Goal: Task Accomplishment & Management: Manage account settings

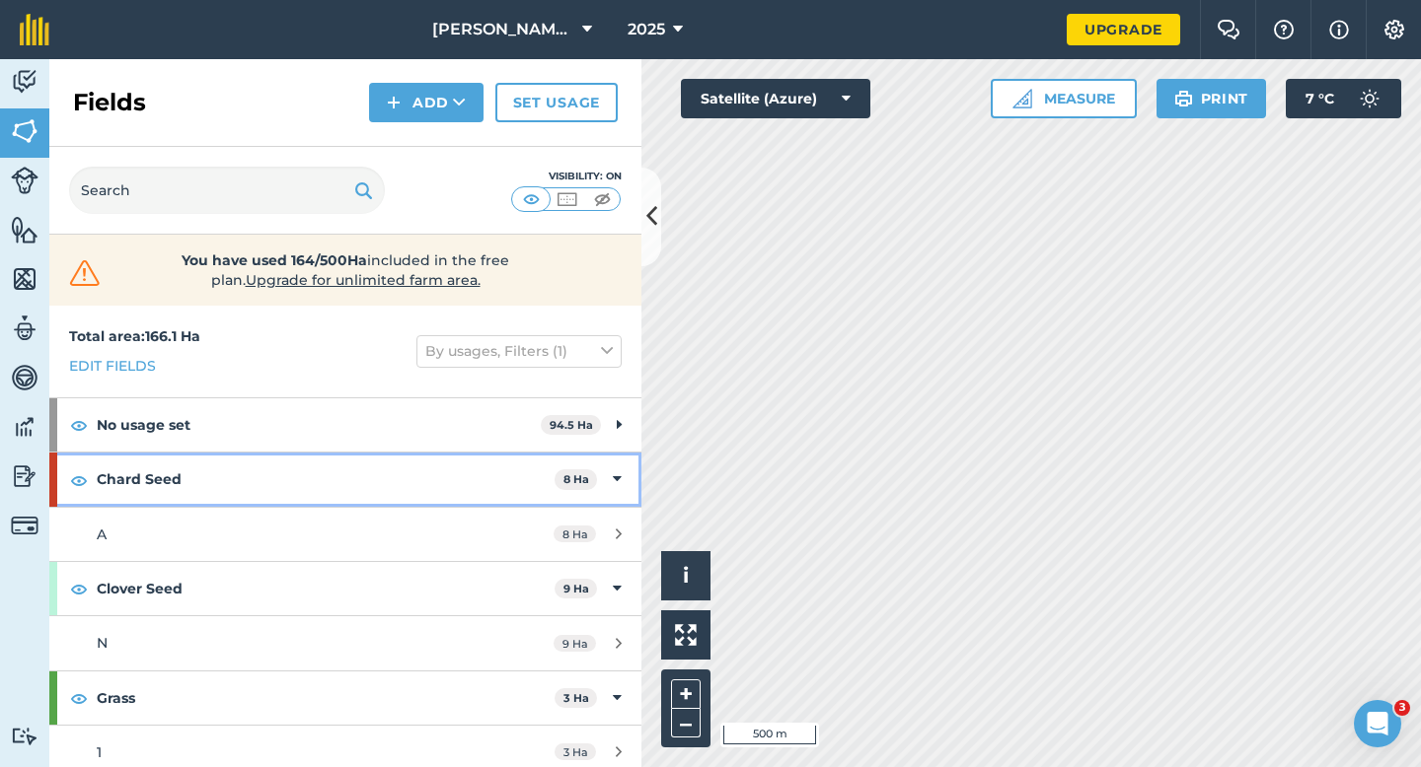
click at [595, 479] on span "8 Ha" at bounding box center [575, 480] width 42 height 21
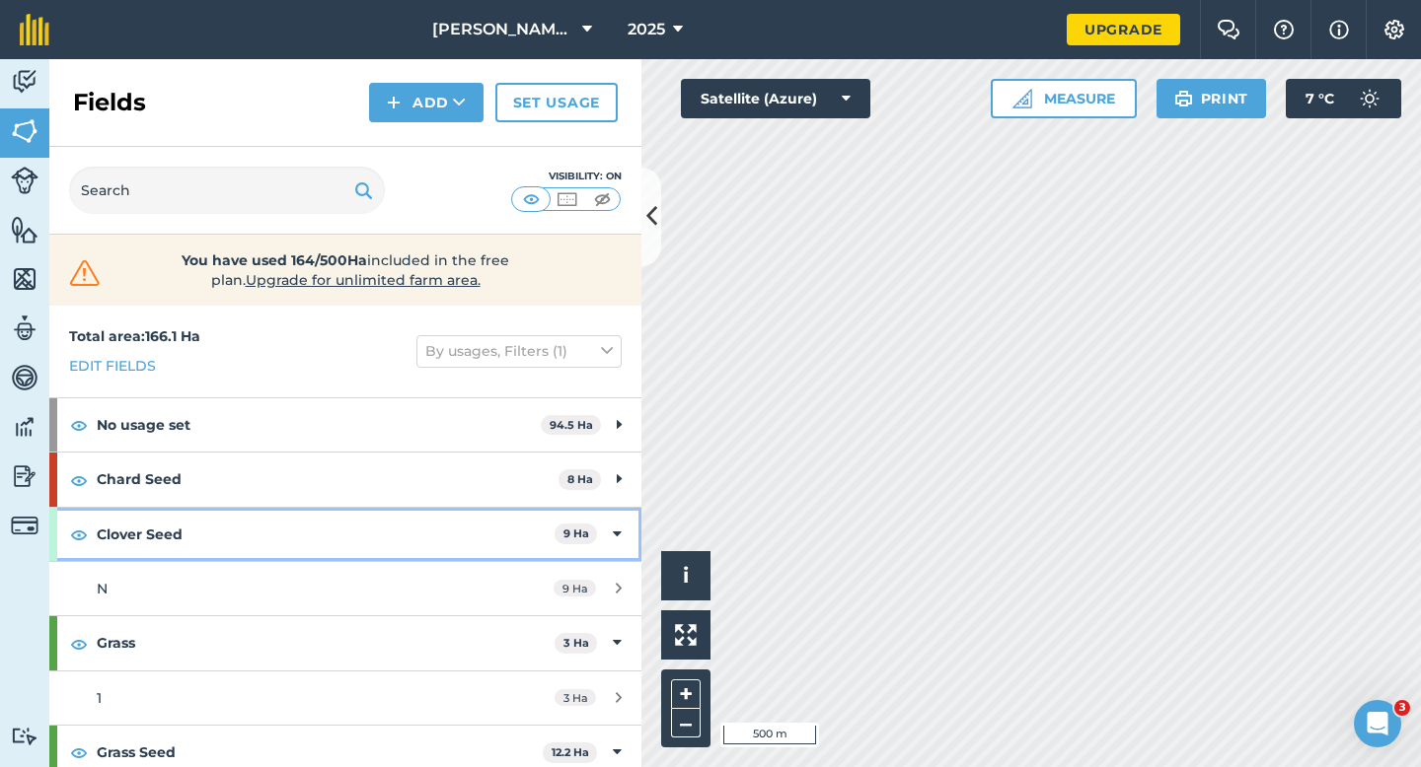
click at [604, 520] on div "Clover Seed 9 Ha" at bounding box center [345, 534] width 592 height 53
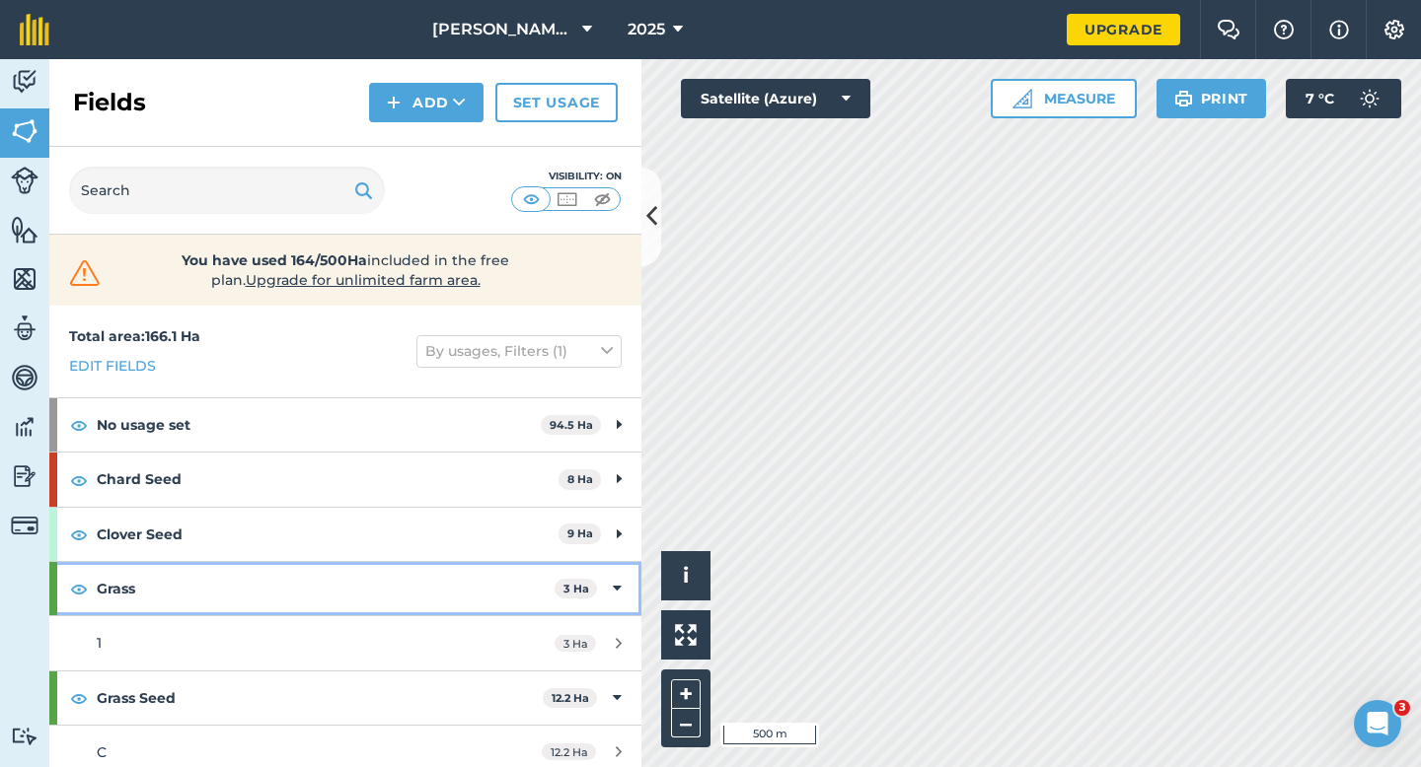
click at [613, 585] on icon at bounding box center [617, 589] width 9 height 22
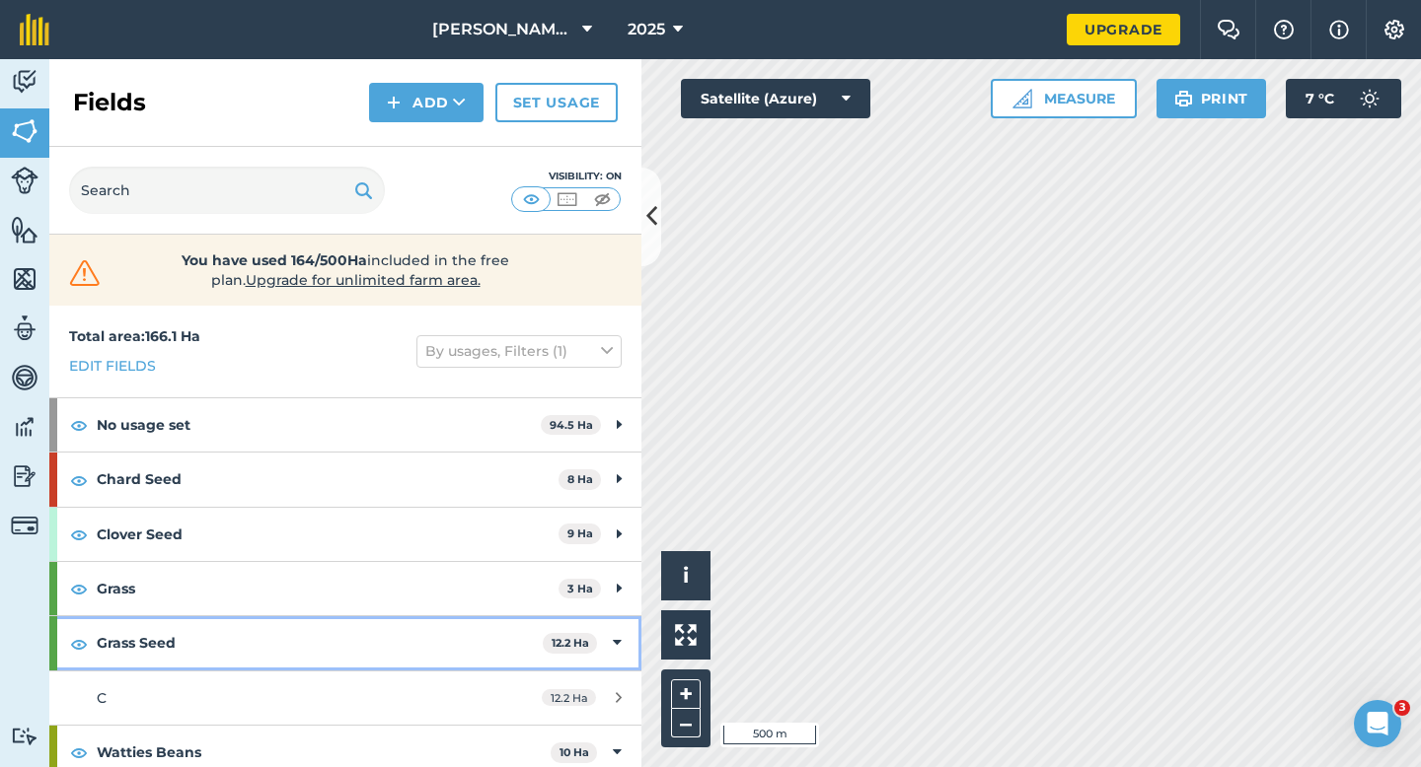
click at [610, 662] on div "Grass Seed 12.2 Ha" at bounding box center [345, 643] width 592 height 53
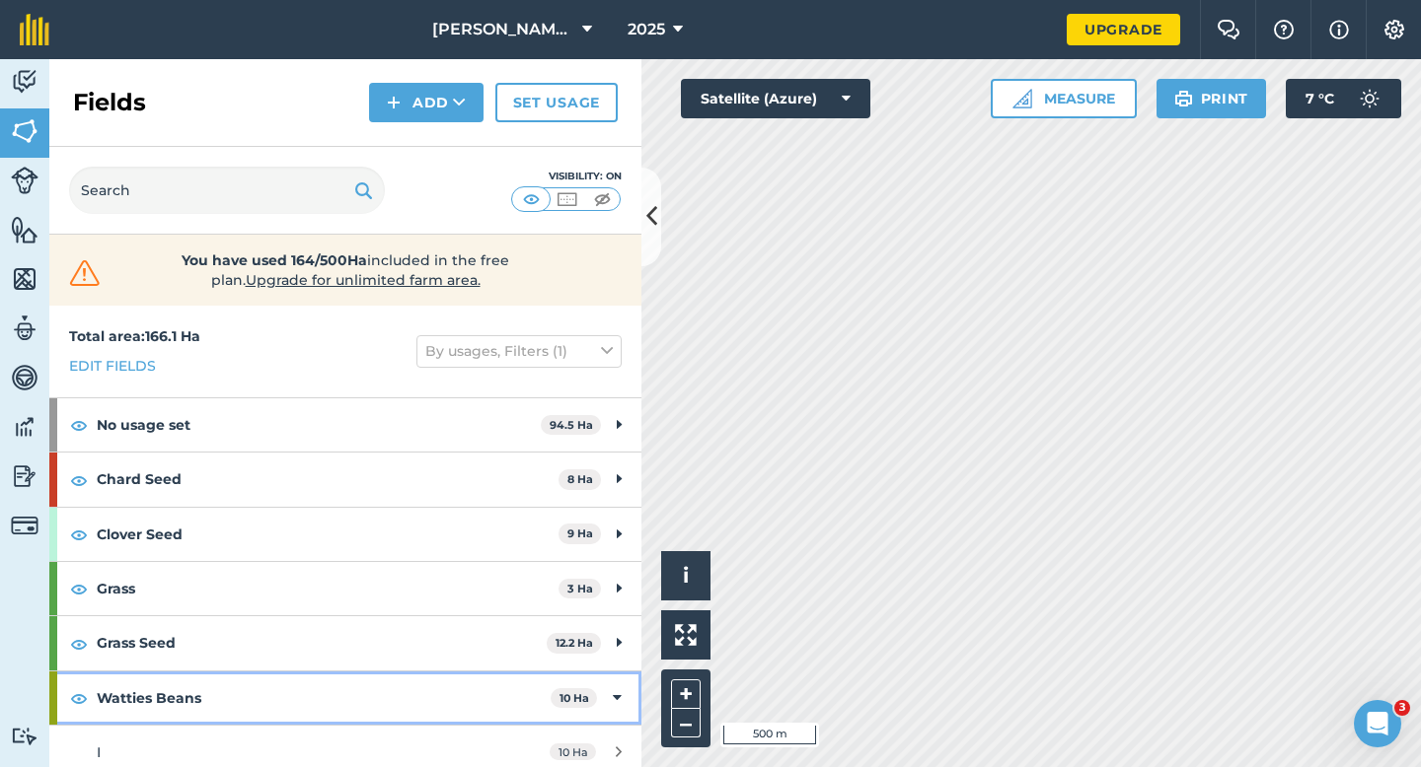
click at [610, 700] on div "Watties Beans 10 Ha" at bounding box center [345, 698] width 592 height 53
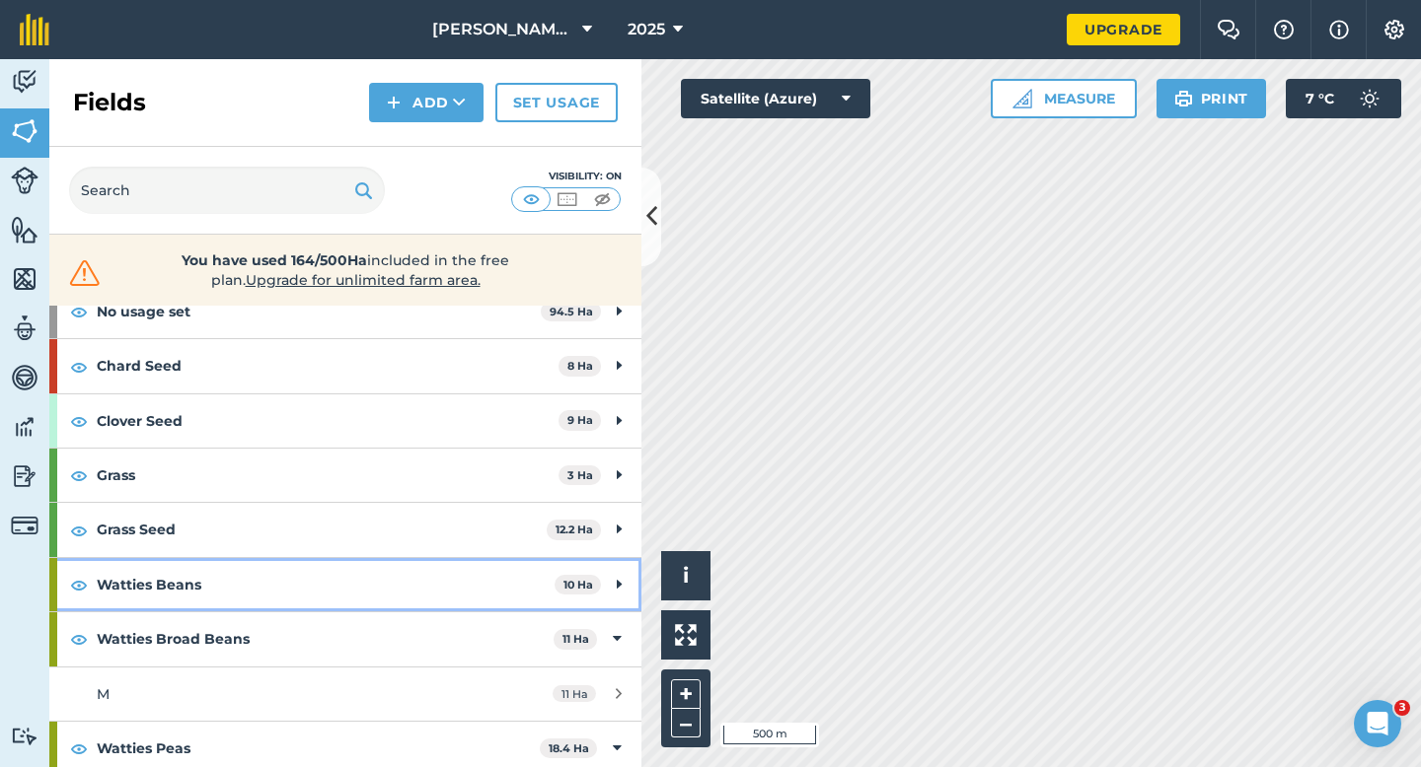
scroll to position [129, 0]
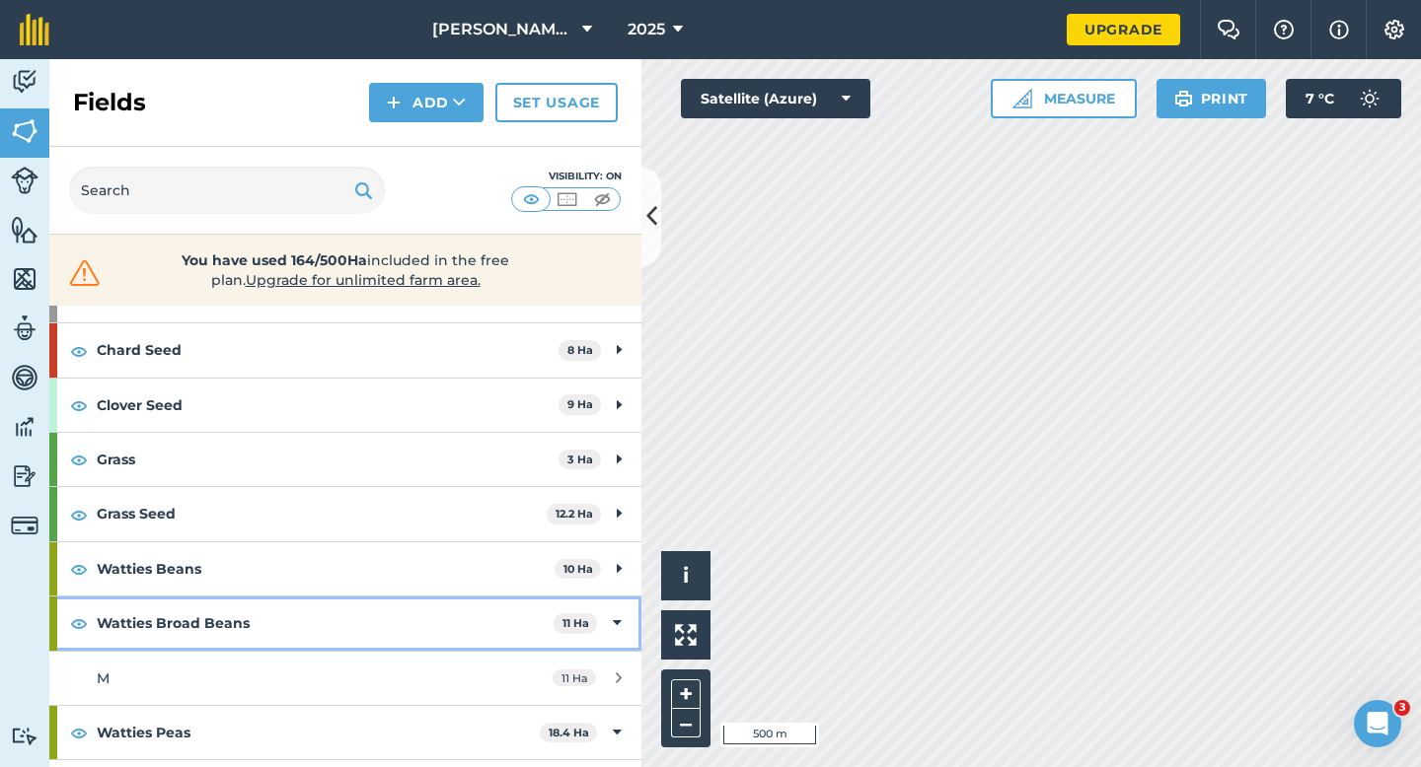
click at [615, 632] on icon at bounding box center [617, 624] width 9 height 22
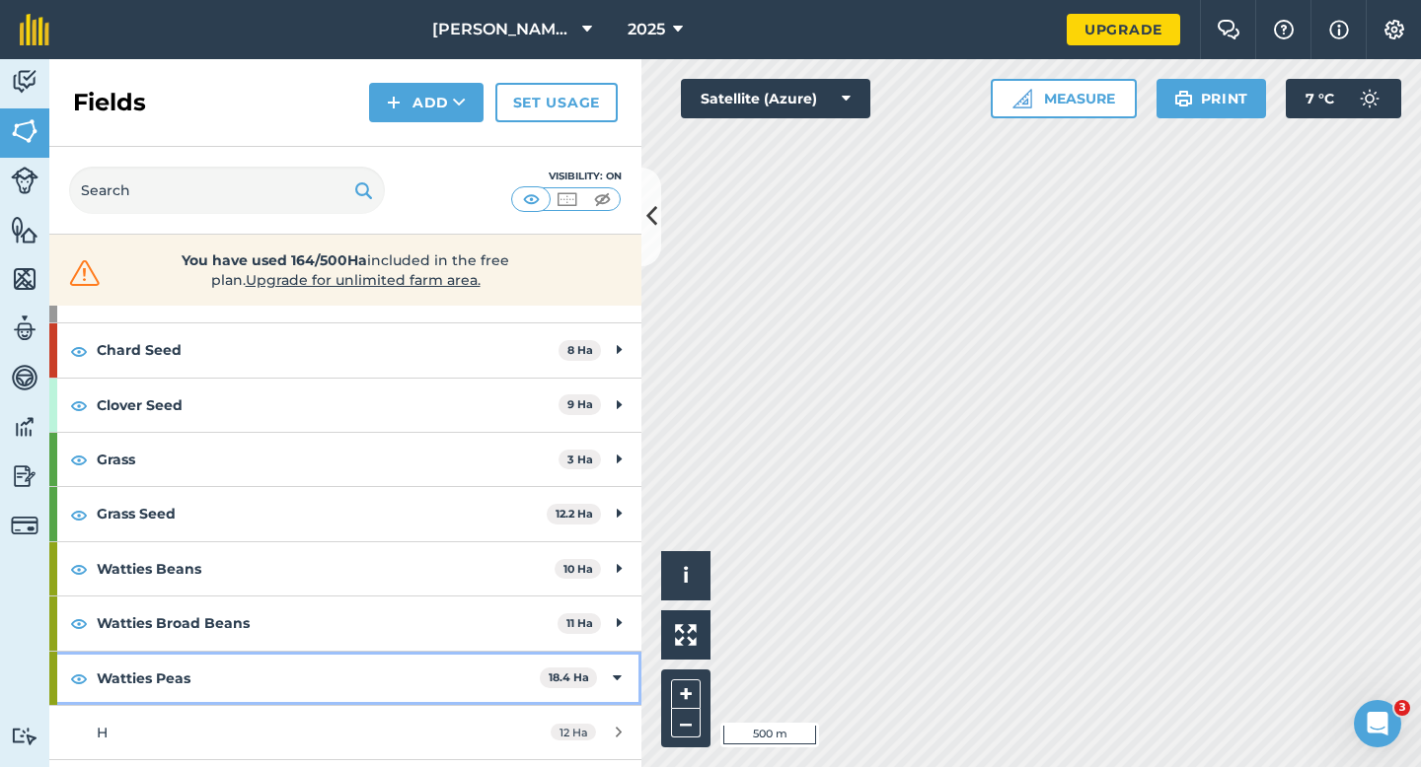
click at [617, 689] on icon at bounding box center [617, 679] width 9 height 22
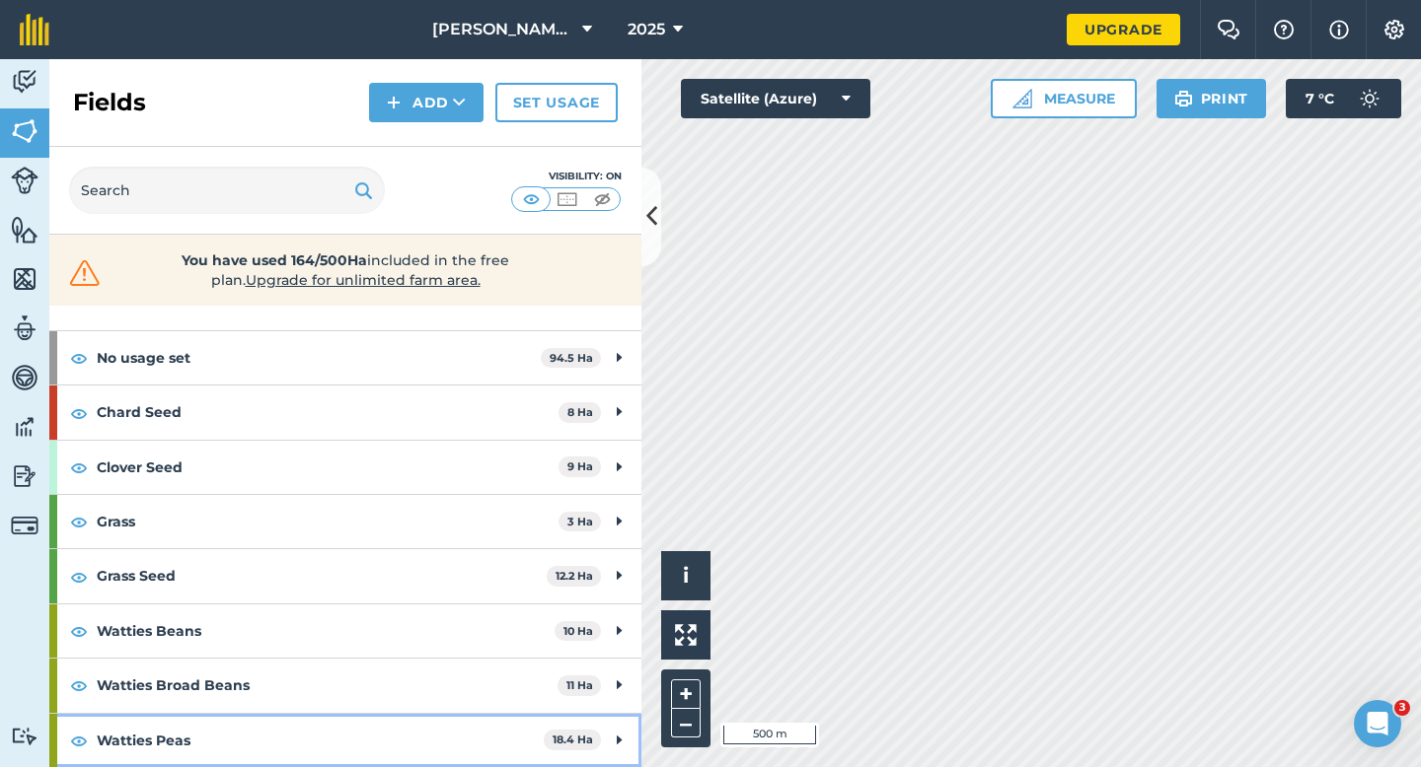
scroll to position [0, 0]
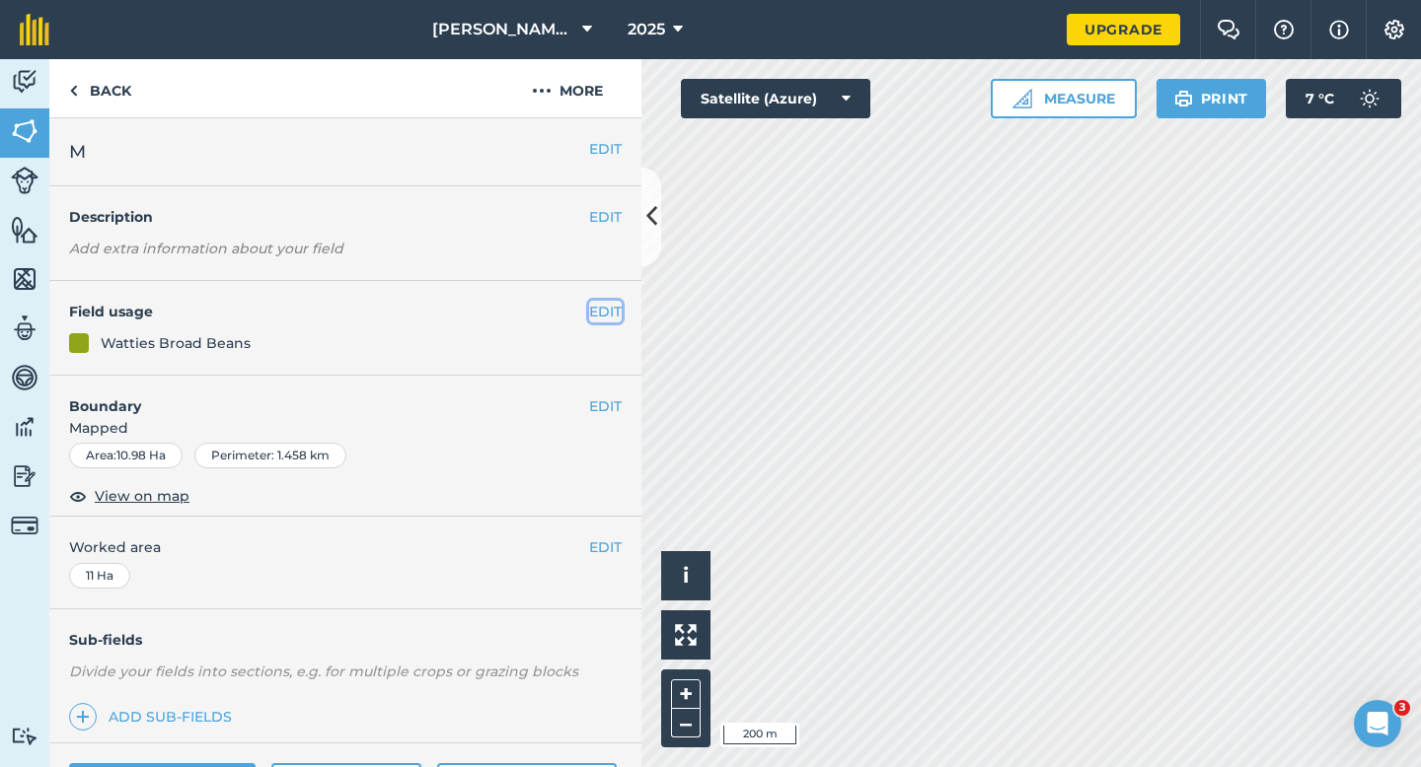
click at [595, 309] on button "EDIT" at bounding box center [605, 312] width 33 height 22
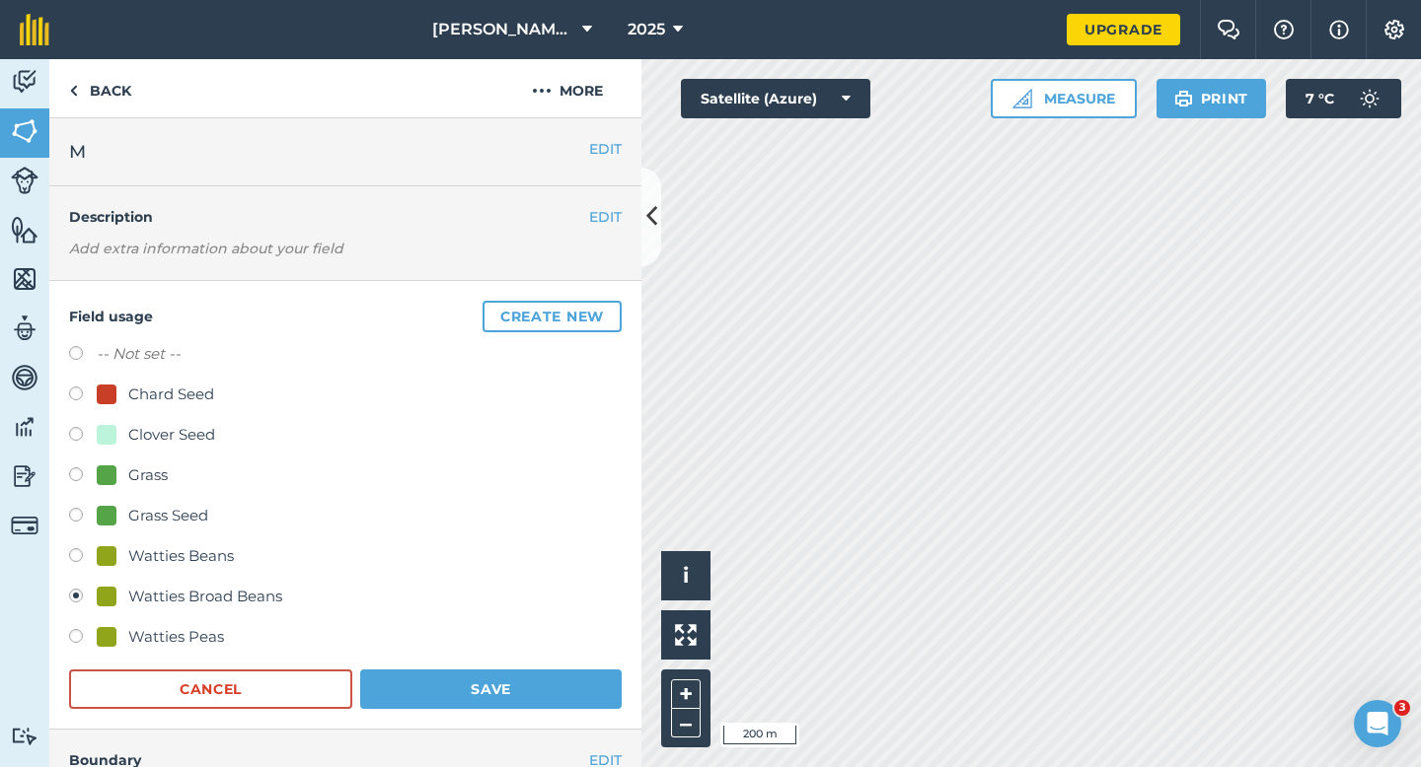
click at [136, 344] on label "-- Not set --" at bounding box center [139, 354] width 84 height 24
radio input "true"
radio input "false"
click at [427, 670] on button "Save" at bounding box center [490, 689] width 261 height 39
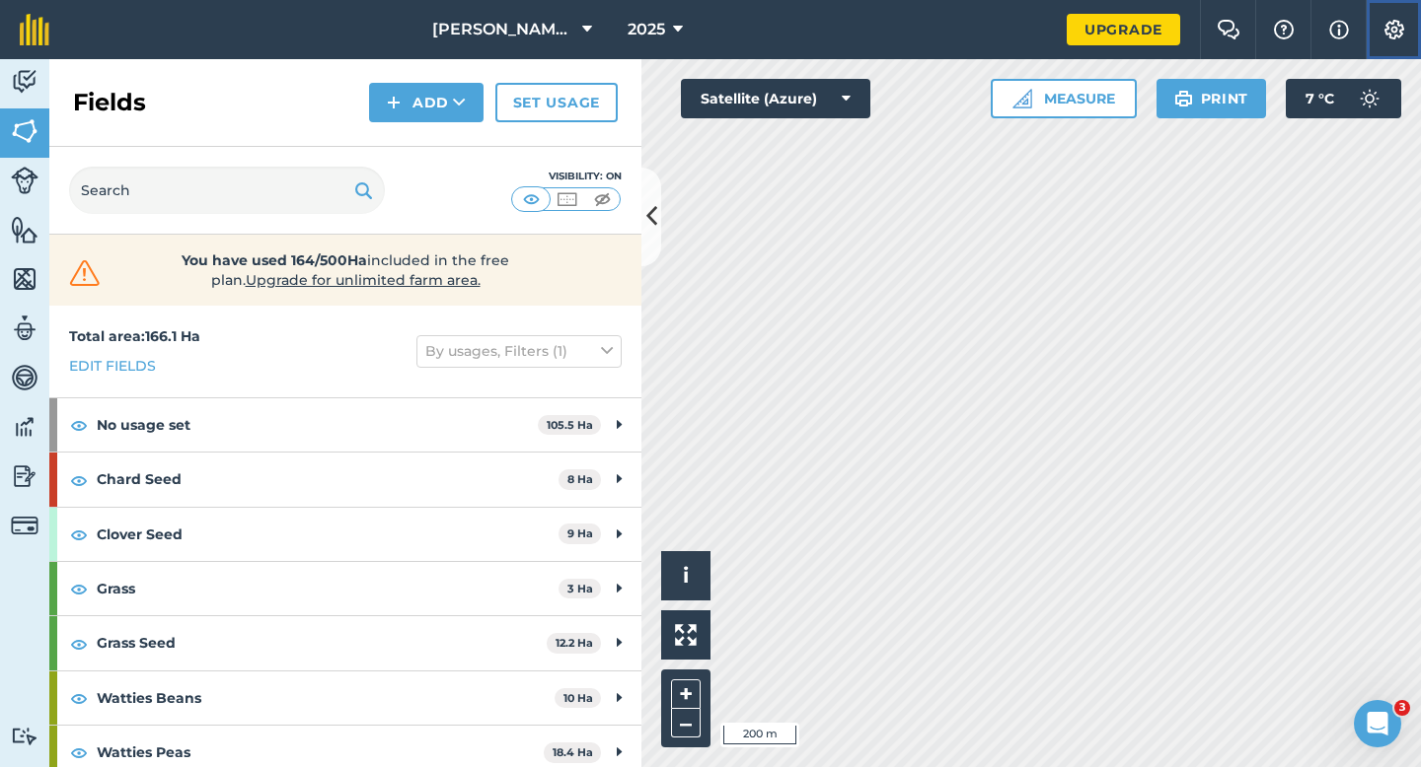
click at [1391, 38] on img at bounding box center [1394, 30] width 24 height 20
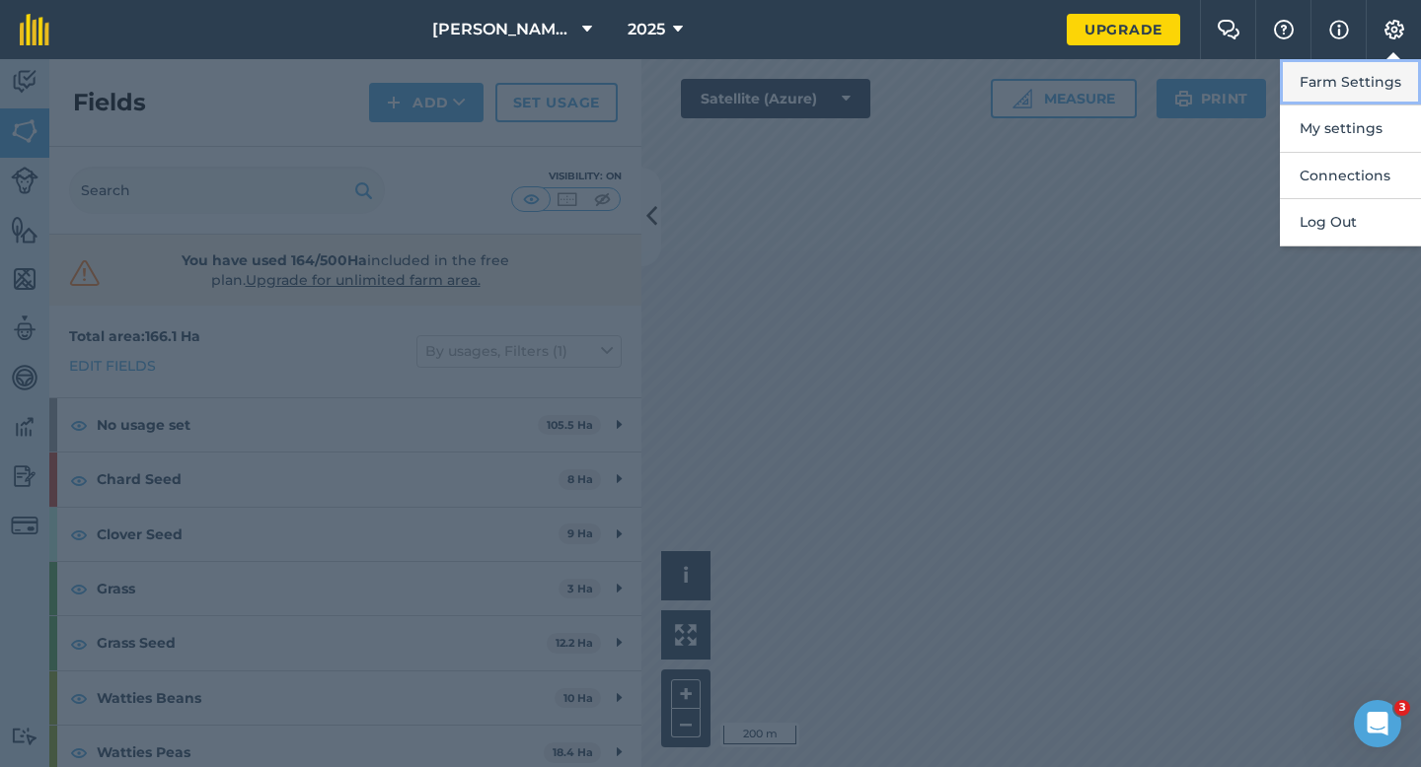
click at [1391, 70] on button "Farm Settings" at bounding box center [1349, 82] width 141 height 46
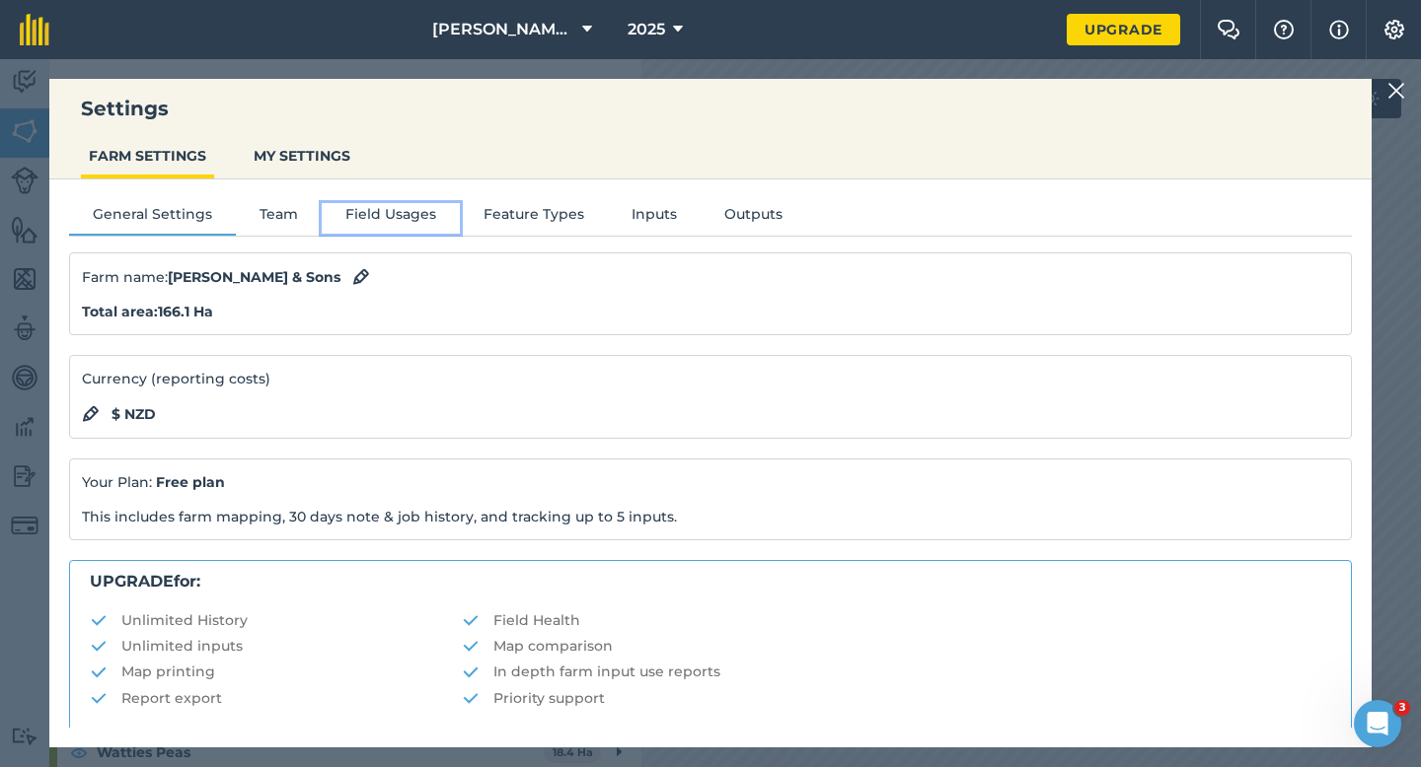
click at [432, 203] on button "Field Usages" at bounding box center [391, 218] width 138 height 30
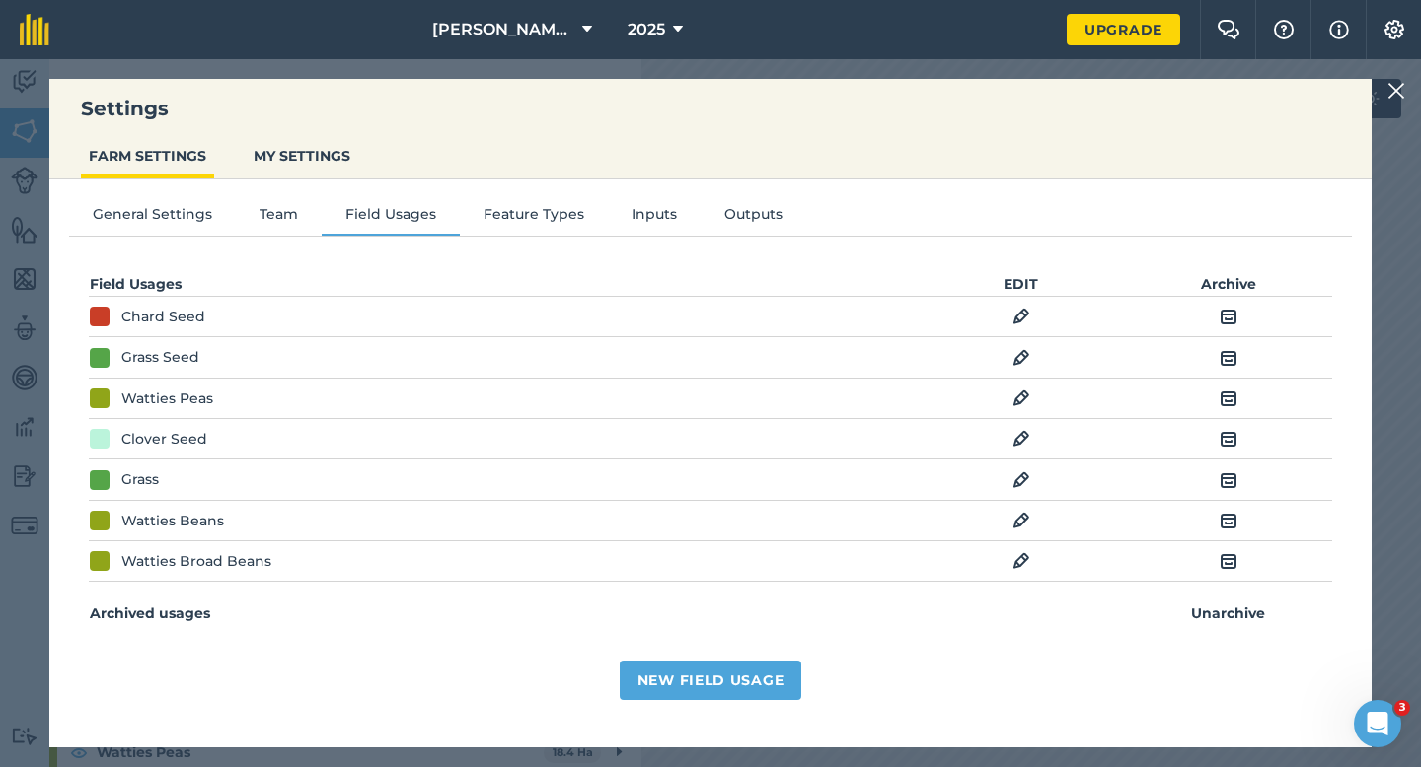
click at [1017, 565] on img at bounding box center [1021, 561] width 18 height 24
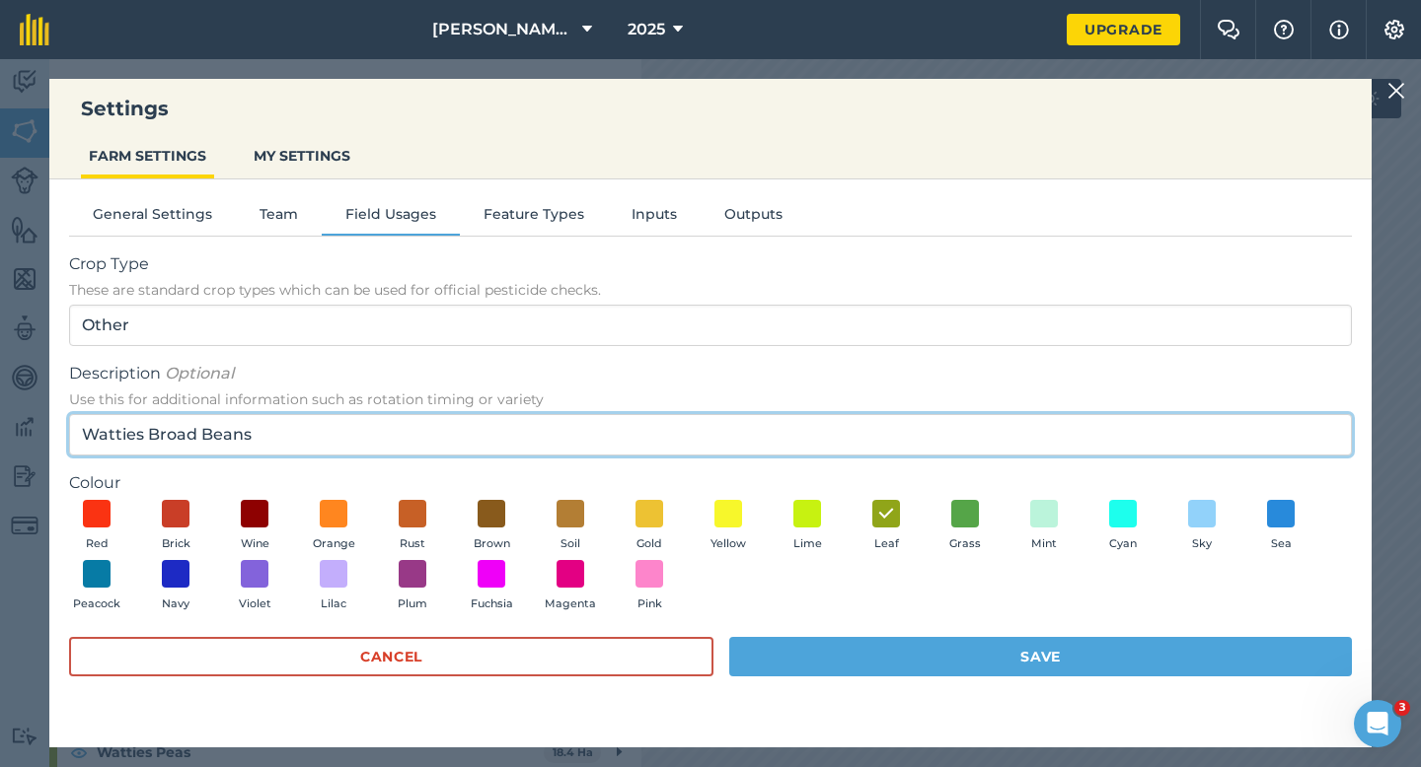
drag, startPoint x: 152, startPoint y: 434, endPoint x: 65, endPoint y: 434, distance: 86.8
click at [65, 434] on div "General Settings Team Field Usages Feature Types Inputs Outputs Crop Type These…" at bounding box center [710, 454] width 1322 height 548
type input "Broad Beans"
click at [267, 424] on input "Broad Beans" at bounding box center [710, 434] width 1282 height 41
drag, startPoint x: 264, startPoint y: 438, endPoint x: 9, endPoint y: 417, distance: 256.3
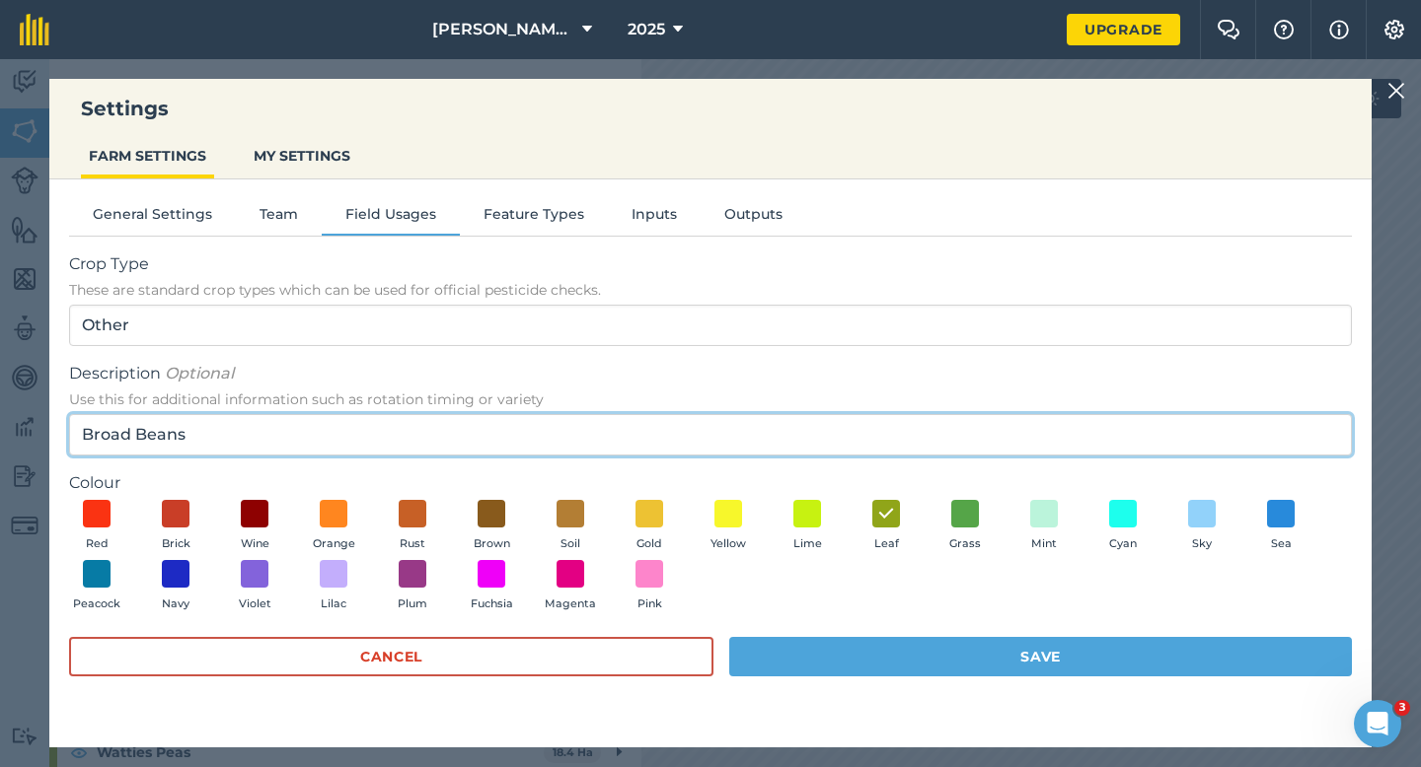
click at [9, 417] on div "Settings FARM SETTINGS MY SETTINGS General Settings Team Field Usages Feature T…" at bounding box center [710, 413] width 1421 height 708
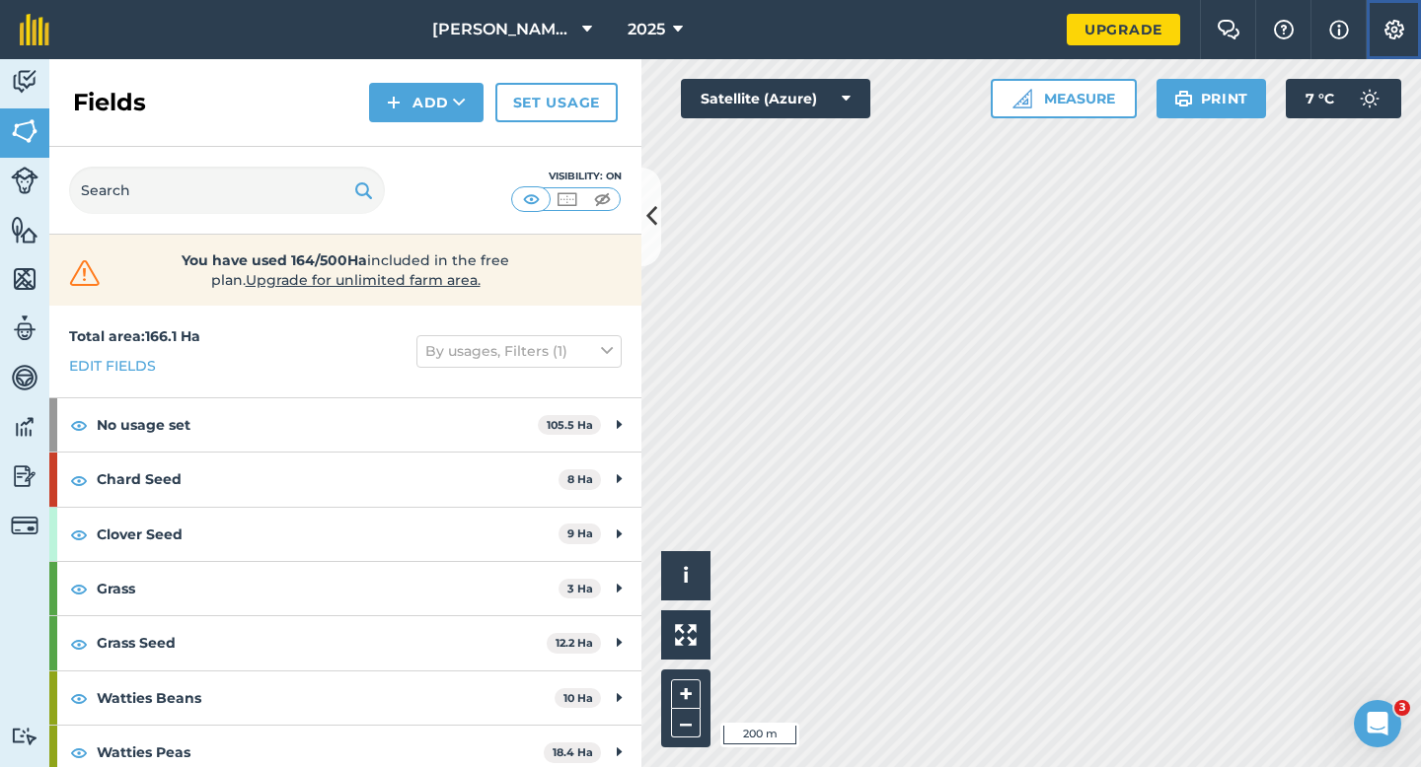
click at [1389, 32] on img at bounding box center [1394, 30] width 24 height 20
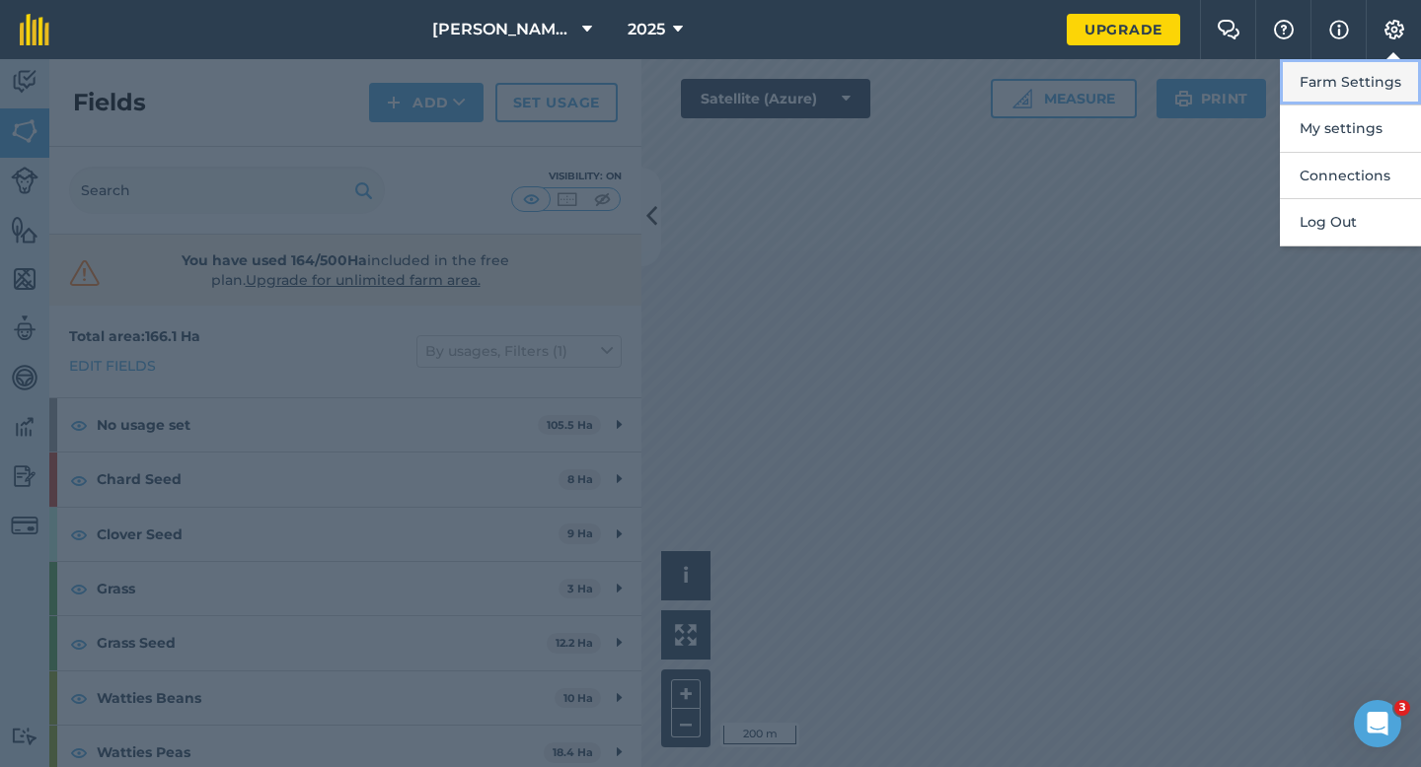
click at [1389, 81] on button "Farm Settings" at bounding box center [1349, 82] width 141 height 46
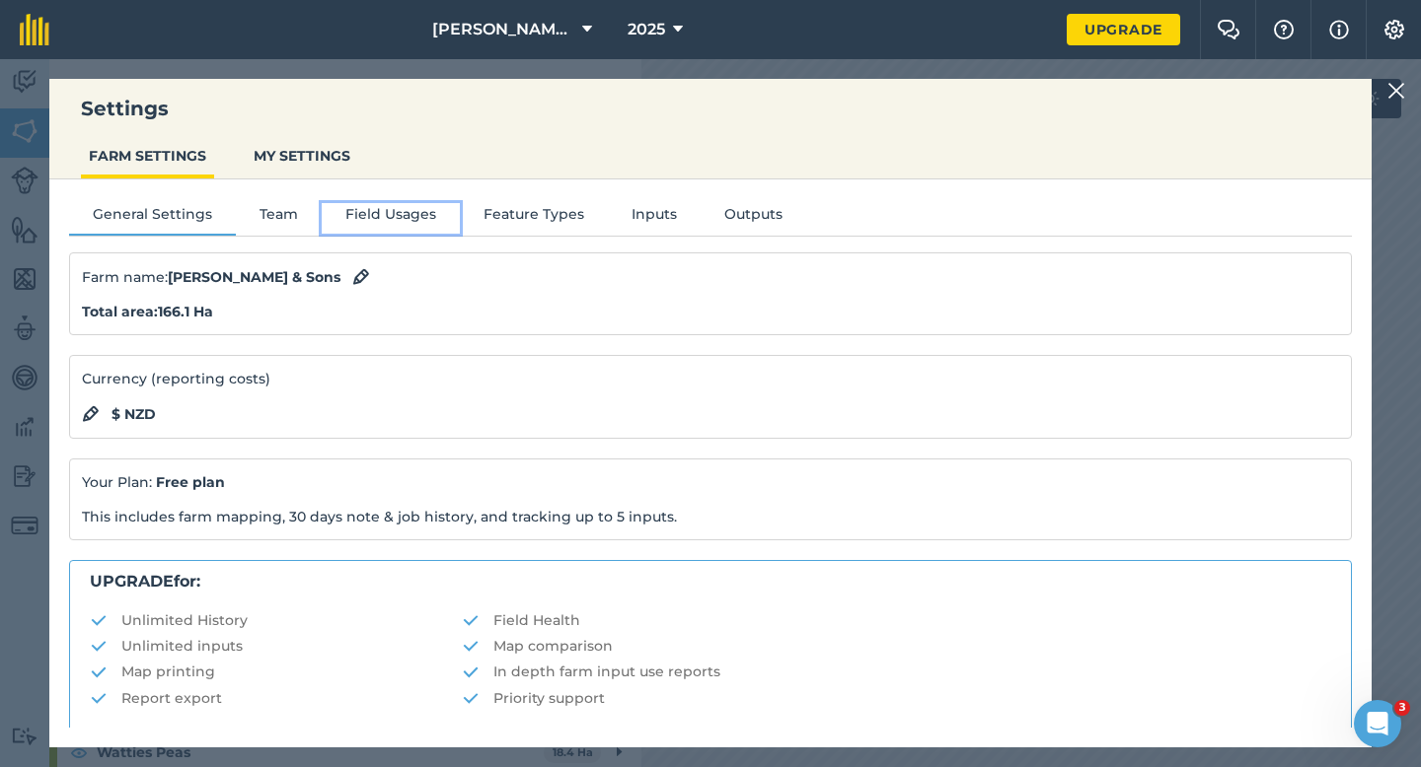
click at [417, 220] on button "Field Usages" at bounding box center [391, 218] width 138 height 30
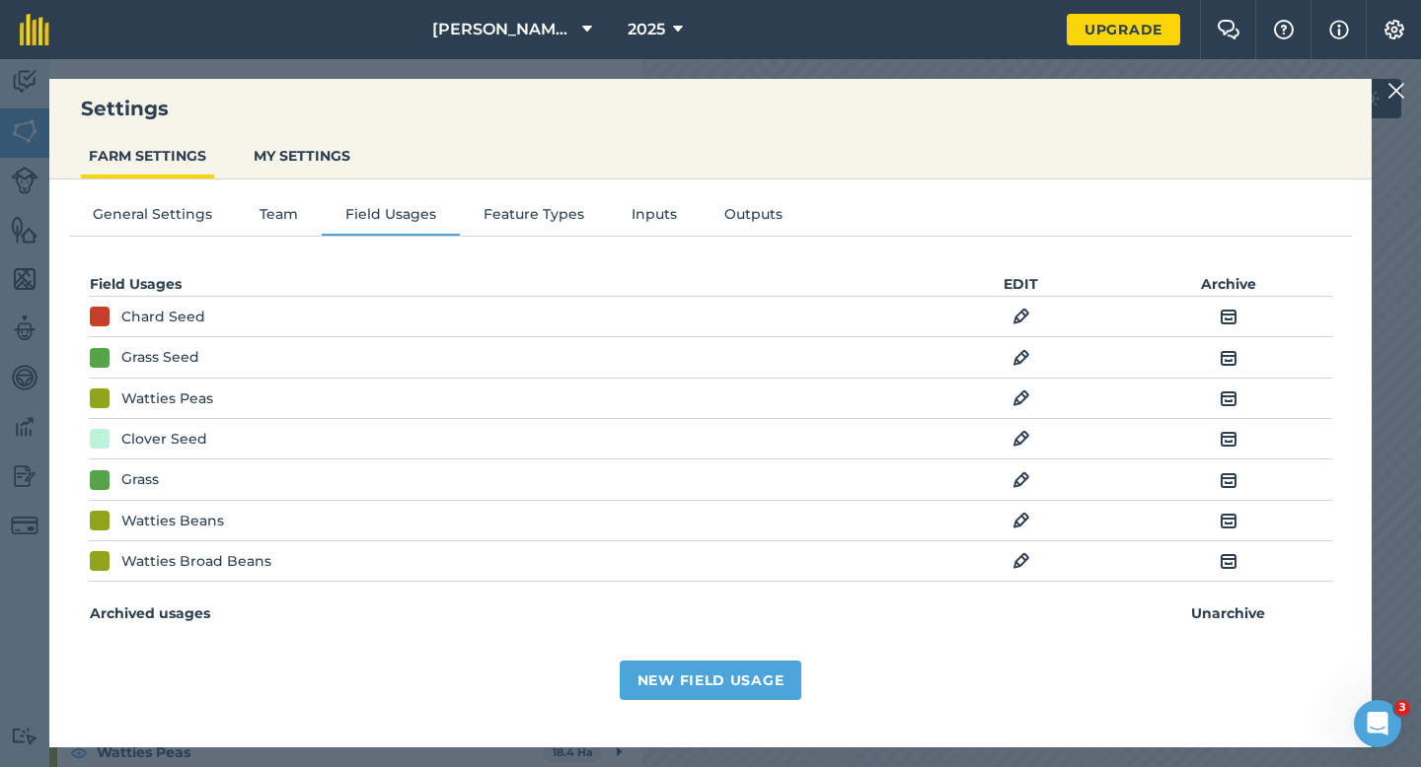
click at [1022, 561] on img at bounding box center [1021, 561] width 18 height 24
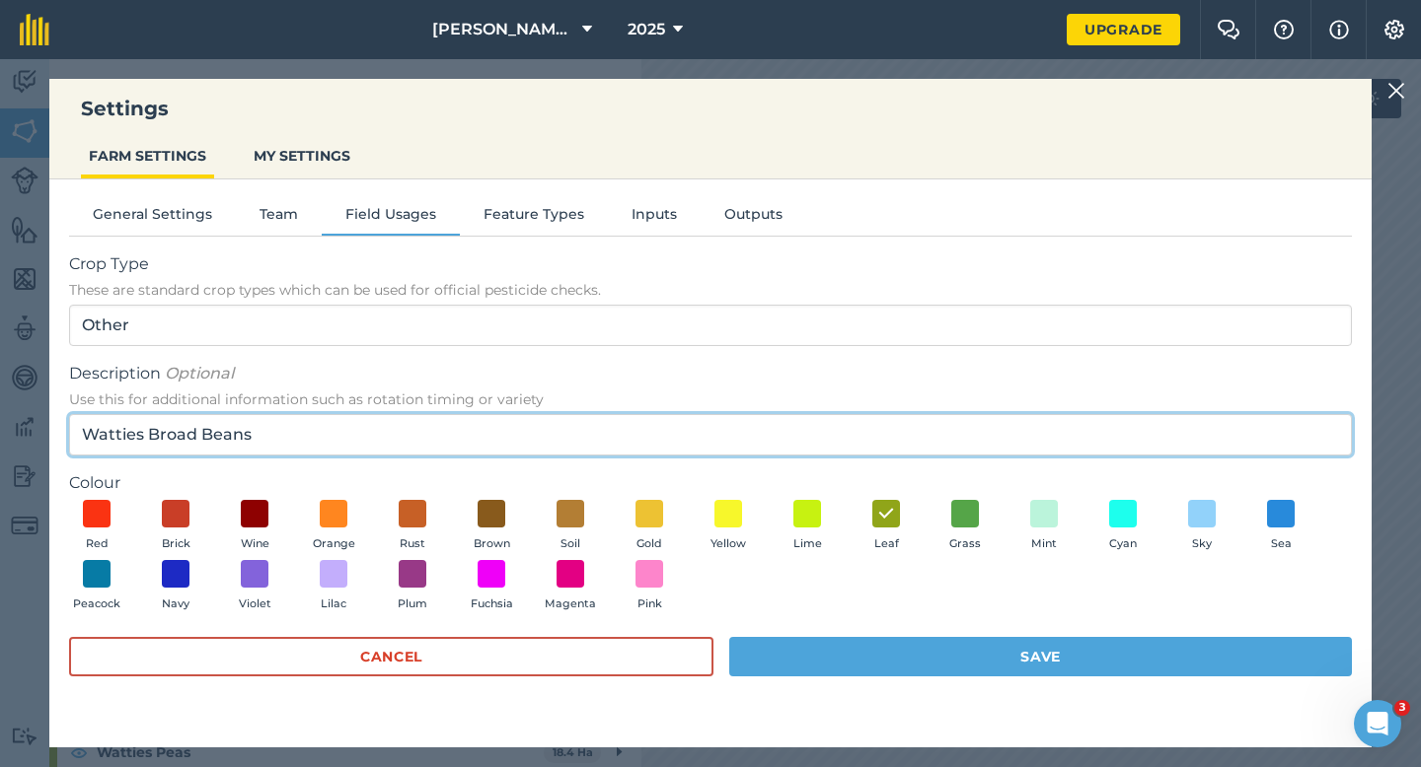
drag, startPoint x: 151, startPoint y: 431, endPoint x: 53, endPoint y: 435, distance: 97.7
click at [53, 435] on div "General Settings Team Field Usages Feature Types Inputs Outputs Crop Type These…" at bounding box center [710, 454] width 1322 height 548
click at [223, 435] on input "Broad Beans" at bounding box center [710, 434] width 1282 height 41
type input "Broad Bean Seed"
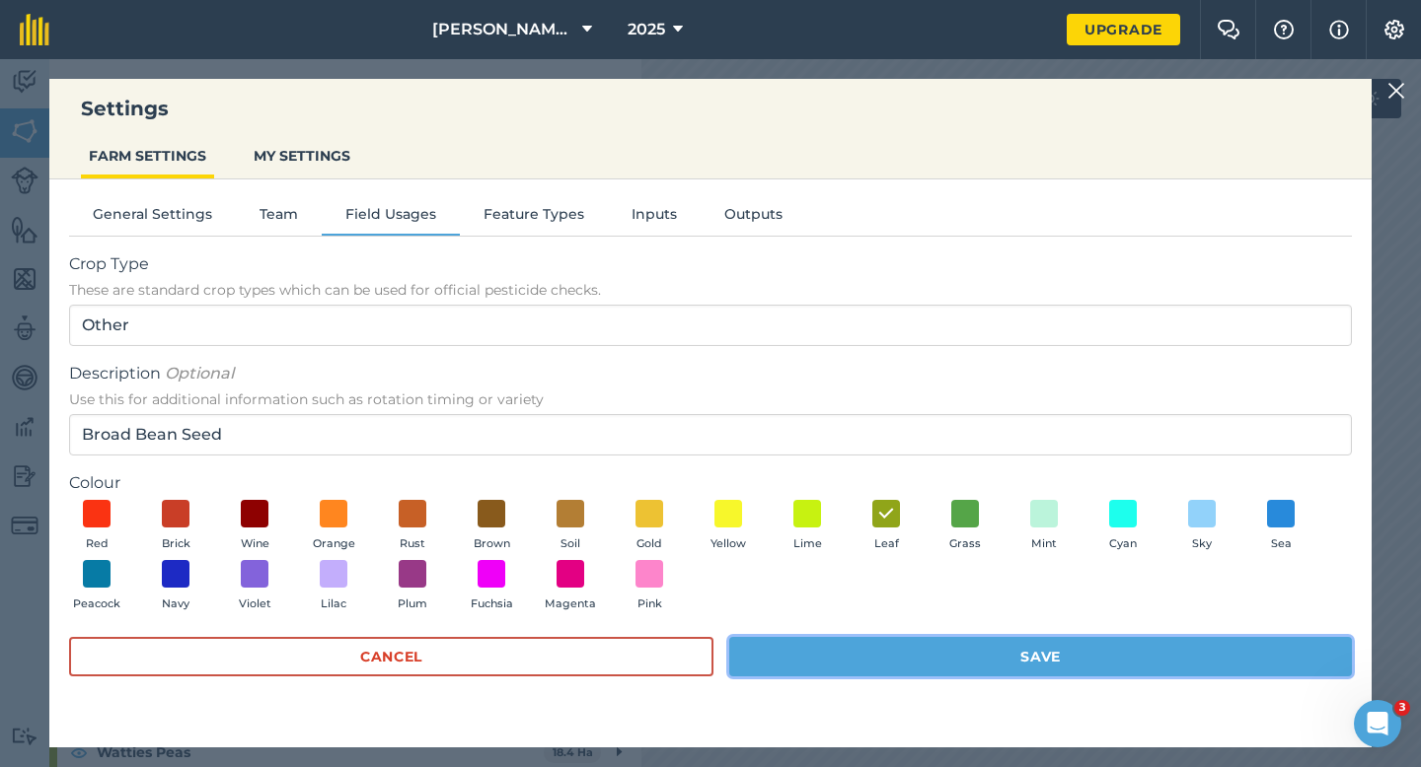
click at [822, 662] on button "Save" at bounding box center [1040, 656] width 622 height 39
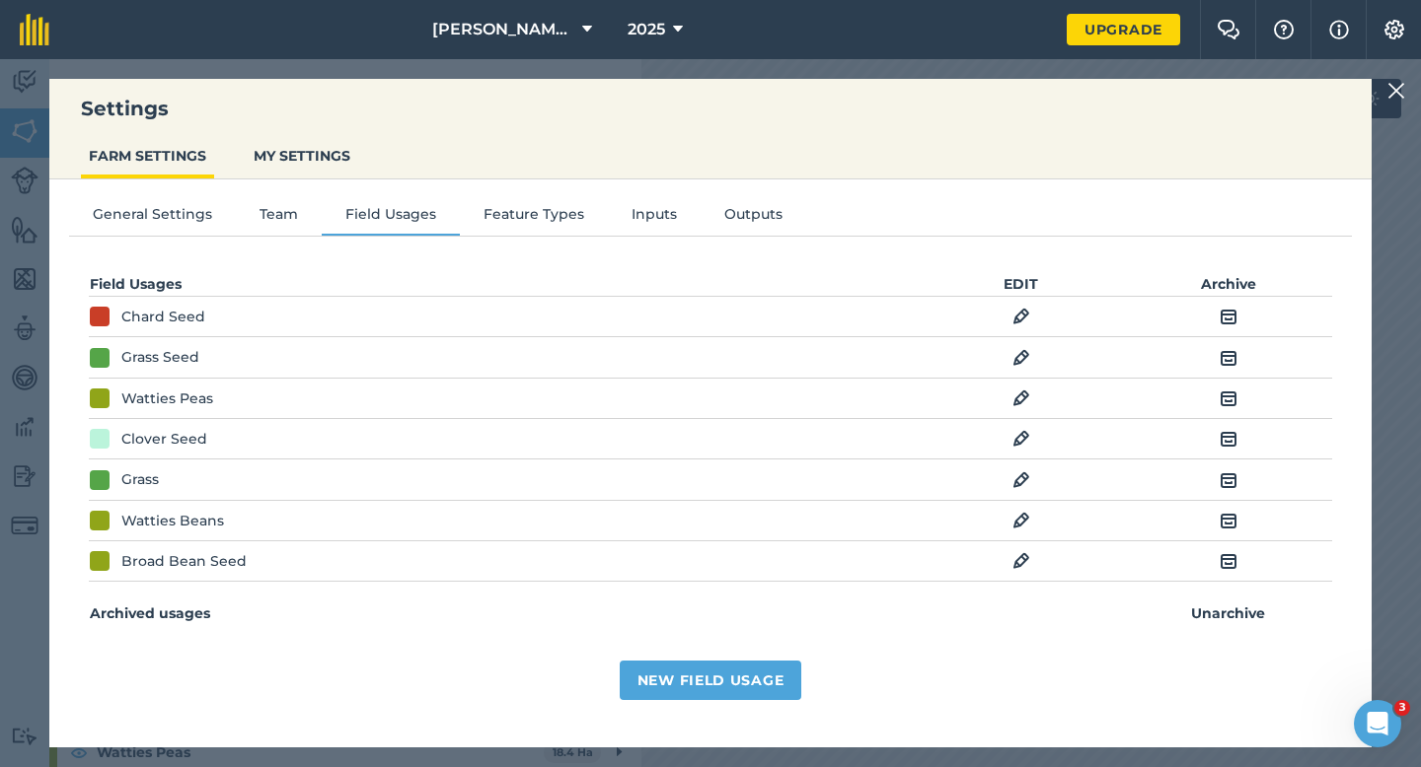
click at [1413, 76] on div "Settings FARM SETTINGS MY SETTINGS General Settings Team Field Usages Feature T…" at bounding box center [710, 413] width 1421 height 708
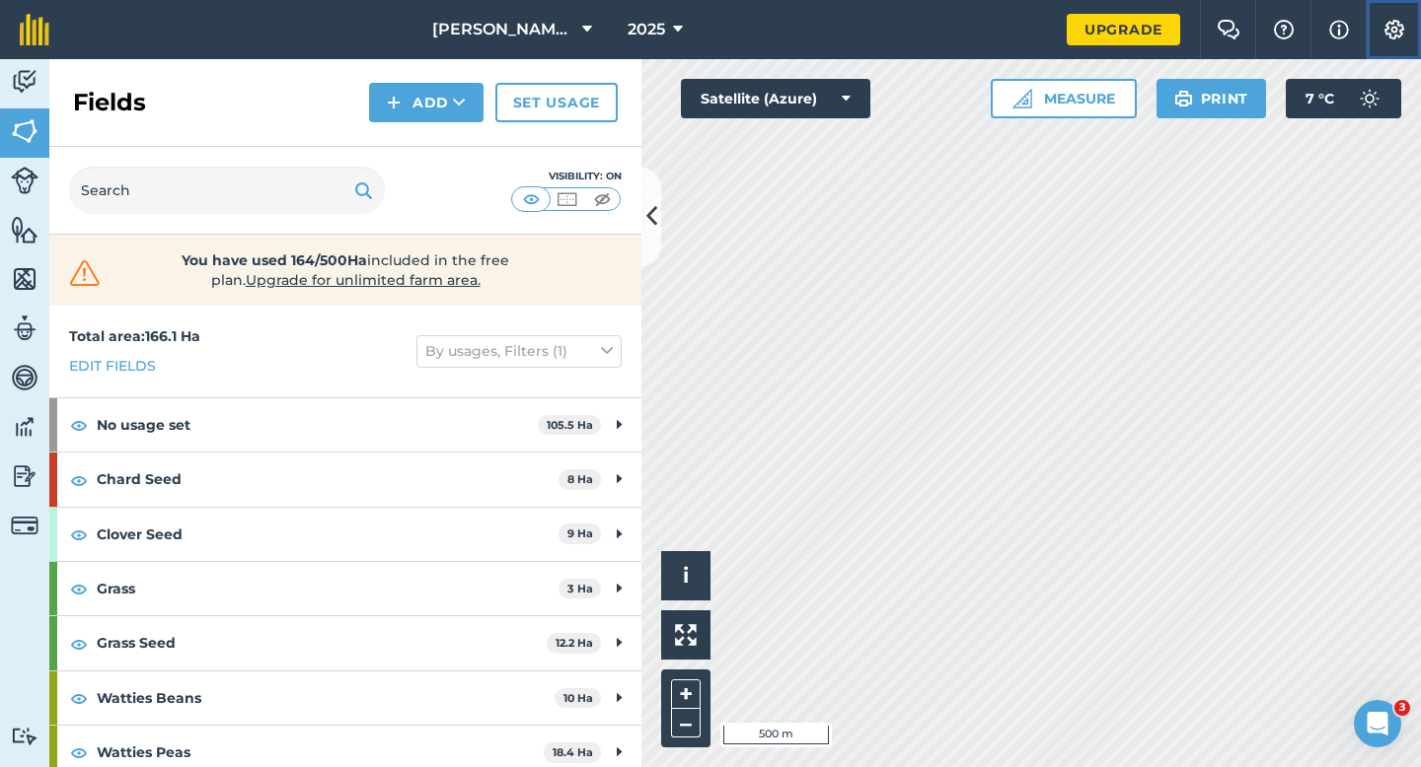
click at [1412, 33] on button "Settings" at bounding box center [1392, 29] width 55 height 59
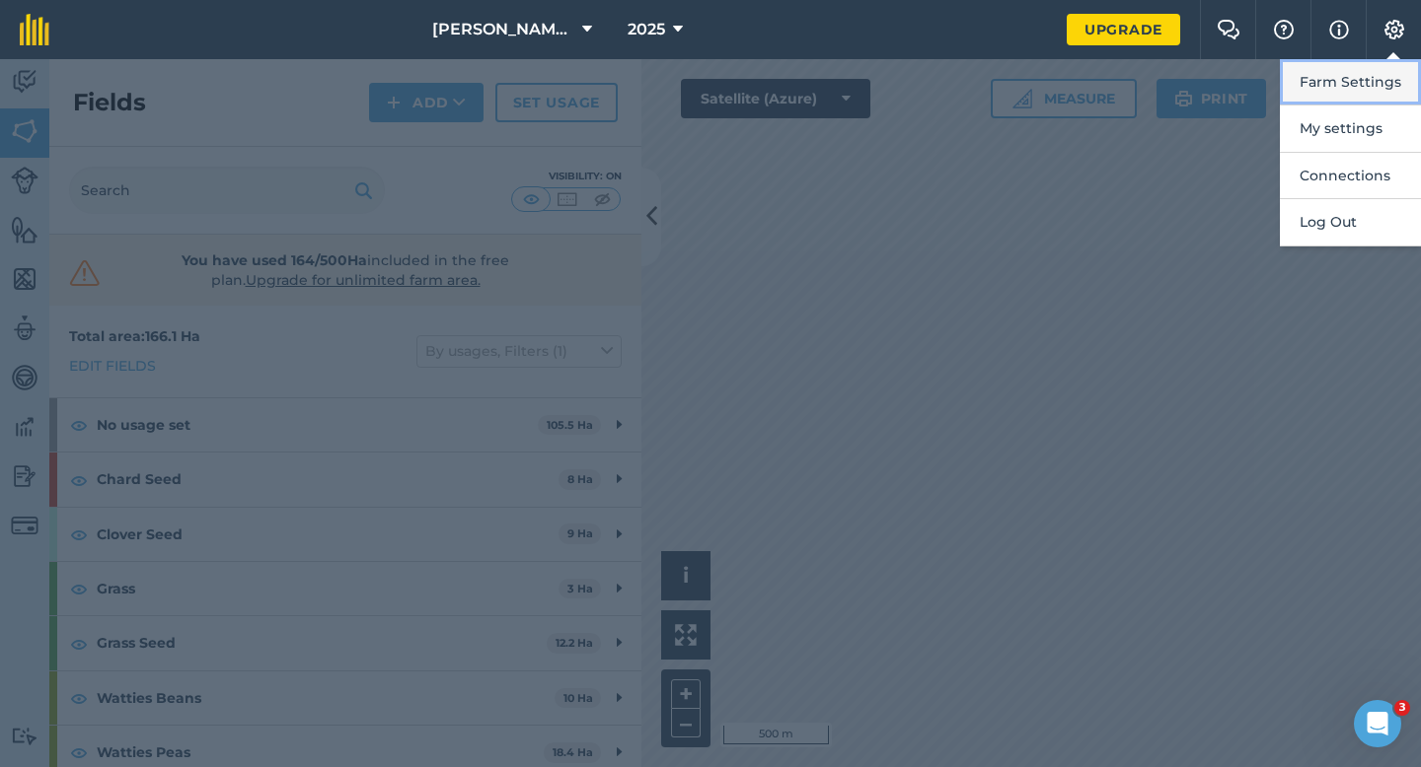
click at [1377, 83] on button "Farm Settings" at bounding box center [1349, 82] width 141 height 46
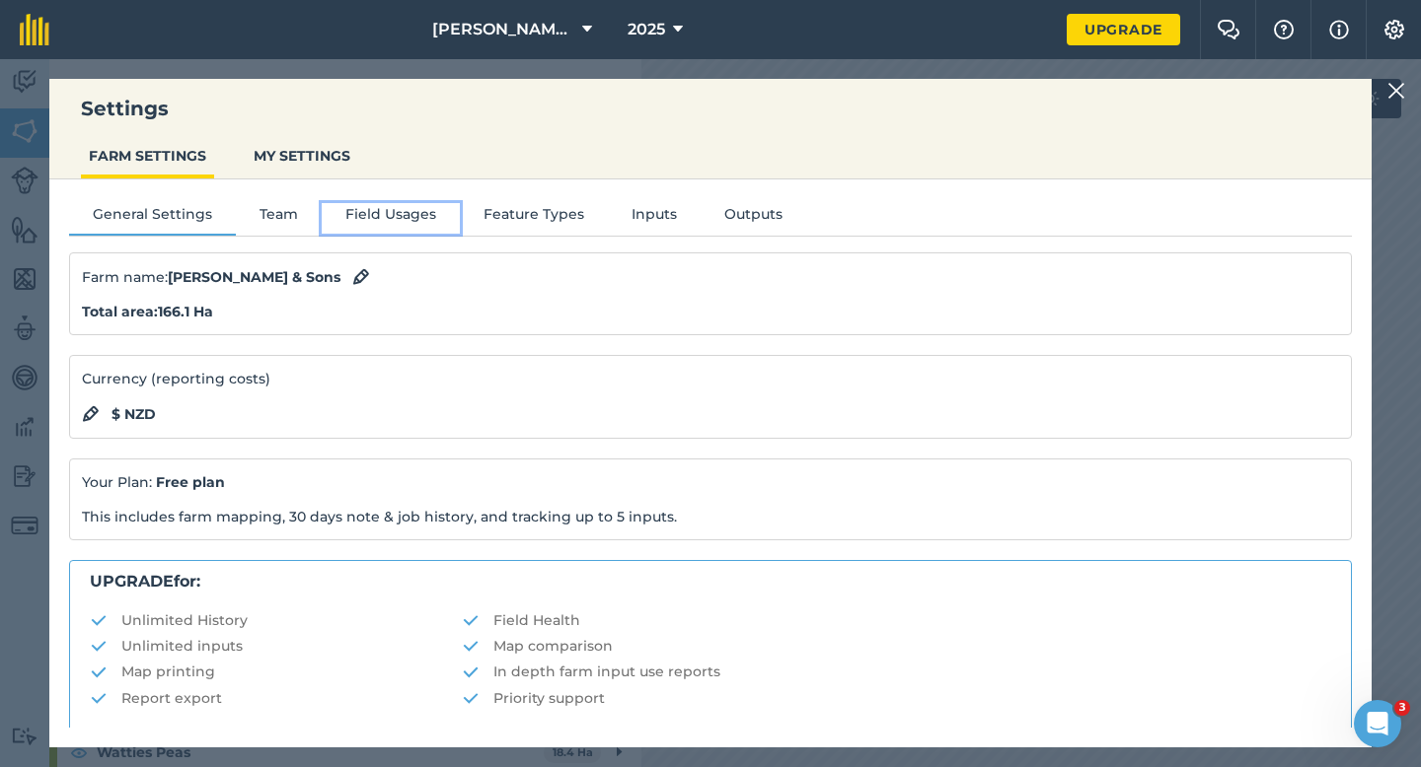
click at [396, 223] on button "Field Usages" at bounding box center [391, 218] width 138 height 30
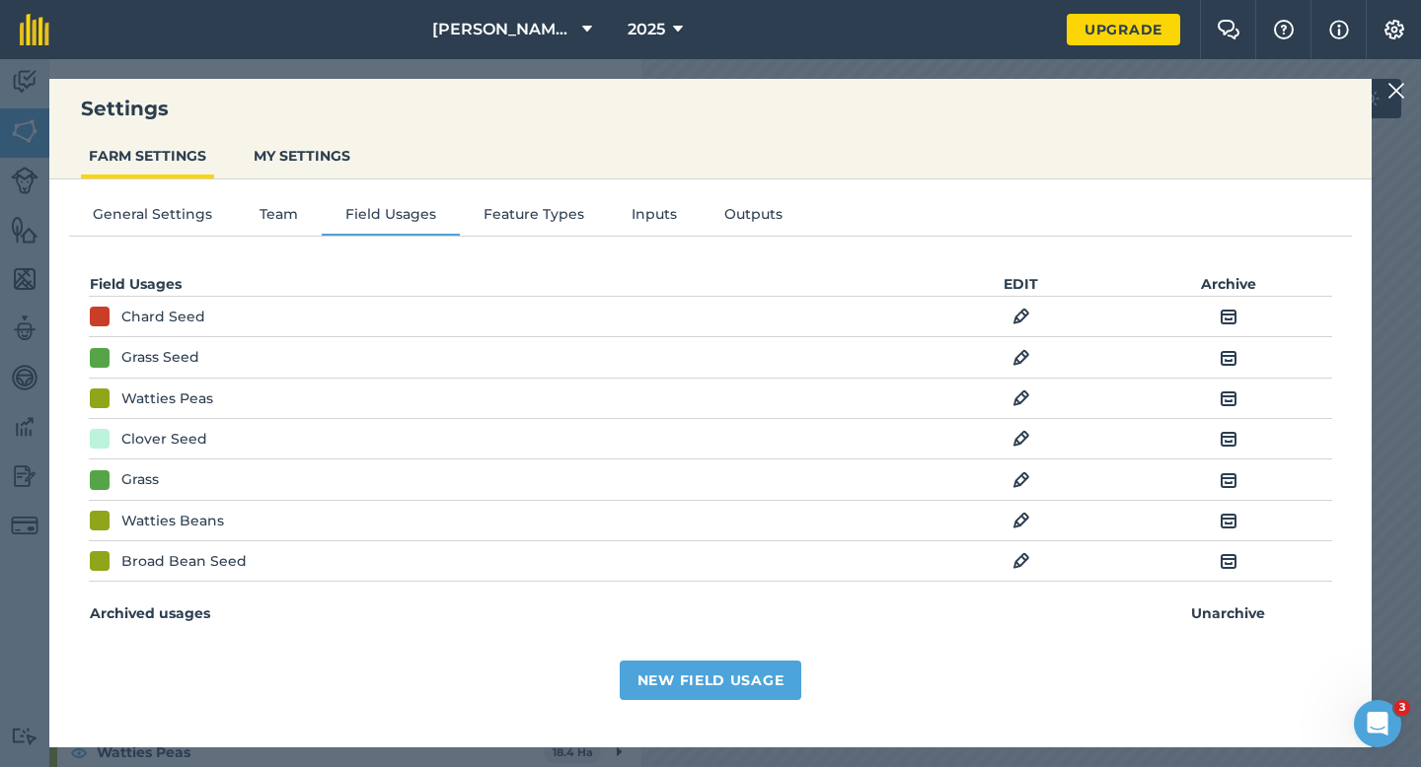
click at [1022, 523] on img at bounding box center [1021, 521] width 18 height 24
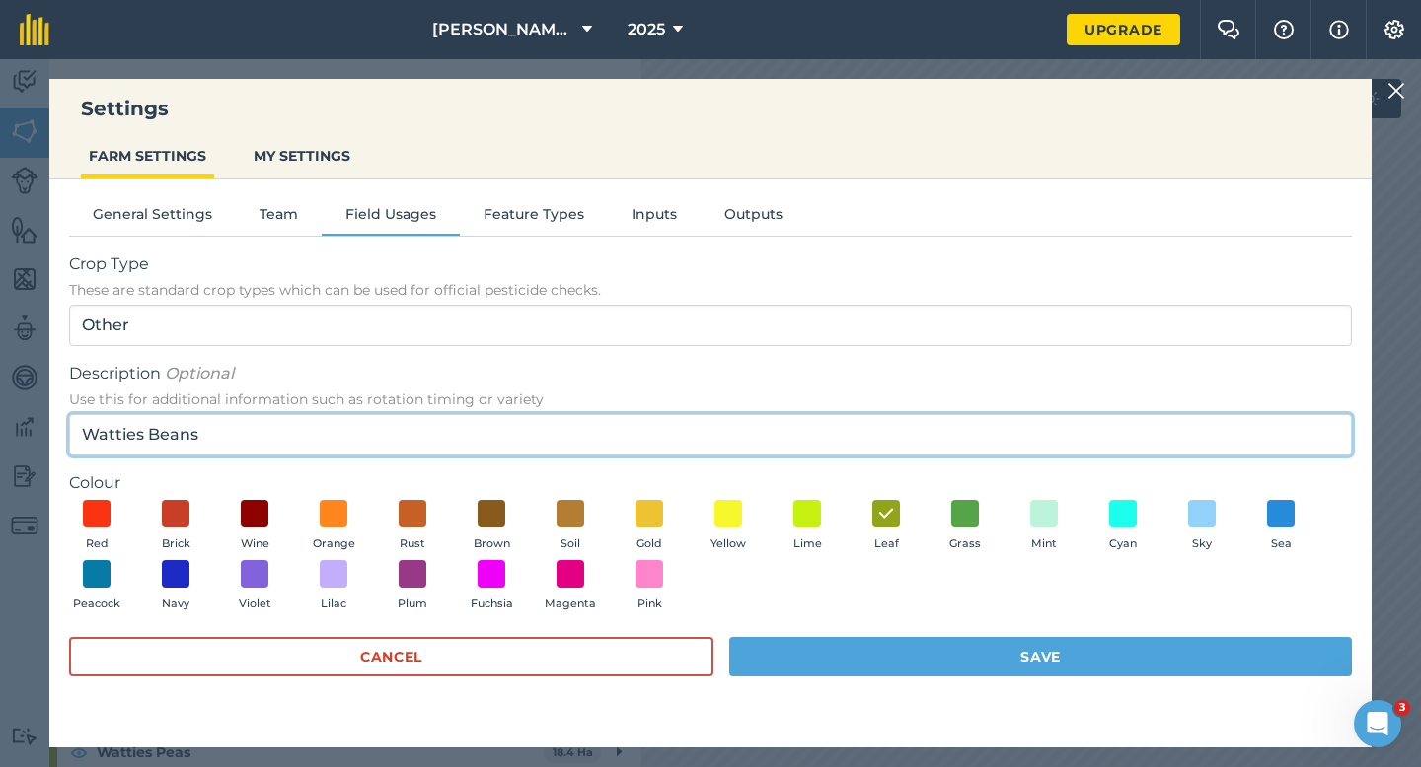
click at [149, 430] on input "Watties Beans" at bounding box center [710, 434] width 1282 height 41
click at [257, 431] on input "Watties Broad Beans" at bounding box center [710, 434] width 1282 height 41
type input "Watties Broad Beans & Beans"
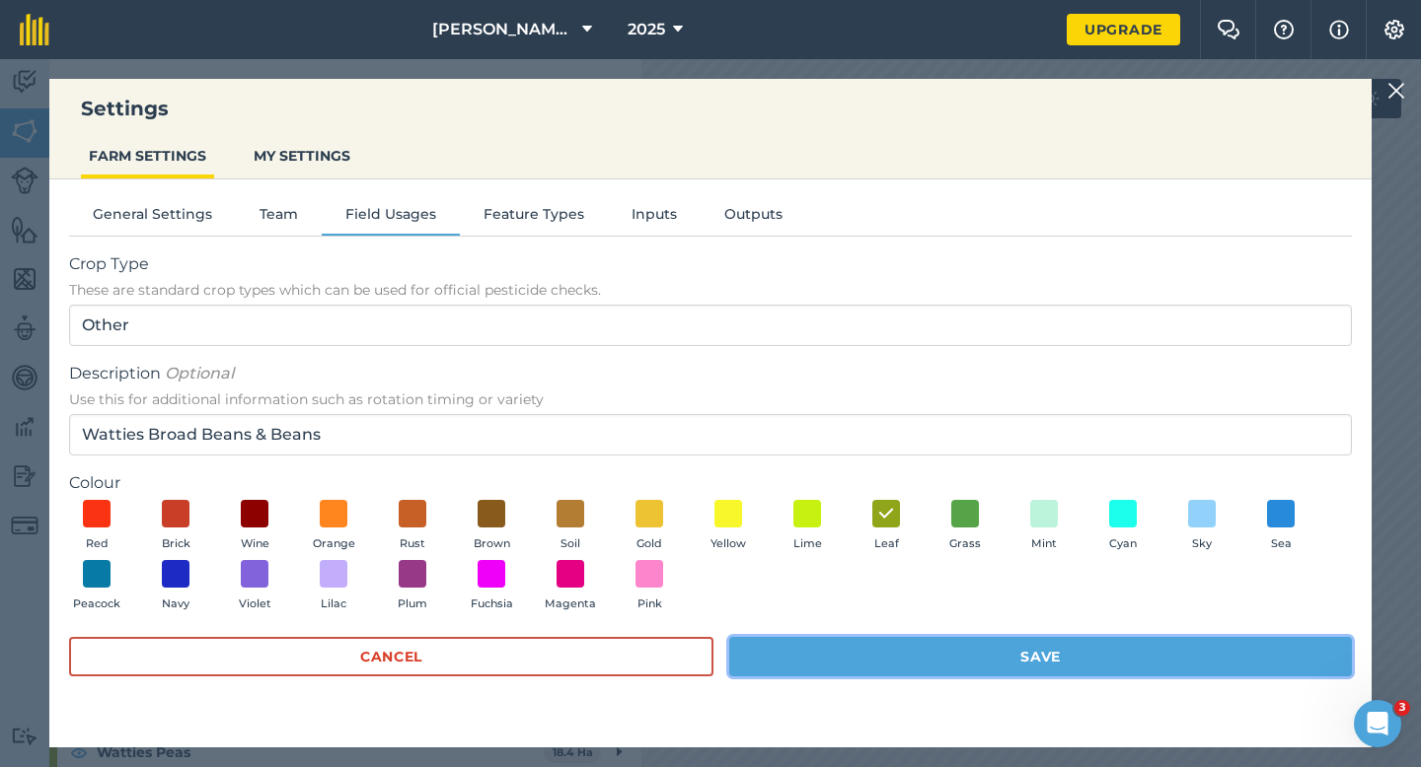
click at [785, 663] on button "Save" at bounding box center [1040, 656] width 622 height 39
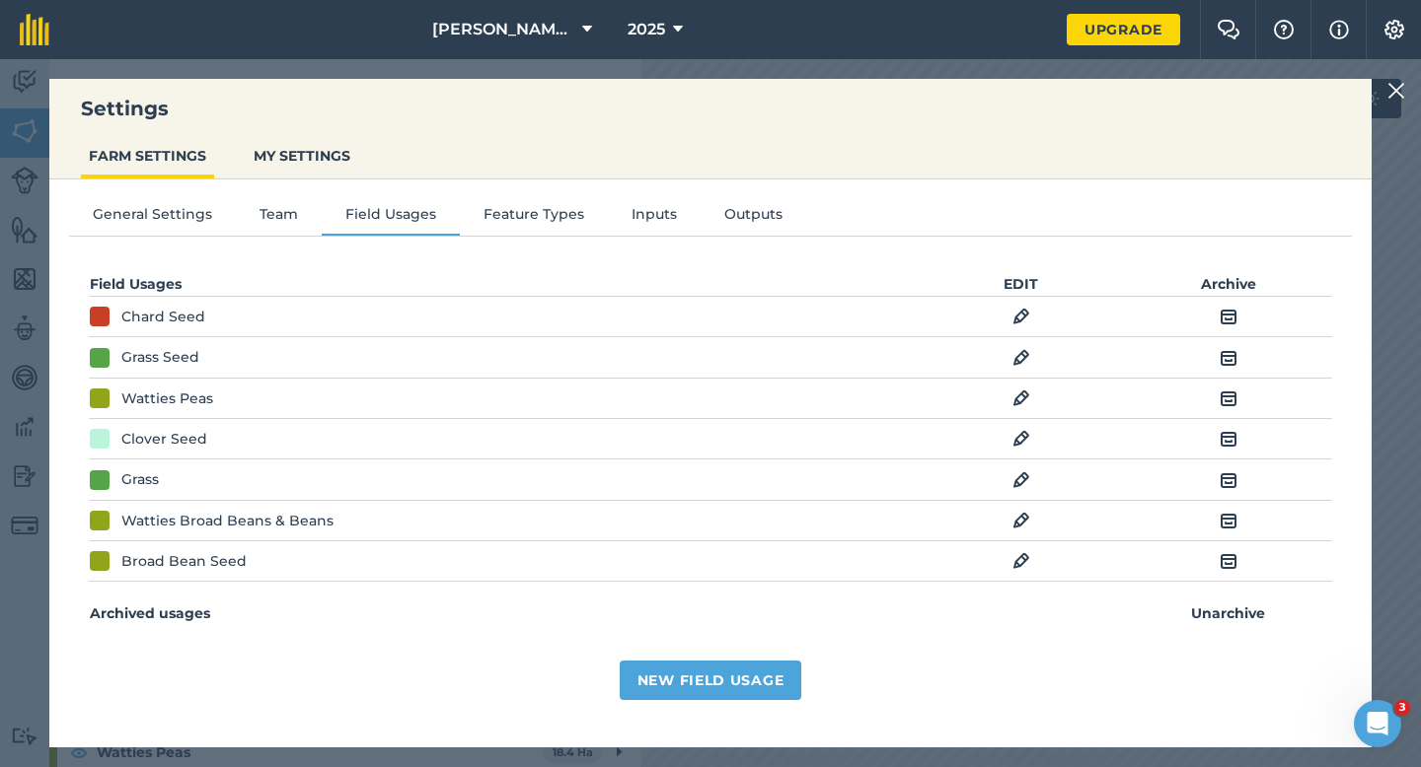
click at [1404, 91] on img at bounding box center [1396, 91] width 18 height 24
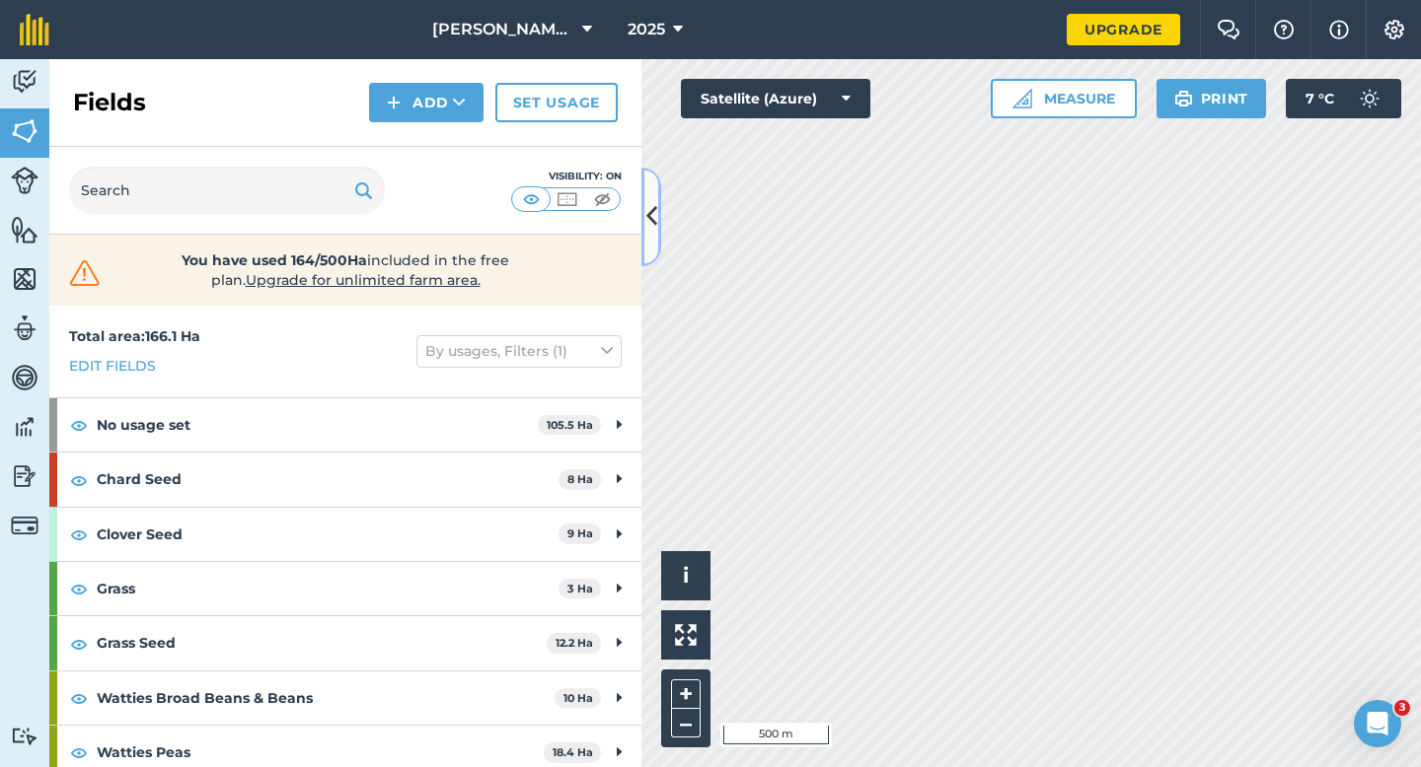
click at [652, 214] on icon at bounding box center [651, 216] width 11 height 35
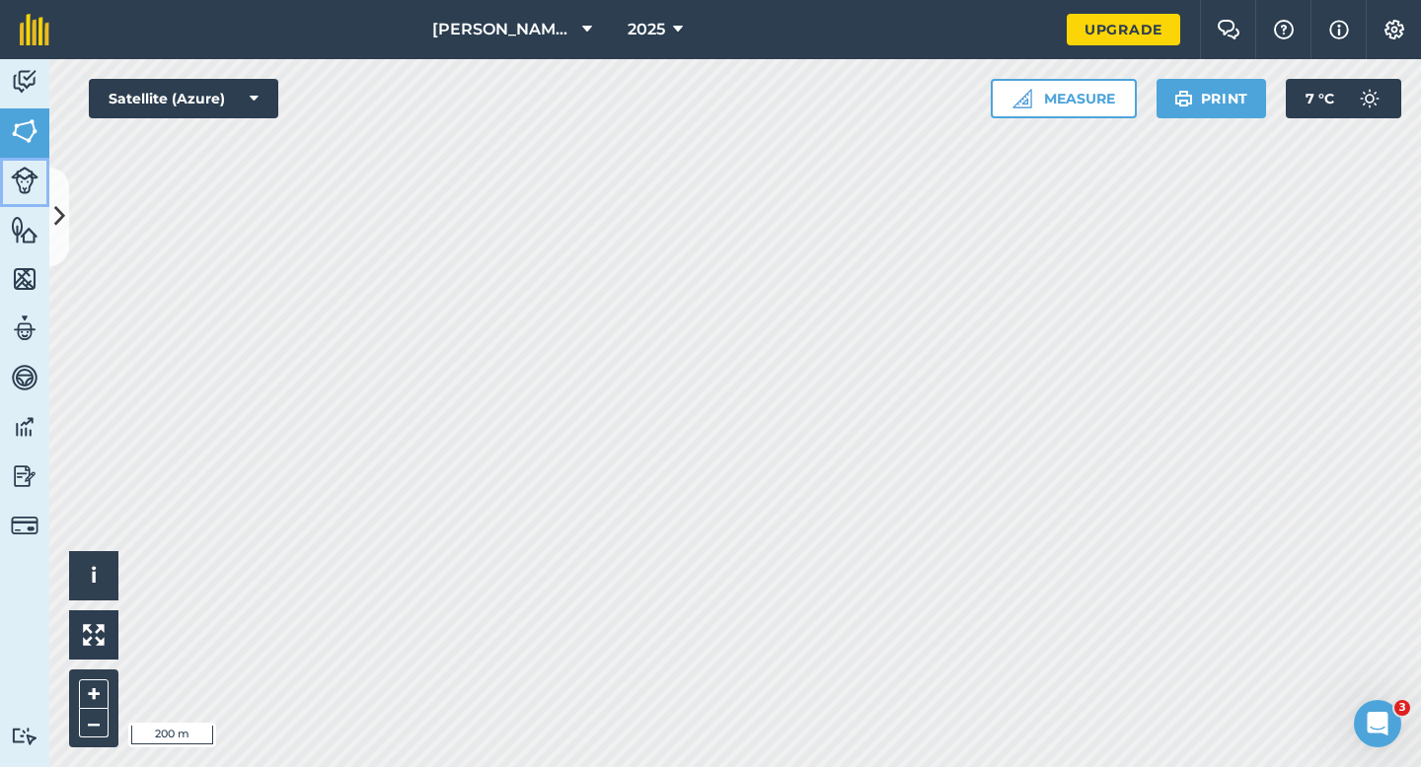
click at [46, 204] on link "Livestock" at bounding box center [24, 182] width 49 height 49
click at [20, 123] on img at bounding box center [25, 131] width 28 height 30
click at [63, 217] on icon at bounding box center [59, 216] width 11 height 35
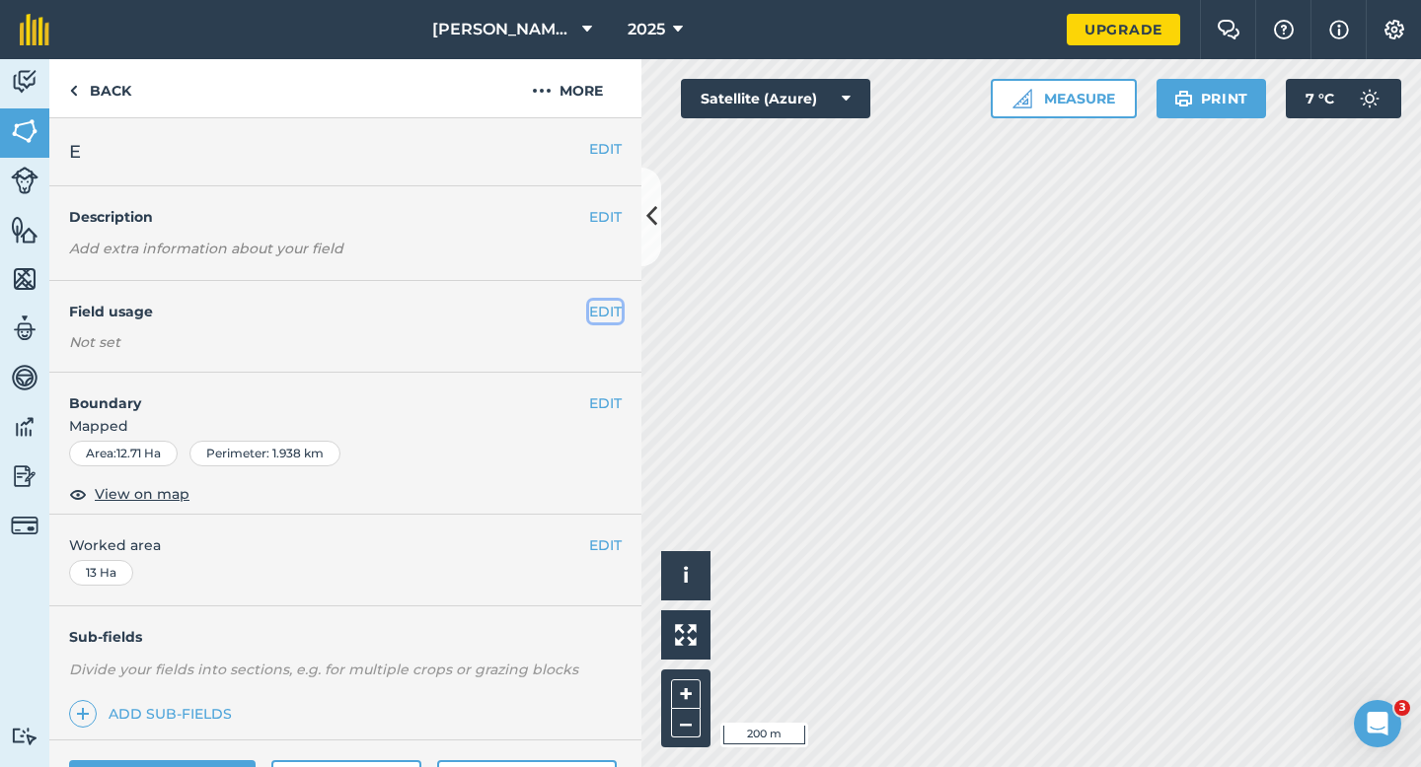
click at [608, 308] on button "EDIT" at bounding box center [605, 312] width 33 height 22
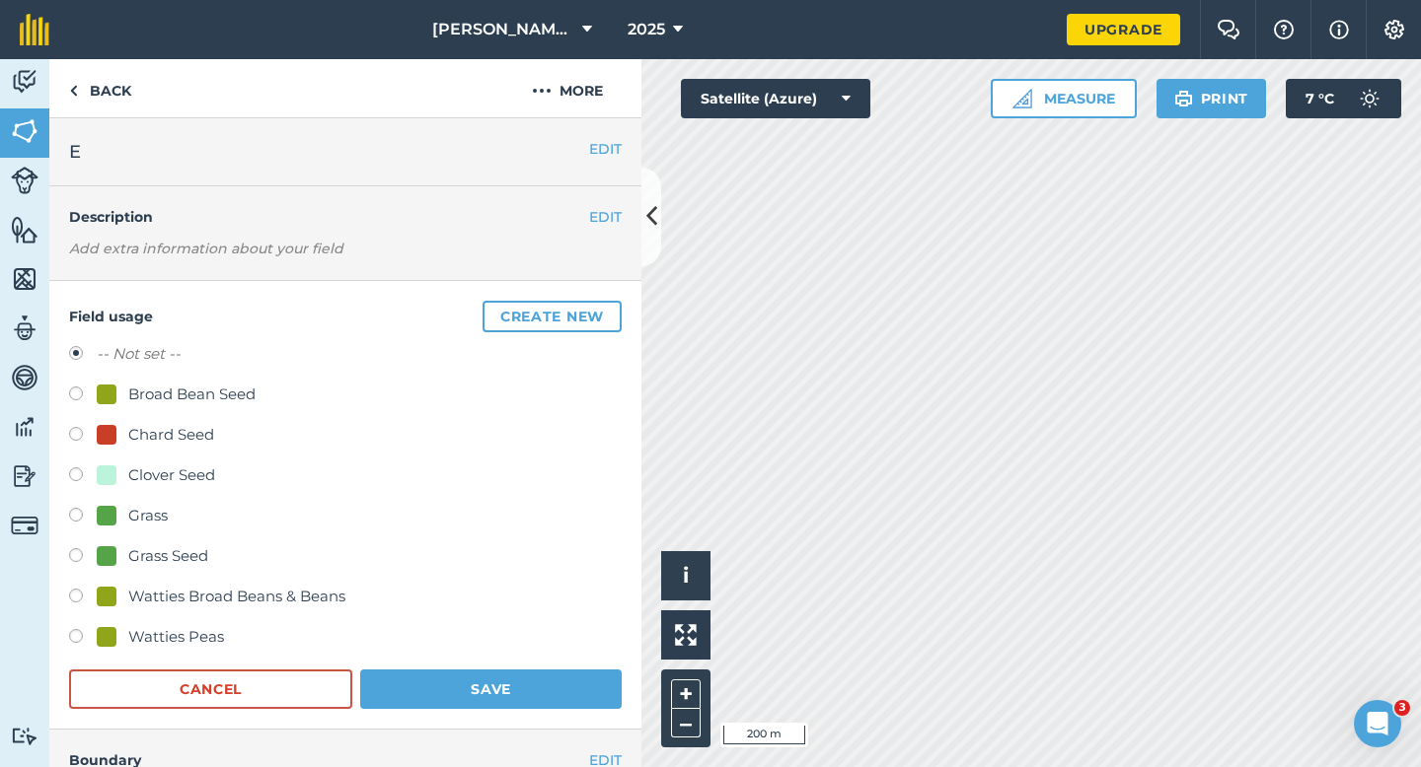
click at [182, 555] on div "Grass Seed" at bounding box center [168, 557] width 80 height 24
radio input "true"
radio input "false"
click at [406, 701] on button "Save" at bounding box center [490, 689] width 261 height 39
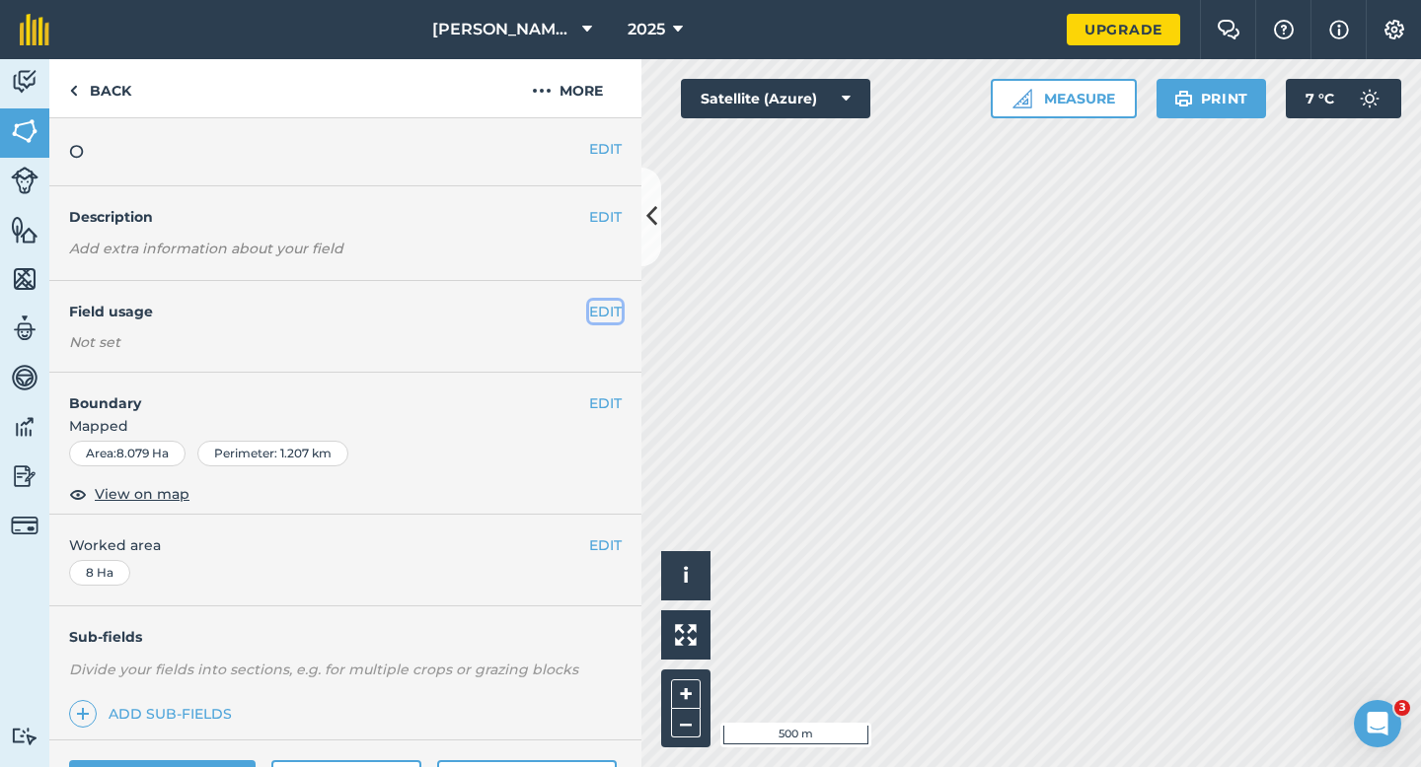
click at [603, 303] on button "EDIT" at bounding box center [605, 312] width 33 height 22
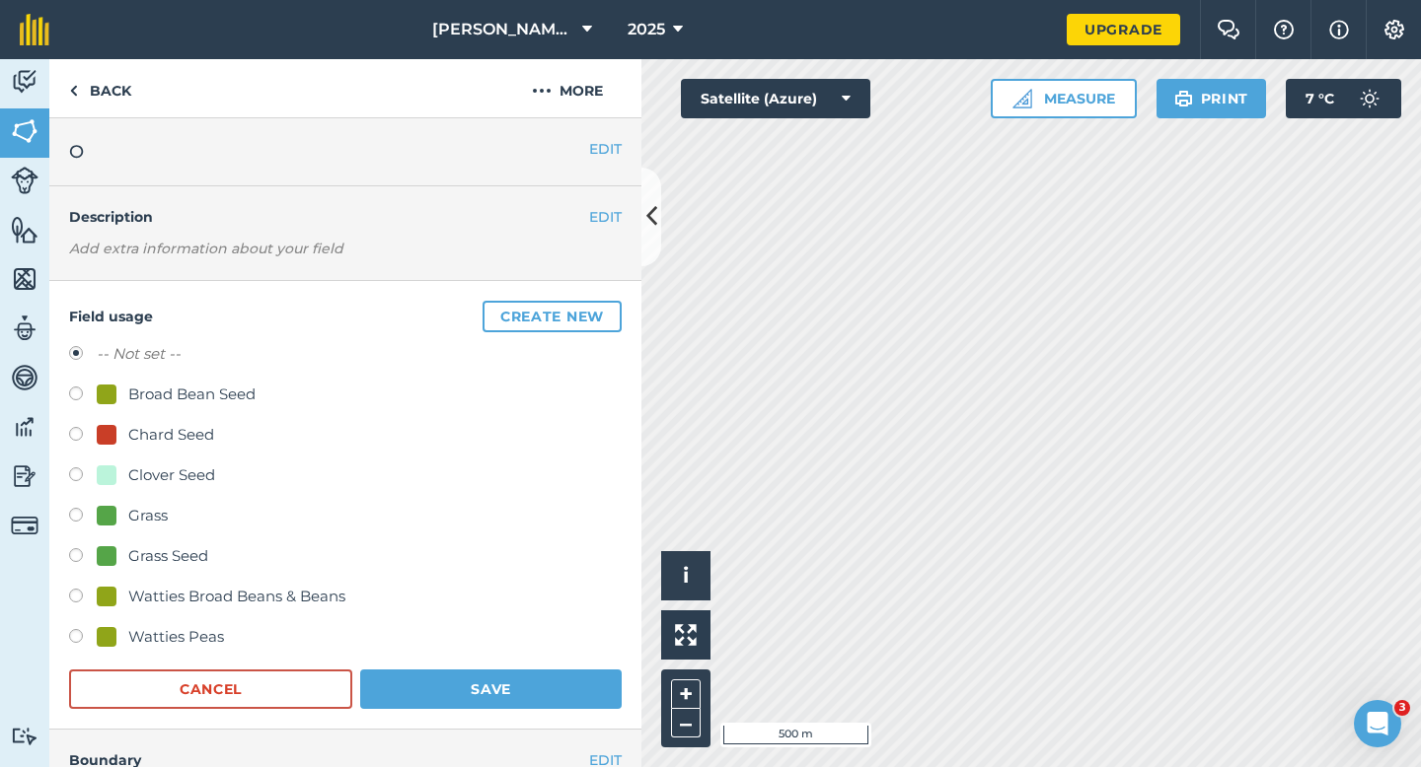
click at [171, 400] on div "Broad Bean Seed" at bounding box center [191, 395] width 127 height 24
radio input "true"
radio input "false"
click at [507, 709] on div "Field usage Create new -- Not set -- Broad Bean Seed Chard Seed Clover Seed Gra…" at bounding box center [345, 505] width 592 height 449
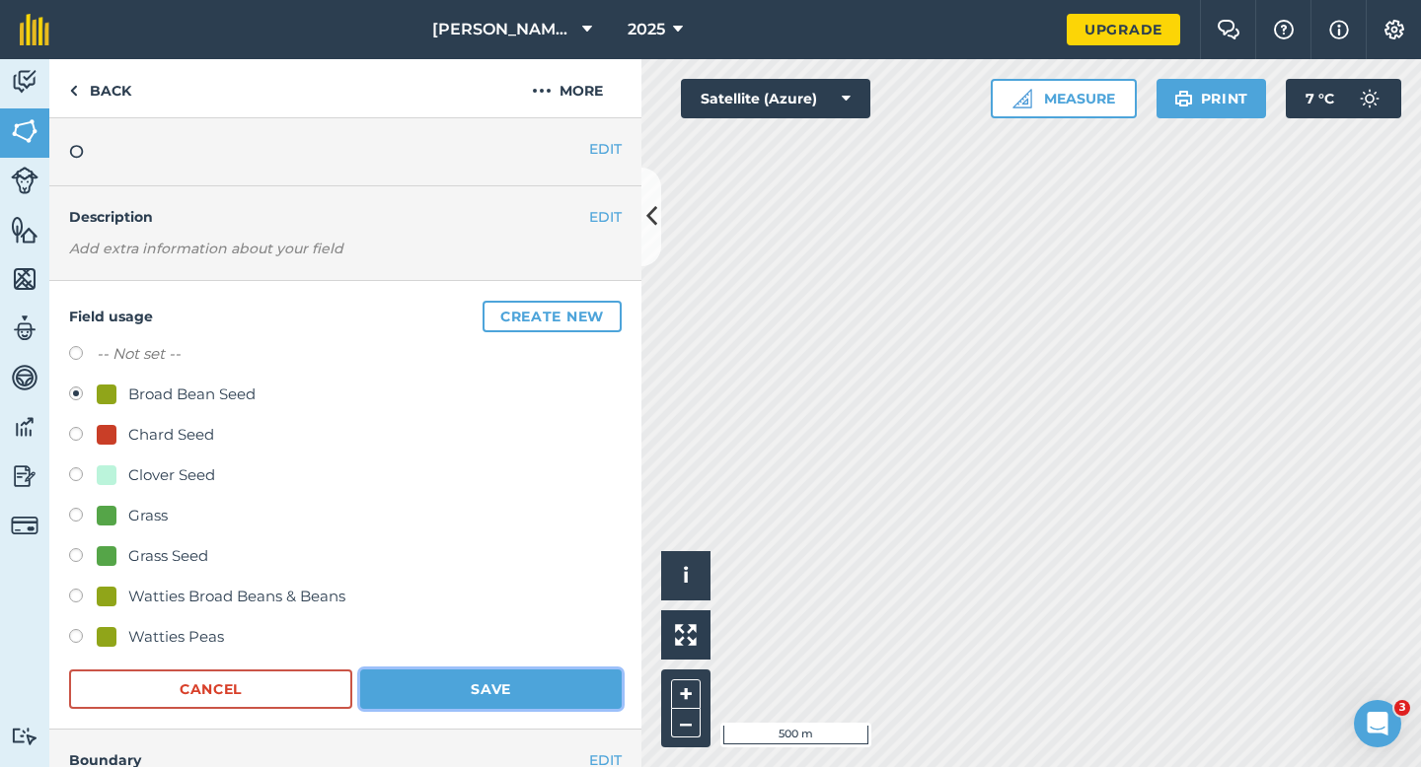
click at [517, 690] on button "Save" at bounding box center [490, 689] width 261 height 39
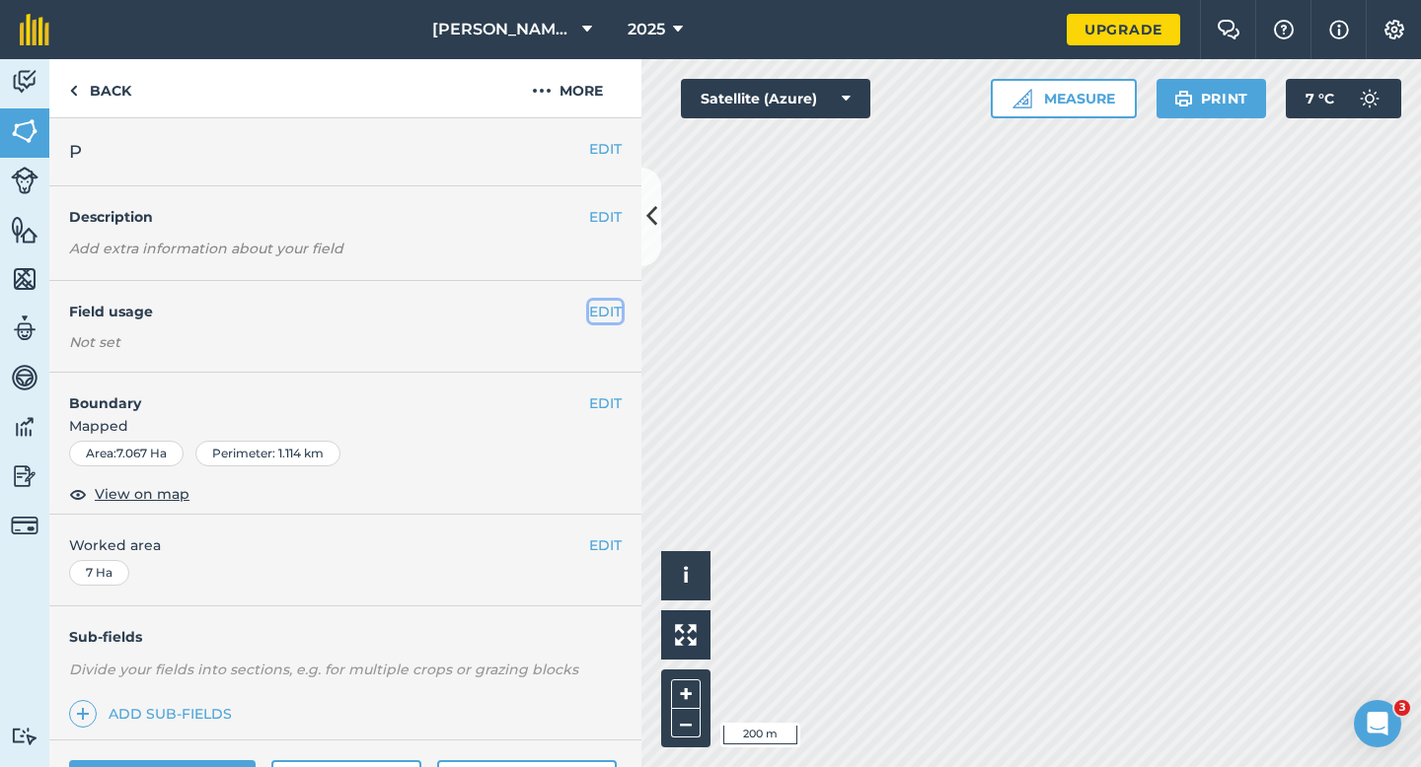
click at [607, 317] on button "EDIT" at bounding box center [605, 312] width 33 height 22
click at [604, 301] on button "EDIT" at bounding box center [605, 312] width 33 height 22
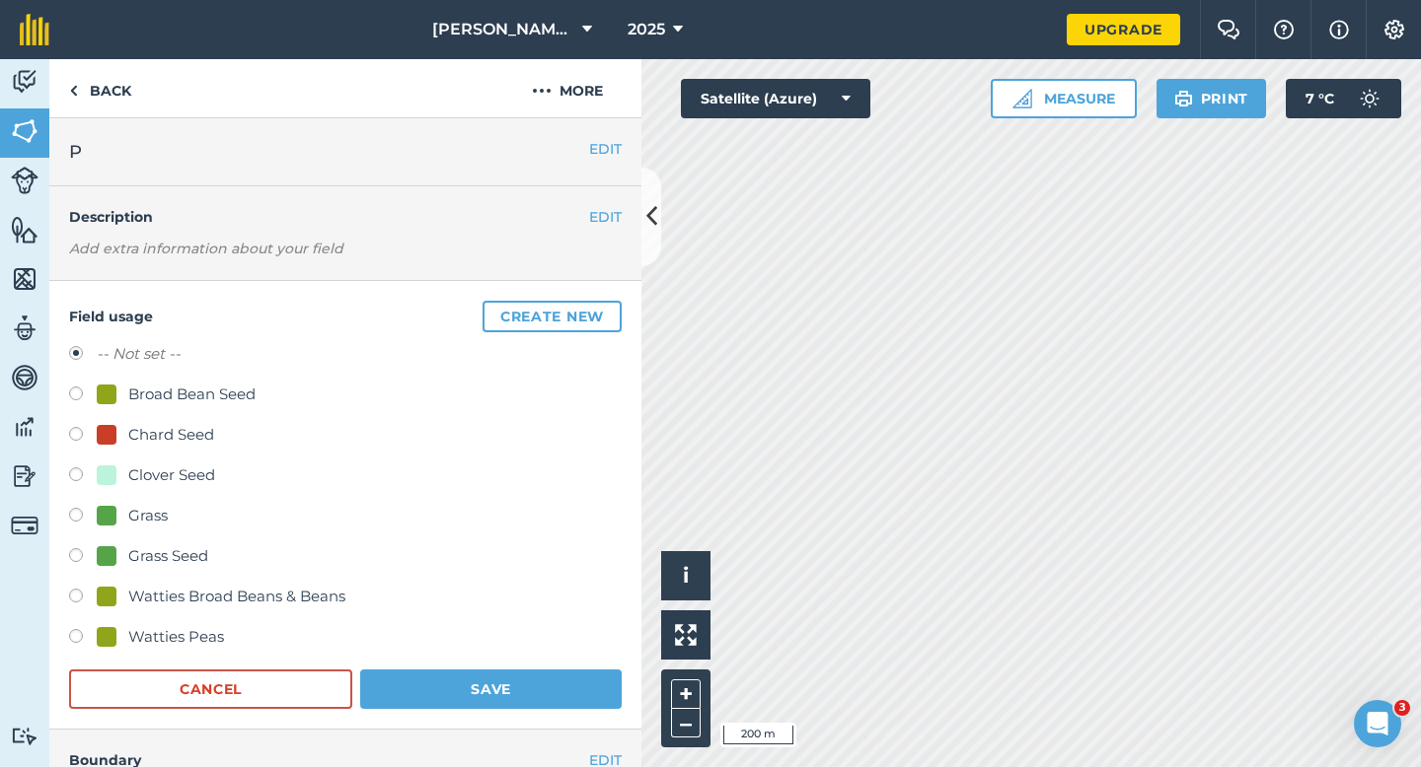
click at [169, 565] on div "Grass Seed" at bounding box center [168, 557] width 80 height 24
radio input "true"
radio input "false"
click at [407, 665] on form "-- Not set -- Broad Bean Seed Chard Seed Clover Seed Grass Grass Seed Watties B…" at bounding box center [345, 525] width 552 height 367
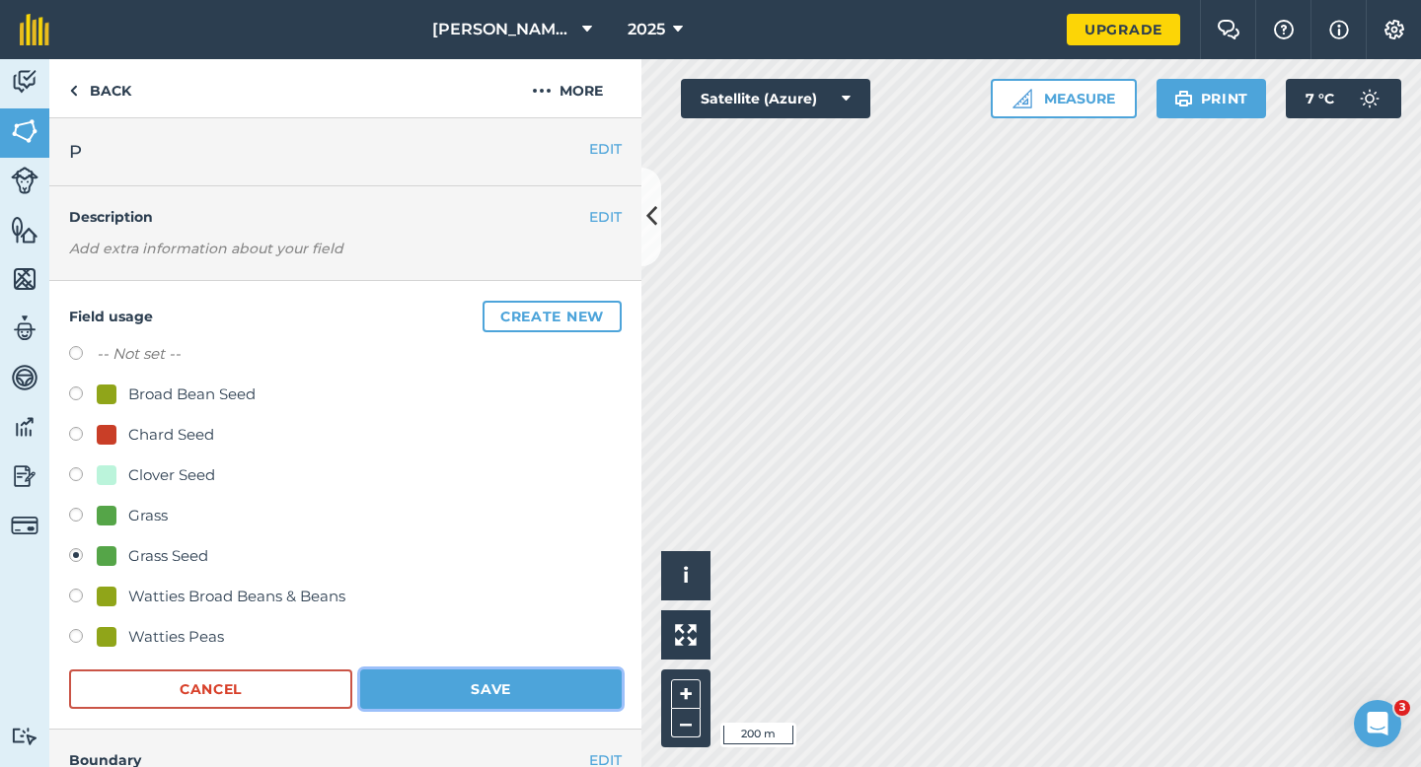
click at [430, 677] on button "Save" at bounding box center [490, 689] width 261 height 39
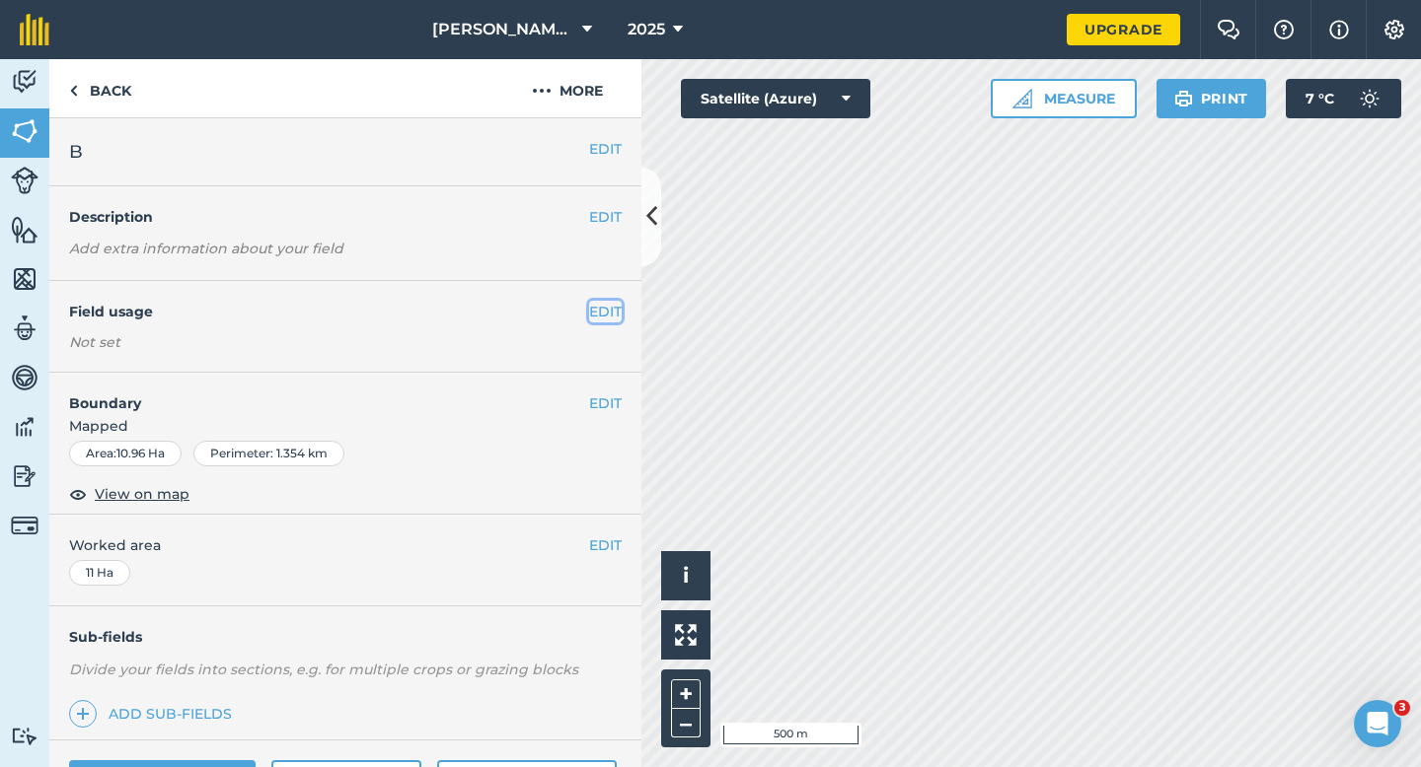
click at [599, 314] on button "EDIT" at bounding box center [605, 312] width 33 height 22
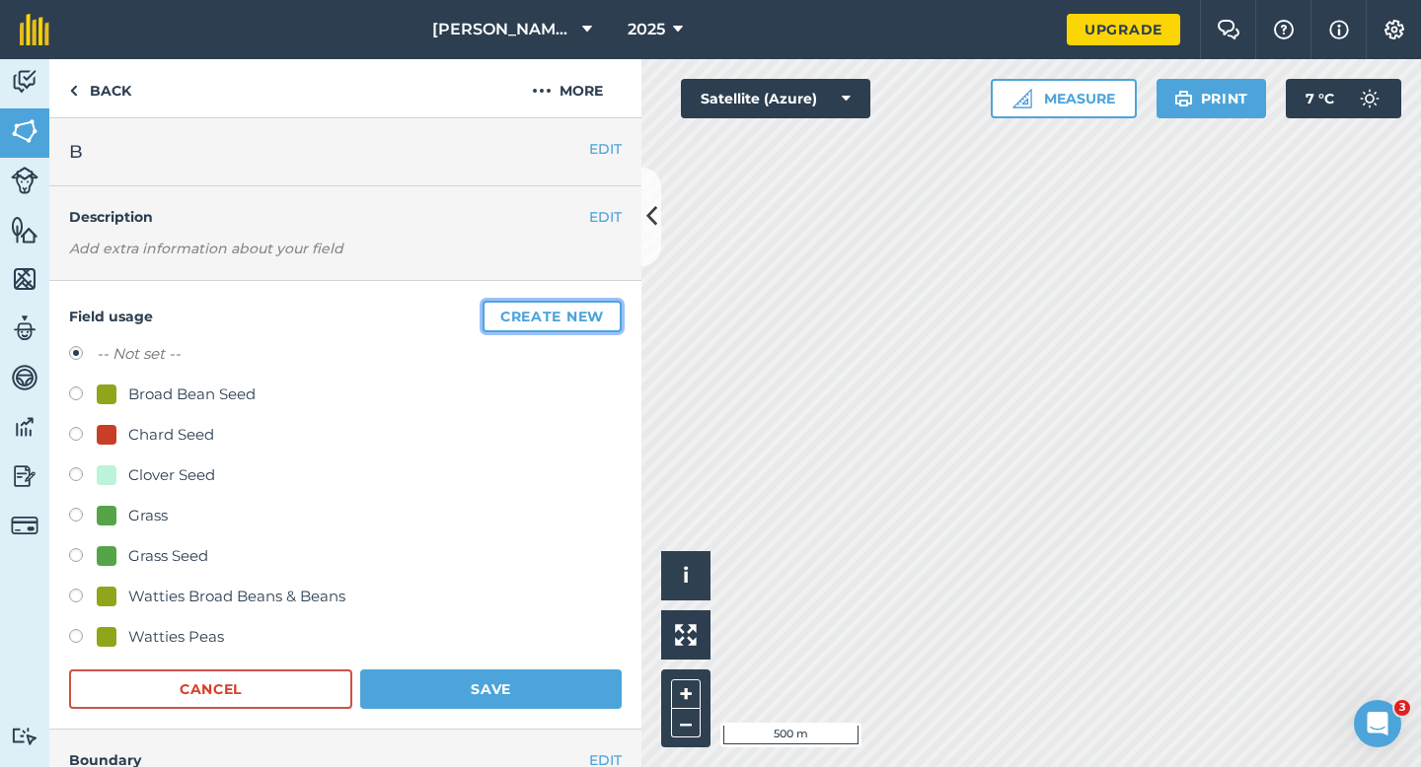
click at [498, 321] on button "Create new" at bounding box center [551, 317] width 139 height 32
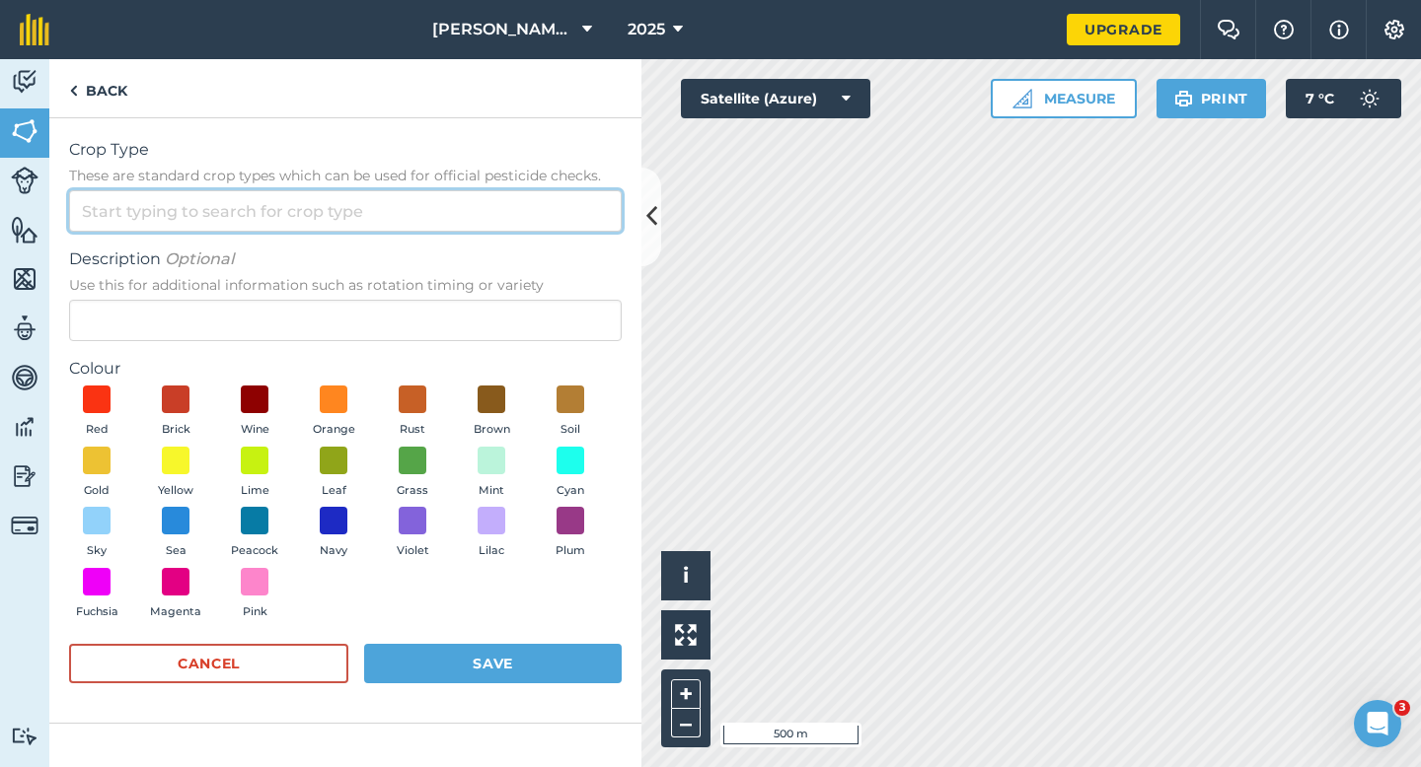
click at [427, 209] on input "Crop Type These are standard crop types which can be used for official pesticid…" at bounding box center [345, 210] width 552 height 41
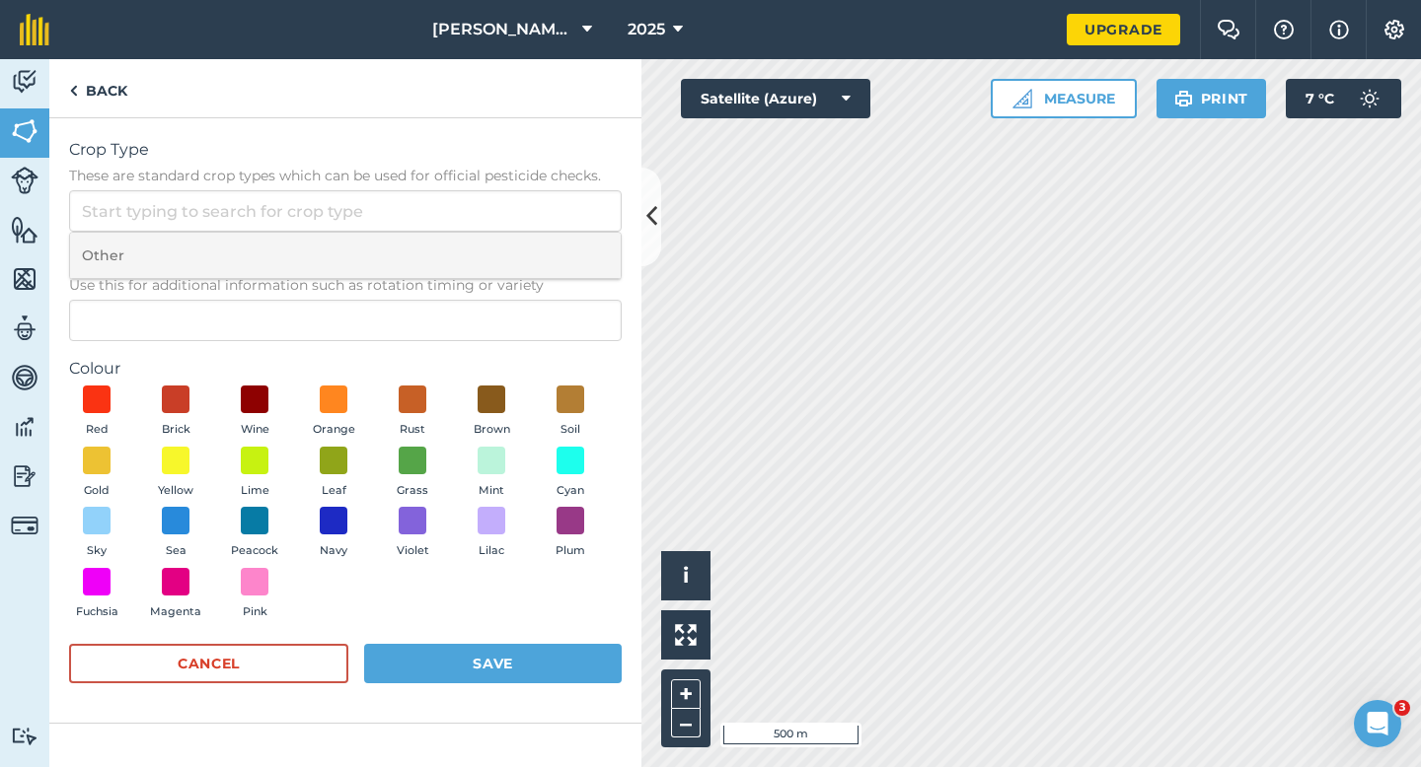
click at [427, 262] on li "Other" at bounding box center [345, 256] width 550 height 46
type input "Other"
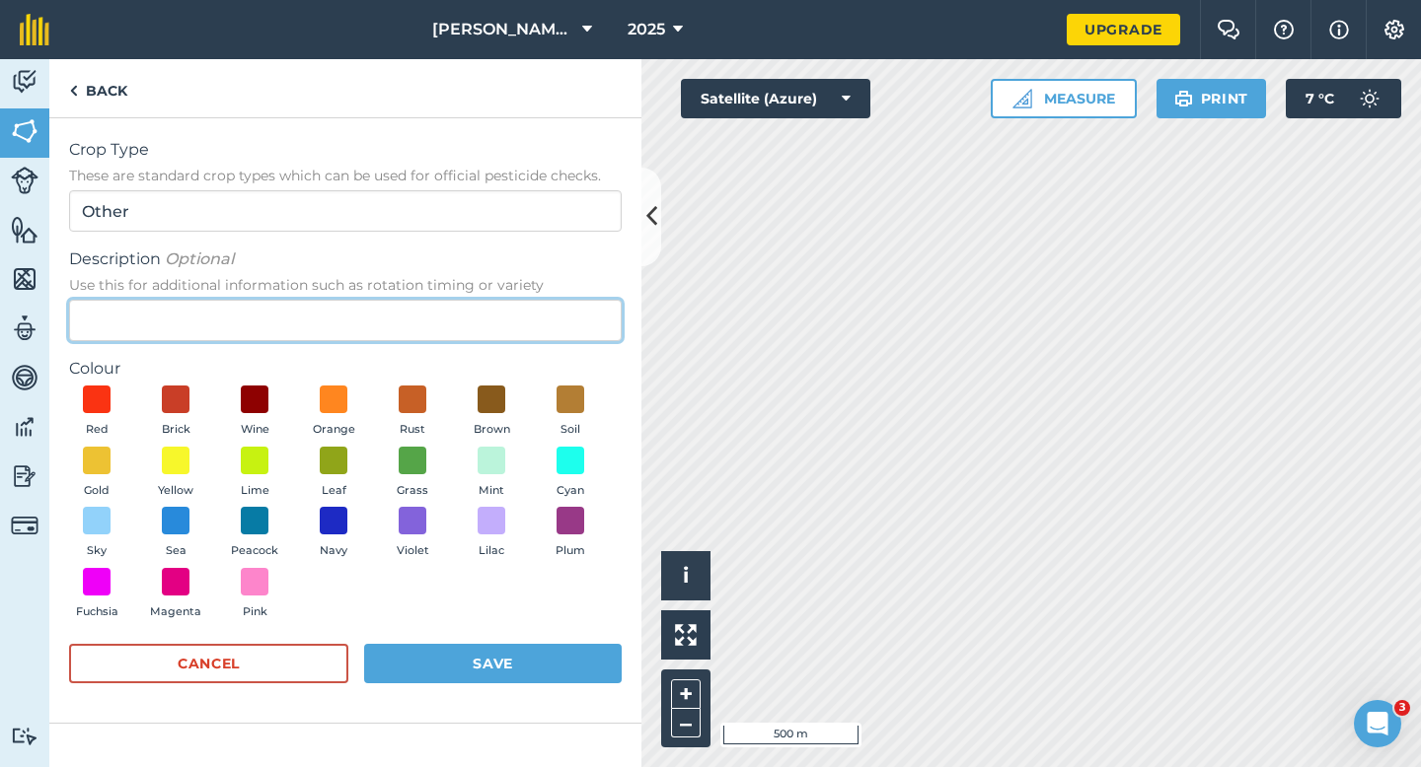
click at [427, 322] on input "Description Optional Use this for additional information such as rotation timin…" at bounding box center [345, 320] width 552 height 41
type input "Radish Seed"
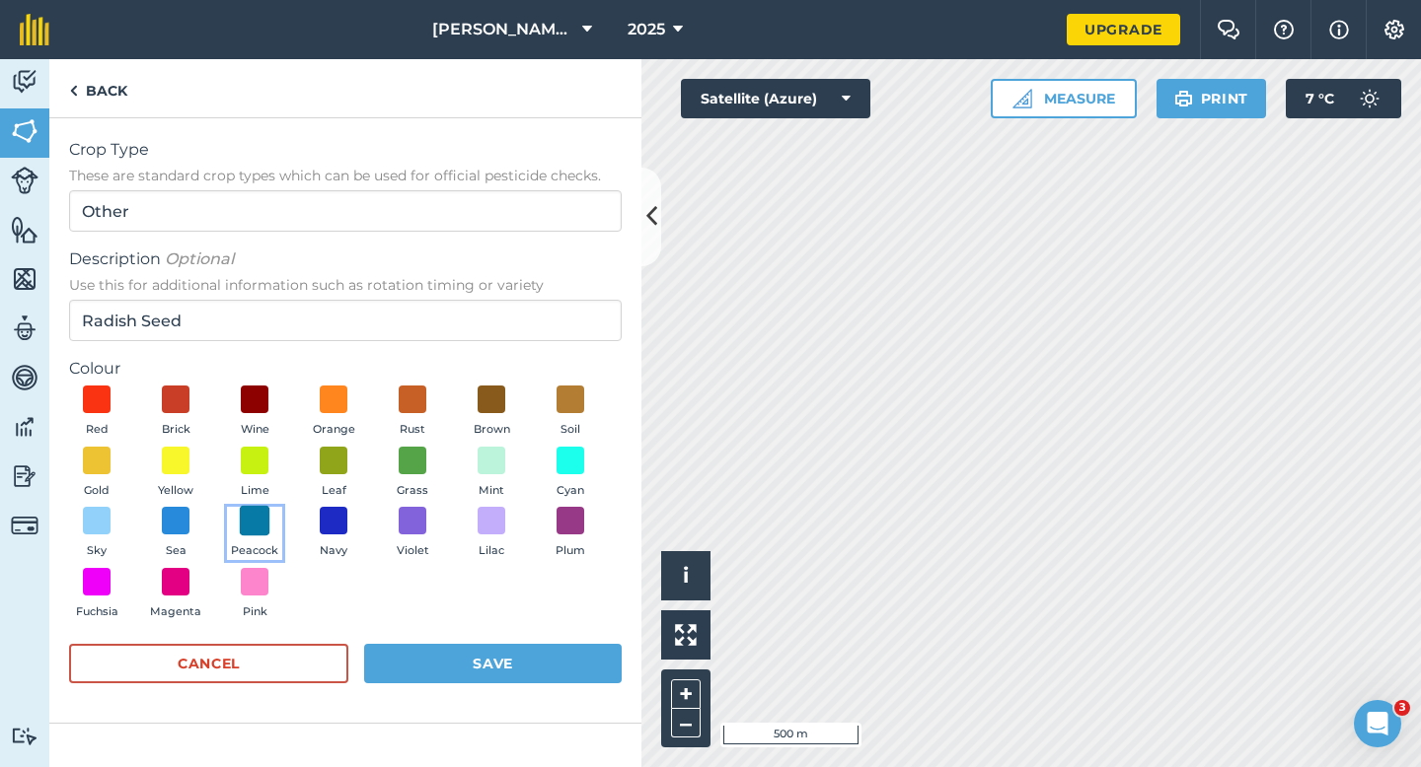
click at [248, 528] on span at bounding box center [255, 521] width 31 height 31
click at [418, 667] on button "Save" at bounding box center [492, 663] width 257 height 39
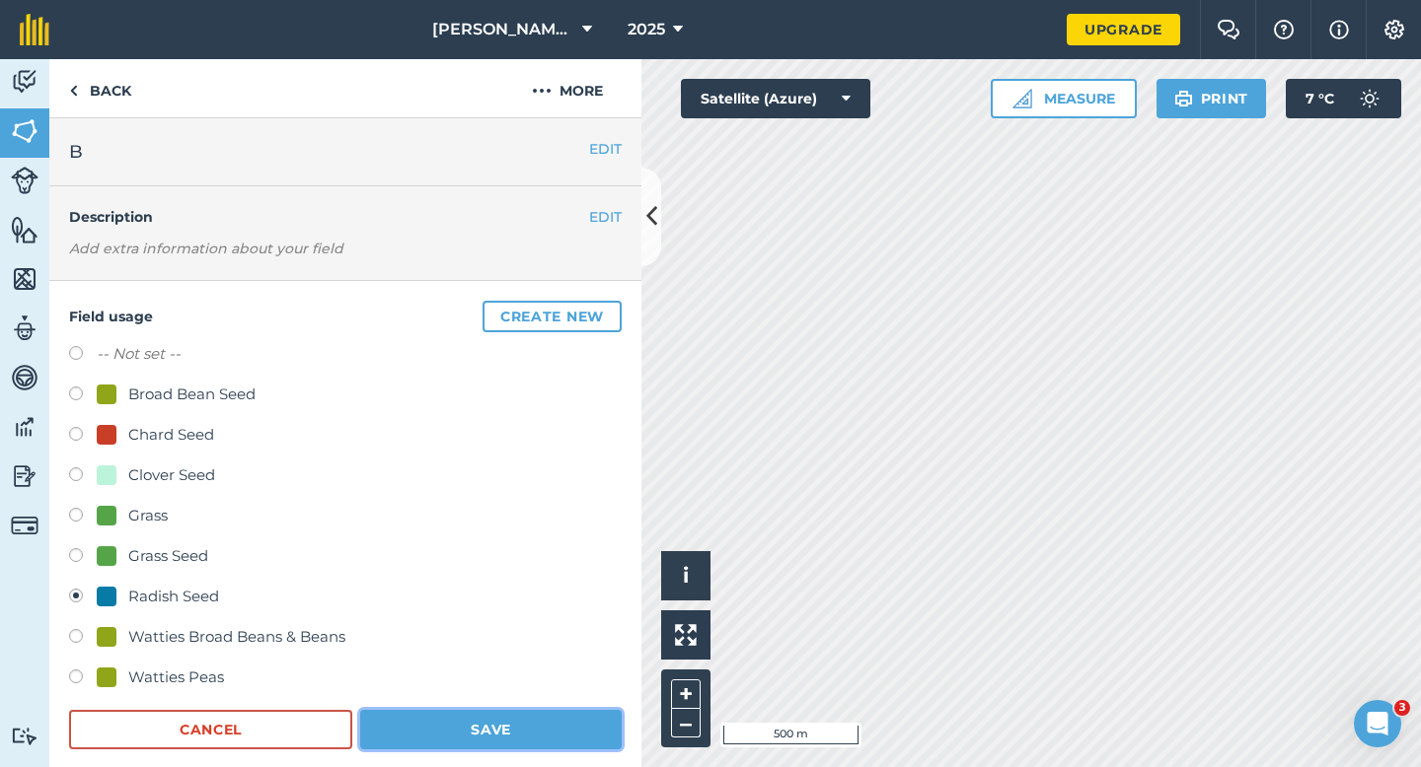
click at [573, 734] on button "Save" at bounding box center [490, 729] width 261 height 39
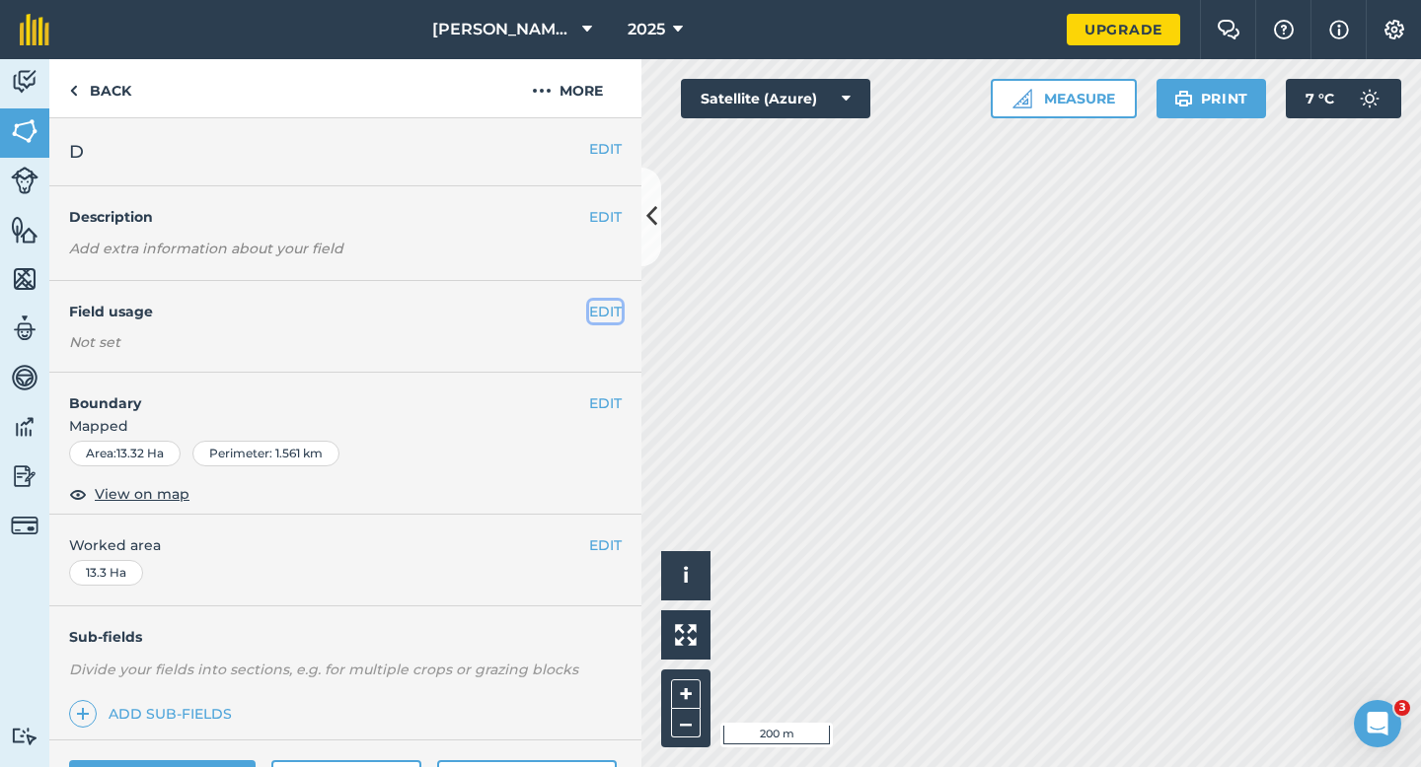
click at [613, 308] on button "EDIT" at bounding box center [605, 312] width 33 height 22
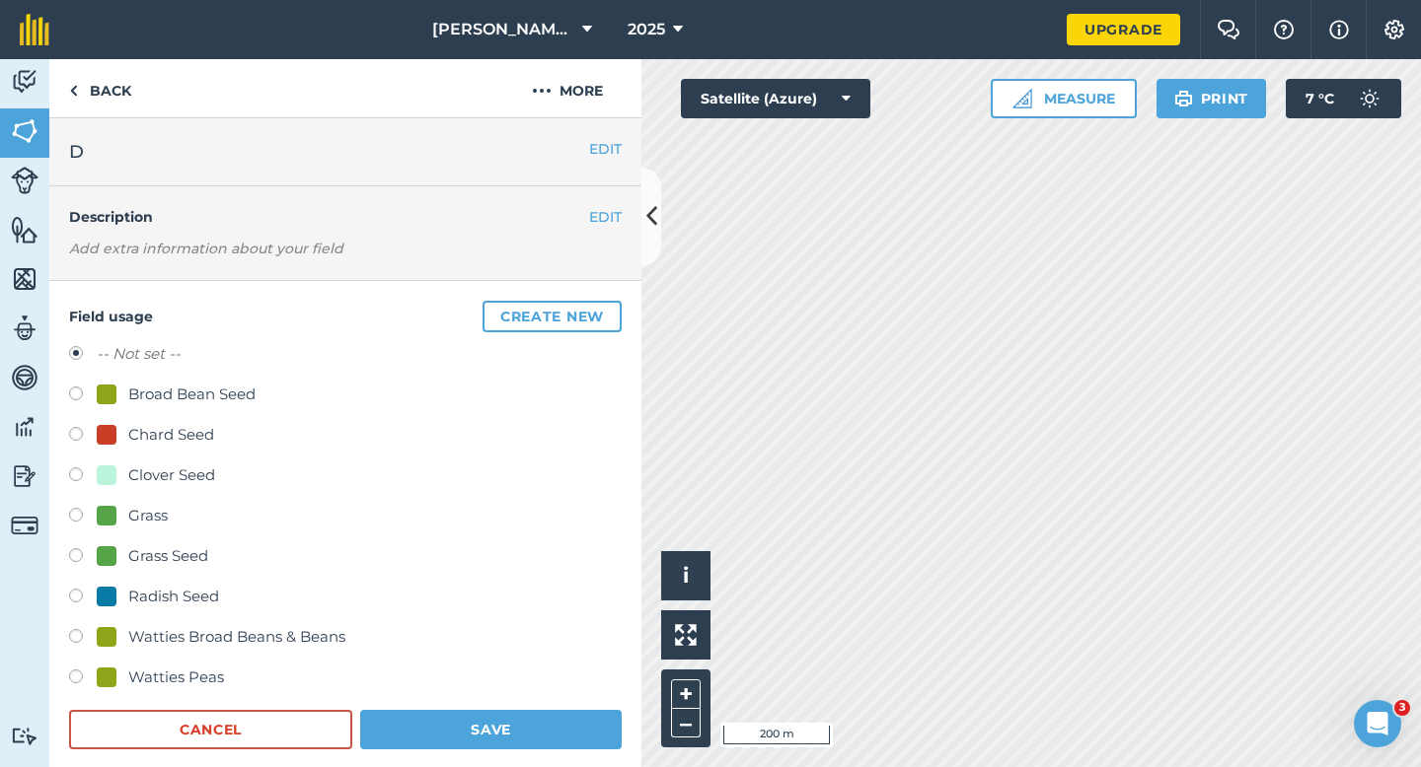
click at [182, 475] on div "Clover Seed" at bounding box center [171, 476] width 87 height 24
radio input "true"
radio input "false"
click at [480, 729] on button "Save" at bounding box center [490, 729] width 261 height 39
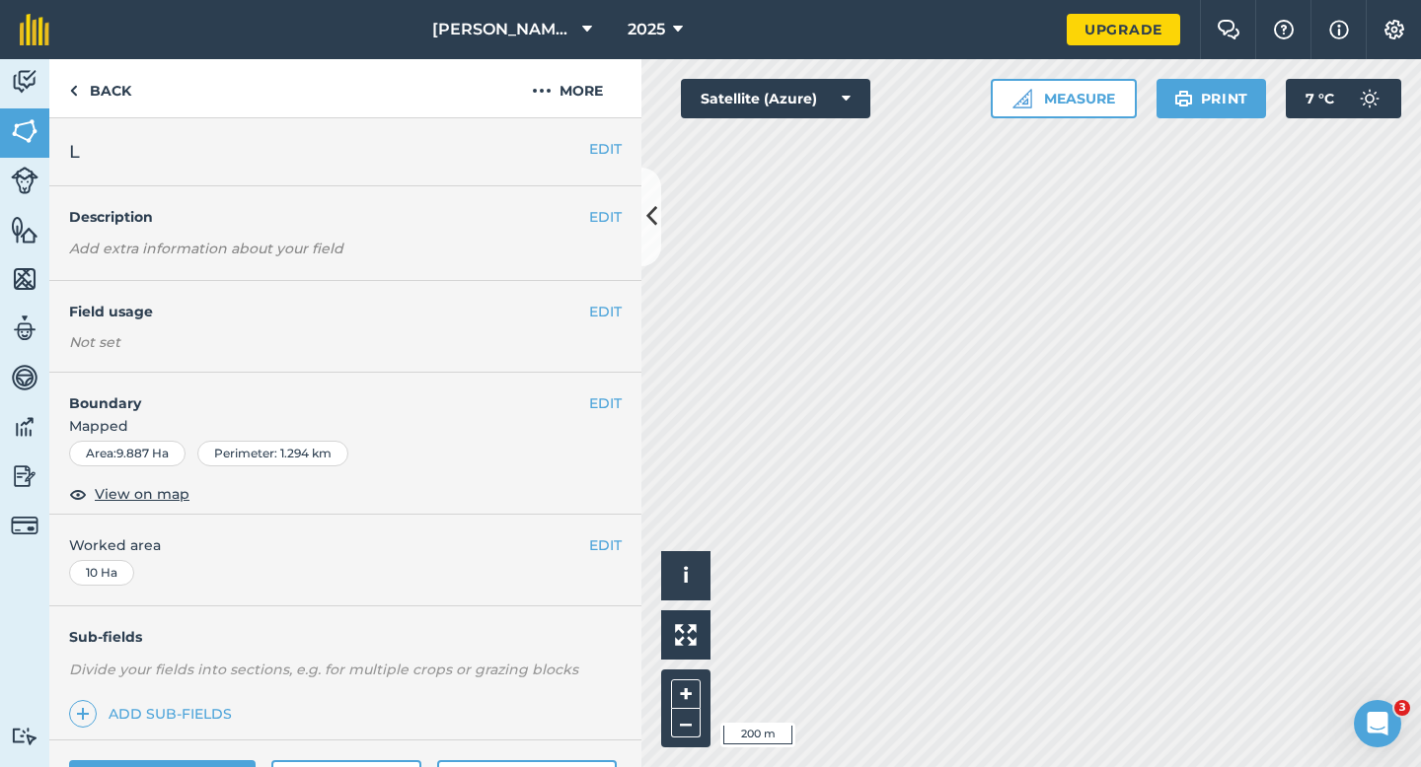
click at [599, 299] on div "EDIT Field usage Not set" at bounding box center [345, 327] width 592 height 92
click at [600, 305] on button "EDIT" at bounding box center [605, 312] width 33 height 22
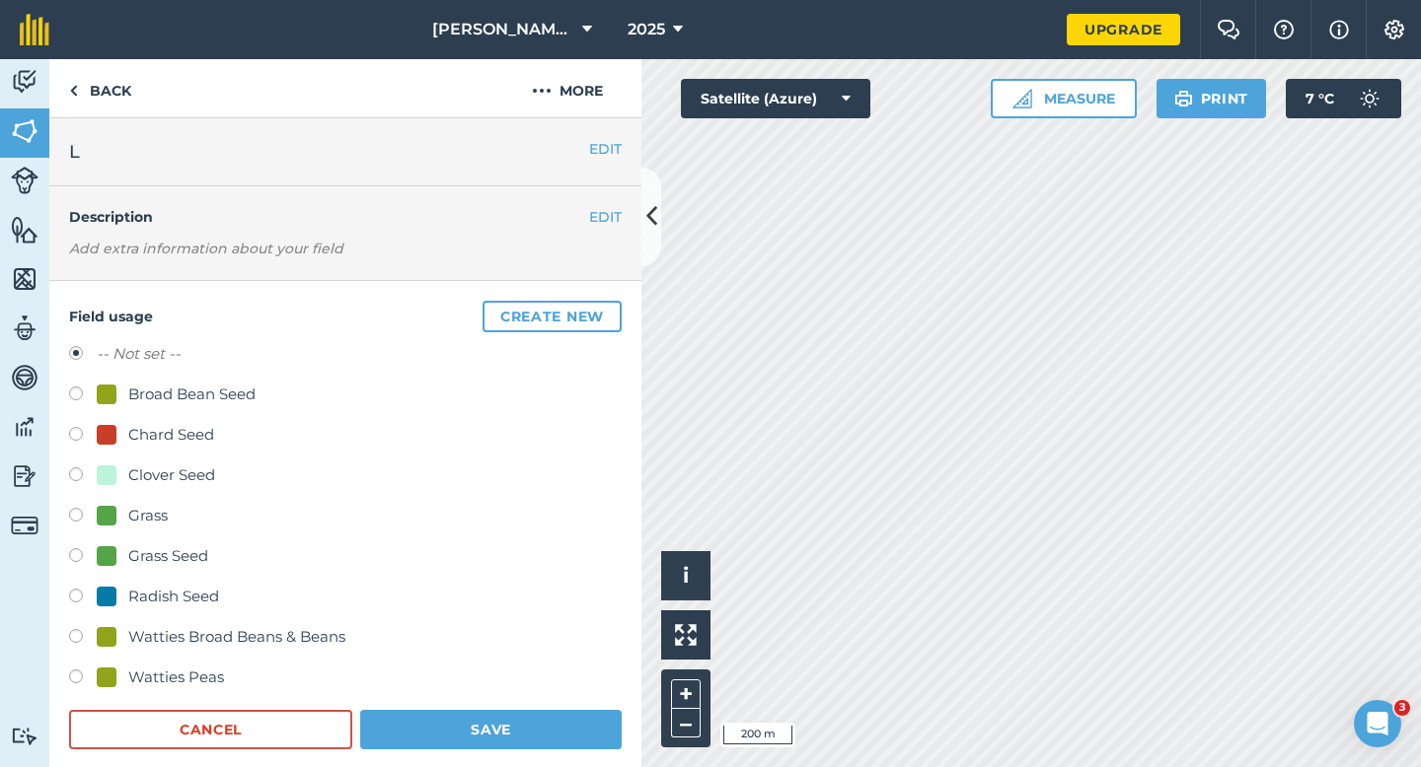
click at [162, 547] on div "Grass Seed" at bounding box center [168, 557] width 80 height 24
radio input "true"
radio input "false"
click at [434, 704] on form "-- Not set -- Broad Bean Seed Chard Seed Clover Seed Grass Grass Seed Radish Se…" at bounding box center [345, 545] width 552 height 407
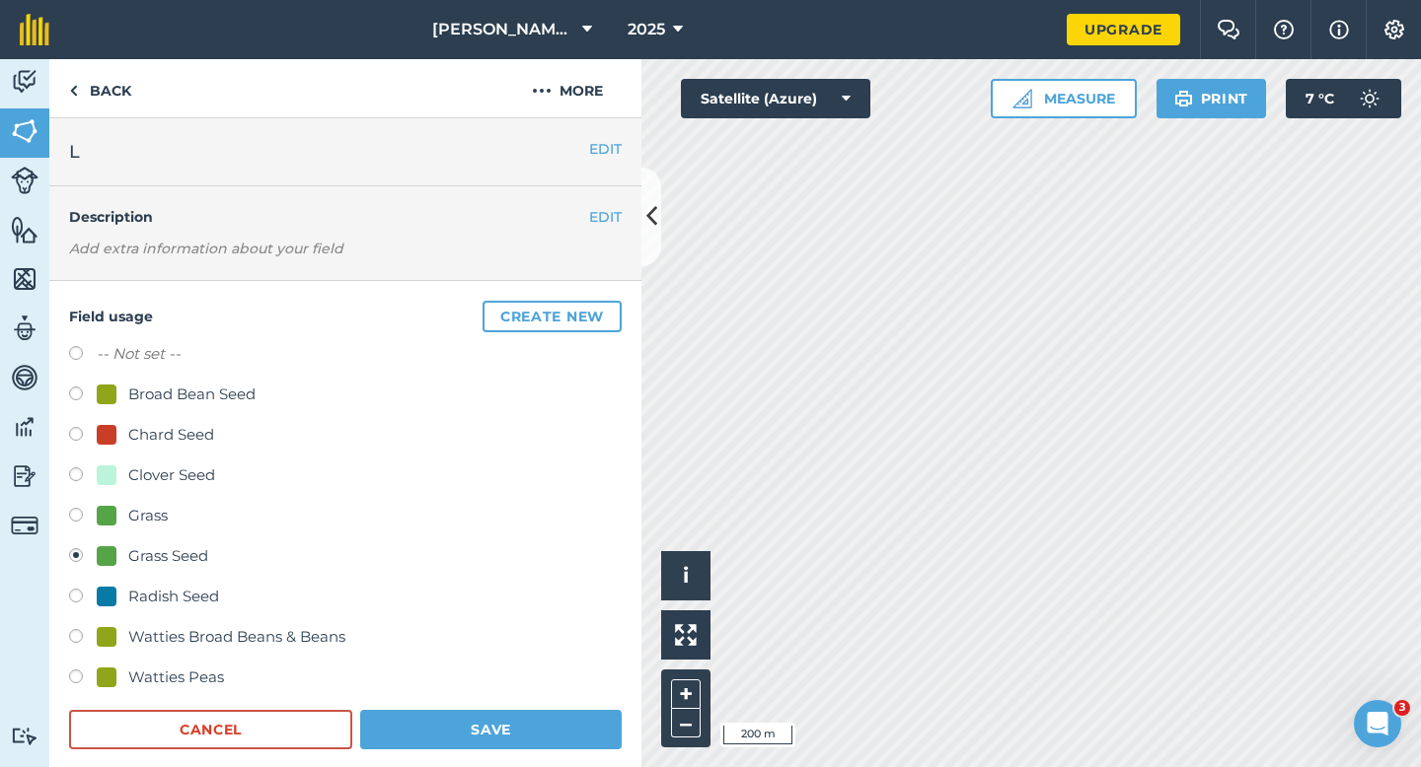
click at [434, 707] on form "-- Not set -- Broad Bean Seed Chard Seed Clover Seed Grass Grass Seed Radish Se…" at bounding box center [345, 545] width 552 height 407
click at [447, 744] on button "Save" at bounding box center [490, 729] width 261 height 39
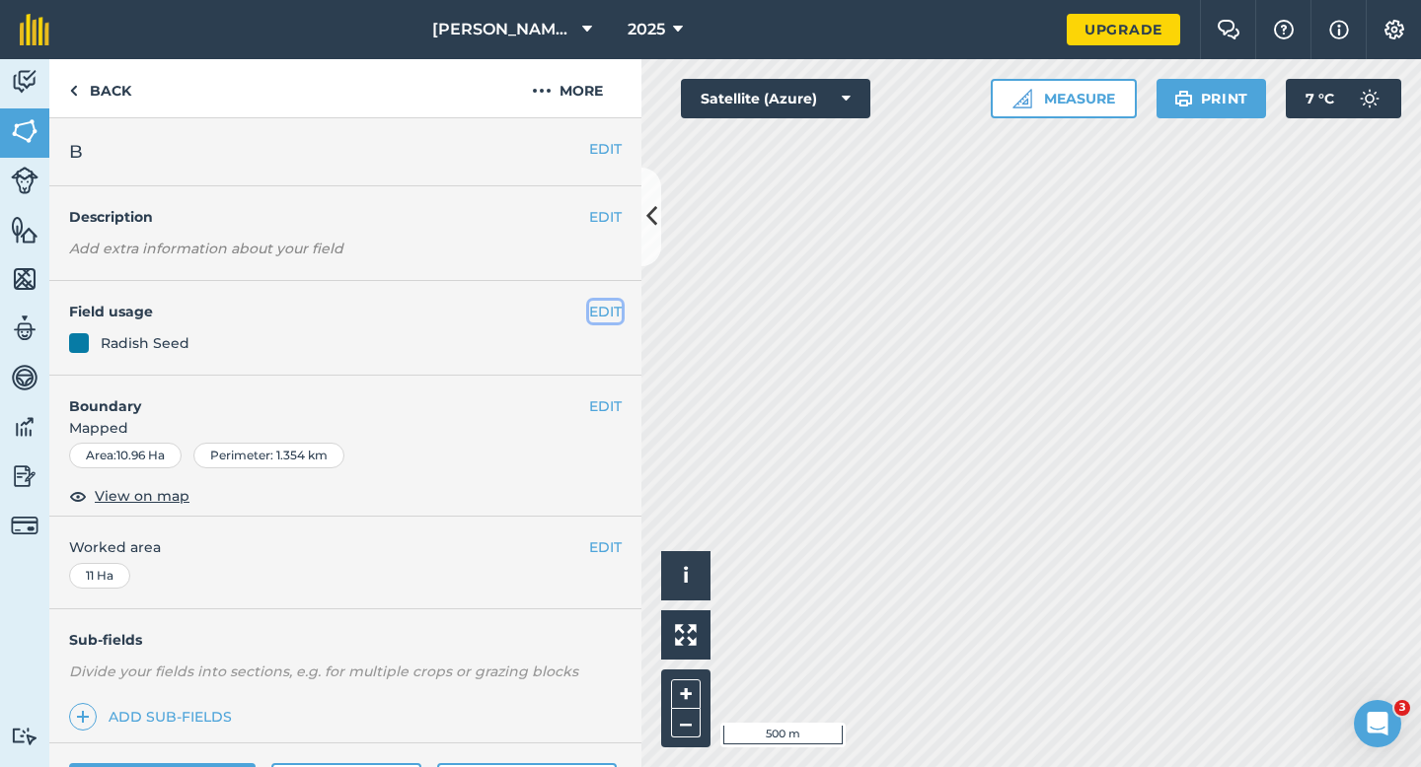
click at [607, 312] on button "EDIT" at bounding box center [605, 312] width 33 height 22
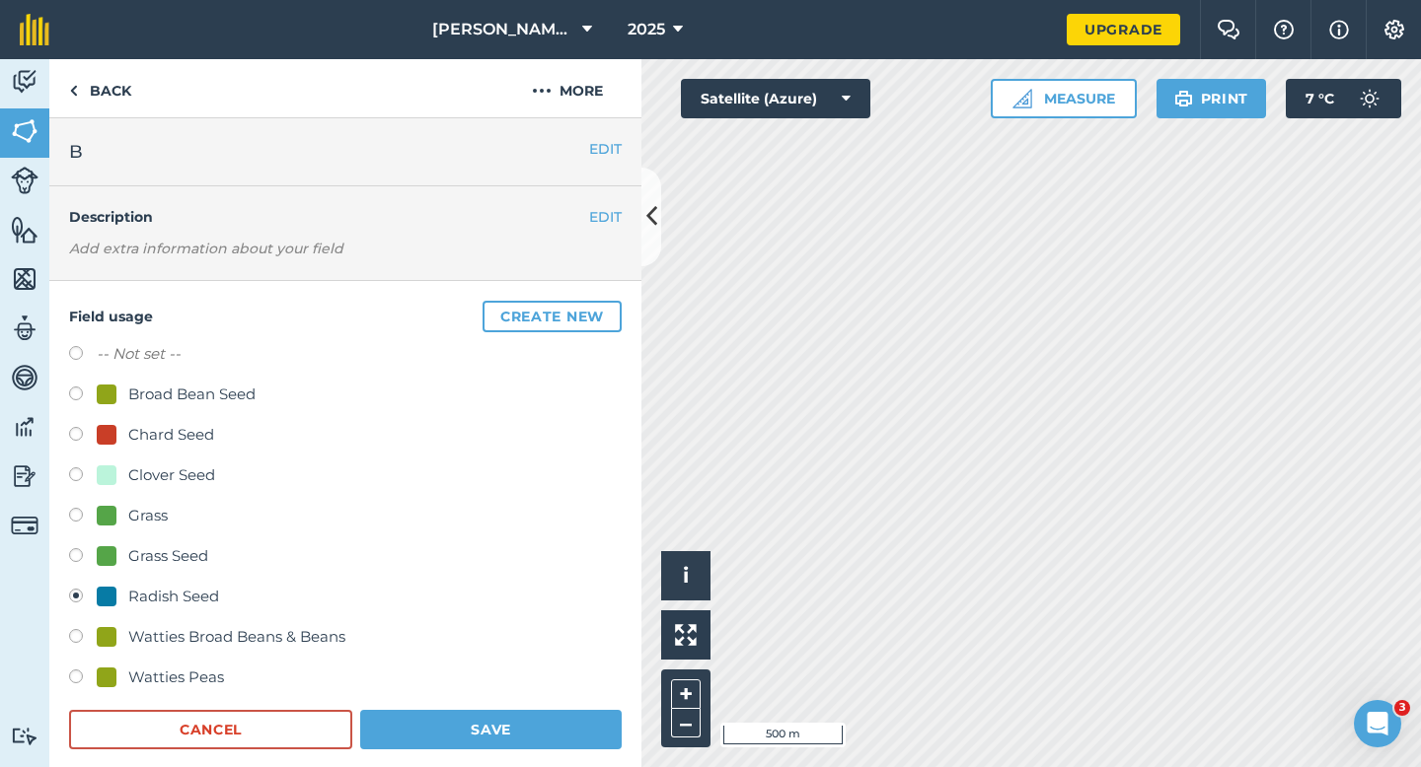
click at [607, 312] on button "Create new" at bounding box center [551, 317] width 139 height 32
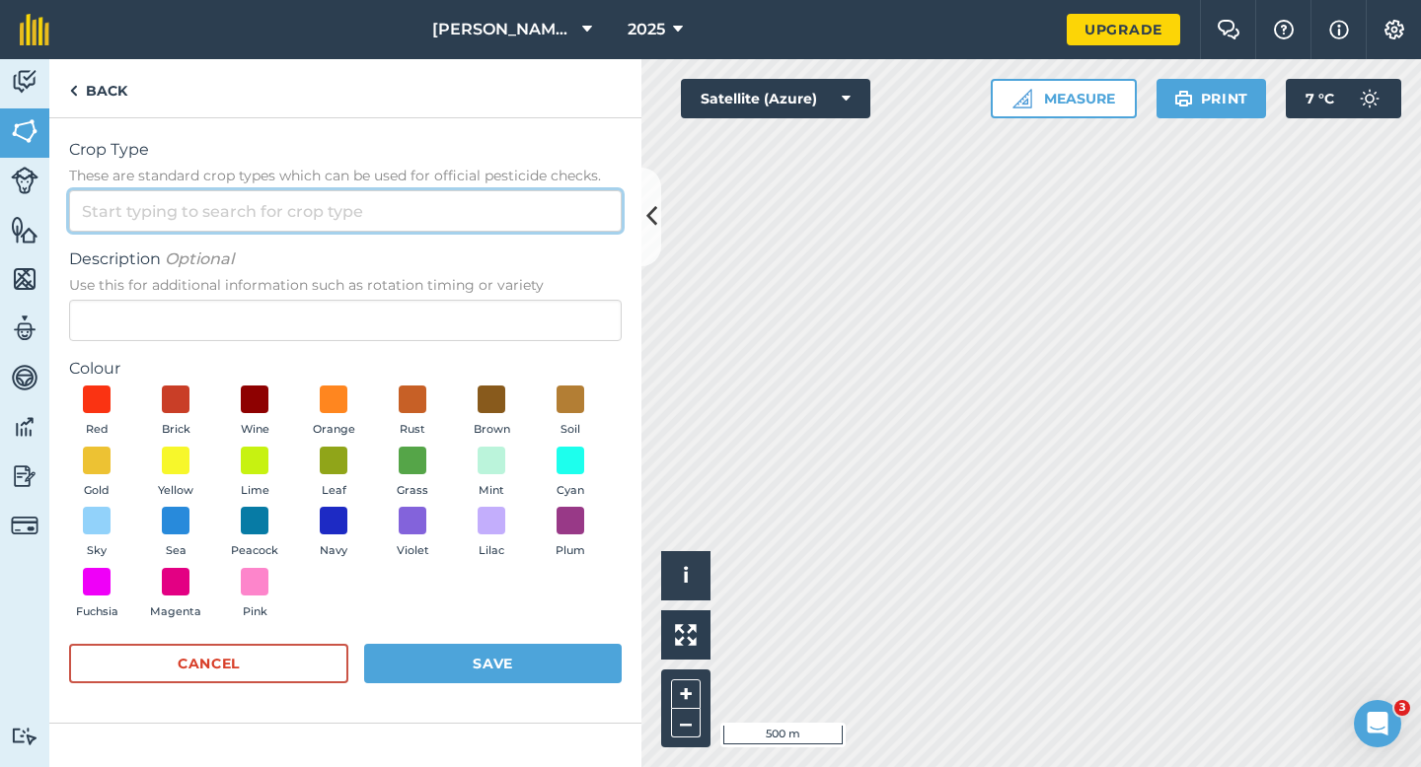
click at [558, 222] on input "Crop Type These are standard crop types which can be used for official pesticid…" at bounding box center [345, 210] width 552 height 41
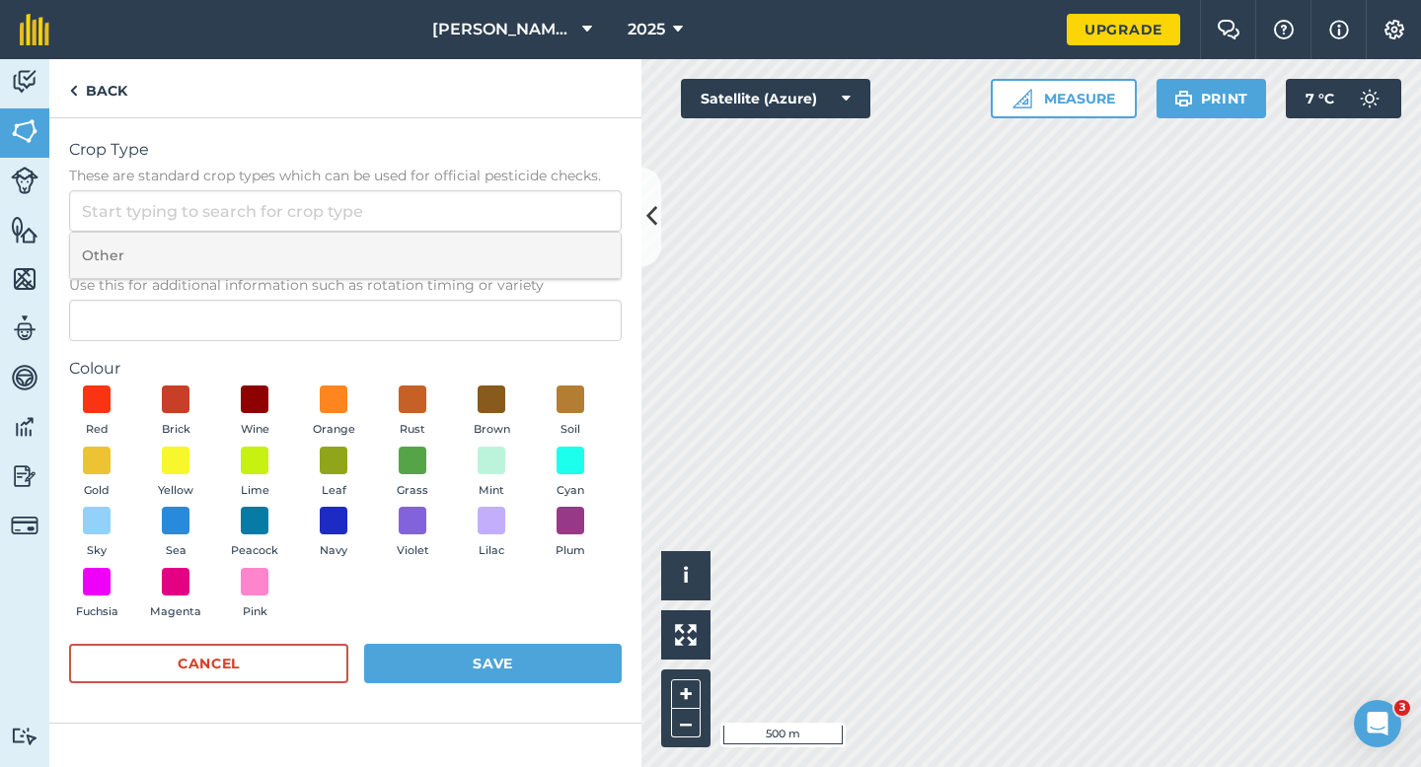
click at [558, 234] on li "Other" at bounding box center [345, 256] width 550 height 46
type input "Other"
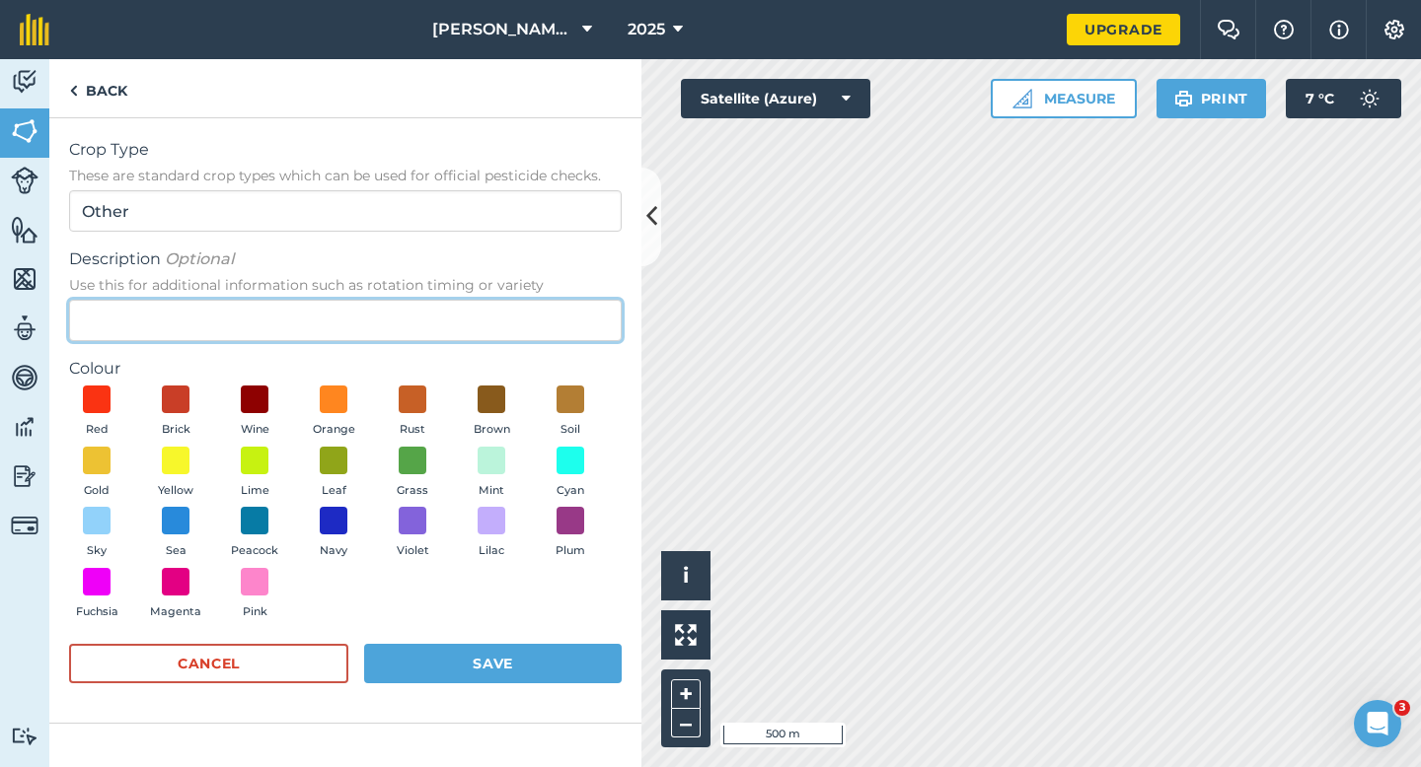
click at [511, 302] on input "Description Optional Use this for additional information such as rotation timin…" at bounding box center [345, 320] width 552 height 41
type input "Wheat"
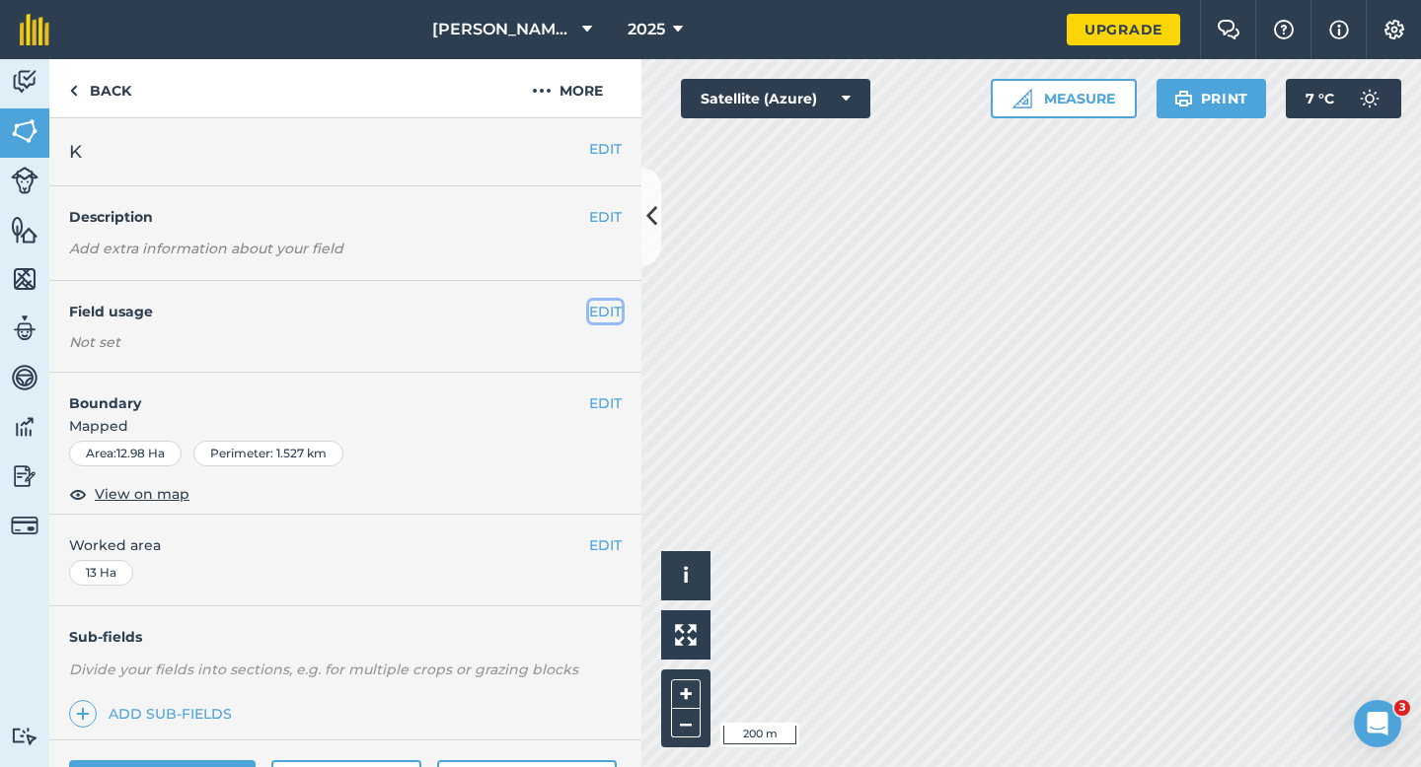
click at [614, 314] on button "EDIT" at bounding box center [605, 312] width 33 height 22
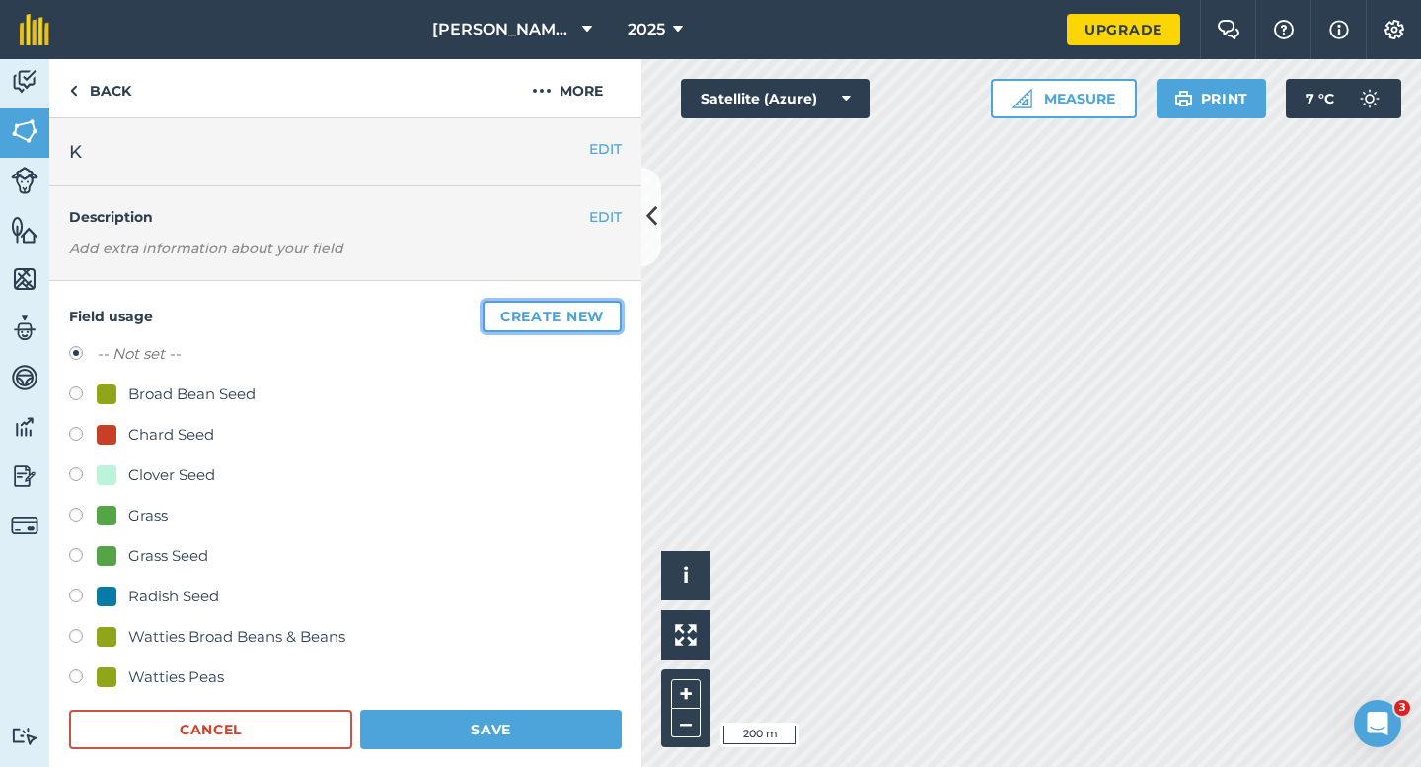
click at [614, 314] on button "Create new" at bounding box center [551, 317] width 139 height 32
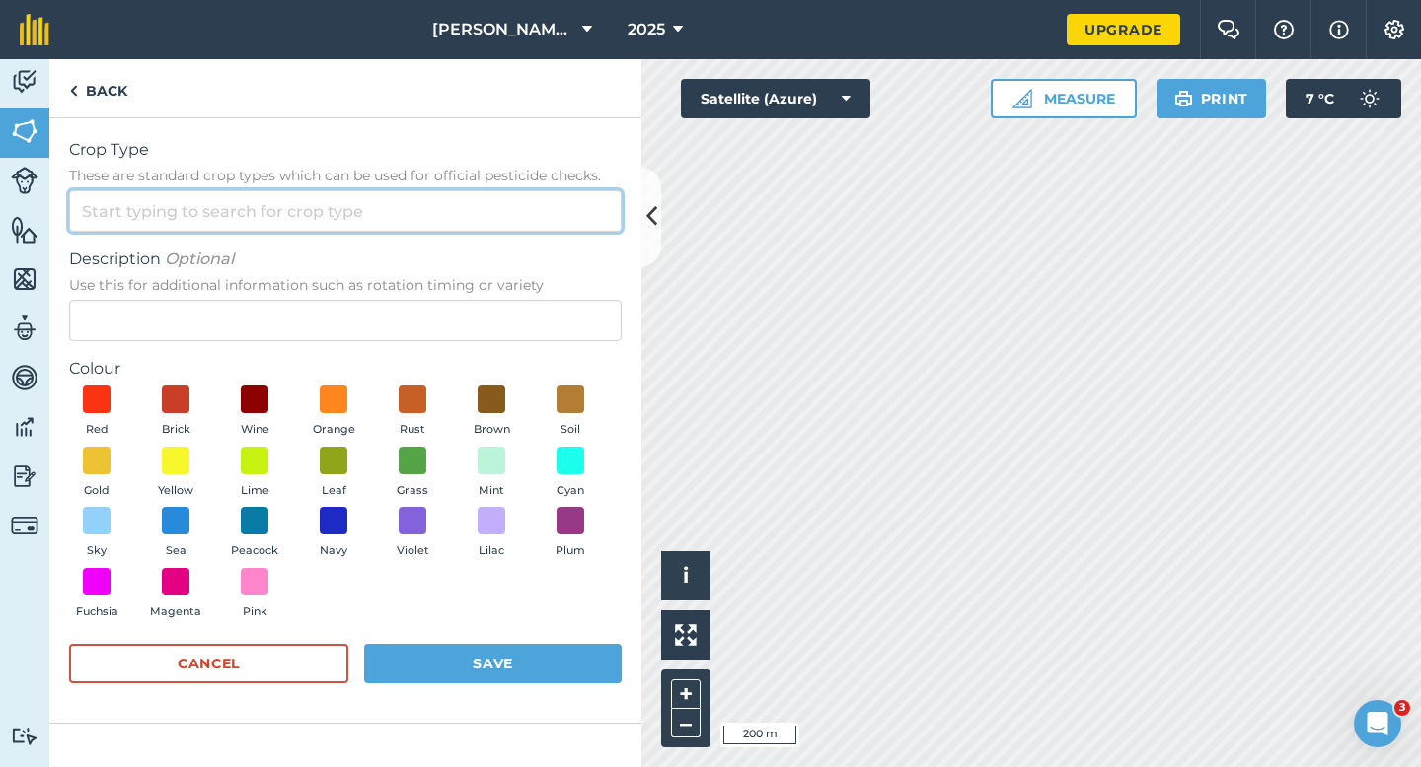
click at [524, 216] on input "Crop Type These are standard crop types which can be used for official pesticid…" at bounding box center [345, 210] width 552 height 41
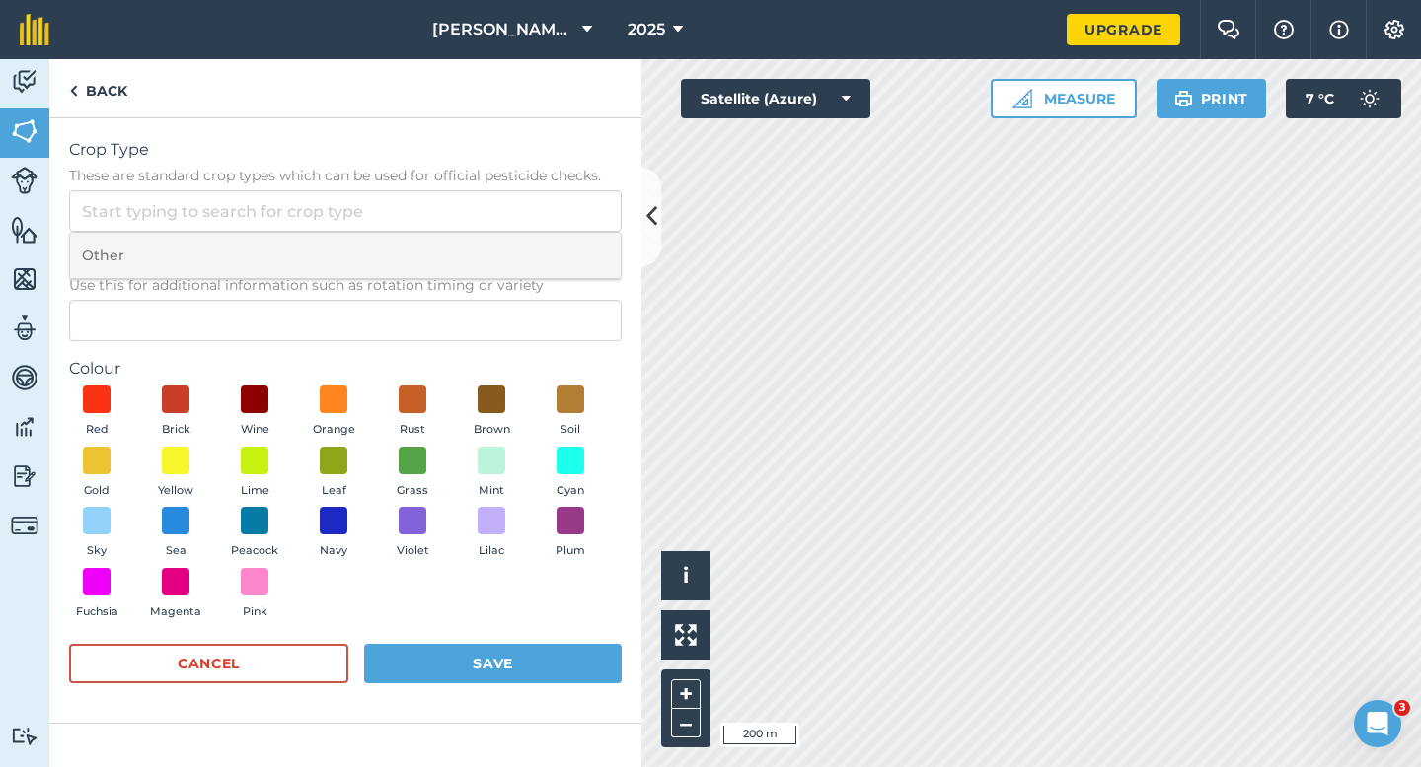
click at [524, 254] on li "Other" at bounding box center [345, 256] width 550 height 46
type input "Other"
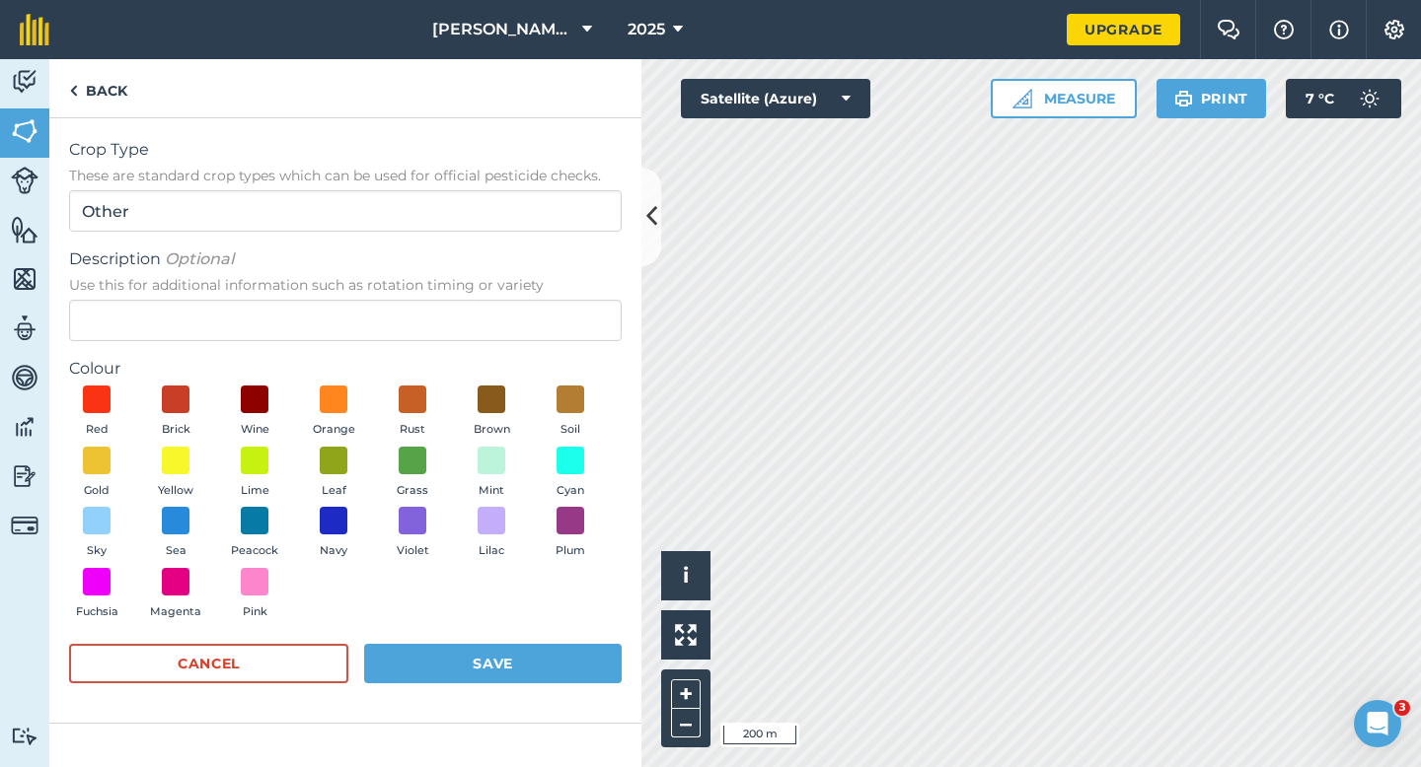
click at [524, 294] on span "Use this for additional information such as rotation timing or variety" at bounding box center [345, 285] width 552 height 20
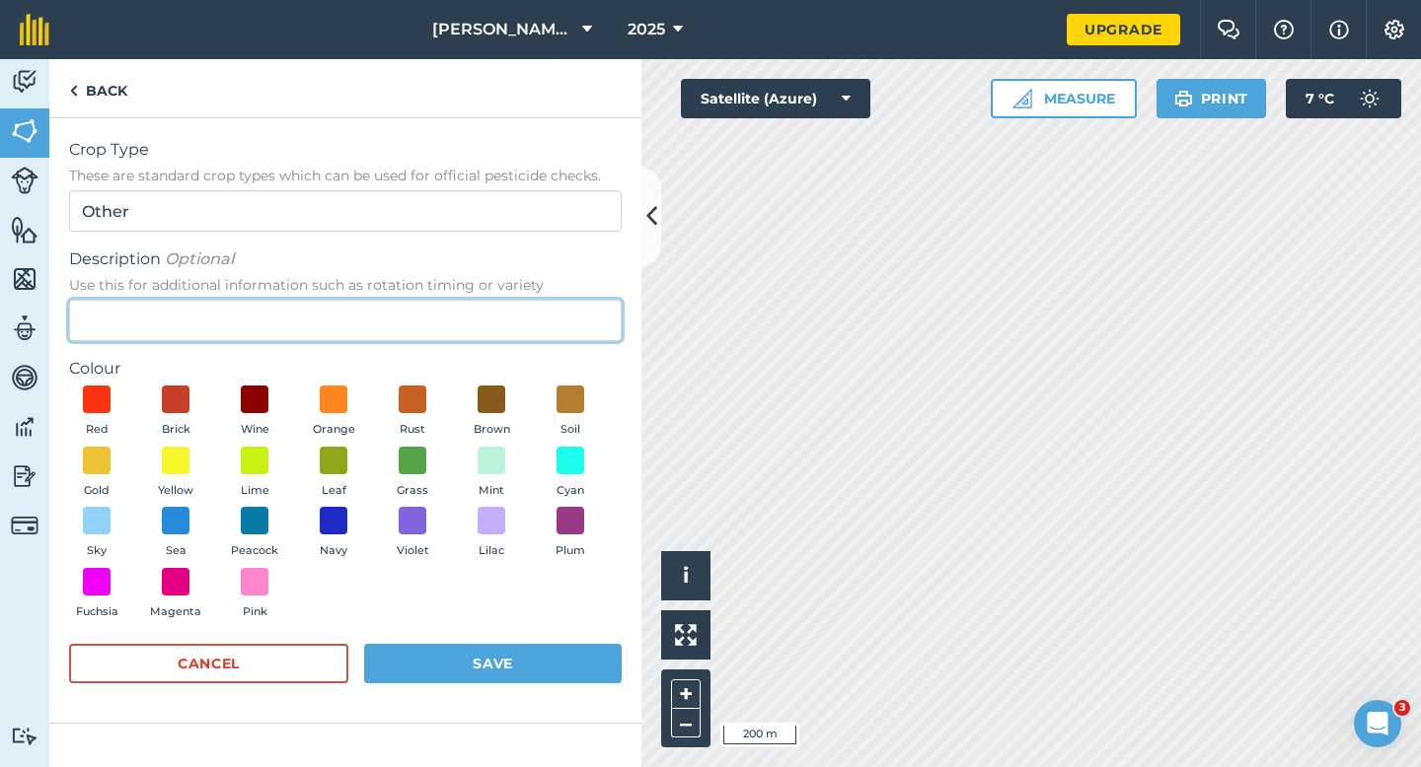
click at [524, 300] on input "Description Optional Use this for additional information such as rotation timin…" at bounding box center [345, 320] width 552 height 41
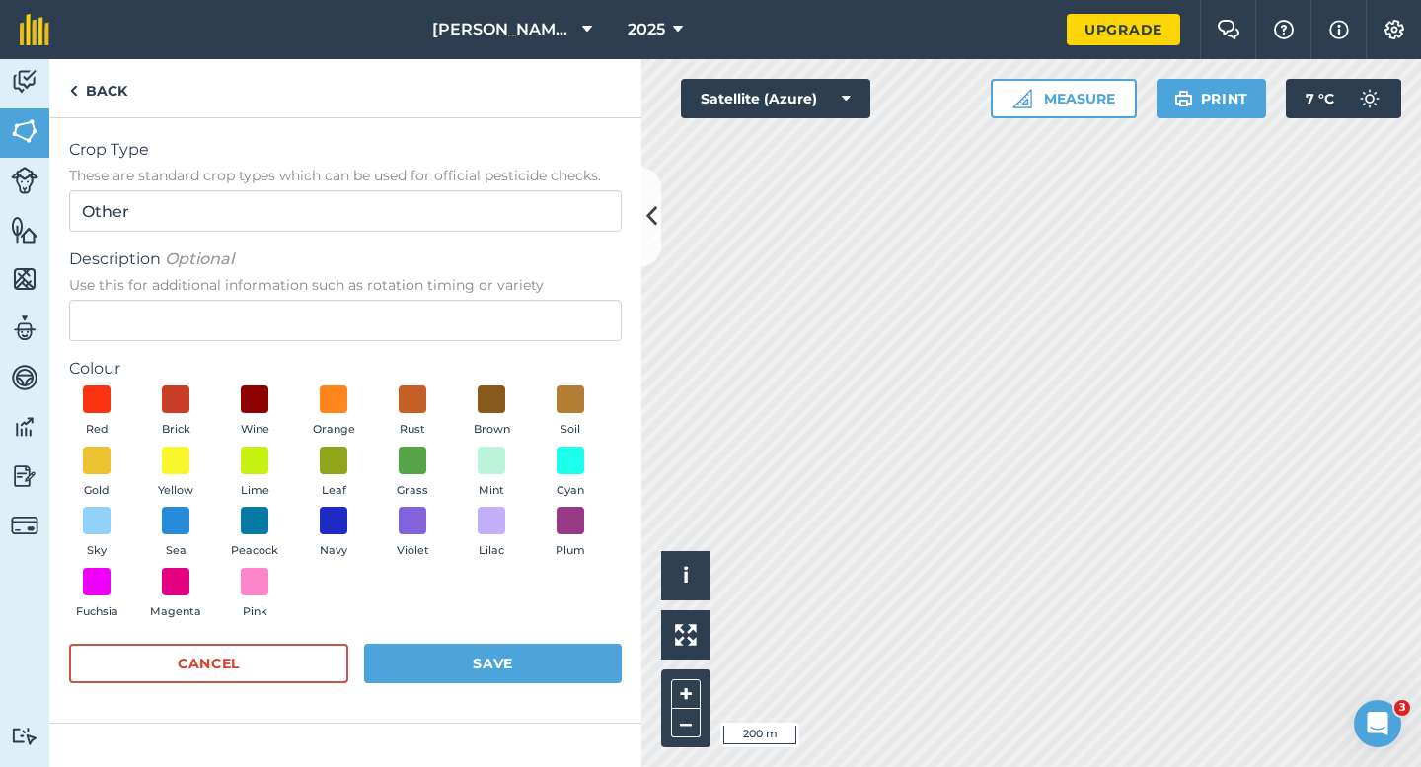
click at [524, 294] on span "Use this for additional information such as rotation timing or variety" at bounding box center [345, 285] width 552 height 20
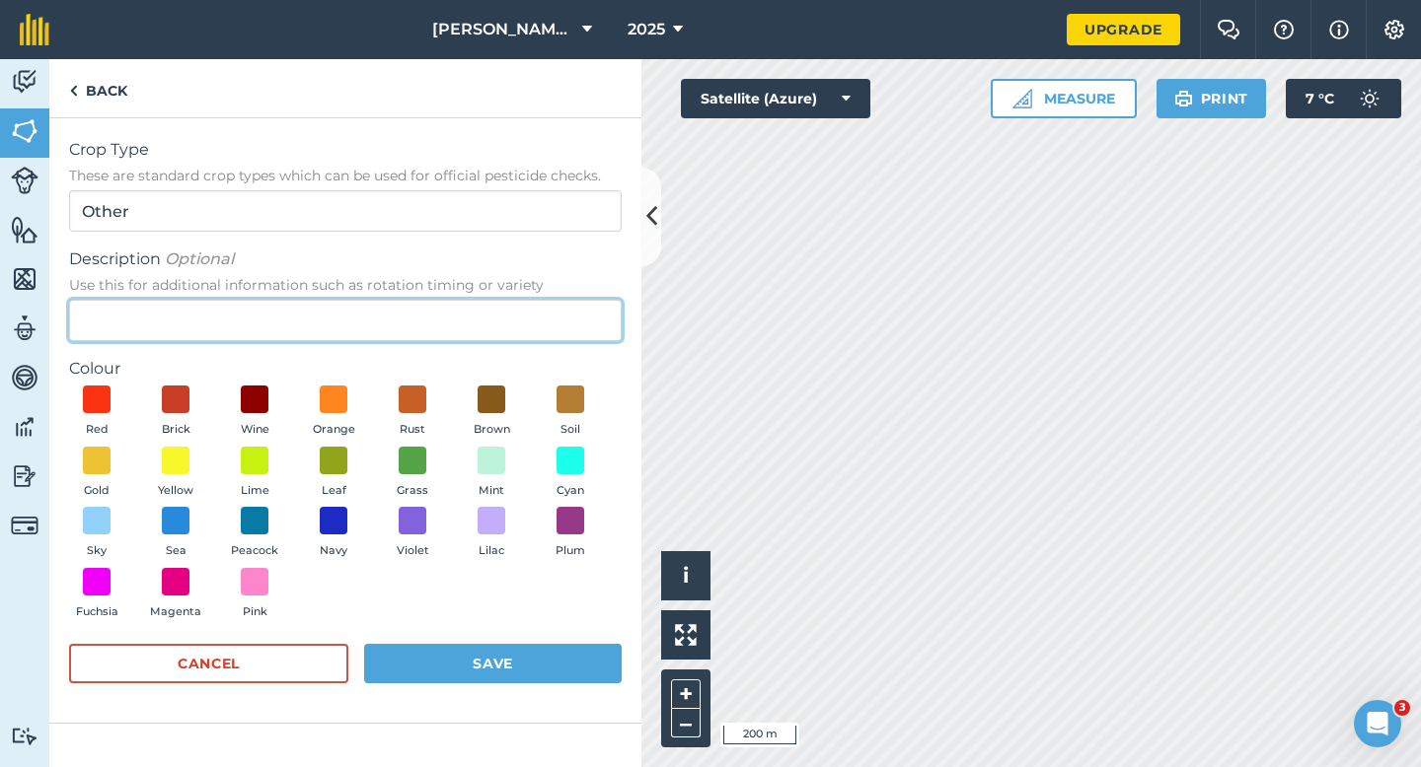
click at [524, 300] on input "Description Optional Use this for additional information such as rotation timin…" at bounding box center [345, 320] width 552 height 41
click at [524, 317] on input "Description Optional Use this for additional information such as rotation timin…" at bounding box center [345, 320] width 552 height 41
type input "Wheat"
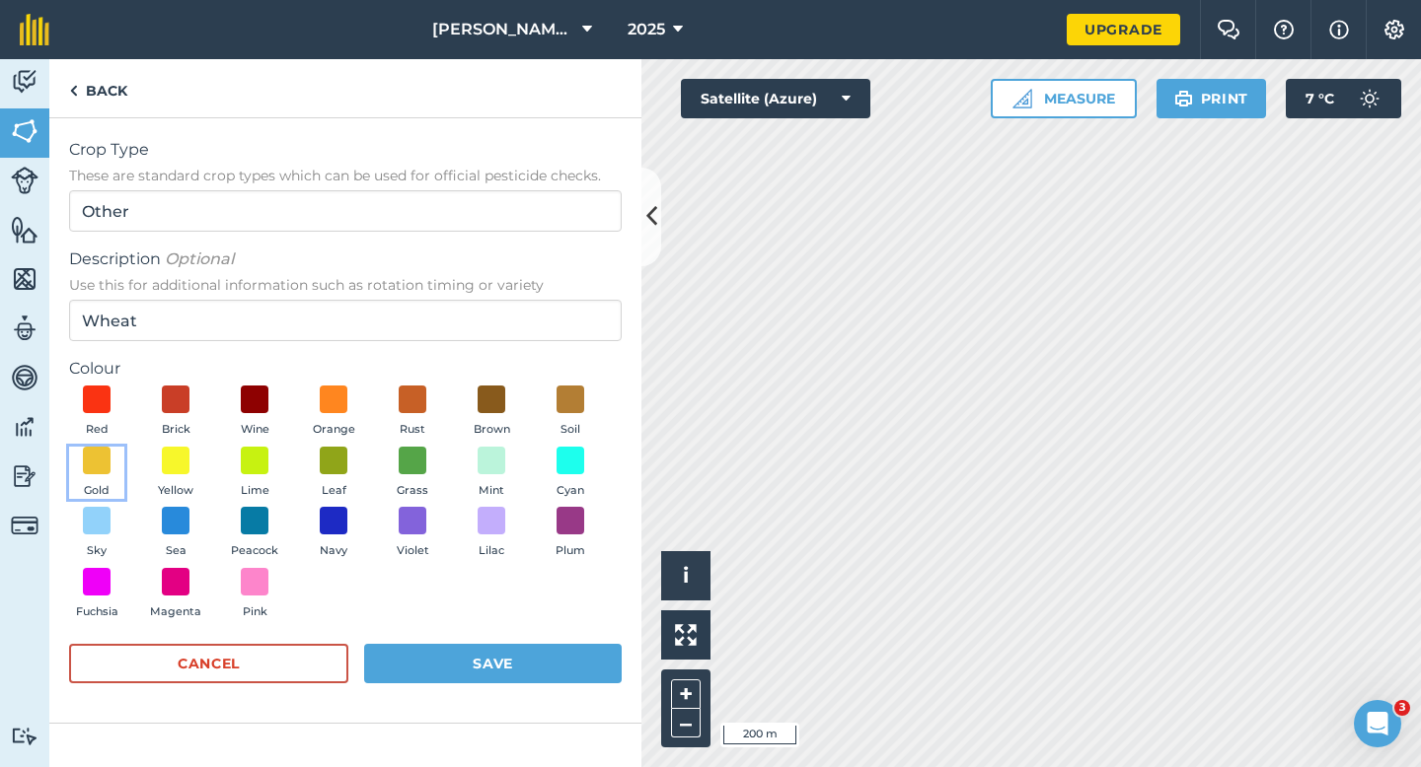
click at [69, 465] on button "Gold" at bounding box center [96, 473] width 55 height 53
click at [444, 673] on button "Save" at bounding box center [492, 663] width 257 height 39
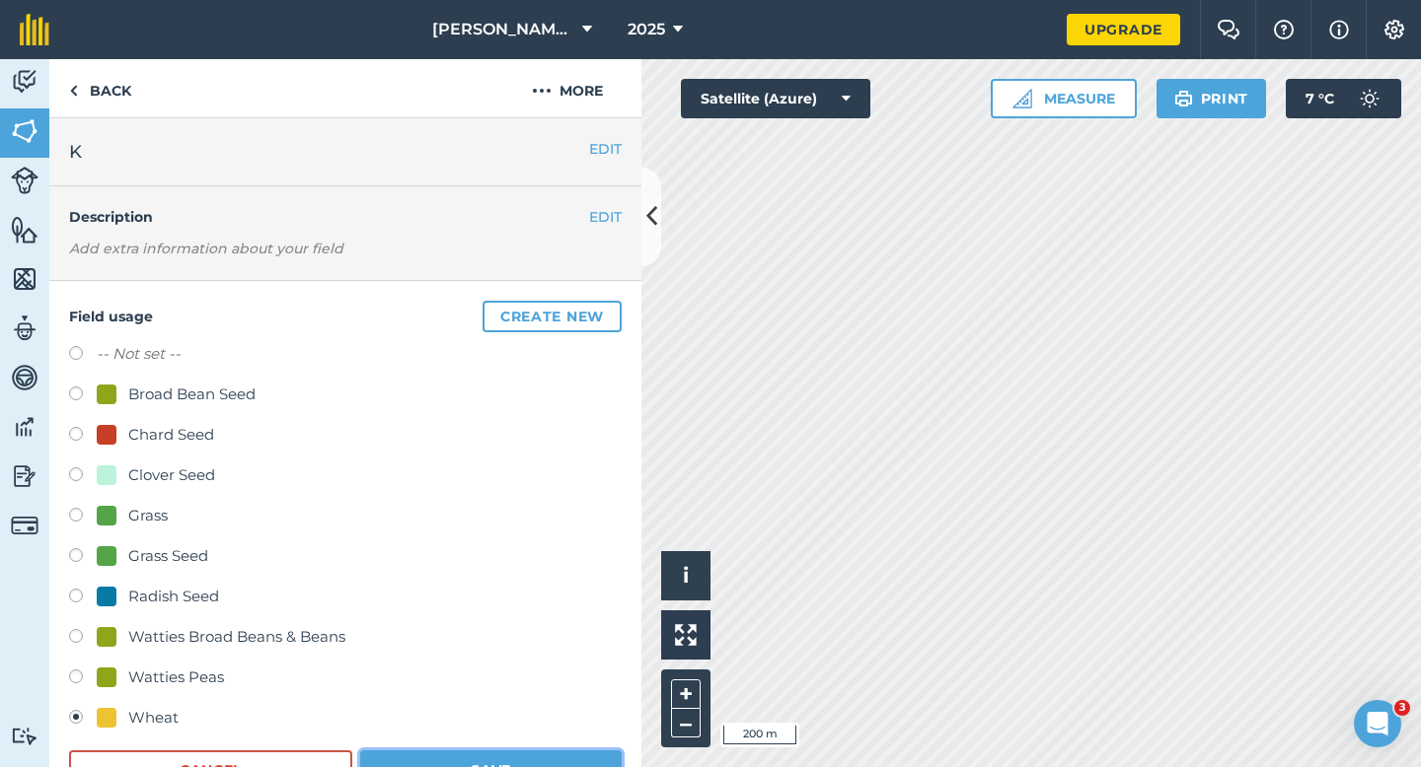
click at [511, 766] on button "Save" at bounding box center [490, 770] width 261 height 39
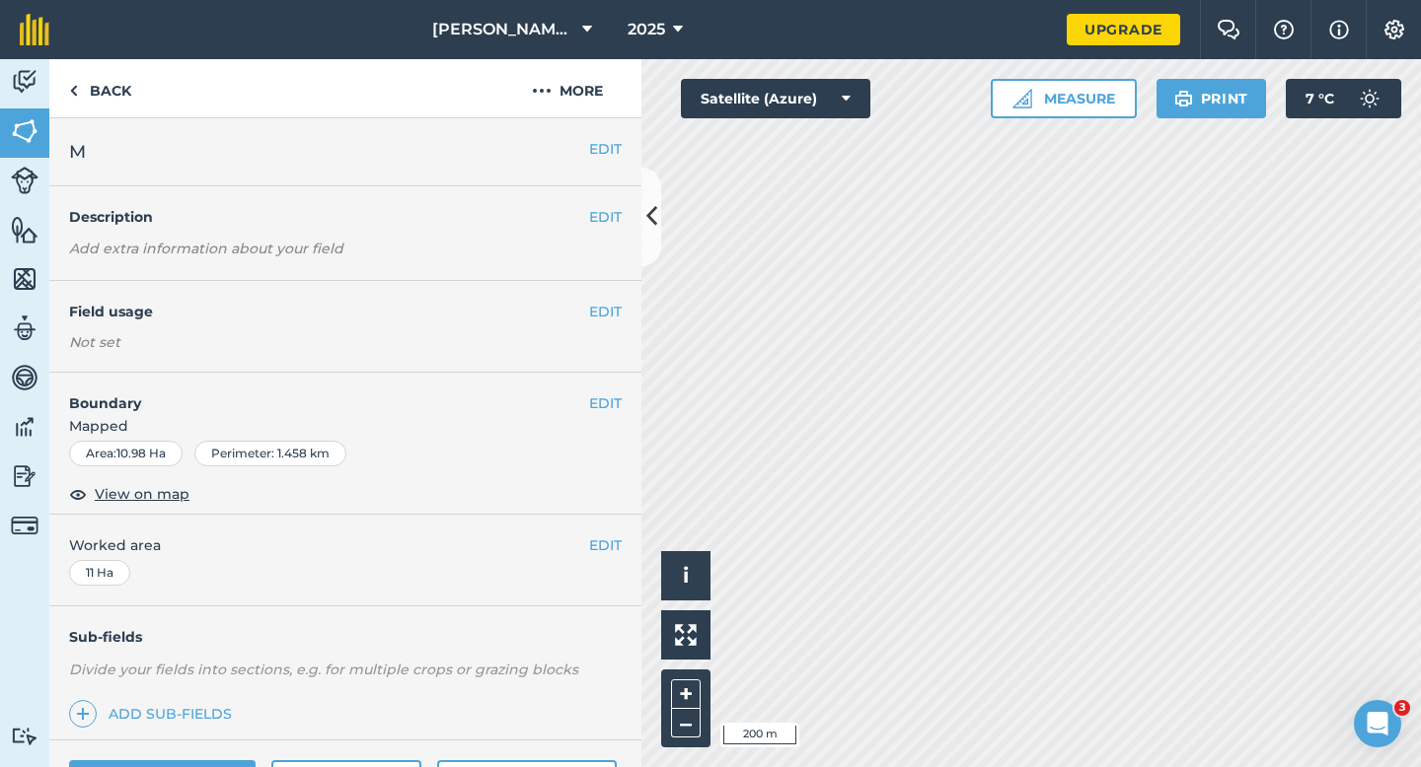
click at [613, 323] on div "EDIT Field usage Not set" at bounding box center [345, 327] width 592 height 92
click at [605, 319] on button "EDIT" at bounding box center [605, 312] width 33 height 22
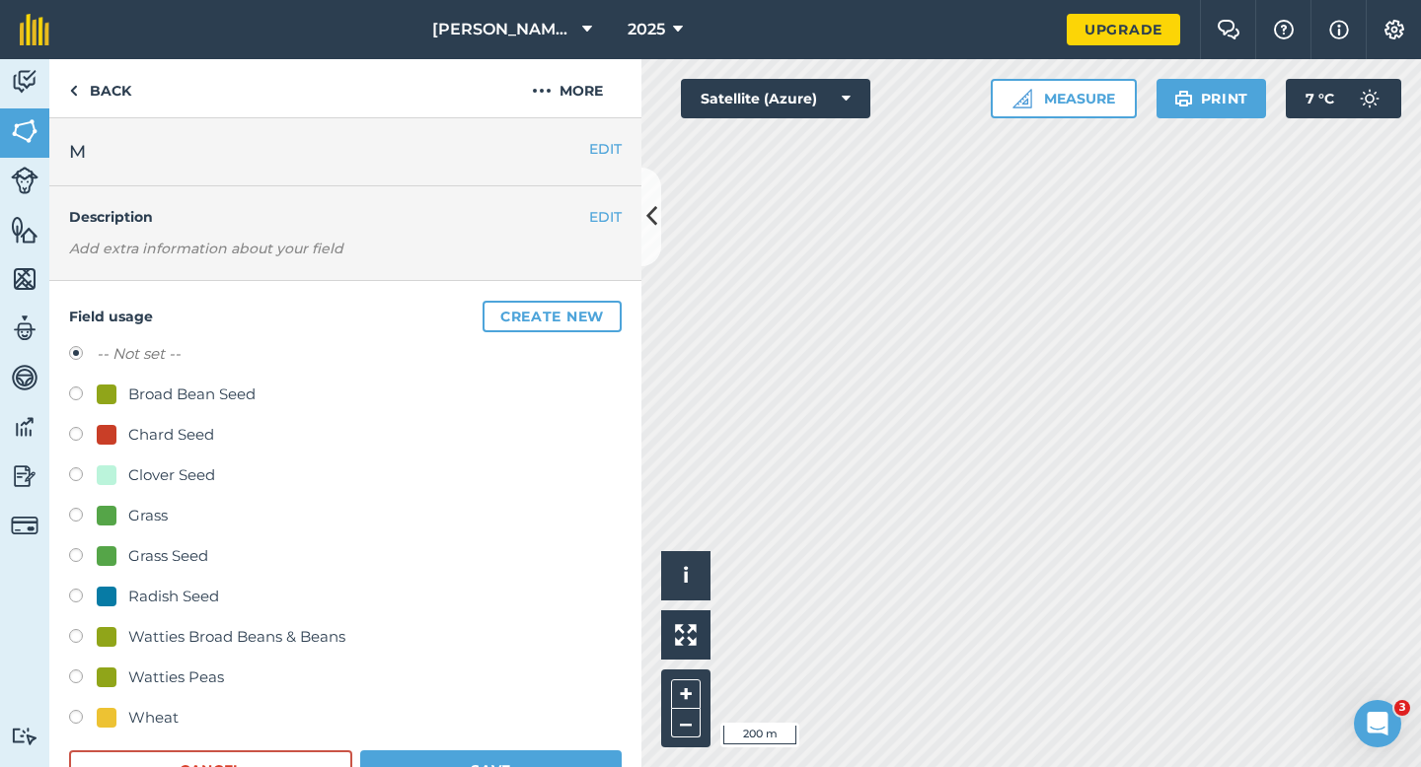
click at [160, 720] on div "Wheat" at bounding box center [153, 718] width 50 height 24
radio input "true"
radio input "false"
click at [482, 766] on button "Save" at bounding box center [490, 770] width 261 height 39
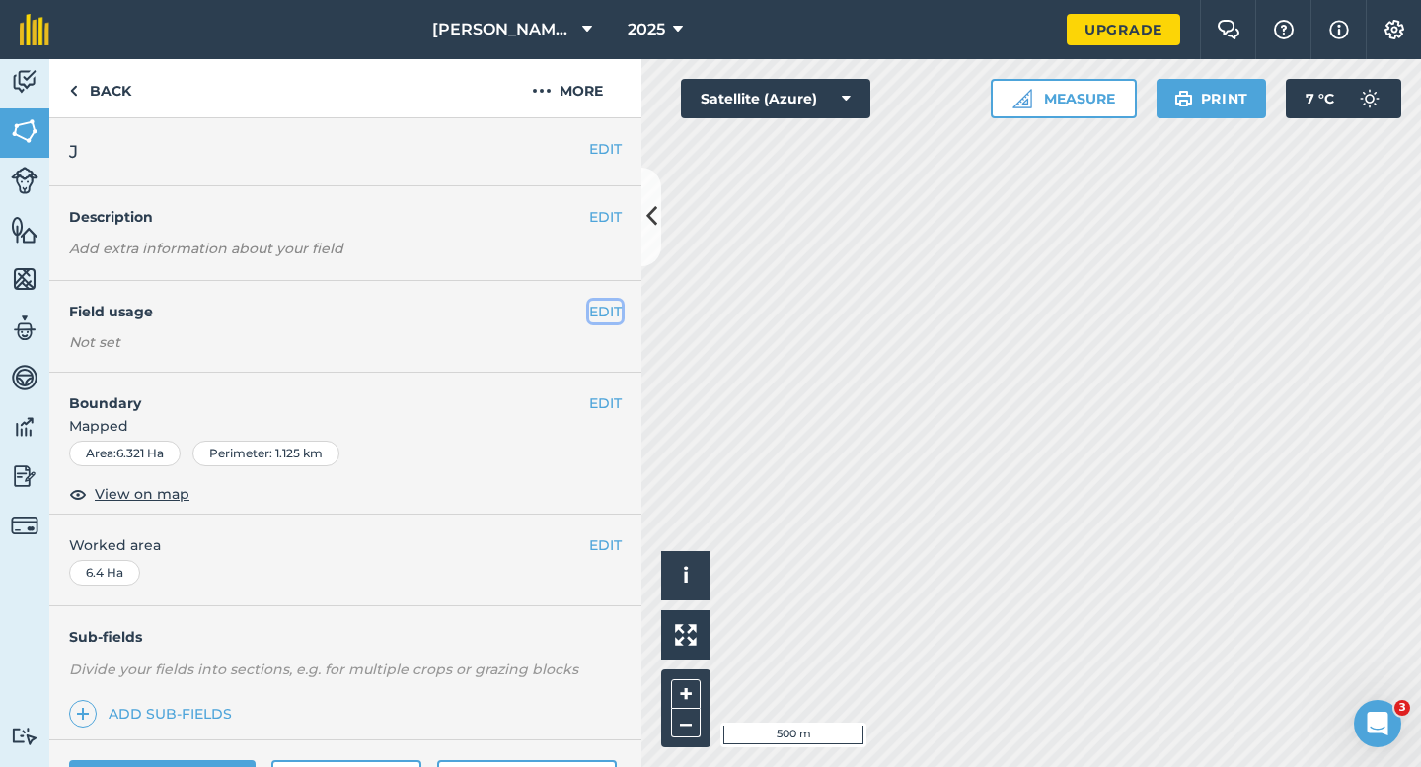
click at [602, 321] on button "EDIT" at bounding box center [605, 312] width 33 height 22
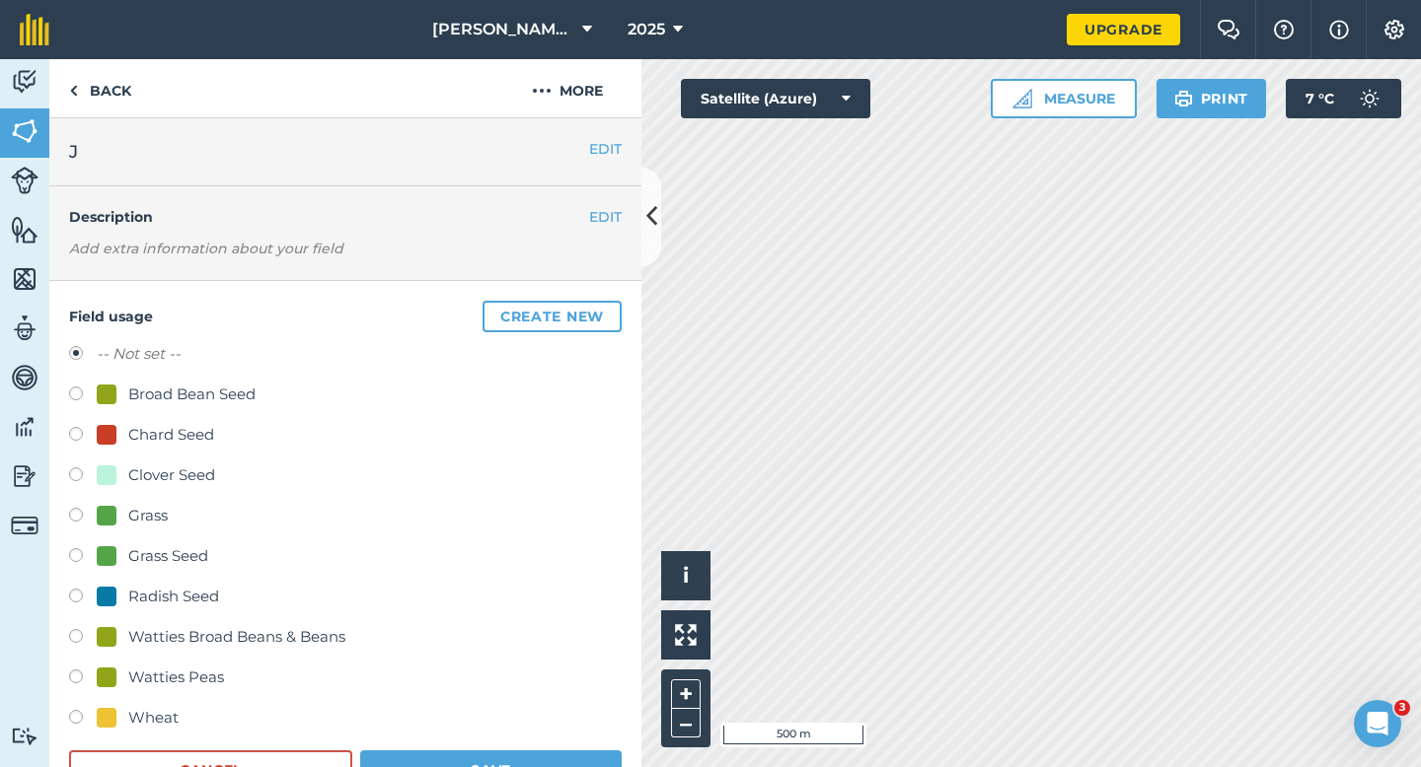
click at [162, 473] on div "Clover Seed" at bounding box center [171, 476] width 87 height 24
radio input "true"
radio input "false"
click at [477, 766] on button "Save" at bounding box center [490, 770] width 261 height 39
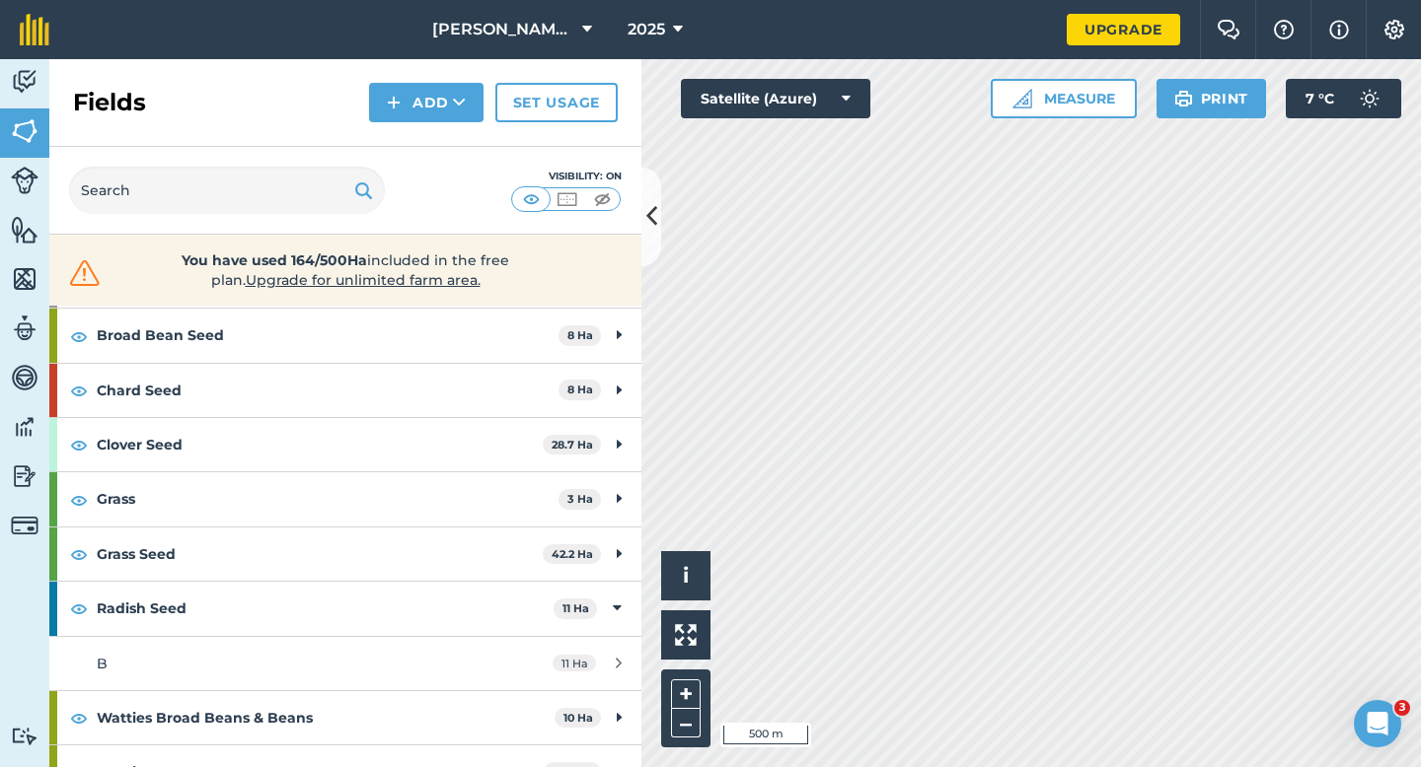
scroll to position [340, 0]
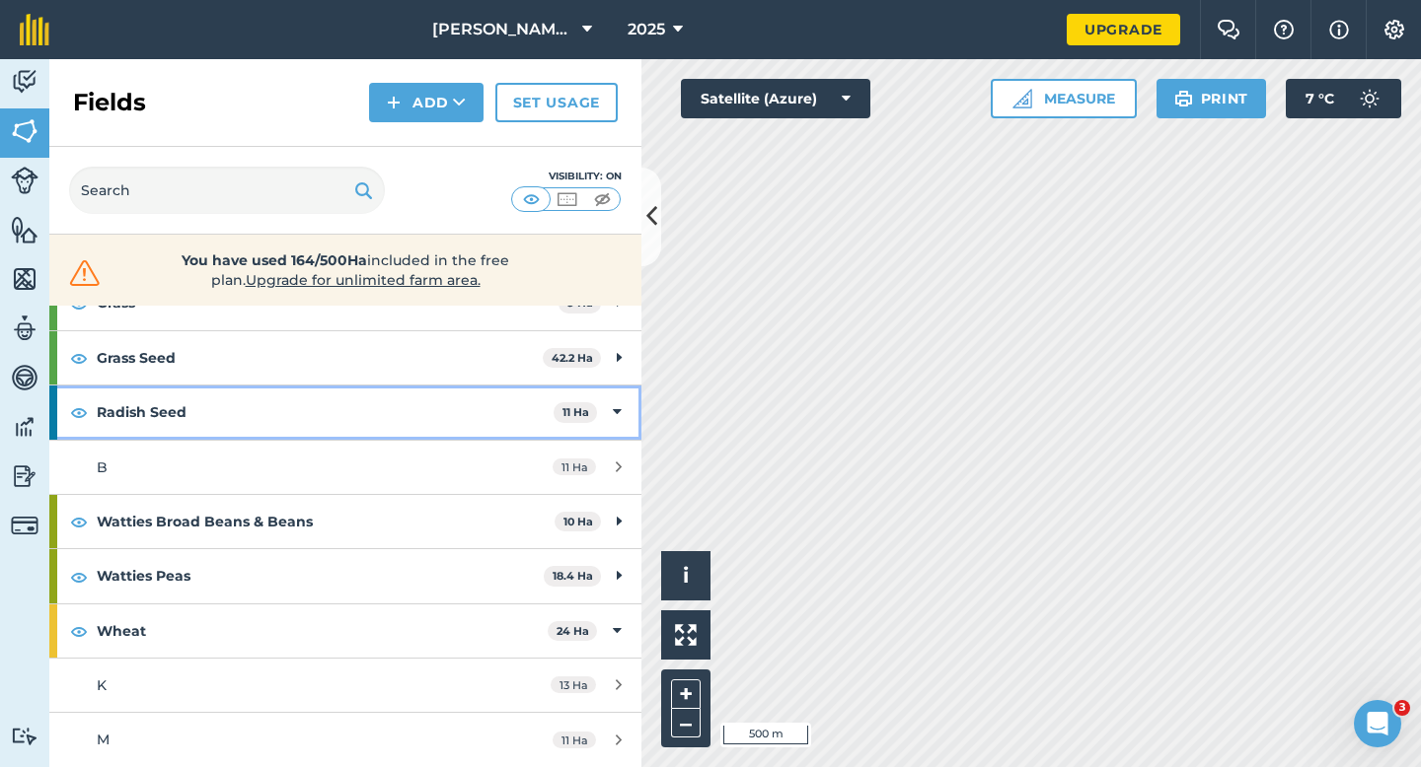
click at [589, 418] on span "11 Ha" at bounding box center [574, 412] width 43 height 21
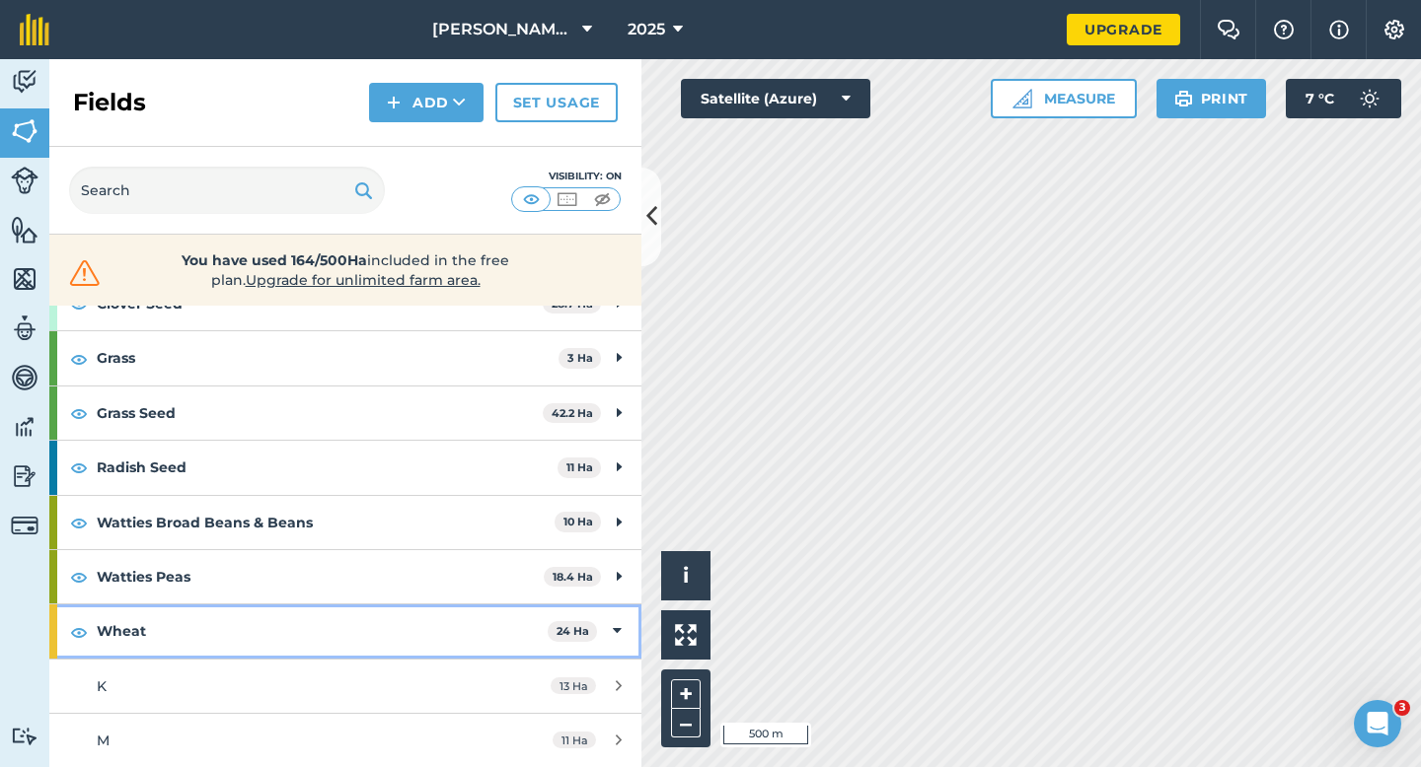
click at [608, 636] on div "Wheat 24 Ha" at bounding box center [345, 631] width 592 height 53
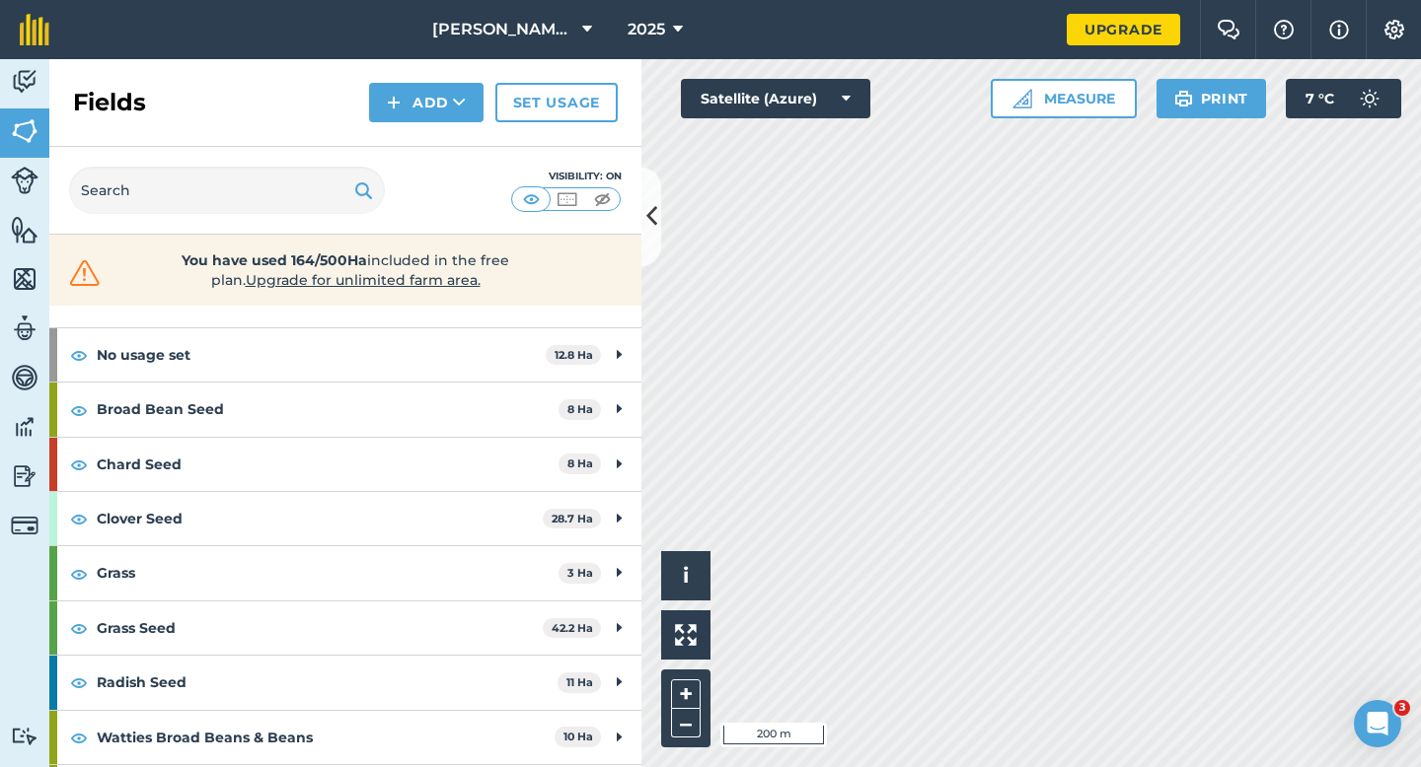
scroll to position [0, 0]
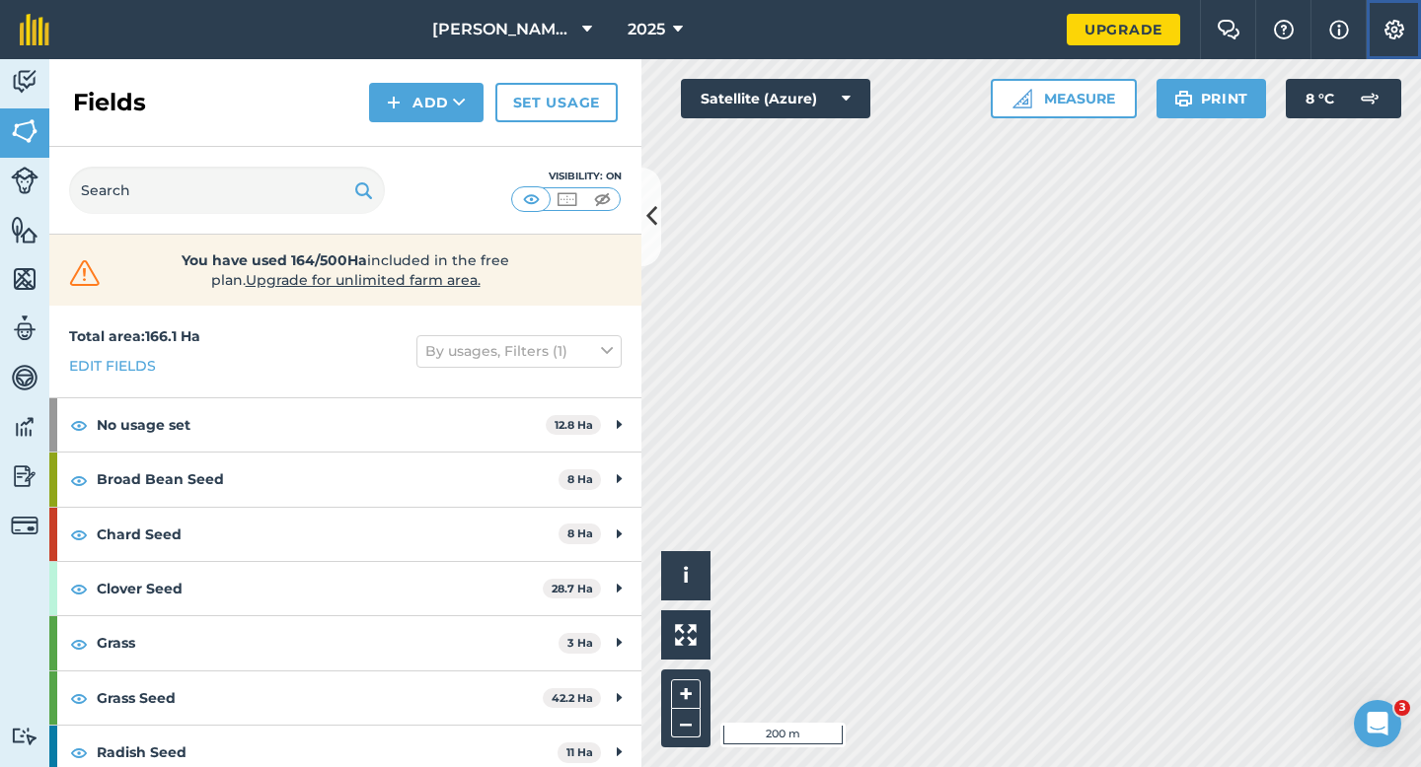
click at [1383, 37] on img at bounding box center [1394, 30] width 24 height 20
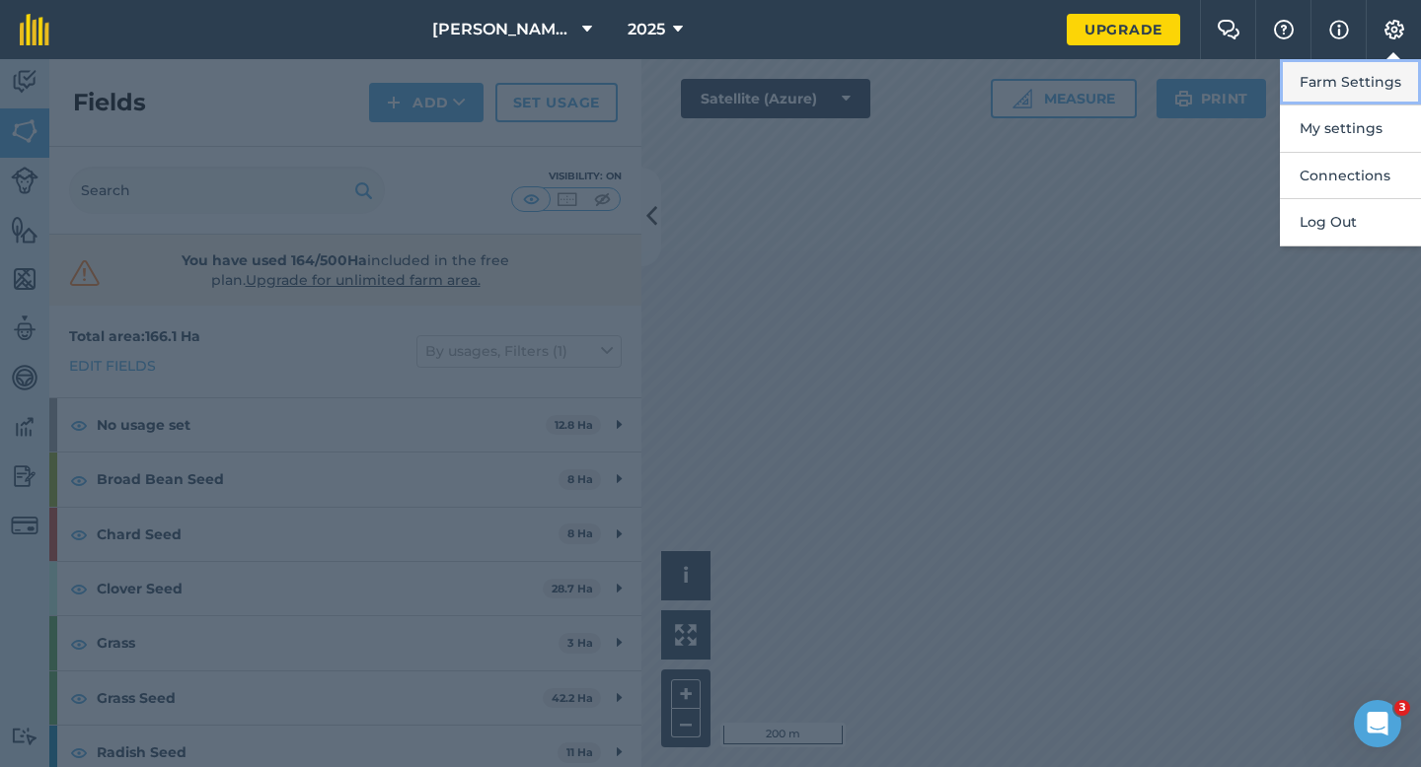
click at [1374, 74] on button "Farm Settings" at bounding box center [1349, 82] width 141 height 46
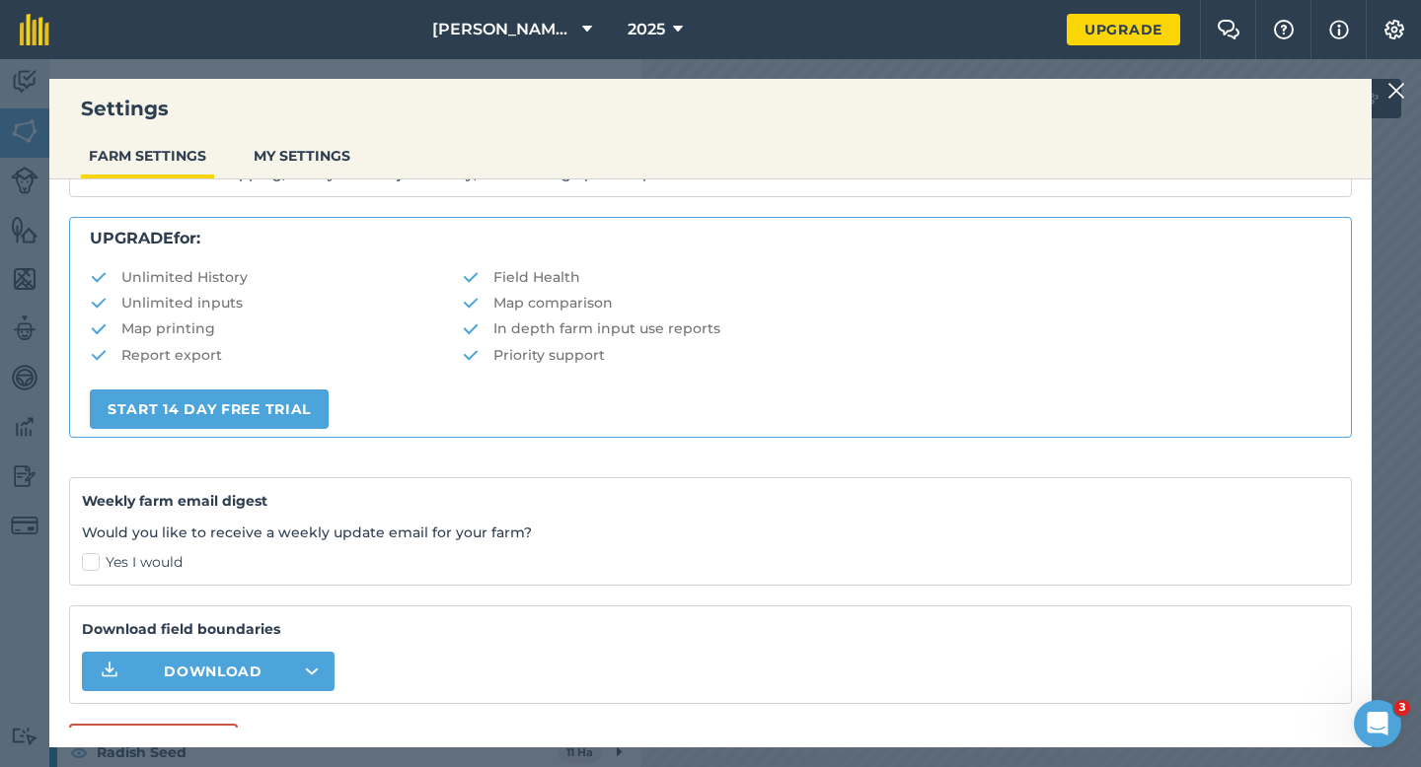
scroll to position [379, 0]
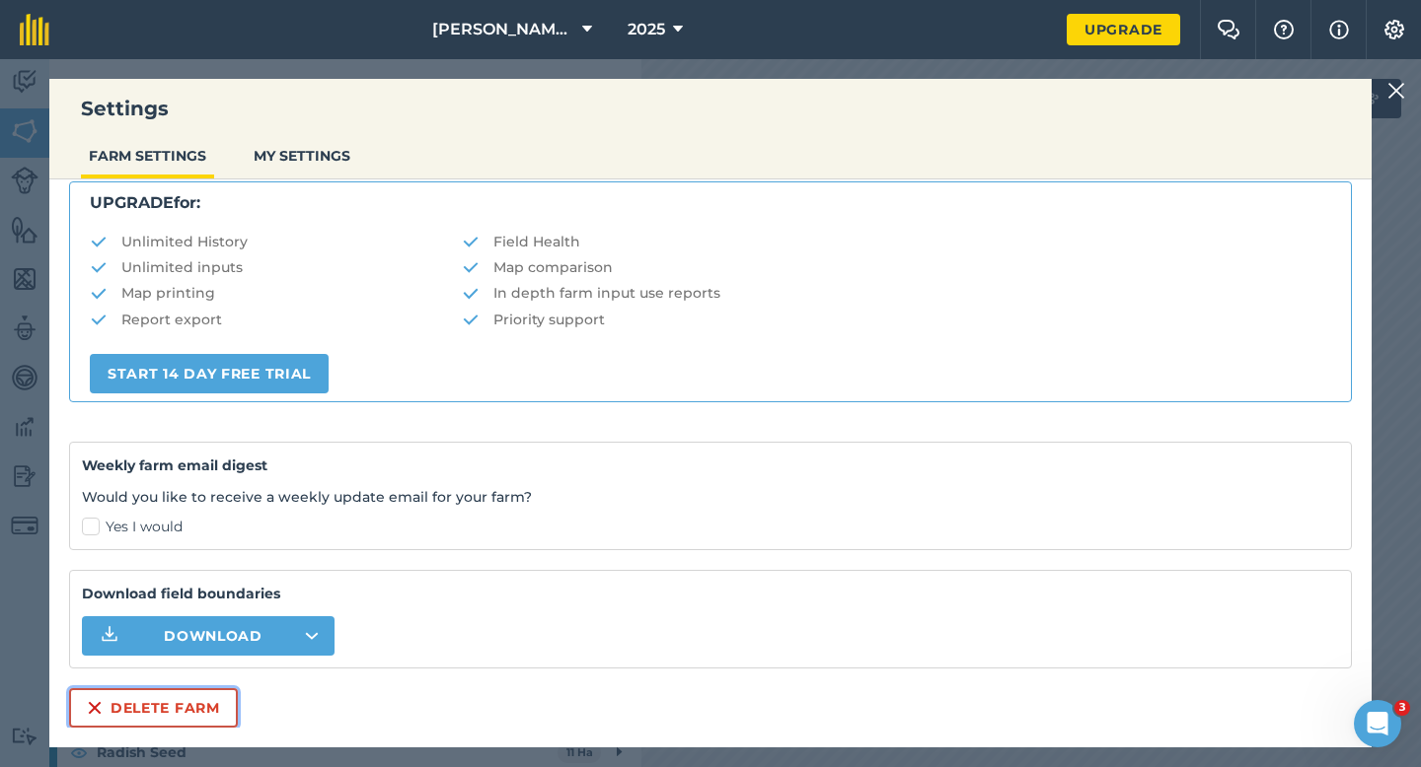
drag, startPoint x: 204, startPoint y: 698, endPoint x: 170, endPoint y: 525, distance: 177.0
click at [204, 697] on button "Delete farm" at bounding box center [153, 708] width 169 height 39
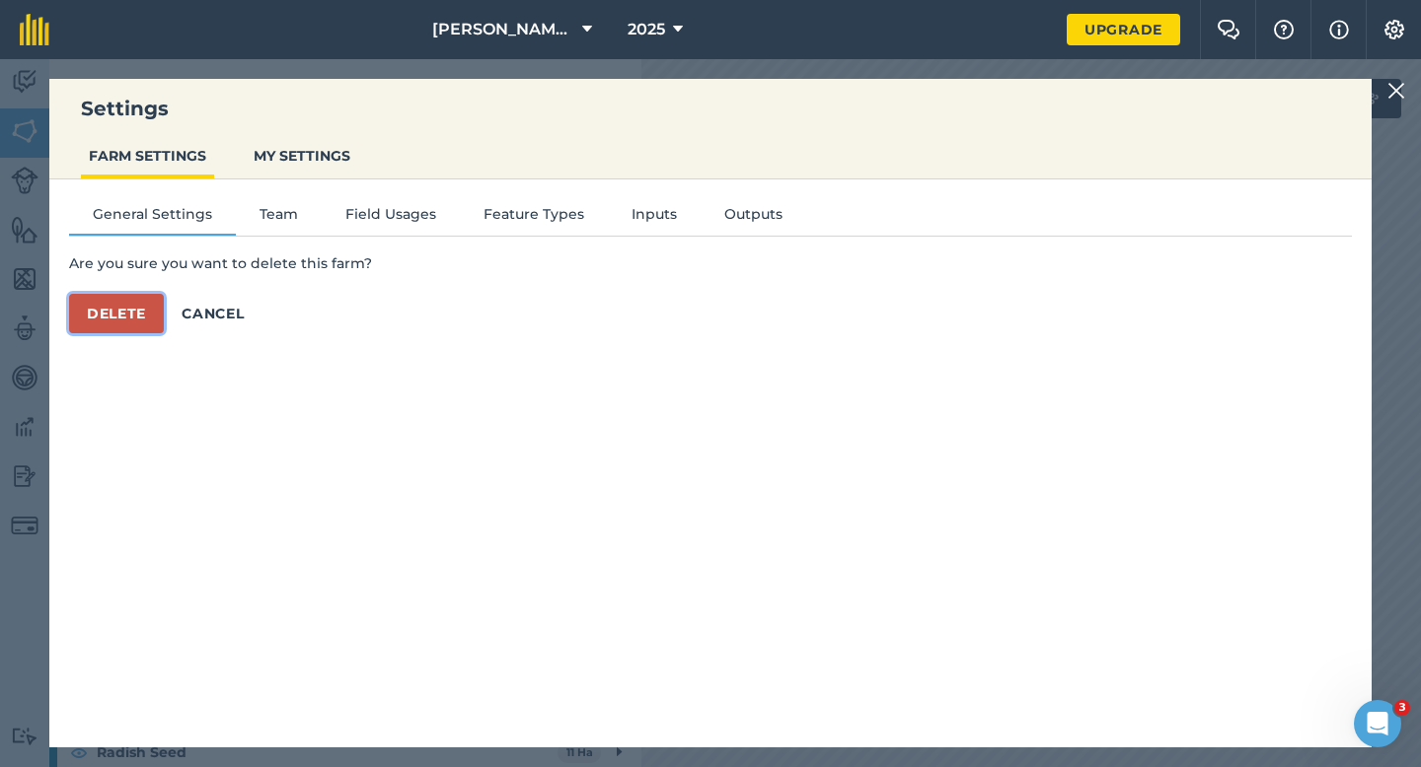
click at [125, 299] on button "Delete" at bounding box center [116, 313] width 95 height 39
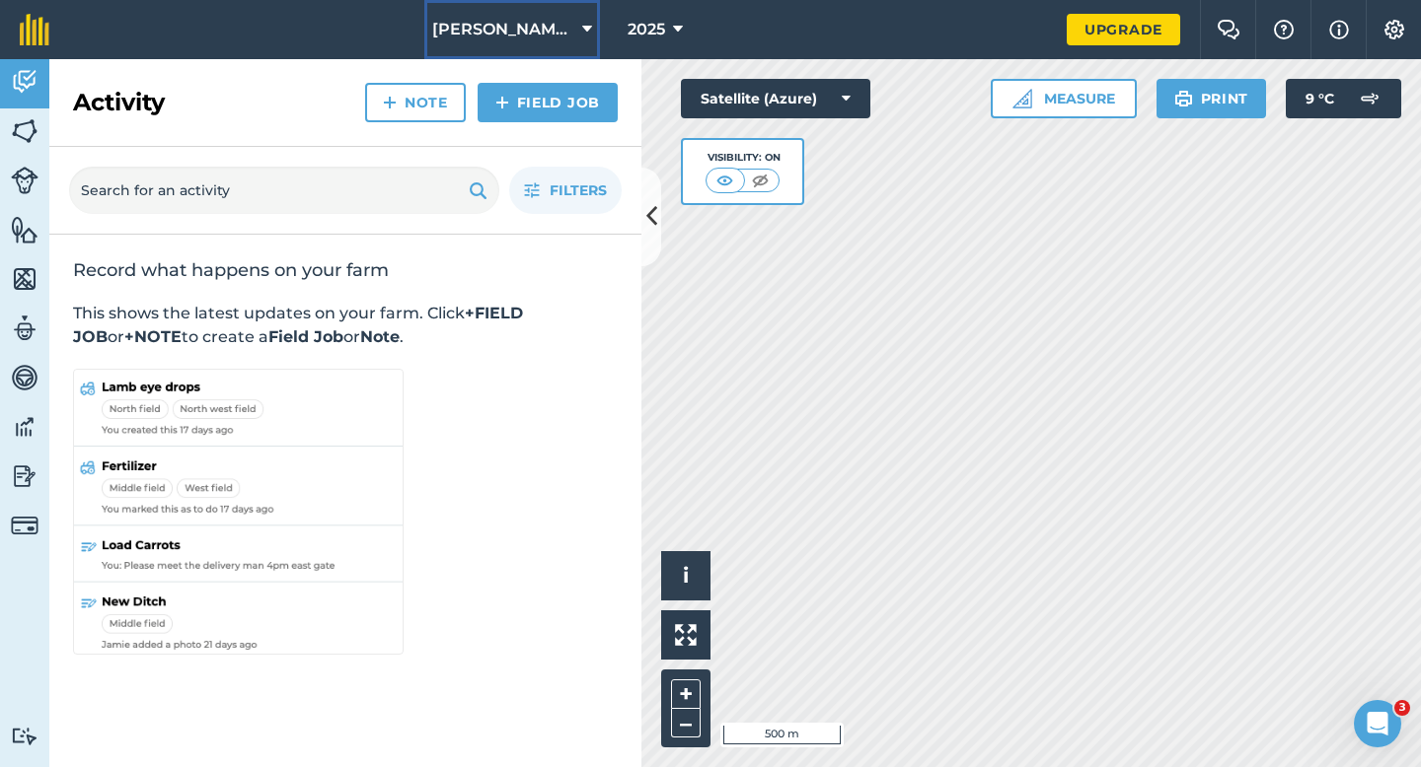
click at [524, 36] on span "[PERSON_NAME] & Sons" at bounding box center [503, 30] width 142 height 24
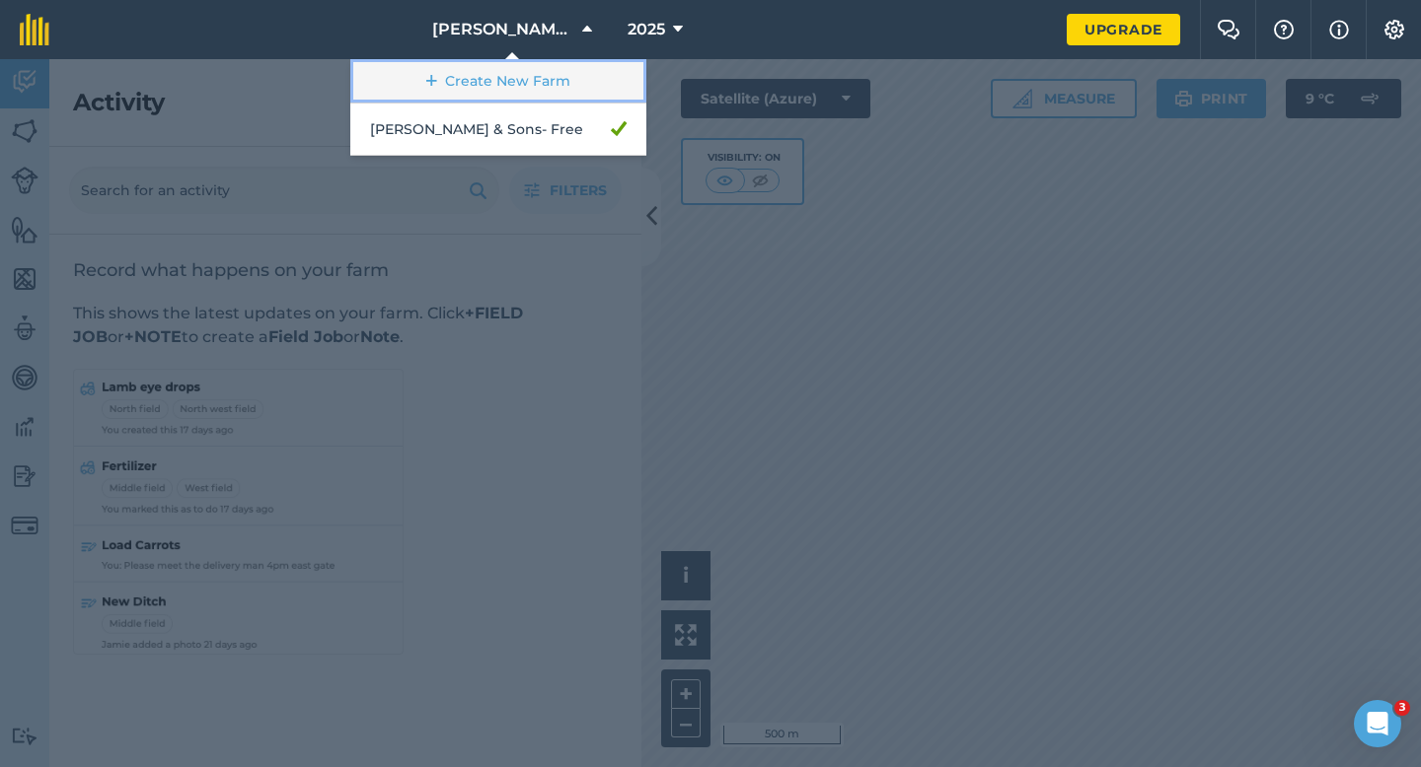
click at [521, 77] on link "Create New Farm" at bounding box center [498, 81] width 296 height 44
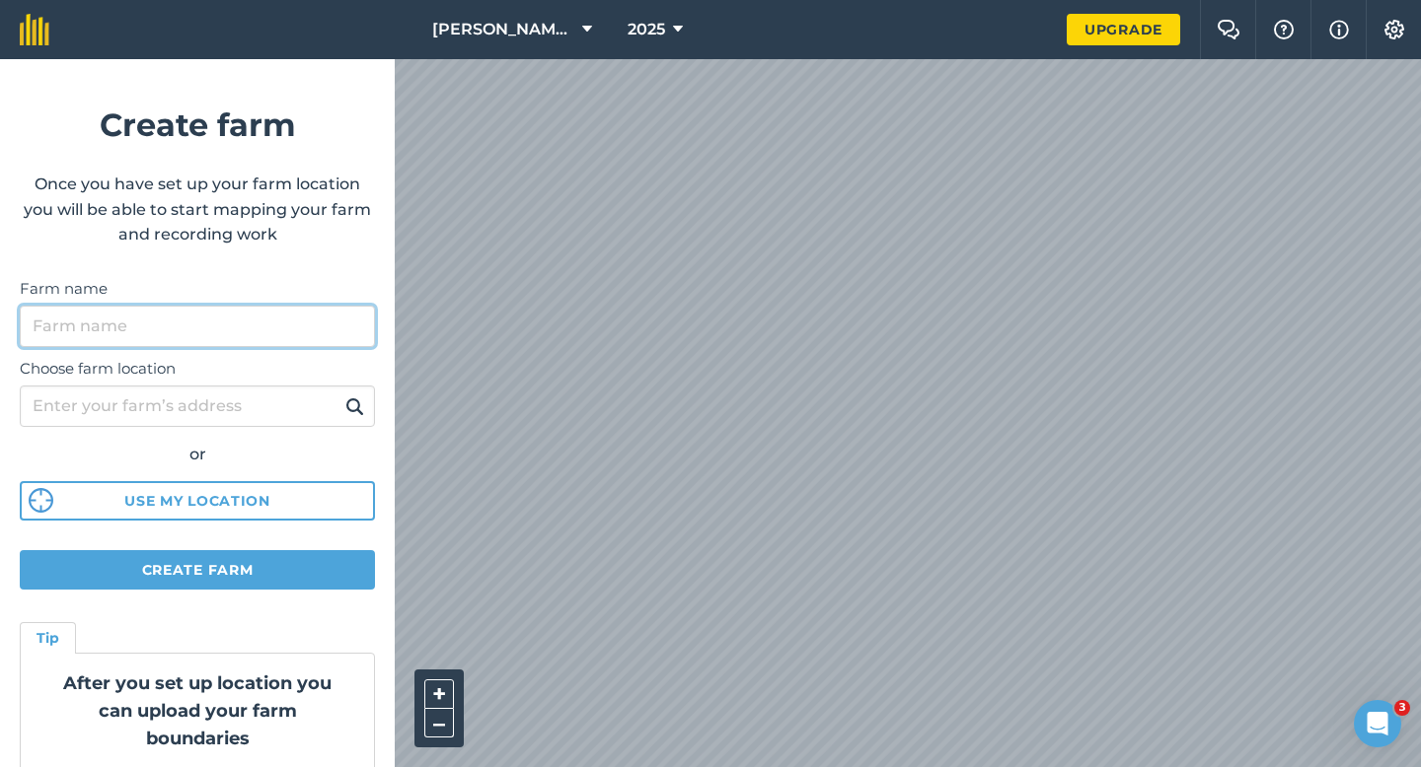
click at [296, 326] on input "Farm name" at bounding box center [197, 326] width 355 height 41
type input "[PERSON_NAME] Farming Partnership"
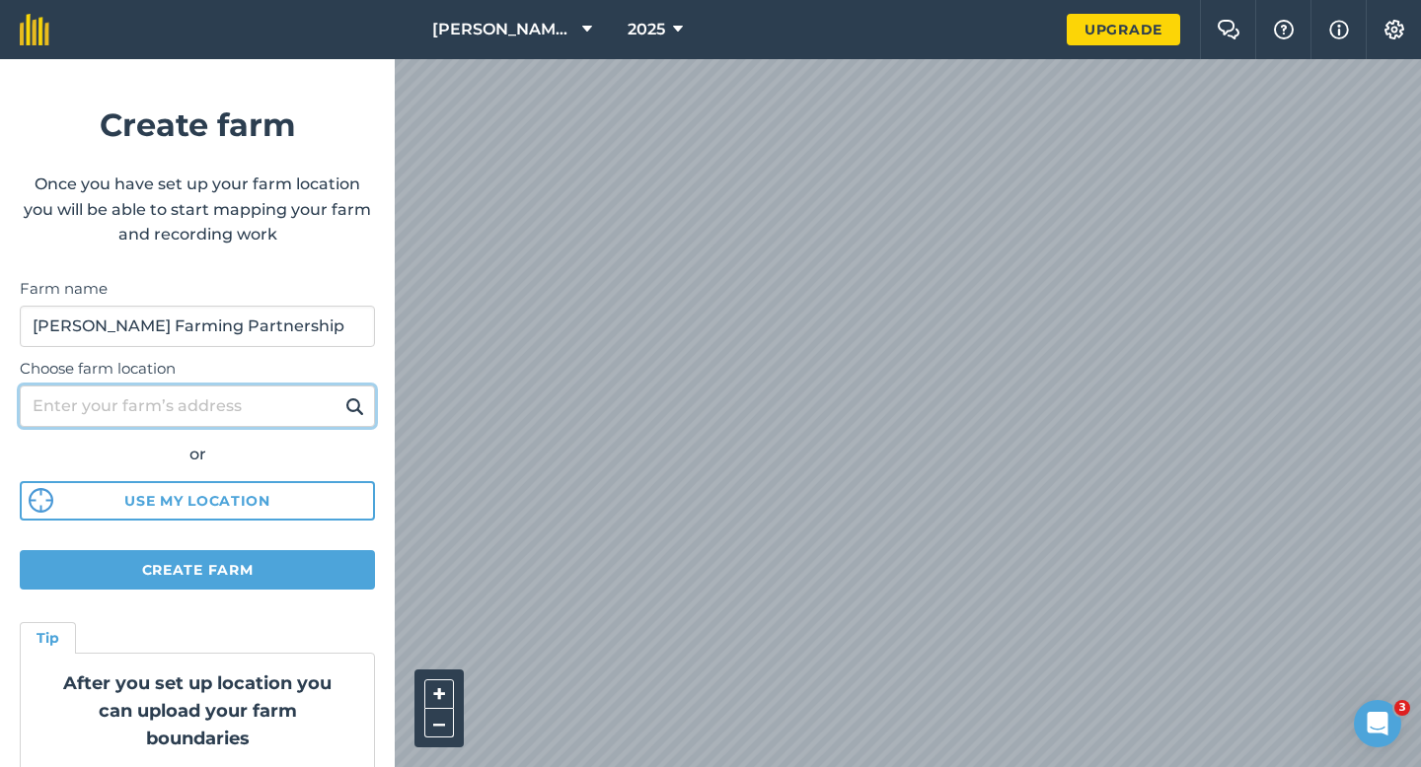
click at [308, 425] on input "Choose farm location" at bounding box center [197, 406] width 355 height 41
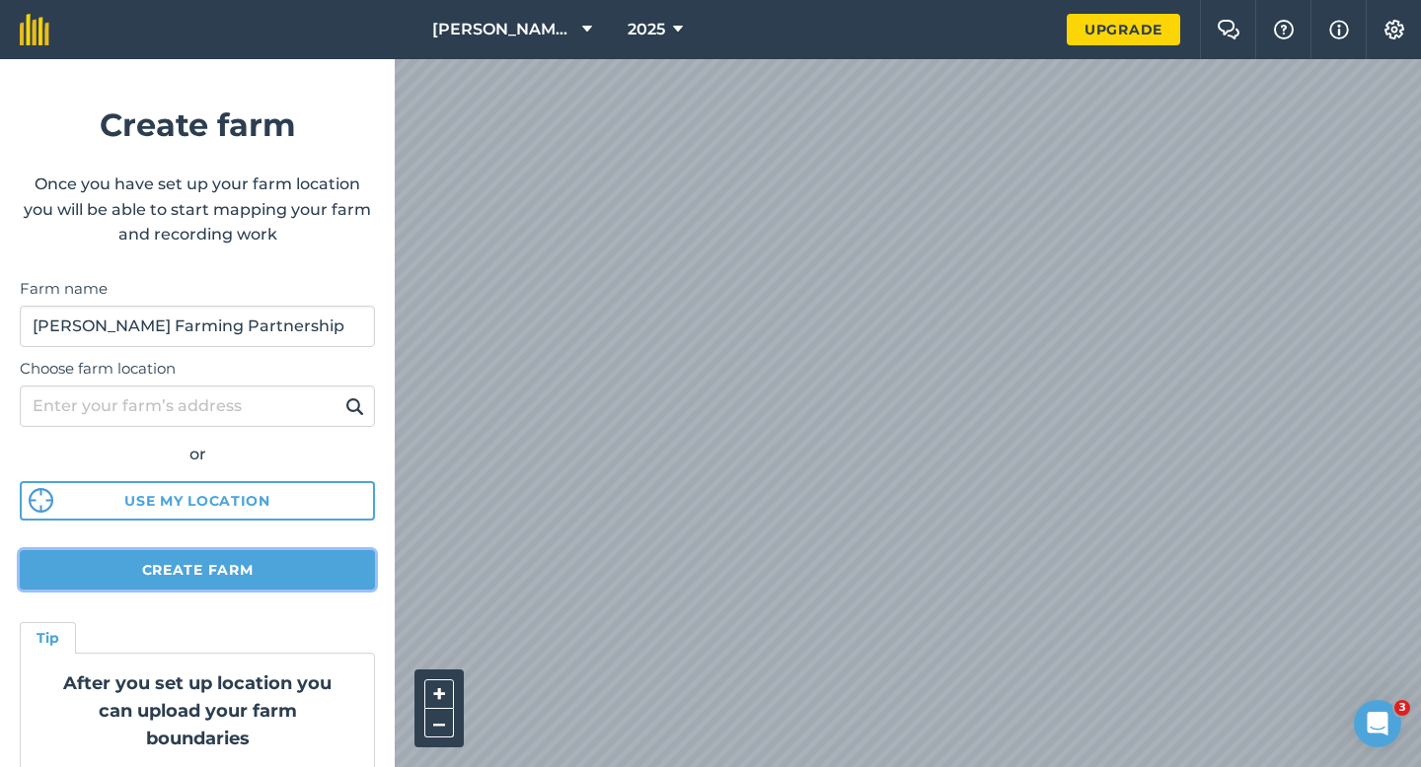
click at [311, 556] on button "Create farm" at bounding box center [197, 569] width 355 height 39
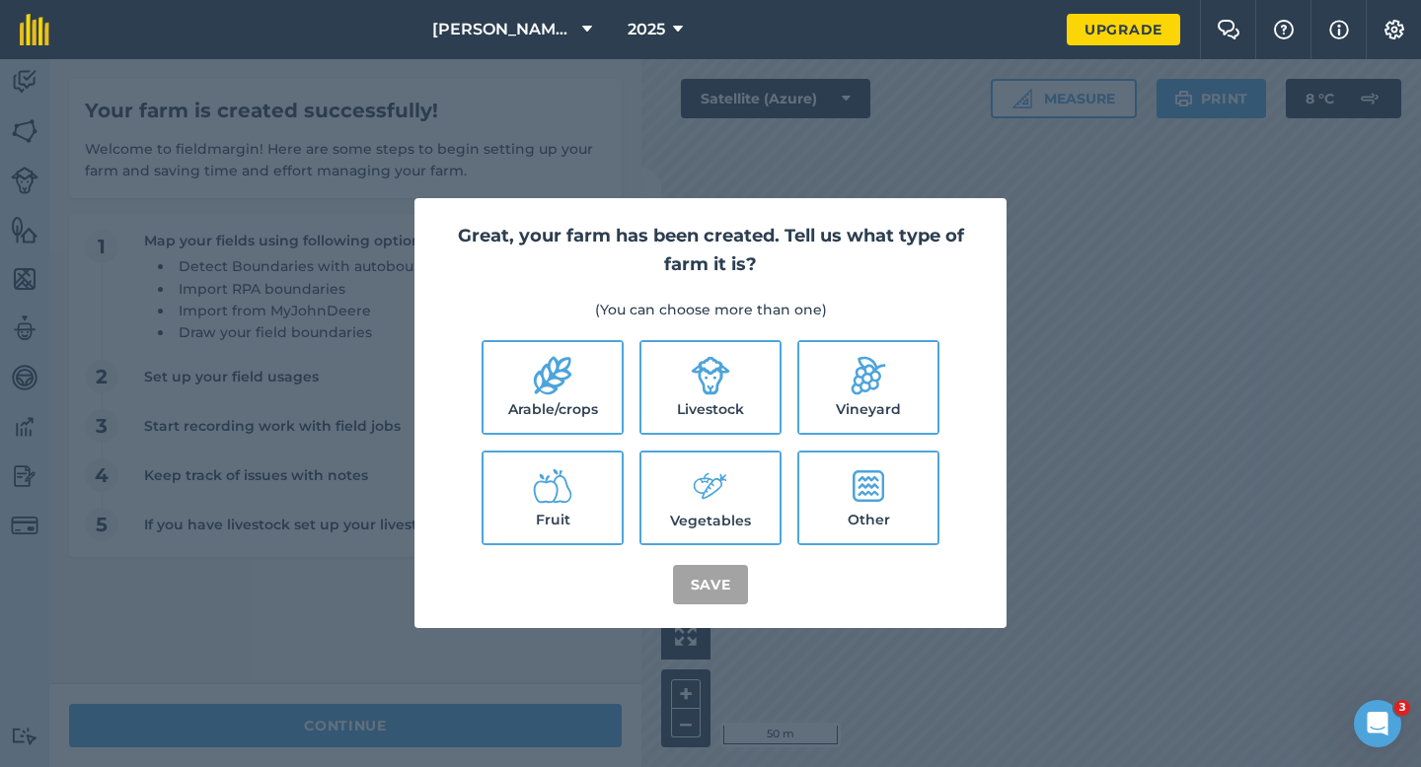
click at [579, 378] on label "Arable/crops" at bounding box center [552, 387] width 138 height 91
checkbox input "true"
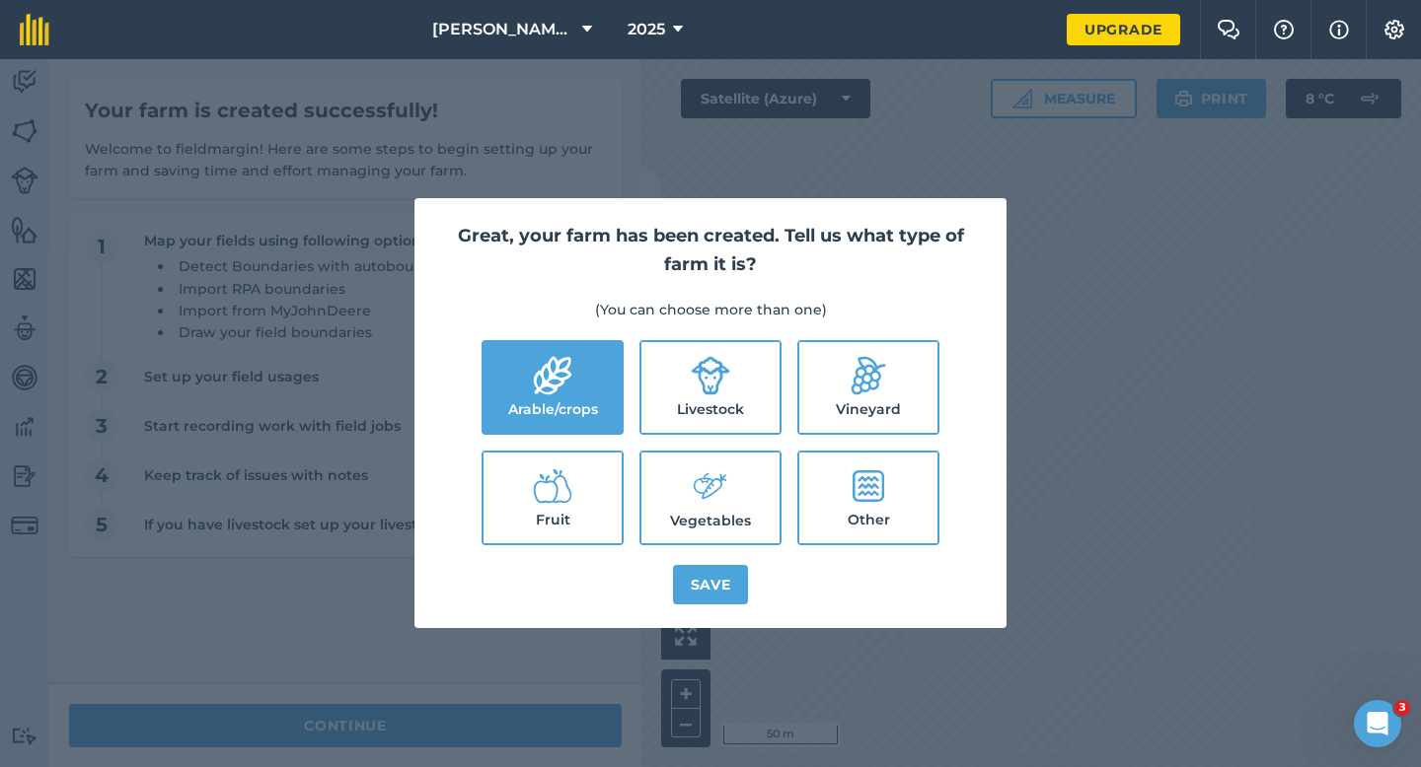
click at [703, 389] on icon at bounding box center [711, 376] width 38 height 38
checkbox input "true"
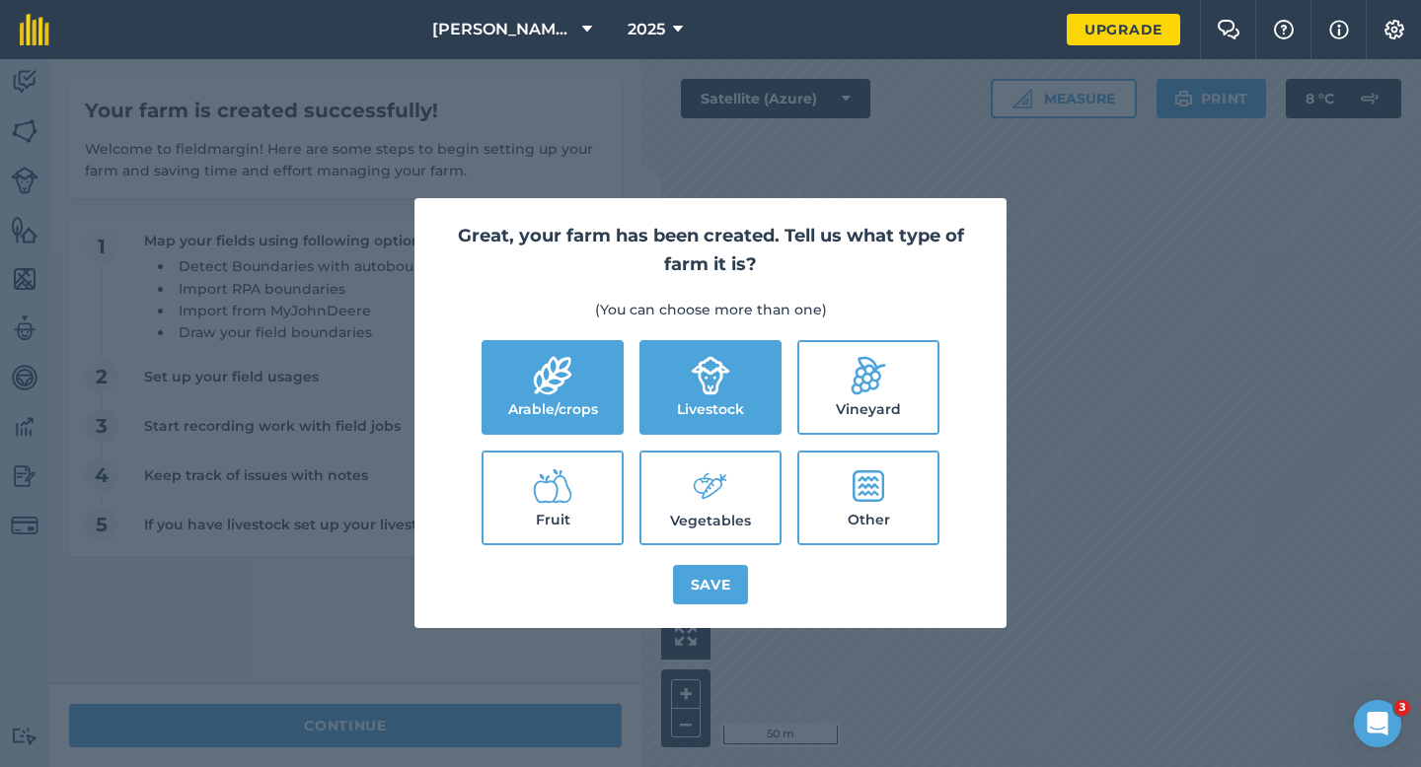
click at [703, 479] on icon at bounding box center [710, 487] width 39 height 42
checkbox input "true"
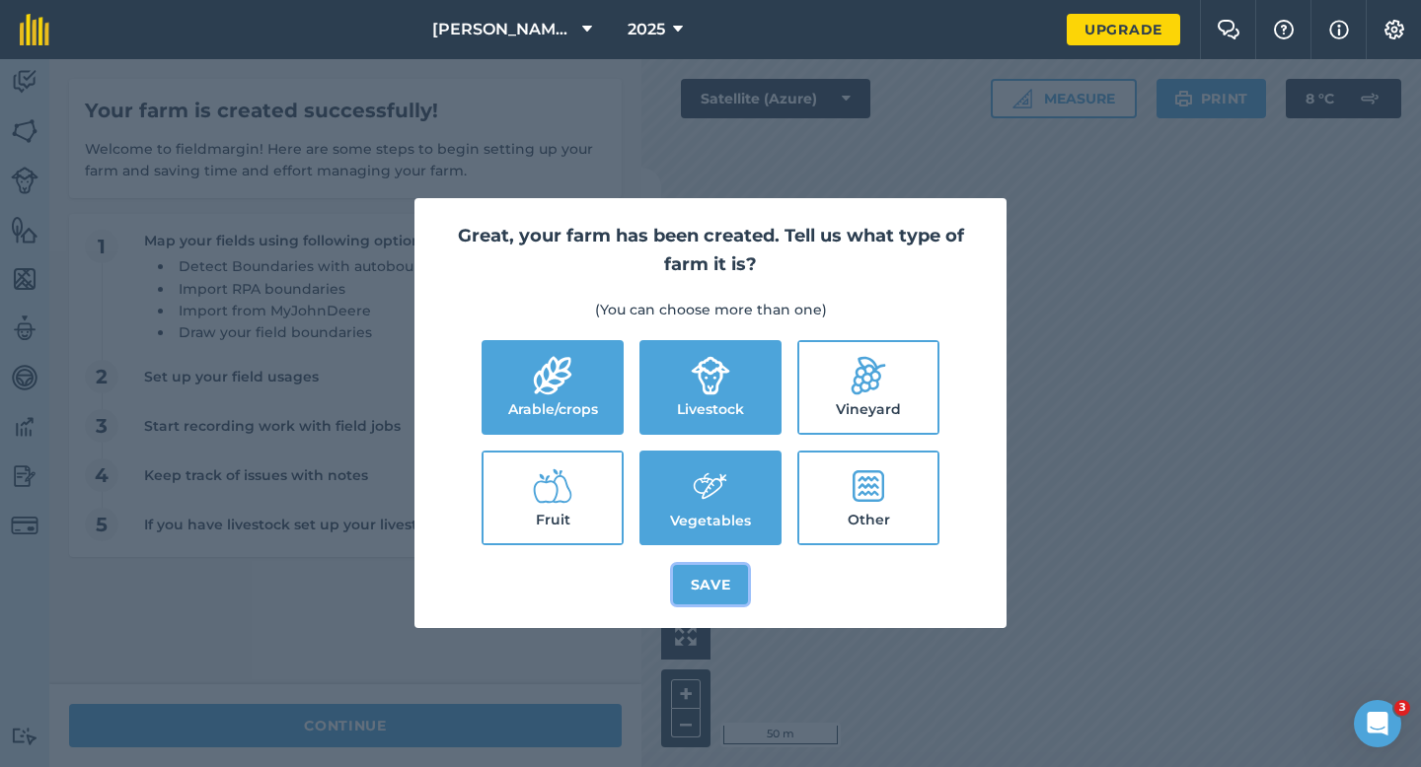
click at [704, 578] on button "Save" at bounding box center [711, 584] width 76 height 39
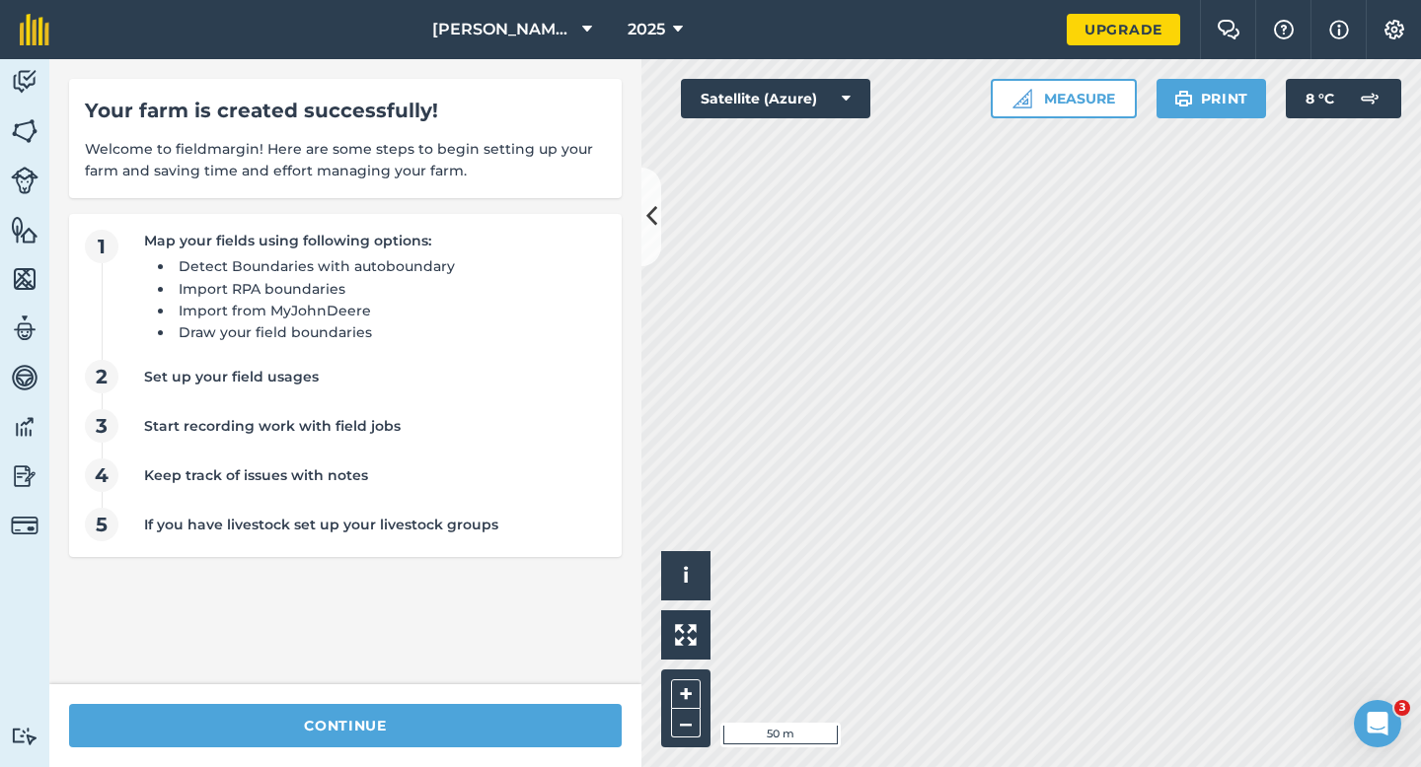
click at [500, 761] on div "continue" at bounding box center [345, 726] width 592 height 83
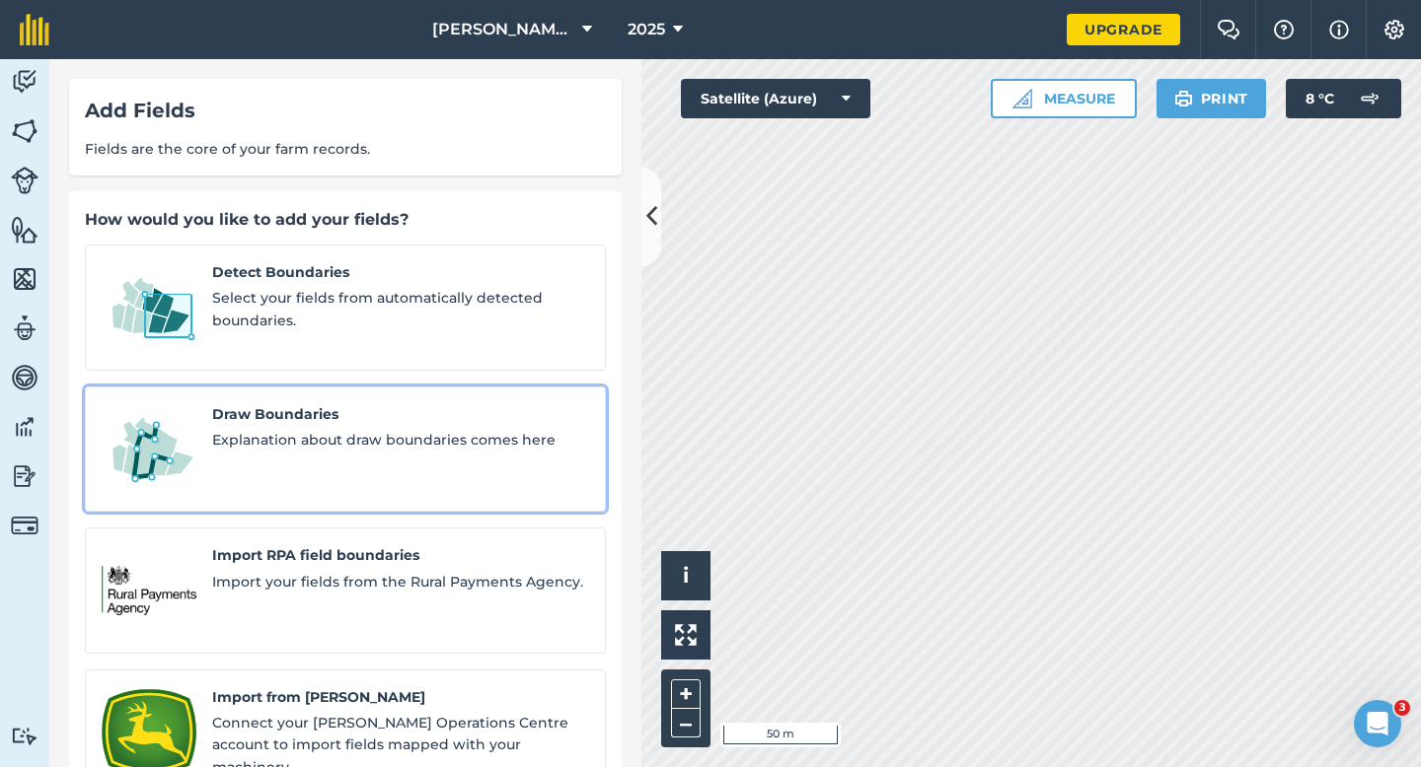
click at [266, 429] on span "Explanation about draw boundaries comes here" at bounding box center [400, 440] width 377 height 22
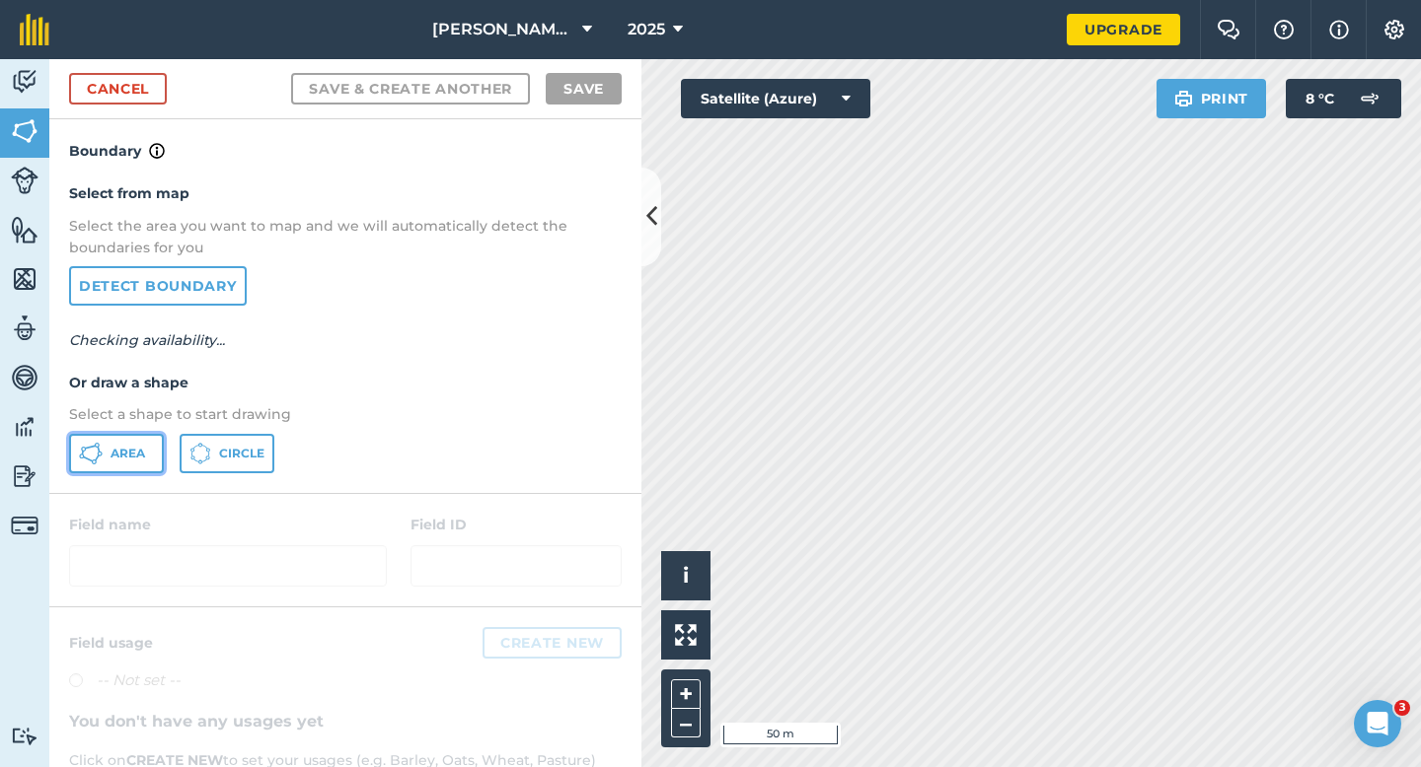
click at [142, 440] on button "Area" at bounding box center [116, 453] width 95 height 39
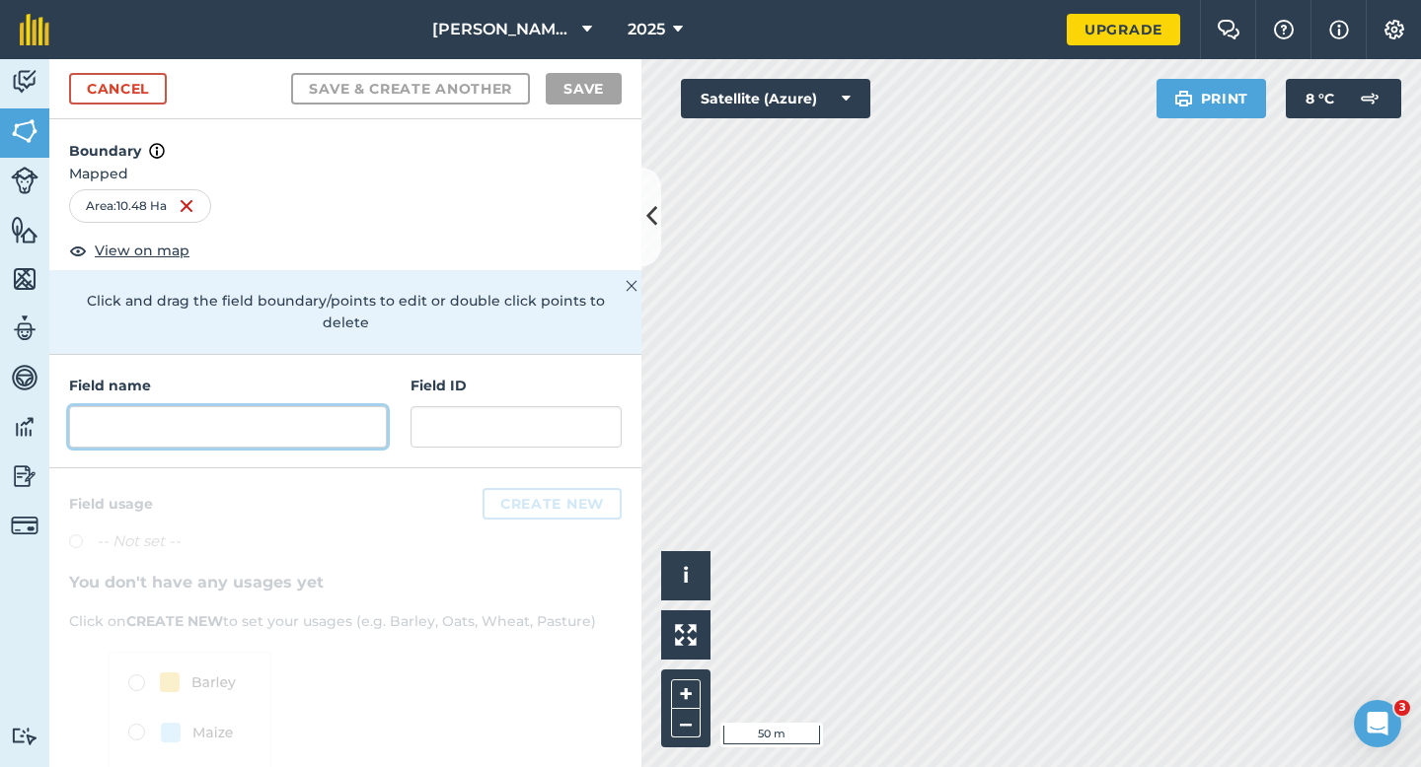
click at [214, 419] on input "text" at bounding box center [228, 426] width 318 height 41
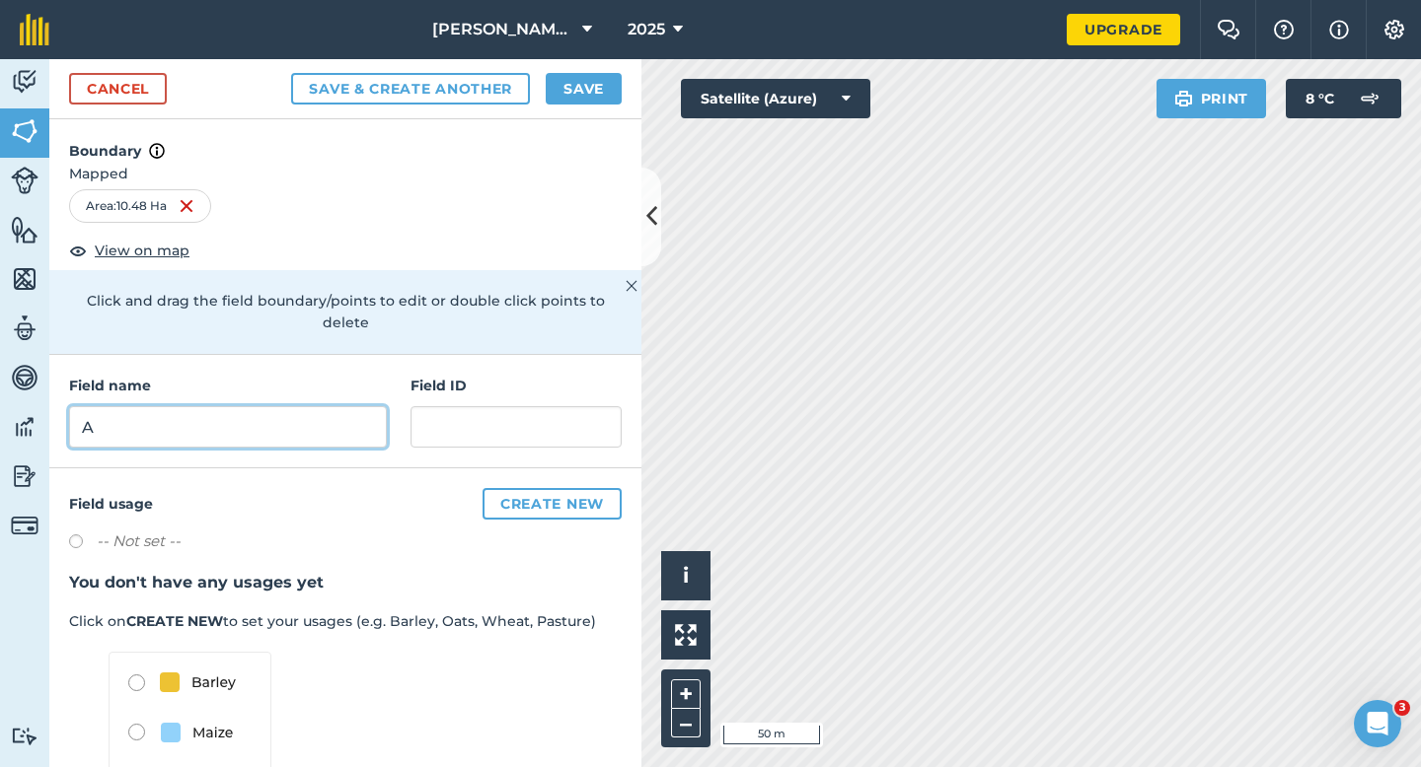
type input "A"
click at [590, 86] on button "Save" at bounding box center [584, 89] width 76 height 32
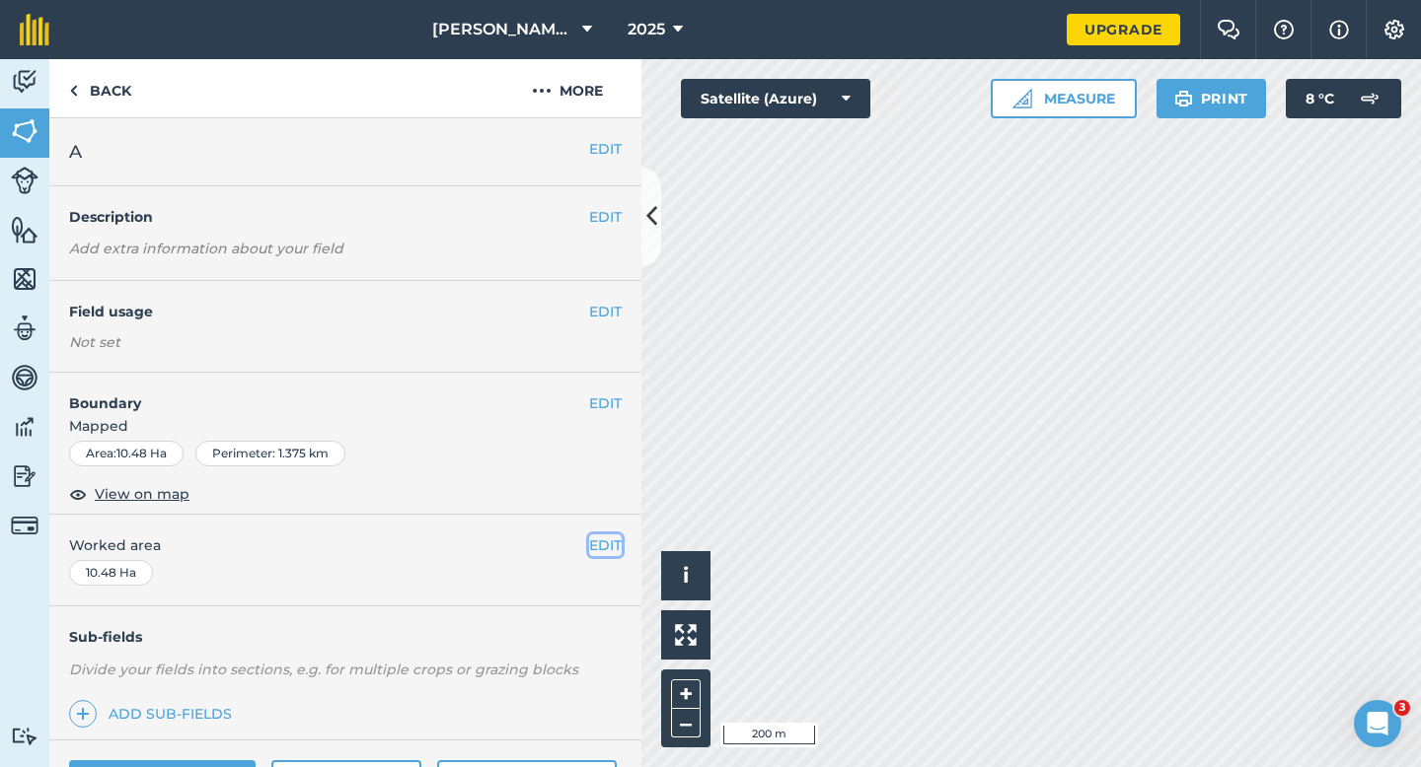
click at [595, 543] on button "EDIT" at bounding box center [605, 546] width 33 height 22
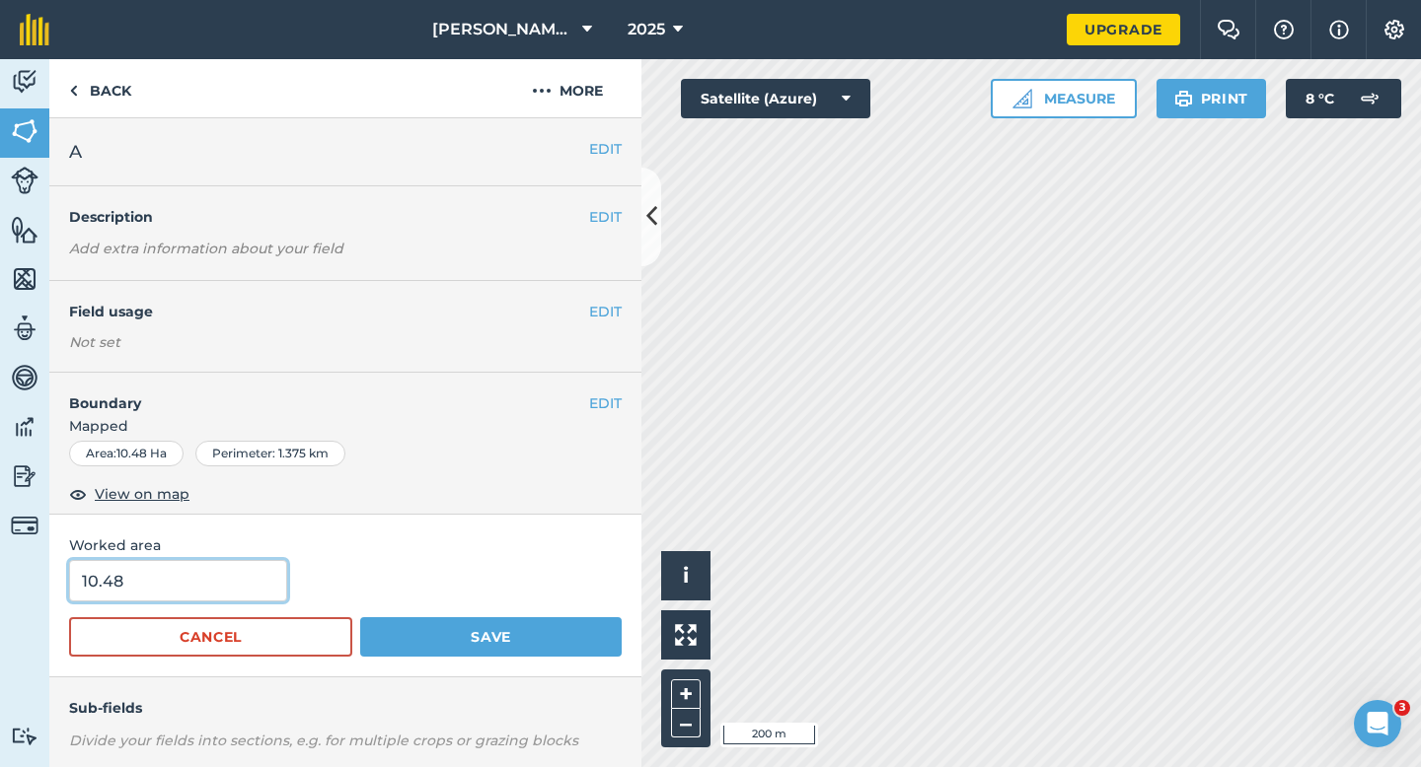
click at [270, 589] on input "10.48" at bounding box center [178, 580] width 218 height 41
type input "10.5"
click at [360, 618] on button "Save" at bounding box center [490, 637] width 261 height 39
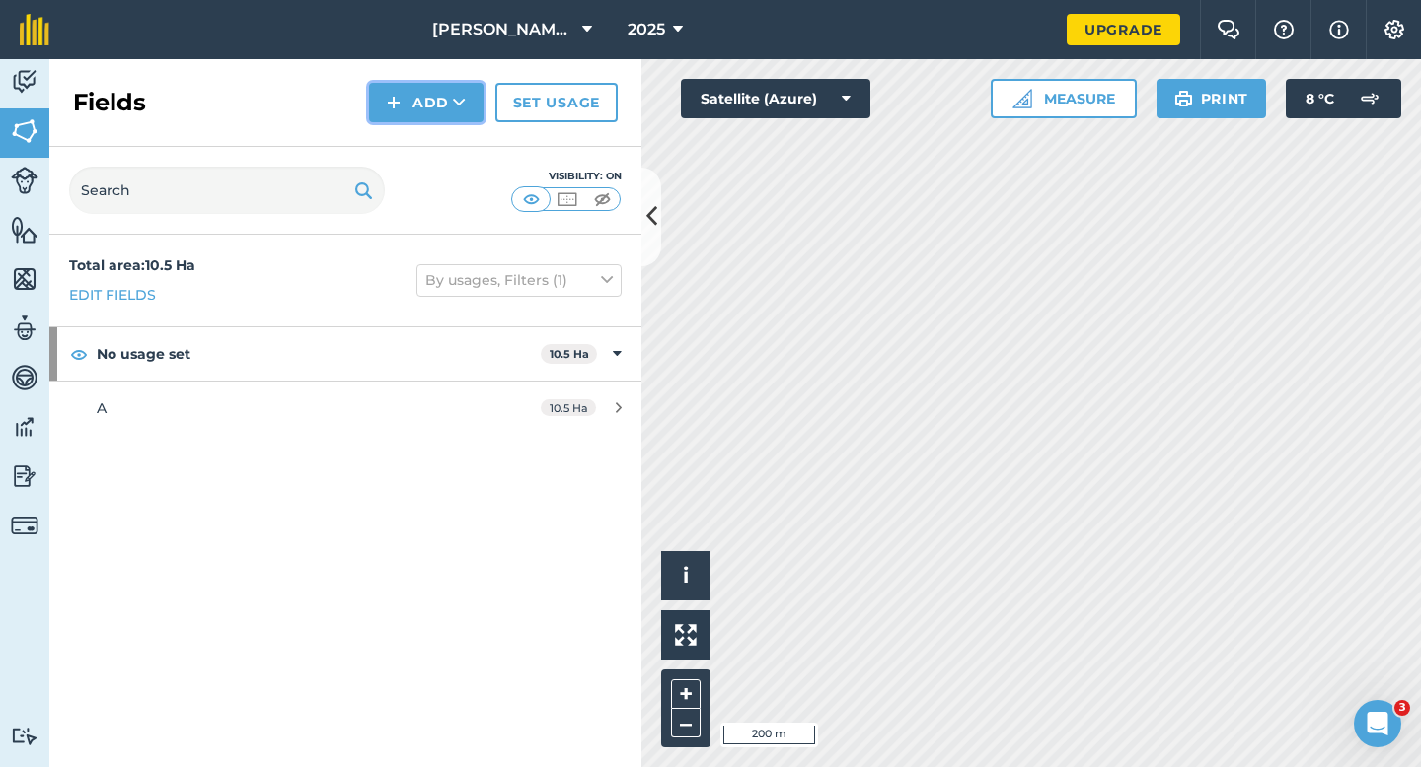
click at [412, 102] on button "Add" at bounding box center [426, 102] width 114 height 39
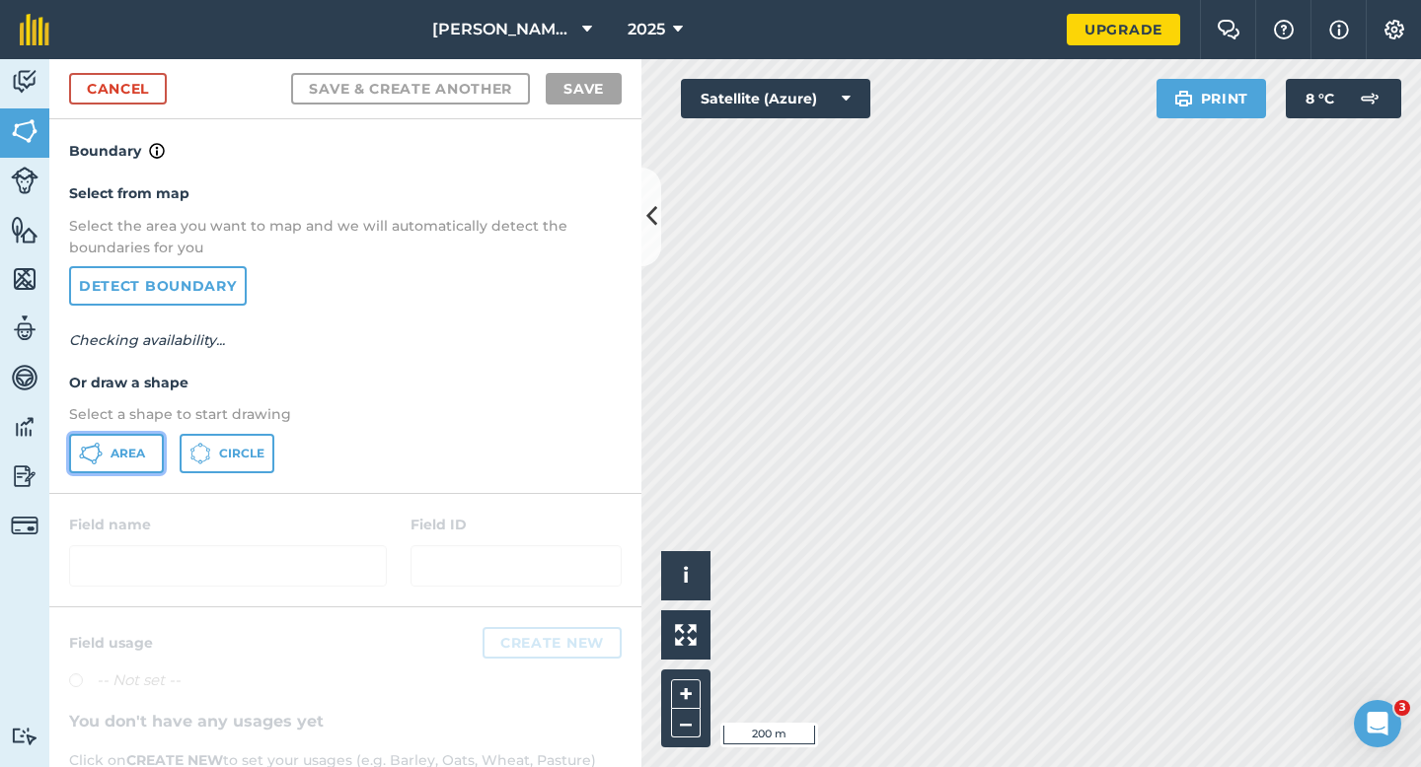
click at [117, 458] on span "Area" at bounding box center [127, 454] width 35 height 16
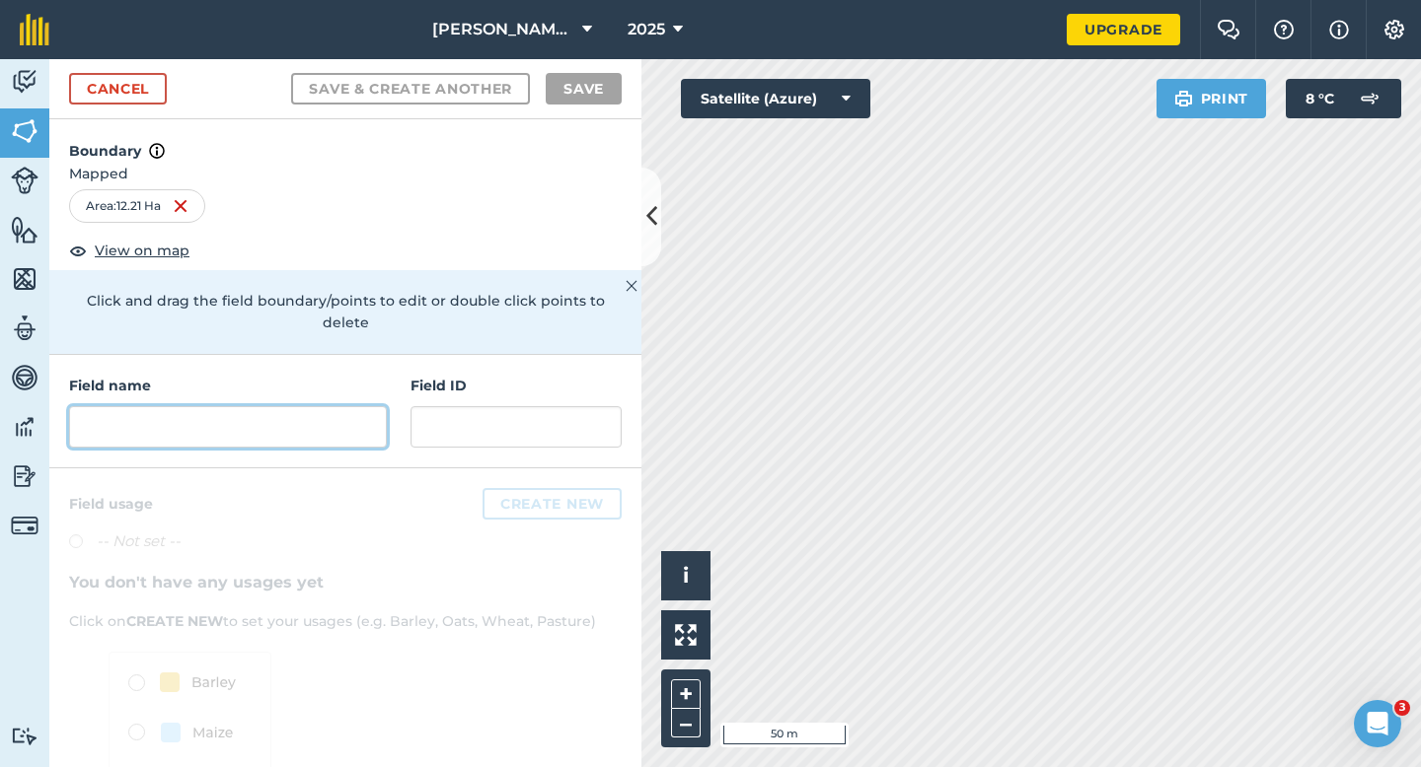
click at [368, 410] on input "text" at bounding box center [228, 426] width 318 height 41
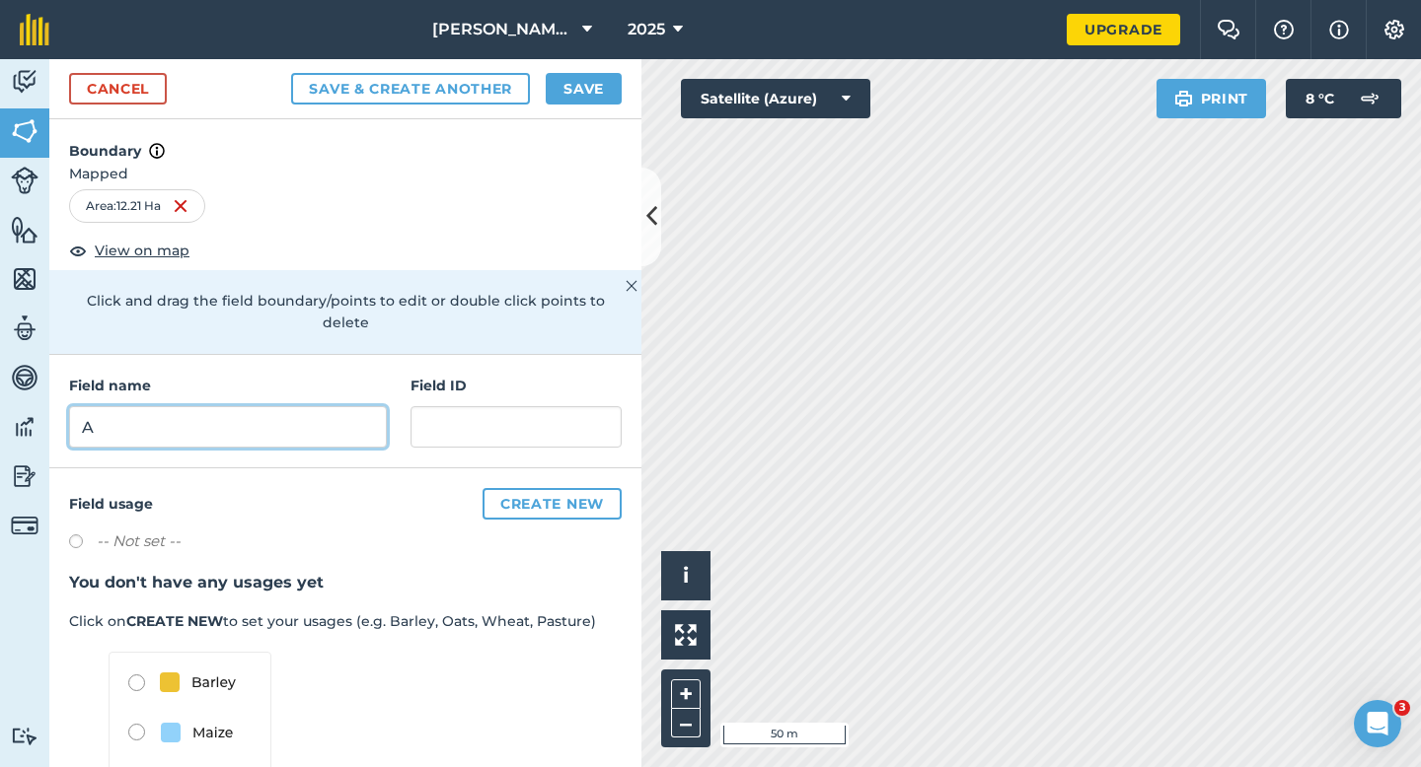
type input "A"
click at [590, 82] on button "Save" at bounding box center [584, 89] width 76 height 32
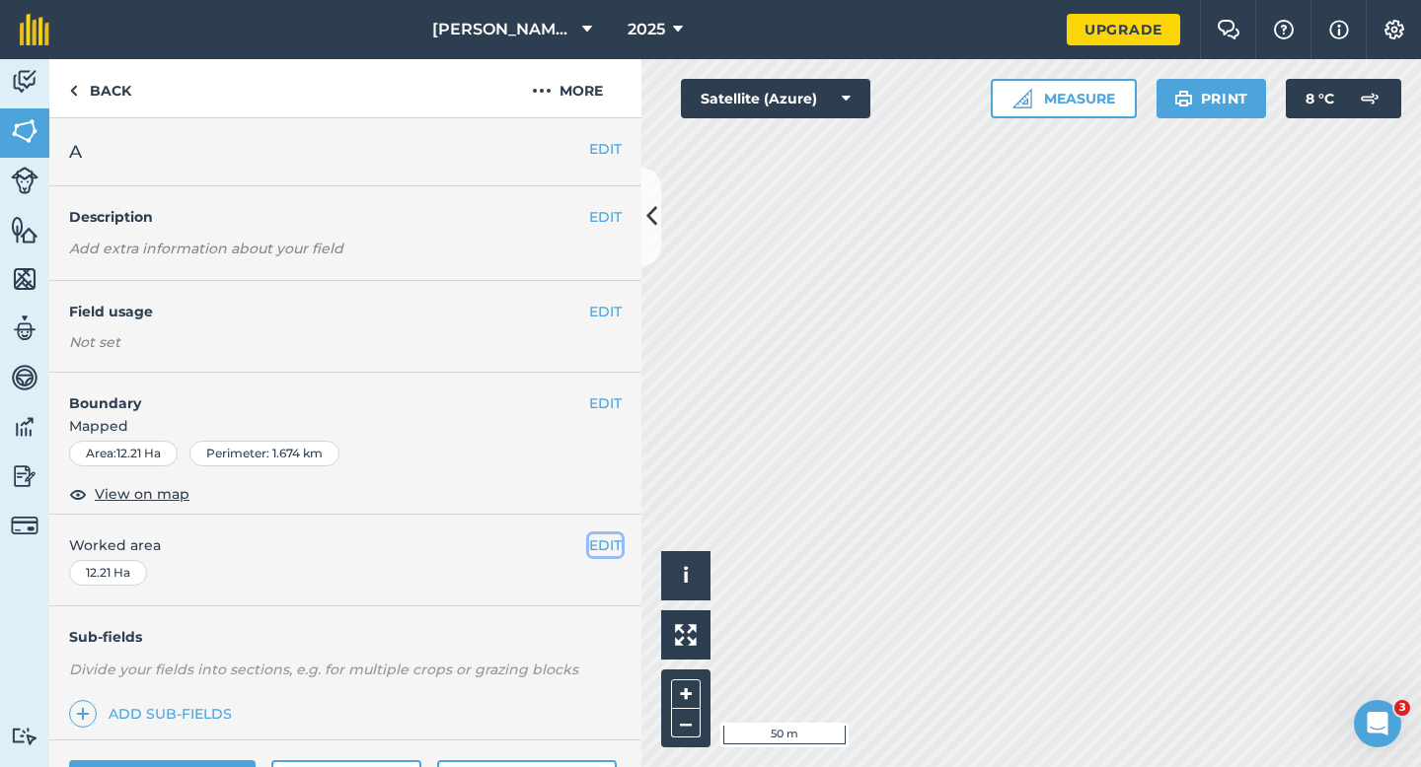
click at [597, 545] on button "EDIT" at bounding box center [605, 546] width 33 height 22
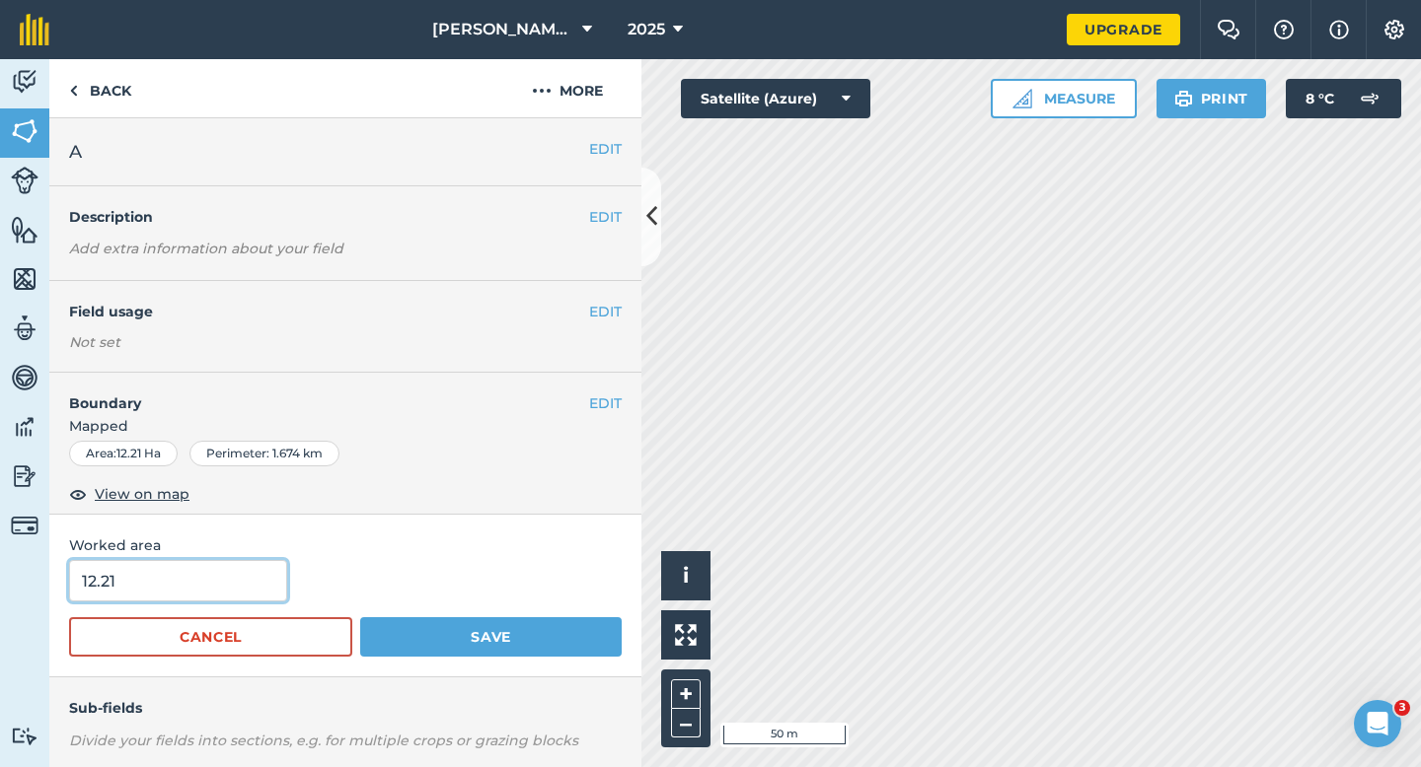
click at [192, 596] on input "12.21" at bounding box center [178, 580] width 218 height 41
type input "12.2"
click at [360, 618] on button "Save" at bounding box center [490, 637] width 261 height 39
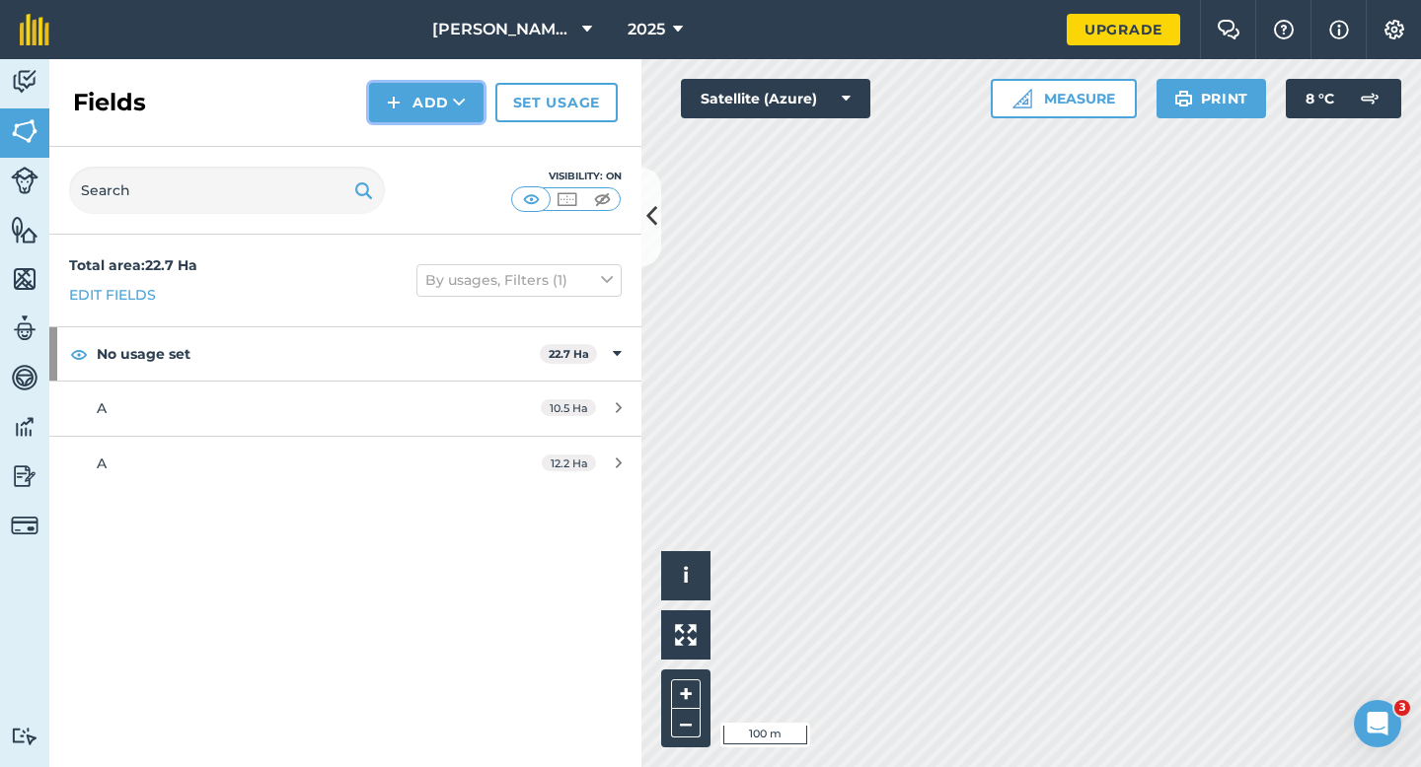
click at [438, 113] on button "Add" at bounding box center [426, 102] width 114 height 39
click at [438, 130] on link "Draw" at bounding box center [426, 146] width 109 height 43
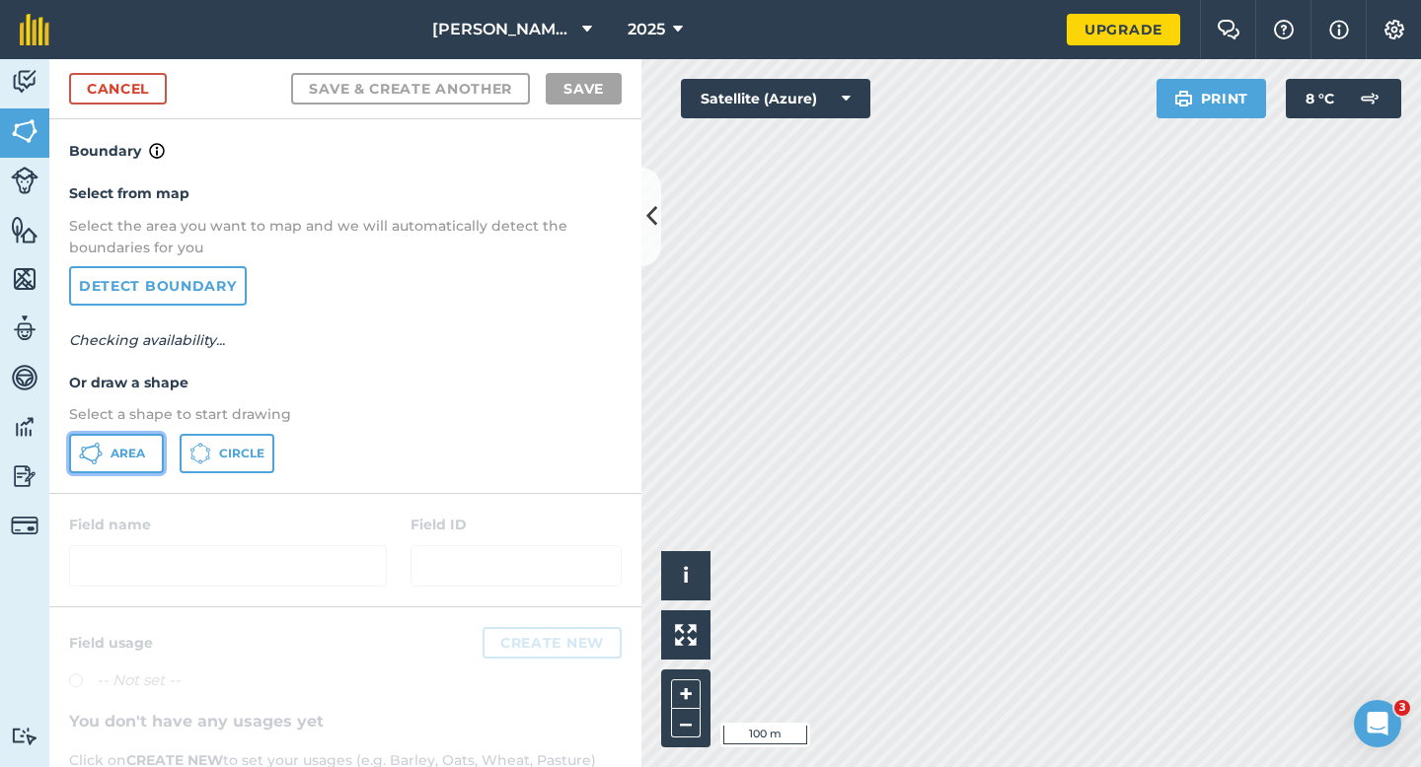
click at [138, 451] on span "Area" at bounding box center [127, 454] width 35 height 16
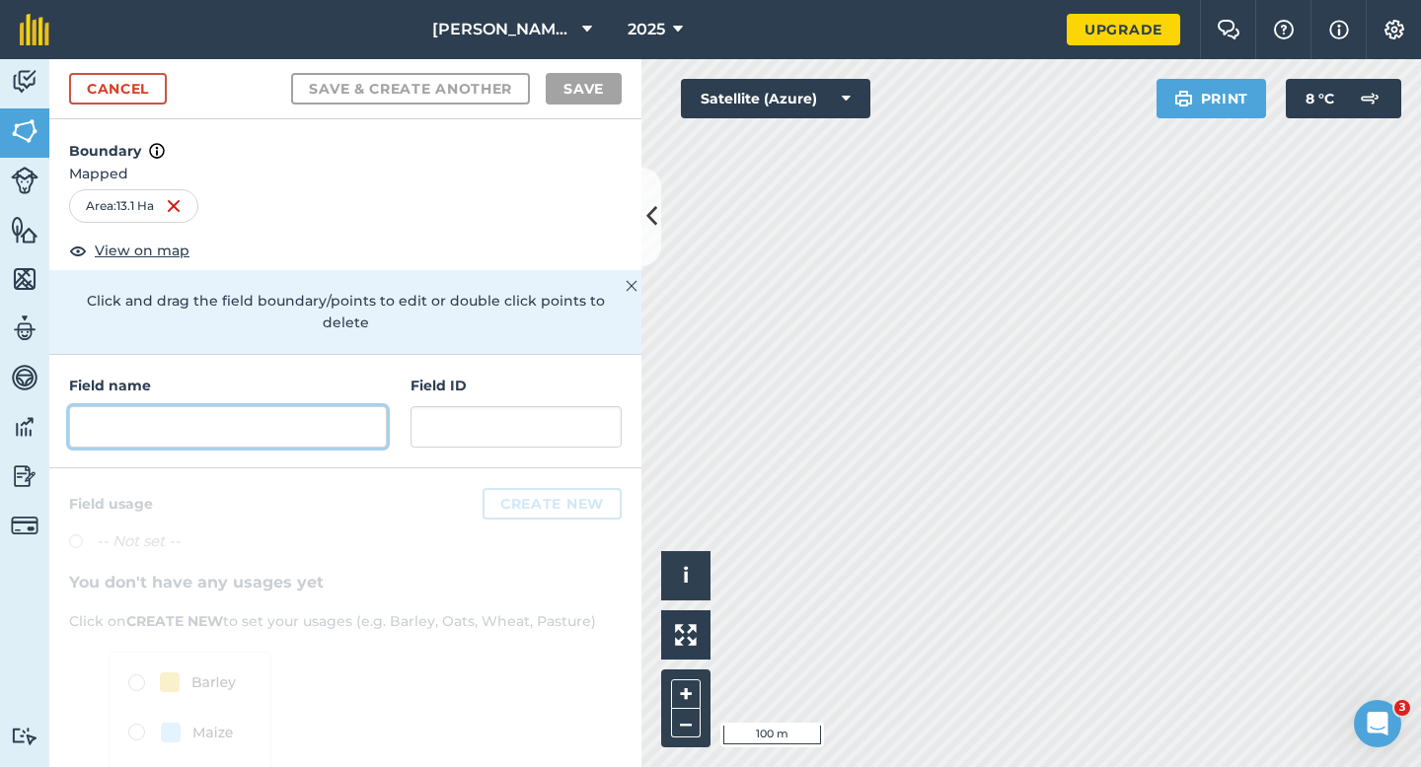
click at [350, 418] on input "text" at bounding box center [228, 426] width 318 height 41
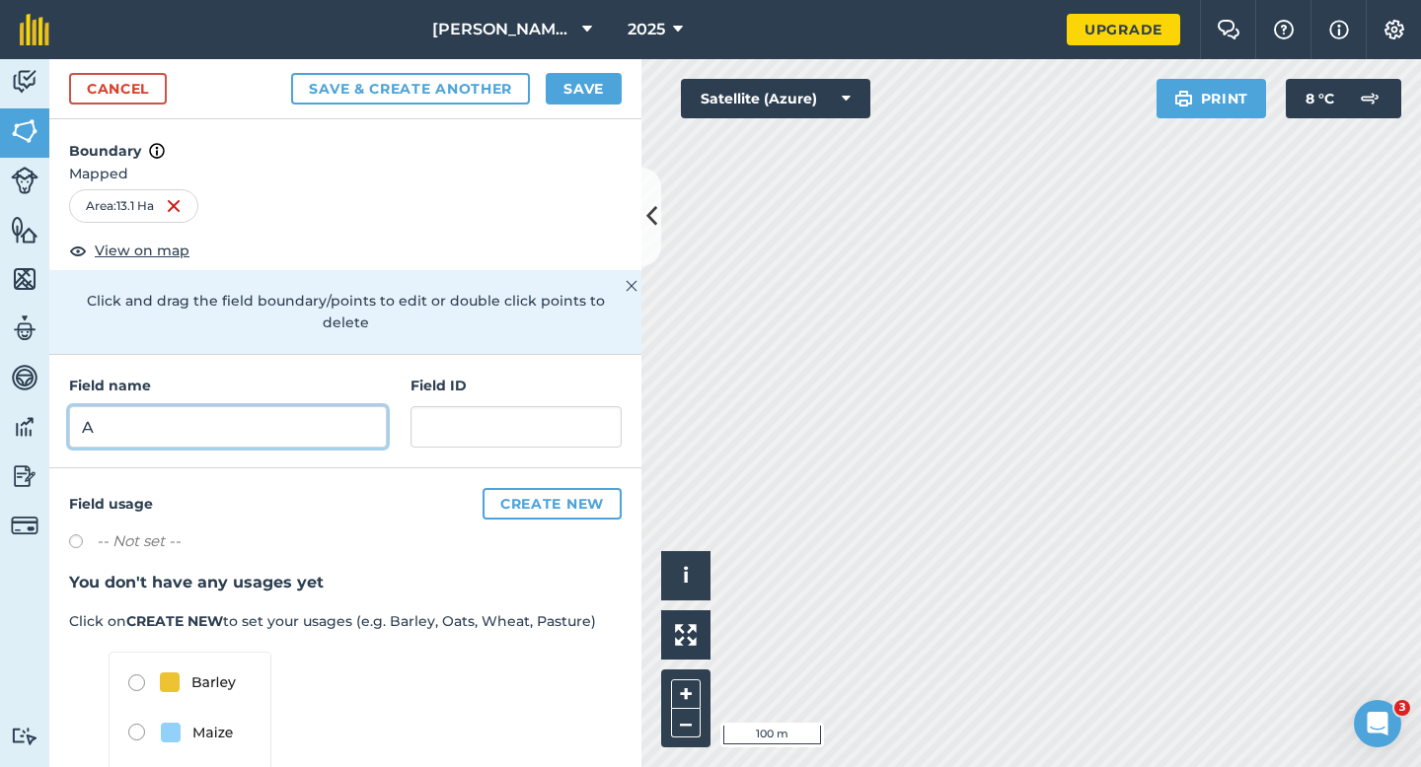
type input "A"
click at [579, 98] on button "Save" at bounding box center [584, 89] width 76 height 32
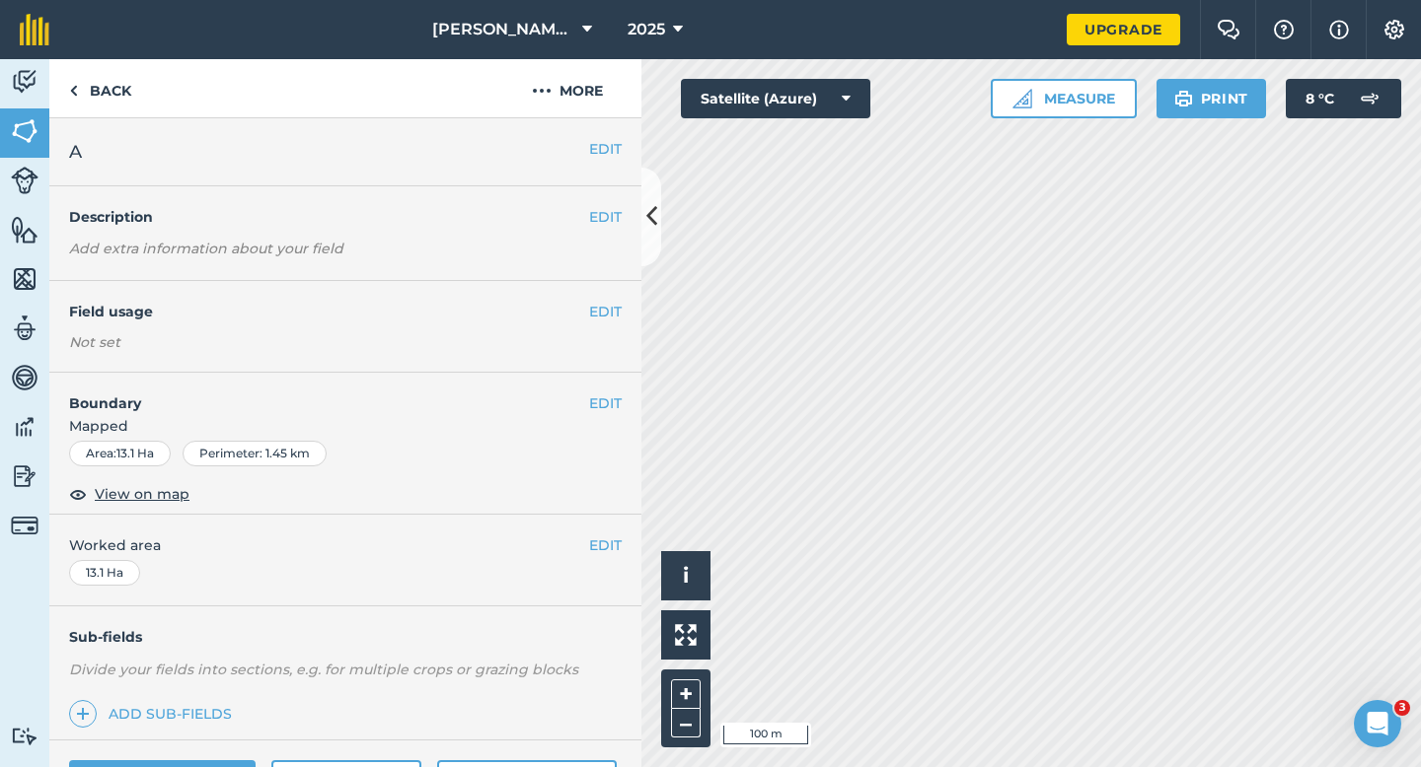
click at [609, 136] on div "EDIT A" at bounding box center [345, 152] width 592 height 68
click at [591, 146] on button "EDIT" at bounding box center [605, 149] width 33 height 22
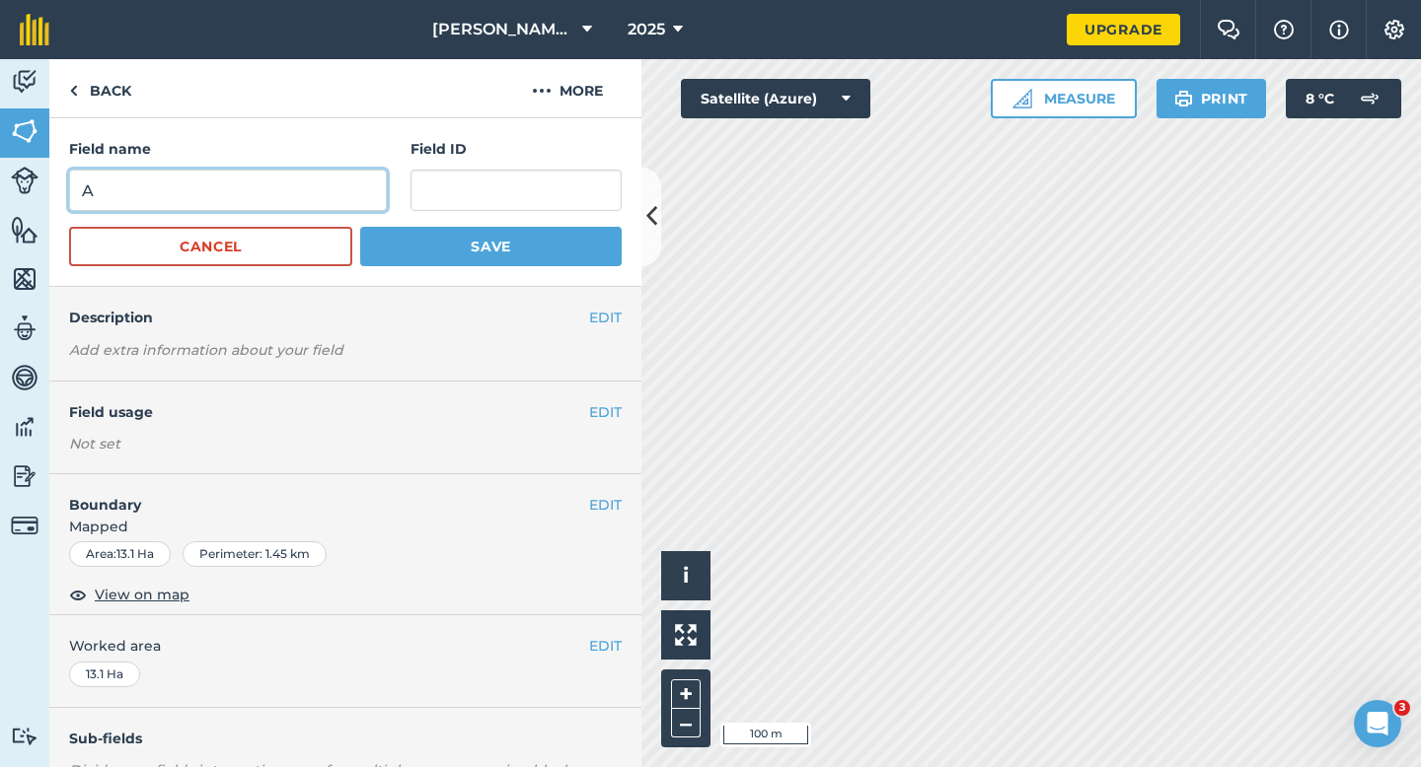
click at [338, 171] on input "A" at bounding box center [228, 190] width 318 height 41
type input "S"
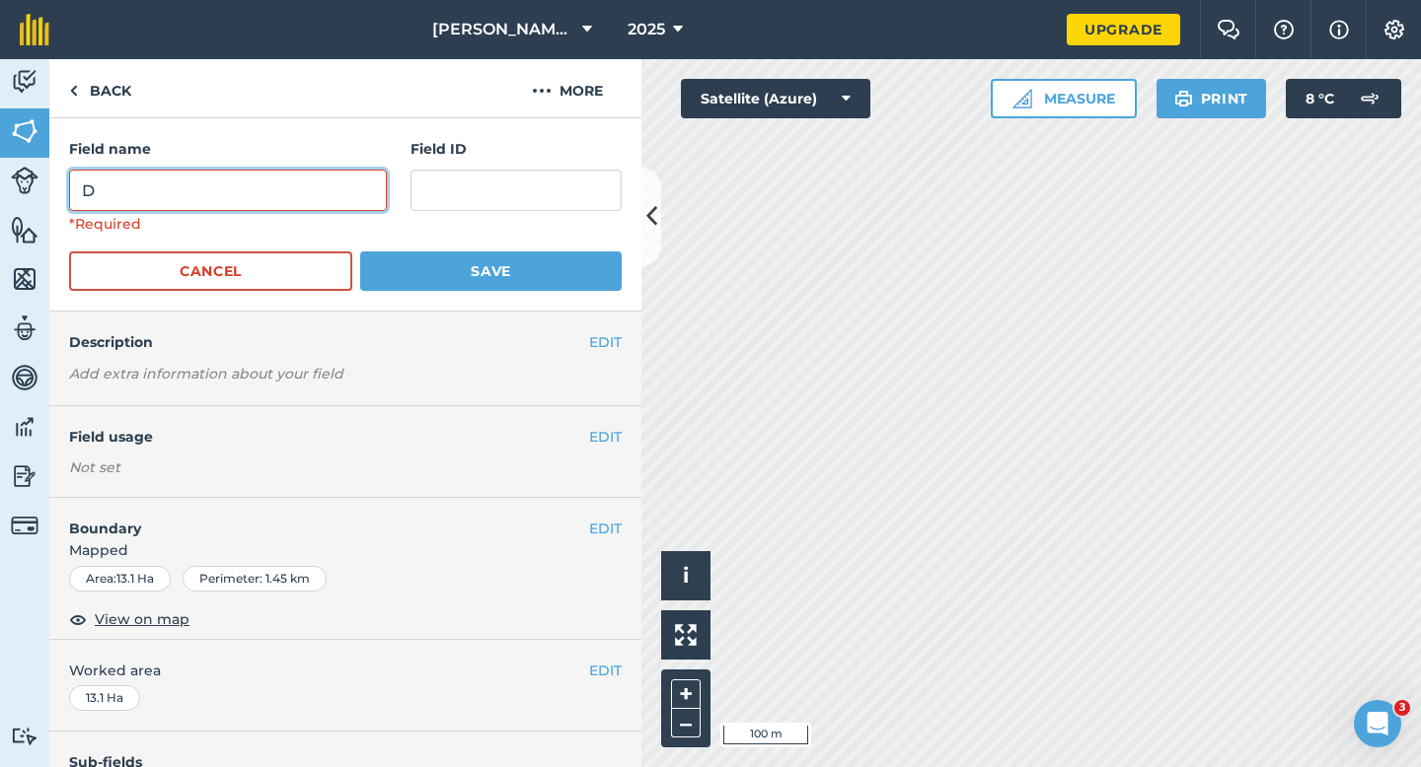
type input "D"
click at [360, 252] on button "Save" at bounding box center [490, 271] width 261 height 39
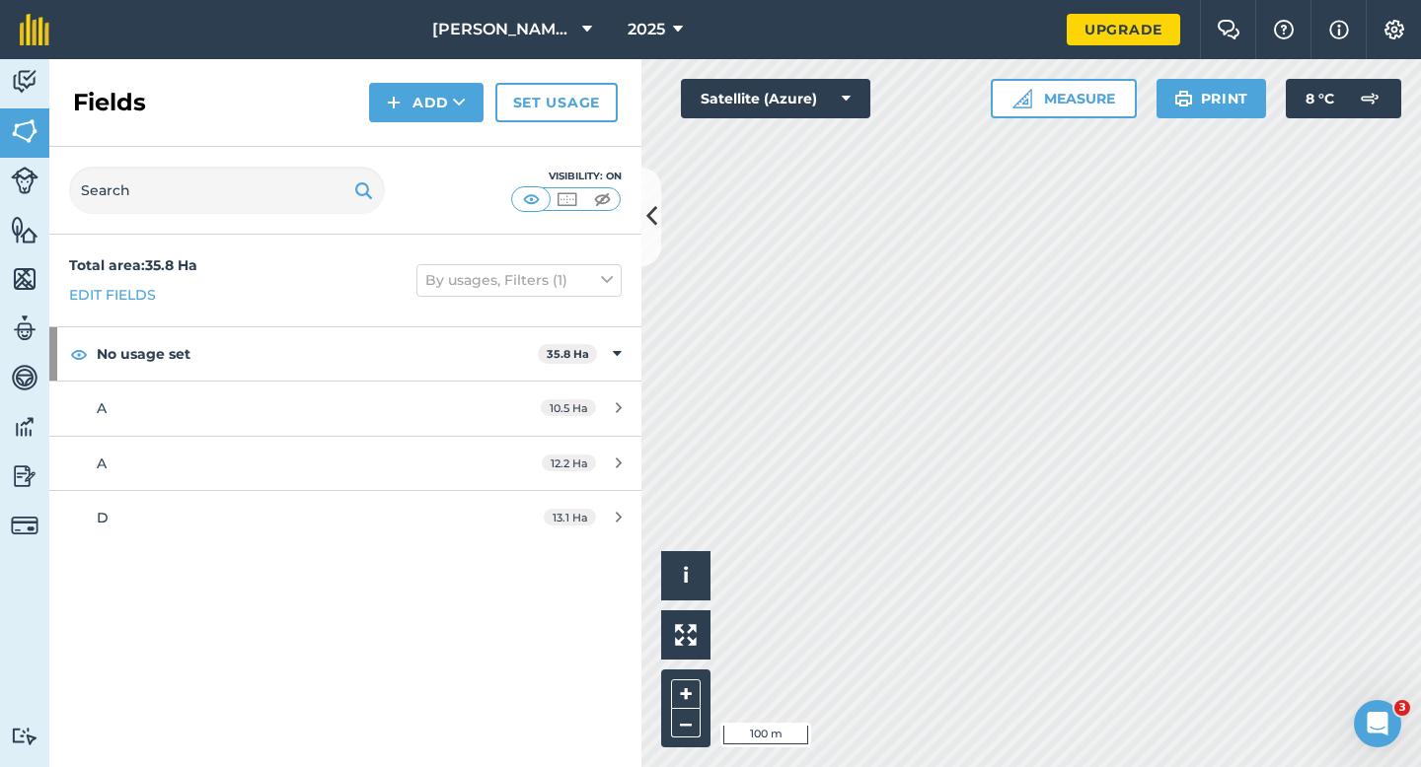
click at [413, 79] on div "Fields Add Set usage" at bounding box center [345, 103] width 592 height 88
click at [412, 106] on button "Add" at bounding box center [426, 102] width 114 height 39
click at [412, 143] on link "Draw" at bounding box center [426, 146] width 109 height 43
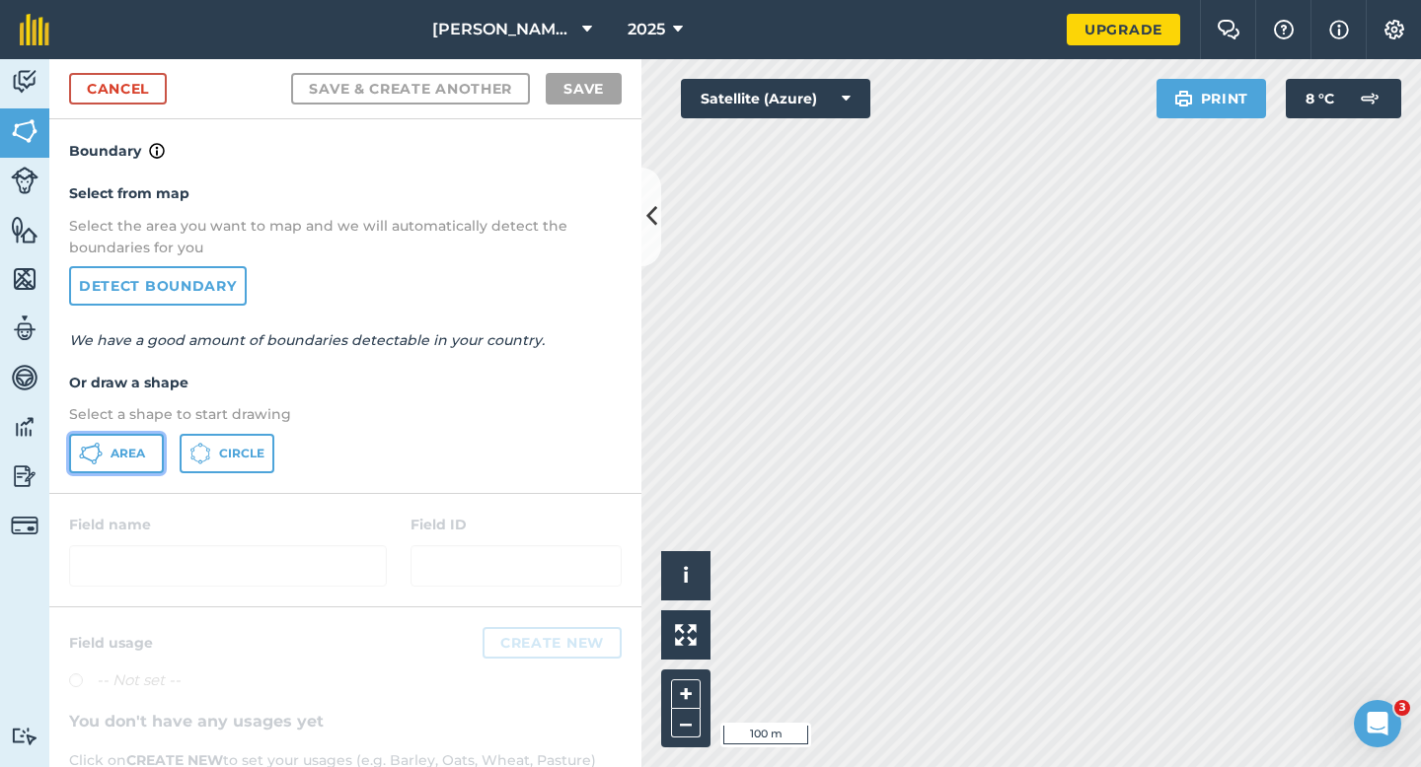
click at [150, 459] on button "Area" at bounding box center [116, 453] width 95 height 39
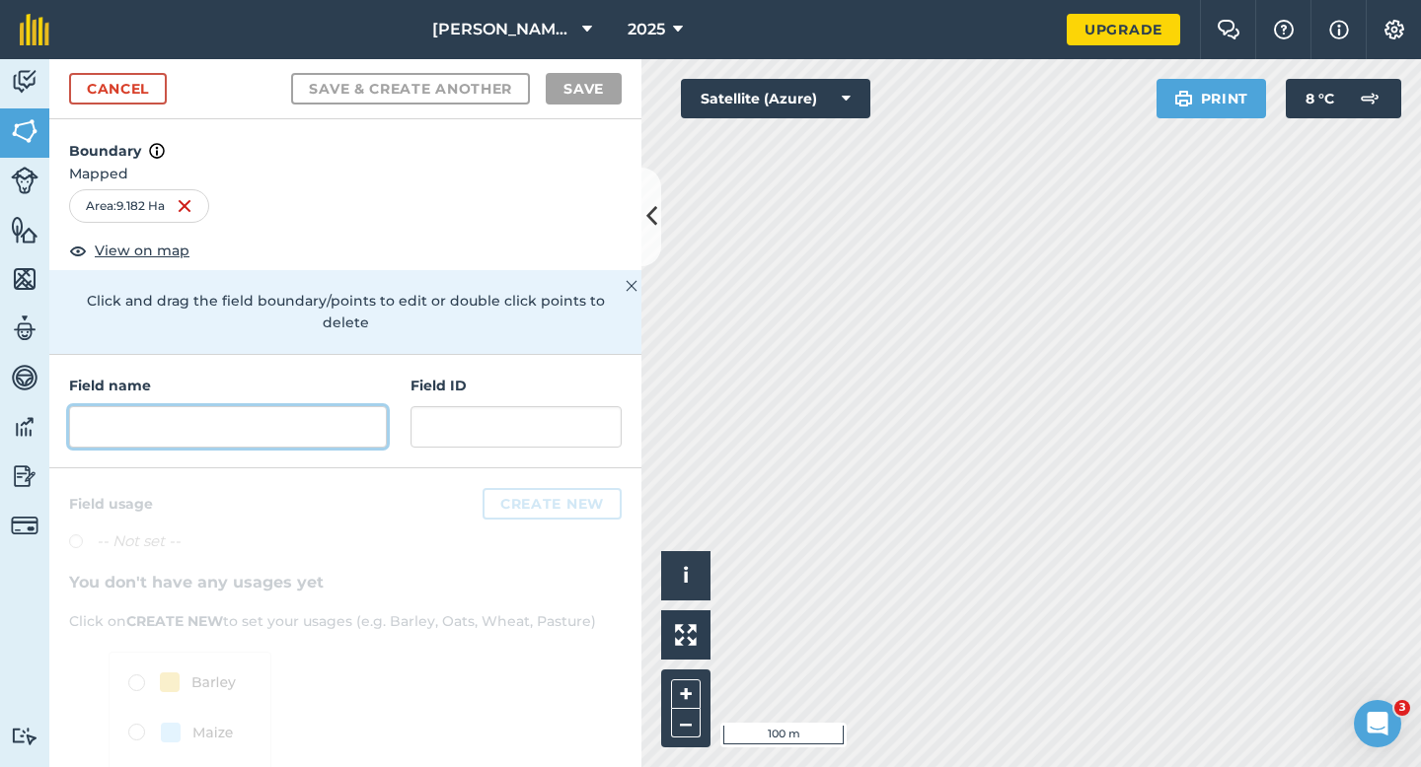
click at [362, 406] on input "text" at bounding box center [228, 426] width 318 height 41
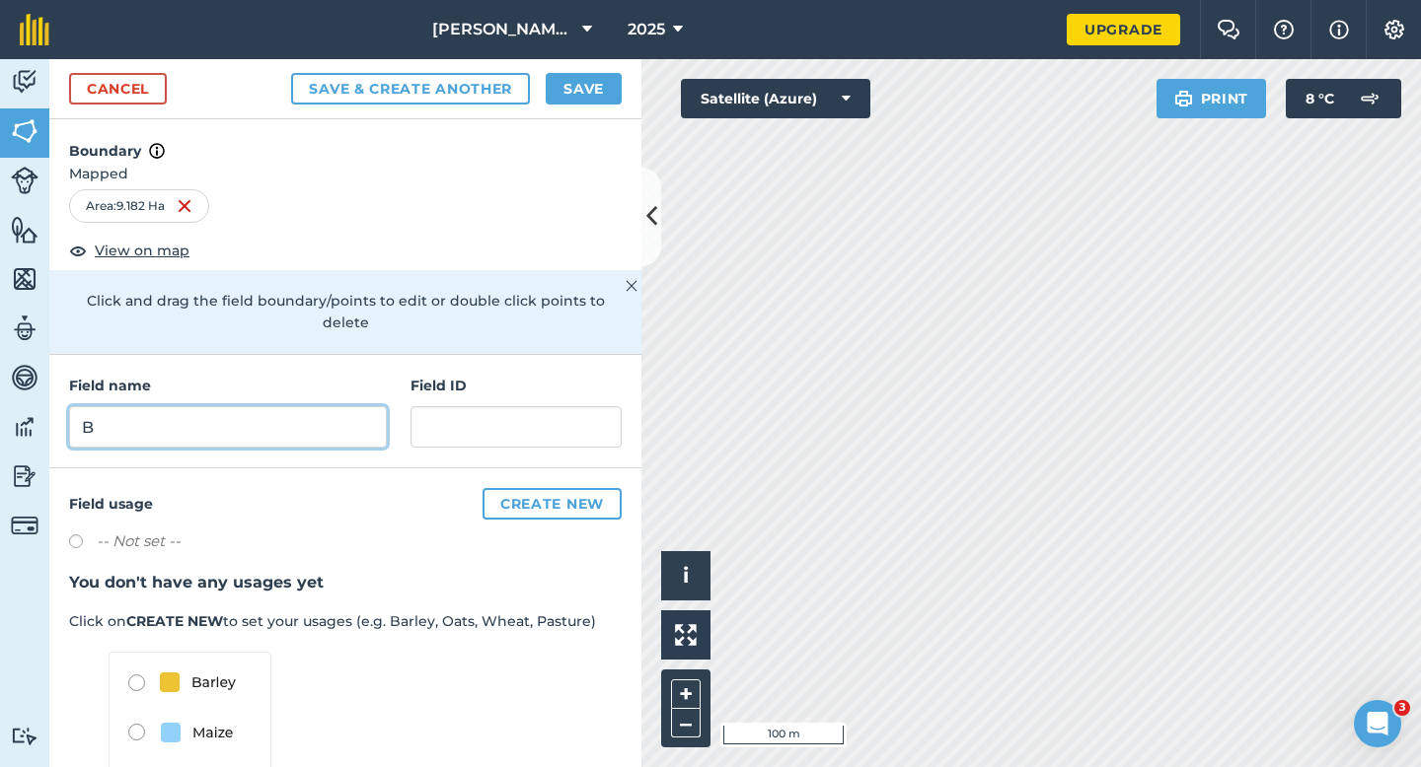
type input "B"
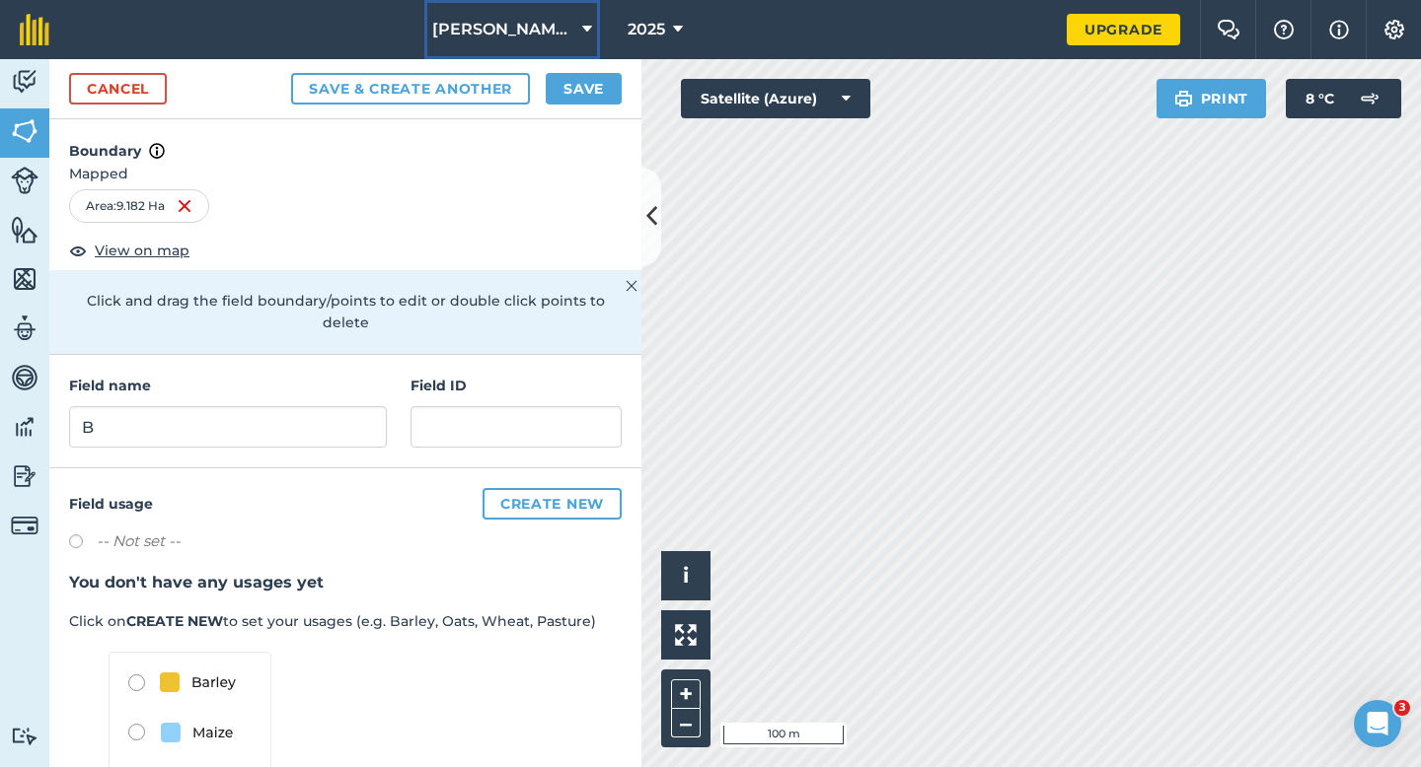
click at [589, 53] on button "[PERSON_NAME] Farming Partnership" at bounding box center [512, 29] width 176 height 59
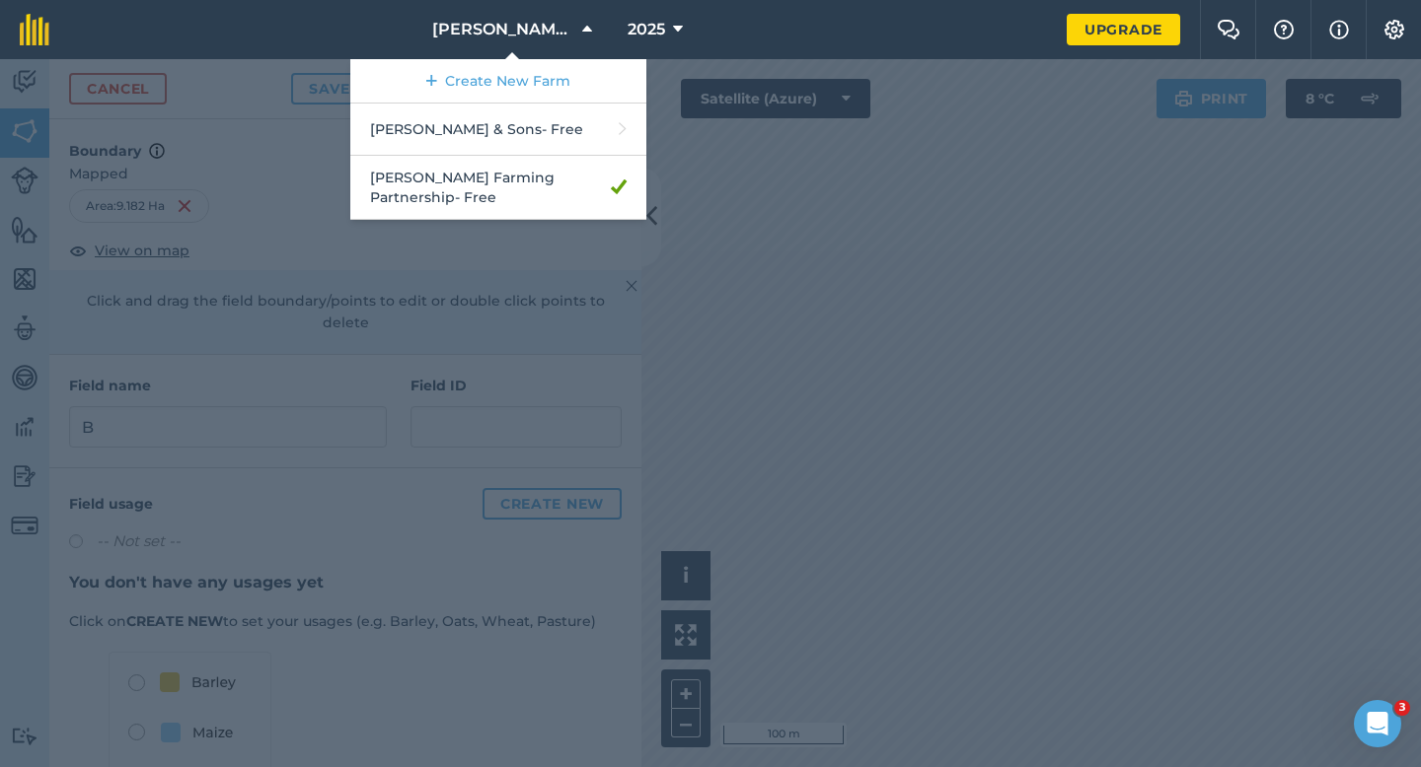
click at [589, 85] on link "Create New Farm" at bounding box center [498, 81] width 296 height 44
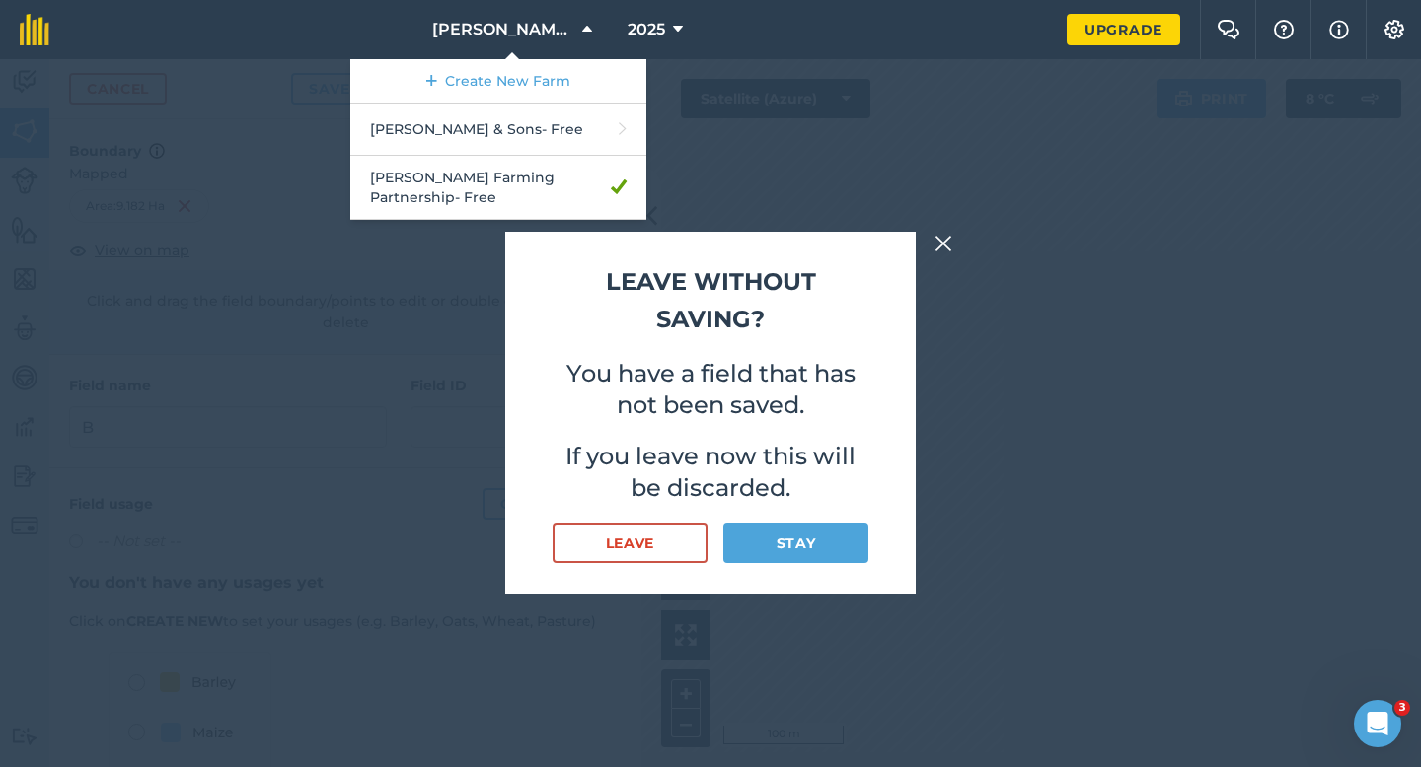
click at [679, 87] on div "Leave without saving? You have a field that has not been saved. If you leave no…" at bounding box center [710, 413] width 1421 height 708
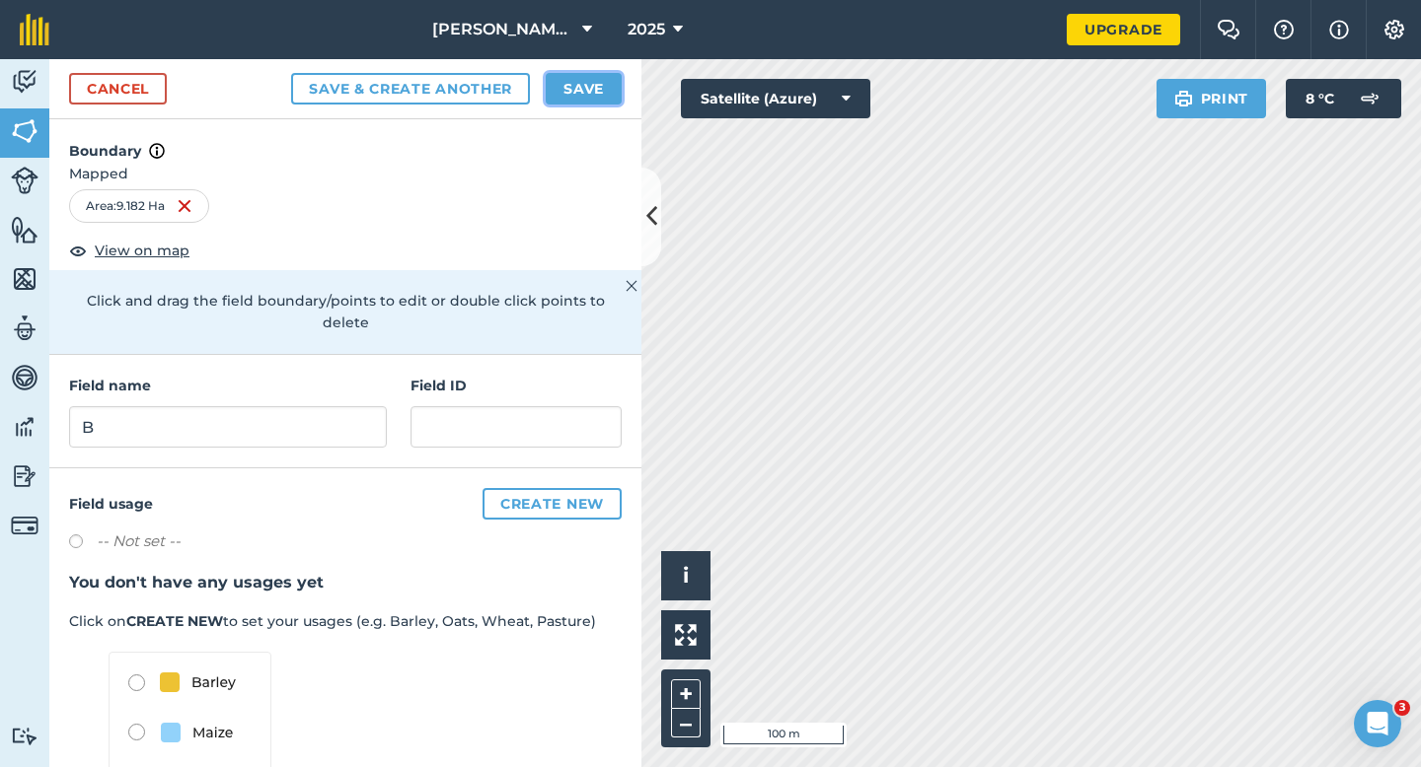
click at [589, 78] on button "Save" at bounding box center [584, 89] width 76 height 32
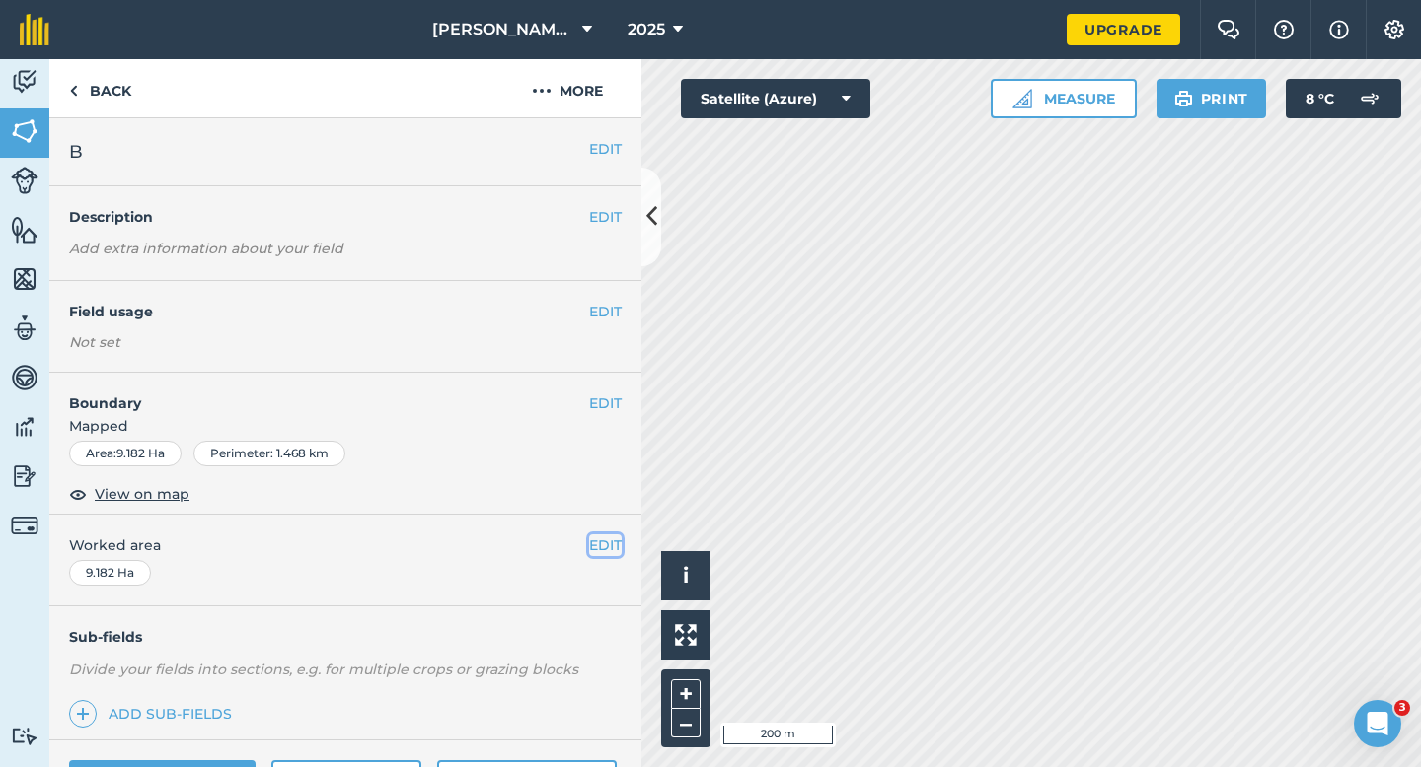
click at [617, 545] on button "EDIT" at bounding box center [605, 546] width 33 height 22
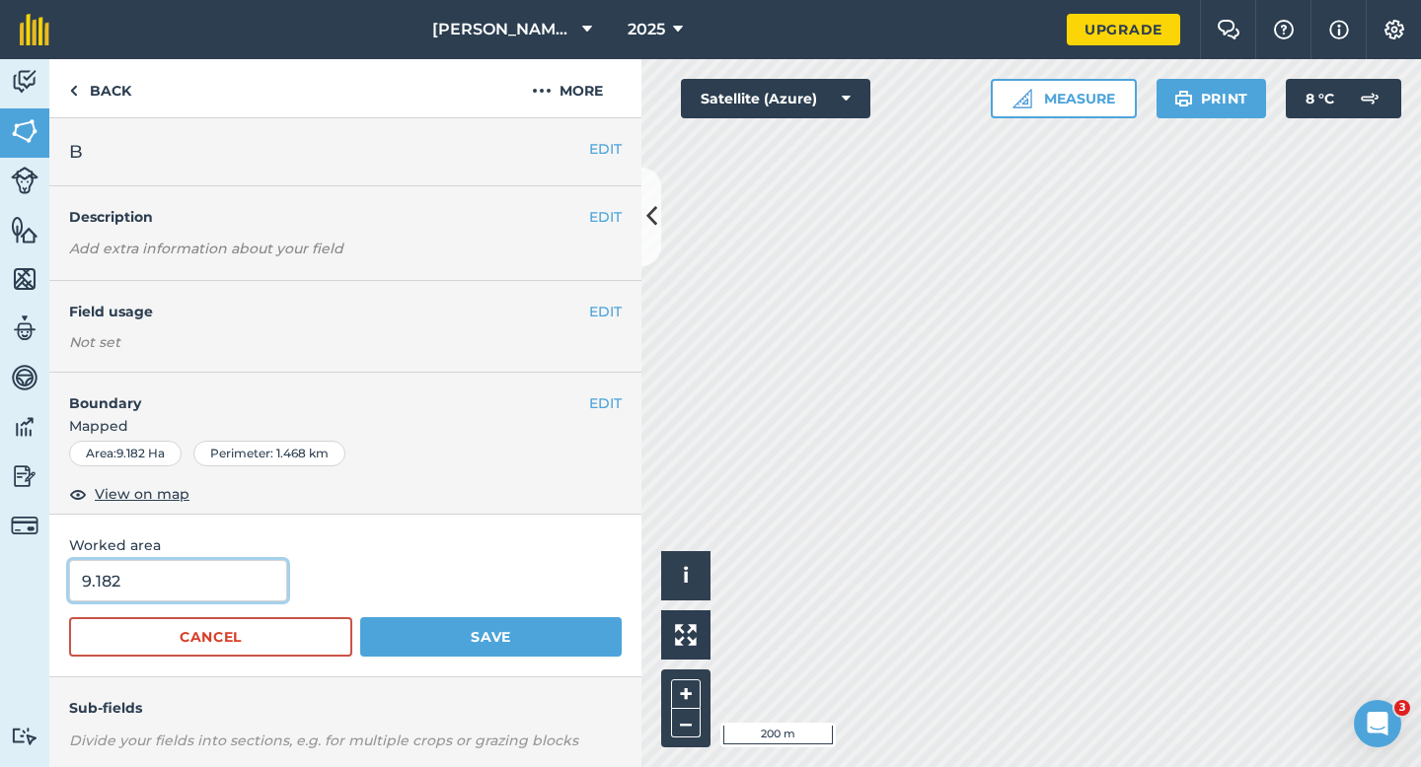
click at [235, 595] on input "9.182" at bounding box center [178, 580] width 218 height 41
type input "9.2"
click at [360, 618] on button "Save" at bounding box center [490, 637] width 261 height 39
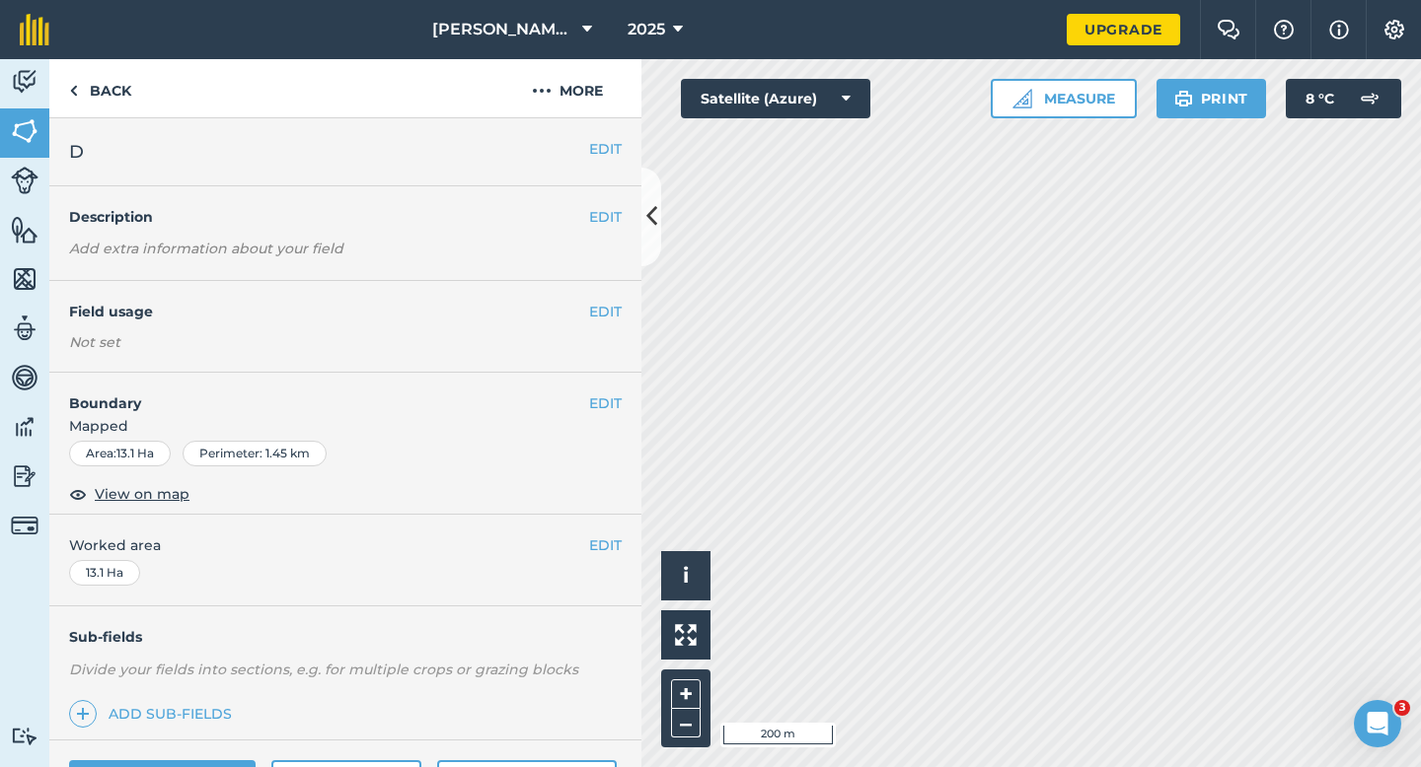
click at [604, 130] on div "EDIT D" at bounding box center [345, 152] width 592 height 68
click at [604, 140] on button "EDIT" at bounding box center [605, 149] width 33 height 22
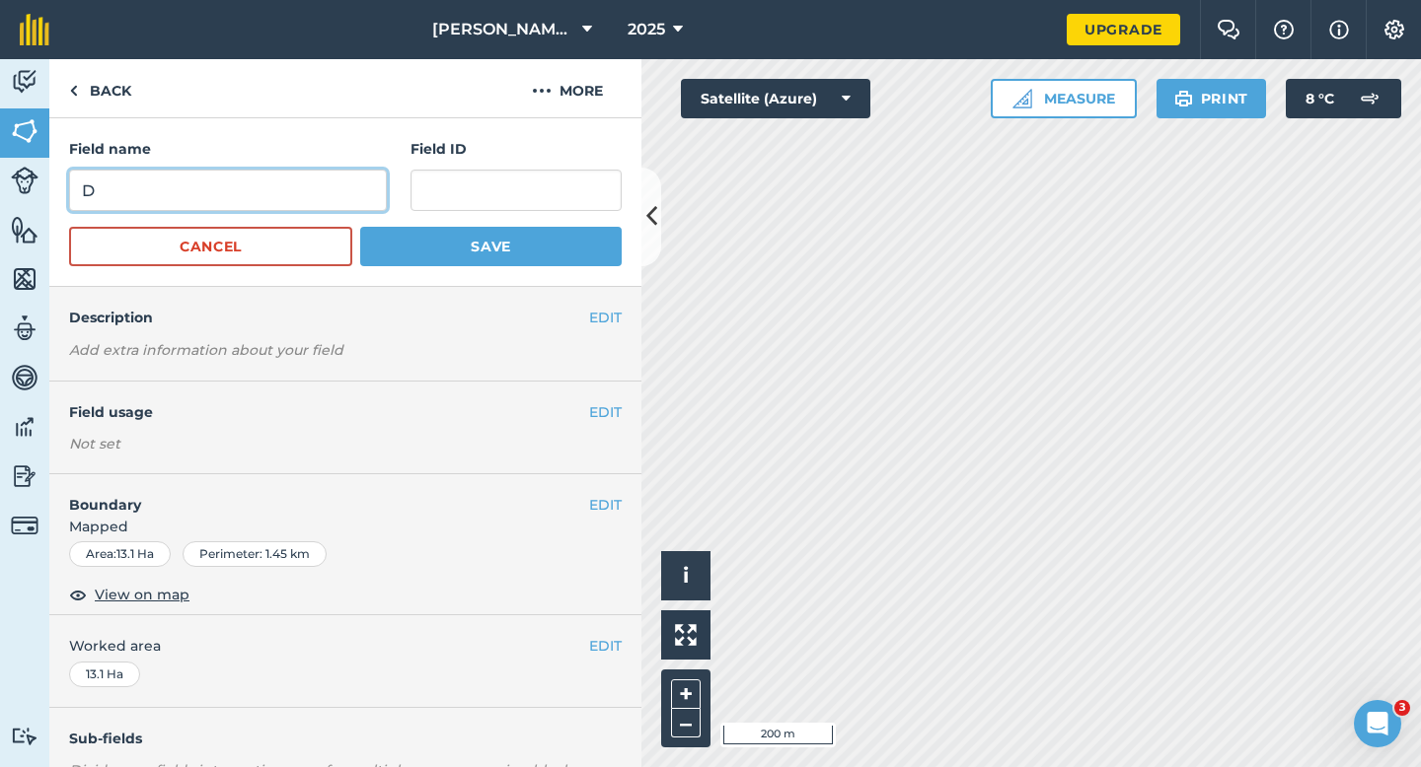
click at [273, 203] on input "D" at bounding box center [228, 190] width 318 height 41
type input "C"
click at [360, 227] on button "Save" at bounding box center [490, 246] width 261 height 39
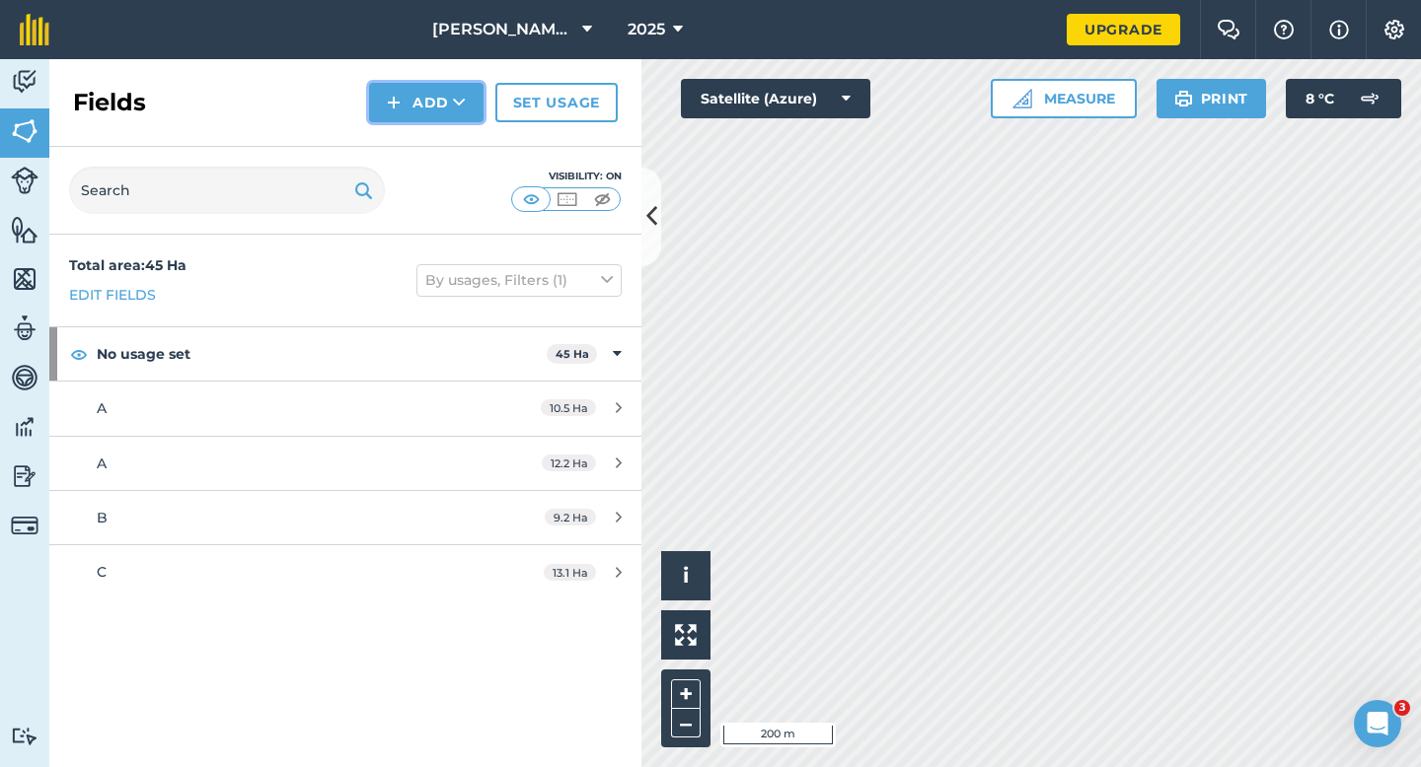
click at [397, 115] on button "Add" at bounding box center [426, 102] width 114 height 39
click at [397, 128] on link "Draw" at bounding box center [426, 146] width 109 height 43
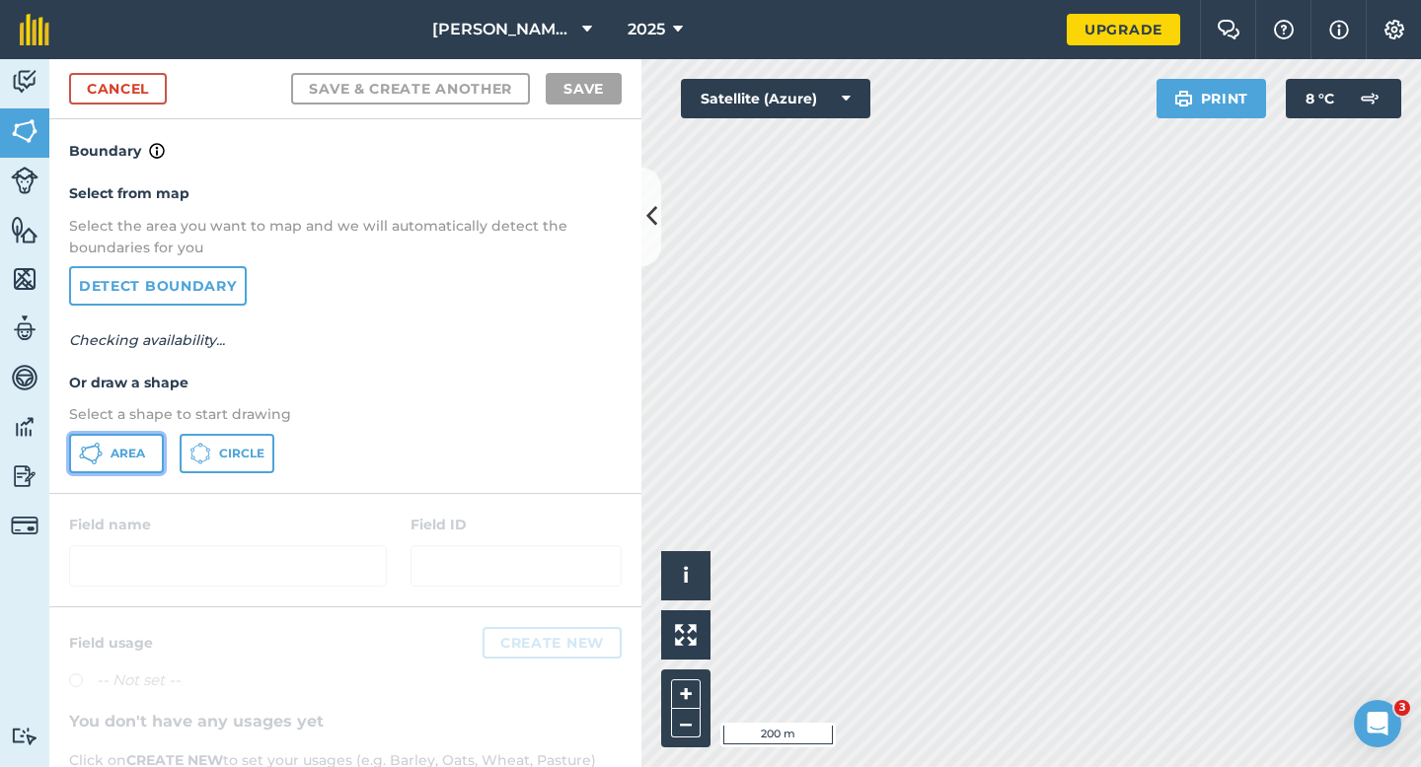
click at [132, 448] on span "Area" at bounding box center [127, 454] width 35 height 16
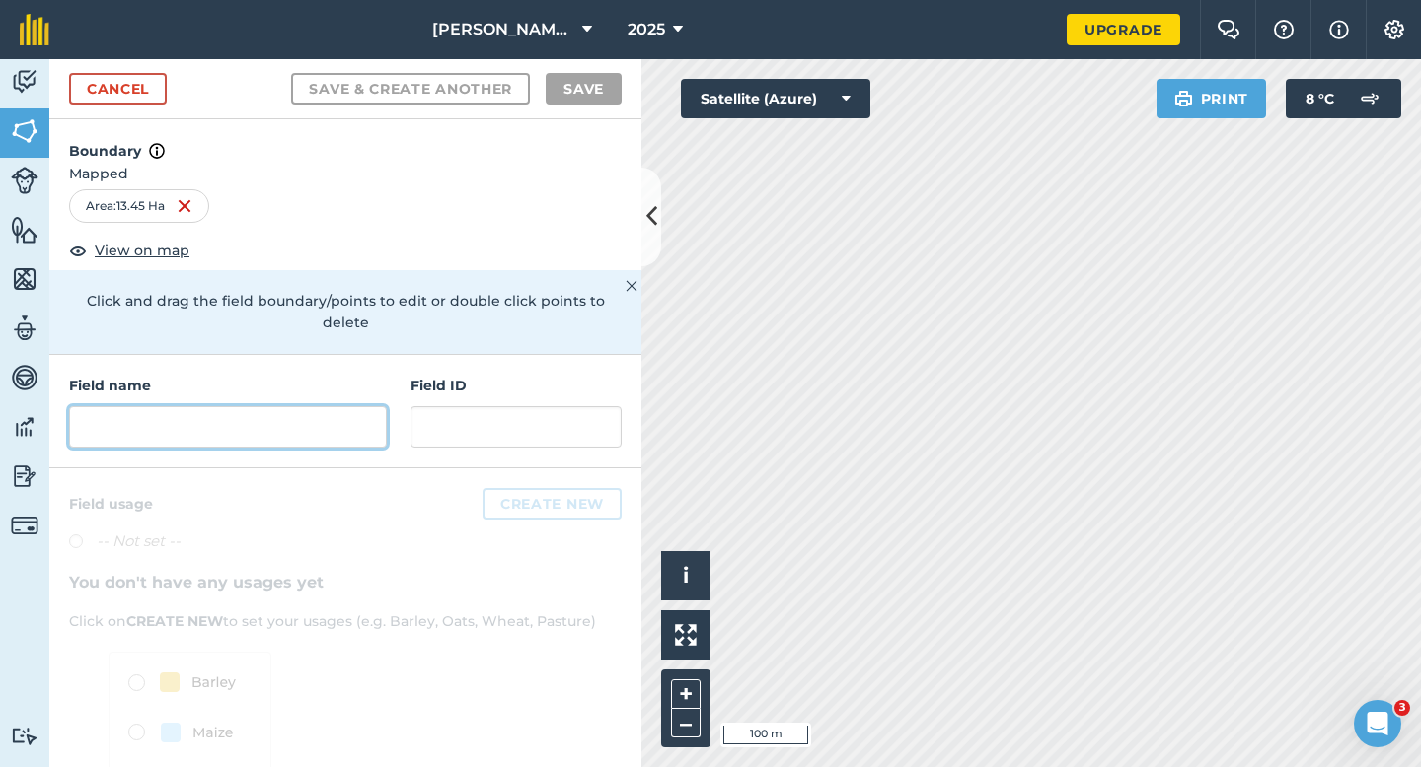
click at [337, 408] on input "text" at bounding box center [228, 426] width 318 height 41
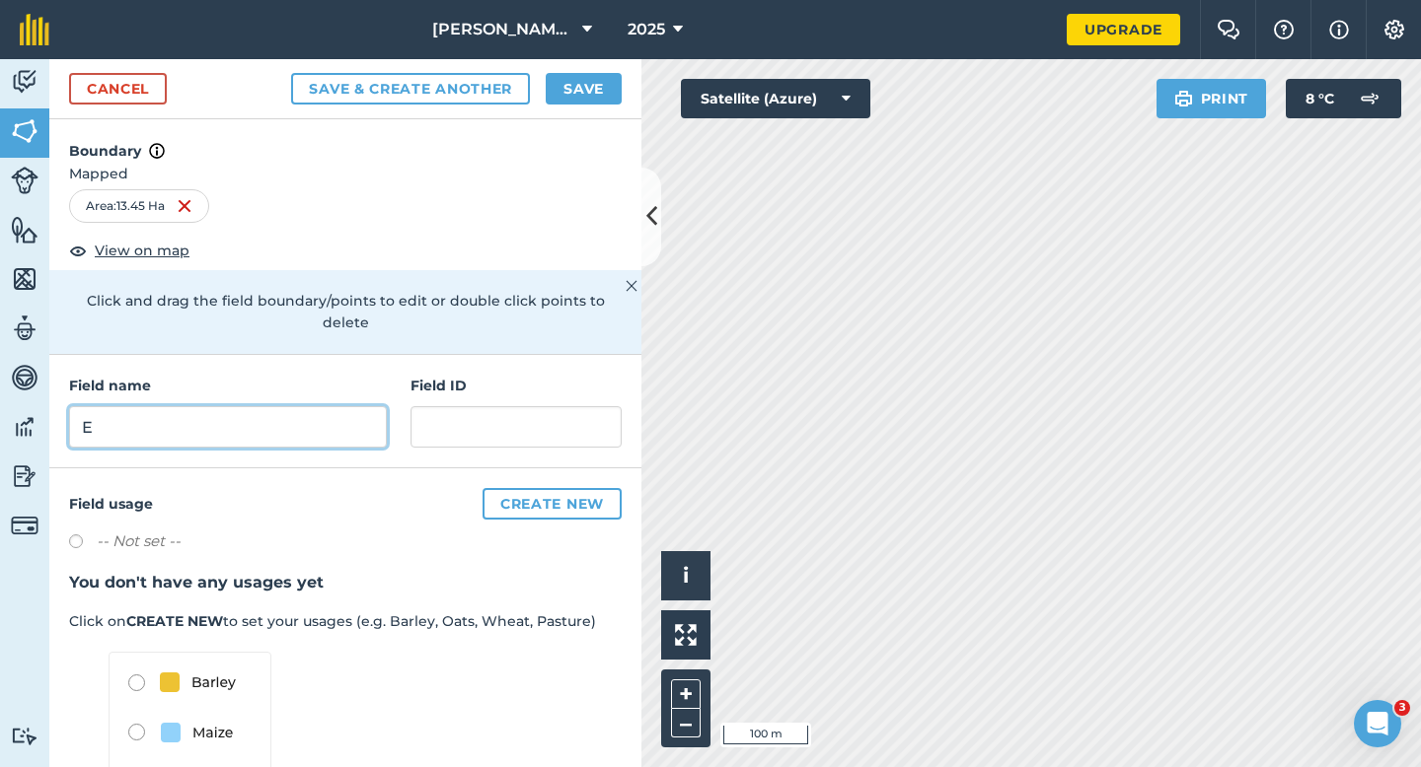
type input "E"
click at [610, 70] on div "Cancel Save & Create Another Save" at bounding box center [345, 89] width 592 height 60
click at [610, 88] on button "Save" at bounding box center [584, 89] width 76 height 32
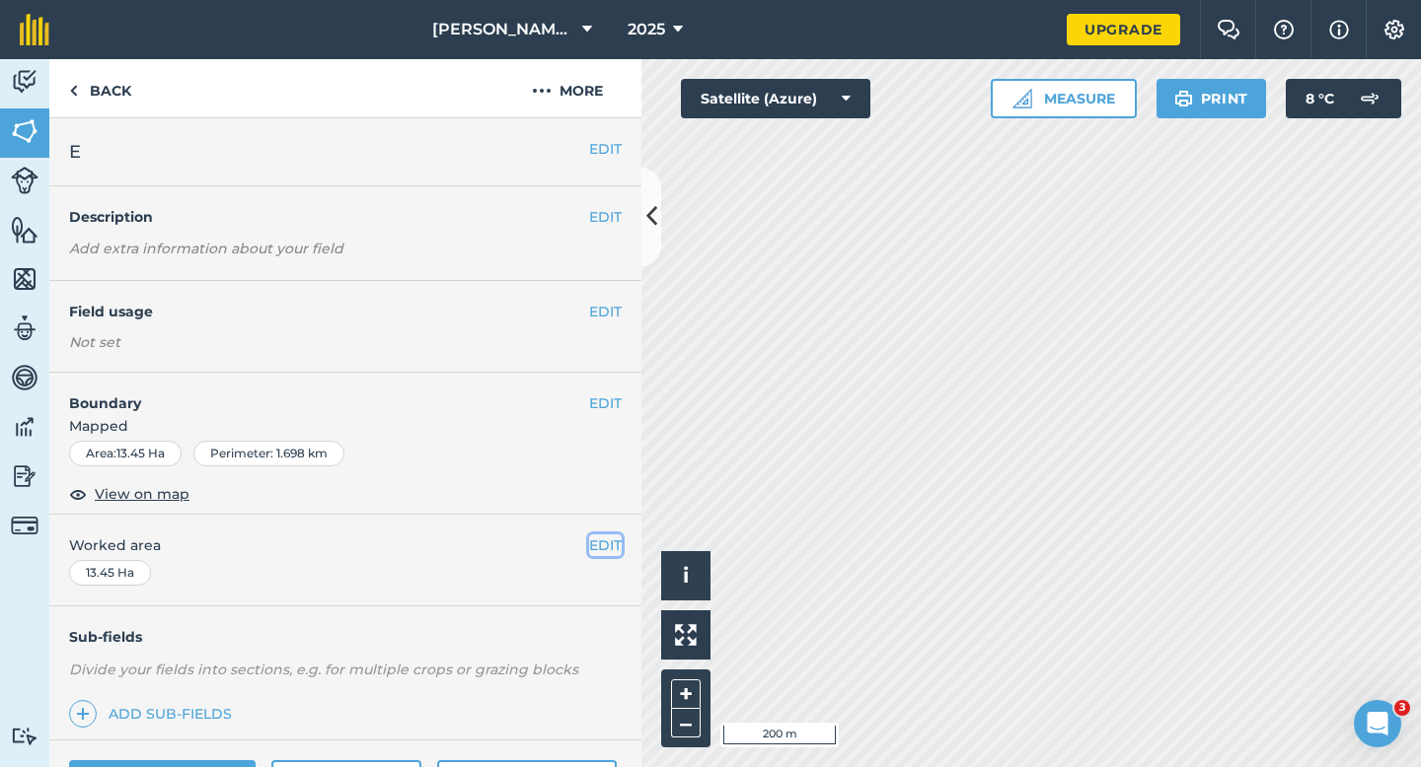
click at [602, 552] on button "EDIT" at bounding box center [605, 546] width 33 height 22
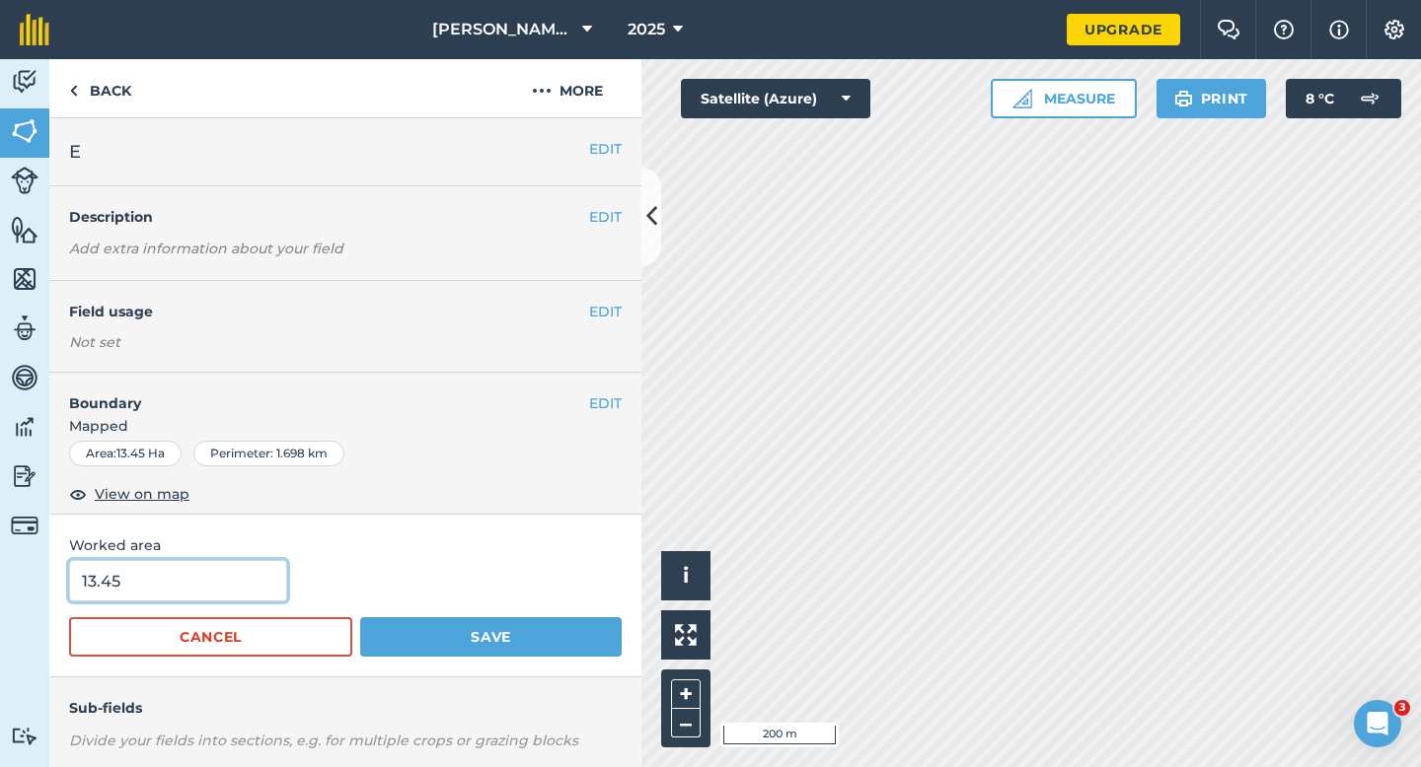
click at [229, 595] on input "13.45" at bounding box center [178, 580] width 218 height 41
type input "13.5"
click at [360, 618] on button "Save" at bounding box center [490, 637] width 261 height 39
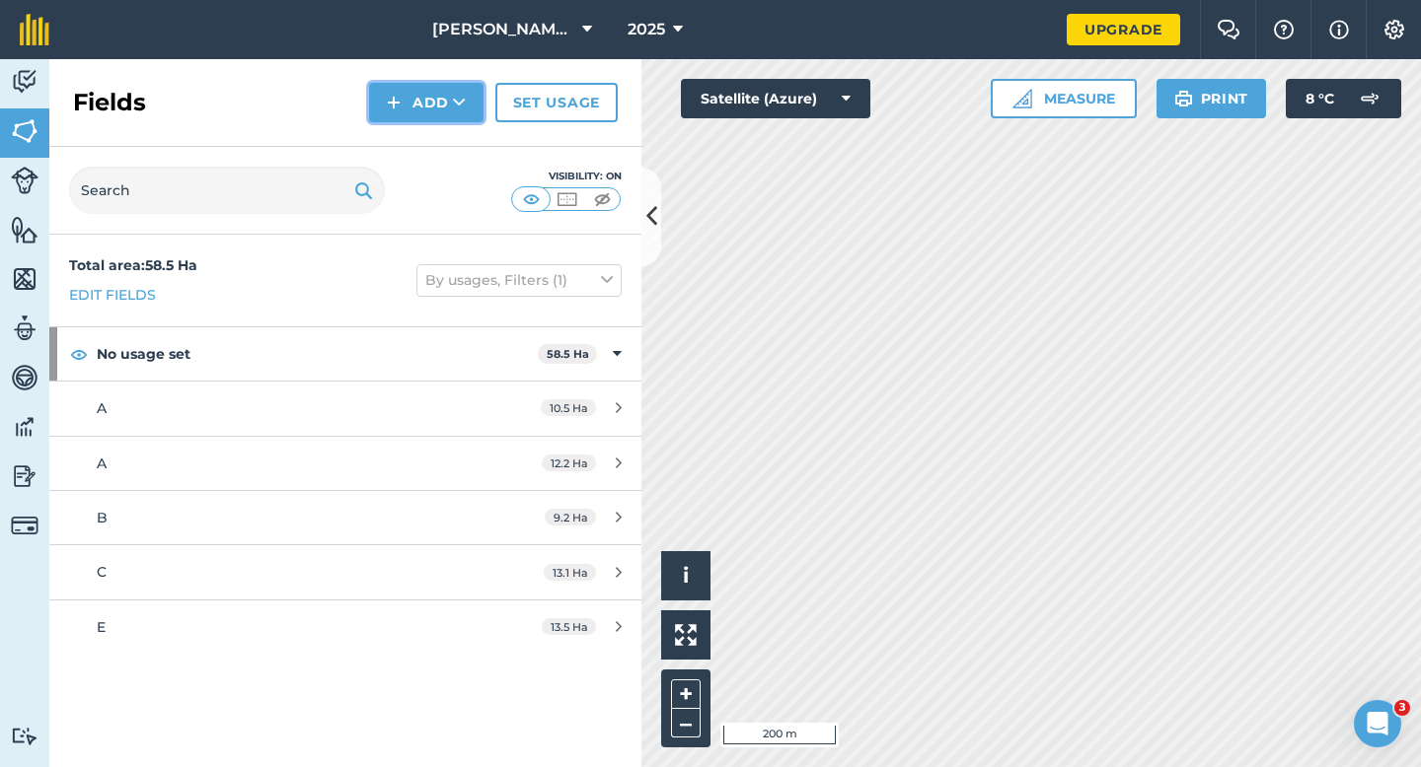
click at [413, 110] on button "Add" at bounding box center [426, 102] width 114 height 39
click at [413, 126] on link "Draw" at bounding box center [426, 146] width 109 height 43
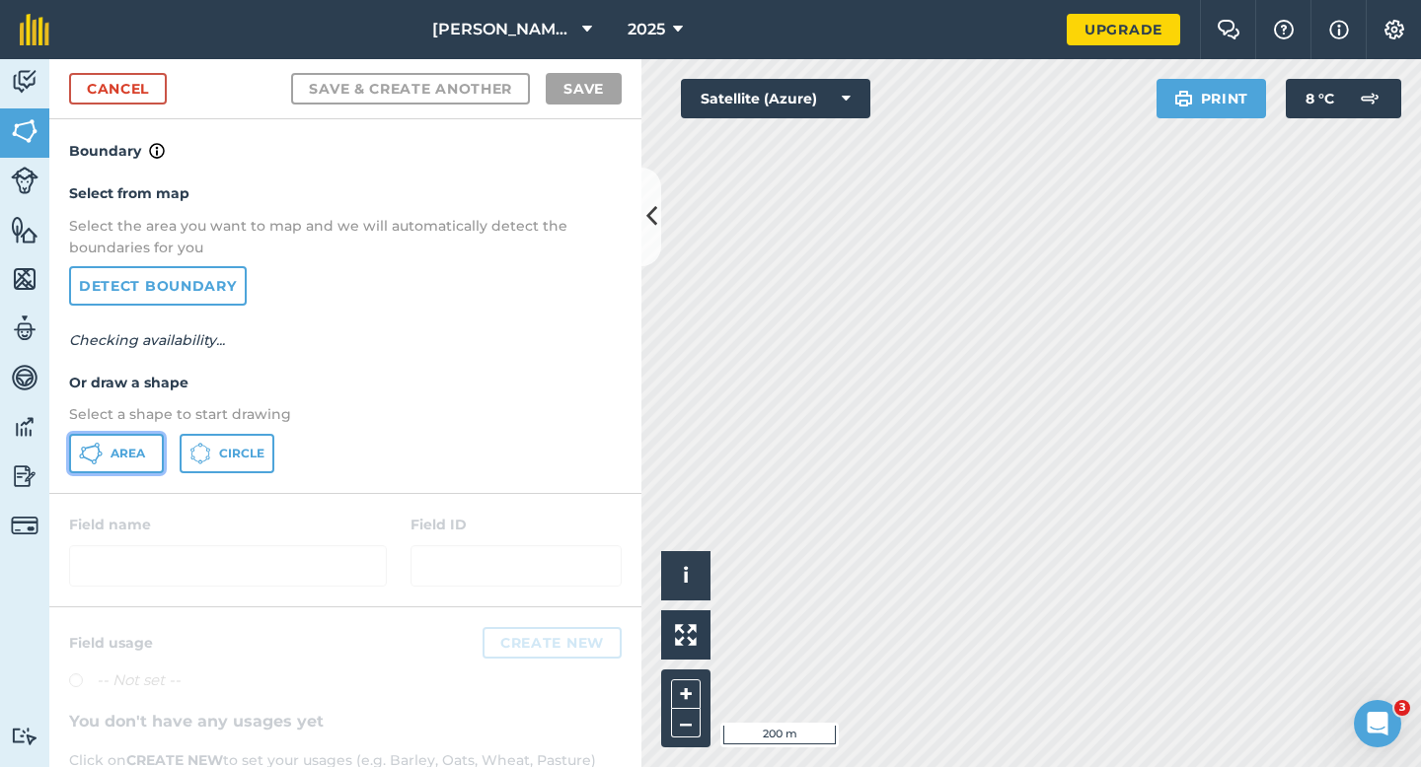
click at [101, 451] on icon at bounding box center [91, 454] width 24 height 24
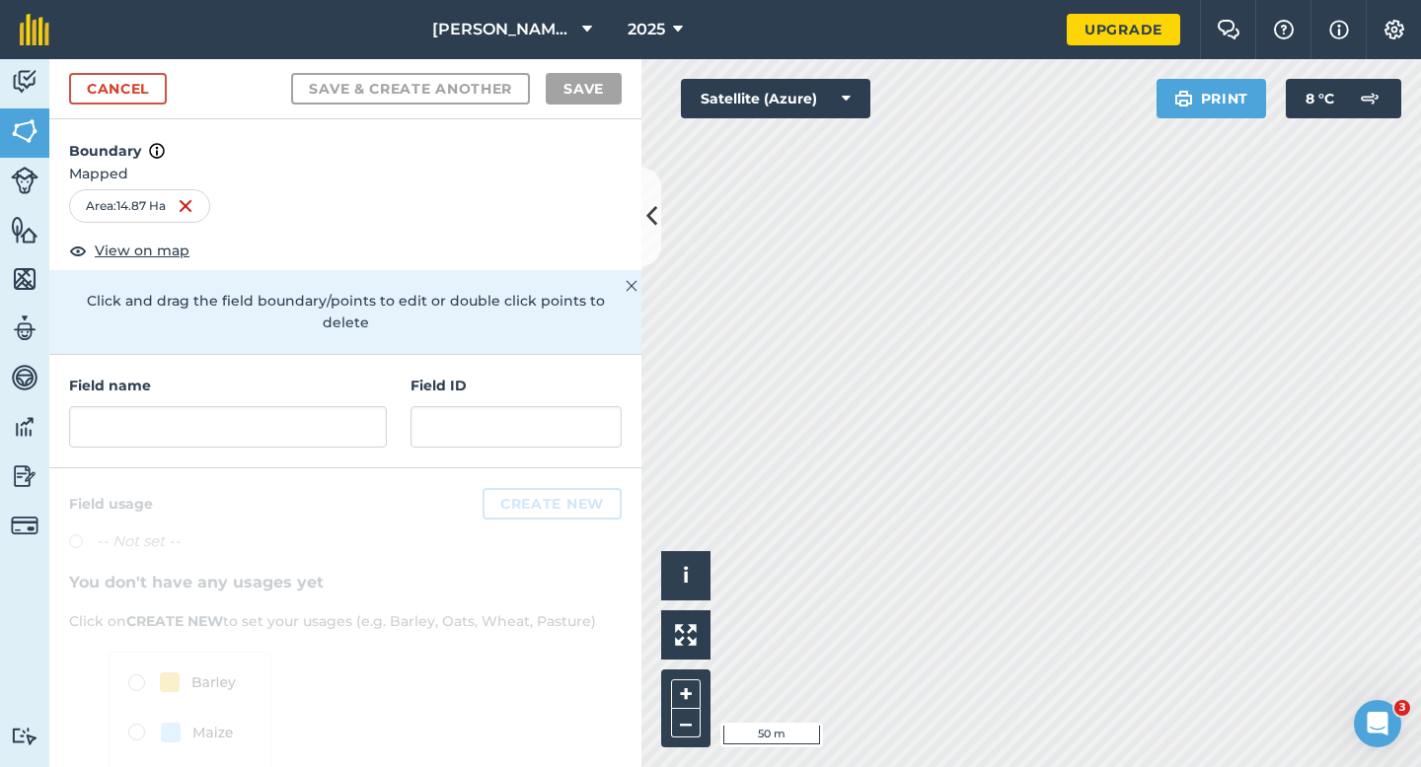
click at [389, 389] on div "Field name Field ID" at bounding box center [345, 411] width 592 height 113
click at [354, 406] on input "text" at bounding box center [228, 426] width 318 height 41
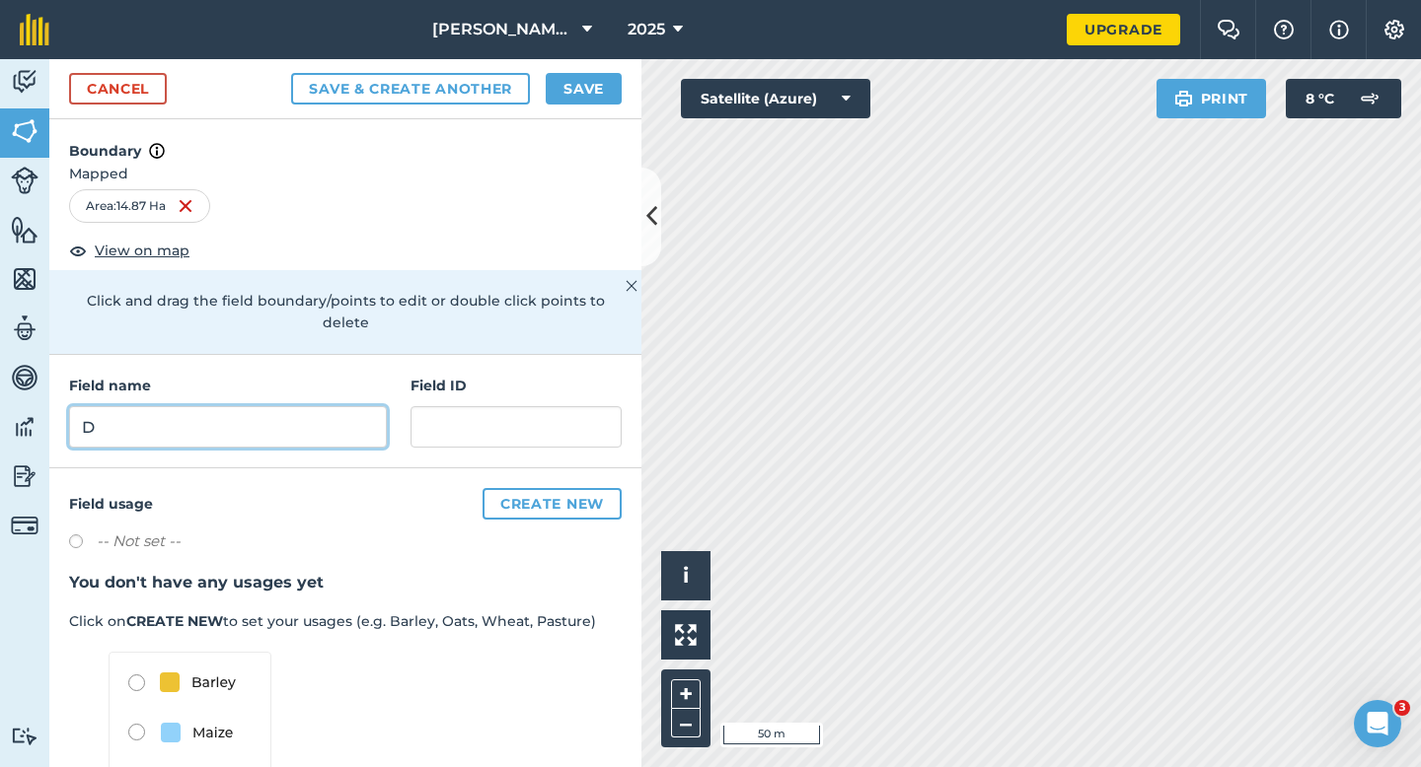
type input "D"
click at [579, 86] on button "Save" at bounding box center [584, 89] width 76 height 32
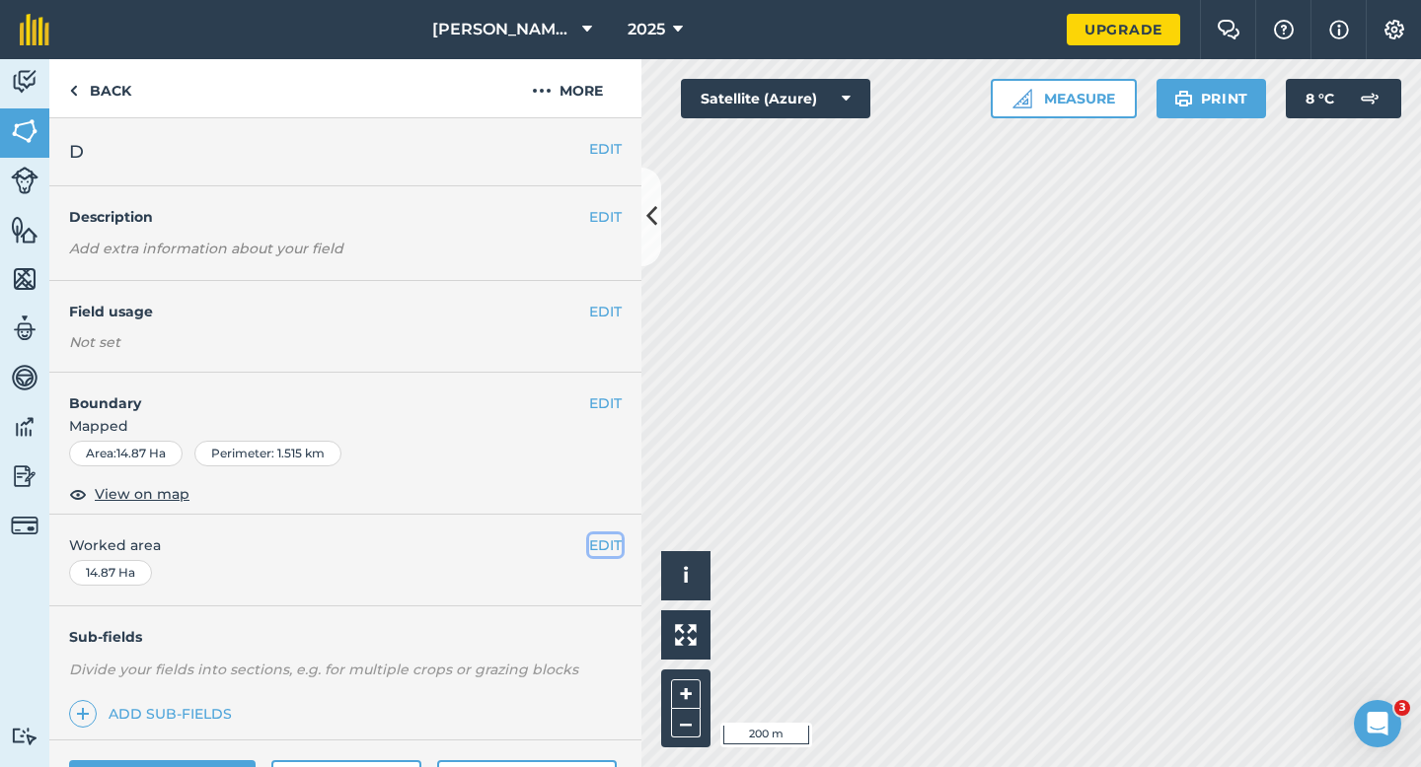
click at [619, 553] on button "EDIT" at bounding box center [605, 546] width 33 height 22
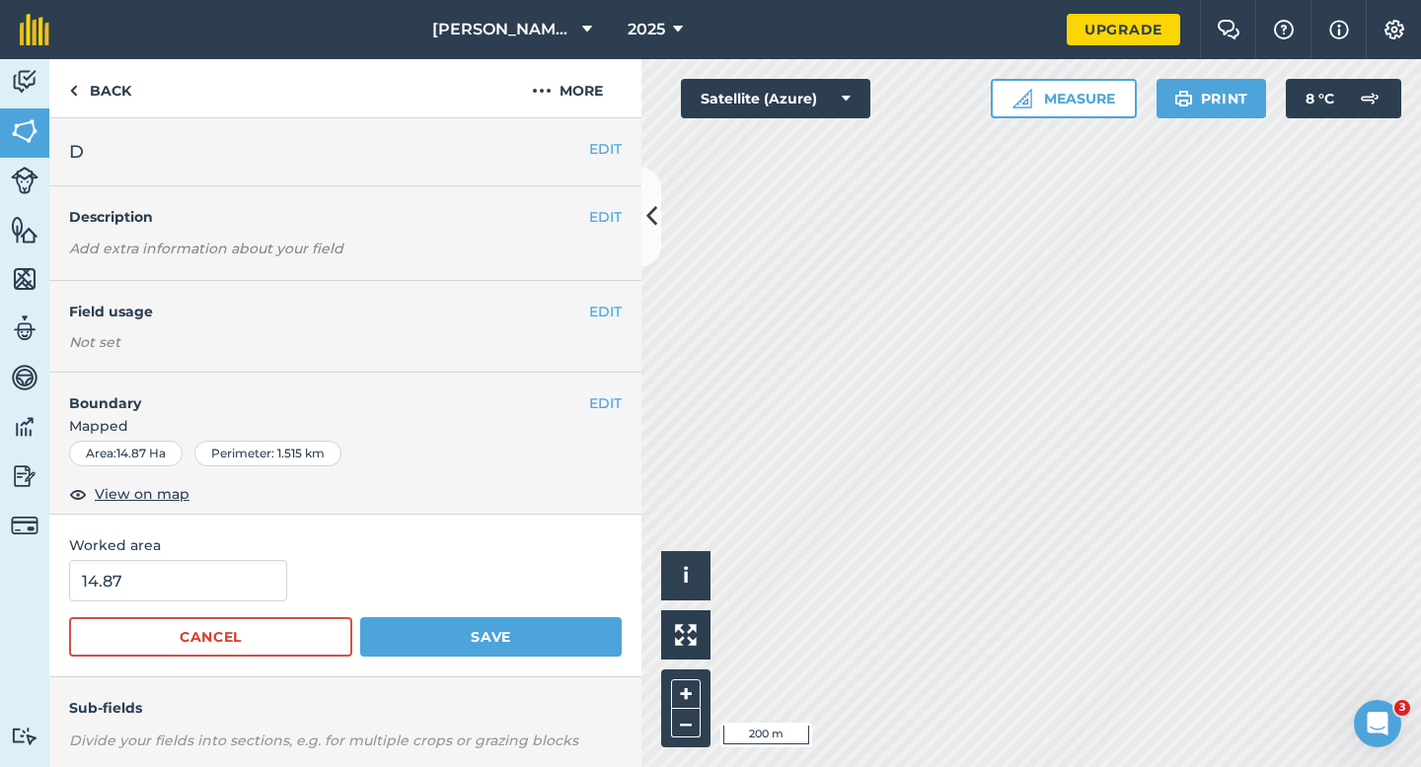
click at [619, 553] on span "Worked area" at bounding box center [345, 546] width 552 height 22
click at [220, 602] on form "14.87 Cancel Save" at bounding box center [345, 608] width 552 height 97
click at [220, 589] on input "14.87" at bounding box center [178, 580] width 218 height 41
type input "15"
click at [360, 618] on button "Save" at bounding box center [490, 637] width 261 height 39
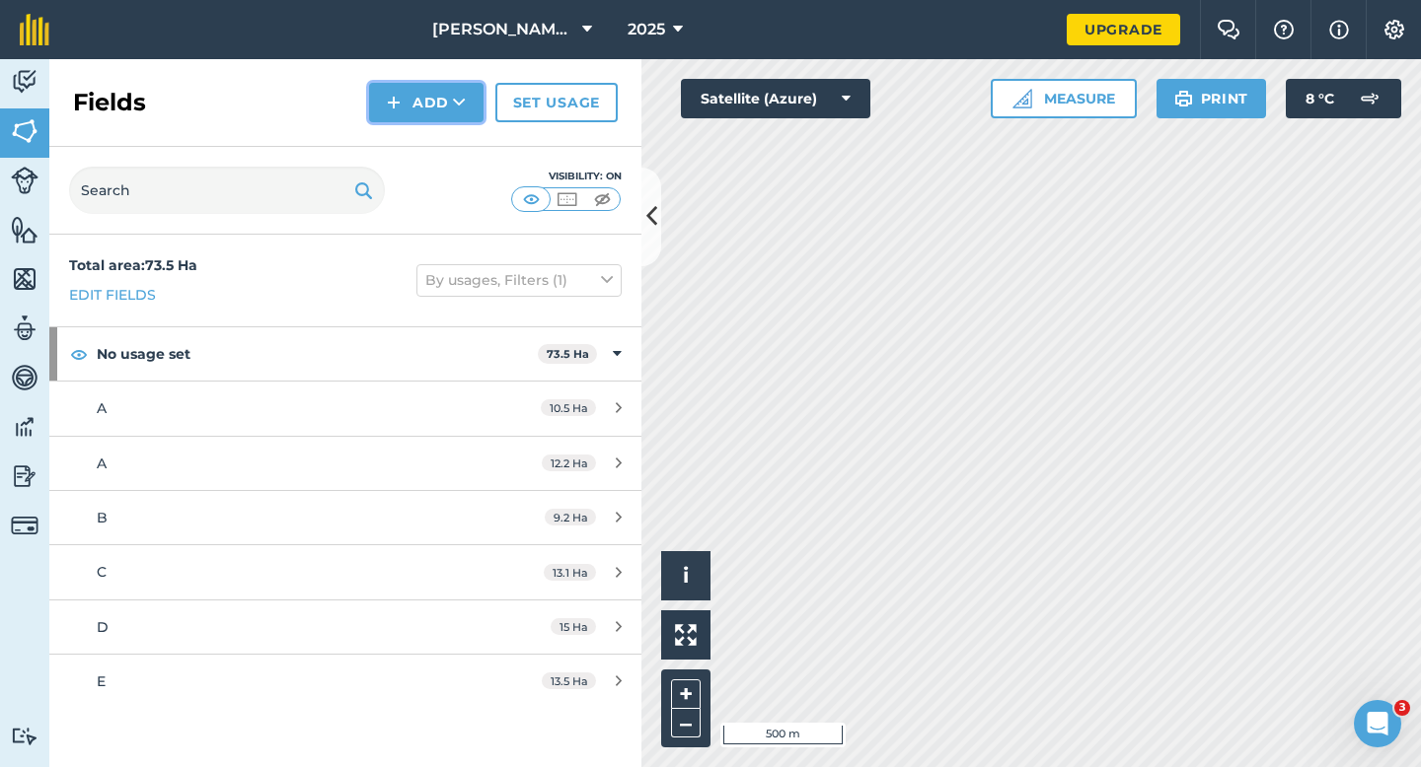
click at [400, 105] on img at bounding box center [394, 103] width 14 height 24
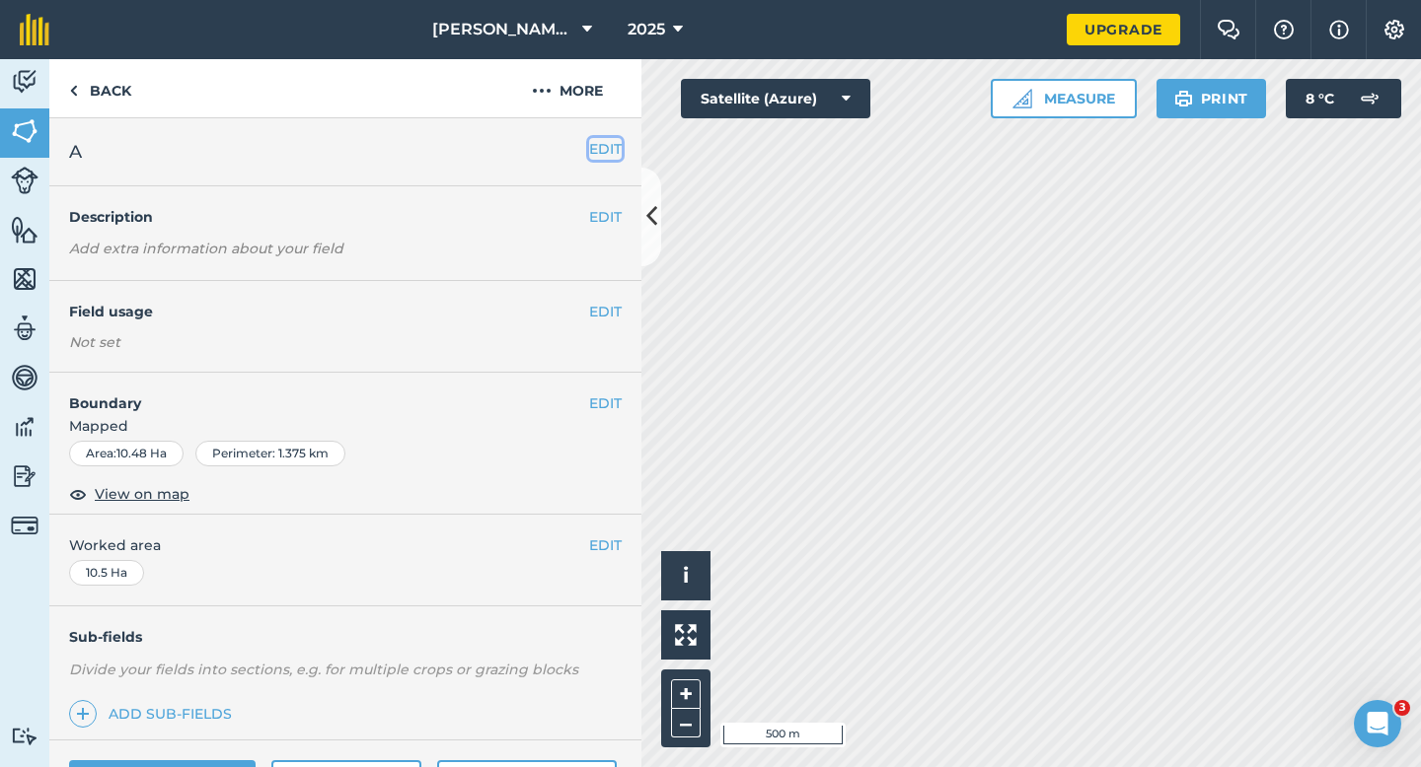
click at [596, 149] on button "EDIT" at bounding box center [605, 149] width 33 height 22
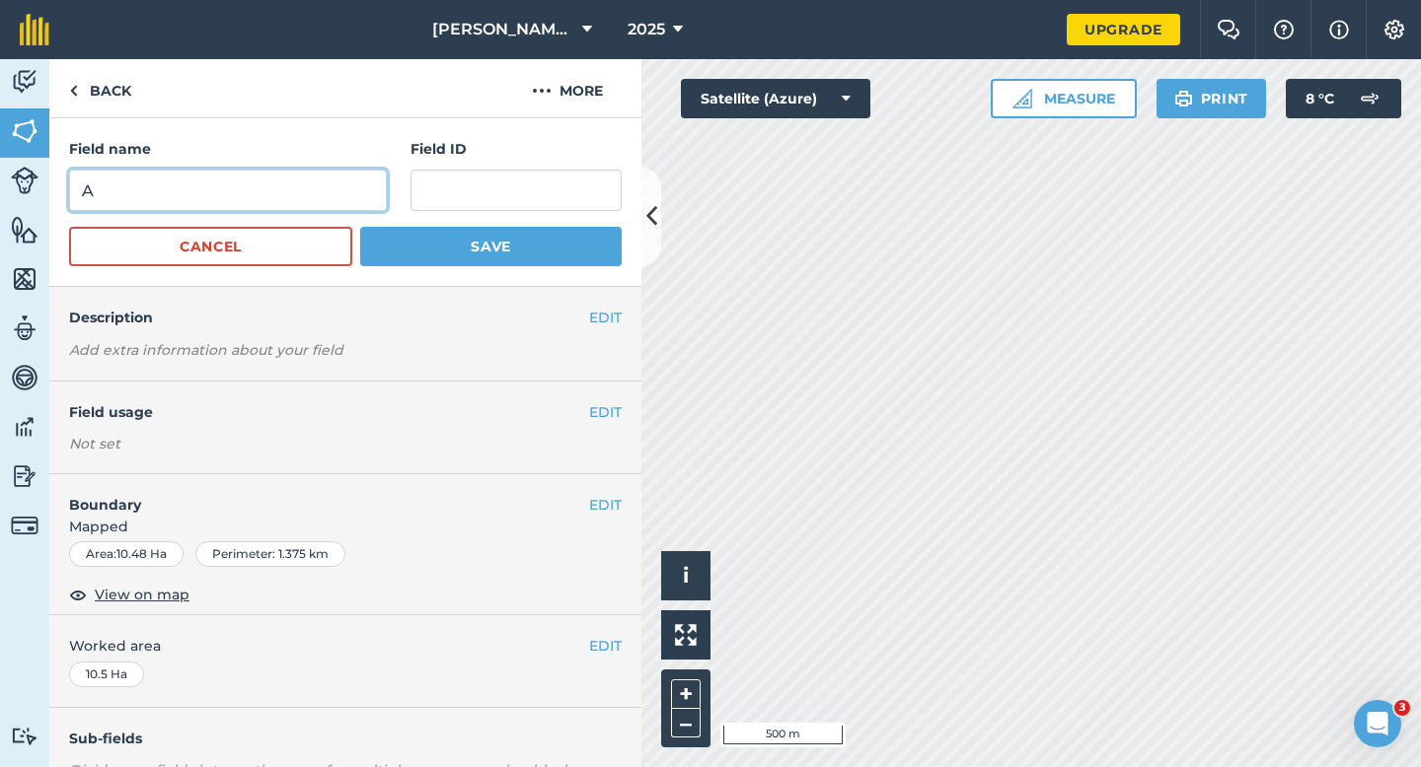
click at [382, 202] on input "A" at bounding box center [228, 190] width 318 height 41
type input "F"
click at [360, 227] on button "Save" at bounding box center [490, 246] width 261 height 39
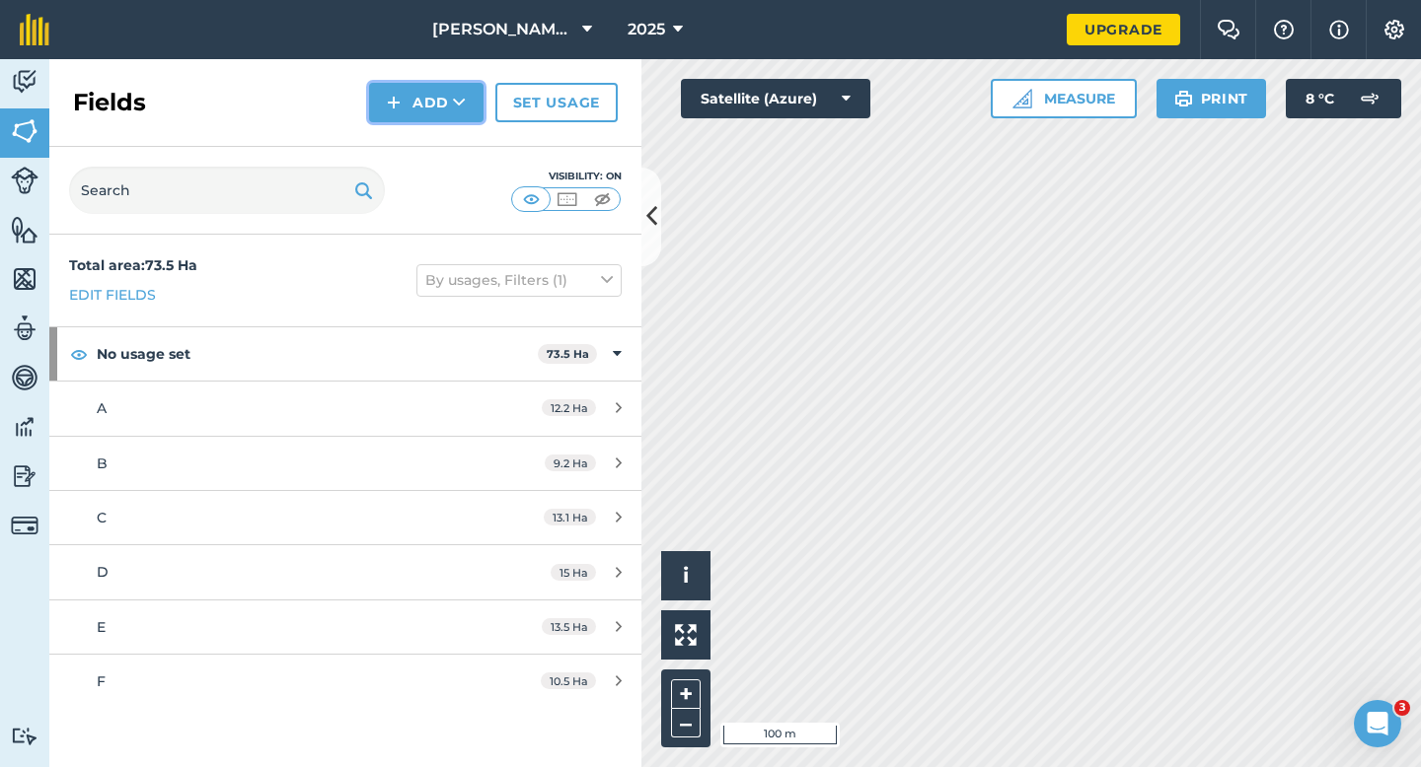
click at [396, 98] on img at bounding box center [394, 103] width 14 height 24
click at [404, 138] on link "Draw" at bounding box center [426, 146] width 109 height 43
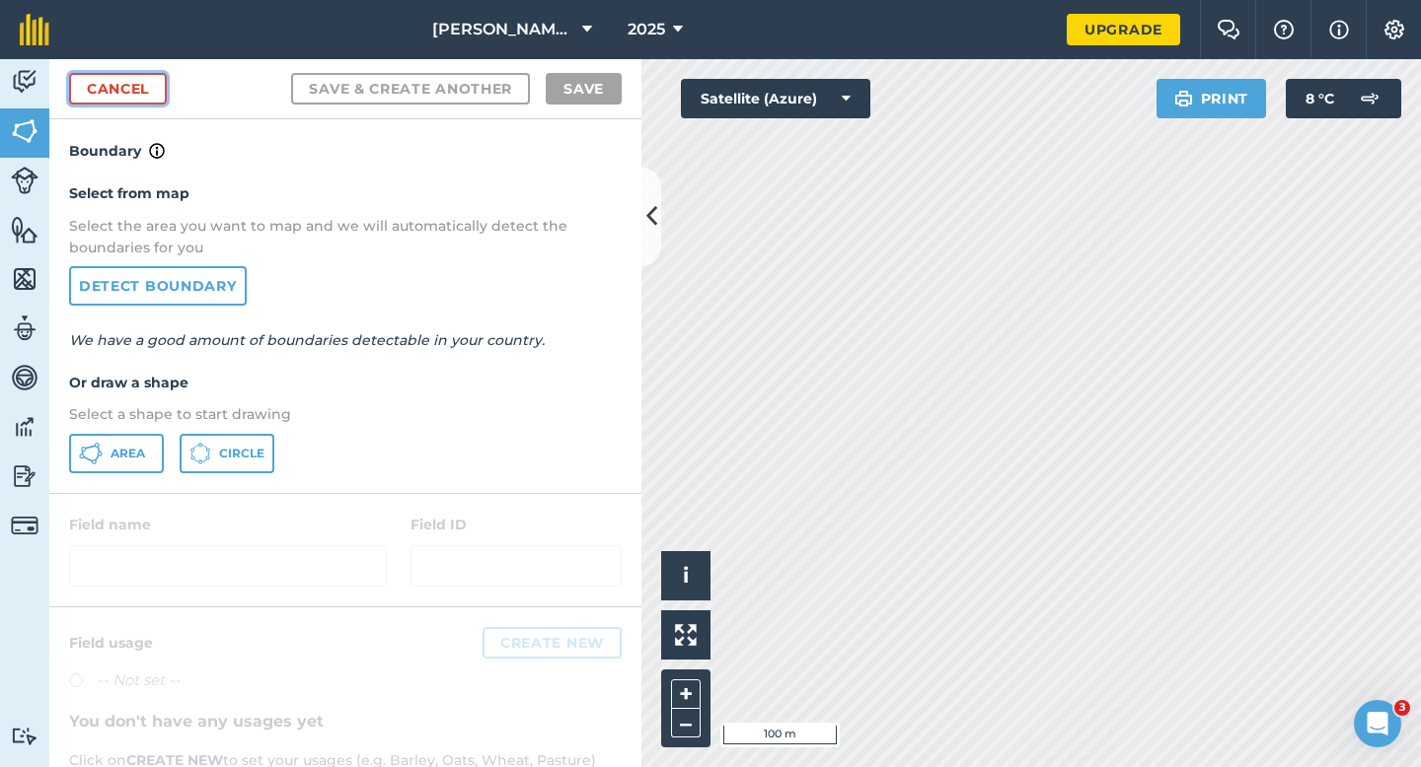
click at [152, 103] on link "Cancel" at bounding box center [118, 89] width 98 height 32
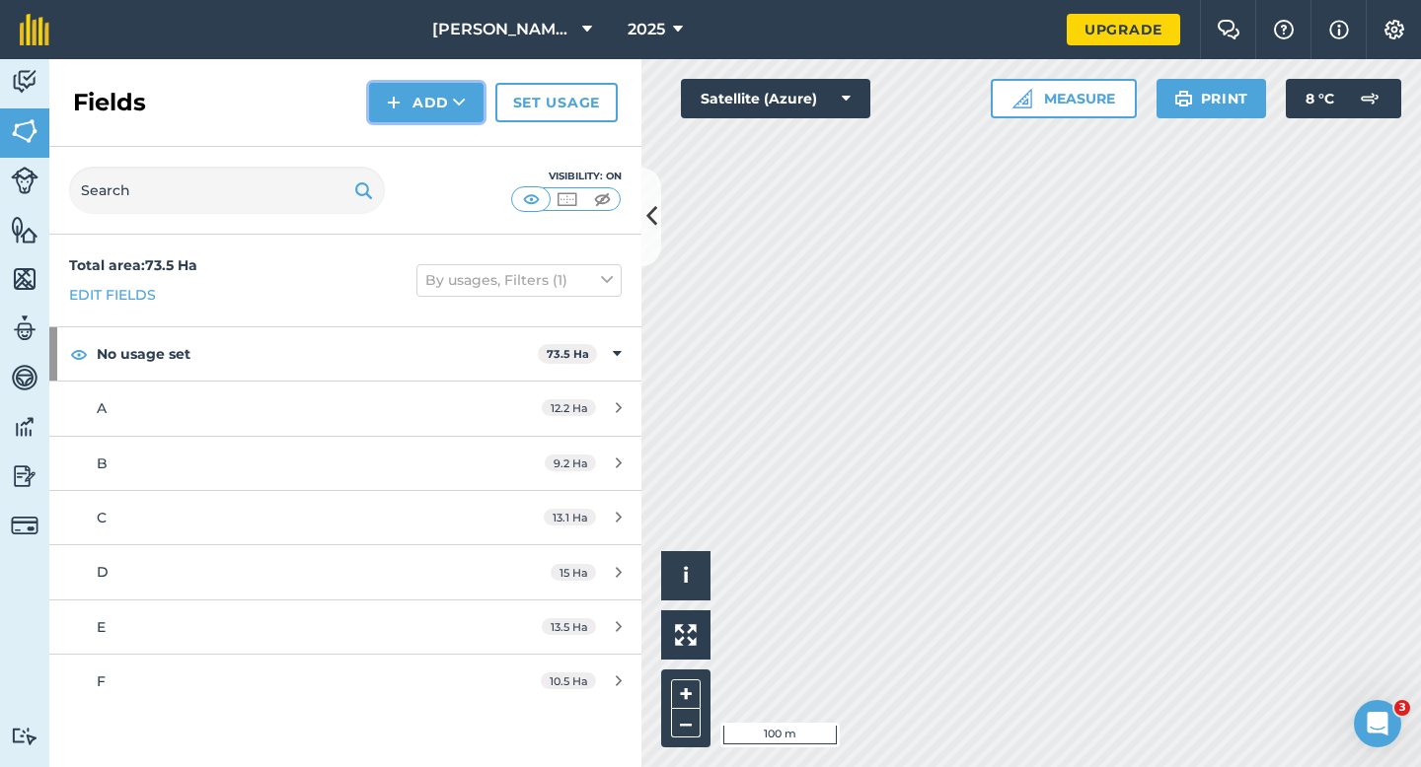
click at [430, 120] on button "Add" at bounding box center [426, 102] width 114 height 39
click at [430, 136] on link "Draw" at bounding box center [426, 146] width 109 height 43
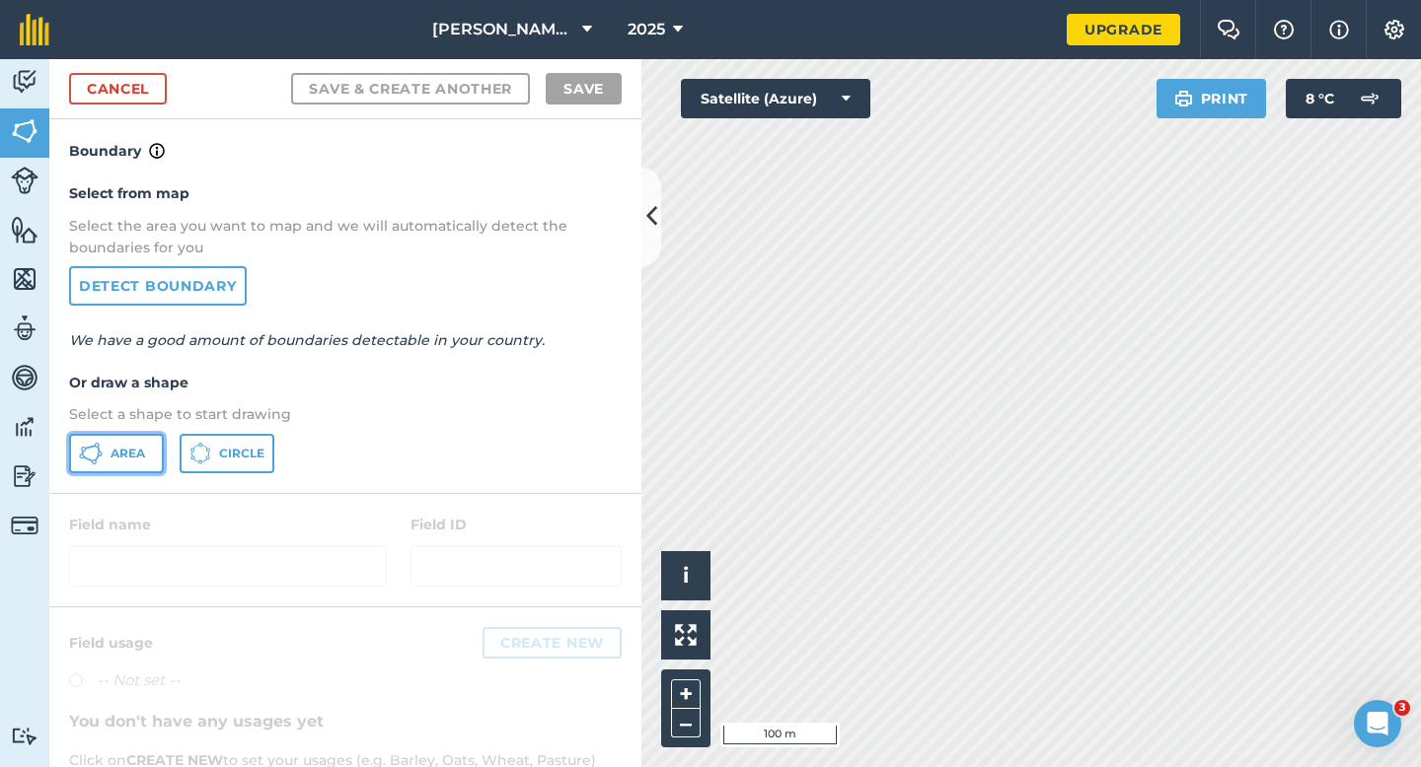
click at [142, 447] on span "Area" at bounding box center [127, 454] width 35 height 16
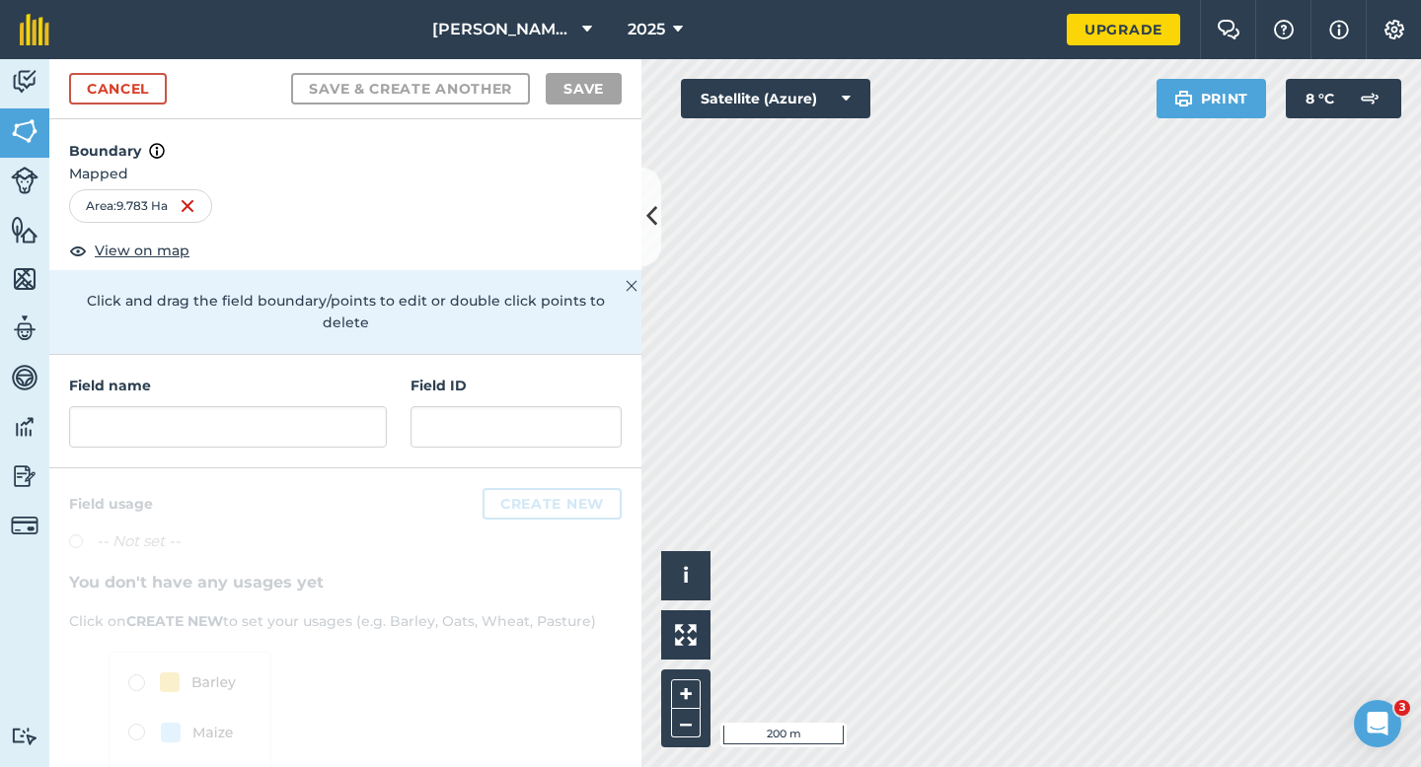
click at [337, 384] on div "Field name" at bounding box center [228, 411] width 318 height 73
click at [343, 417] on input "text" at bounding box center [228, 426] width 318 height 41
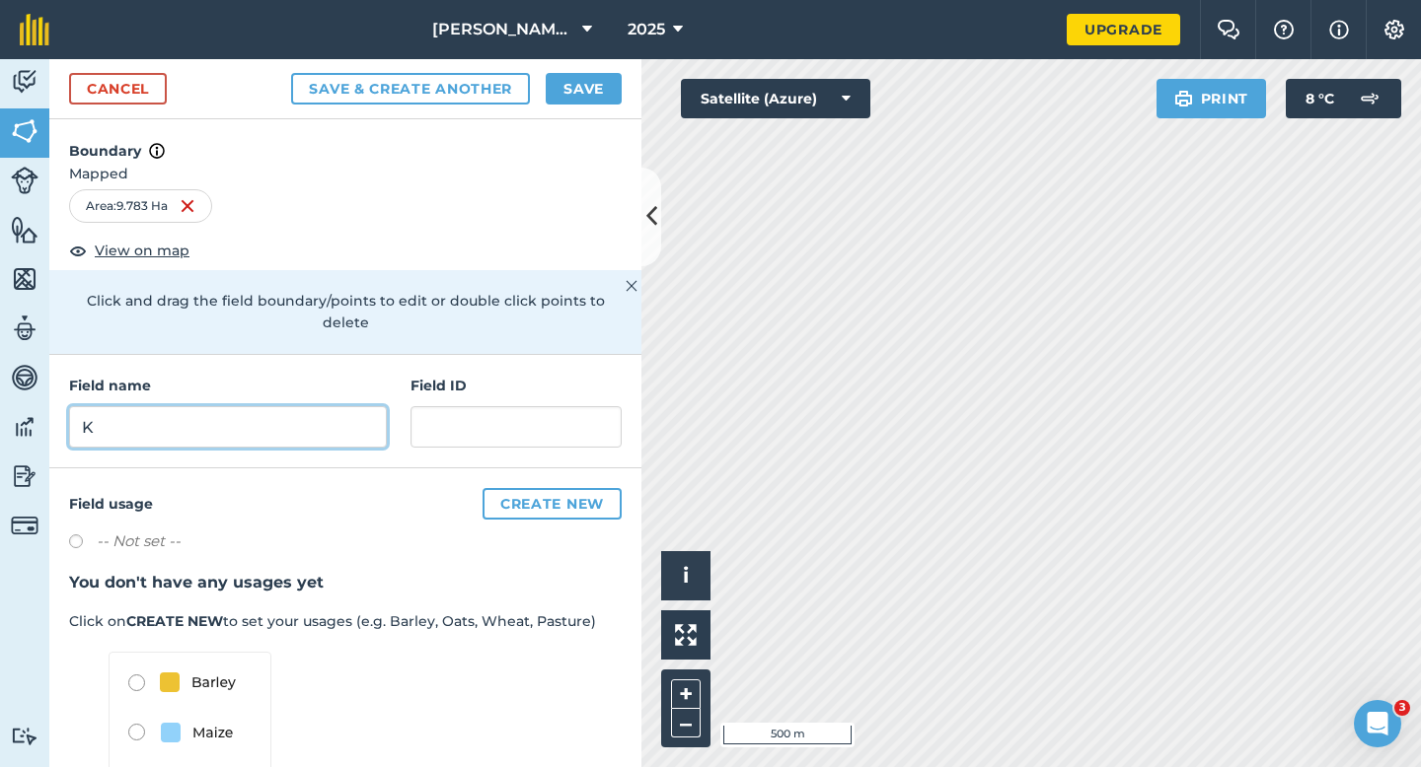
type input "K"
click at [589, 77] on button "Save" at bounding box center [584, 89] width 76 height 32
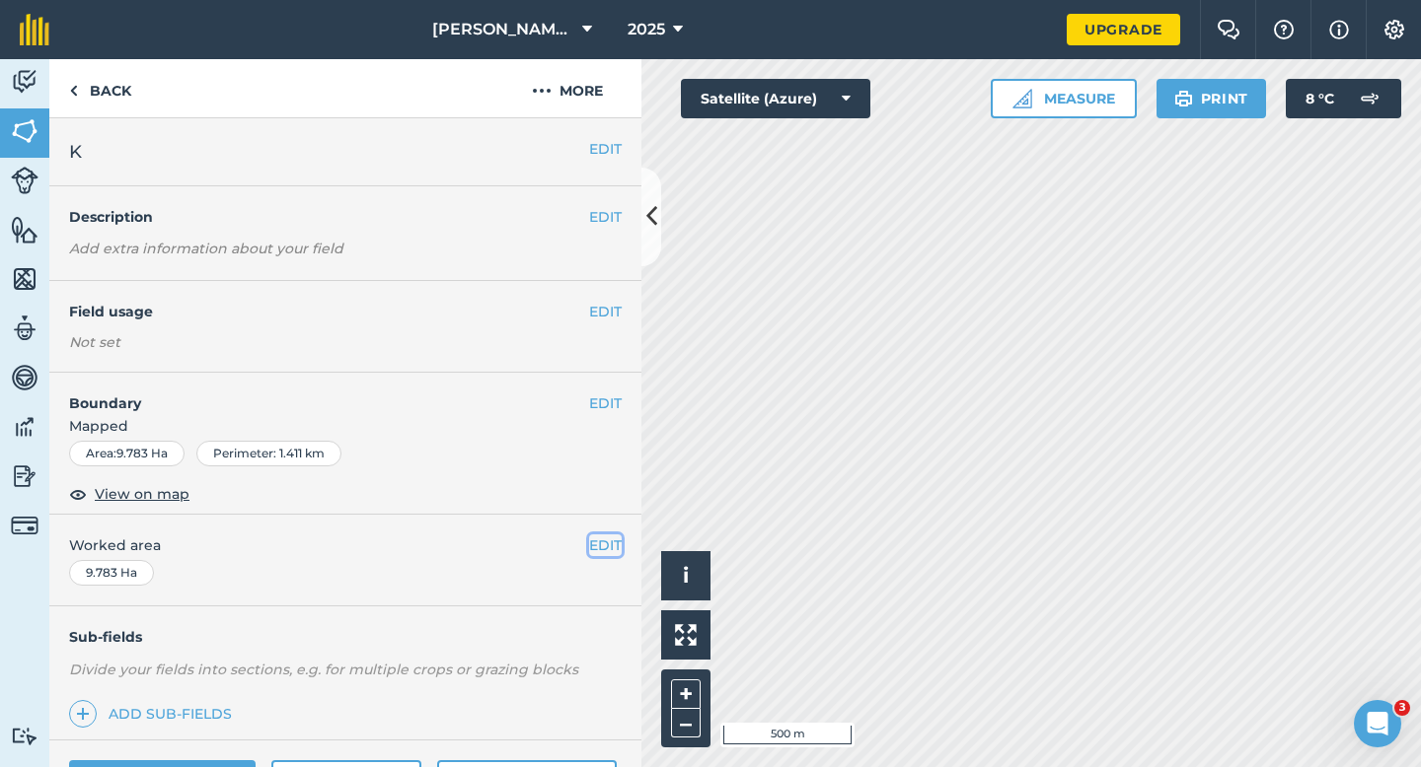
click at [601, 539] on button "EDIT" at bounding box center [605, 546] width 33 height 22
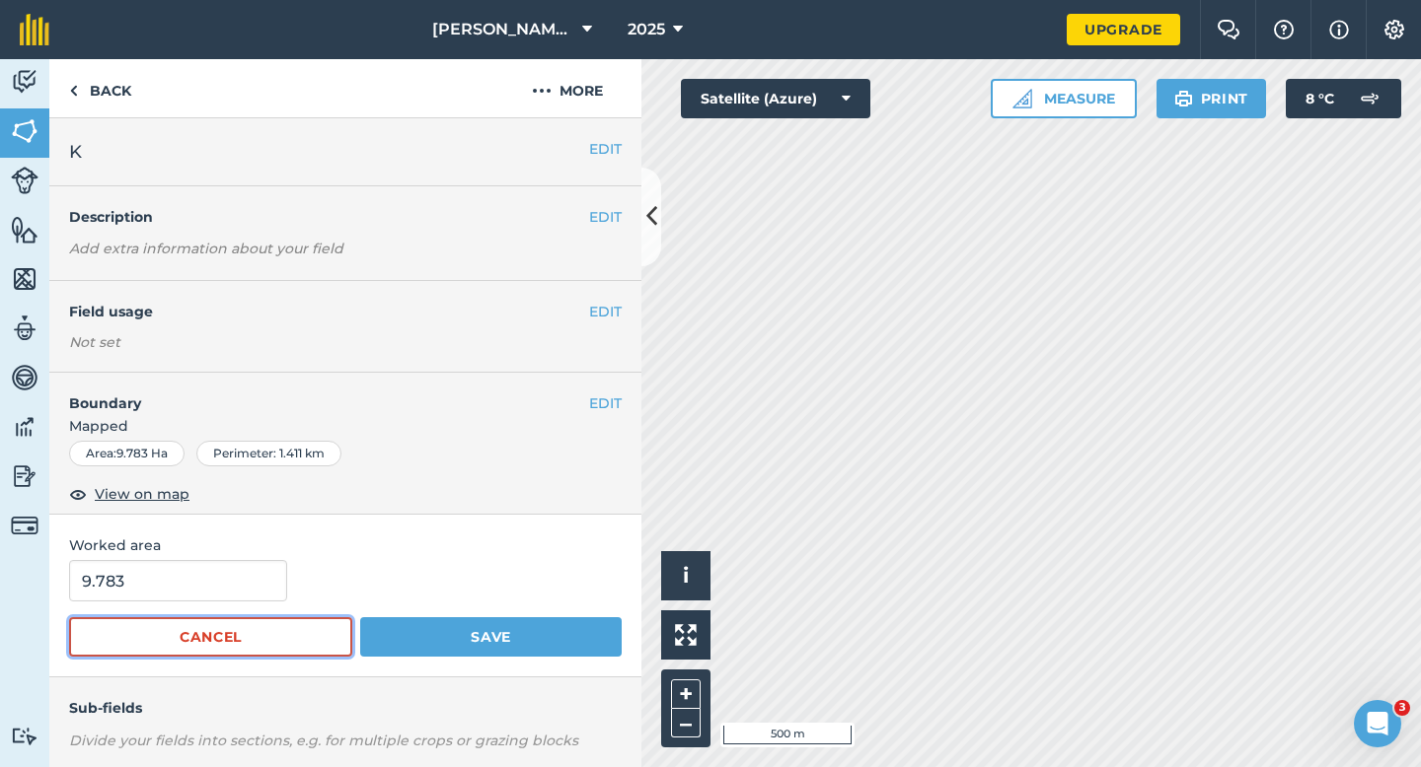
click at [202, 619] on button "Cancel" at bounding box center [210, 637] width 283 height 39
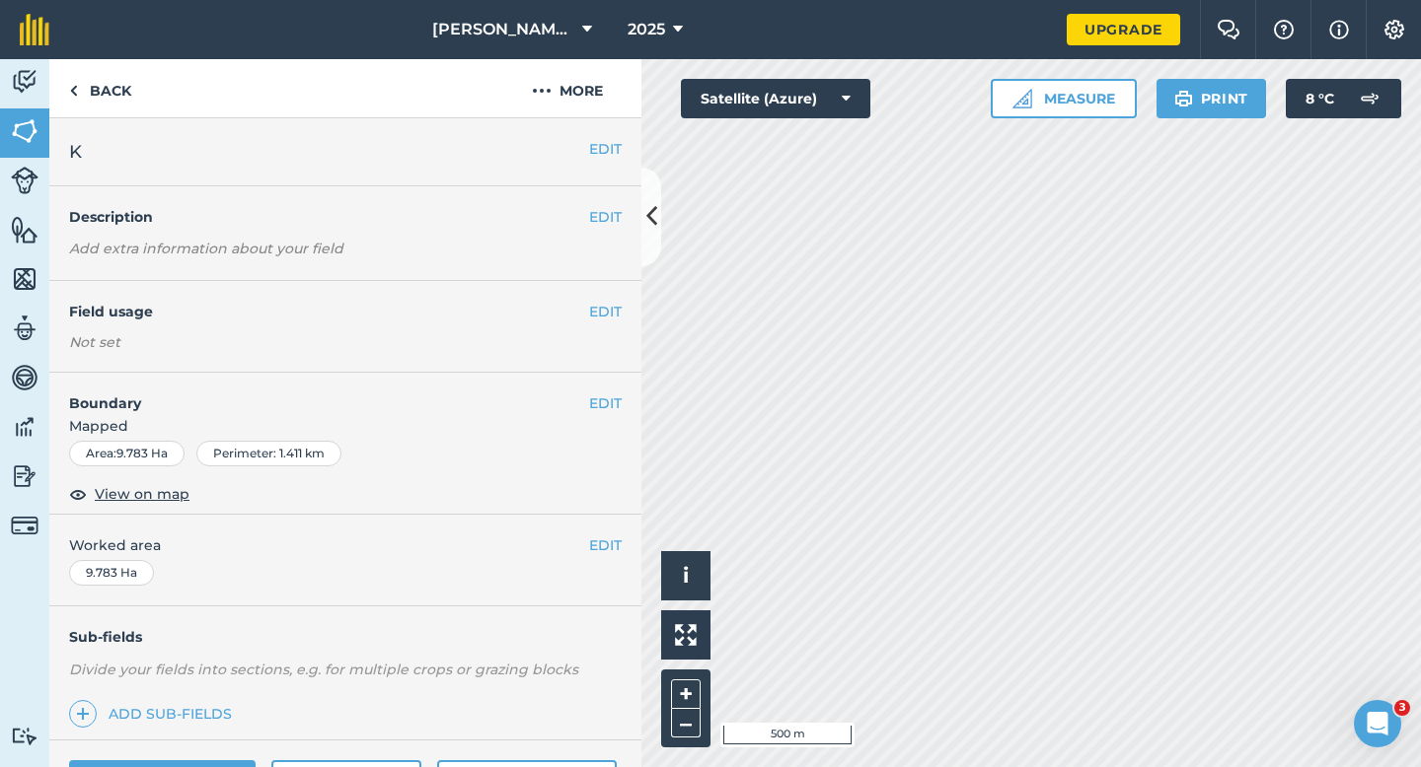
click at [202, 595] on div "EDIT Worked area 9.783 Ha" at bounding box center [345, 561] width 592 height 92
click at [618, 554] on button "EDIT" at bounding box center [605, 546] width 33 height 22
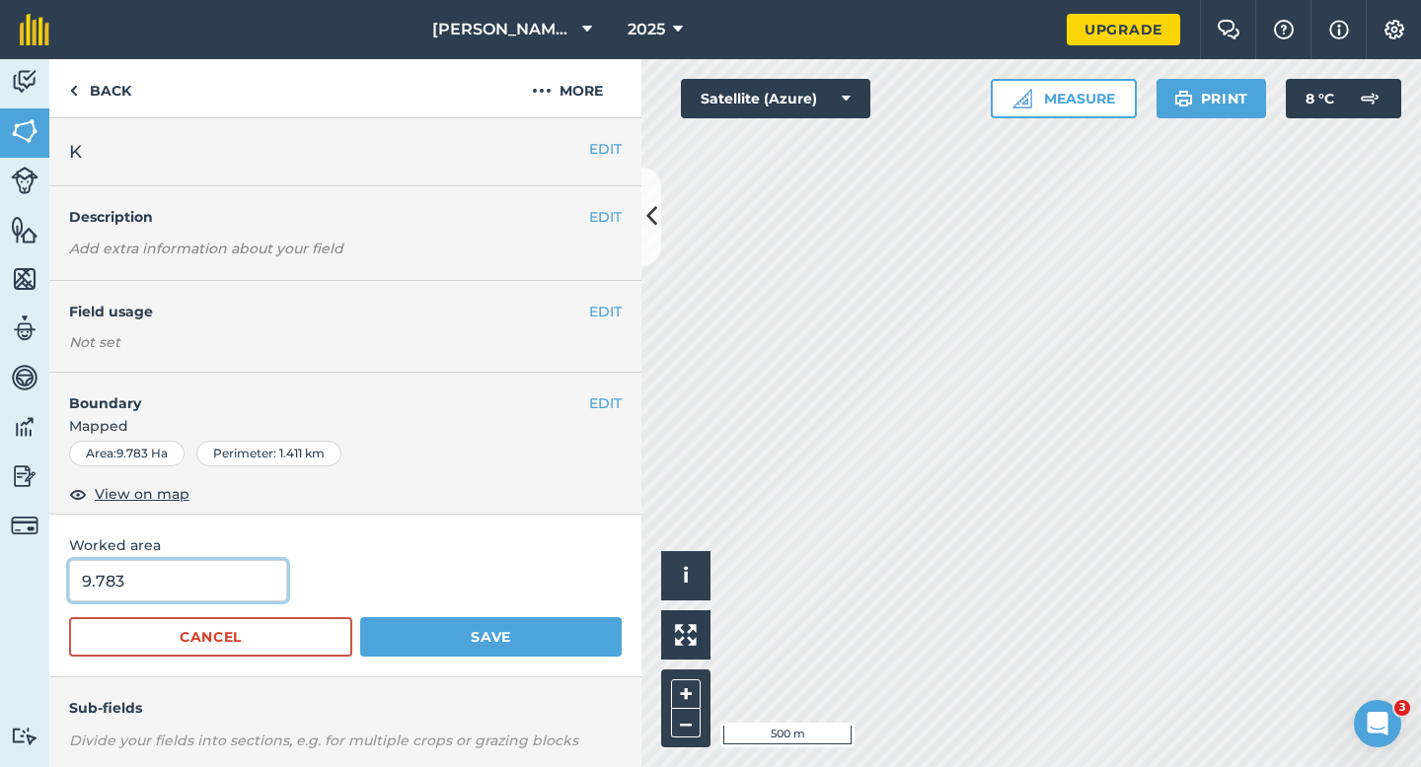
click at [209, 599] on input "9.783" at bounding box center [178, 580] width 218 height 41
type input "10"
click at [360, 618] on button "Save" at bounding box center [490, 637] width 261 height 39
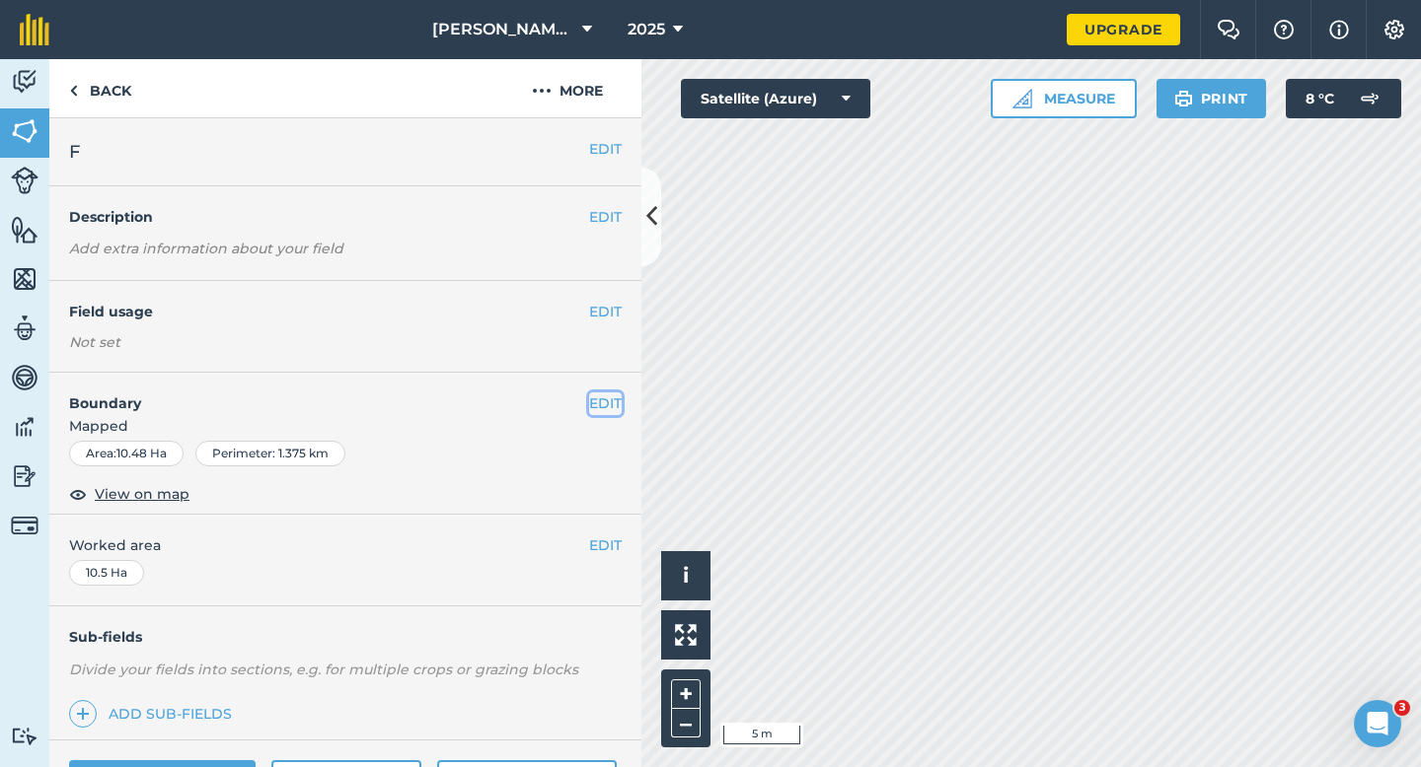
click at [610, 399] on button "EDIT" at bounding box center [605, 404] width 33 height 22
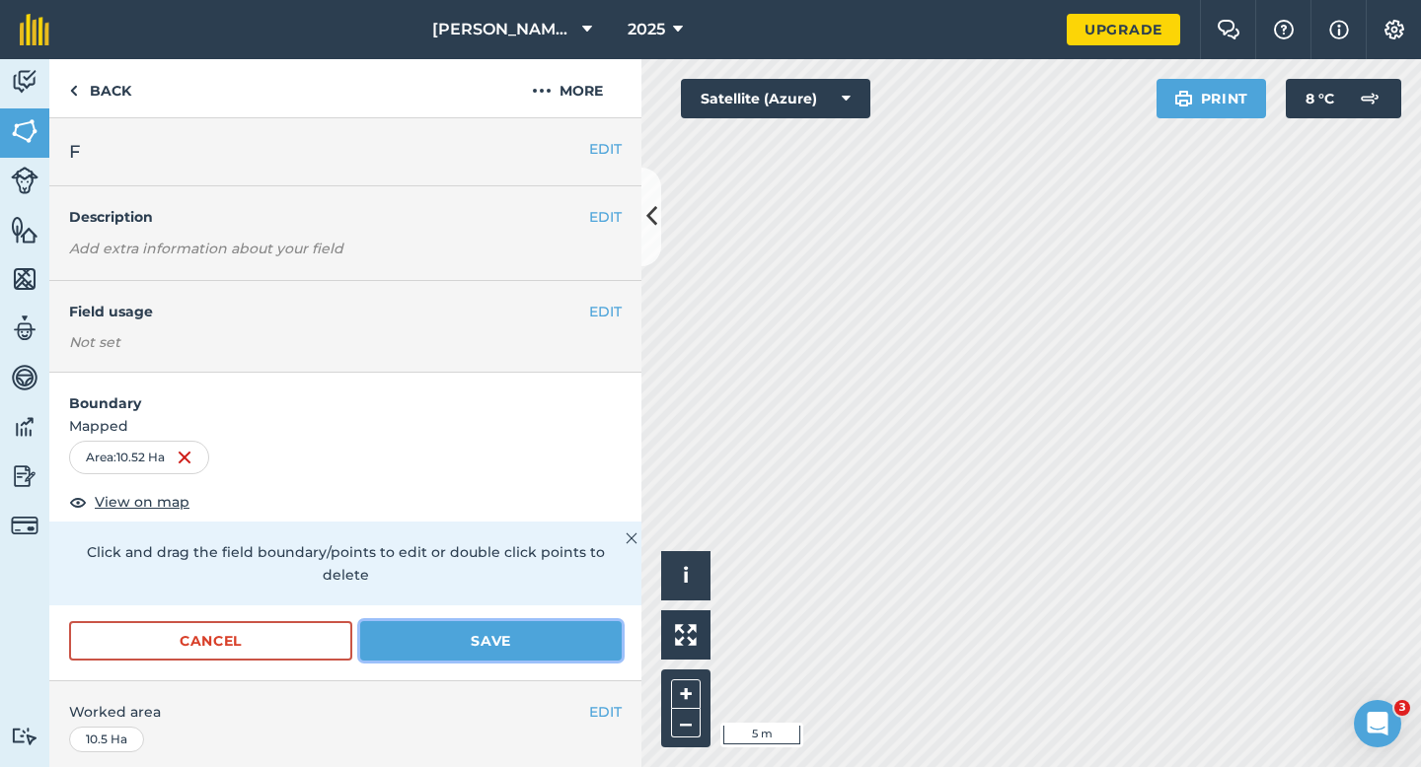
click at [565, 621] on button "Save" at bounding box center [490, 640] width 261 height 39
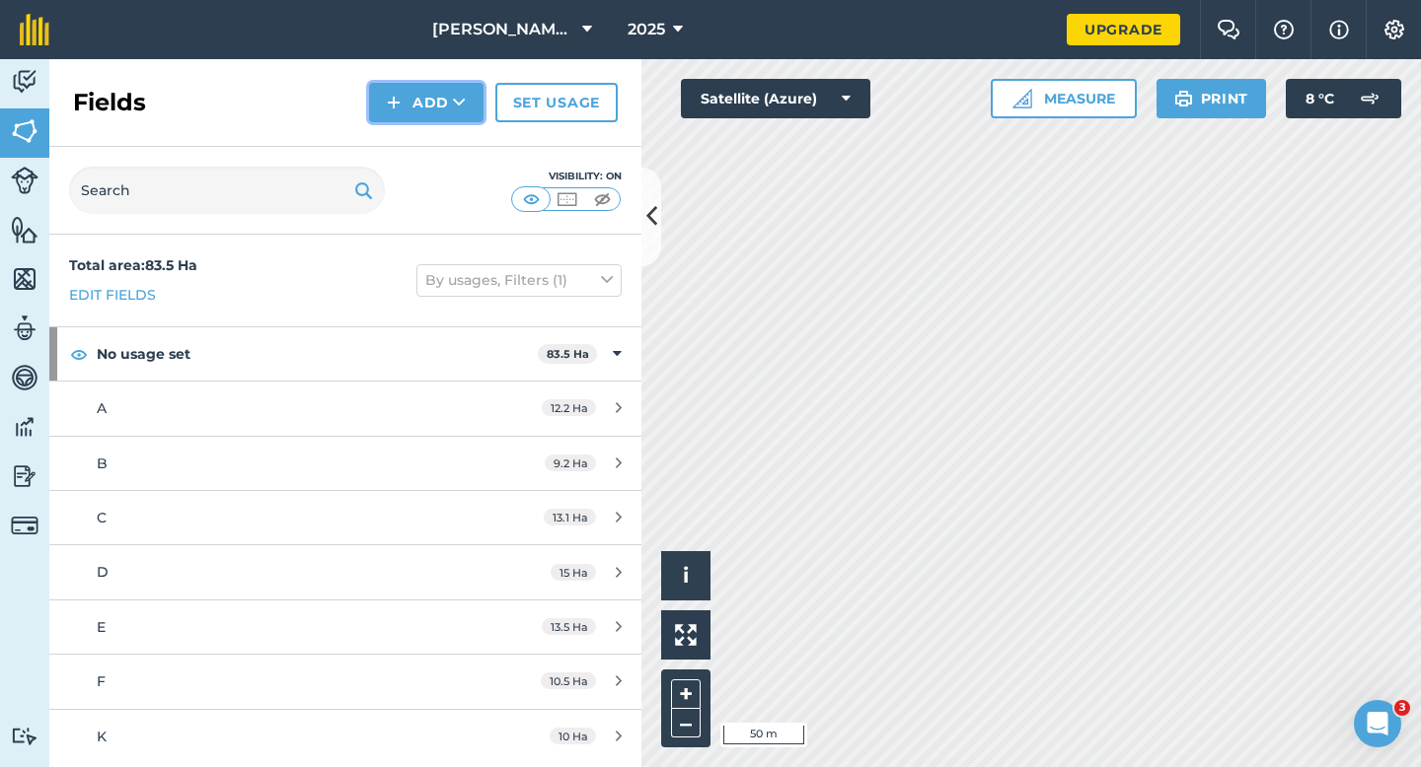
click at [430, 100] on button "Add" at bounding box center [426, 102] width 114 height 39
click at [430, 131] on link "Draw" at bounding box center [426, 146] width 109 height 43
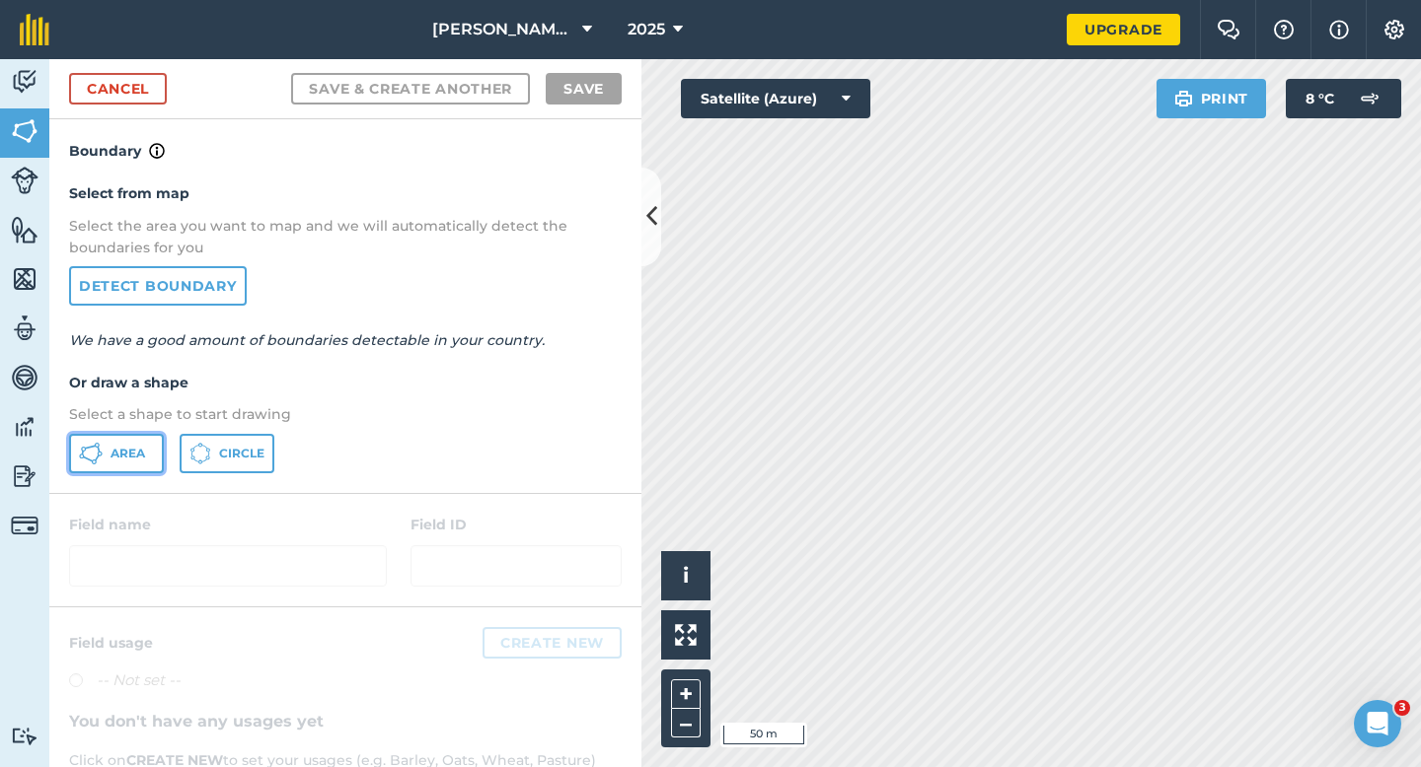
click at [108, 468] on button "Area" at bounding box center [116, 453] width 95 height 39
click at [125, 453] on span "Area" at bounding box center [127, 454] width 35 height 16
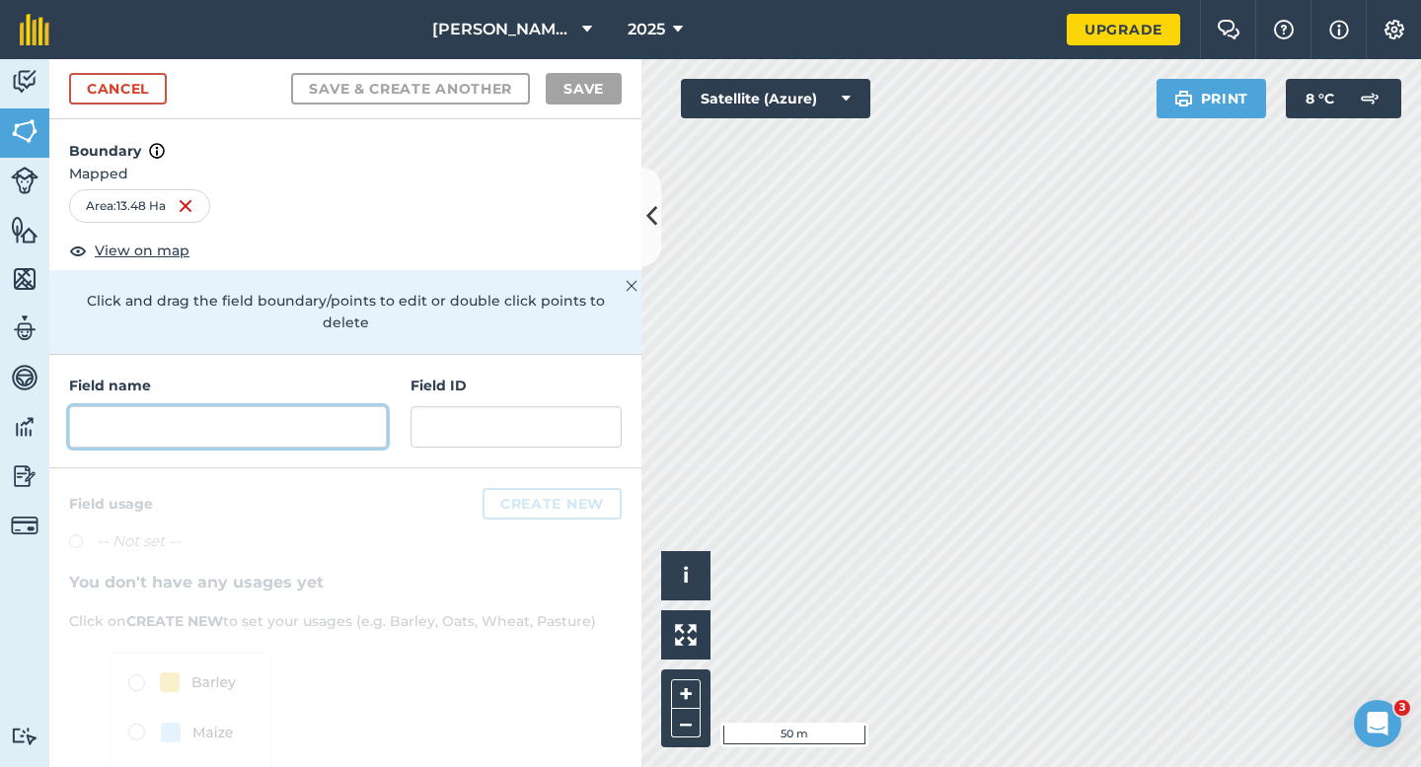
click at [286, 406] on input "text" at bounding box center [228, 426] width 318 height 41
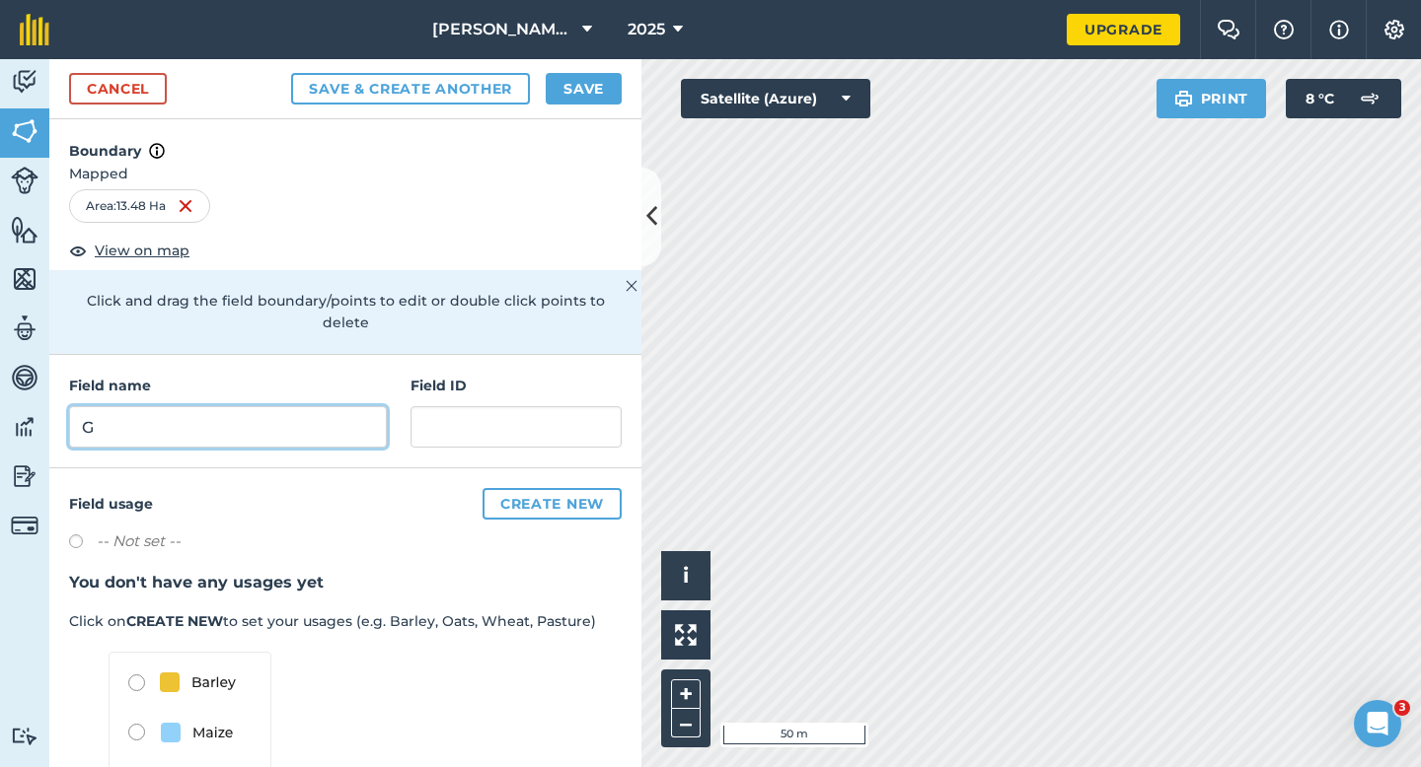
type input "G"
click at [553, 101] on button "Save" at bounding box center [584, 89] width 76 height 32
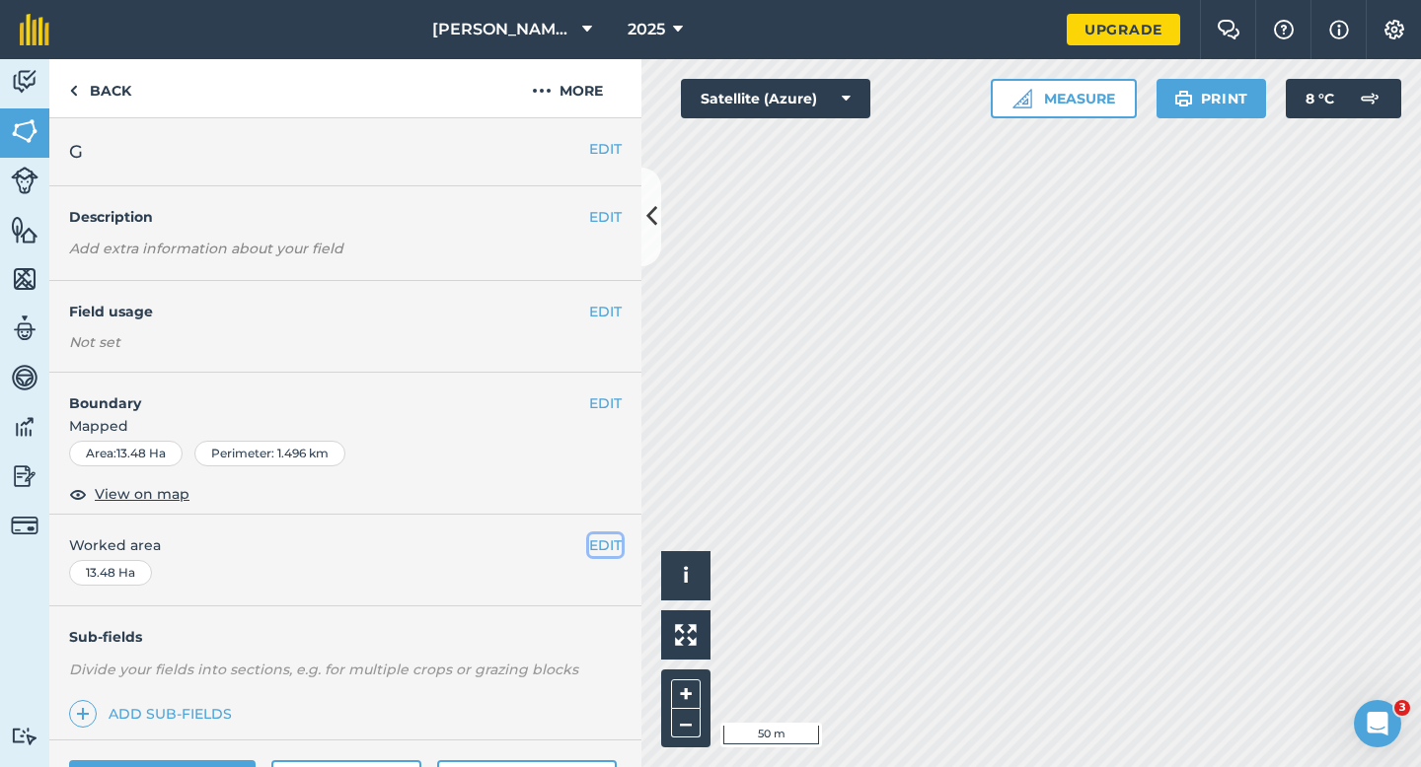
click at [597, 540] on button "EDIT" at bounding box center [605, 546] width 33 height 22
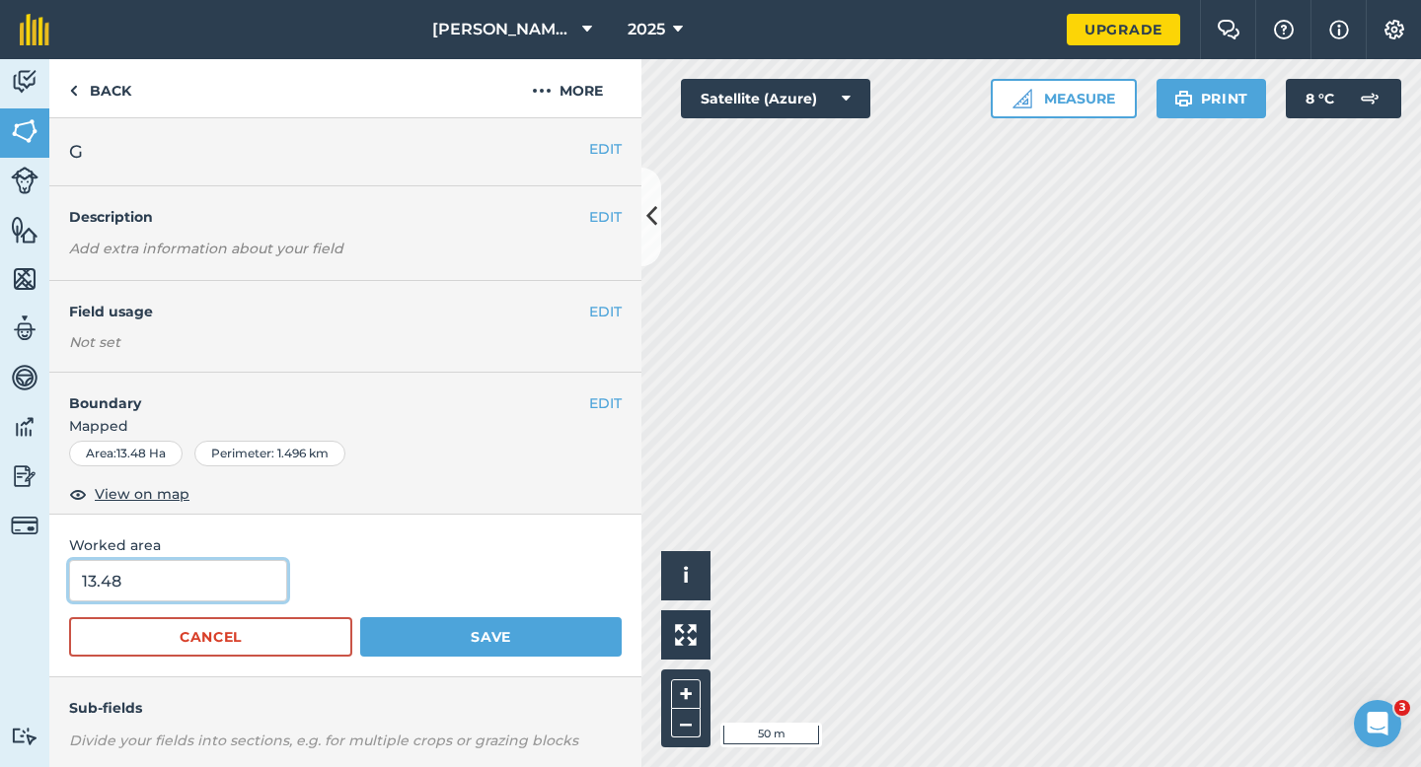
click at [199, 588] on input "13.48" at bounding box center [178, 580] width 218 height 41
type input "13.5"
click at [360, 618] on button "Save" at bounding box center [490, 637] width 261 height 39
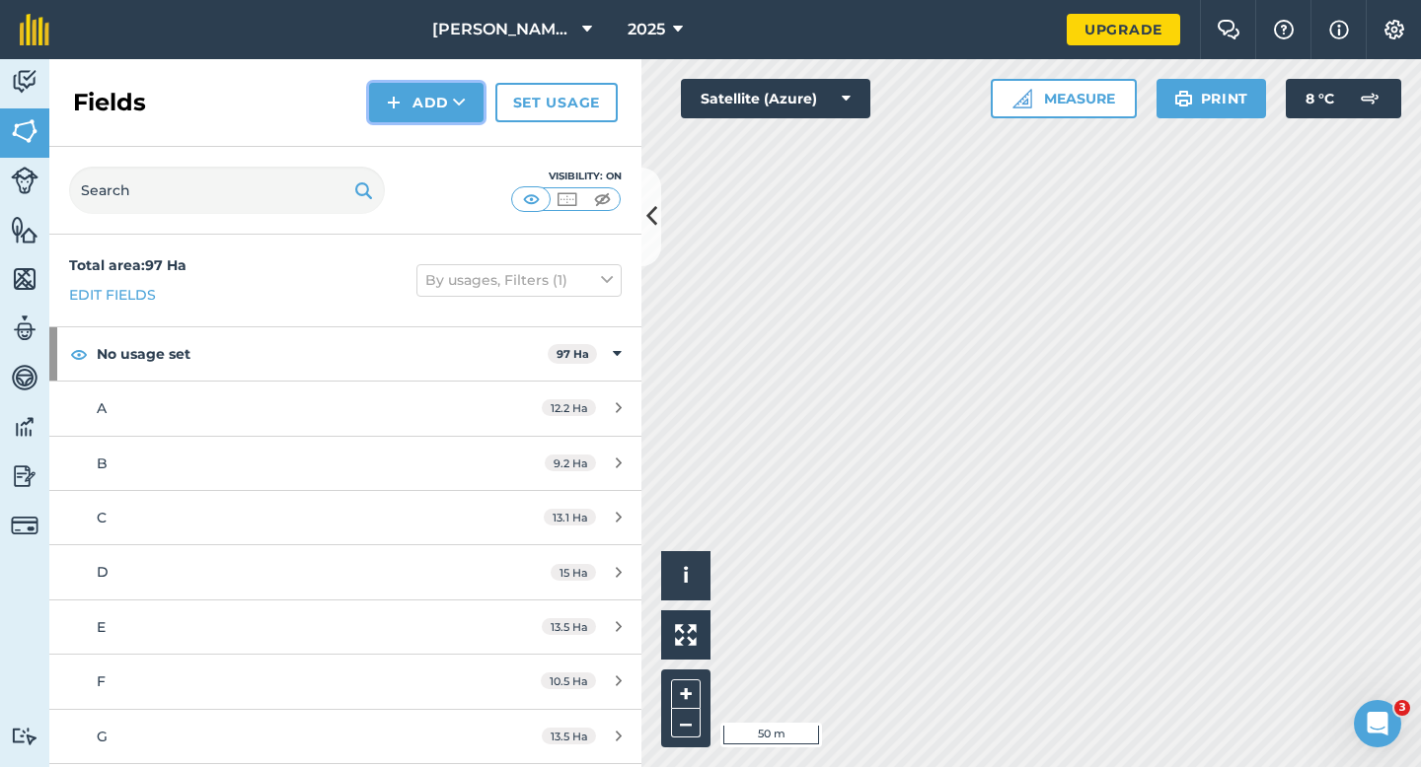
click at [422, 102] on button "Add" at bounding box center [426, 102] width 114 height 39
click at [422, 137] on link "Draw" at bounding box center [426, 146] width 109 height 43
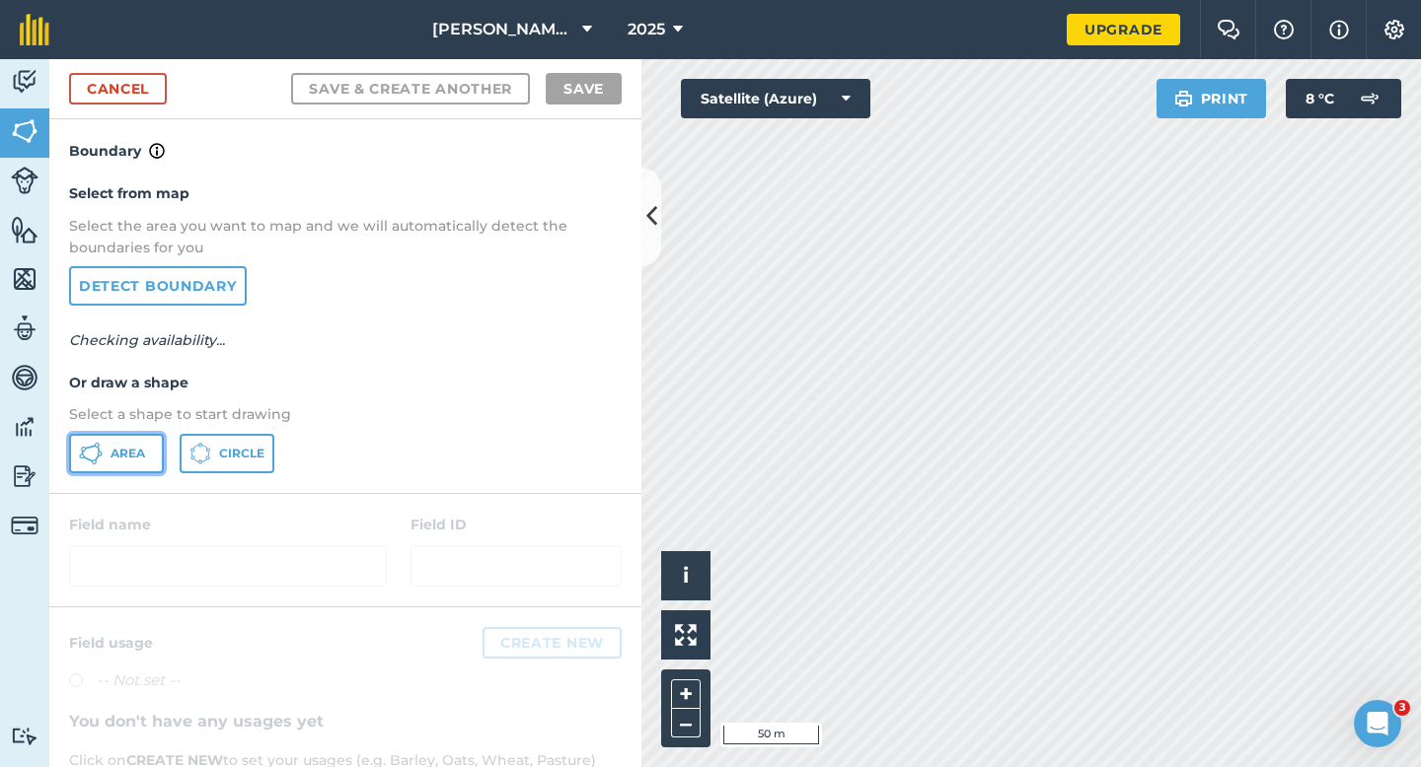
click at [102, 471] on button "Area" at bounding box center [116, 453] width 95 height 39
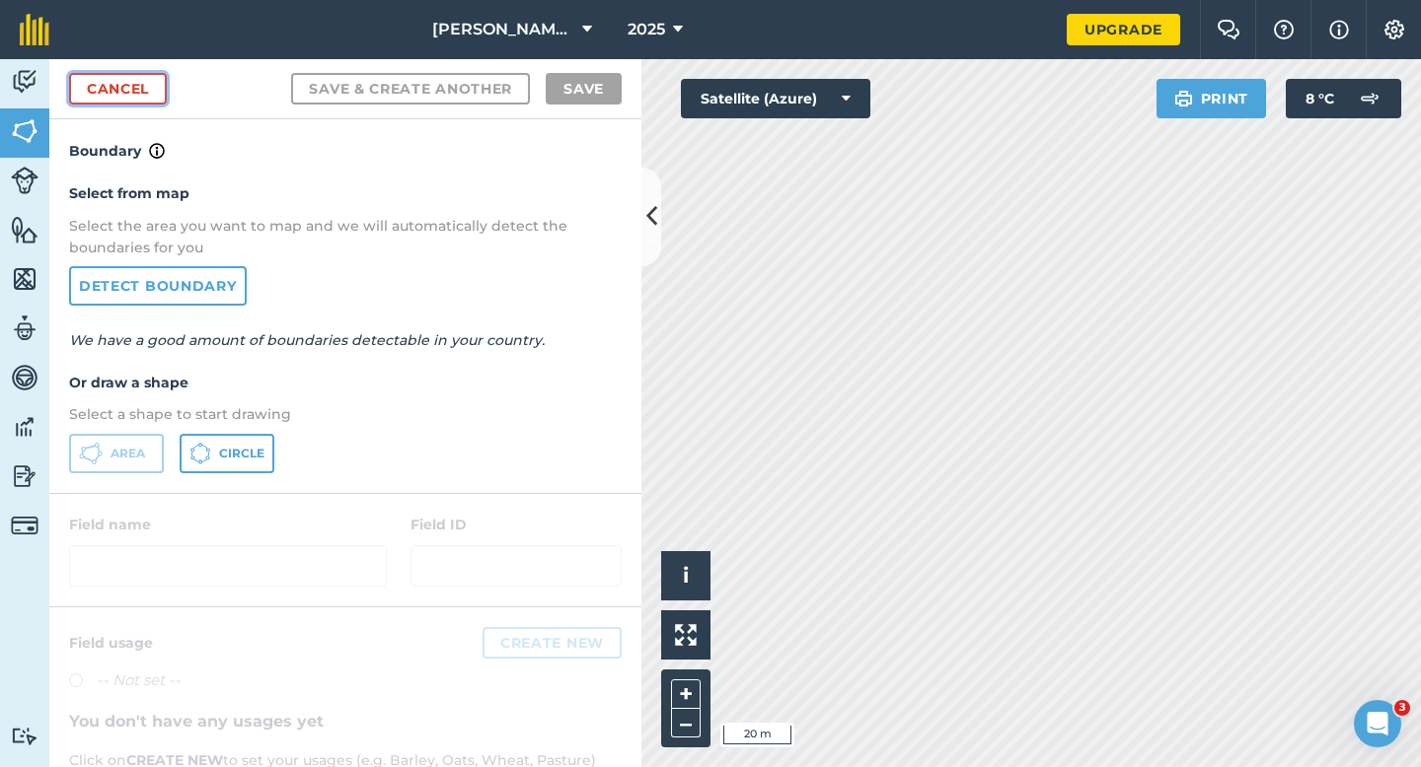
click at [120, 91] on link "Cancel" at bounding box center [118, 89] width 98 height 32
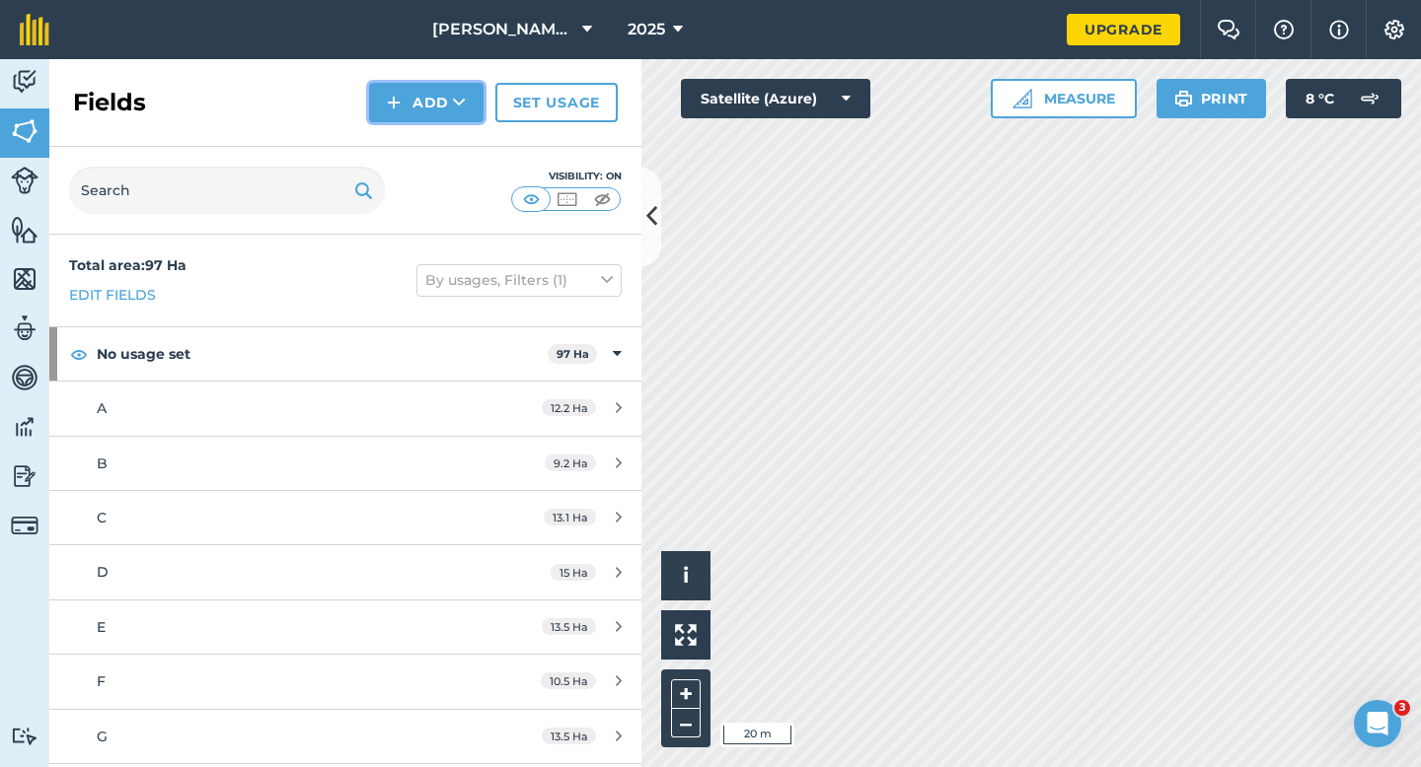
click at [392, 108] on img at bounding box center [394, 103] width 14 height 24
click at [398, 125] on link "Draw" at bounding box center [426, 146] width 109 height 43
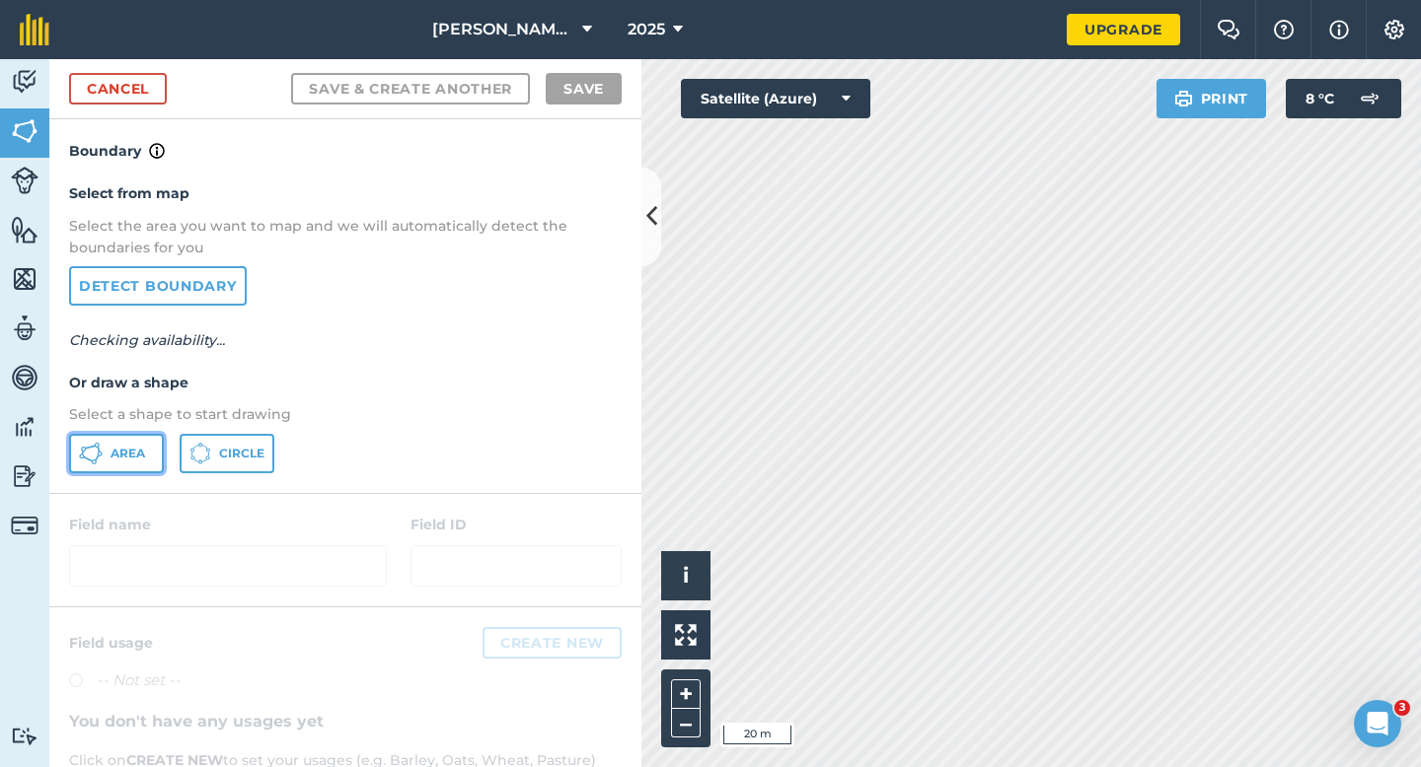
click at [117, 472] on button "Area" at bounding box center [116, 453] width 95 height 39
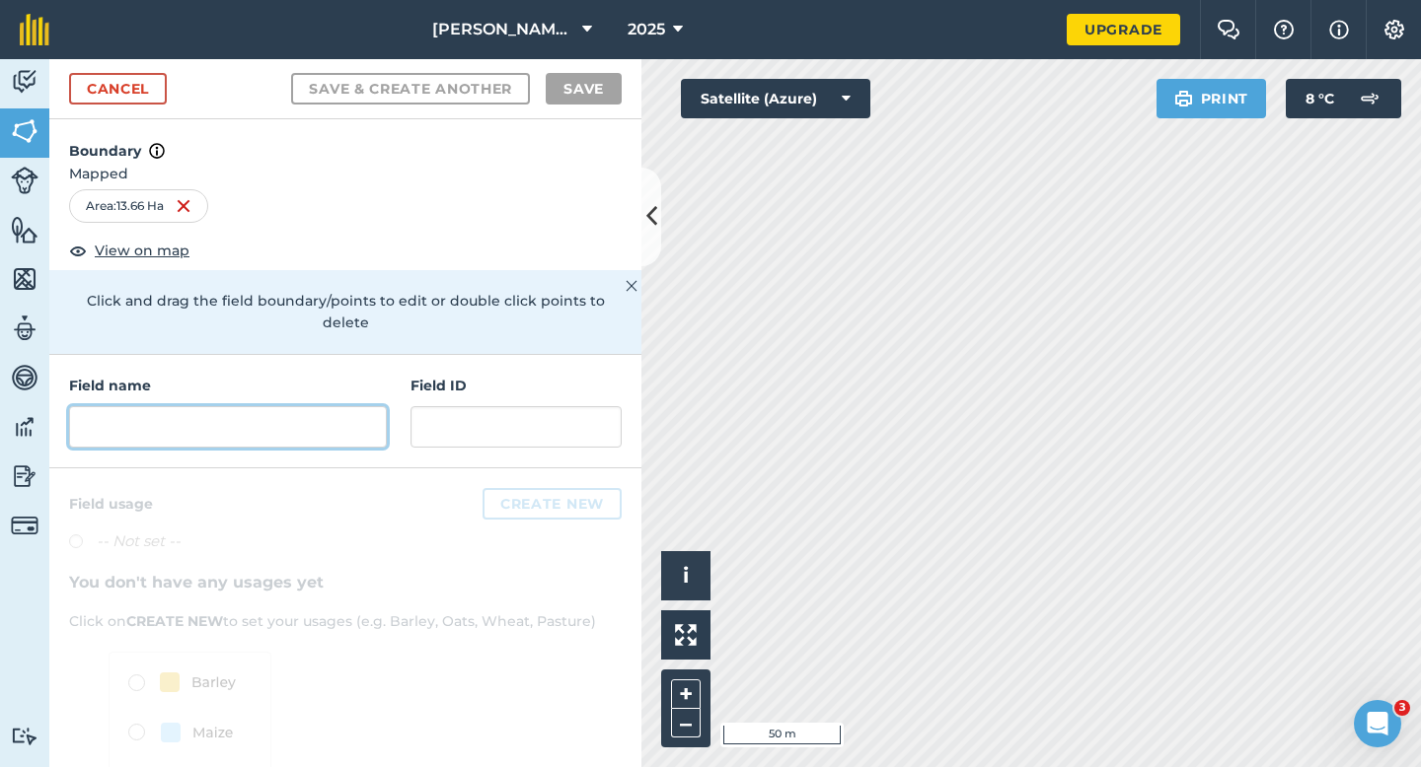
click at [303, 406] on input "text" at bounding box center [228, 426] width 318 height 41
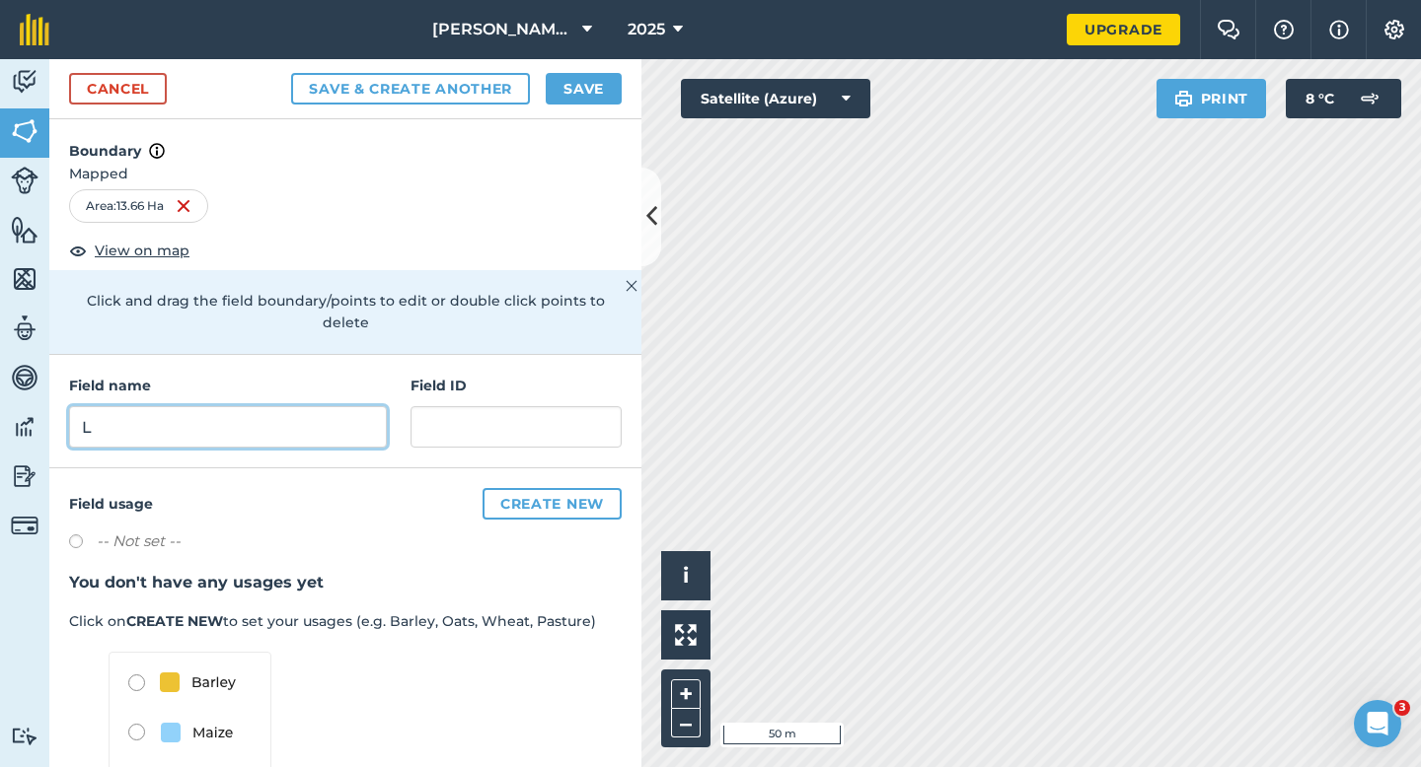
type input "L"
click at [579, 105] on div "Cancel Save & Create Another Save" at bounding box center [345, 89] width 592 height 60
click at [586, 73] on button "Save" at bounding box center [584, 89] width 76 height 32
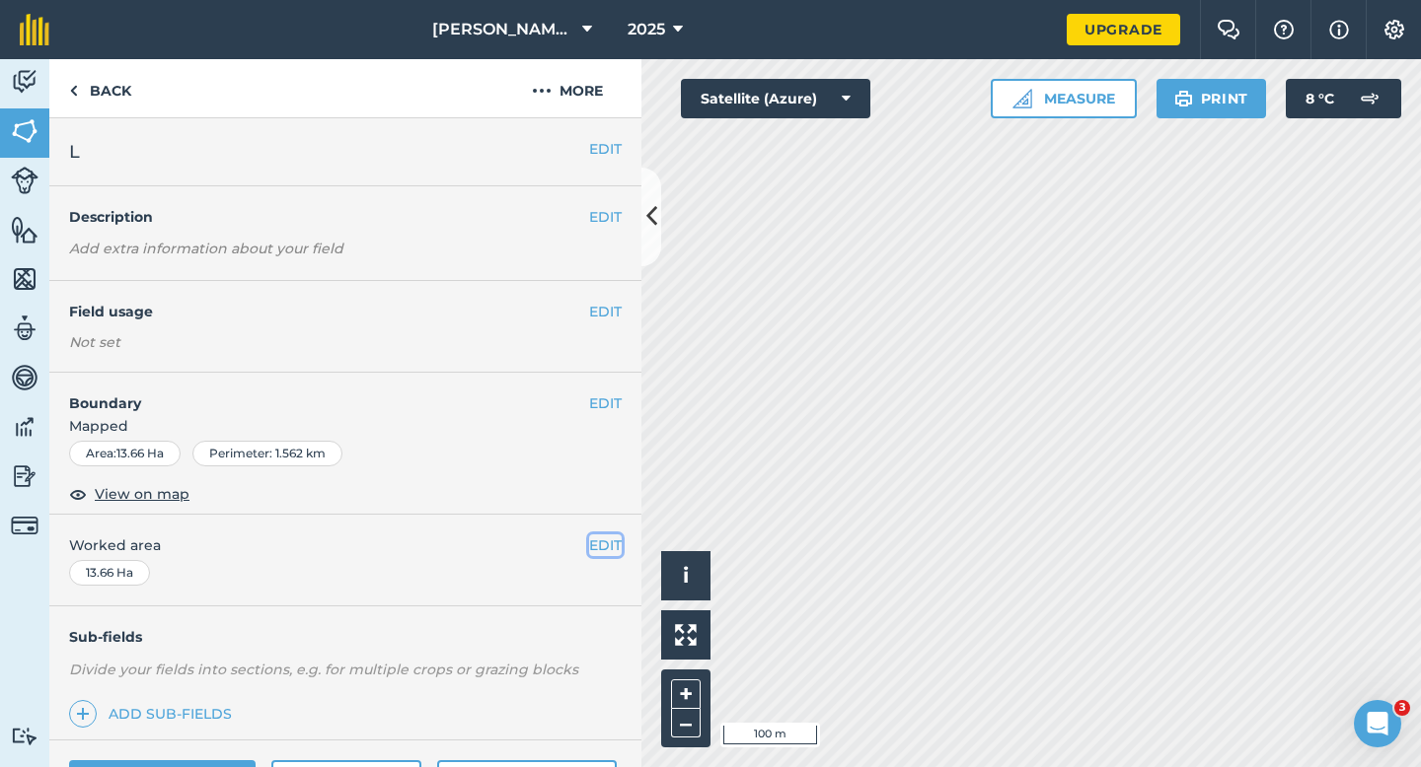
click at [609, 548] on button "EDIT" at bounding box center [605, 546] width 33 height 22
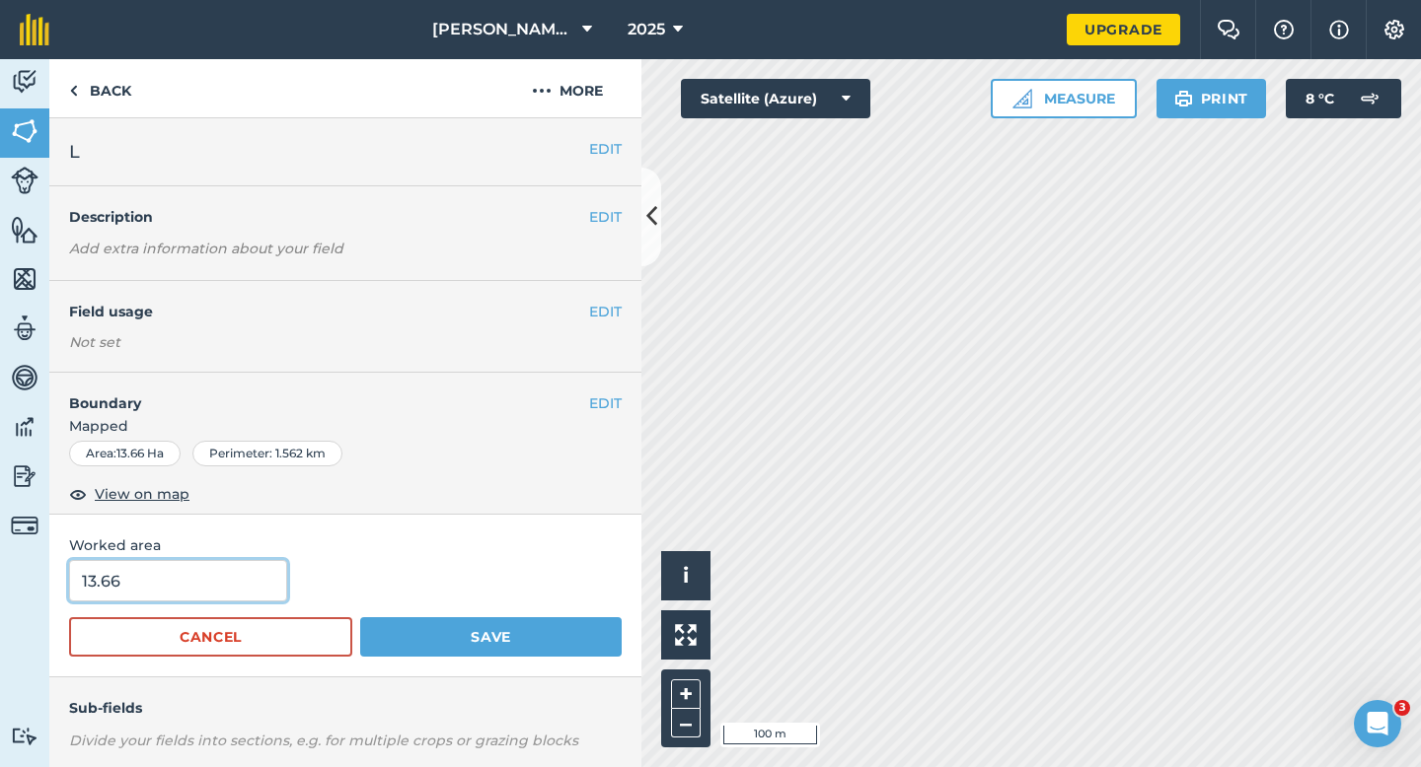
click at [192, 593] on input "13.66" at bounding box center [178, 580] width 218 height 41
type input "14"
click at [360, 618] on button "Save" at bounding box center [490, 637] width 261 height 39
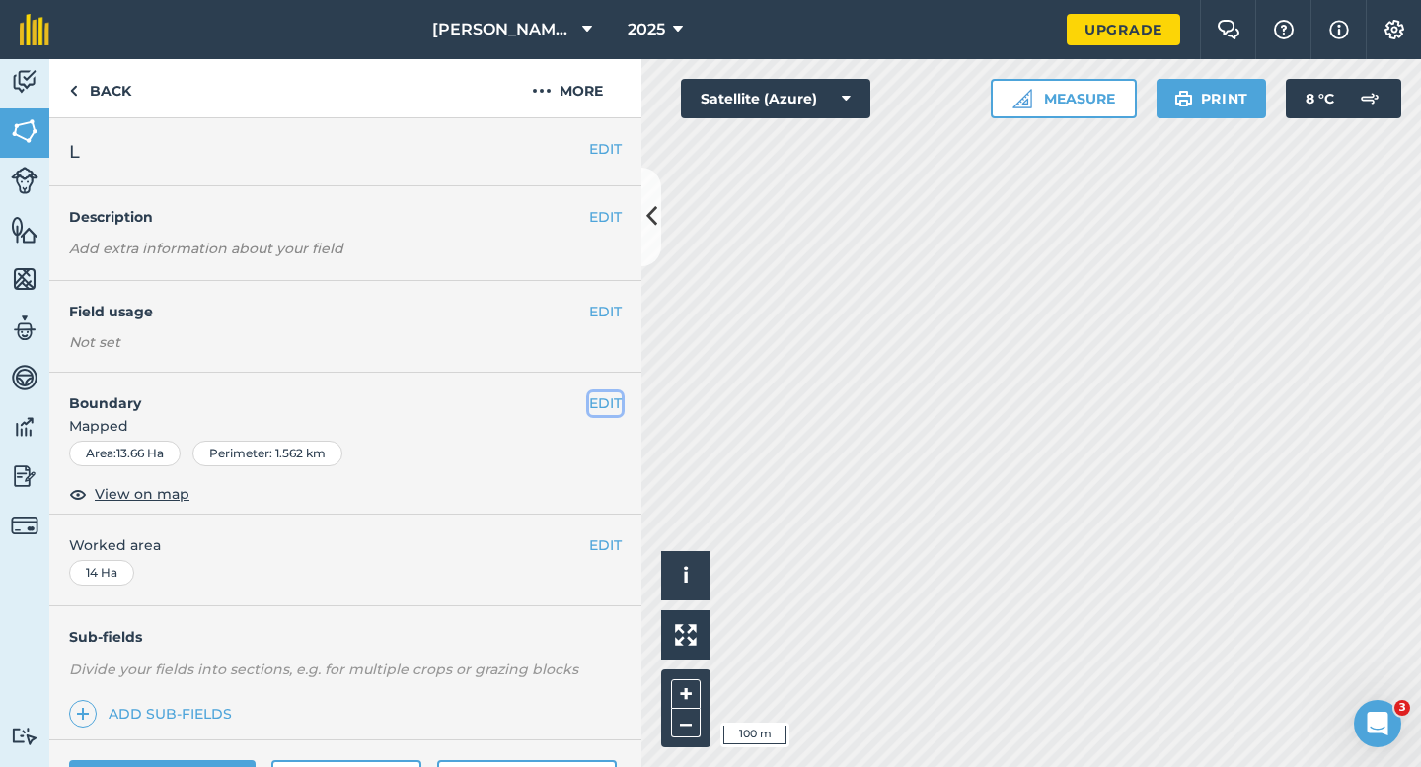
click at [599, 407] on button "EDIT" at bounding box center [605, 404] width 33 height 22
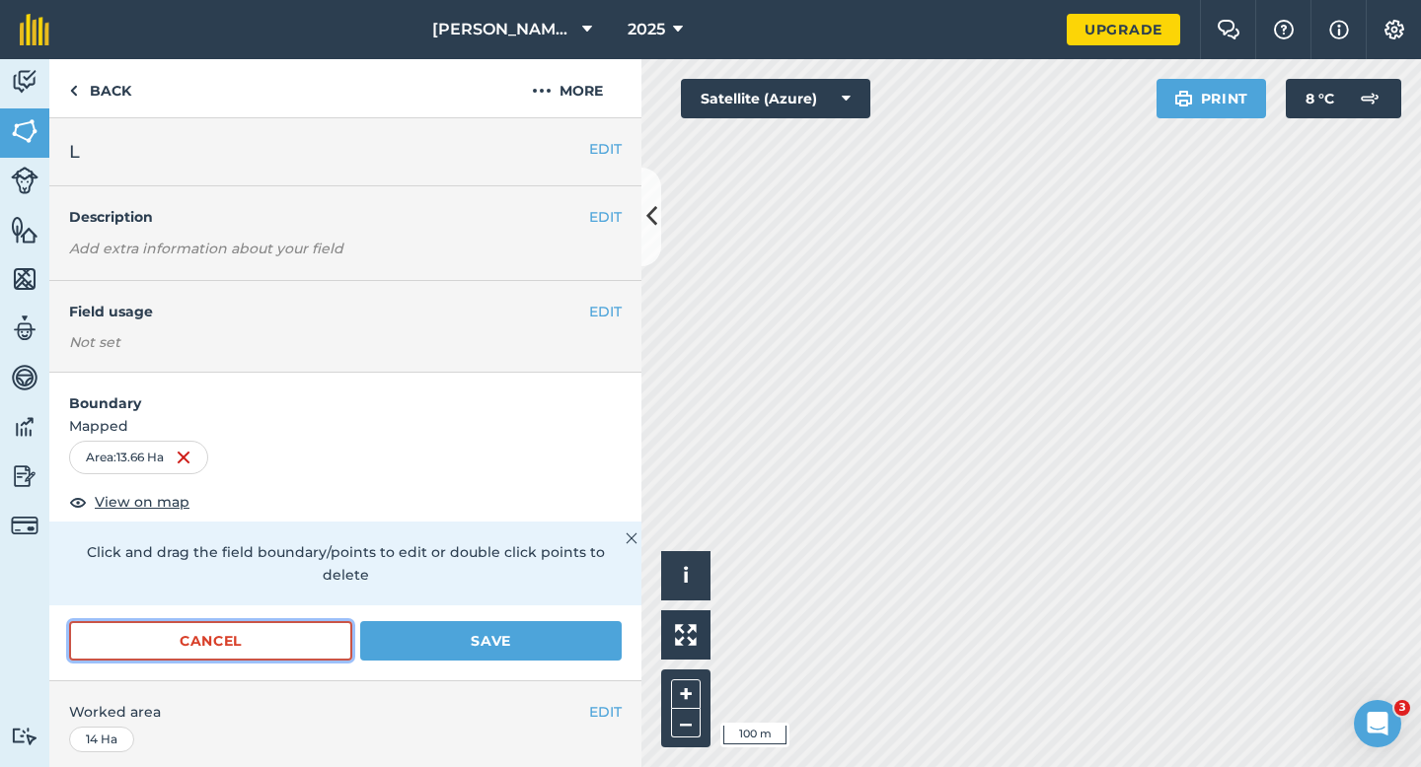
click at [259, 627] on button "Cancel" at bounding box center [210, 640] width 283 height 39
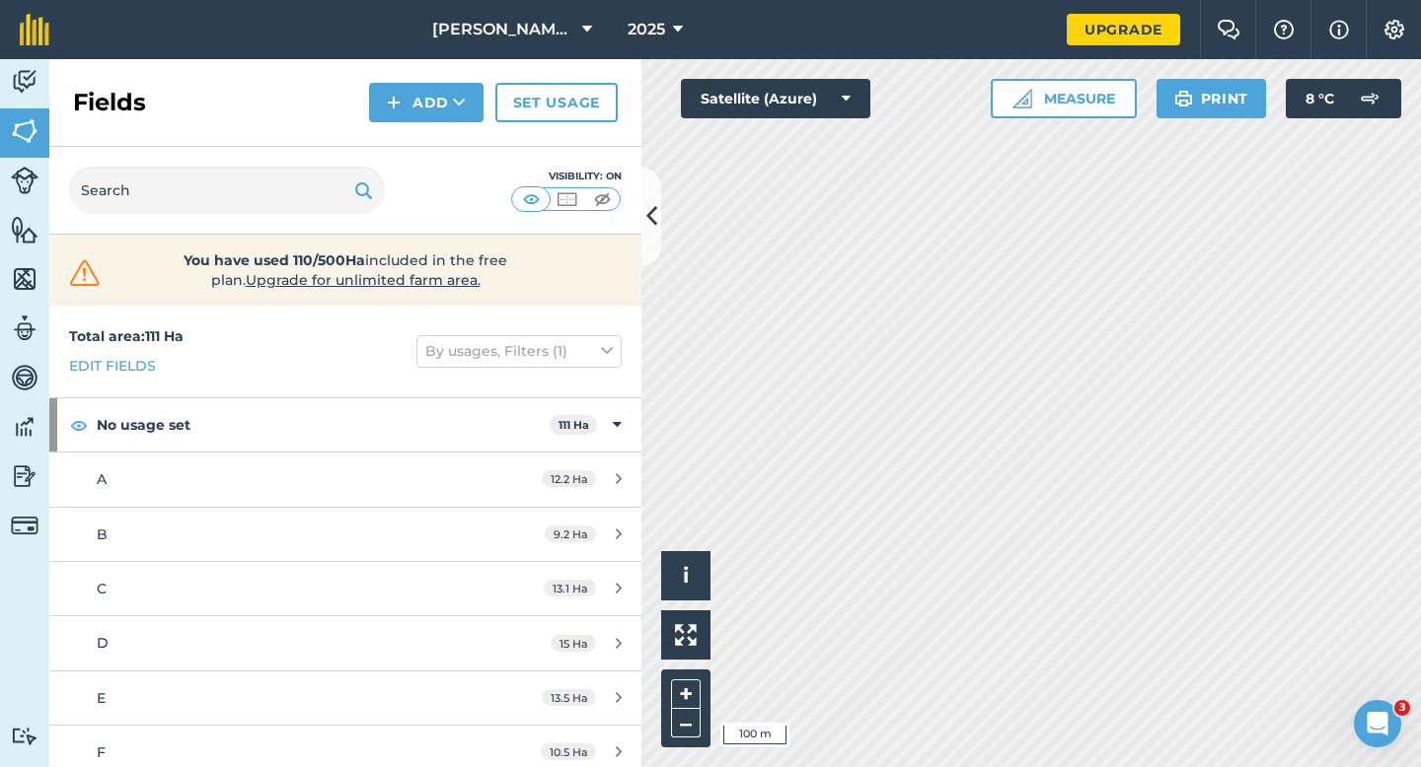
click at [436, 123] on div "Fields Add Set usage" at bounding box center [345, 103] width 592 height 88
click at [436, 118] on button "Add" at bounding box center [426, 102] width 114 height 39
click at [436, 142] on link "Draw" at bounding box center [426, 146] width 109 height 43
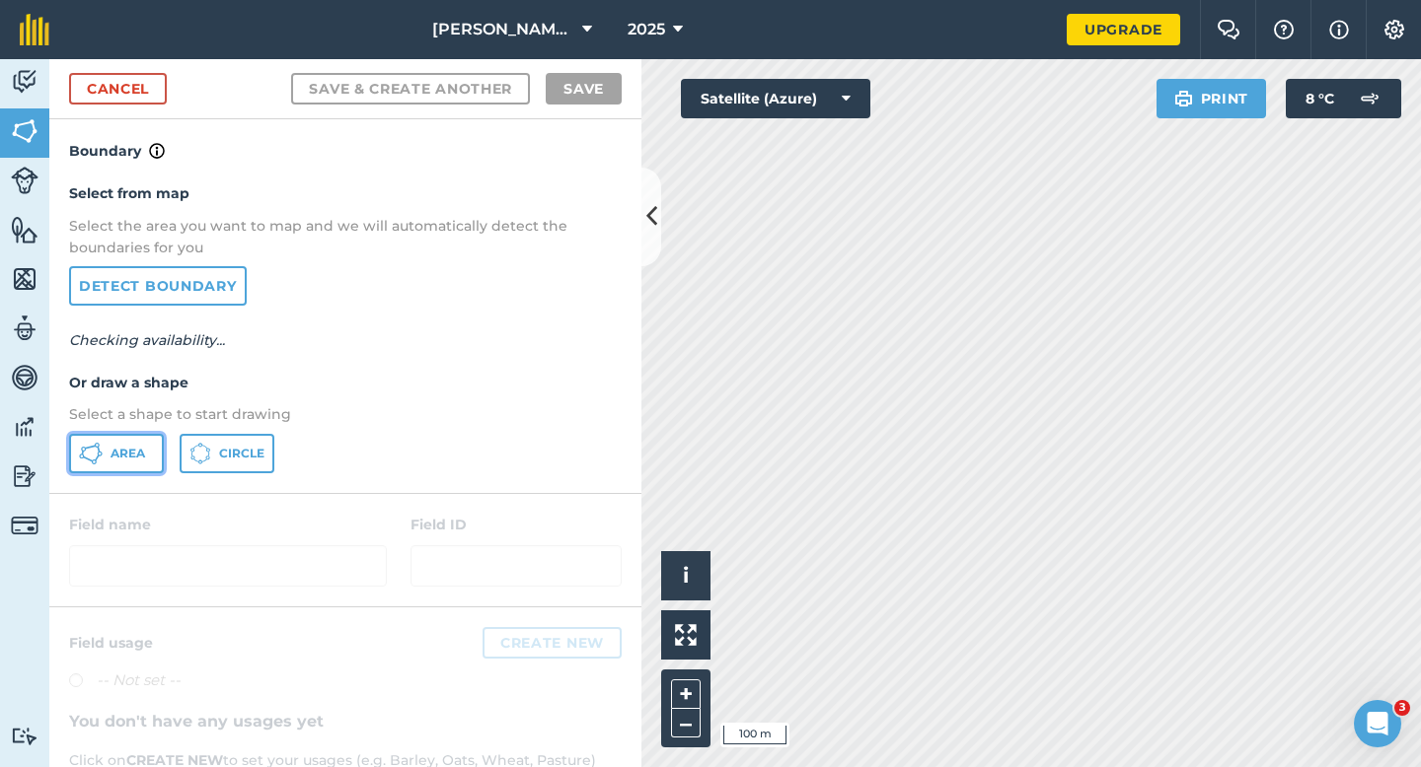
click at [92, 468] on button "Area" at bounding box center [116, 453] width 95 height 39
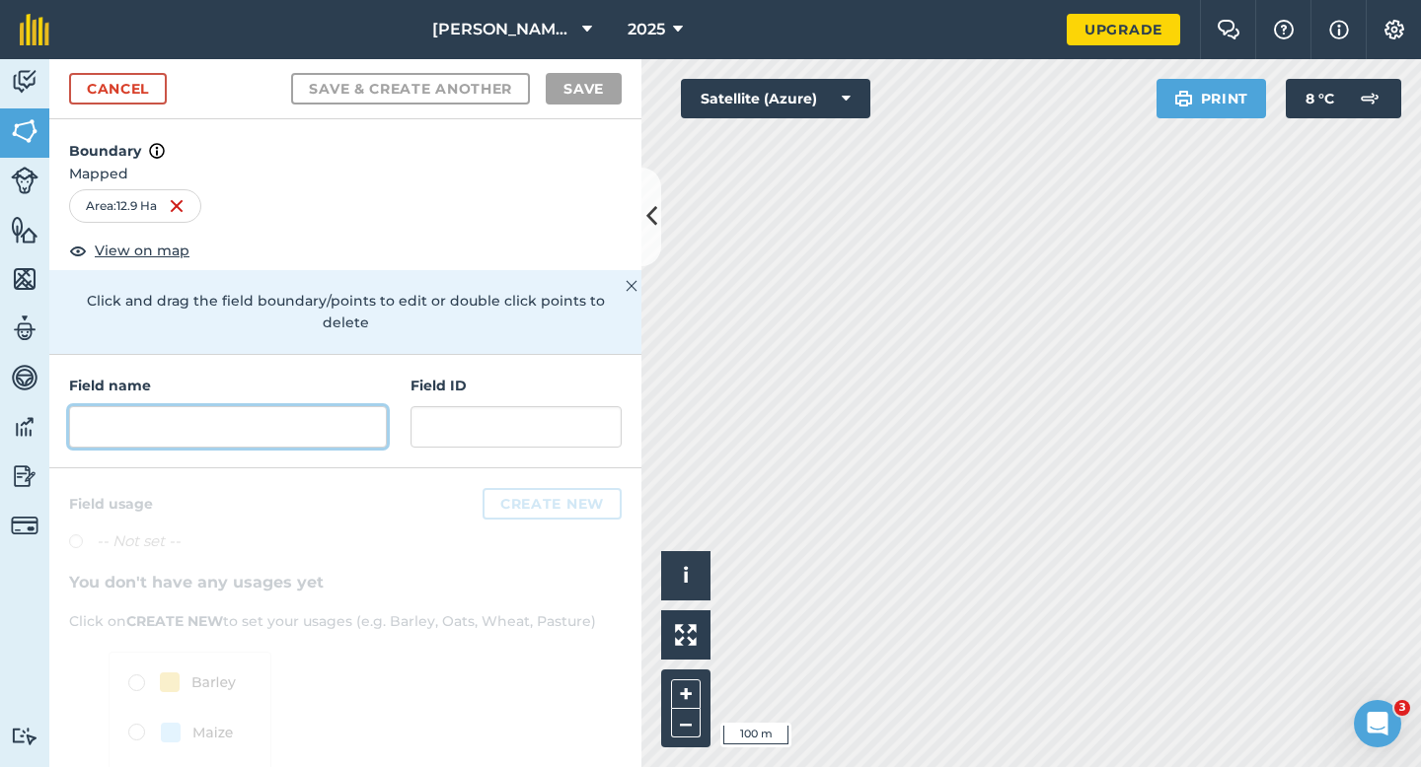
click at [326, 406] on input "text" at bounding box center [228, 426] width 318 height 41
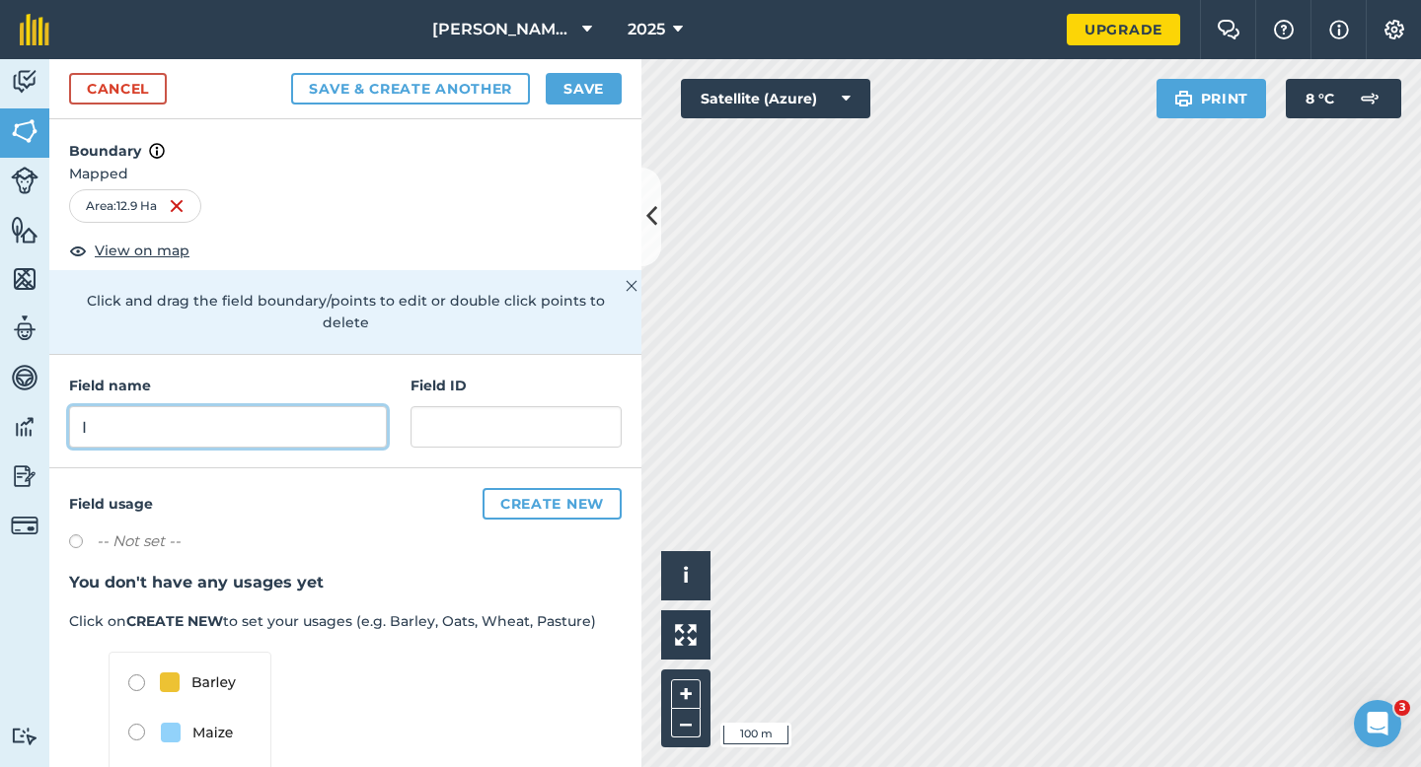
type input "I"
click at [585, 71] on div "Cancel Save & Create Another Save" at bounding box center [345, 89] width 592 height 60
click at [607, 88] on button "Save" at bounding box center [584, 89] width 76 height 32
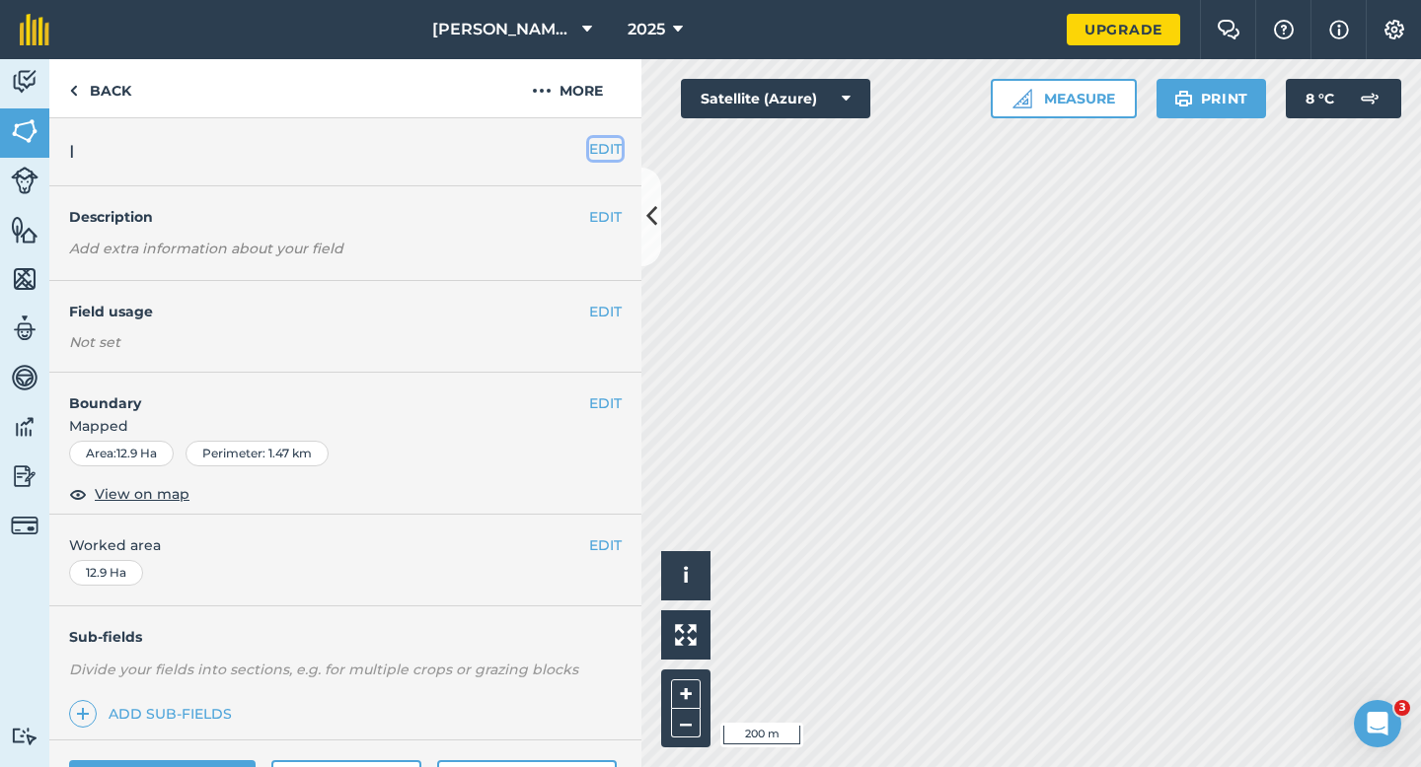
click at [602, 143] on button "EDIT" at bounding box center [605, 149] width 33 height 22
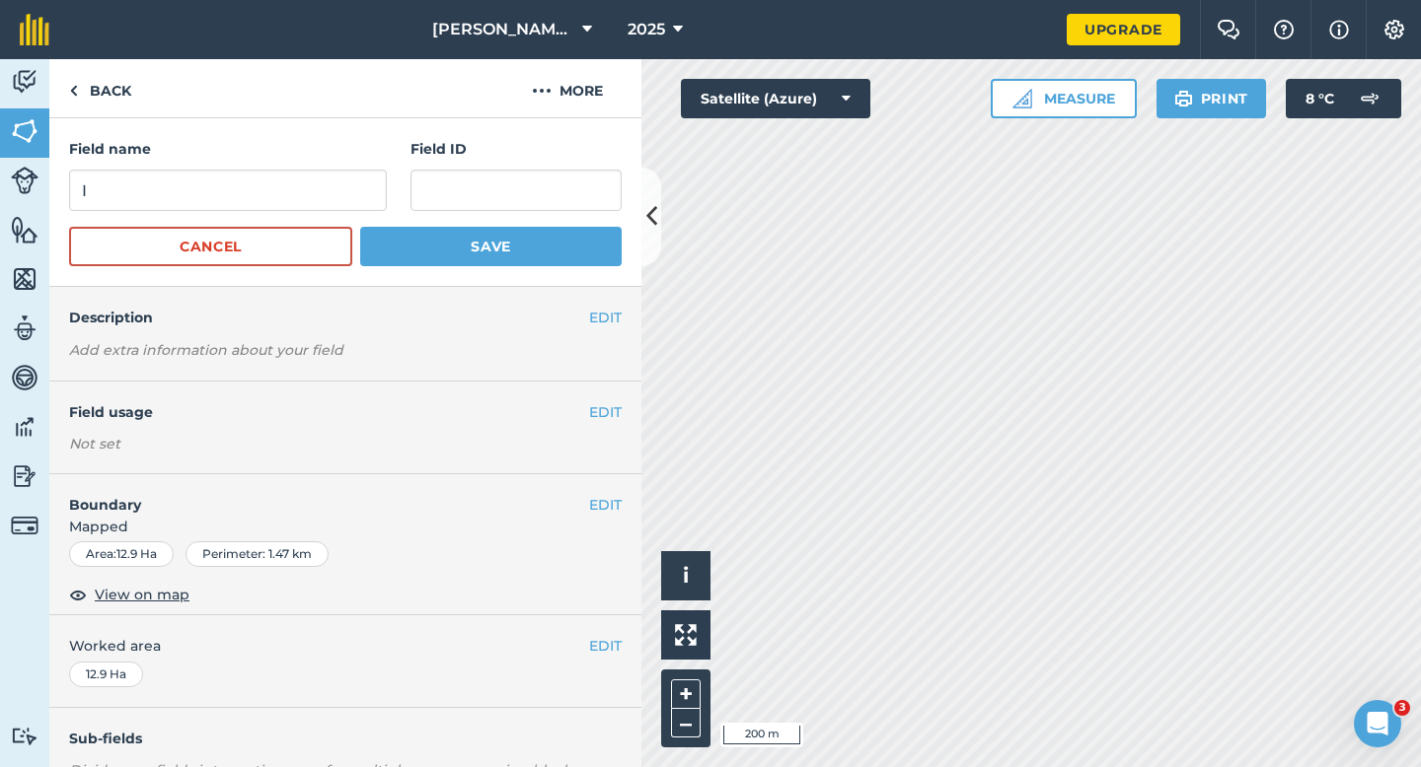
click at [337, 160] on h4 "Field name" at bounding box center [228, 149] width 318 height 22
click at [337, 184] on input "I" at bounding box center [228, 190] width 318 height 41
click at [337, 184] on input "H" at bounding box center [228, 190] width 318 height 41
type input "H"
click at [360, 227] on button "Save" at bounding box center [490, 246] width 261 height 39
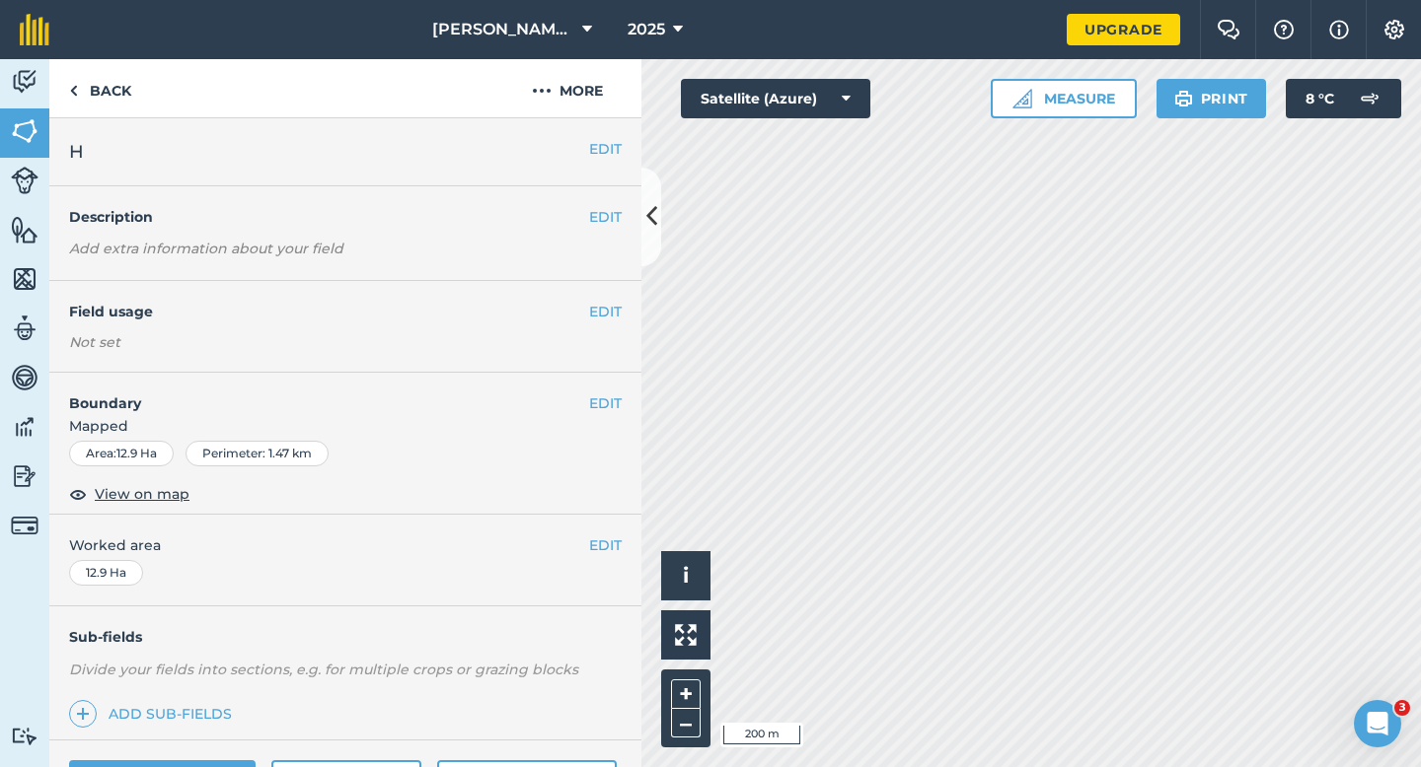
click at [602, 533] on div "EDIT Worked area 12.9 Ha" at bounding box center [345, 561] width 592 height 92
click at [602, 545] on button "EDIT" at bounding box center [605, 546] width 33 height 22
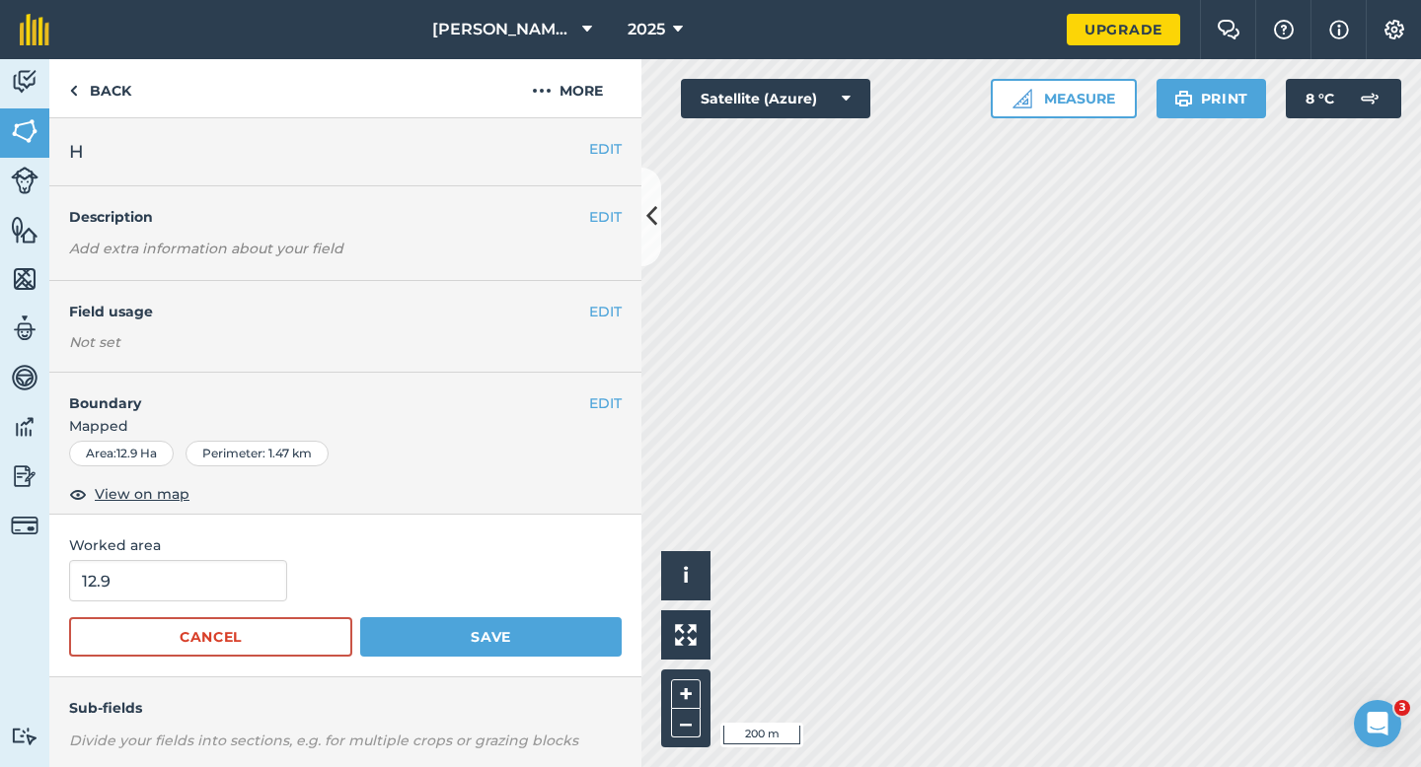
click at [205, 611] on form "12.9 Cancel Save" at bounding box center [345, 608] width 552 height 97
click at [205, 594] on input "12.9" at bounding box center [178, 580] width 218 height 41
type input "13"
click at [360, 618] on button "Save" at bounding box center [490, 637] width 261 height 39
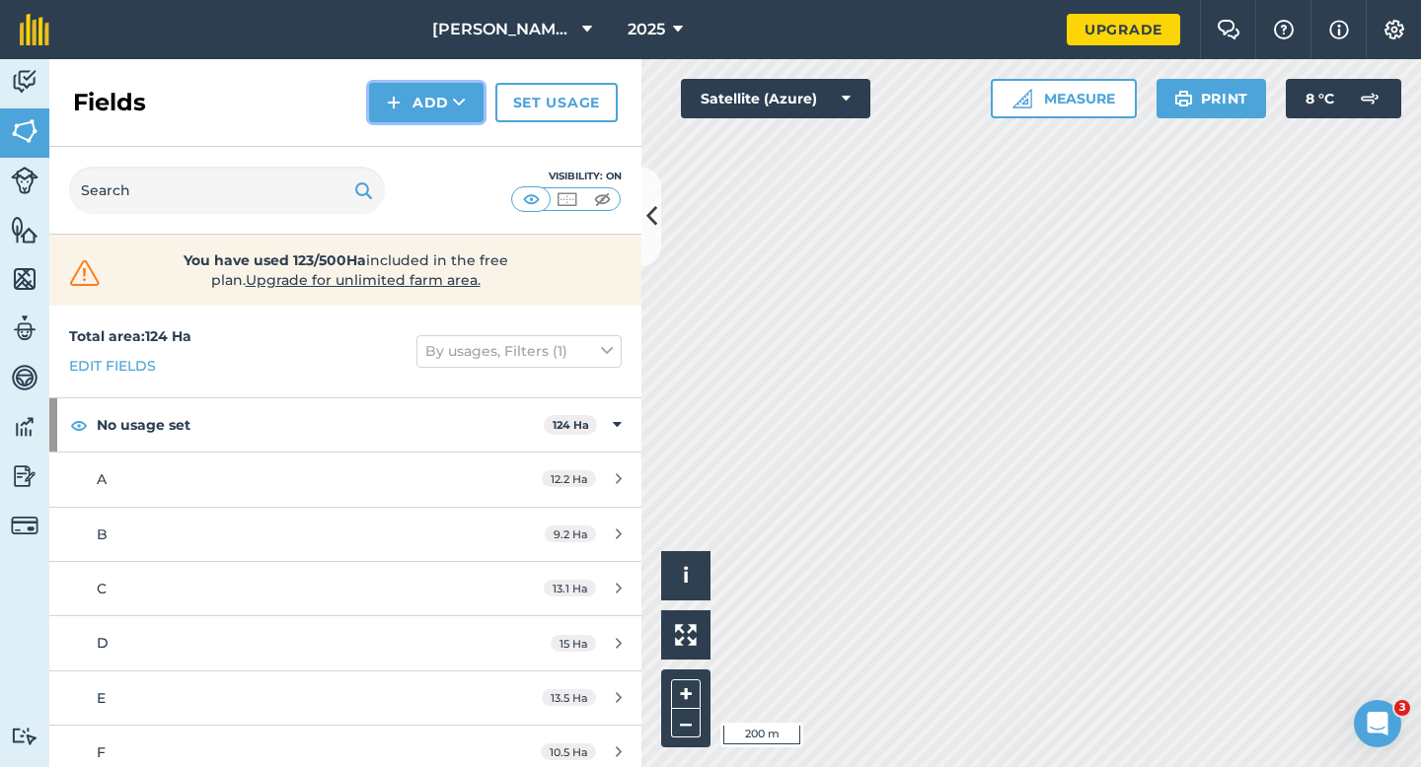
click at [447, 95] on button "Add" at bounding box center [426, 102] width 114 height 39
click at [447, 131] on link "Draw" at bounding box center [426, 146] width 109 height 43
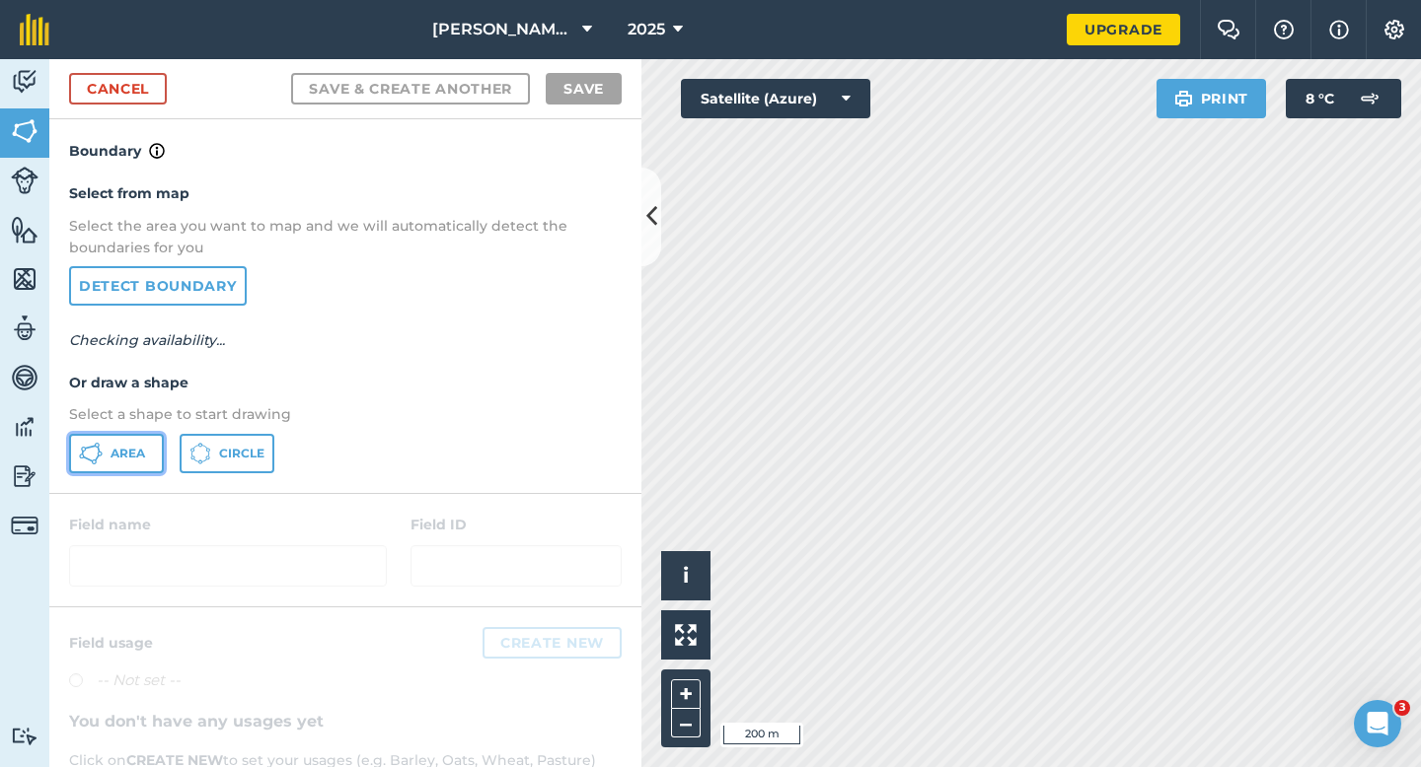
click at [143, 438] on button "Area" at bounding box center [116, 453] width 95 height 39
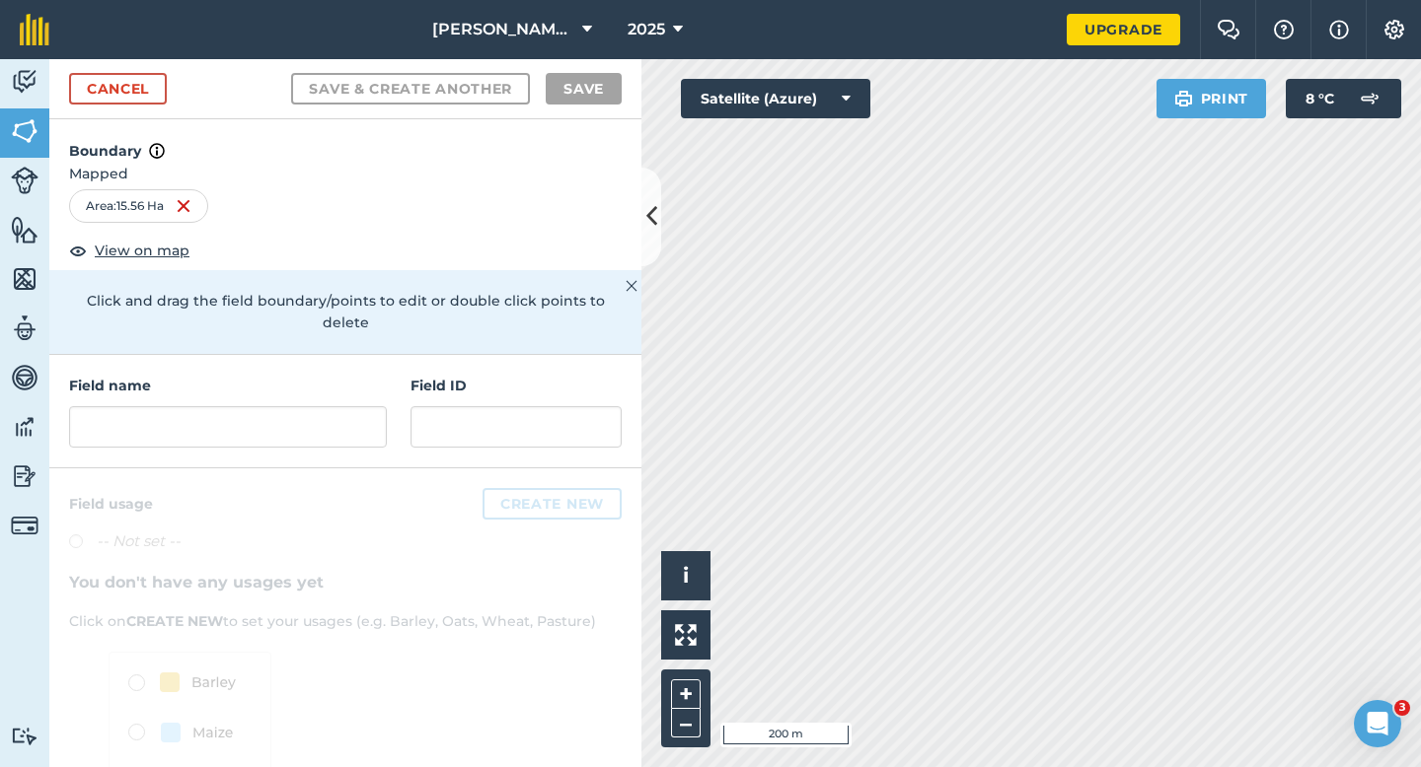
click at [336, 384] on div "Field name" at bounding box center [228, 411] width 318 height 73
click at [336, 406] on input "text" at bounding box center [228, 426] width 318 height 41
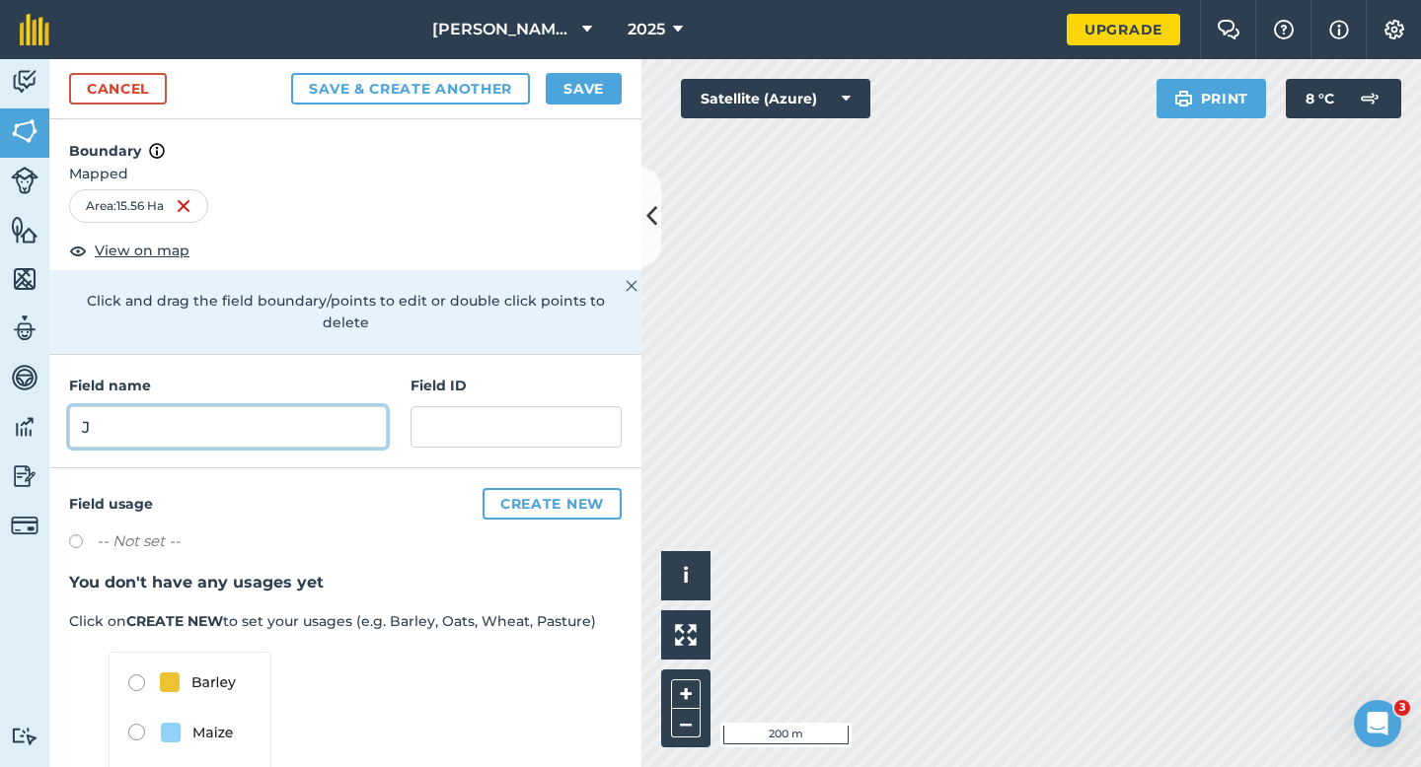
type input "J"
click at [558, 99] on button "Save" at bounding box center [584, 89] width 76 height 32
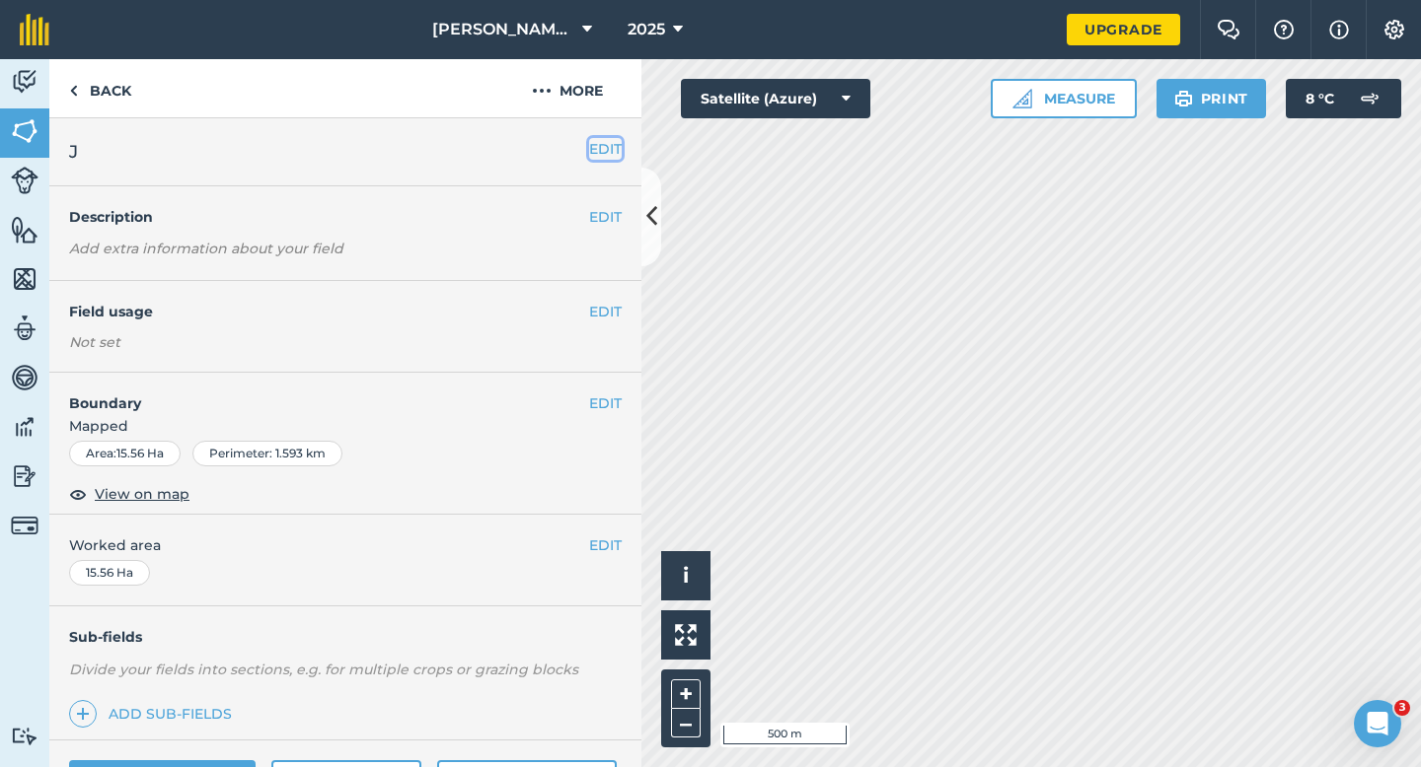
click at [601, 154] on button "EDIT" at bounding box center [605, 149] width 33 height 22
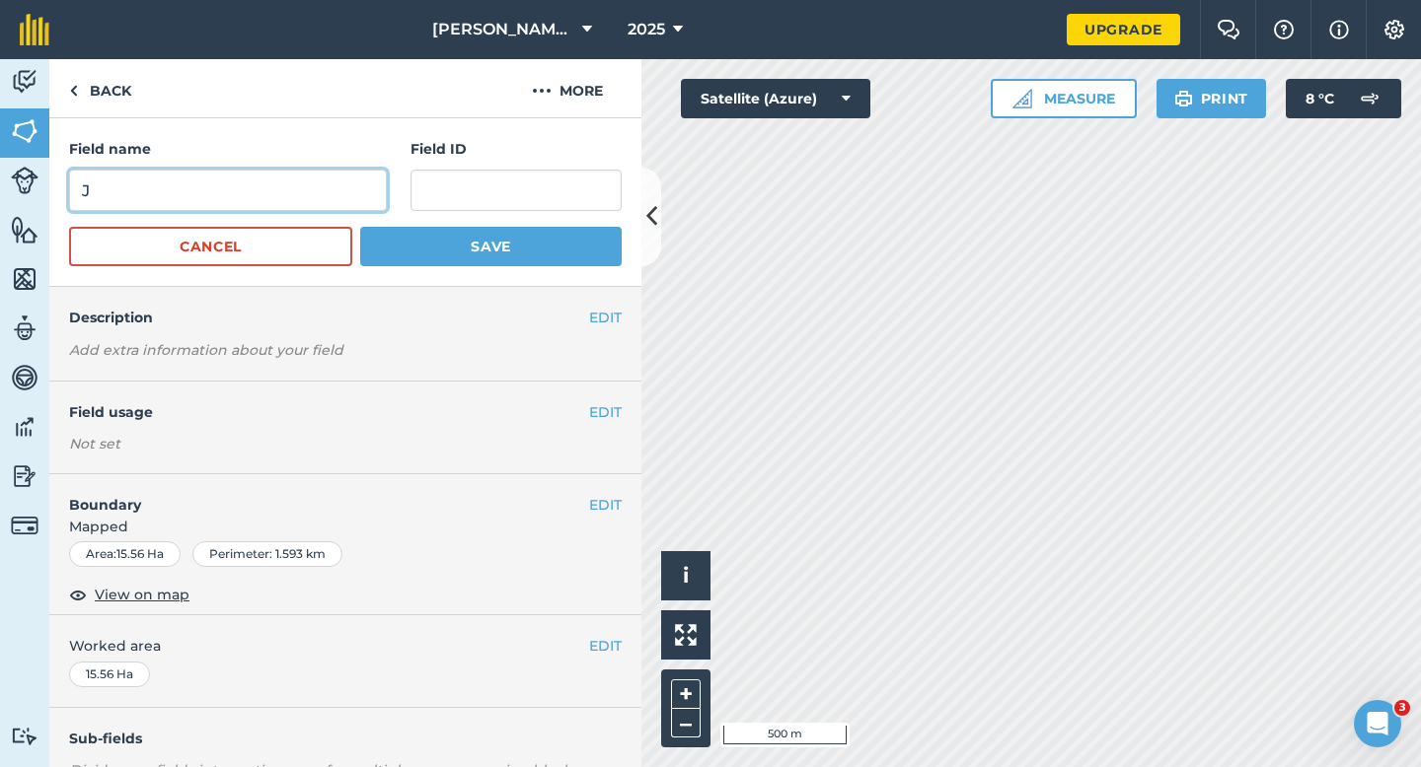
click at [351, 193] on input "J" at bounding box center [228, 190] width 318 height 41
type input "I"
click at [360, 227] on button "Save" at bounding box center [490, 246] width 261 height 39
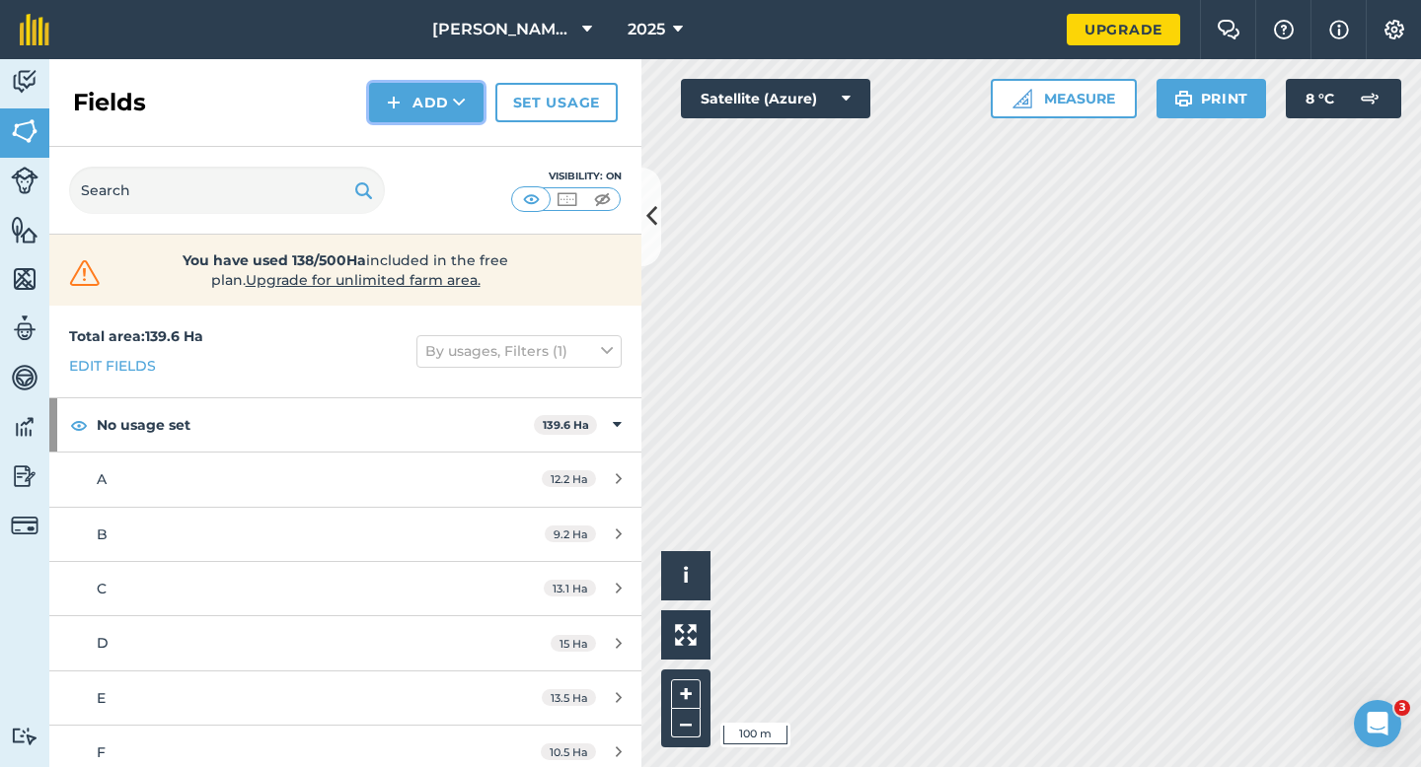
click at [428, 98] on button "Add" at bounding box center [426, 102] width 114 height 39
click at [438, 138] on link "Draw" at bounding box center [426, 146] width 109 height 43
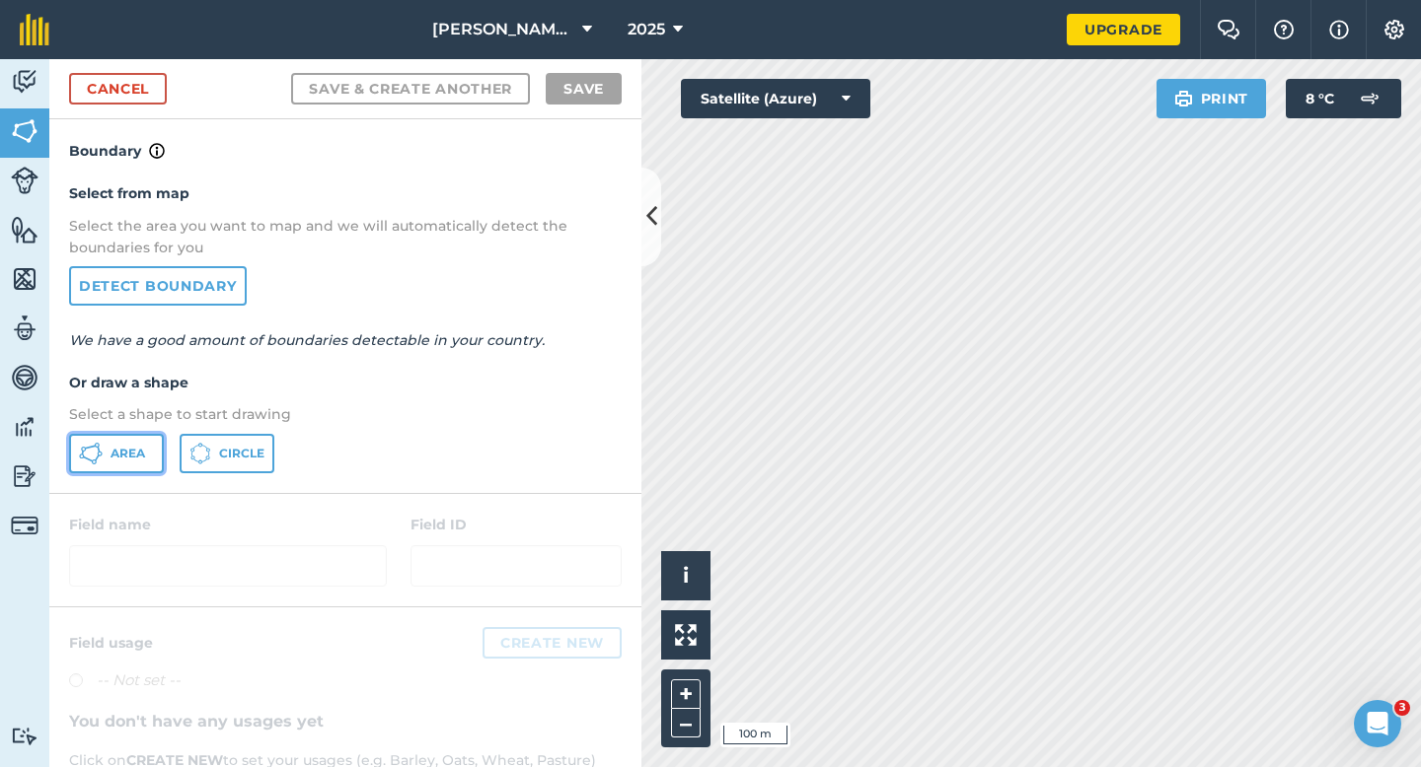
click at [140, 454] on span "Area" at bounding box center [127, 454] width 35 height 16
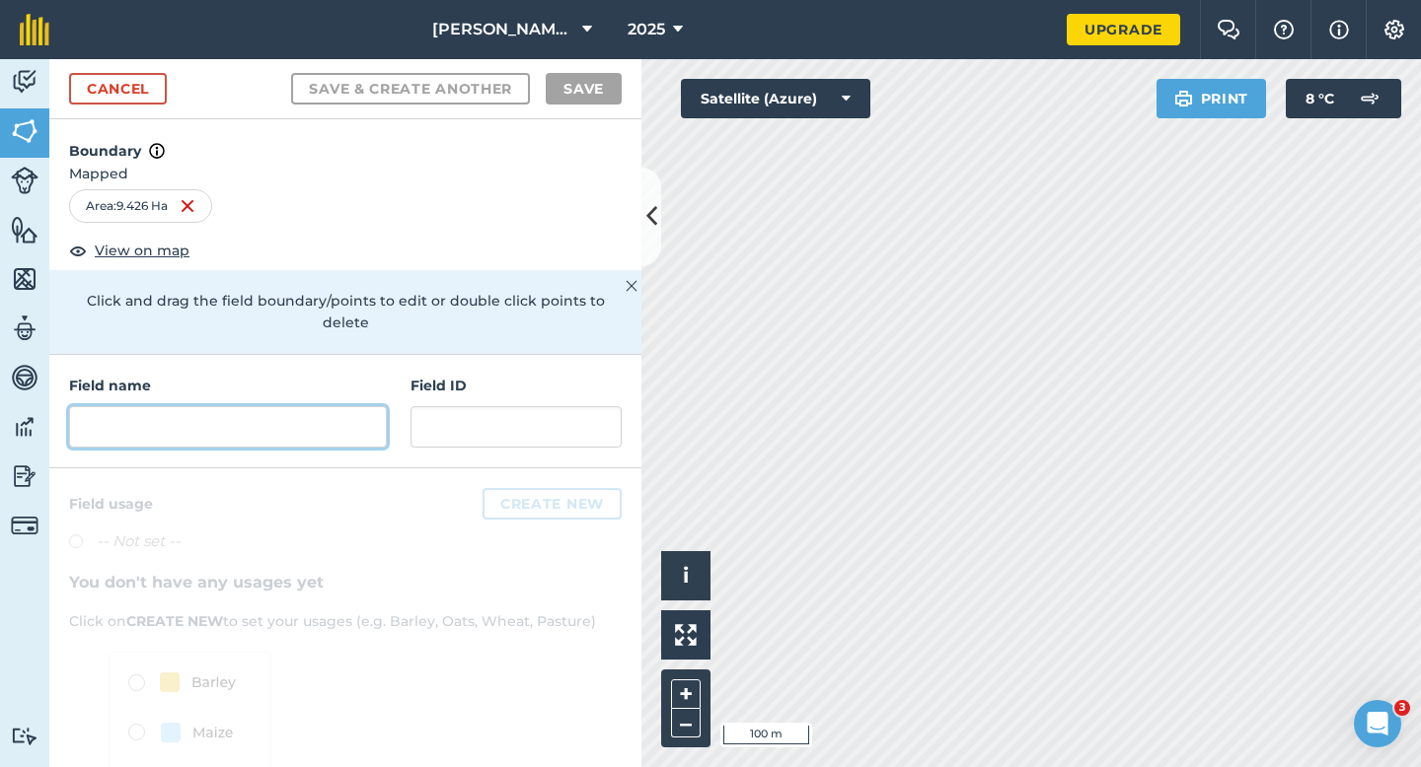
click at [307, 420] on input "text" at bounding box center [228, 426] width 318 height 41
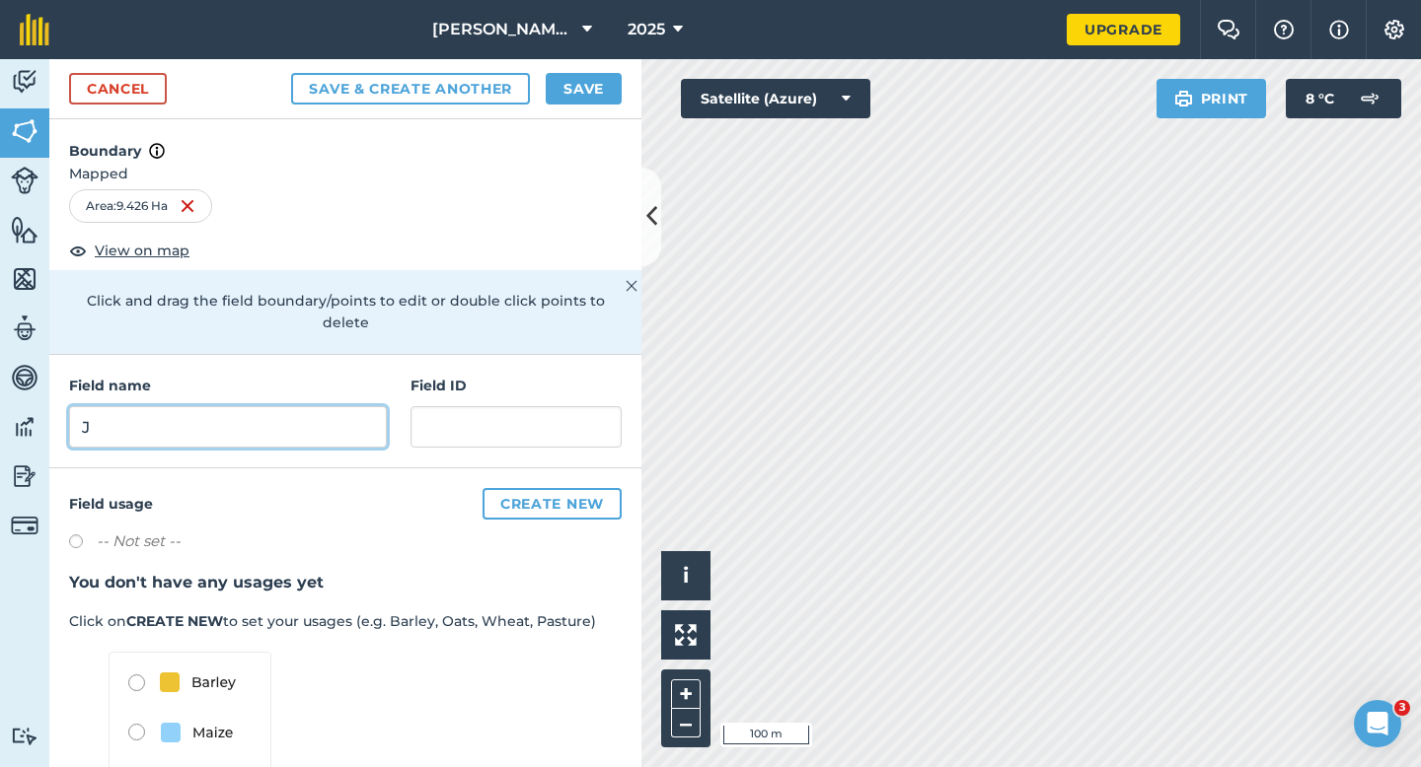
type input "J"
click at [561, 96] on button "Save" at bounding box center [584, 89] width 76 height 32
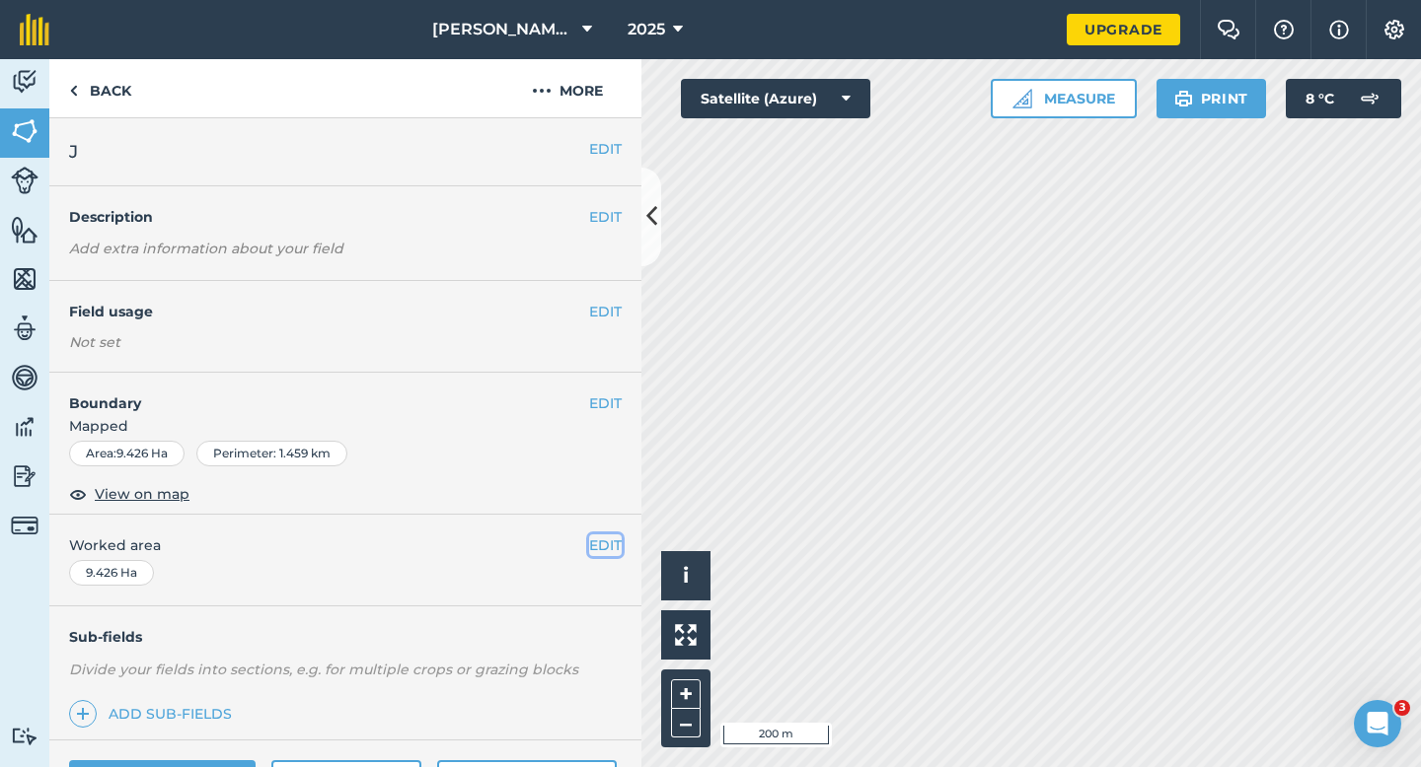
click at [607, 550] on button "EDIT" at bounding box center [605, 546] width 33 height 22
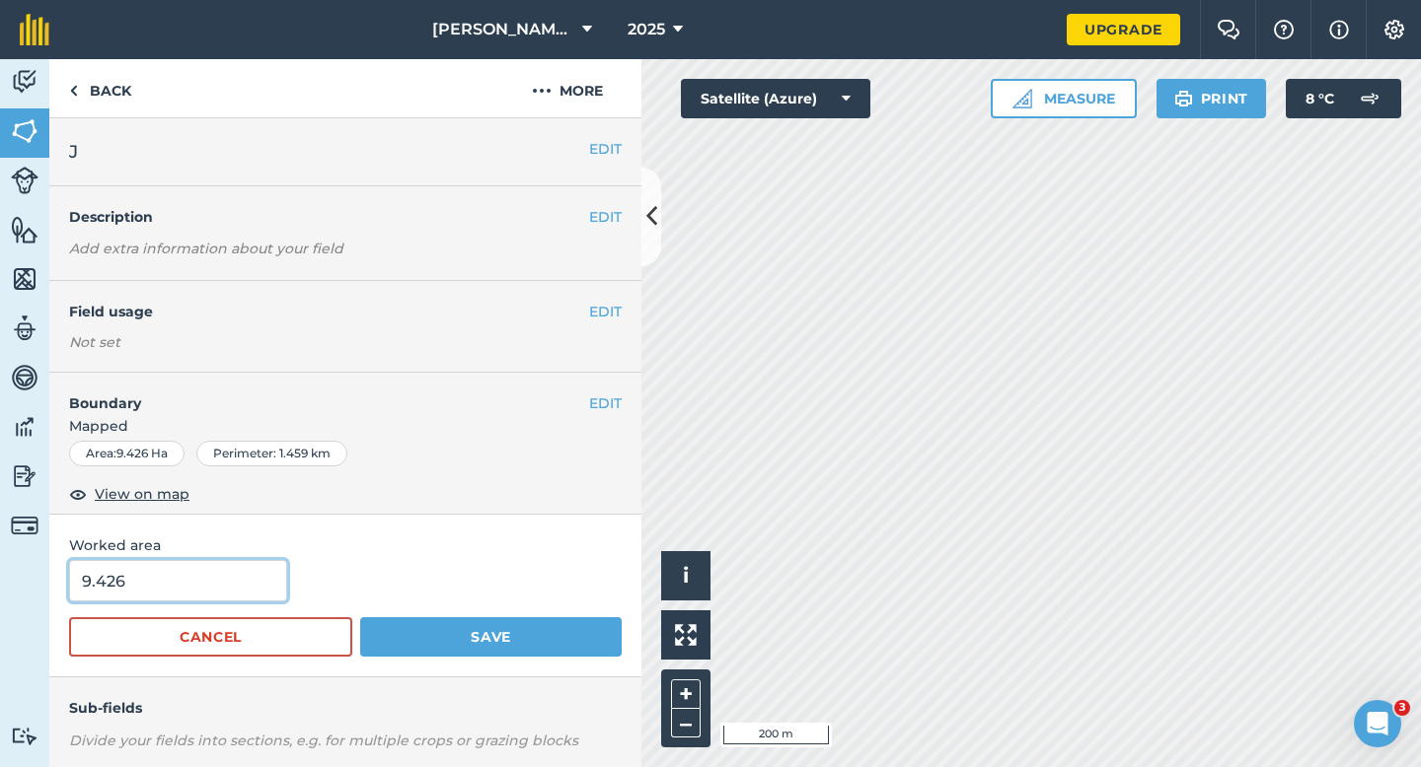
click at [255, 580] on input "9.426" at bounding box center [178, 580] width 218 height 41
type input "10"
click at [360, 618] on button "Save" at bounding box center [490, 637] width 261 height 39
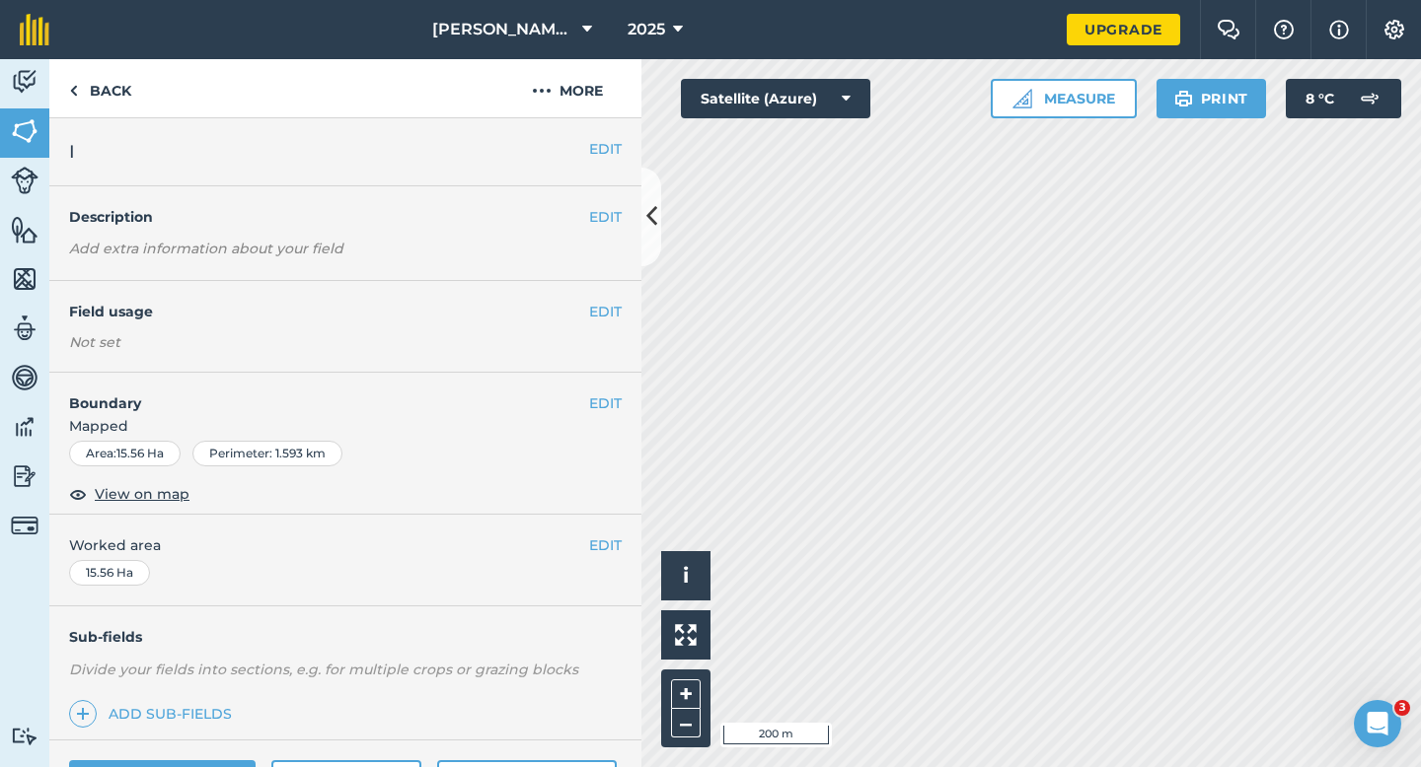
click at [607, 534] on div "EDIT Worked area 15.56 Ha" at bounding box center [345, 561] width 592 height 92
click at [607, 543] on button "EDIT" at bounding box center [605, 546] width 33 height 22
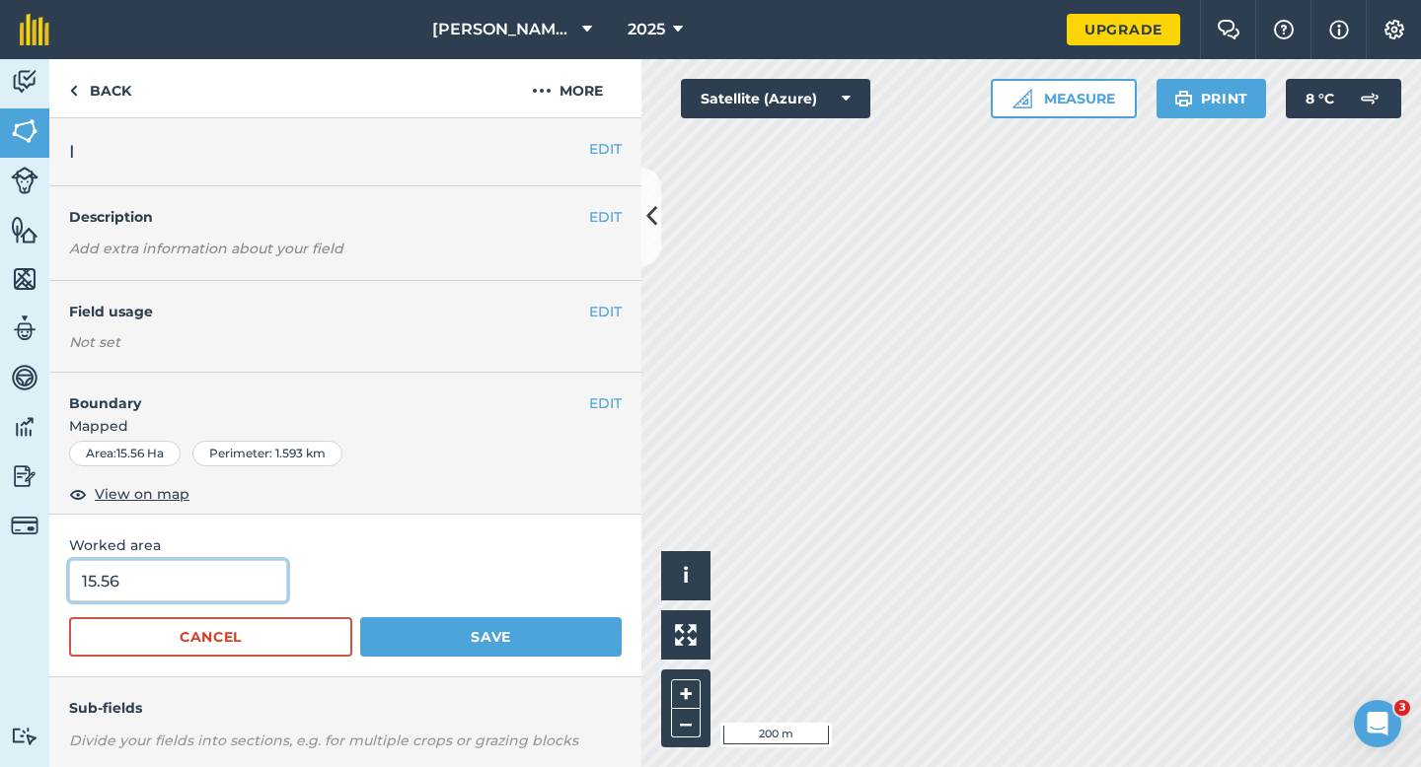
click at [248, 571] on input "15.56" at bounding box center [178, 580] width 218 height 41
type input "15.5"
click at [360, 618] on button "Save" at bounding box center [490, 637] width 261 height 39
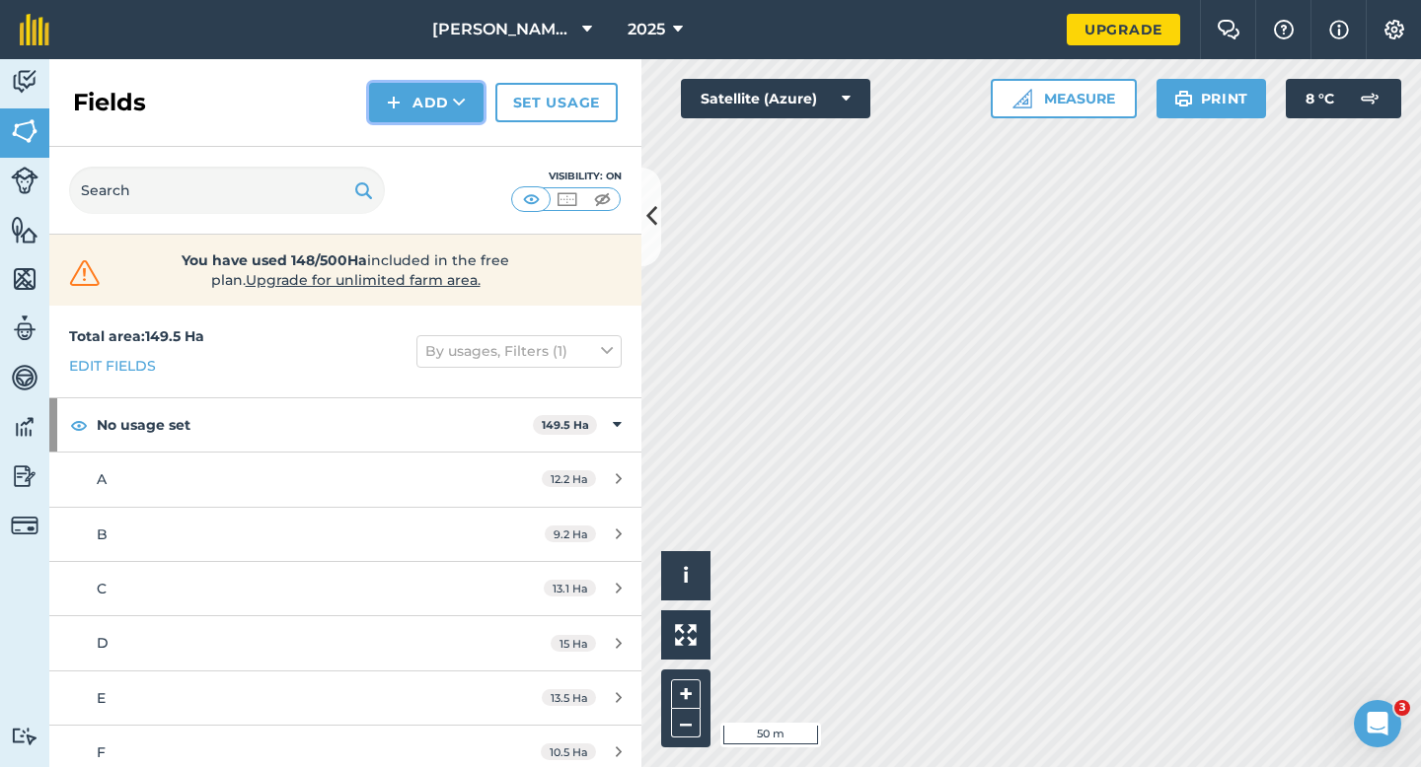
click at [429, 115] on button "Add" at bounding box center [426, 102] width 114 height 39
click at [429, 132] on link "Draw" at bounding box center [426, 146] width 109 height 43
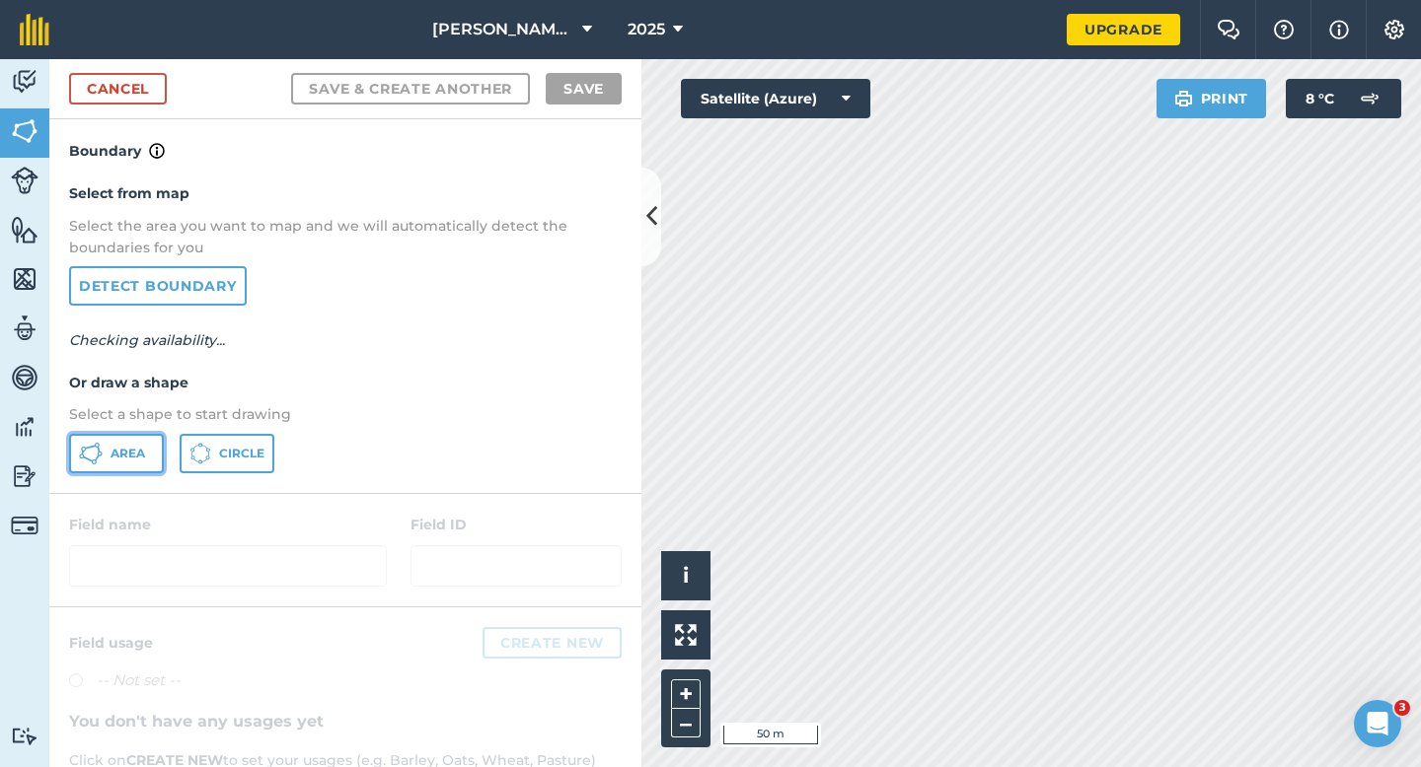
click at [155, 453] on button "Area" at bounding box center [116, 453] width 95 height 39
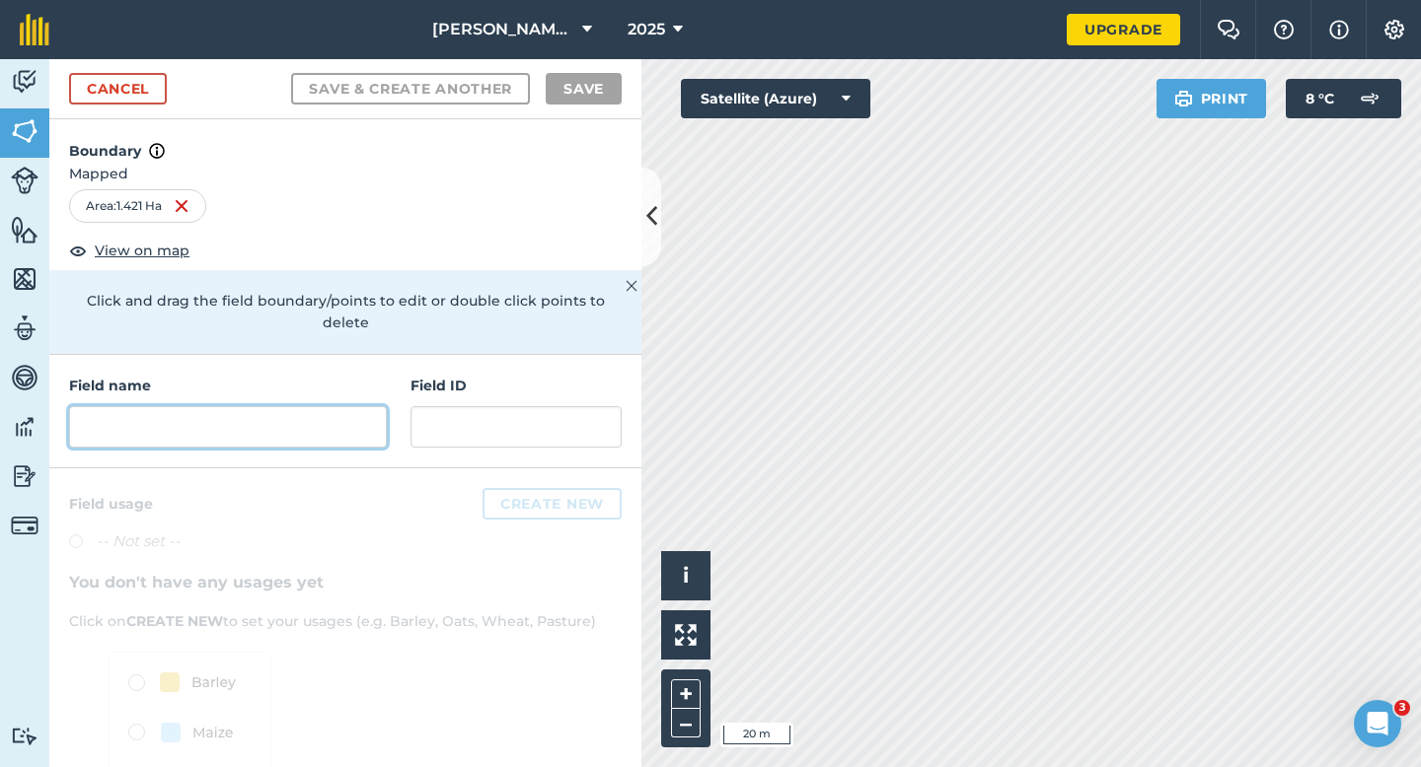
click at [266, 423] on input "text" at bounding box center [228, 426] width 318 height 41
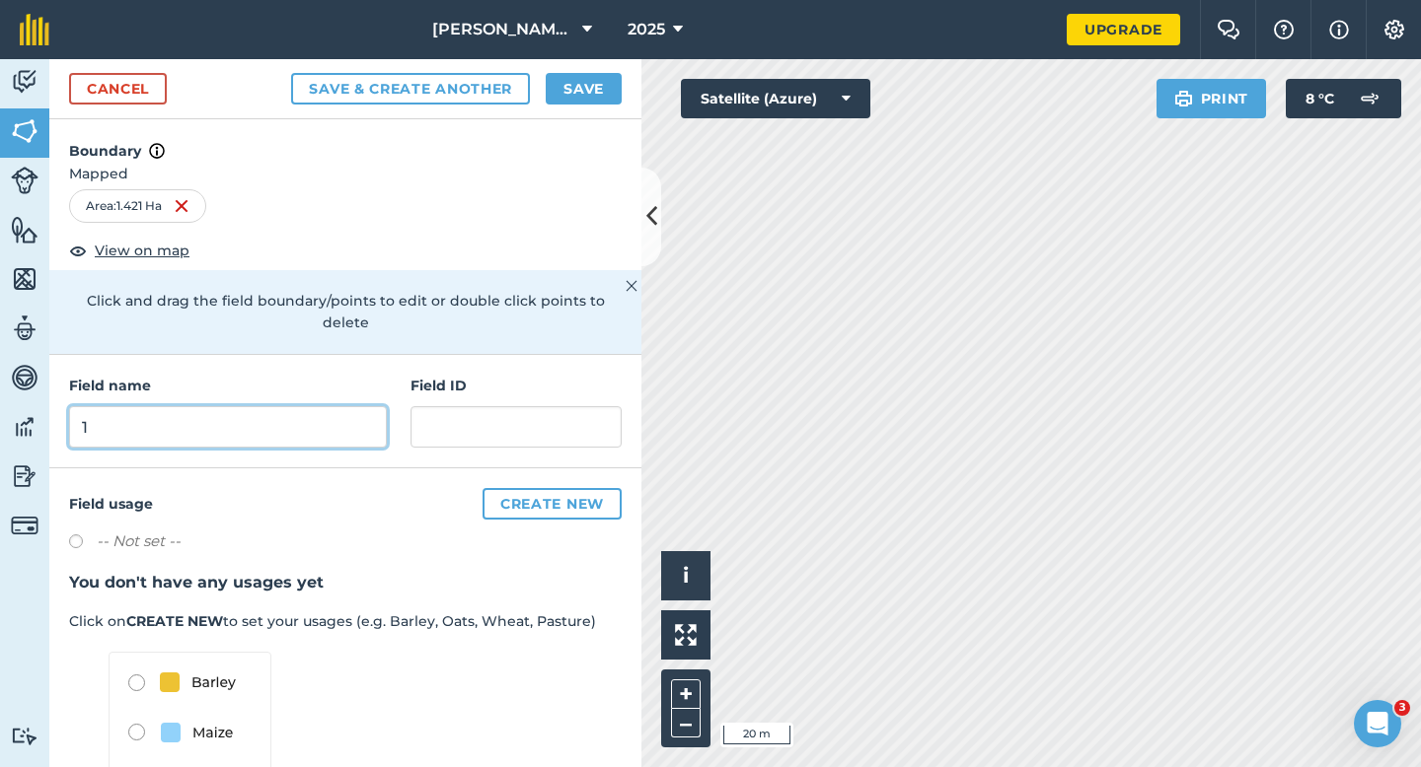
type input "1"
click at [577, 71] on div "Cancel Save & Create Another Save" at bounding box center [345, 89] width 592 height 60
click at [584, 82] on button "Save" at bounding box center [584, 89] width 76 height 32
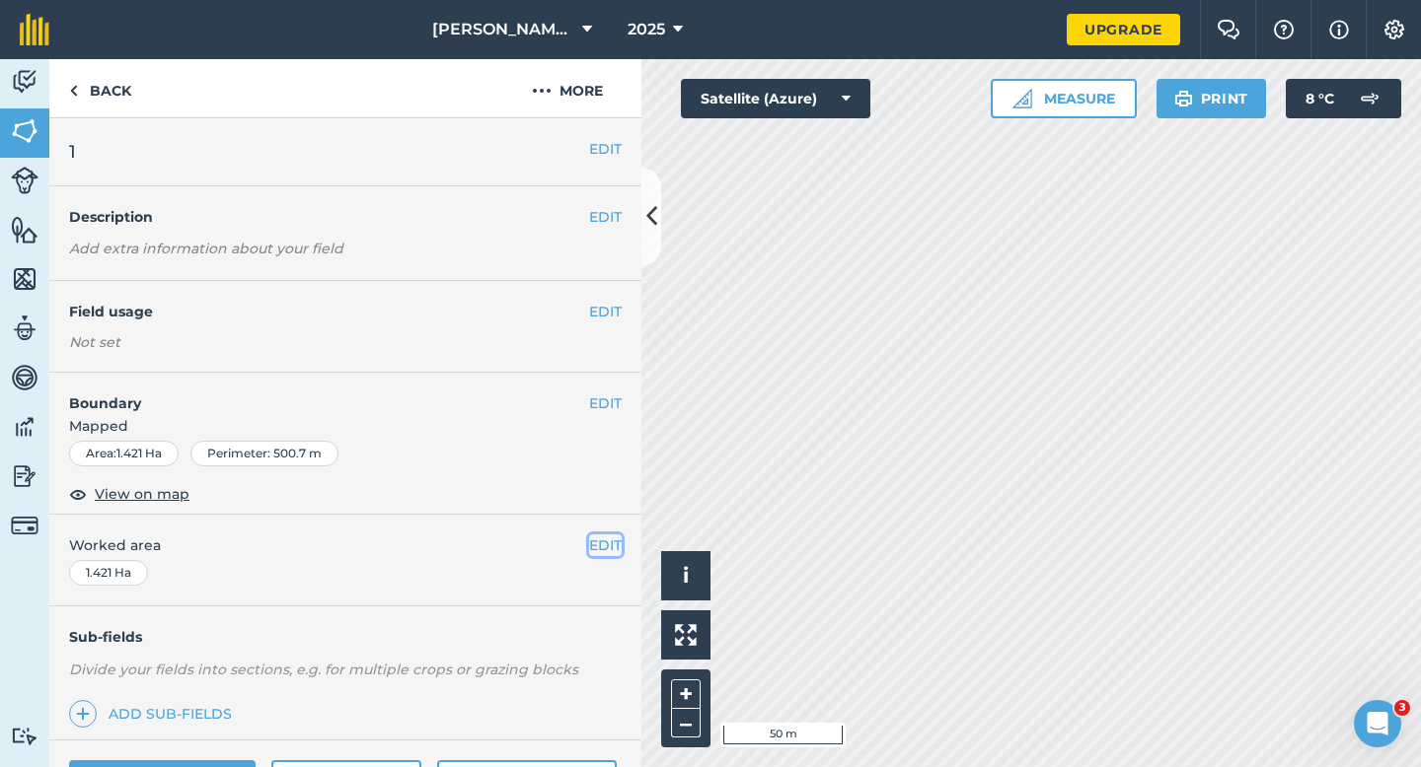
click at [602, 548] on button "EDIT" at bounding box center [605, 546] width 33 height 22
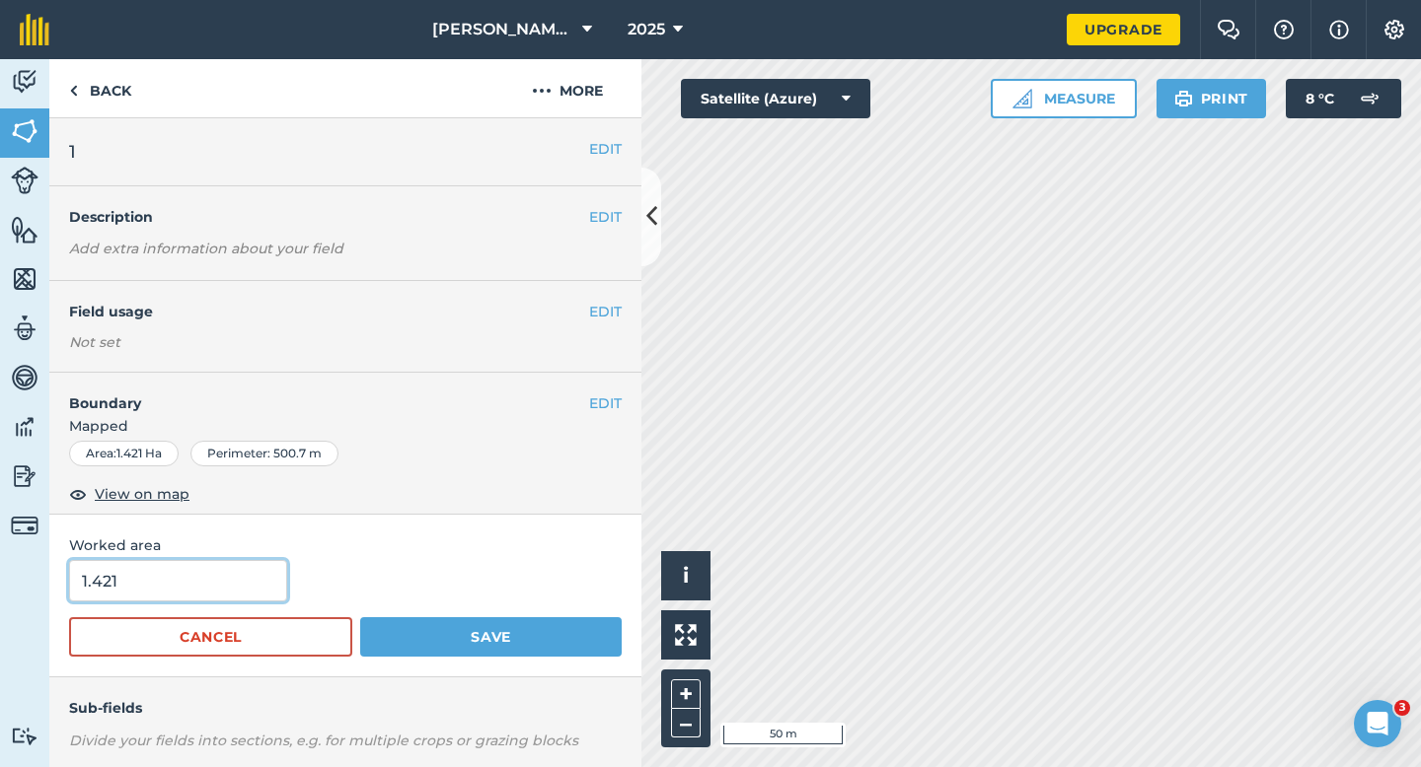
click at [269, 588] on input "1.421" at bounding box center [178, 580] width 218 height 41
type input "1.4"
click at [360, 618] on button "Save" at bounding box center [490, 637] width 261 height 39
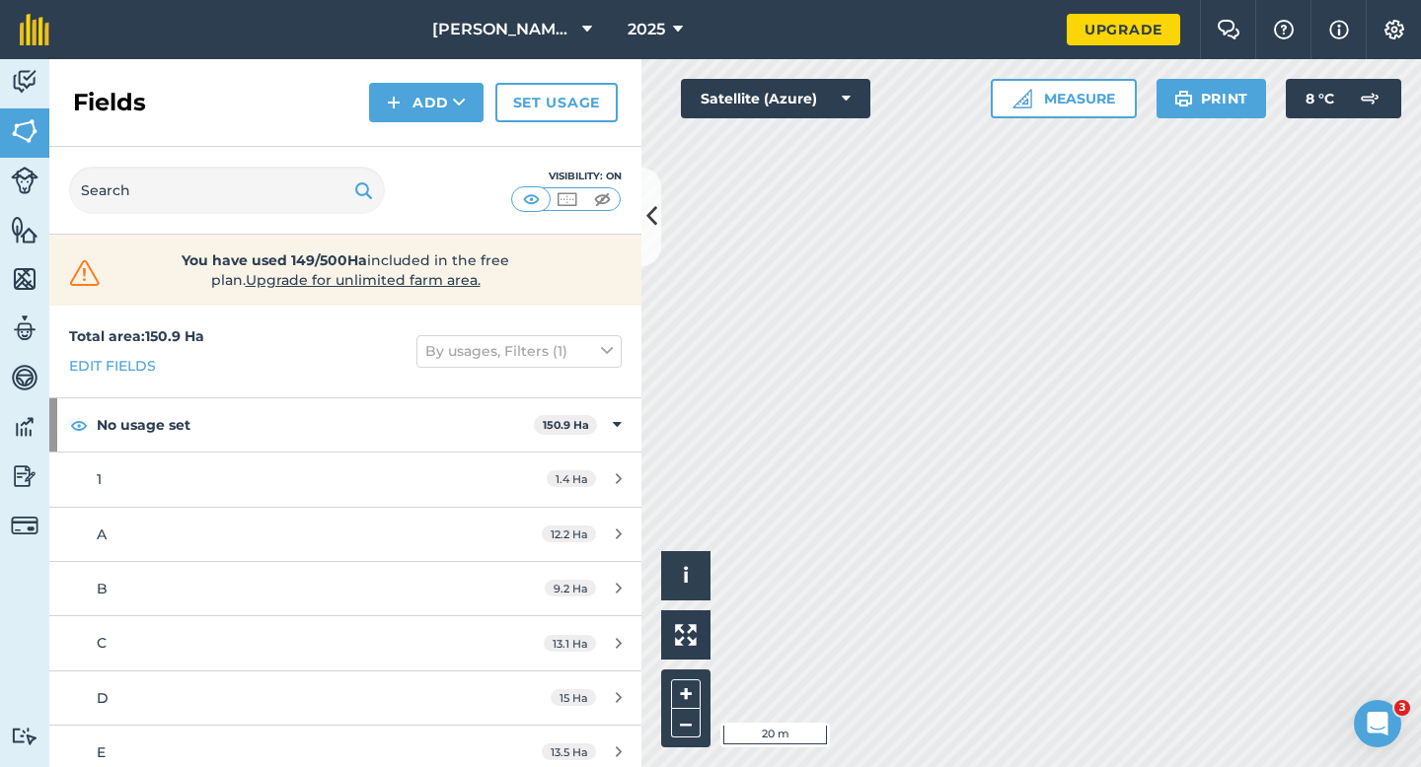
click at [408, 124] on div "Fields Add Set usage" at bounding box center [345, 103] width 592 height 88
click at [408, 126] on div "Fields Add Set usage" at bounding box center [345, 103] width 592 height 88
click at [408, 147] on div "Visibility: On" at bounding box center [345, 191] width 592 height 88
click at [408, 128] on div "Fields Add Set usage" at bounding box center [345, 103] width 592 height 88
click at [408, 122] on div "Fields Add Set usage" at bounding box center [345, 103] width 592 height 88
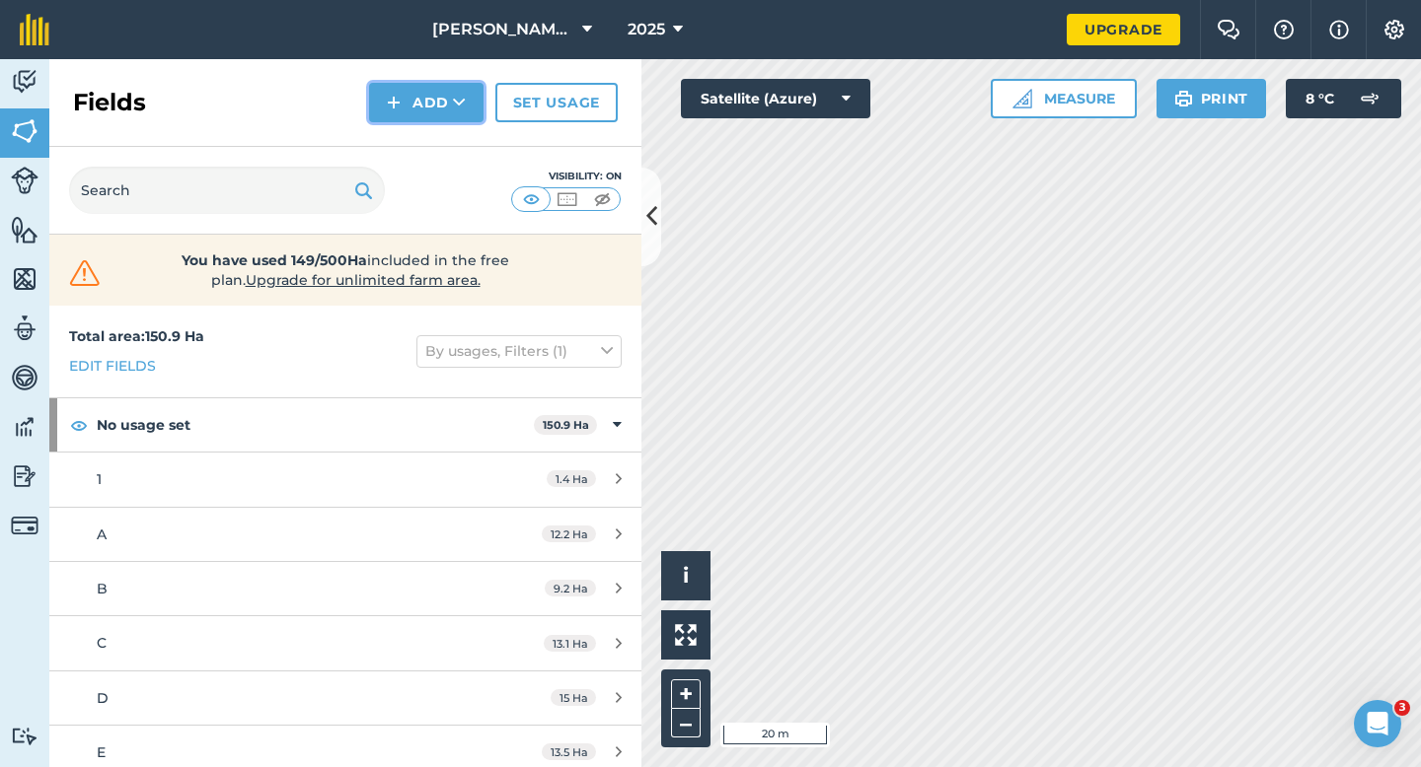
click at [408, 120] on button "Add" at bounding box center [426, 102] width 114 height 39
click at [408, 137] on link "Draw" at bounding box center [426, 146] width 109 height 43
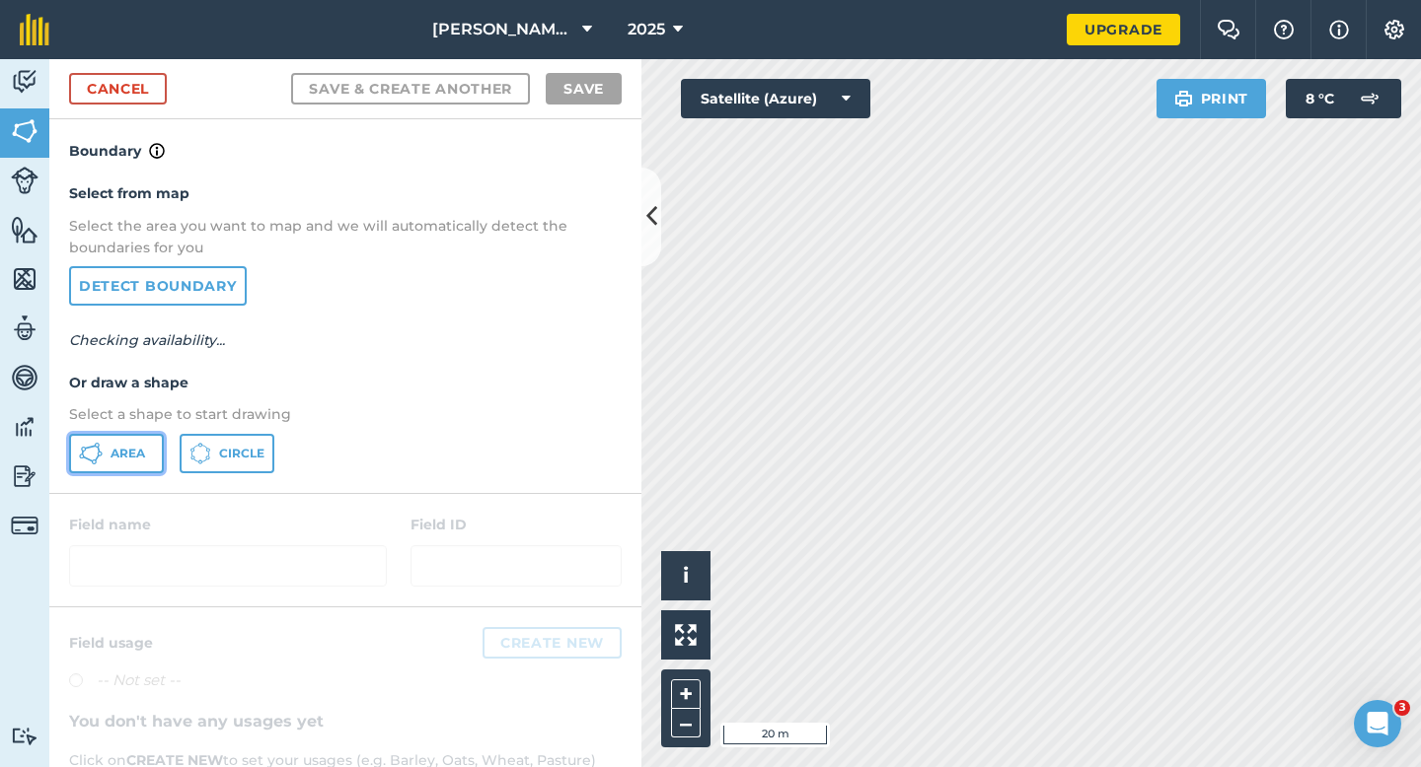
click at [101, 448] on icon at bounding box center [91, 454] width 24 height 24
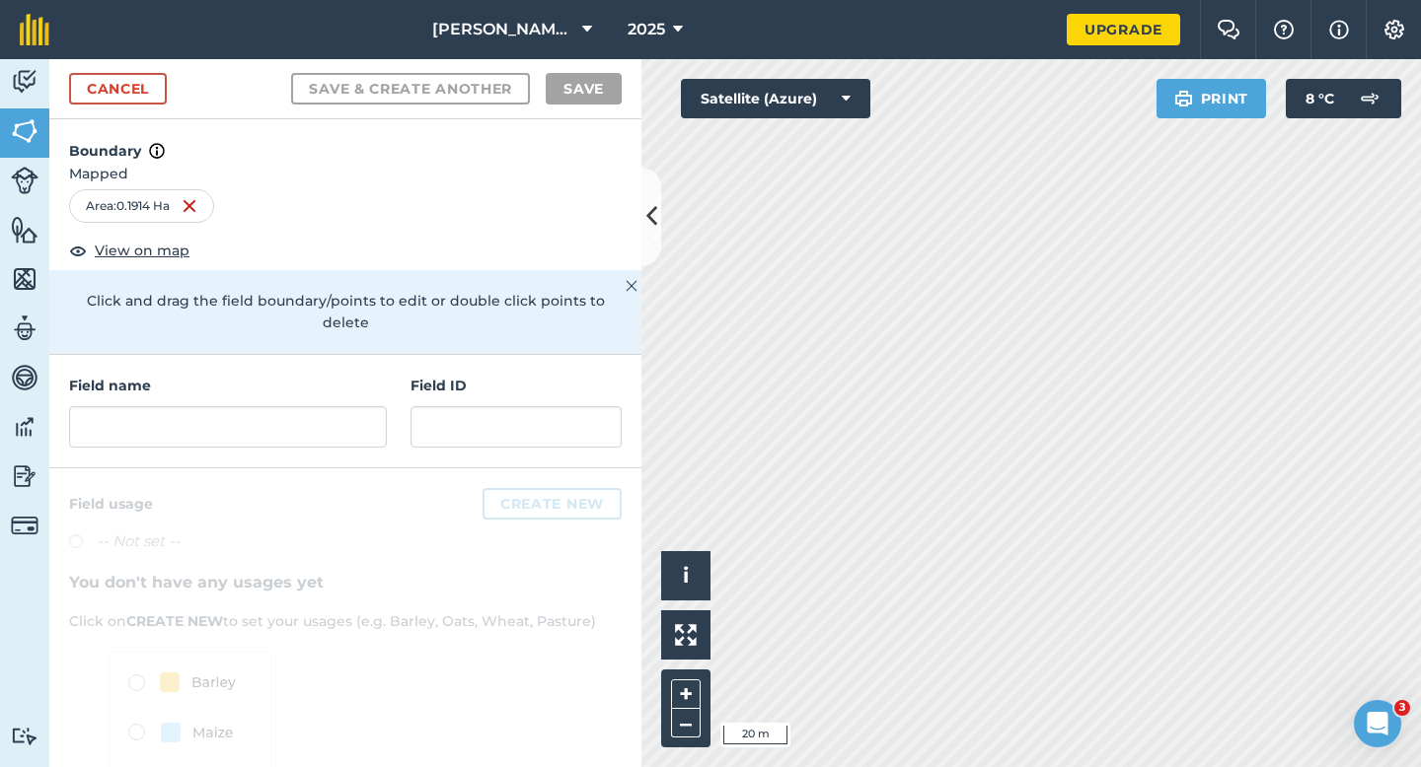
click at [237, 432] on div "Field name Field ID" at bounding box center [345, 411] width 592 height 113
click at [237, 406] on input "text" at bounding box center [228, 426] width 318 height 41
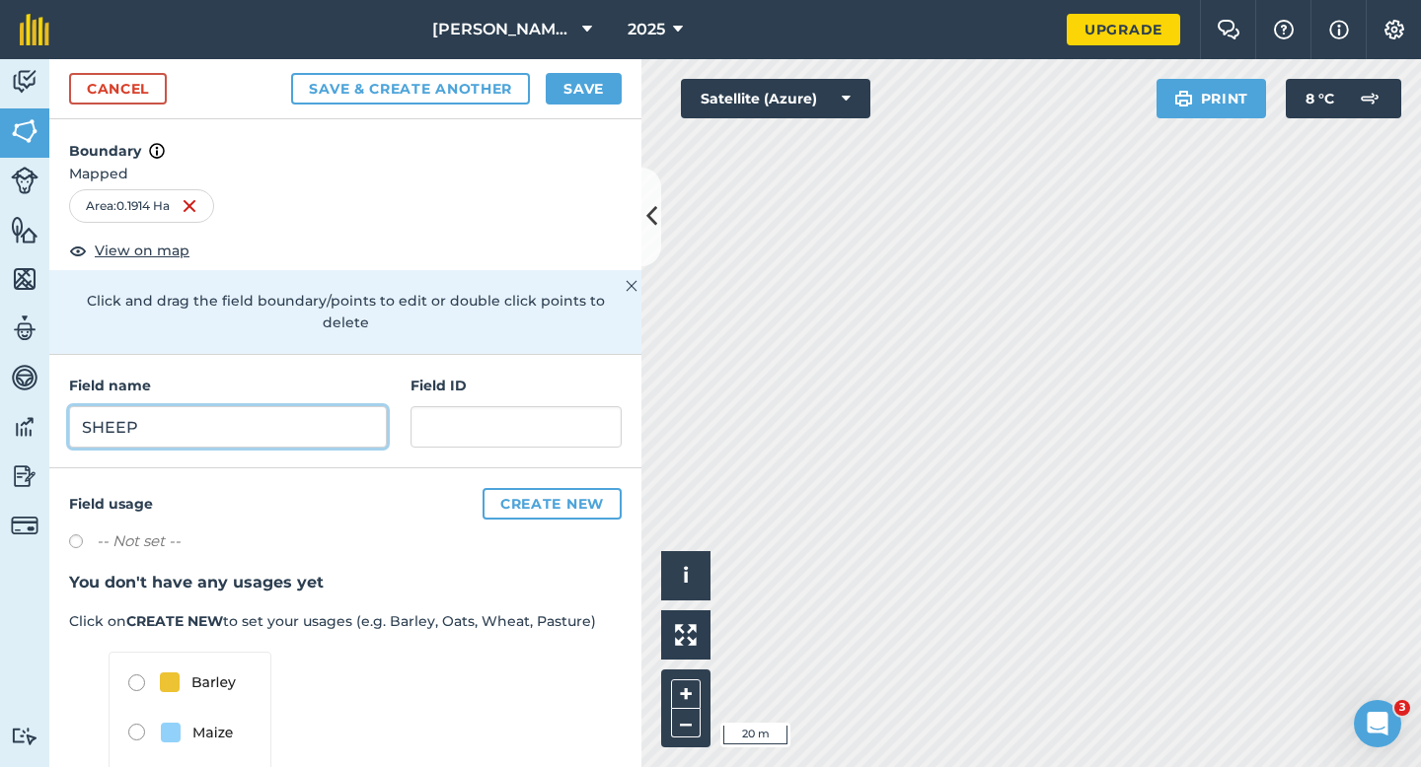
type input "SHEEP"
click at [566, 83] on button "Save" at bounding box center [584, 89] width 76 height 32
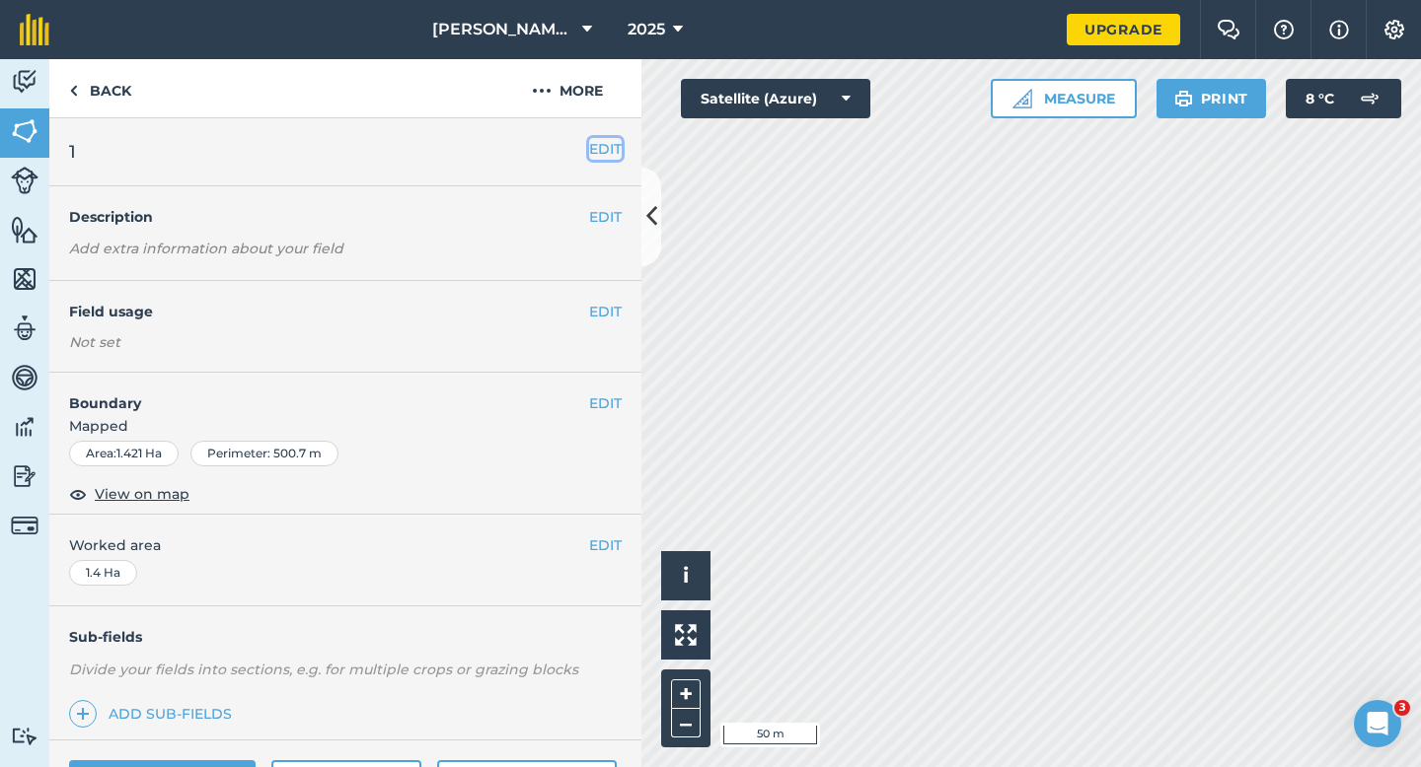
click at [600, 142] on button "EDIT" at bounding box center [605, 149] width 33 height 22
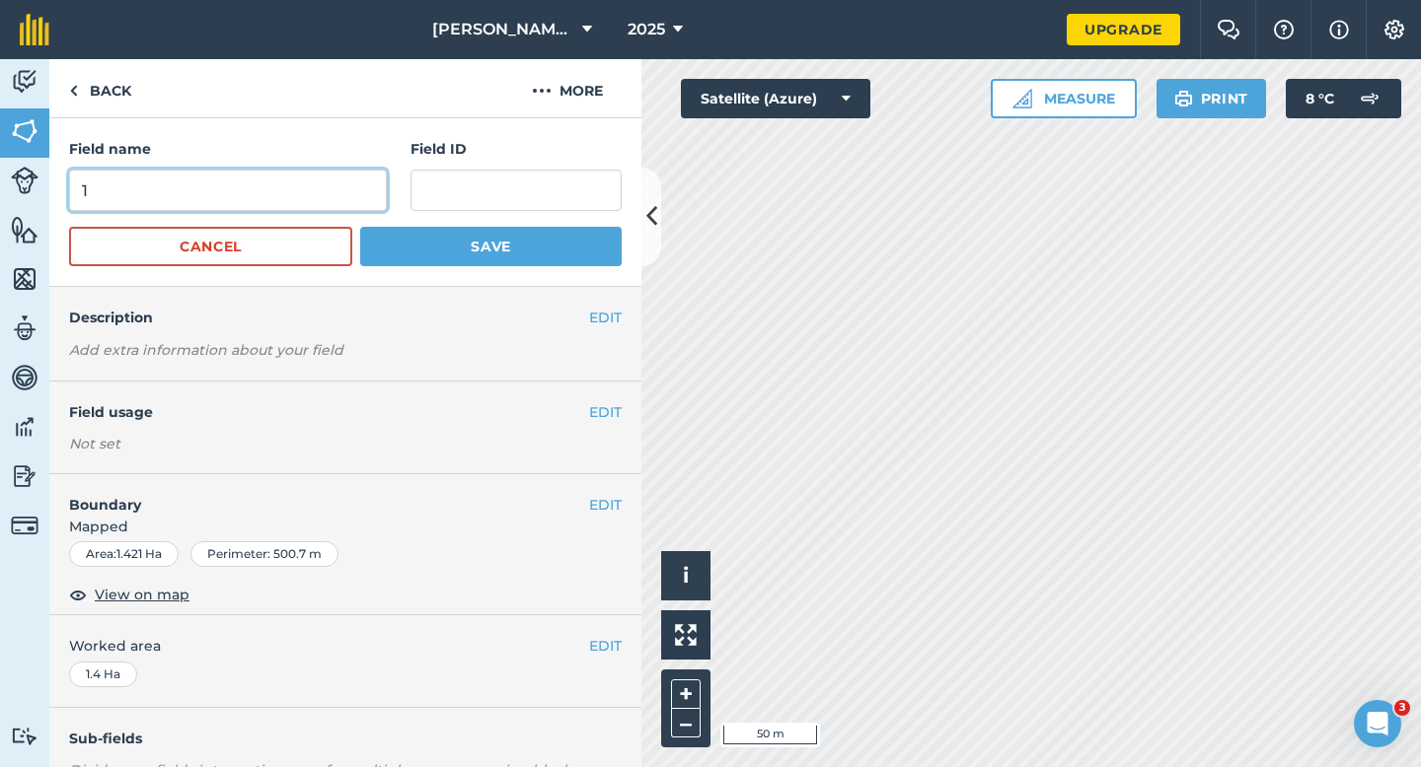
click at [301, 179] on input "1" at bounding box center [228, 190] width 318 height 41
type input "SHEEP"
click at [360, 227] on button "Save" at bounding box center [490, 246] width 261 height 39
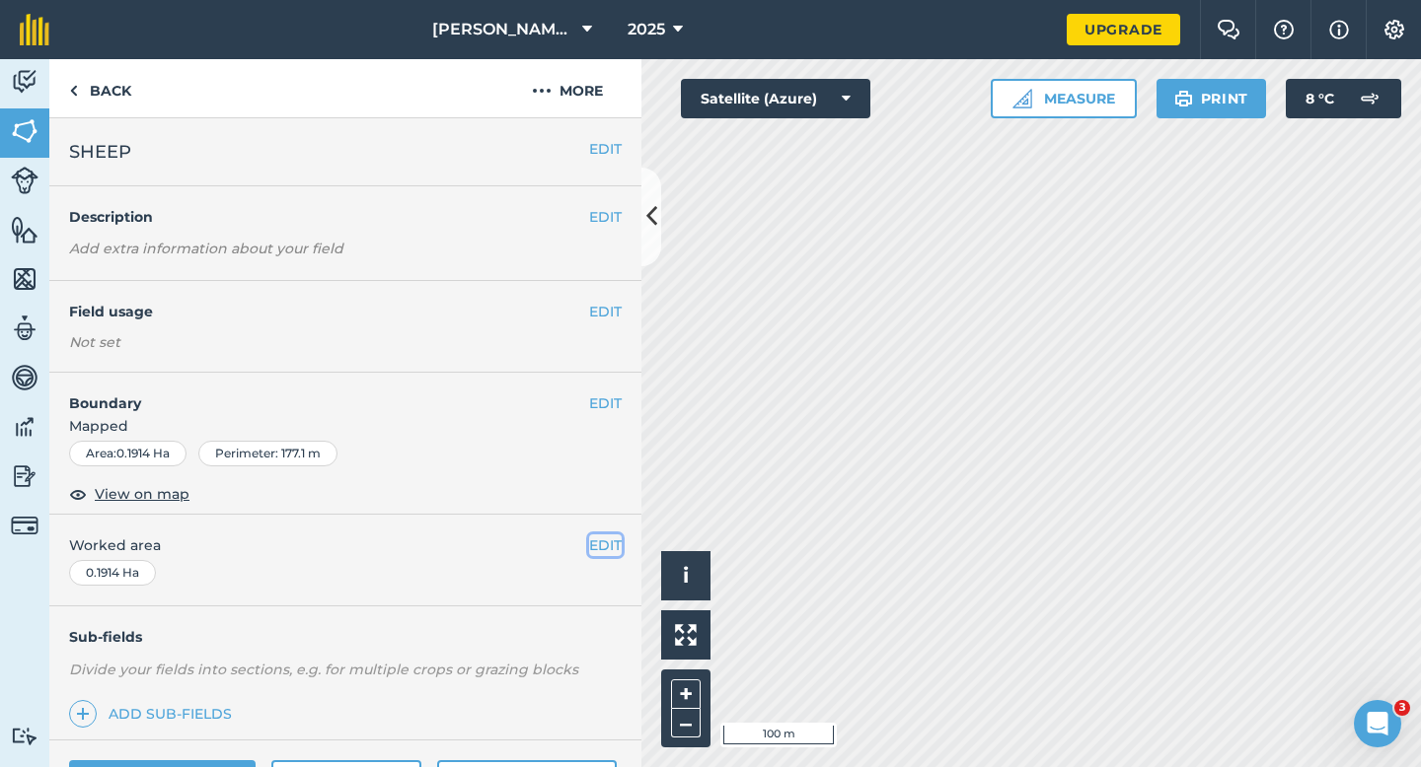
click at [620, 544] on button "EDIT" at bounding box center [605, 546] width 33 height 22
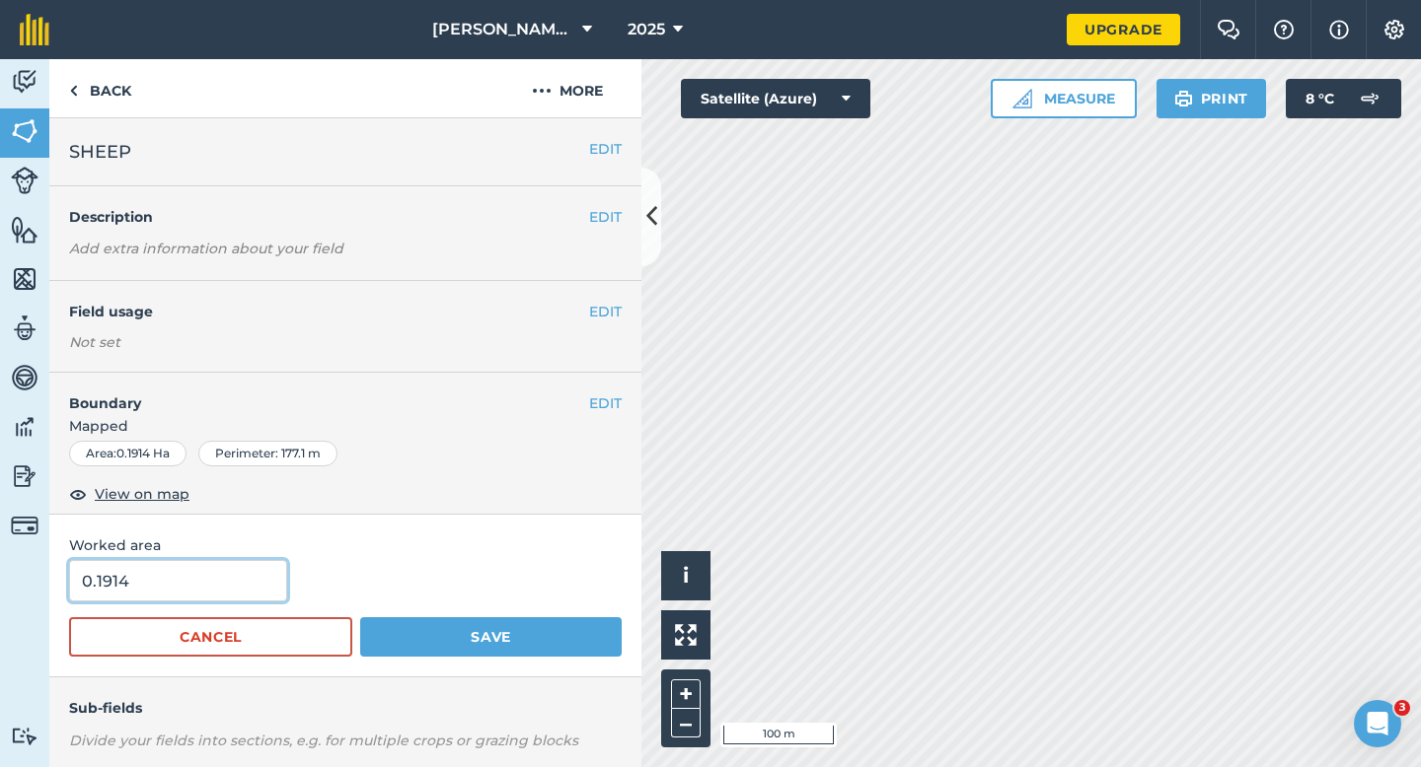
click at [188, 585] on input "0.1914" at bounding box center [178, 580] width 218 height 41
type input "0.2"
click at [360, 618] on button "Save" at bounding box center [490, 637] width 261 height 39
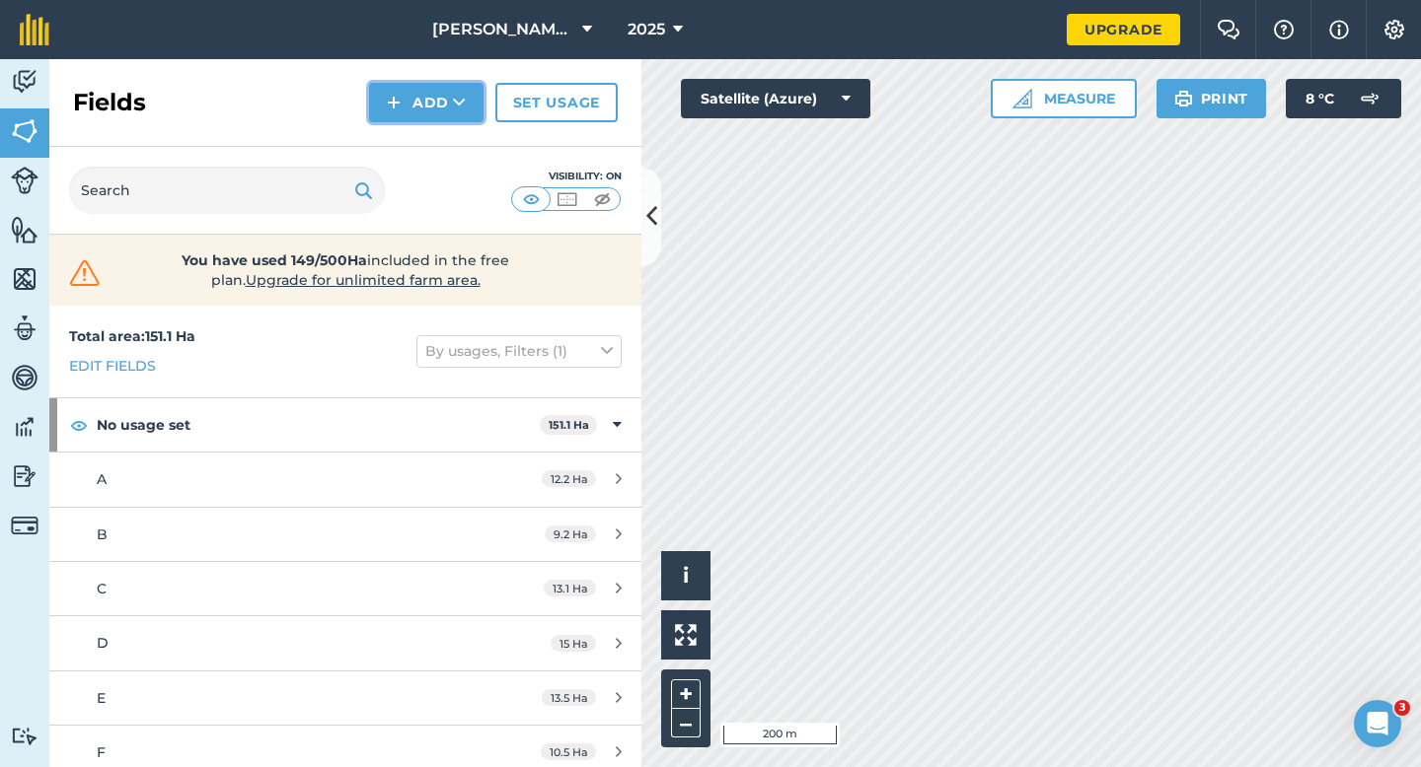
click at [411, 105] on button "Add" at bounding box center [426, 102] width 114 height 39
click at [411, 139] on link "Draw" at bounding box center [426, 146] width 109 height 43
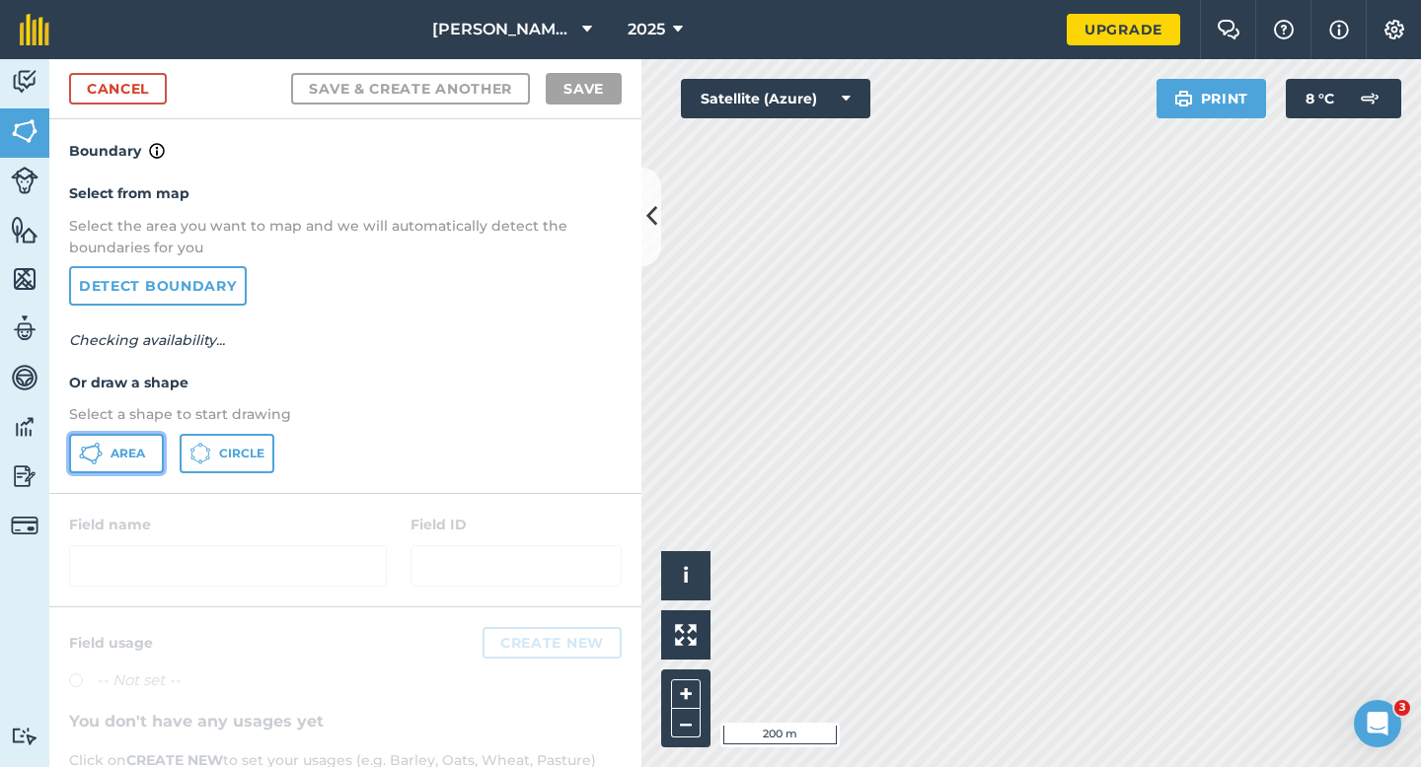
click at [141, 461] on button "Area" at bounding box center [116, 453] width 95 height 39
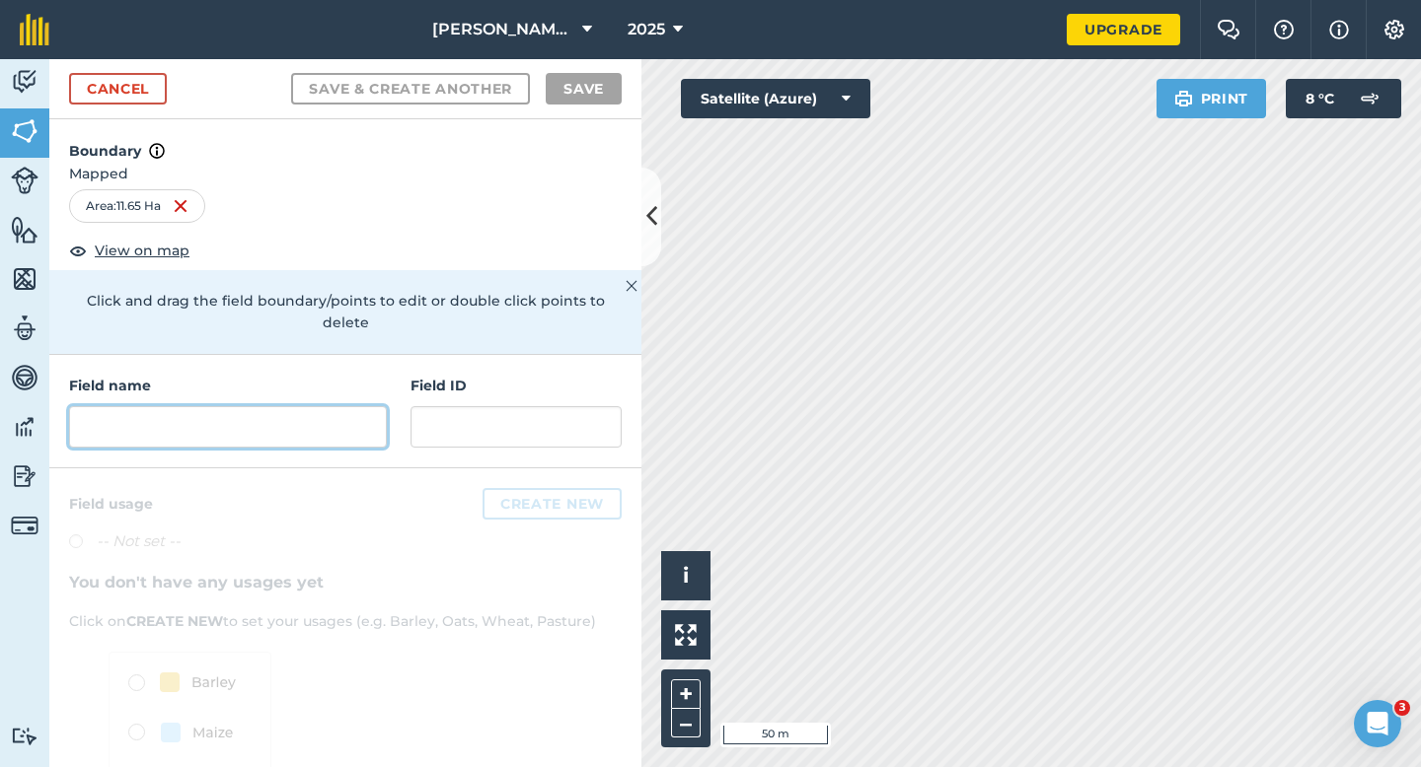
click at [292, 417] on input "text" at bounding box center [228, 426] width 318 height 41
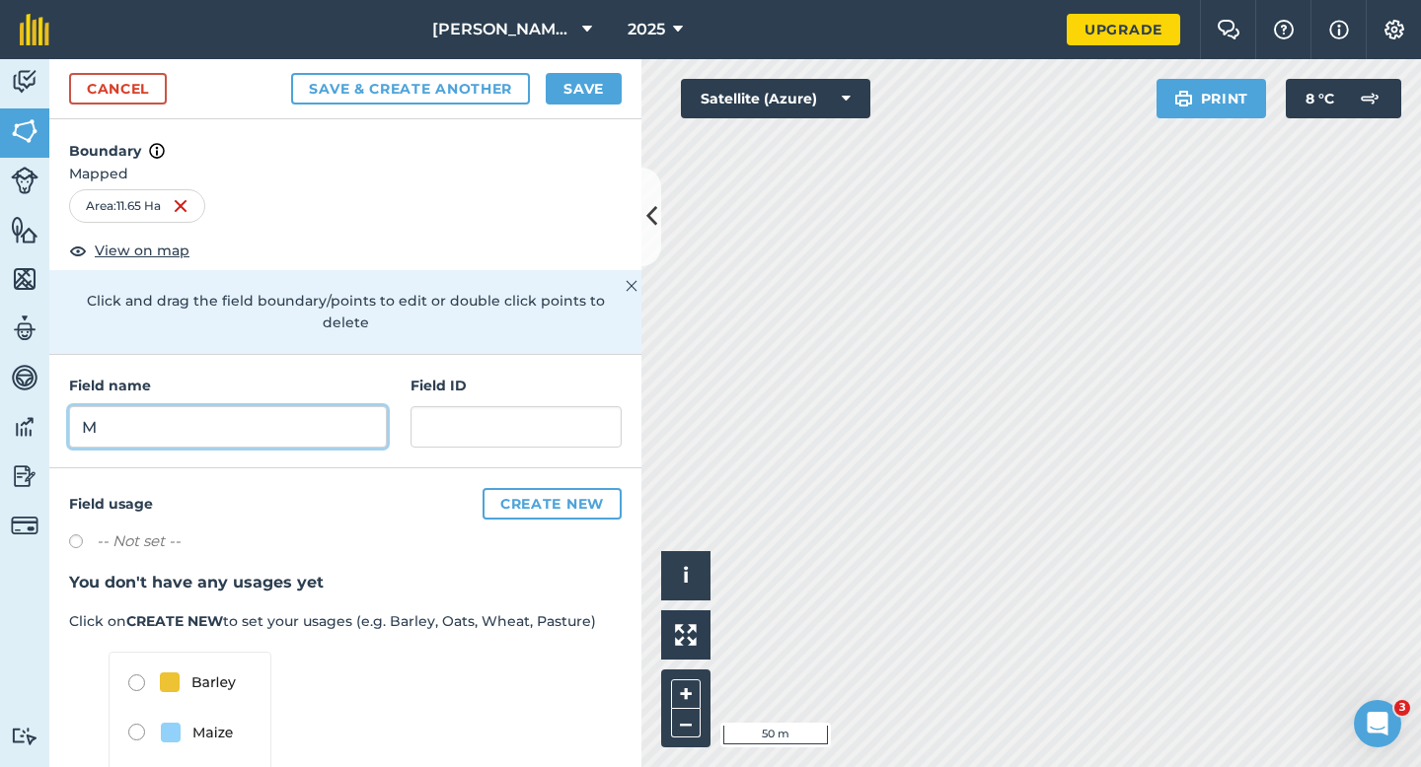
type input "M"
click at [570, 86] on button "Save" at bounding box center [584, 89] width 76 height 32
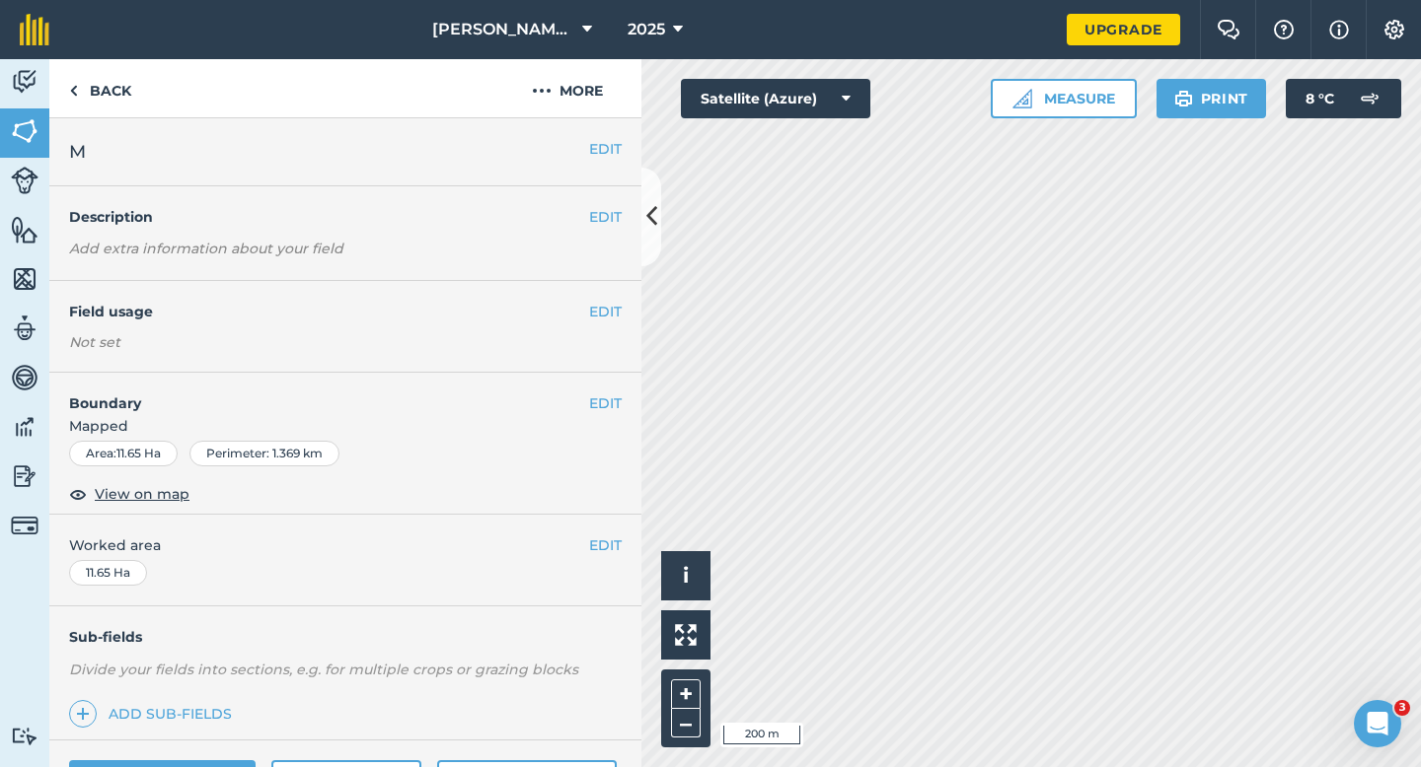
click at [603, 557] on div "EDIT Worked area 11.65 Ha" at bounding box center [345, 561] width 592 height 92
click at [613, 539] on button "EDIT" at bounding box center [605, 546] width 33 height 22
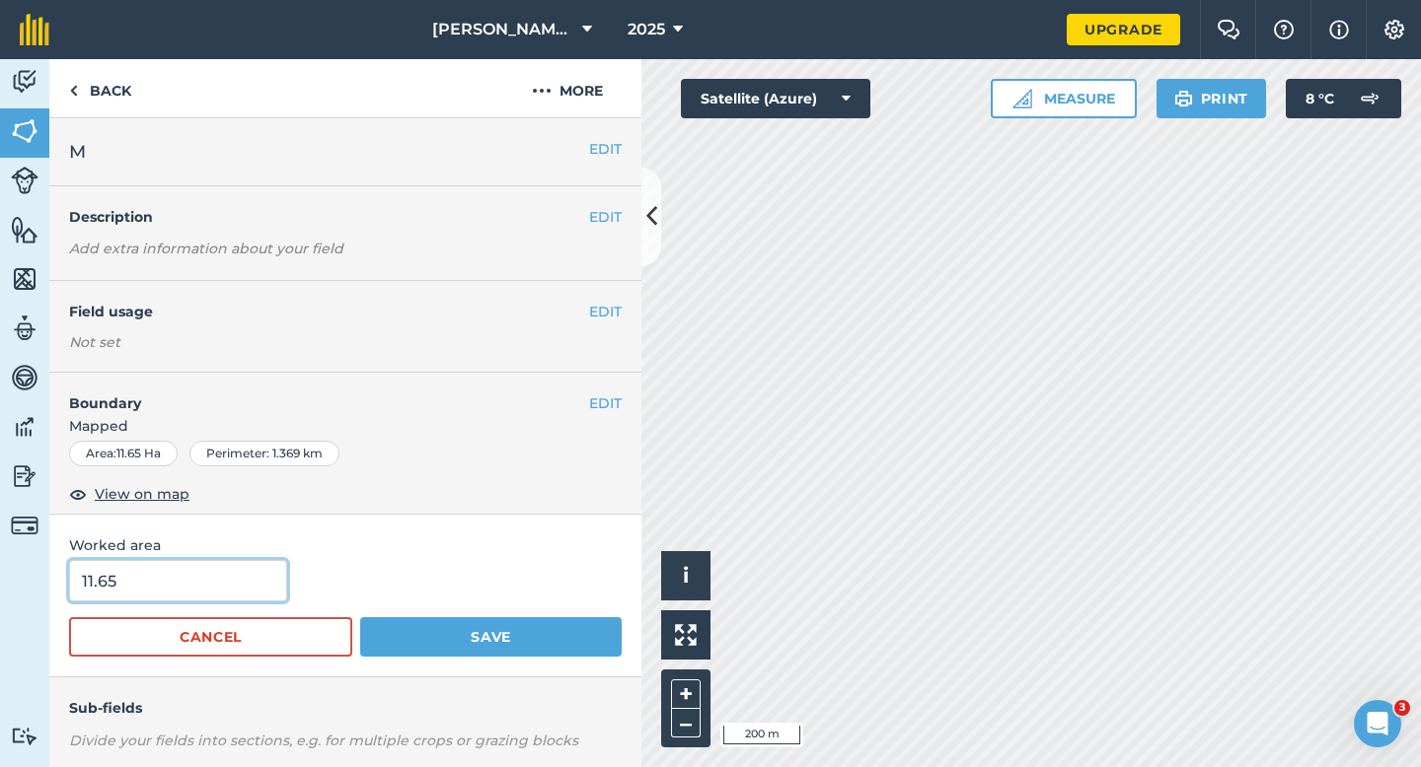
click at [241, 579] on input "11.65" at bounding box center [178, 580] width 218 height 41
type input "12"
click at [360, 618] on button "Save" at bounding box center [490, 637] width 261 height 39
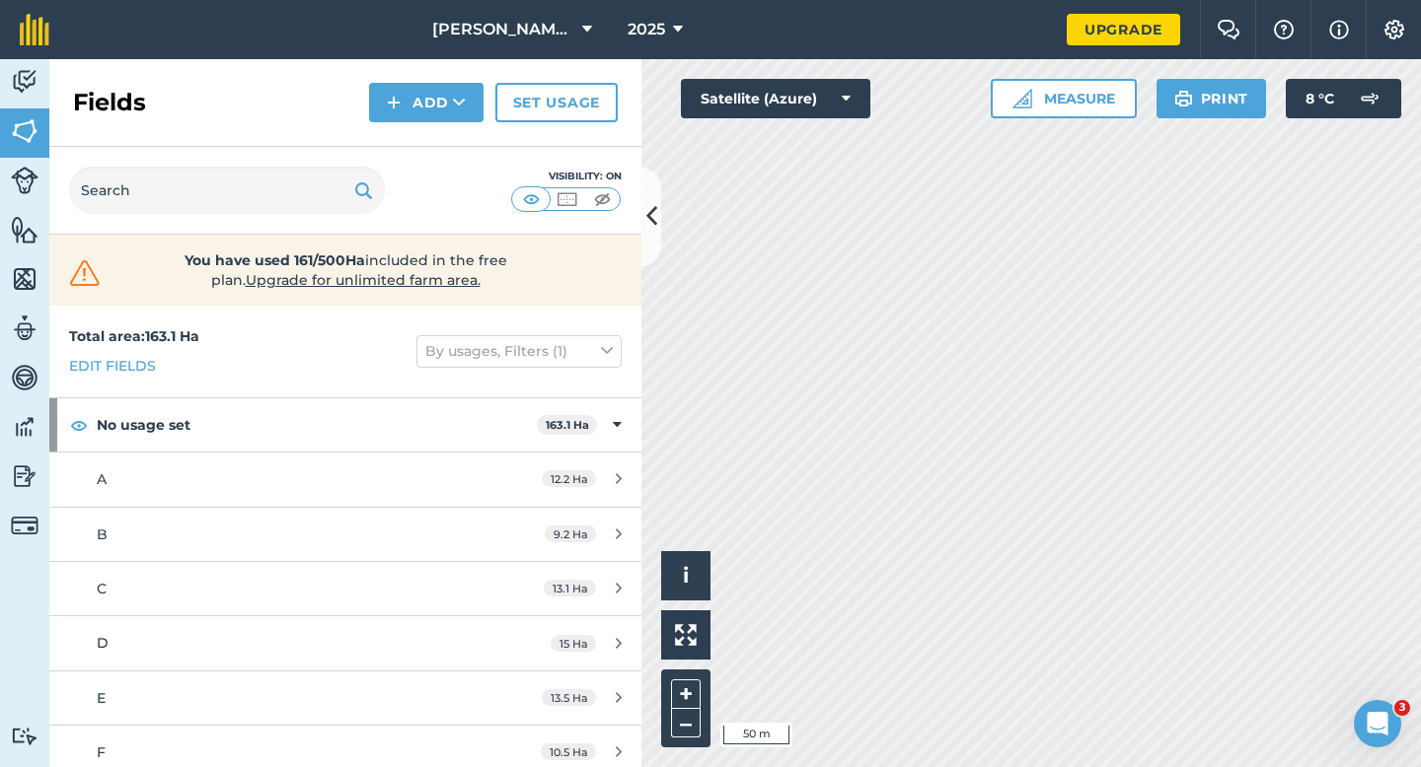
click at [439, 125] on div "Fields Add Set usage" at bounding box center [345, 103] width 592 height 88
click at [439, 111] on button "Add" at bounding box center [426, 102] width 114 height 39
click at [437, 162] on link "Draw" at bounding box center [426, 146] width 109 height 43
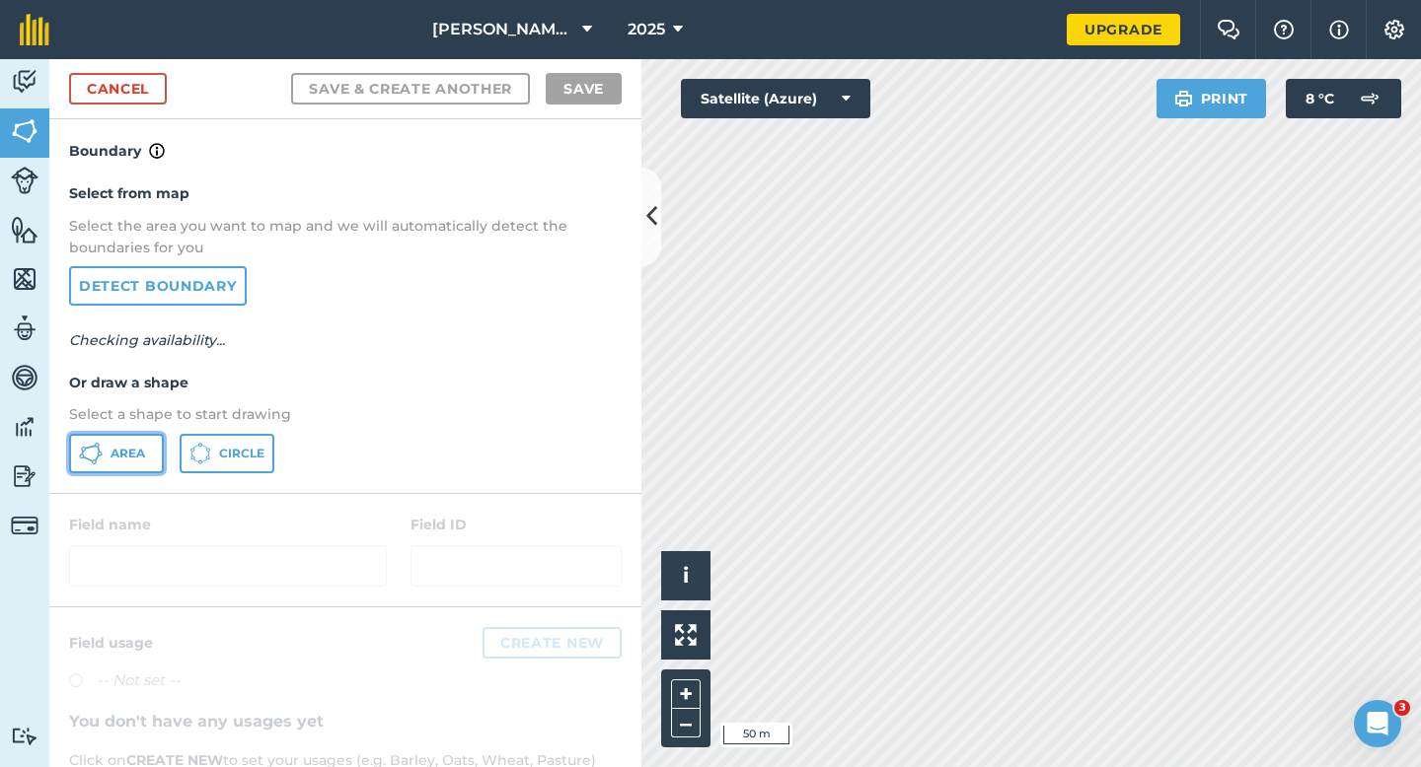
click at [126, 454] on span "Area" at bounding box center [127, 454] width 35 height 16
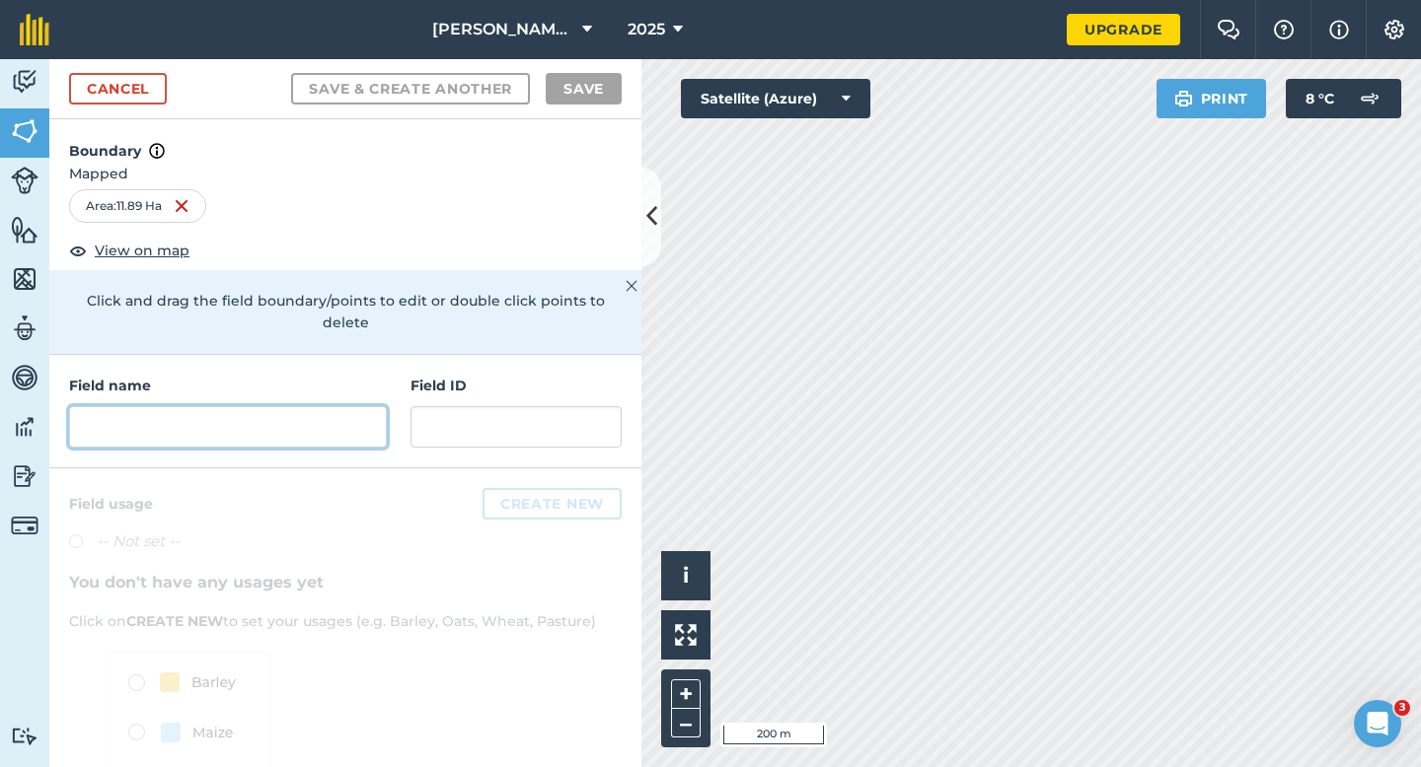
click at [328, 406] on input "text" at bounding box center [228, 426] width 318 height 41
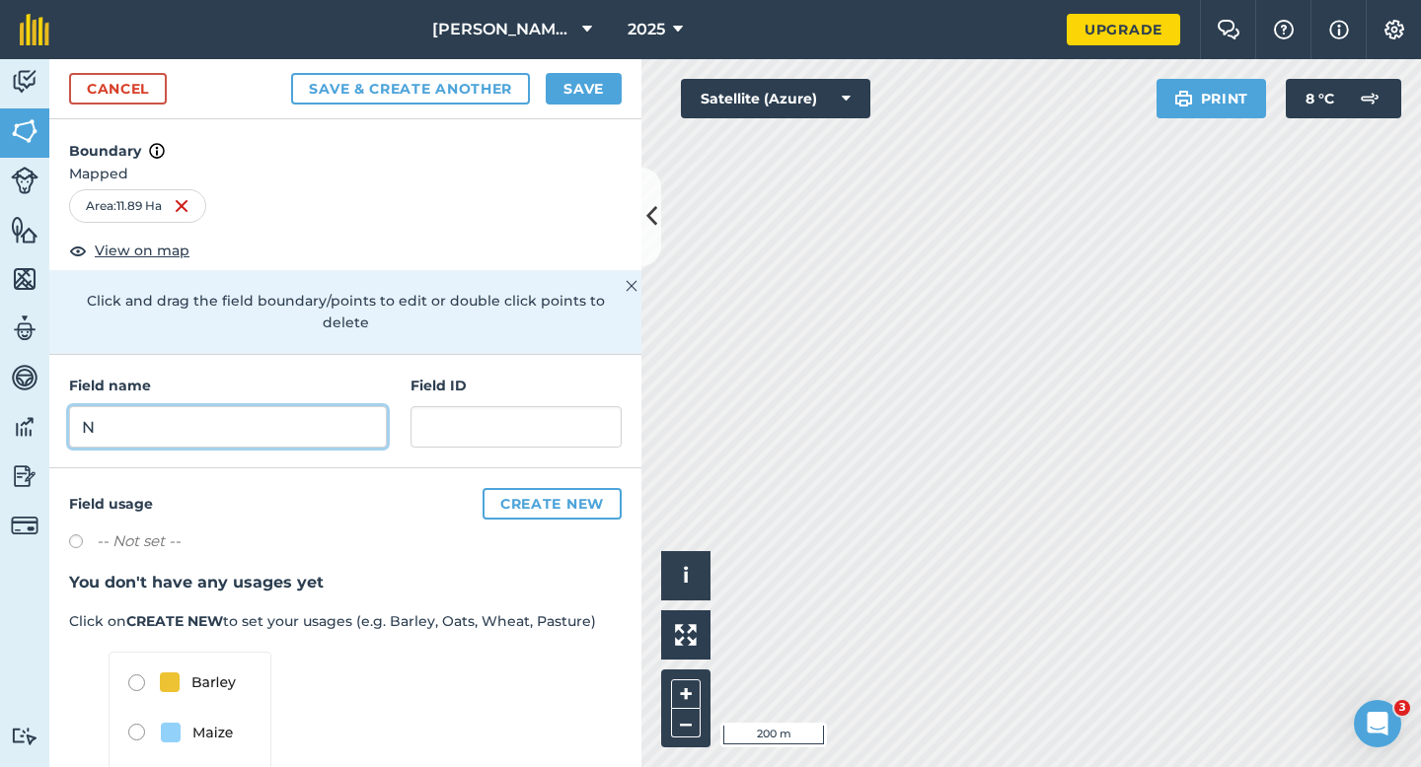
type input "N"
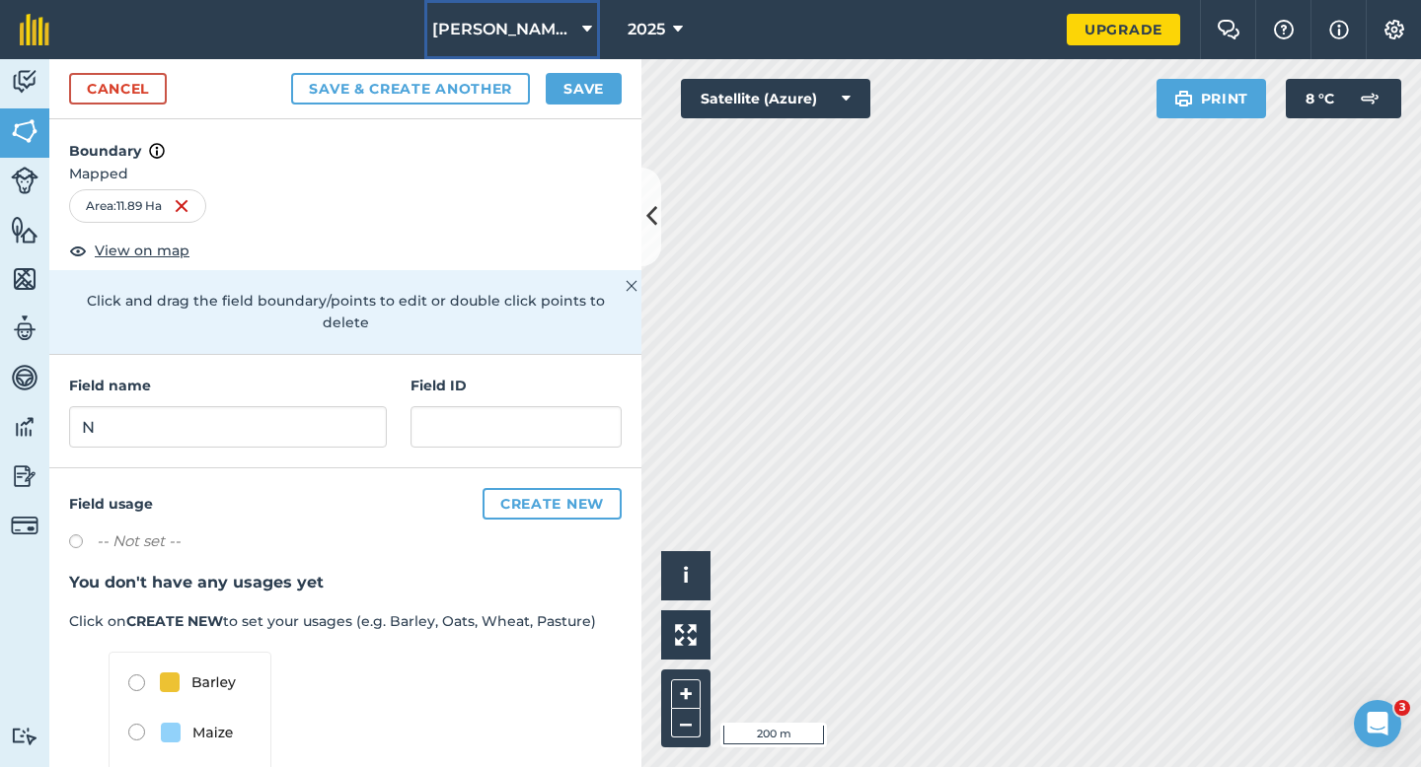
click at [599, 48] on button "[PERSON_NAME] Farming Partnership" at bounding box center [512, 29] width 176 height 59
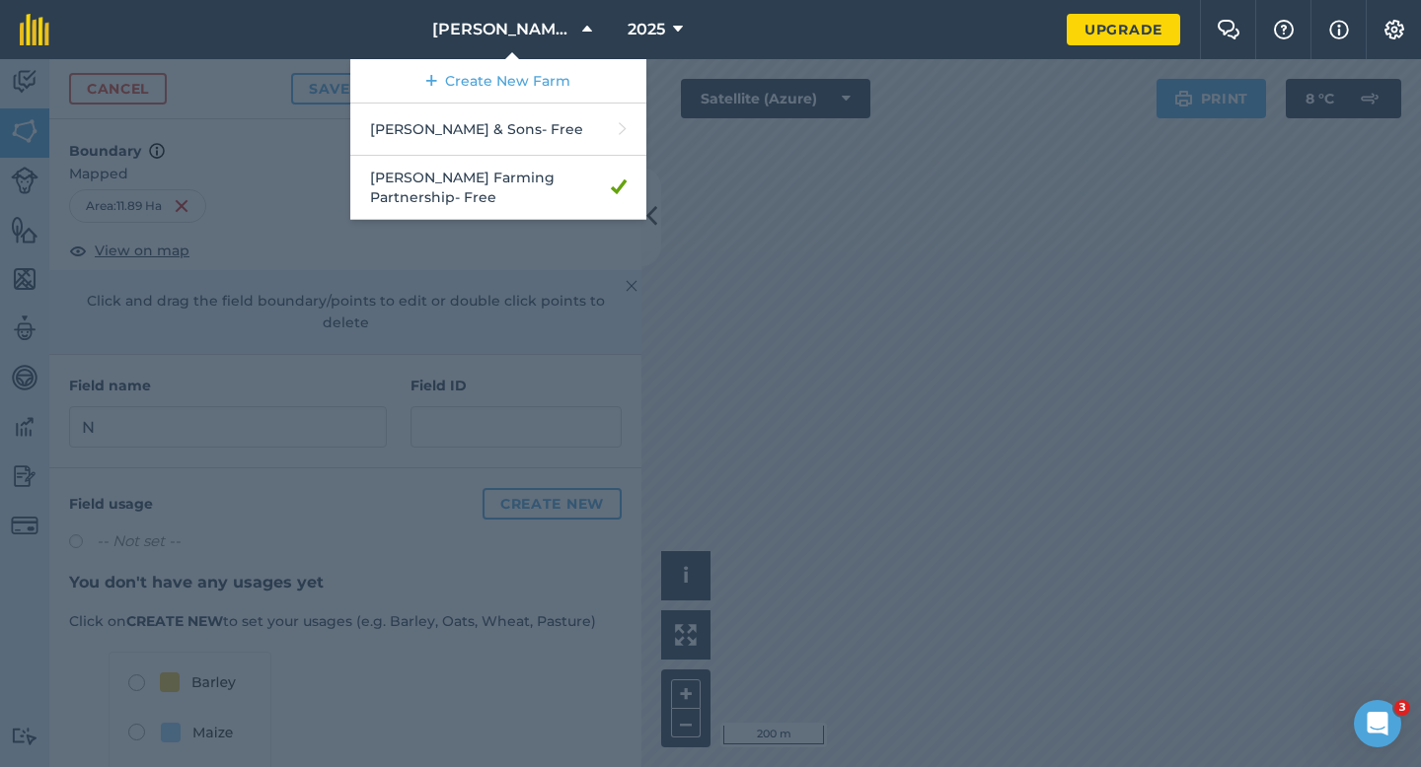
click at [716, 109] on div at bounding box center [710, 413] width 1421 height 708
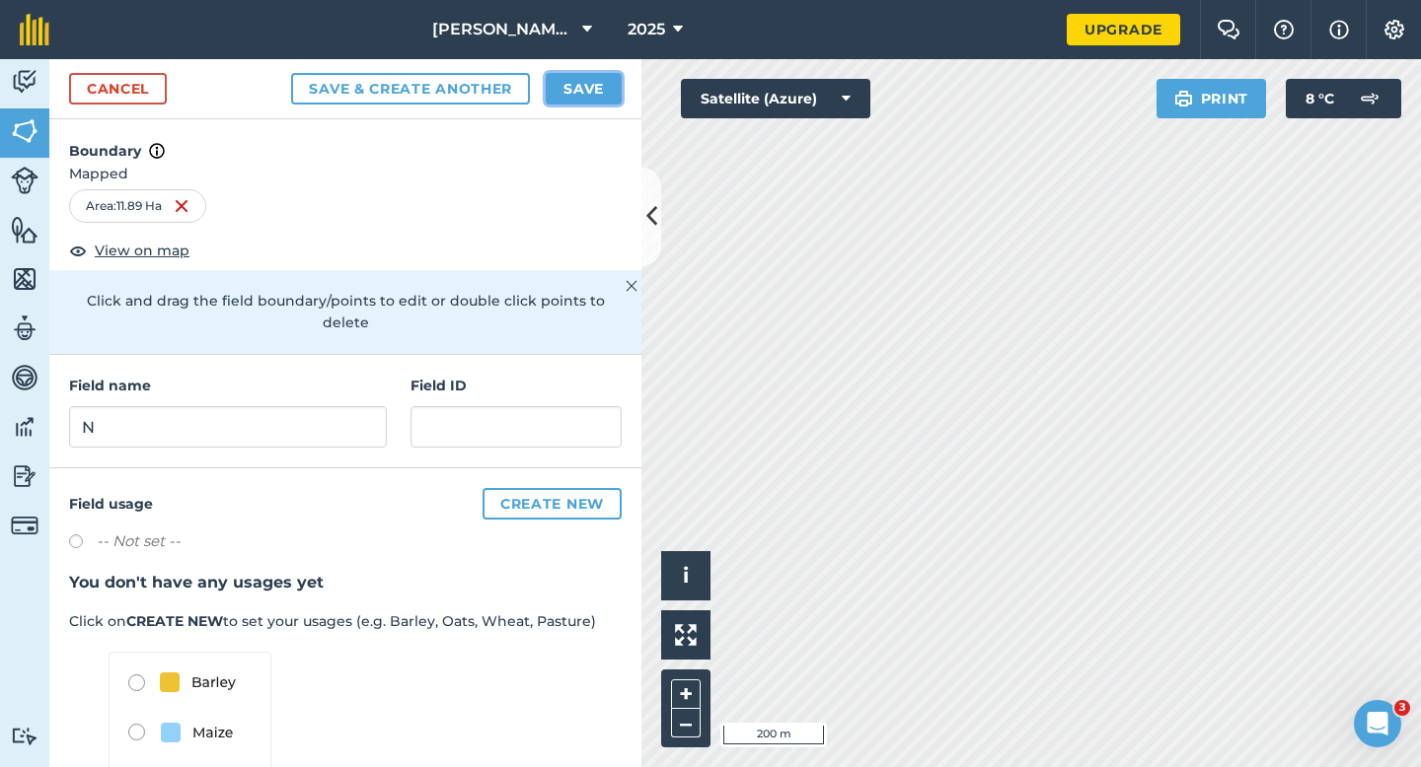
click at [597, 96] on button "Save" at bounding box center [584, 89] width 76 height 32
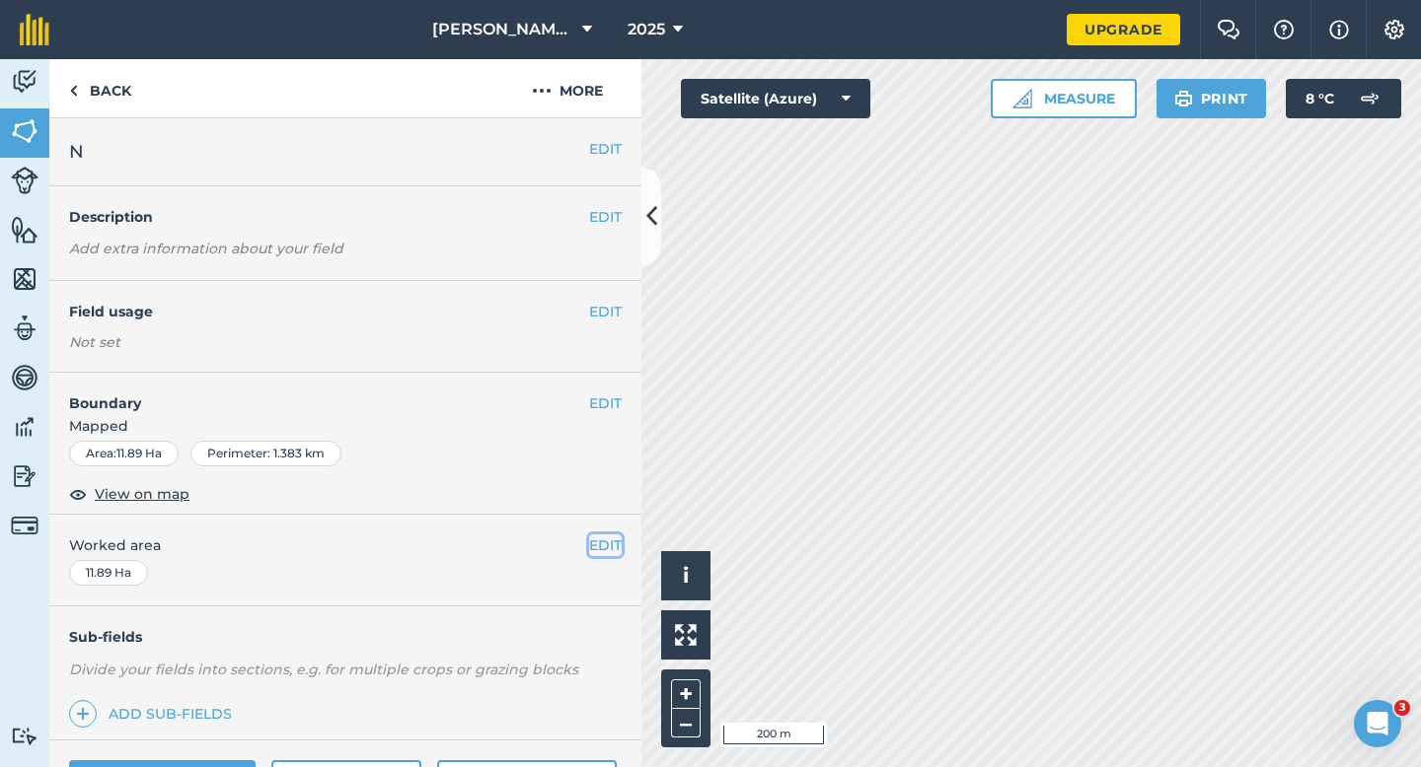
click at [609, 545] on button "EDIT" at bounding box center [605, 546] width 33 height 22
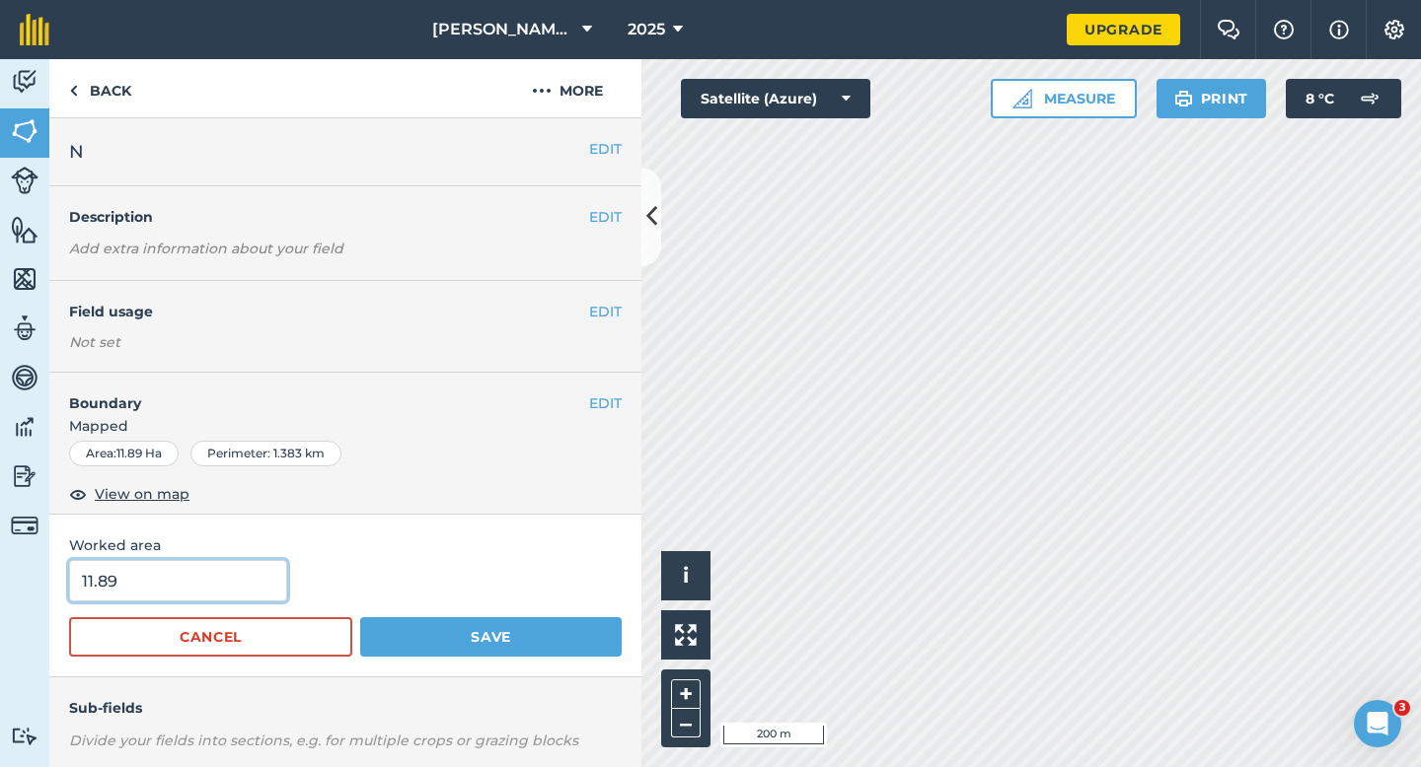
click at [150, 592] on input "11.89" at bounding box center [178, 580] width 218 height 41
type input "12"
click at [360, 618] on button "Save" at bounding box center [490, 637] width 261 height 39
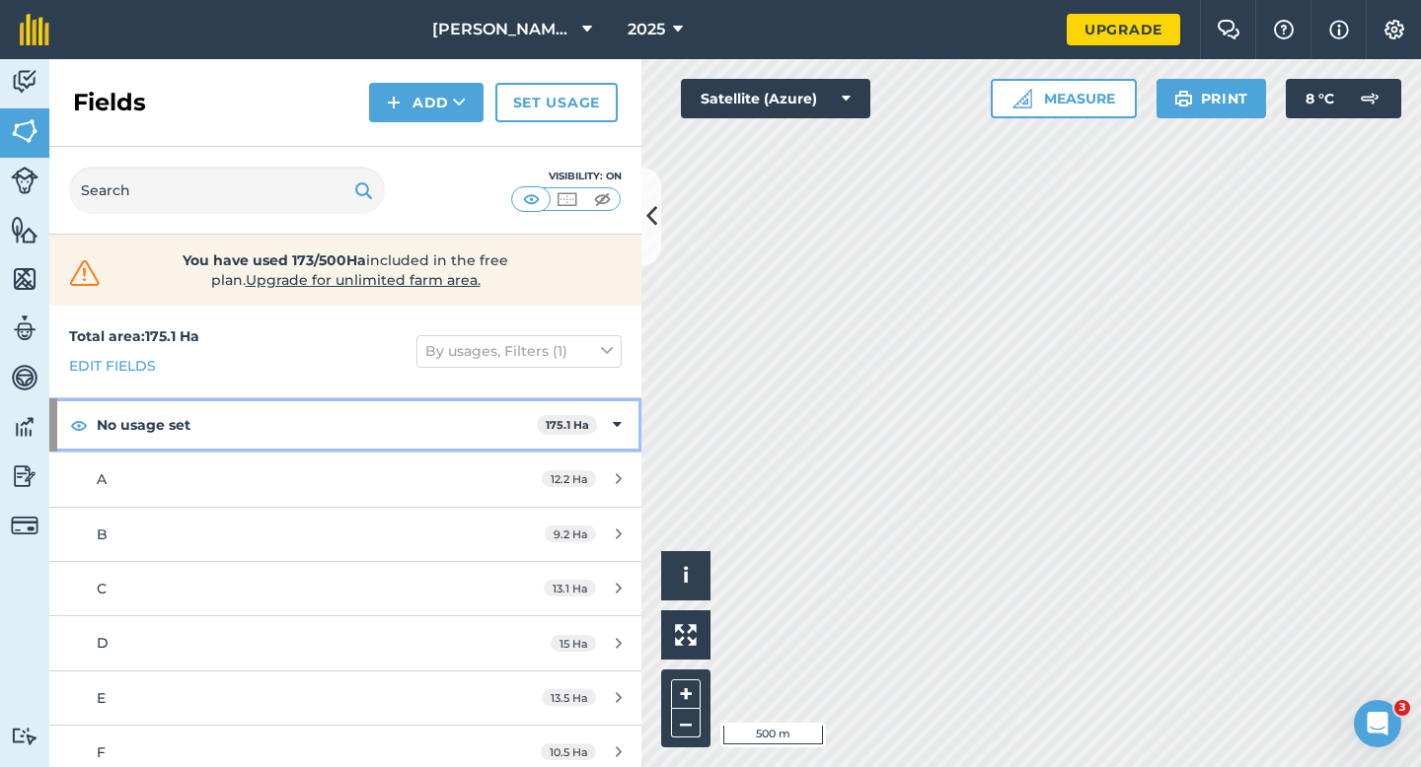
click at [547, 411] on div "No usage set 175.1 Ha" at bounding box center [345, 425] width 592 height 53
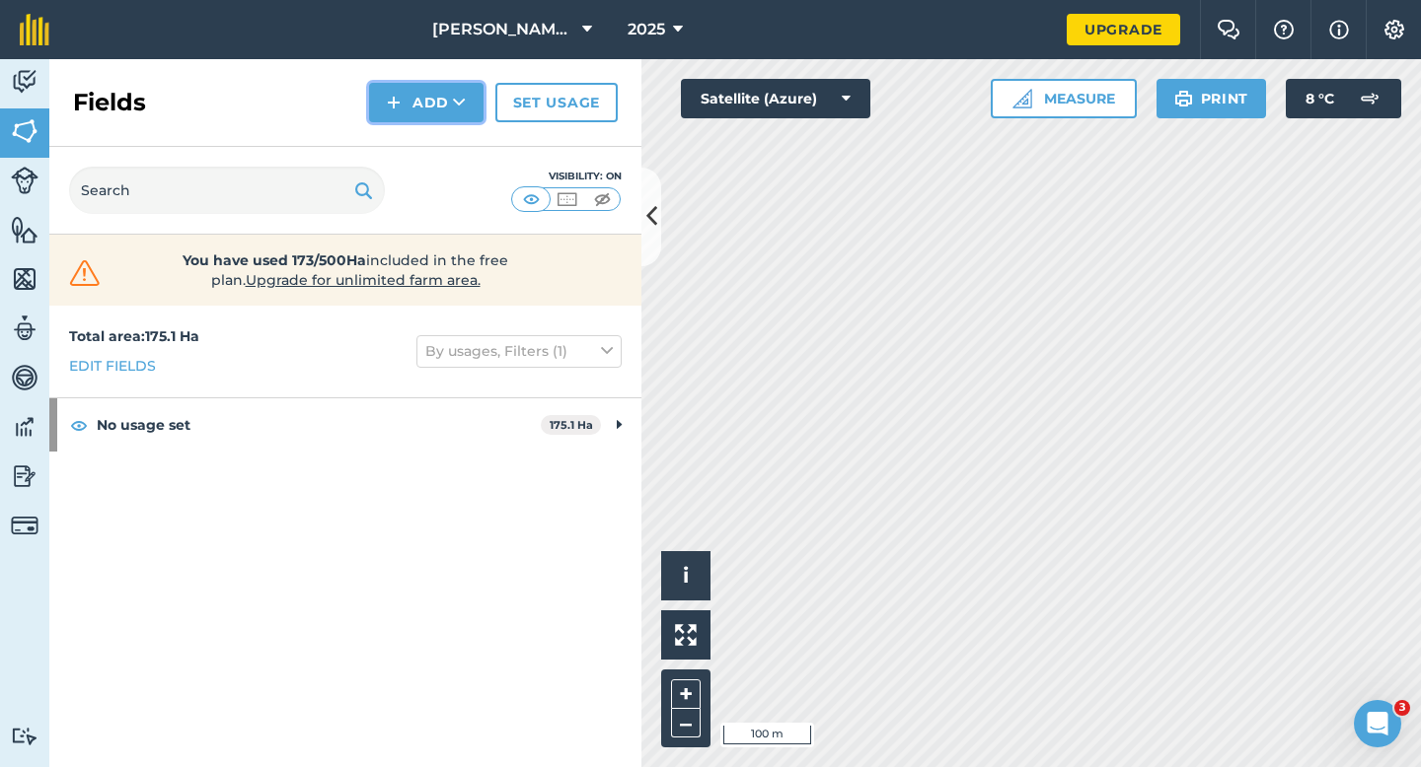
click at [437, 85] on button "Add" at bounding box center [426, 102] width 114 height 39
click at [438, 135] on link "Draw" at bounding box center [426, 146] width 109 height 43
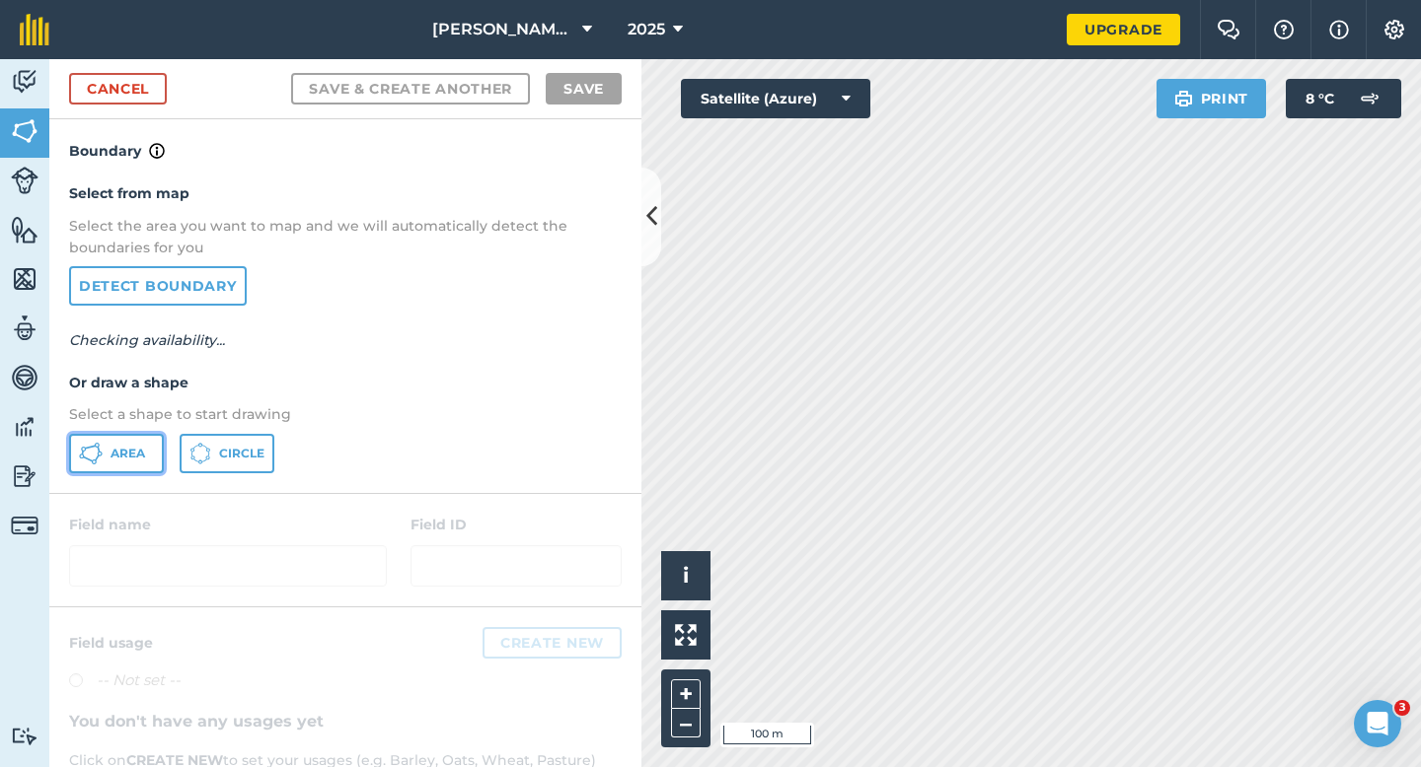
click at [124, 469] on button "Area" at bounding box center [116, 453] width 95 height 39
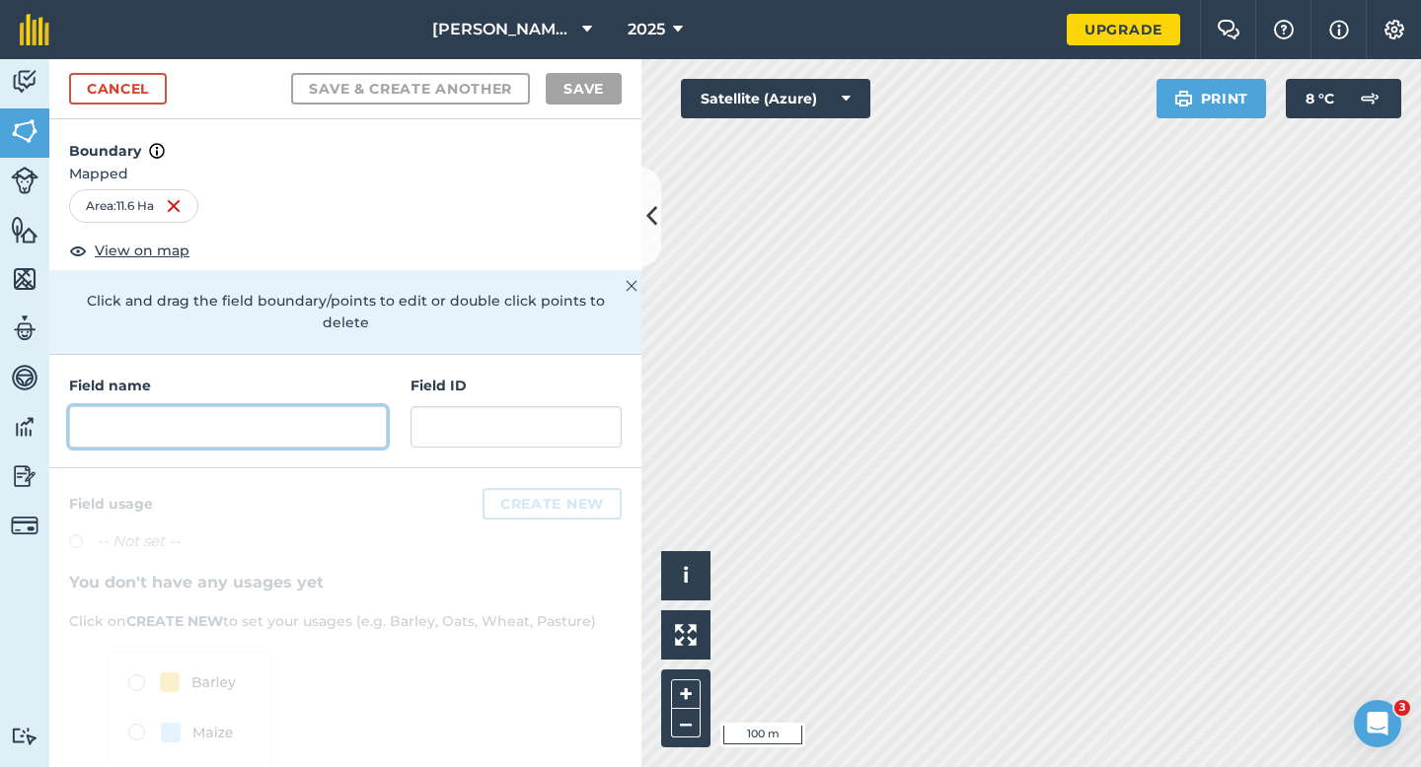
click at [330, 413] on input "text" at bounding box center [228, 426] width 318 height 41
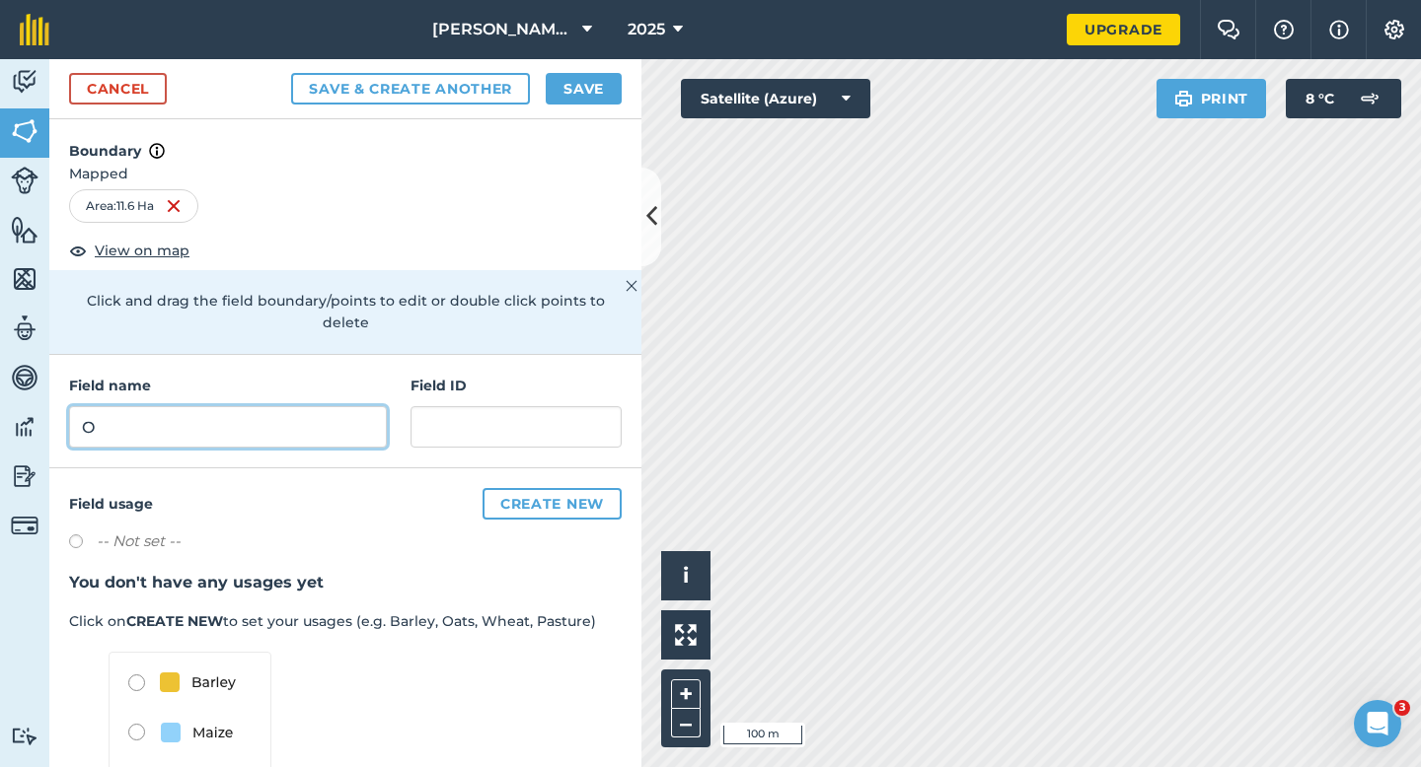
type input "O"
click at [562, 105] on div "Cancel Save & Create Another Save" at bounding box center [345, 89] width 592 height 60
click at [569, 99] on button "Save" at bounding box center [584, 89] width 76 height 32
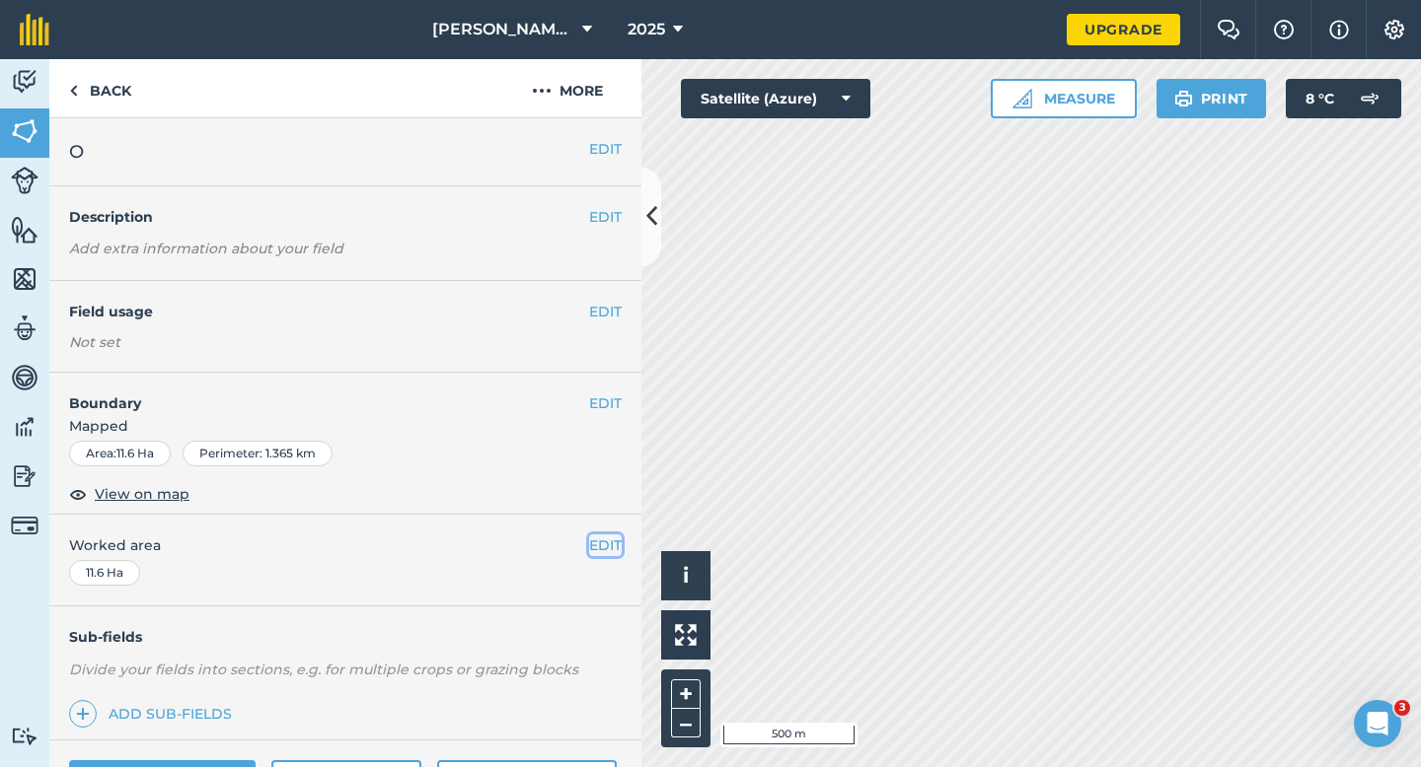
click at [602, 546] on button "EDIT" at bounding box center [605, 546] width 33 height 22
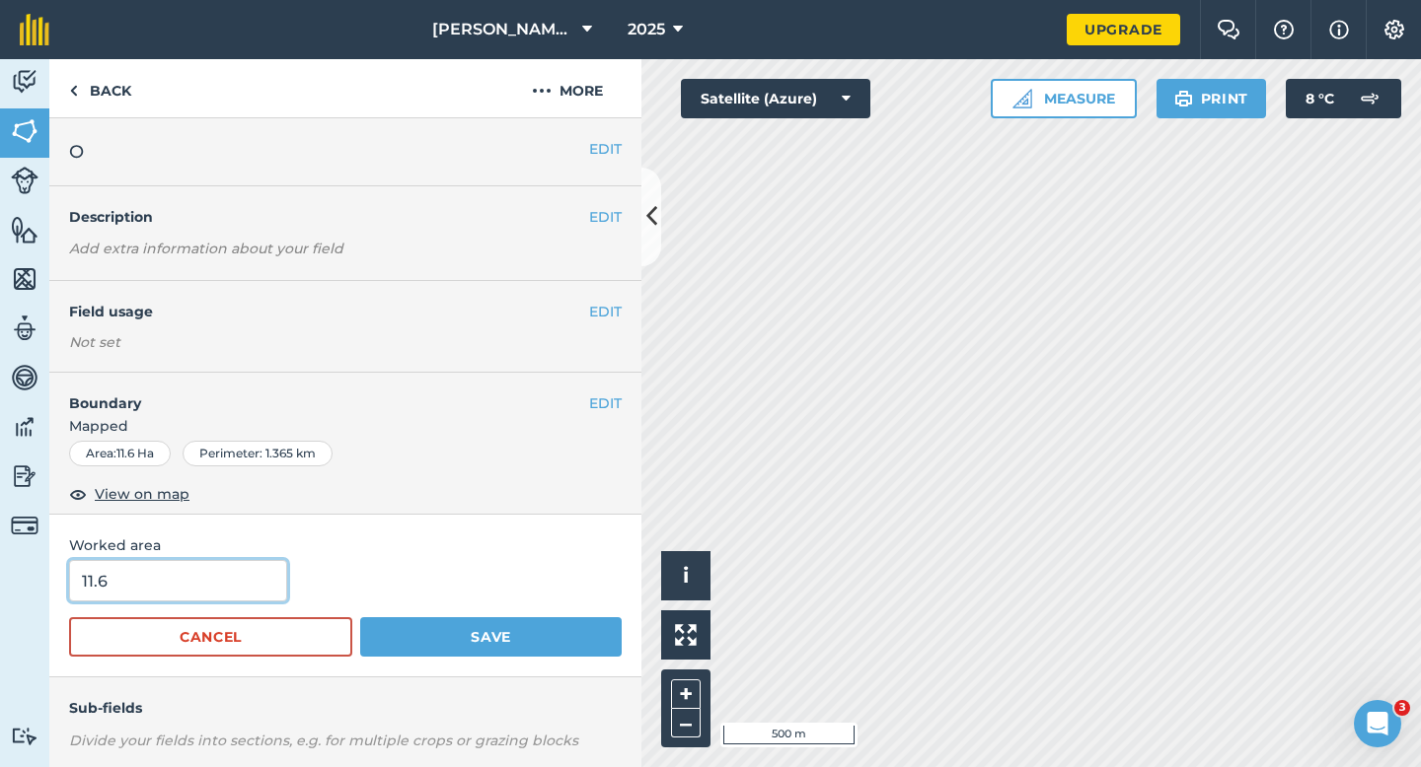
click at [203, 591] on input "11.6" at bounding box center [178, 580] width 218 height 41
type input "12"
click at [360, 618] on button "Save" at bounding box center [490, 637] width 261 height 39
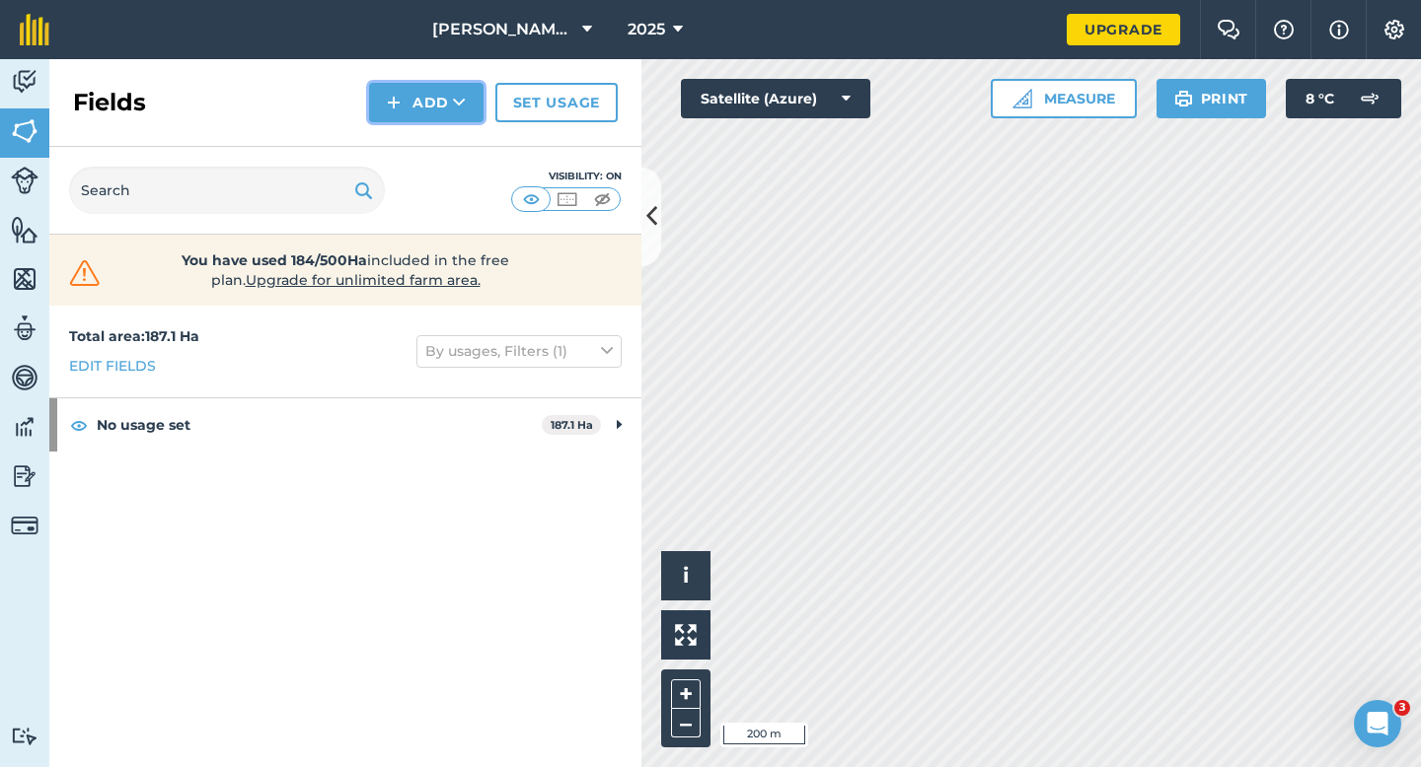
click at [391, 99] on img at bounding box center [394, 103] width 14 height 24
click at [420, 129] on link "Draw" at bounding box center [426, 146] width 109 height 43
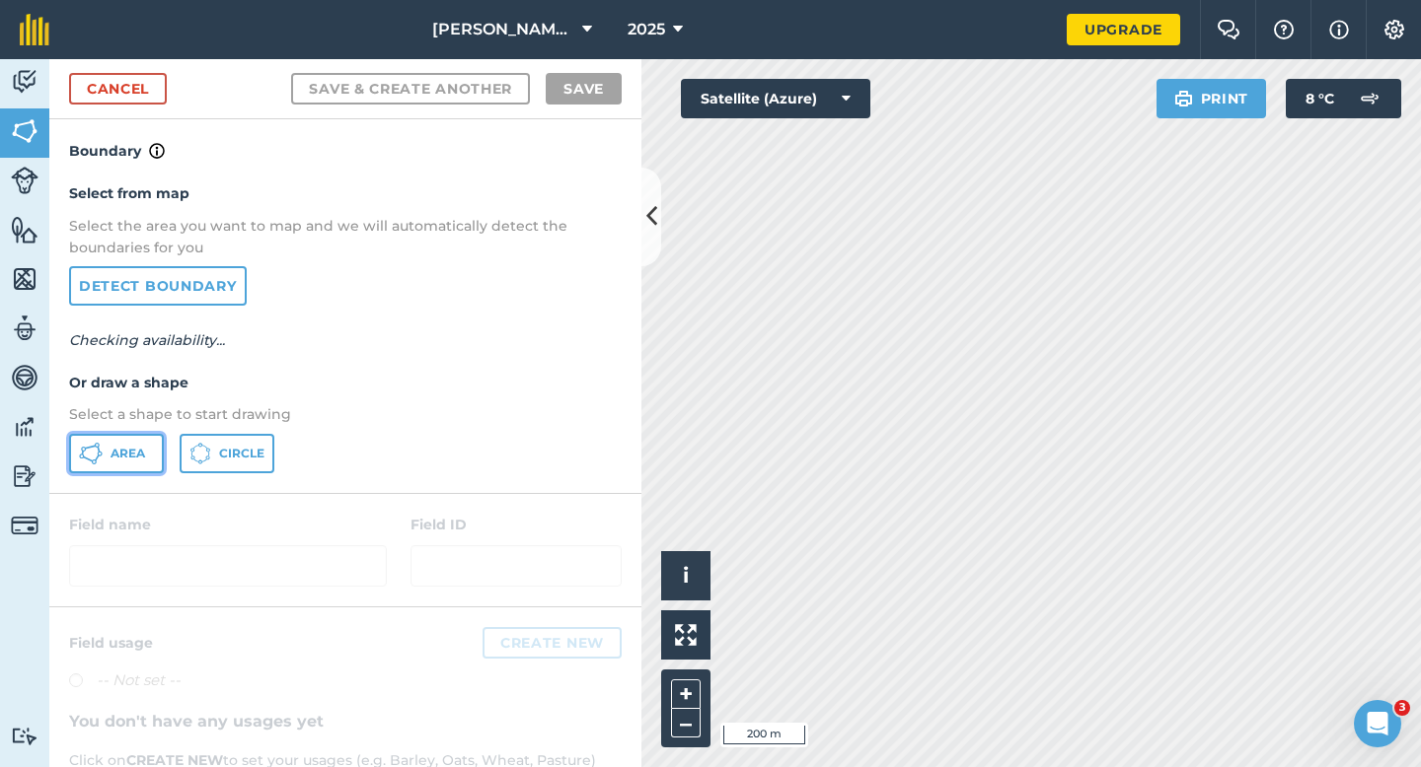
click at [153, 441] on button "Area" at bounding box center [116, 453] width 95 height 39
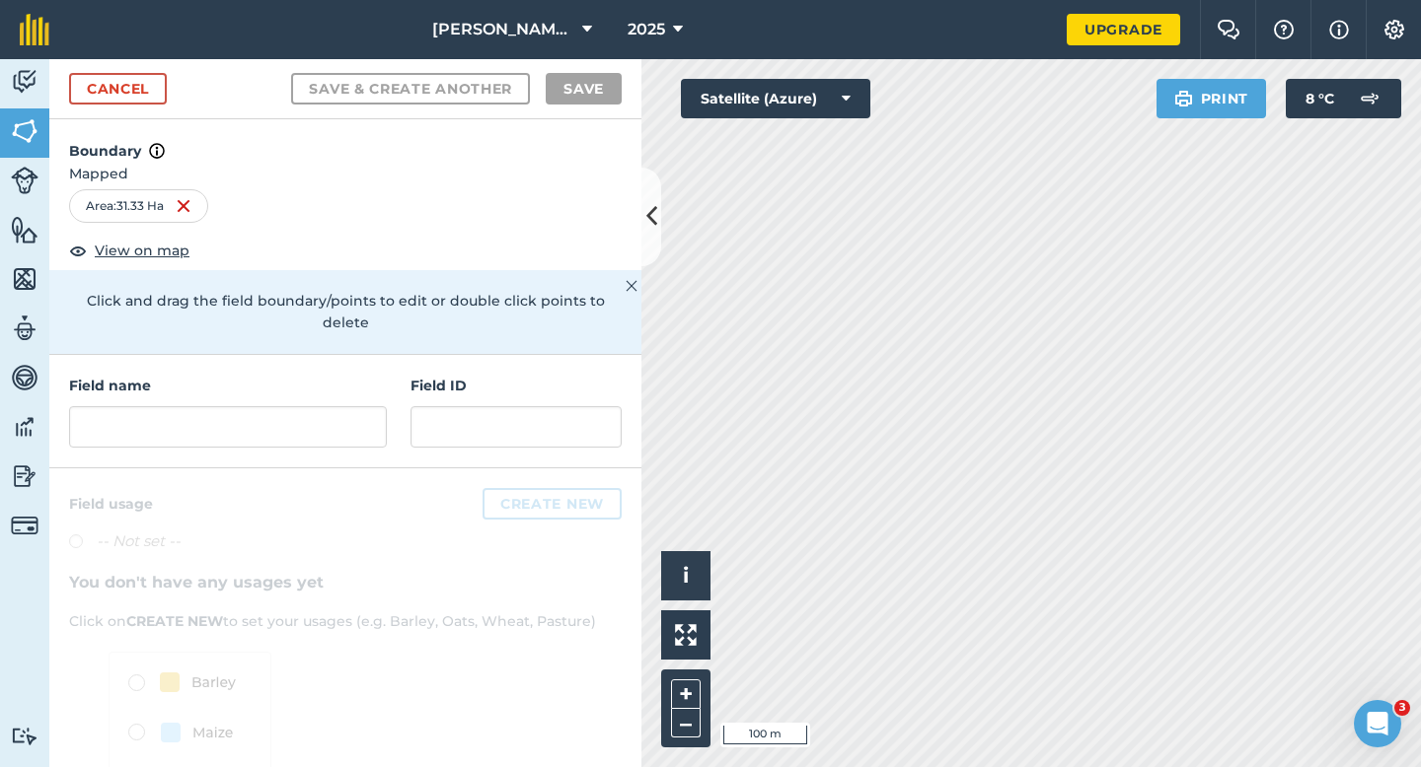
click at [158, 71] on div "Cancel Save & Create Another Save" at bounding box center [345, 89] width 592 height 60
click at [174, 87] on div "Cancel Save & Create Another Save" at bounding box center [345, 89] width 592 height 60
click at [152, 87] on link "Cancel" at bounding box center [118, 89] width 98 height 32
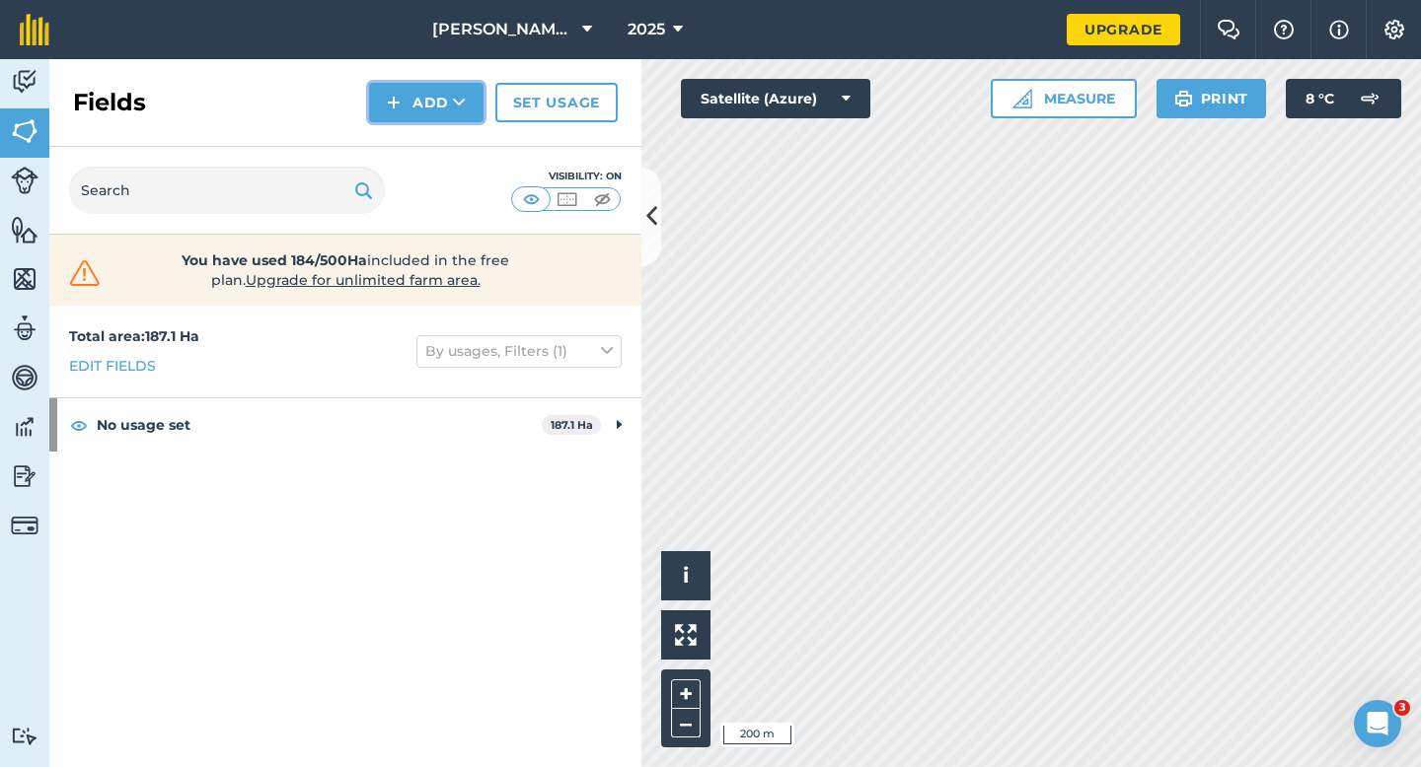
click at [402, 117] on button "Add" at bounding box center [426, 102] width 114 height 39
click at [405, 135] on link "Draw" at bounding box center [426, 146] width 109 height 43
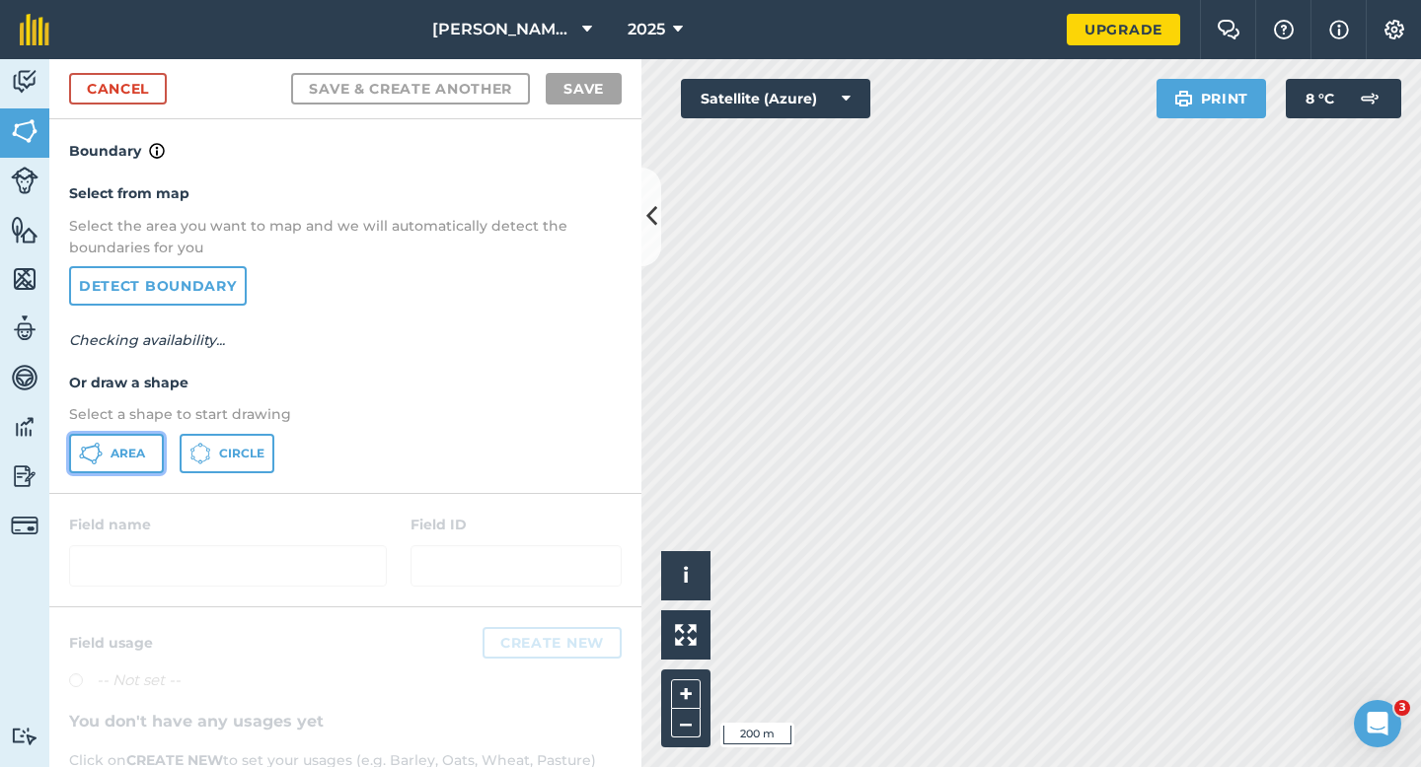
click at [144, 460] on span "Area" at bounding box center [127, 454] width 35 height 16
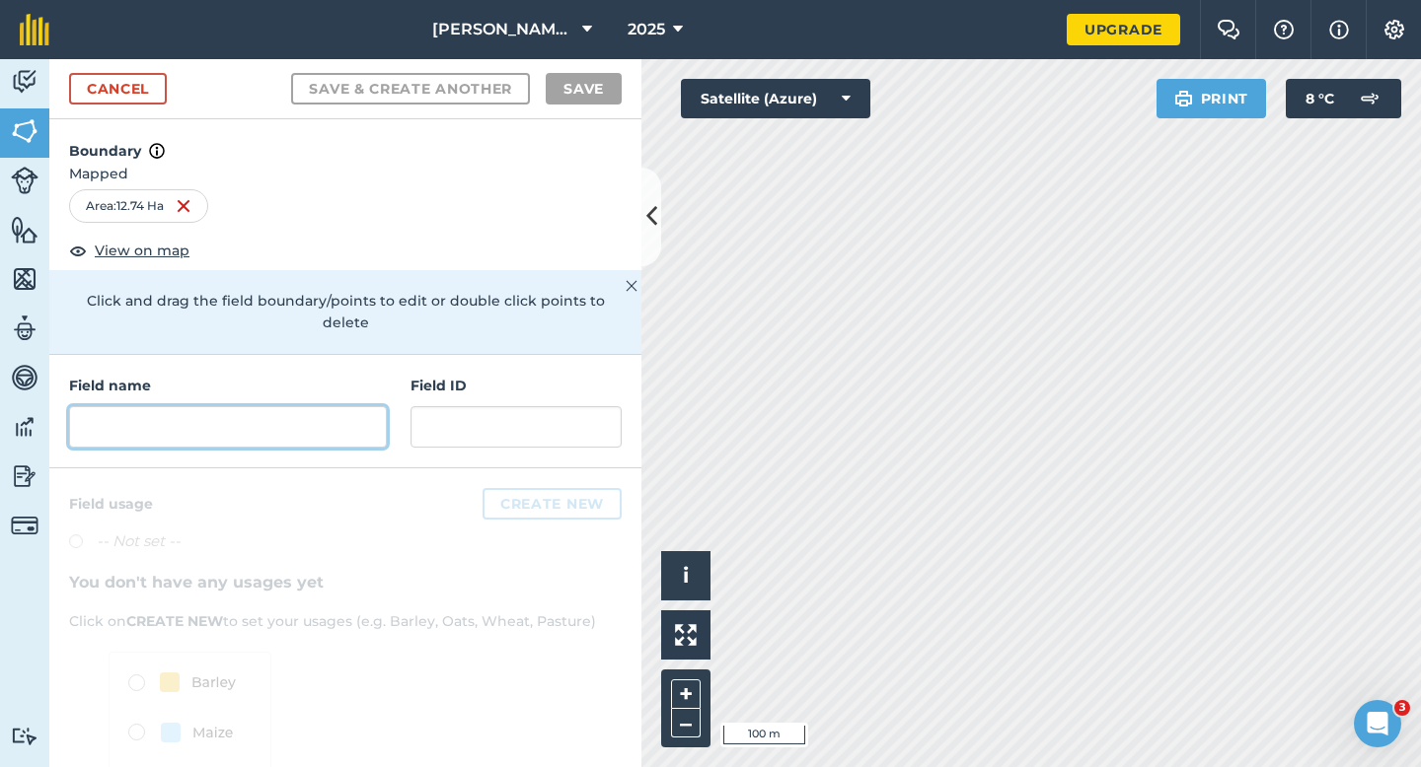
click at [223, 406] on input "text" at bounding box center [228, 426] width 318 height 41
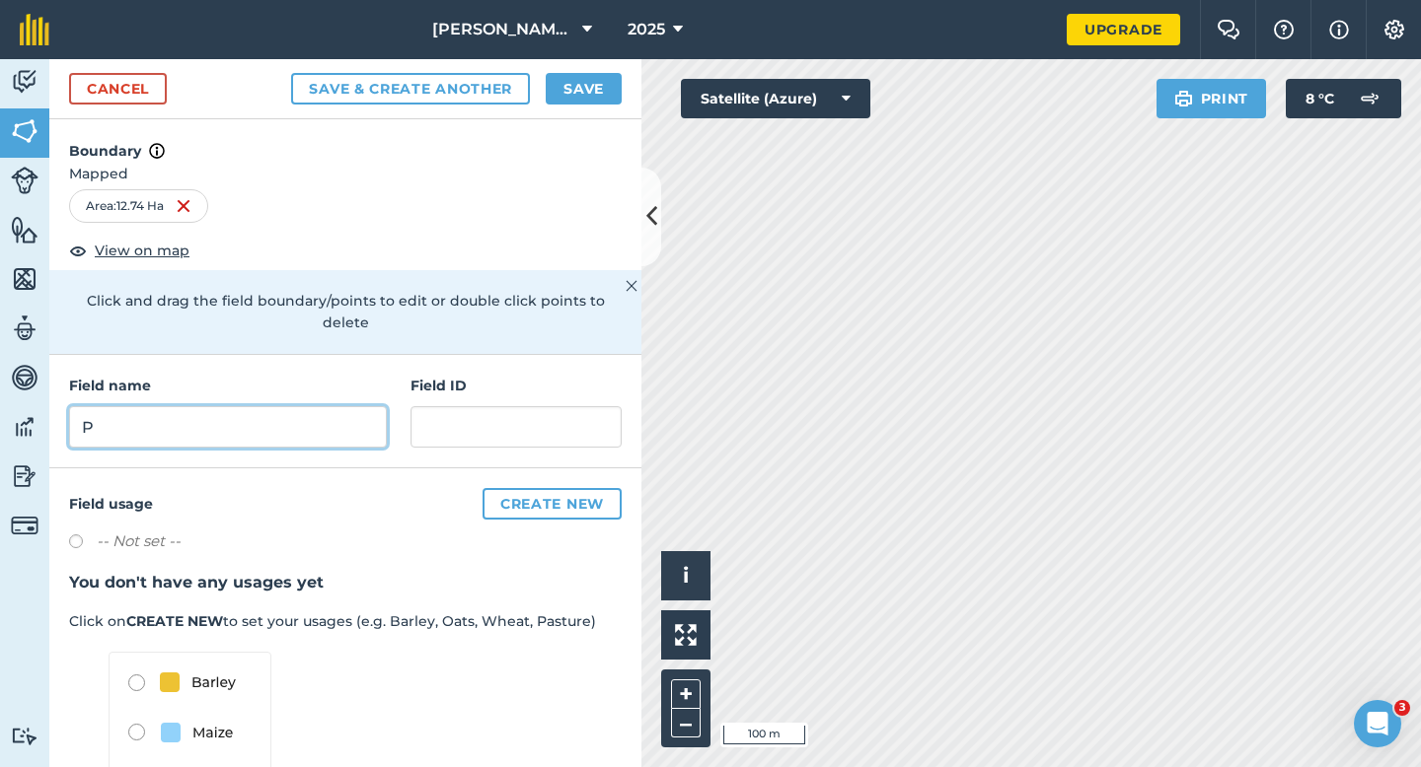
type input "P"
click at [572, 75] on button "Save" at bounding box center [584, 89] width 76 height 32
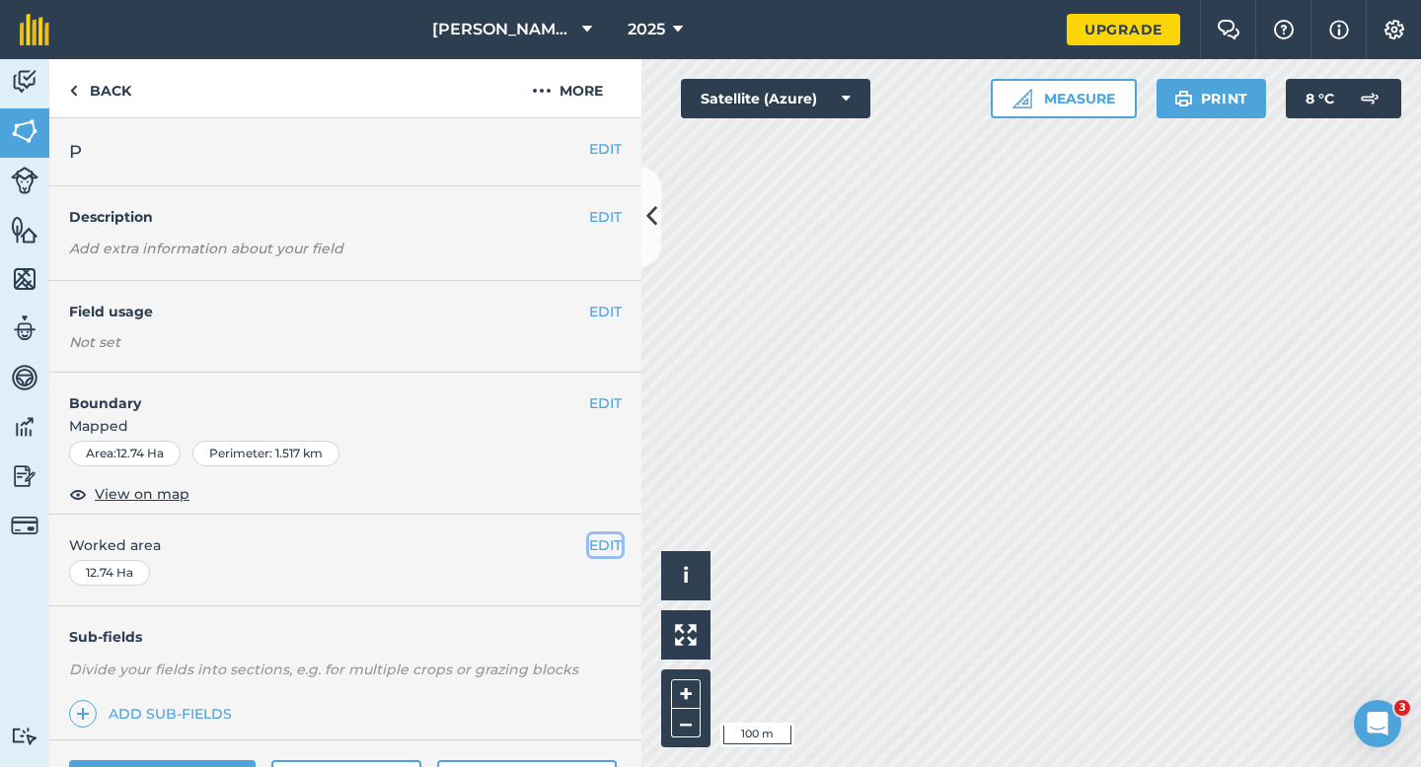
click at [605, 539] on button "EDIT" at bounding box center [605, 546] width 33 height 22
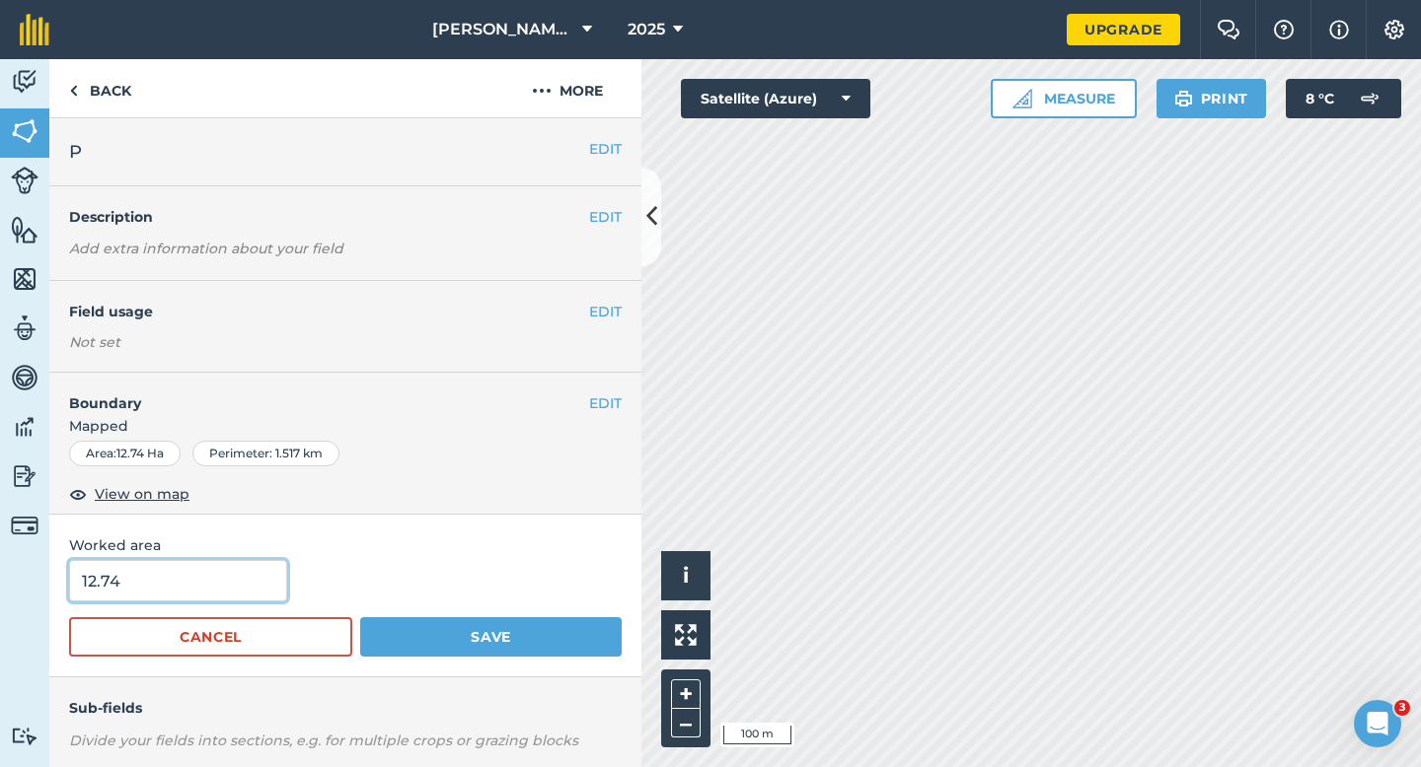
click at [156, 586] on input "12.74" at bounding box center [178, 580] width 218 height 41
type input "13"
click at [360, 618] on button "Save" at bounding box center [490, 637] width 261 height 39
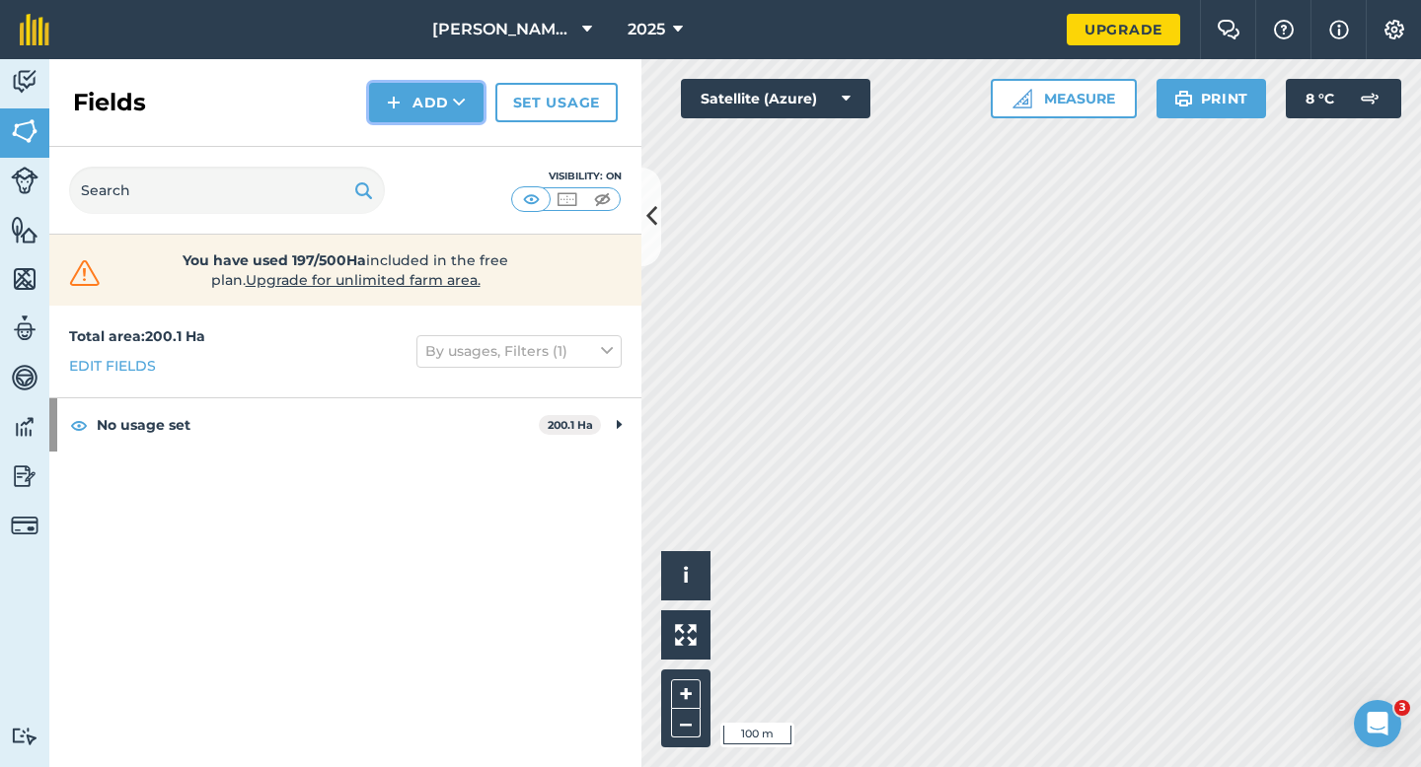
click at [450, 86] on button "Add" at bounding box center [426, 102] width 114 height 39
click at [449, 126] on link "Draw" at bounding box center [426, 146] width 109 height 43
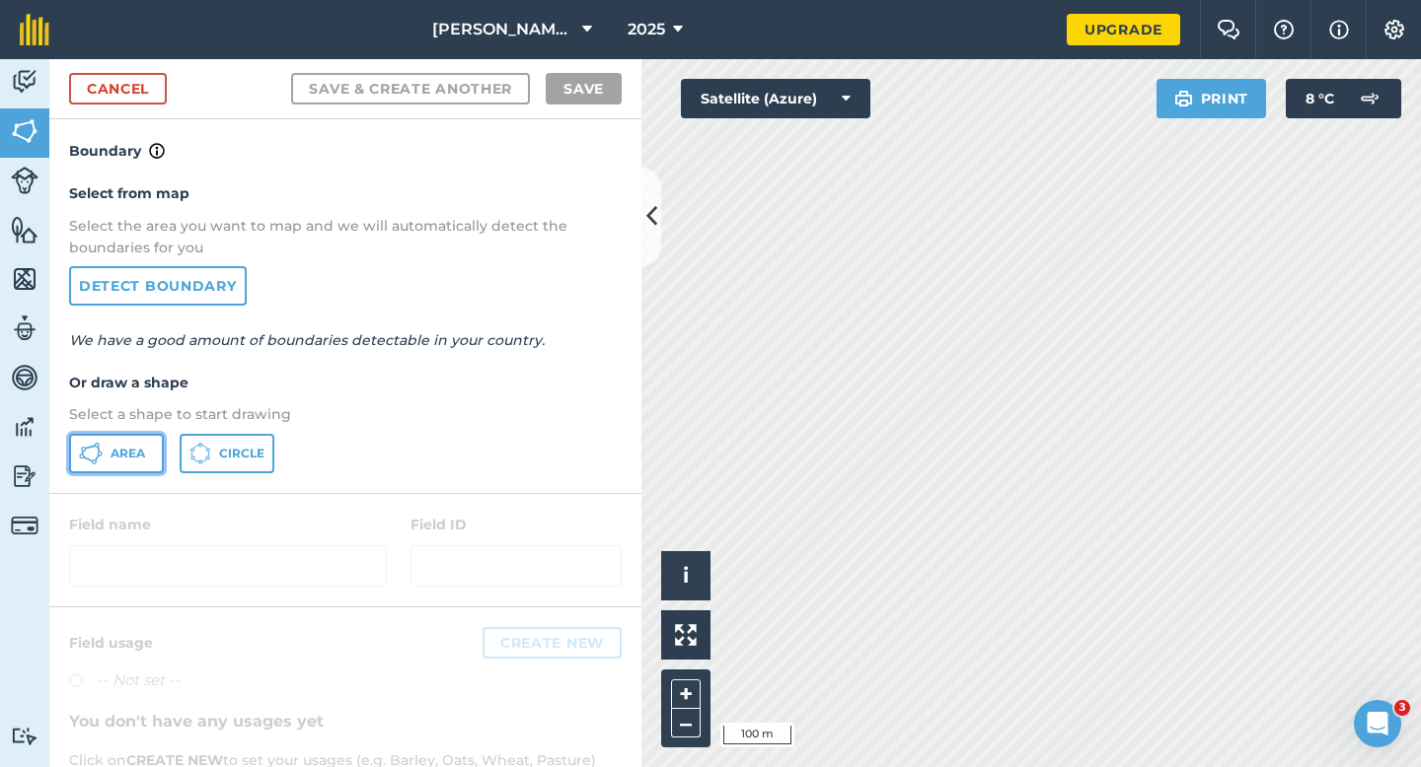
click at [130, 457] on span "Area" at bounding box center [127, 454] width 35 height 16
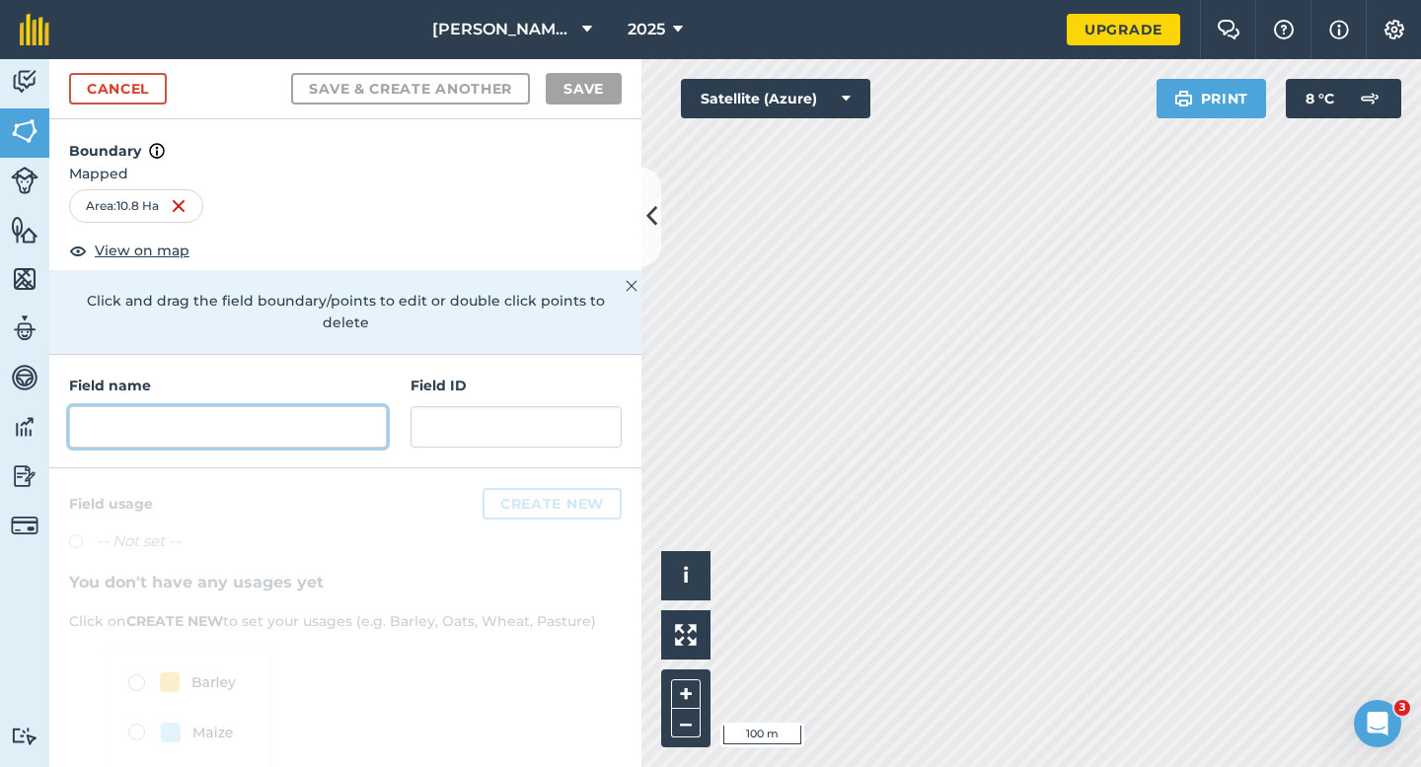
click at [277, 406] on input "text" at bounding box center [228, 426] width 318 height 41
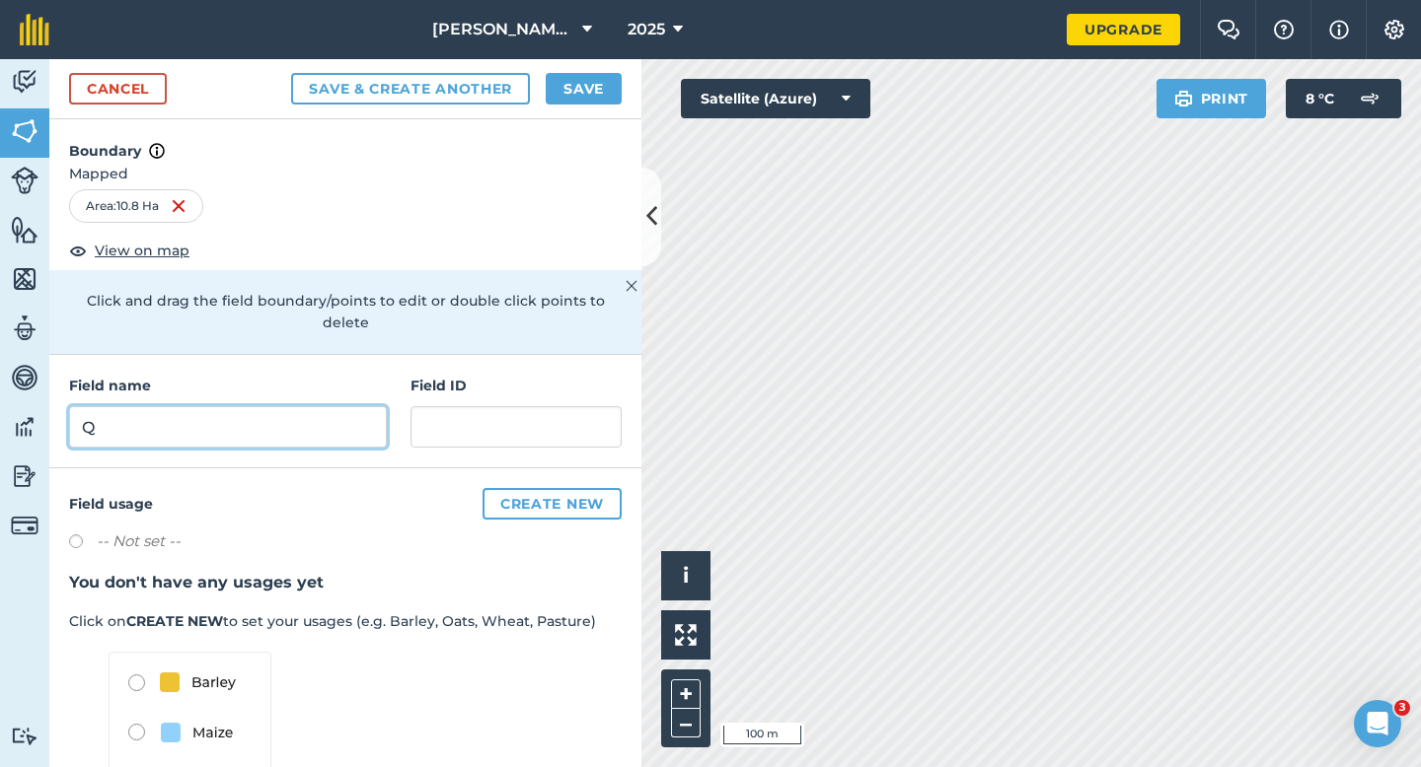
type input "Q"
click at [598, 83] on button "Save" at bounding box center [584, 89] width 76 height 32
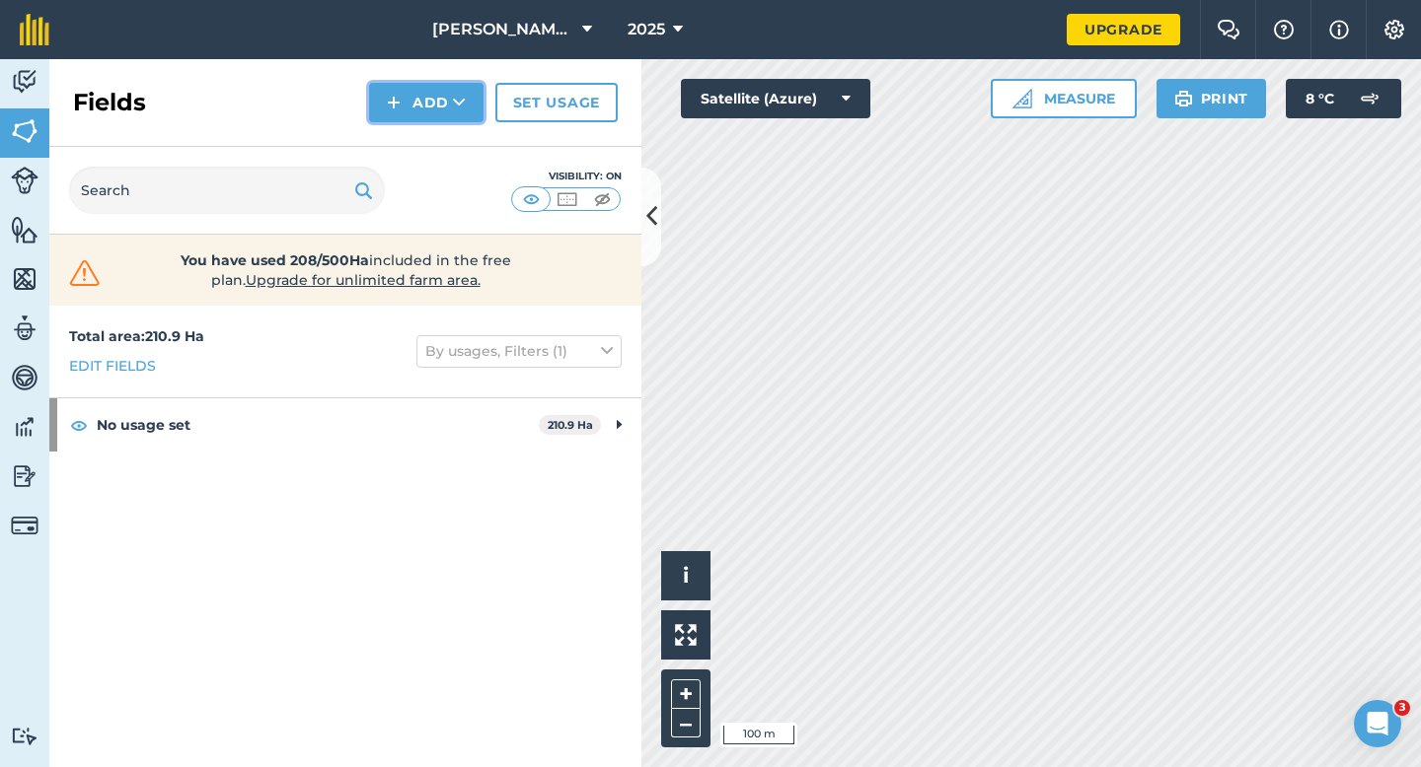
click at [432, 95] on button "Add" at bounding box center [426, 102] width 114 height 39
click at [432, 134] on link "Draw" at bounding box center [426, 146] width 109 height 43
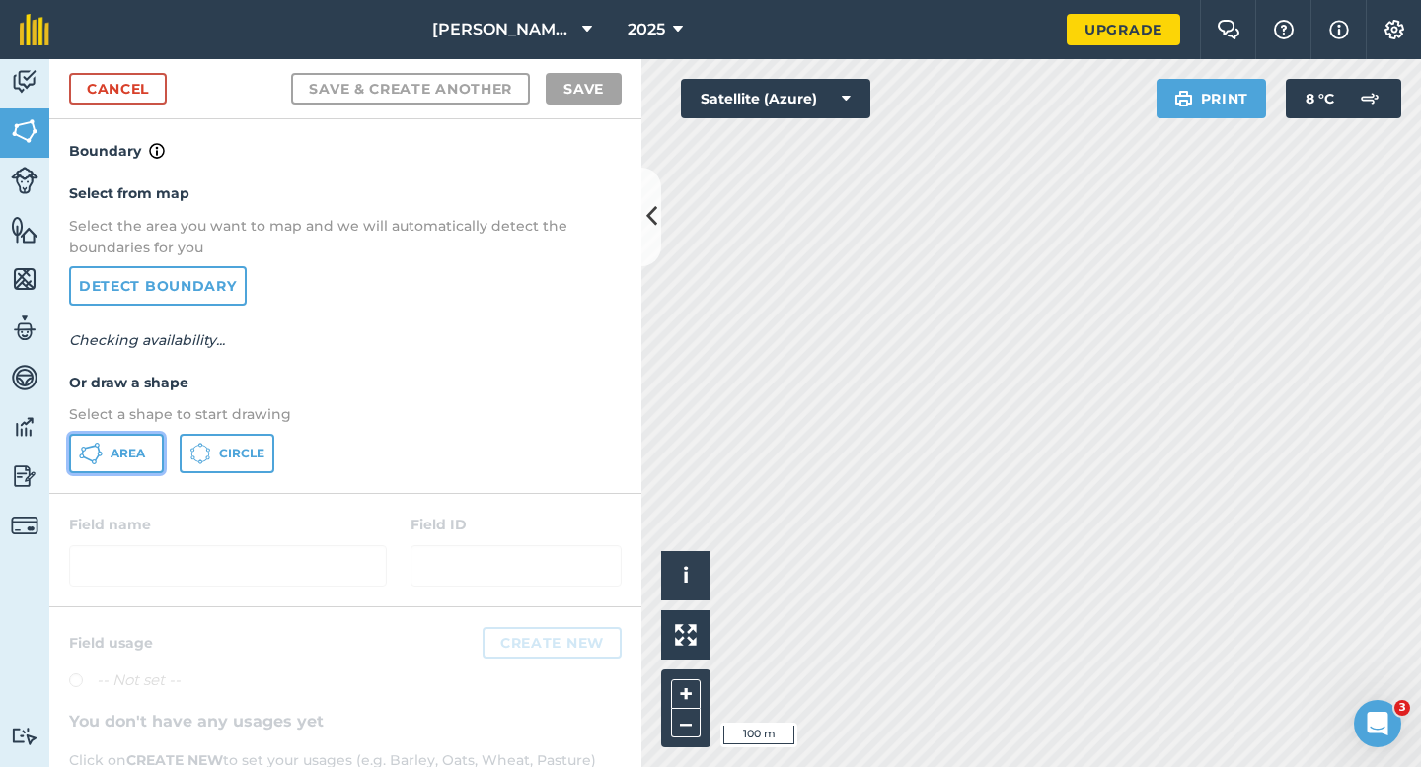
click at [130, 446] on span "Area" at bounding box center [127, 454] width 35 height 16
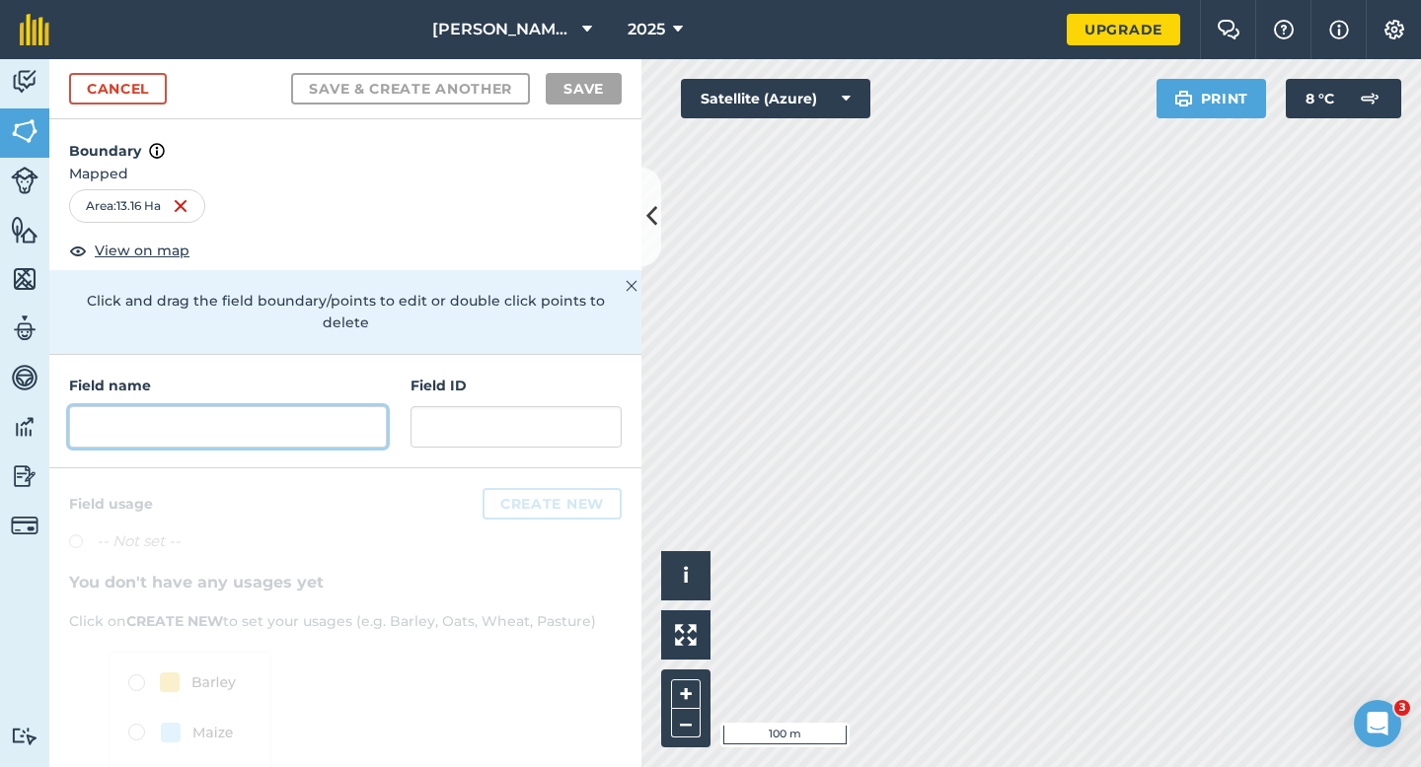
click at [316, 408] on input "text" at bounding box center [228, 426] width 318 height 41
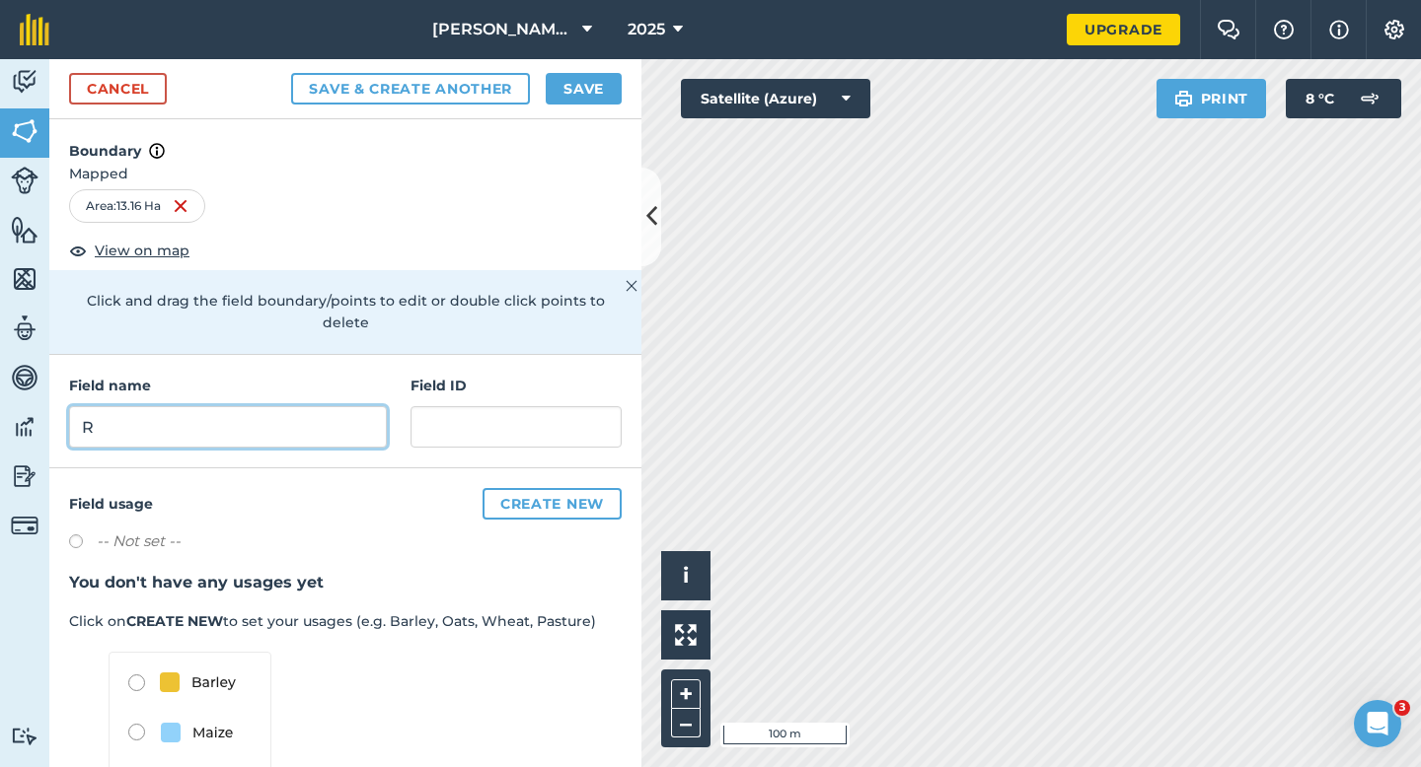
type input "R"
click at [600, 101] on button "Save" at bounding box center [584, 89] width 76 height 32
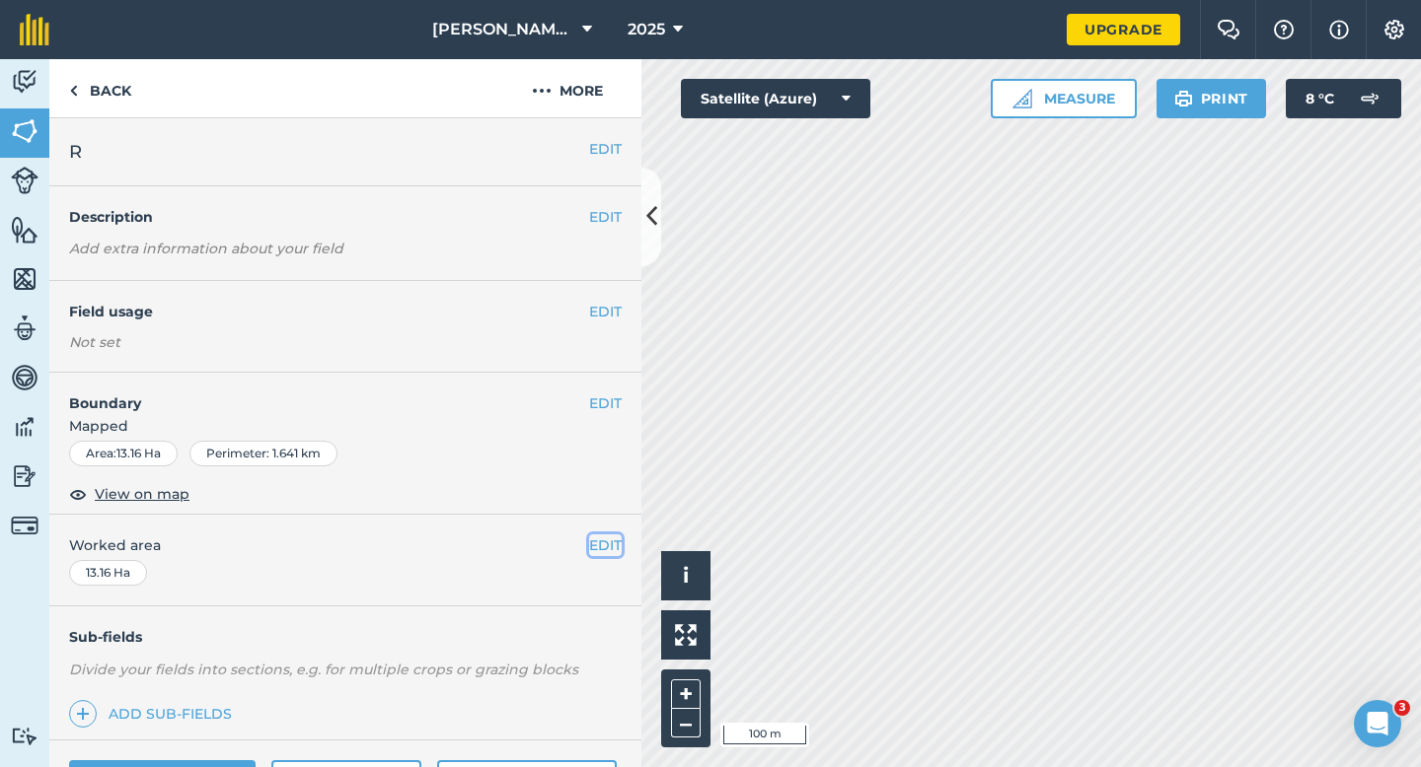
click at [595, 549] on button "EDIT" at bounding box center [605, 546] width 33 height 22
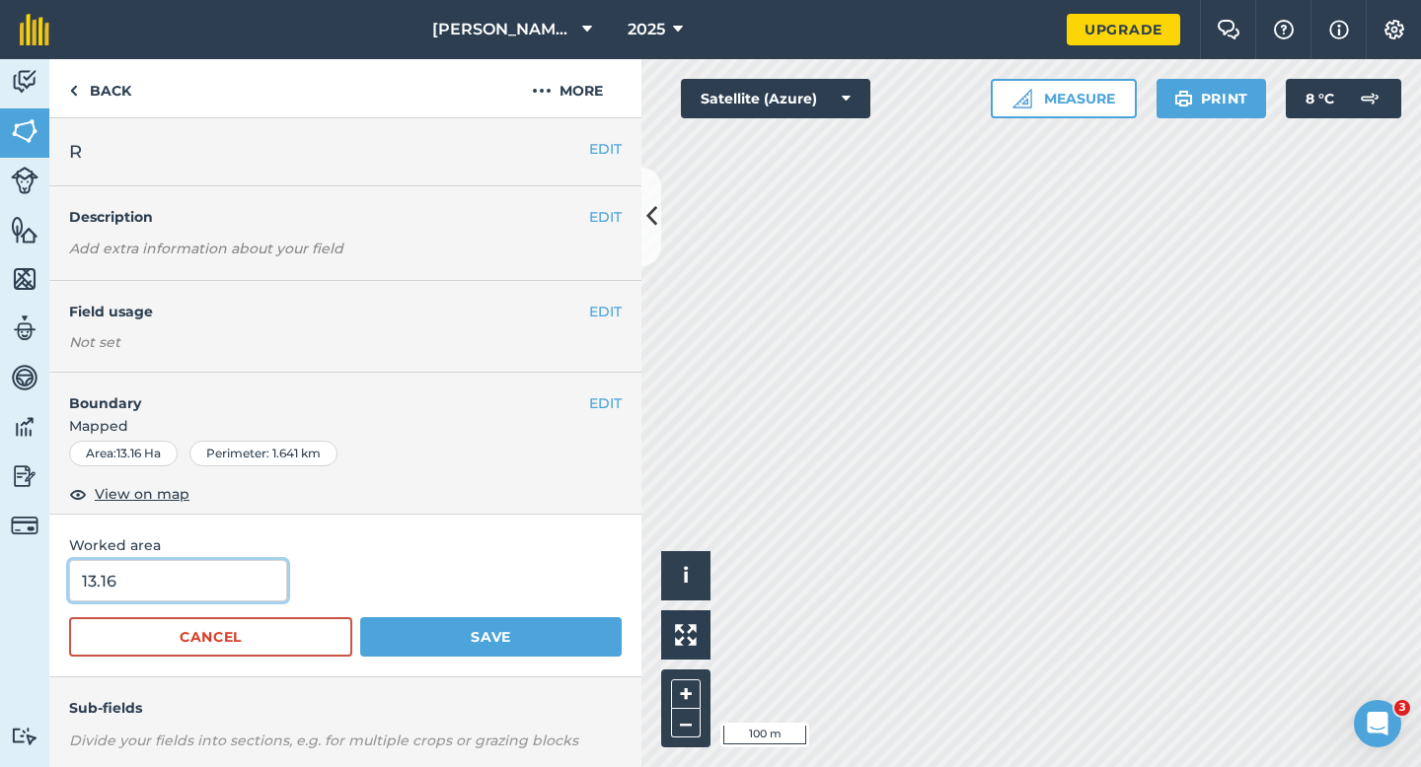
click at [203, 573] on input "13.16" at bounding box center [178, 580] width 218 height 41
type input "13"
click at [360, 618] on button "Save" at bounding box center [490, 637] width 261 height 39
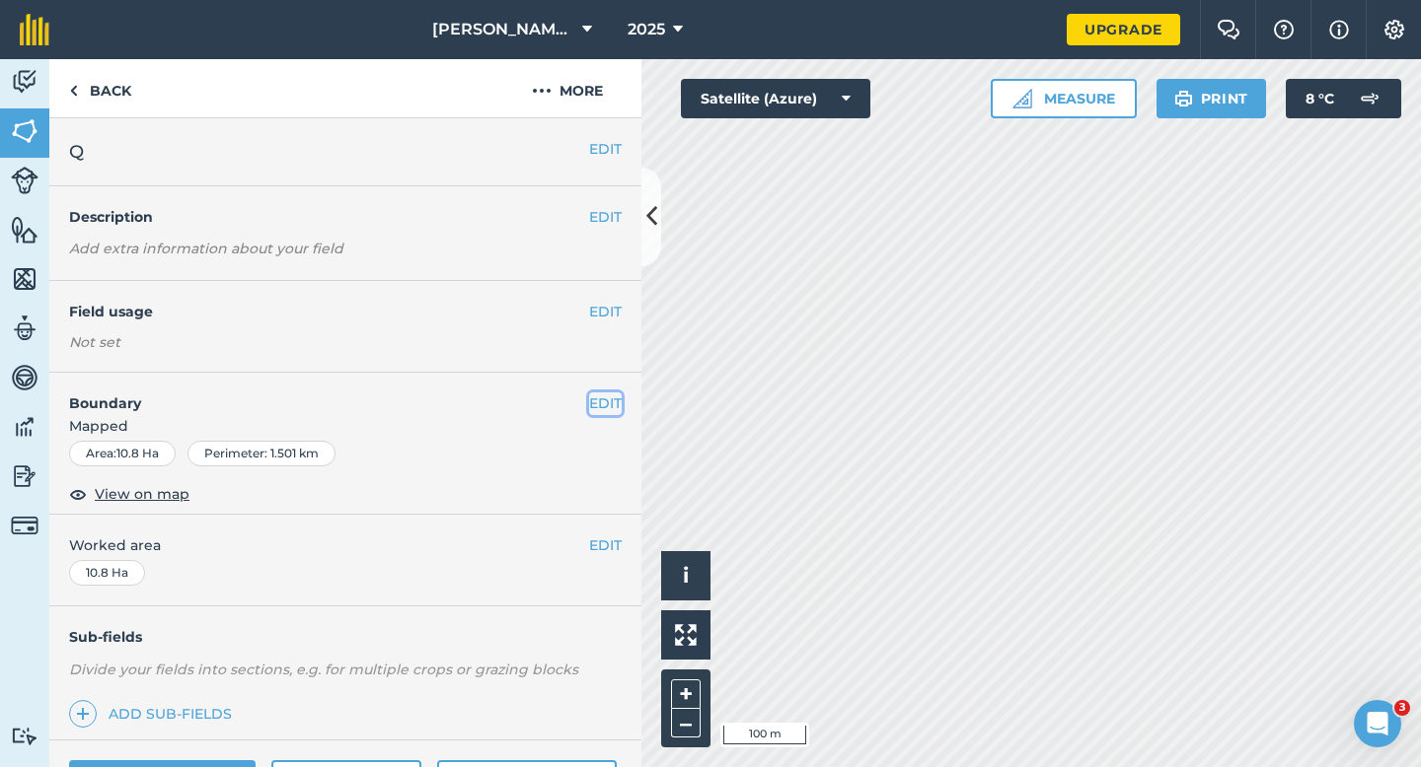
click at [610, 403] on button "EDIT" at bounding box center [605, 404] width 33 height 22
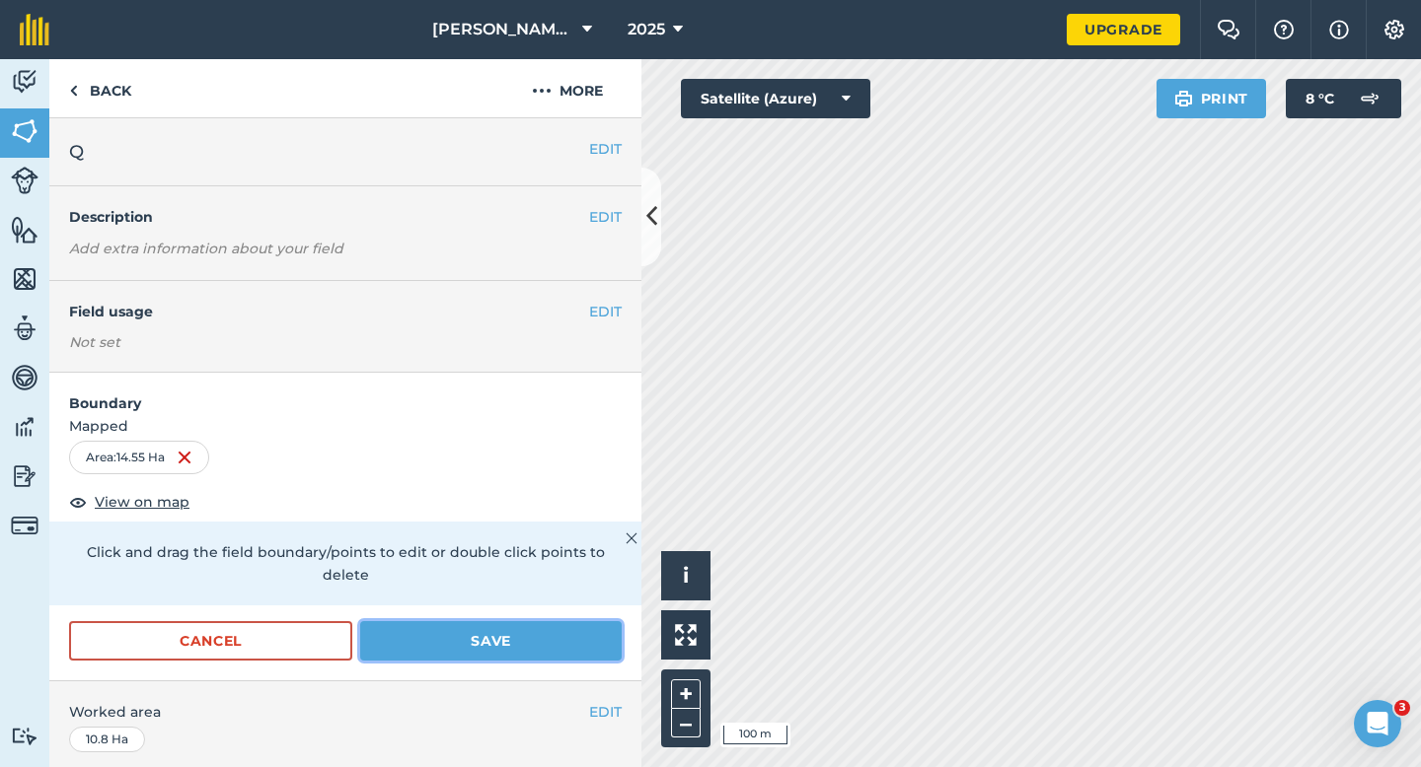
click at [432, 633] on button "Save" at bounding box center [490, 640] width 261 height 39
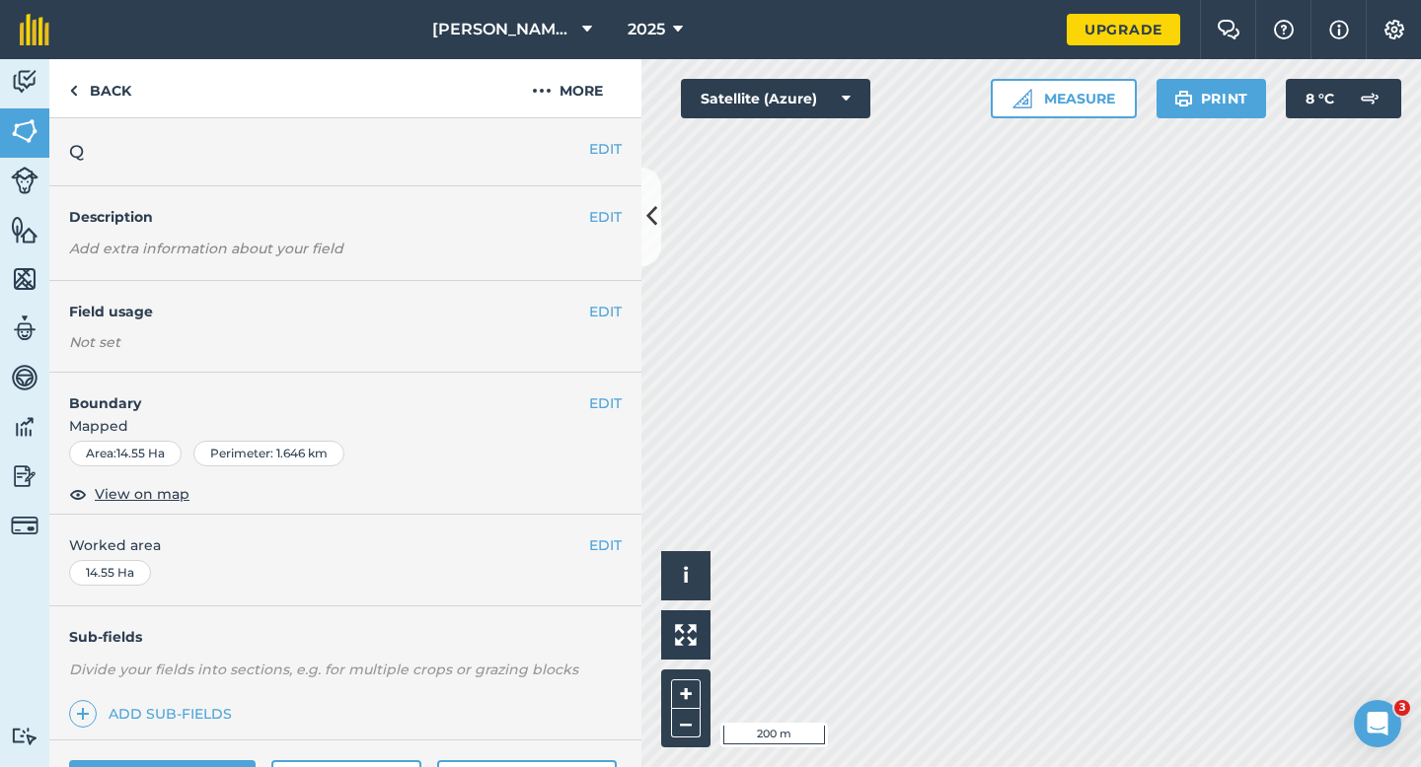
click at [623, 534] on div "EDIT Worked area 14.55 Ha" at bounding box center [345, 561] width 592 height 92
click at [616, 540] on button "EDIT" at bounding box center [605, 546] width 33 height 22
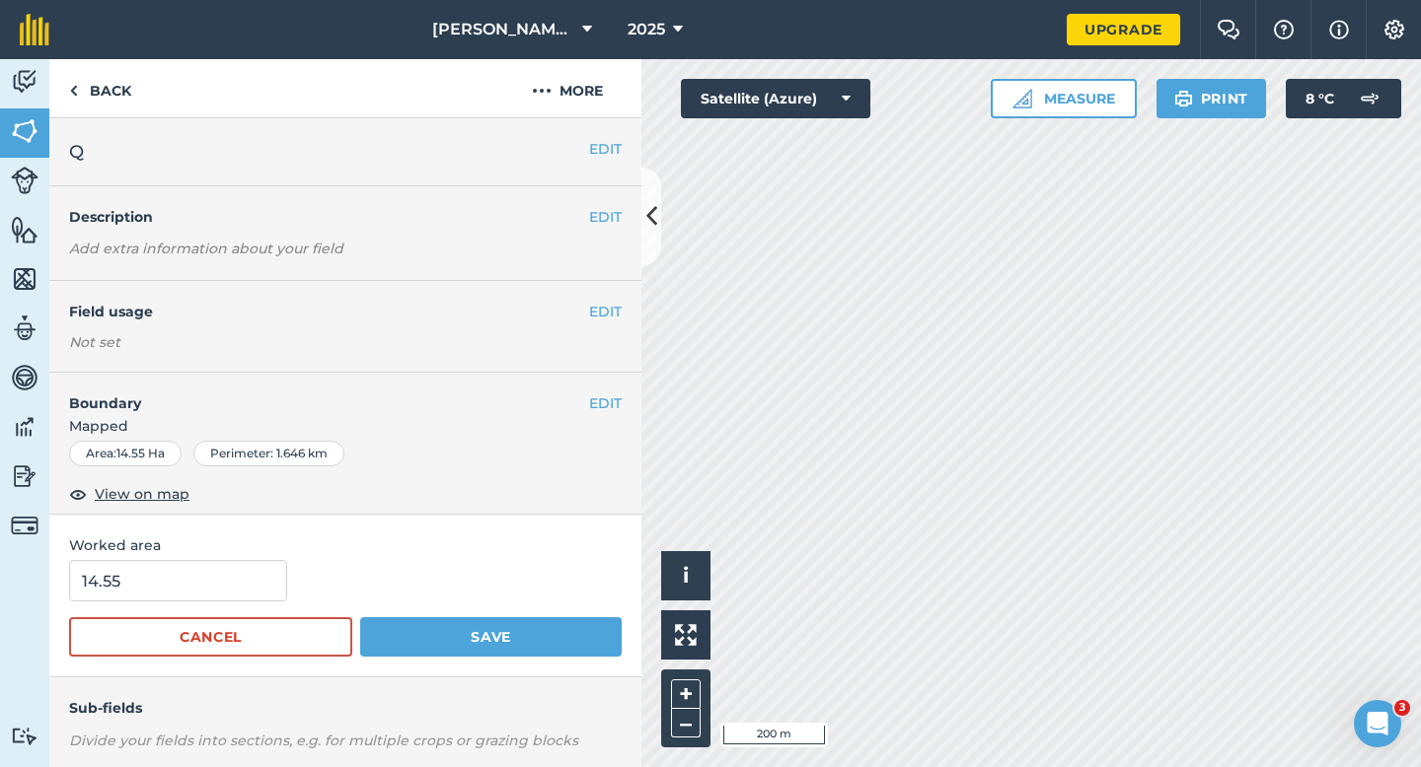
click at [297, 550] on span "Worked area" at bounding box center [345, 546] width 552 height 22
click at [257, 598] on input "14.55" at bounding box center [178, 580] width 218 height 41
type input "14.5"
click at [360, 618] on button "Save" at bounding box center [490, 637] width 261 height 39
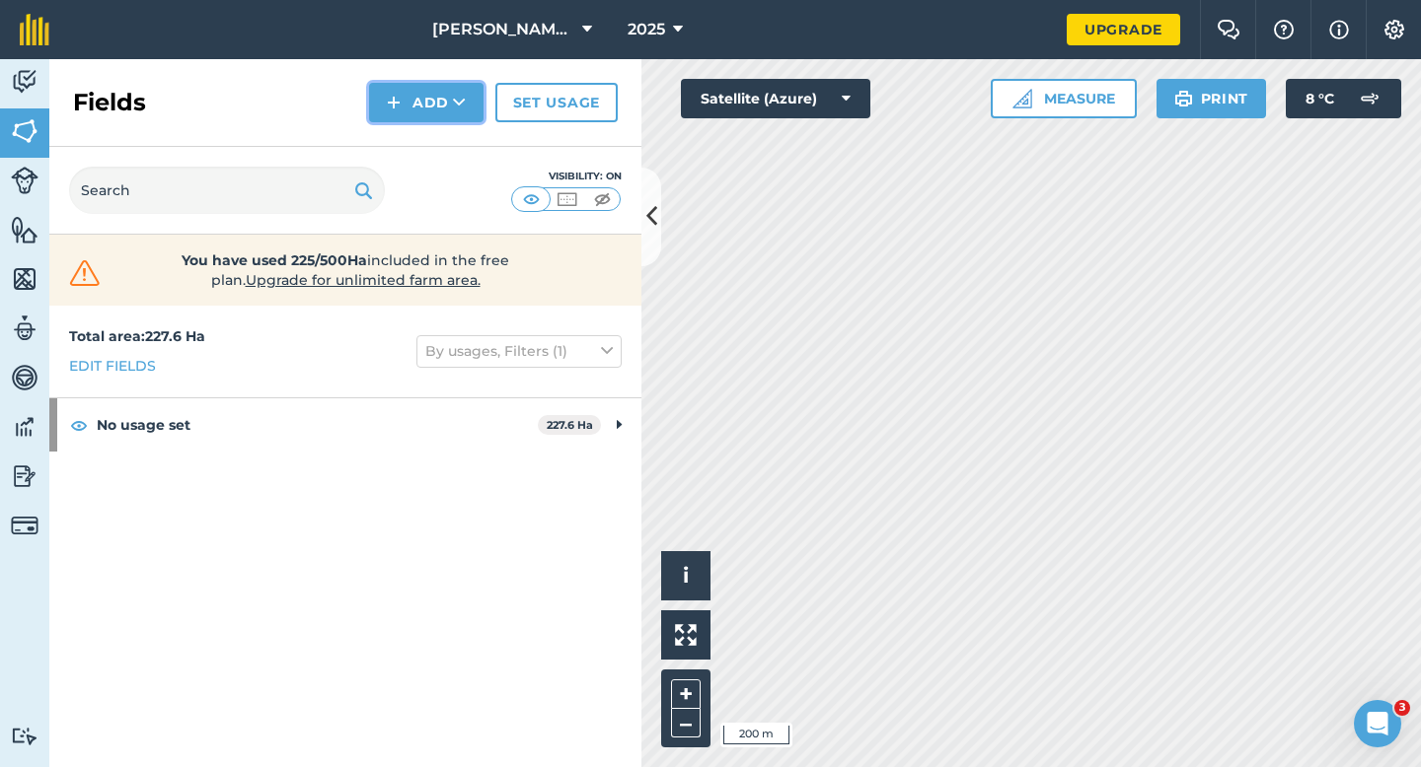
click at [431, 99] on button "Add" at bounding box center [426, 102] width 114 height 39
click at [431, 160] on link "Draw" at bounding box center [426, 146] width 109 height 43
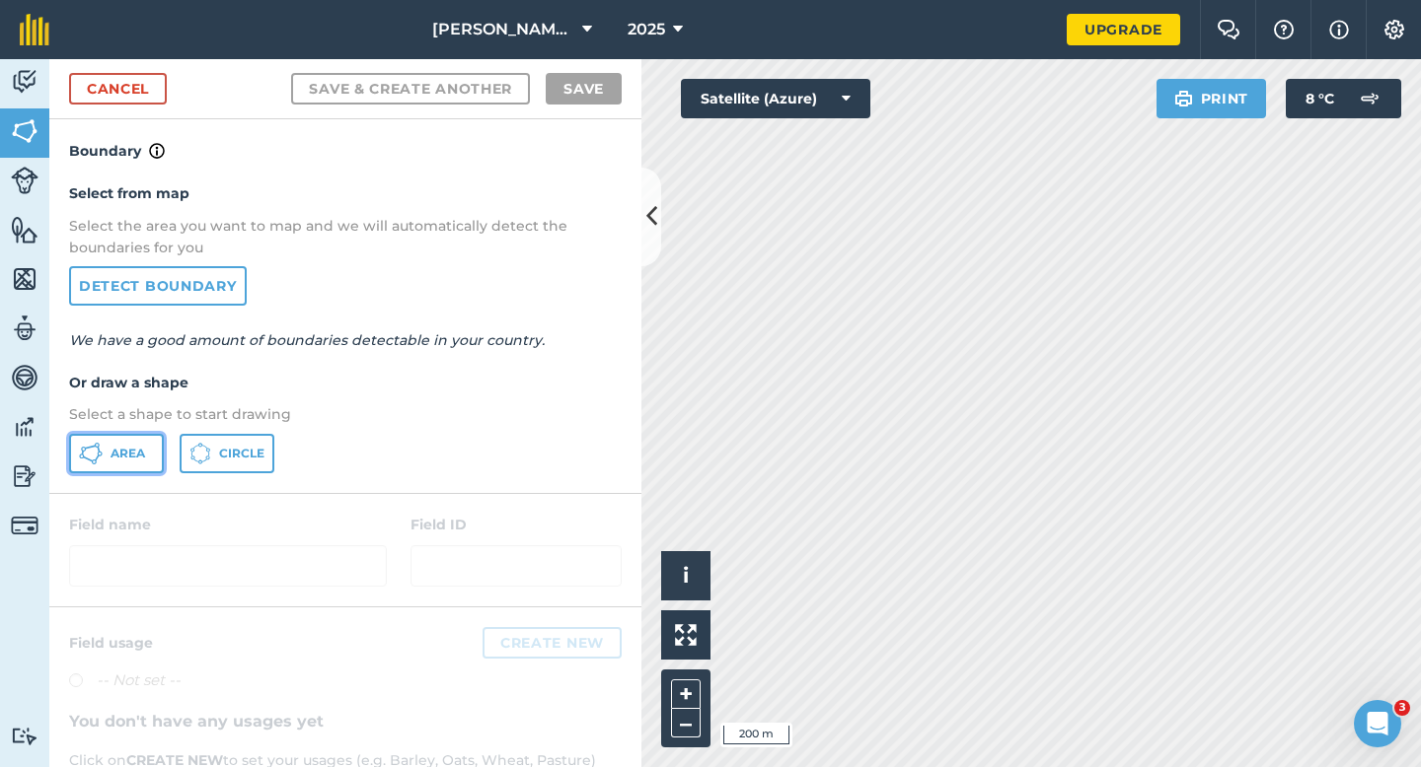
click at [115, 462] on button "Area" at bounding box center [116, 453] width 95 height 39
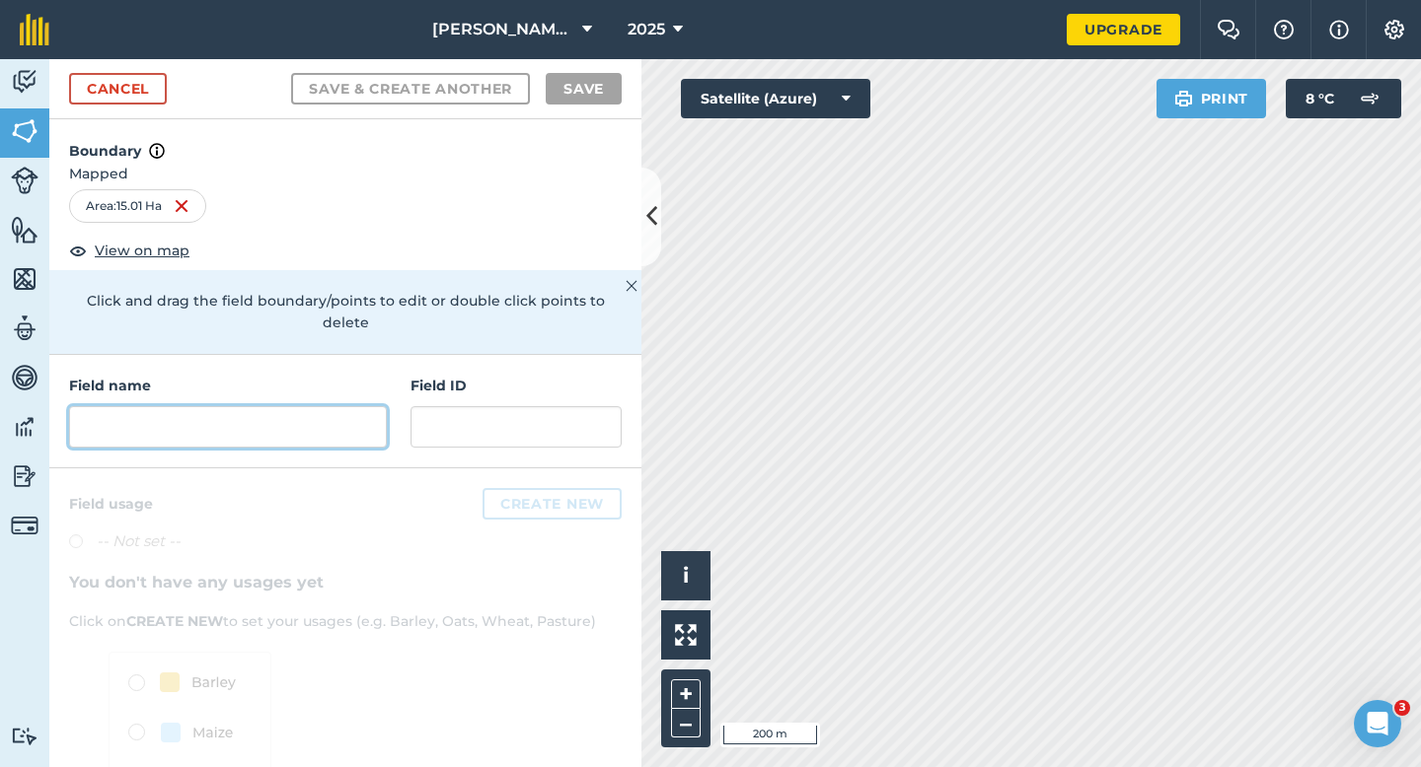
click at [337, 406] on input "text" at bounding box center [228, 426] width 318 height 41
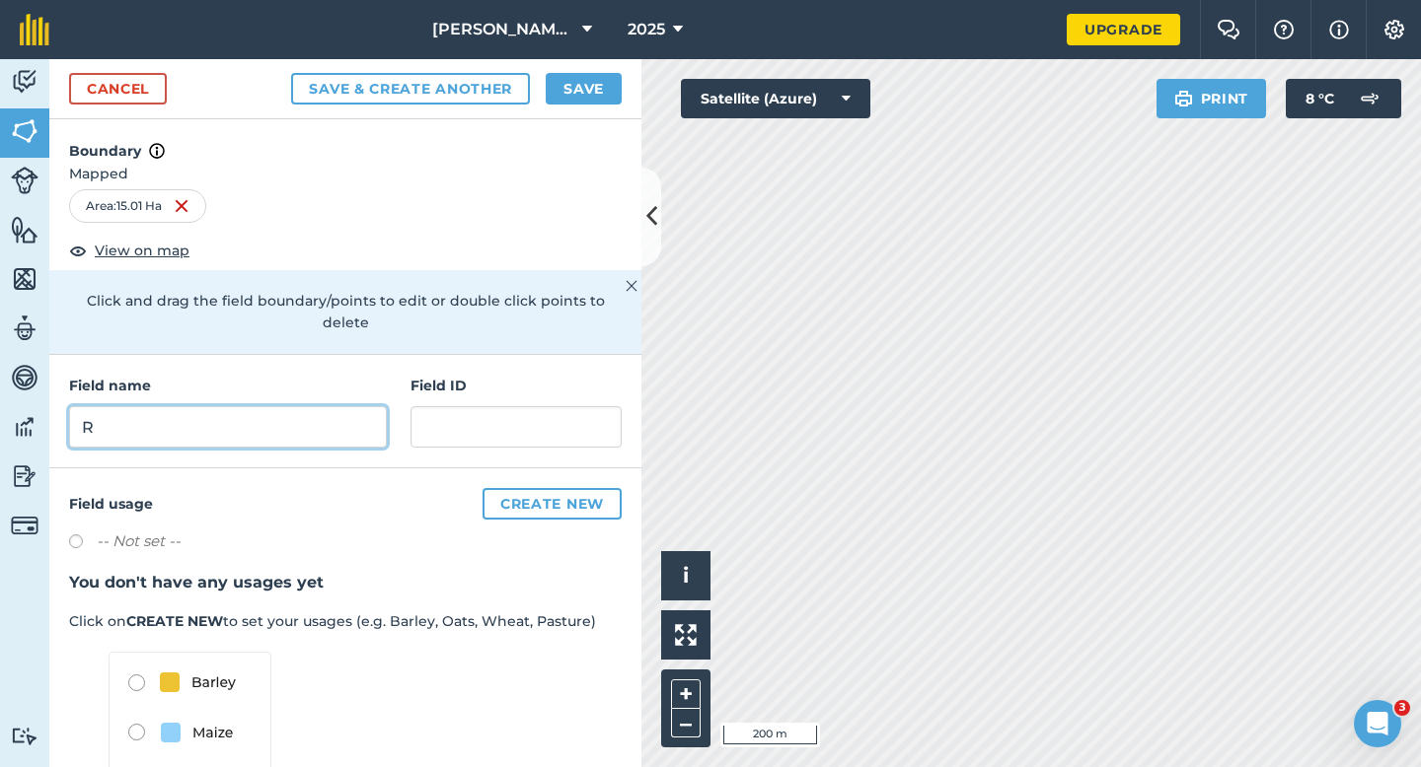
type input "R"
click at [581, 86] on button "Save" at bounding box center [584, 89] width 76 height 32
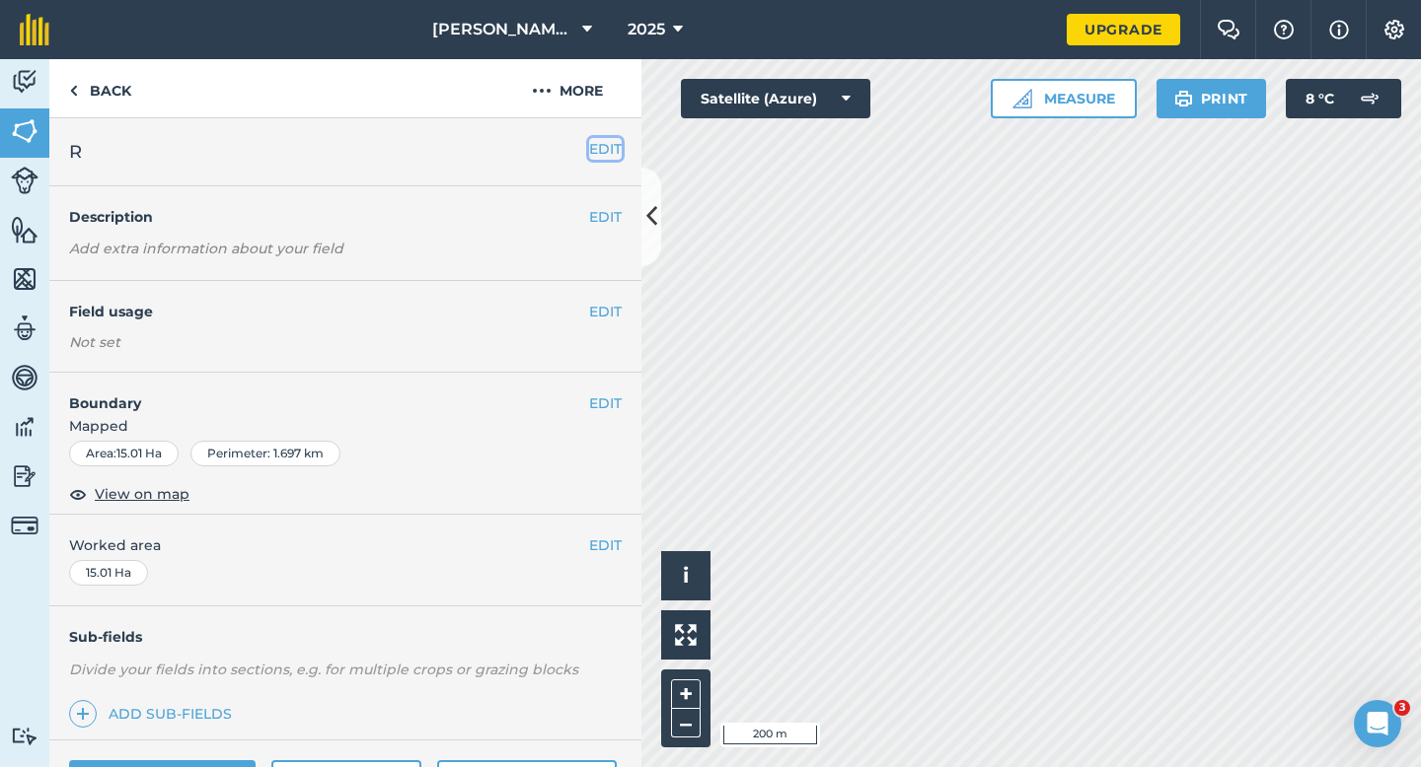
click at [616, 148] on button "EDIT" at bounding box center [605, 149] width 33 height 22
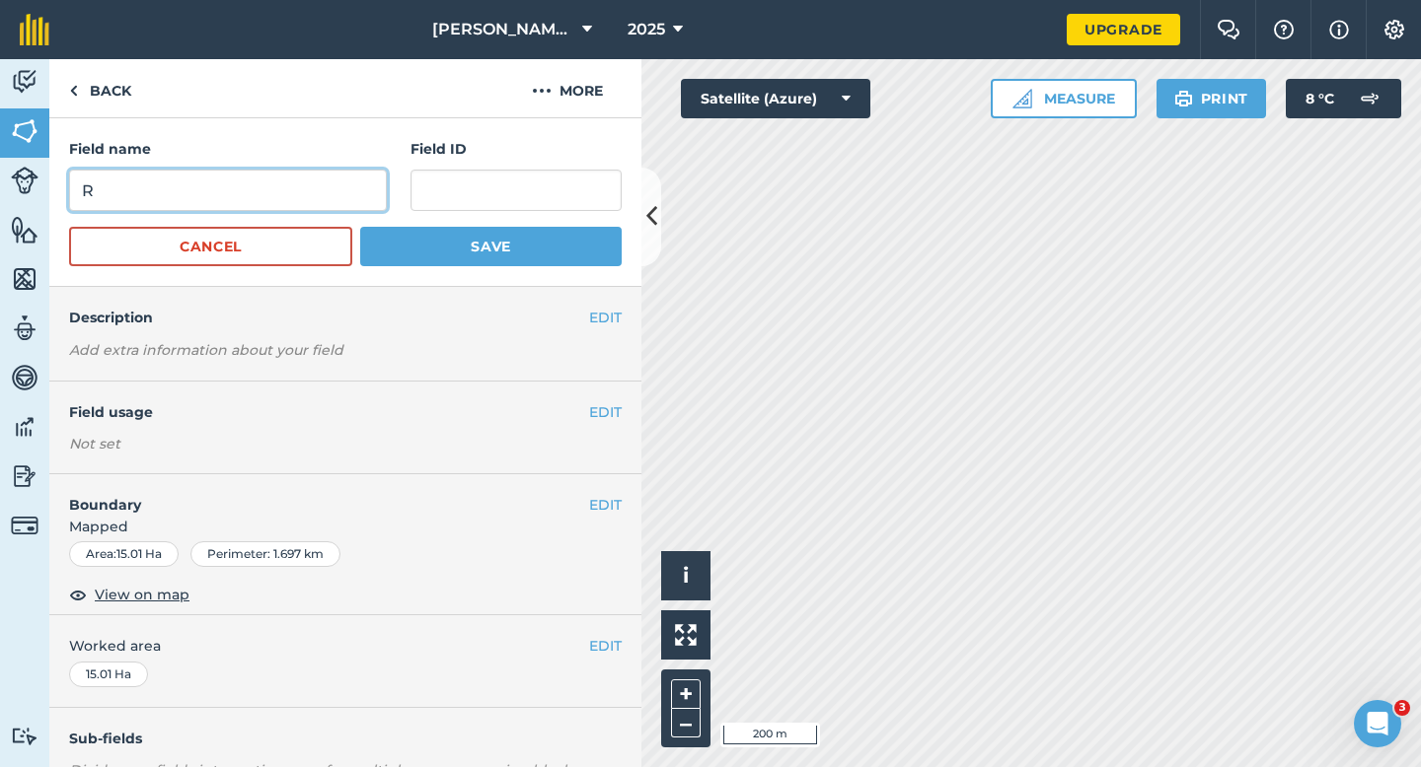
click at [307, 187] on input "R" at bounding box center [228, 190] width 318 height 41
type input "S"
click at [360, 227] on button "Save" at bounding box center [490, 246] width 261 height 39
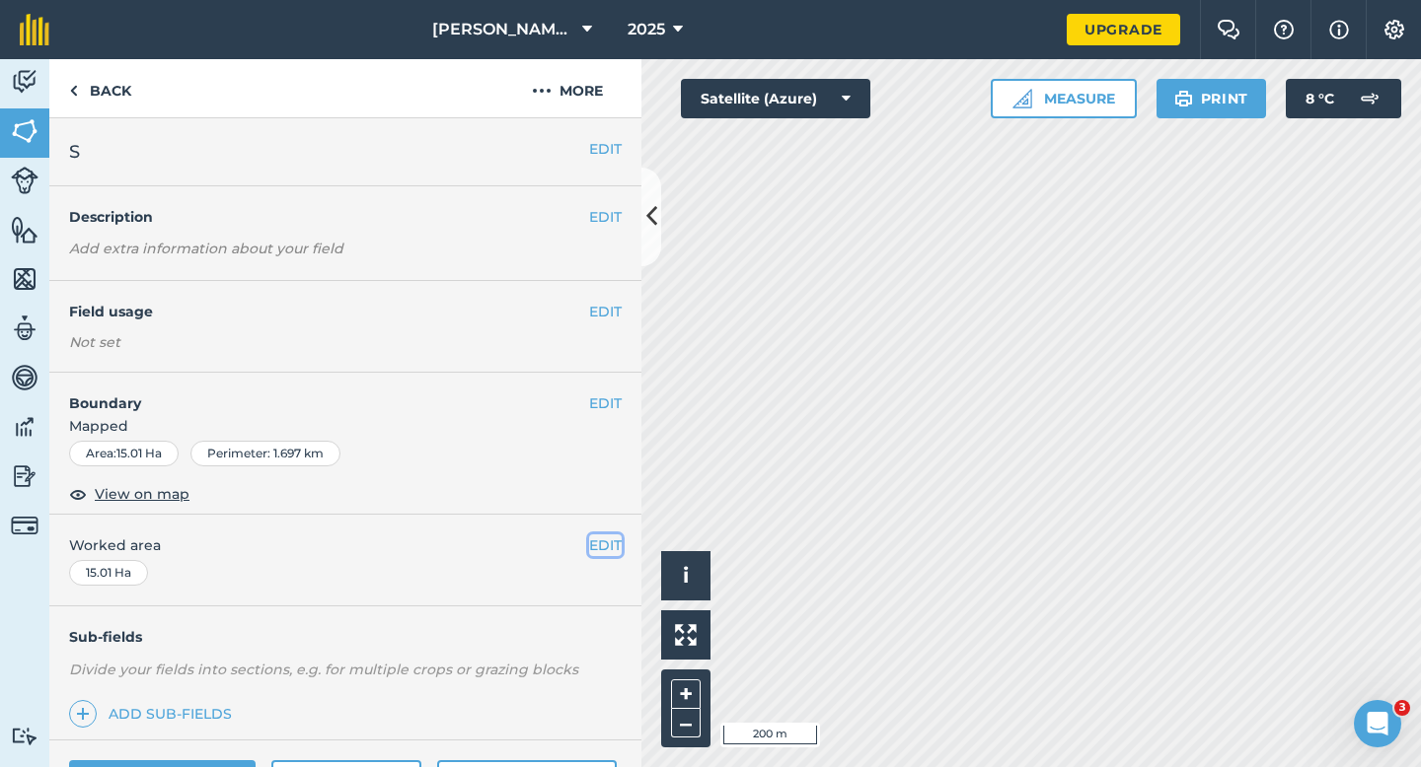
click at [609, 554] on button "EDIT" at bounding box center [605, 546] width 33 height 22
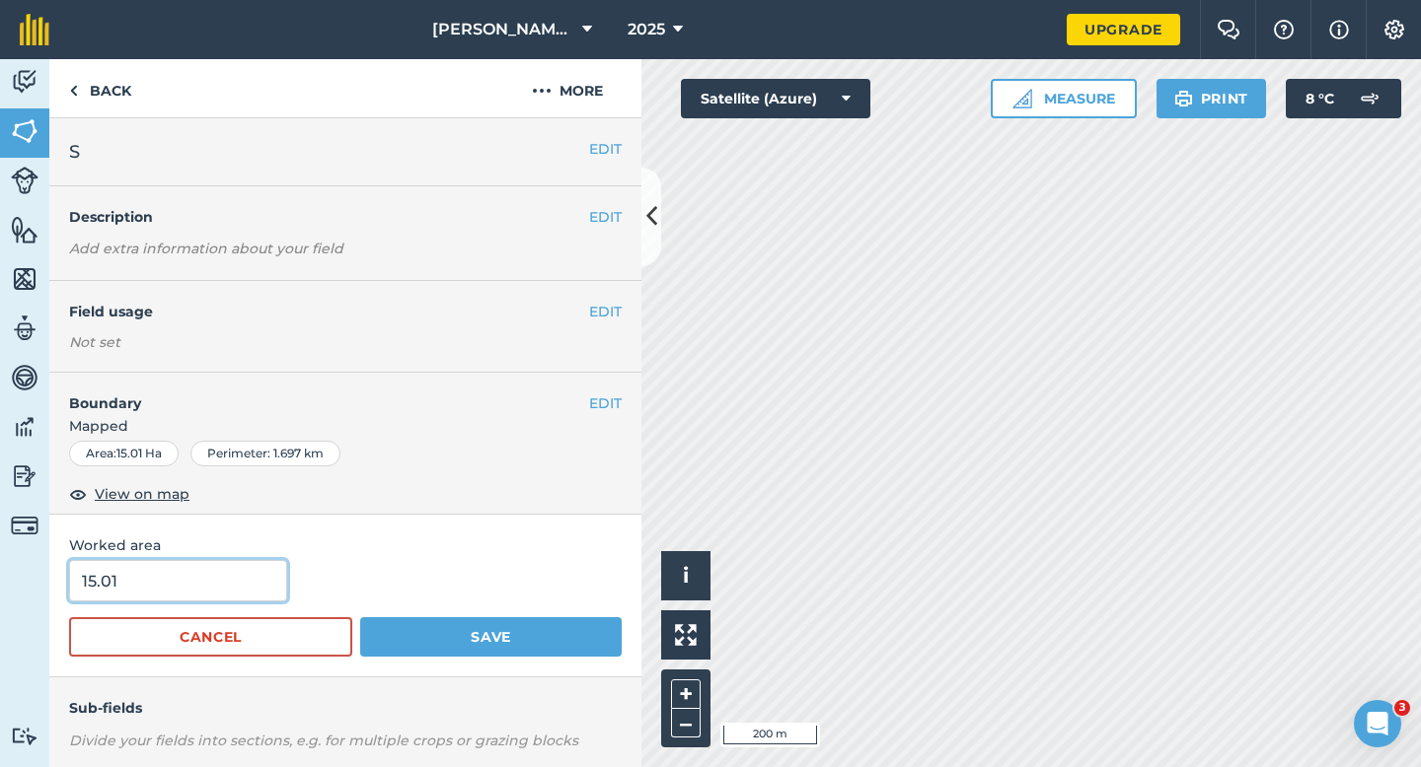
click at [227, 583] on input "15.01" at bounding box center [178, 580] width 218 height 41
type input "15"
click at [360, 618] on button "Save" at bounding box center [490, 637] width 261 height 39
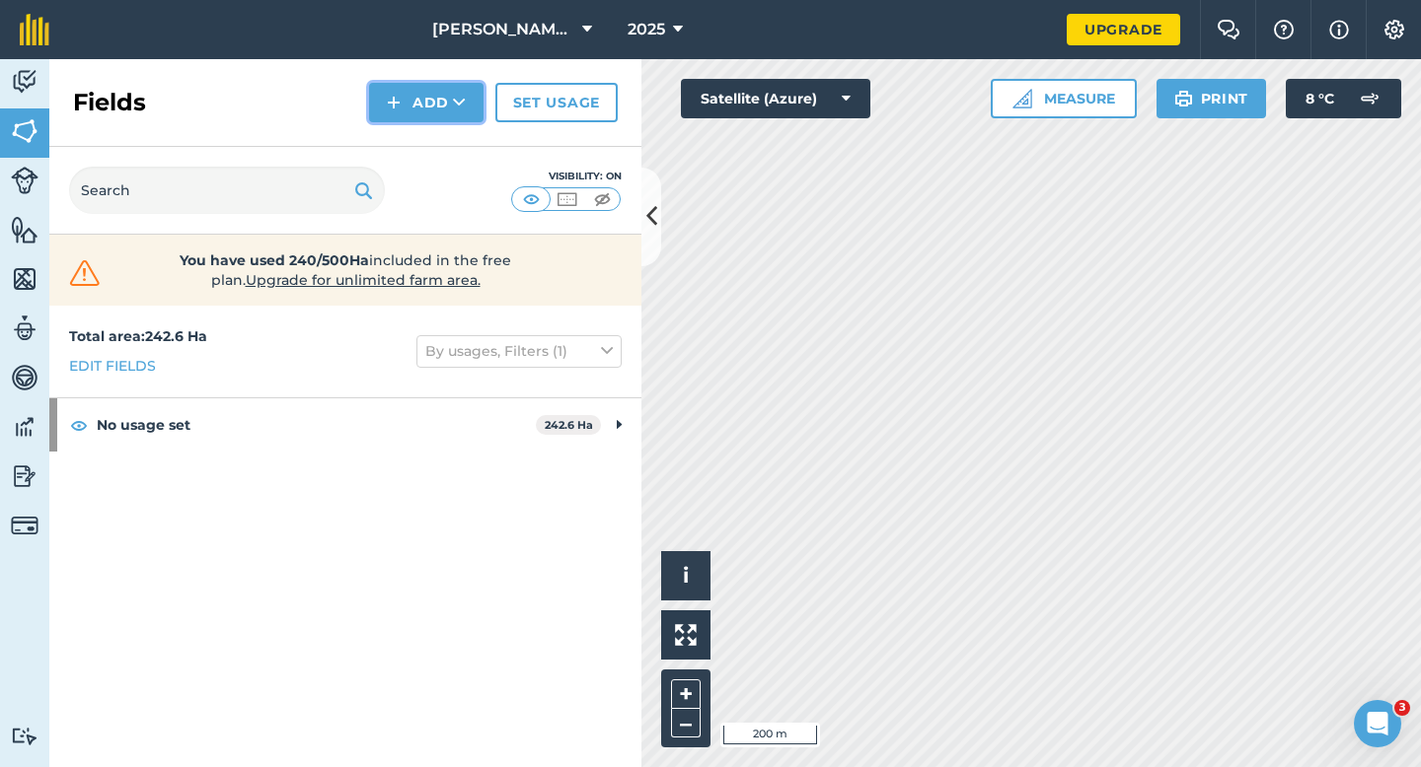
click at [403, 106] on button "Add" at bounding box center [426, 102] width 114 height 39
click at [403, 124] on ul "Draw Import" at bounding box center [426, 169] width 110 height 90
click at [392, 116] on button "Add" at bounding box center [426, 102] width 114 height 39
click at [392, 136] on link "Draw" at bounding box center [426, 146] width 109 height 43
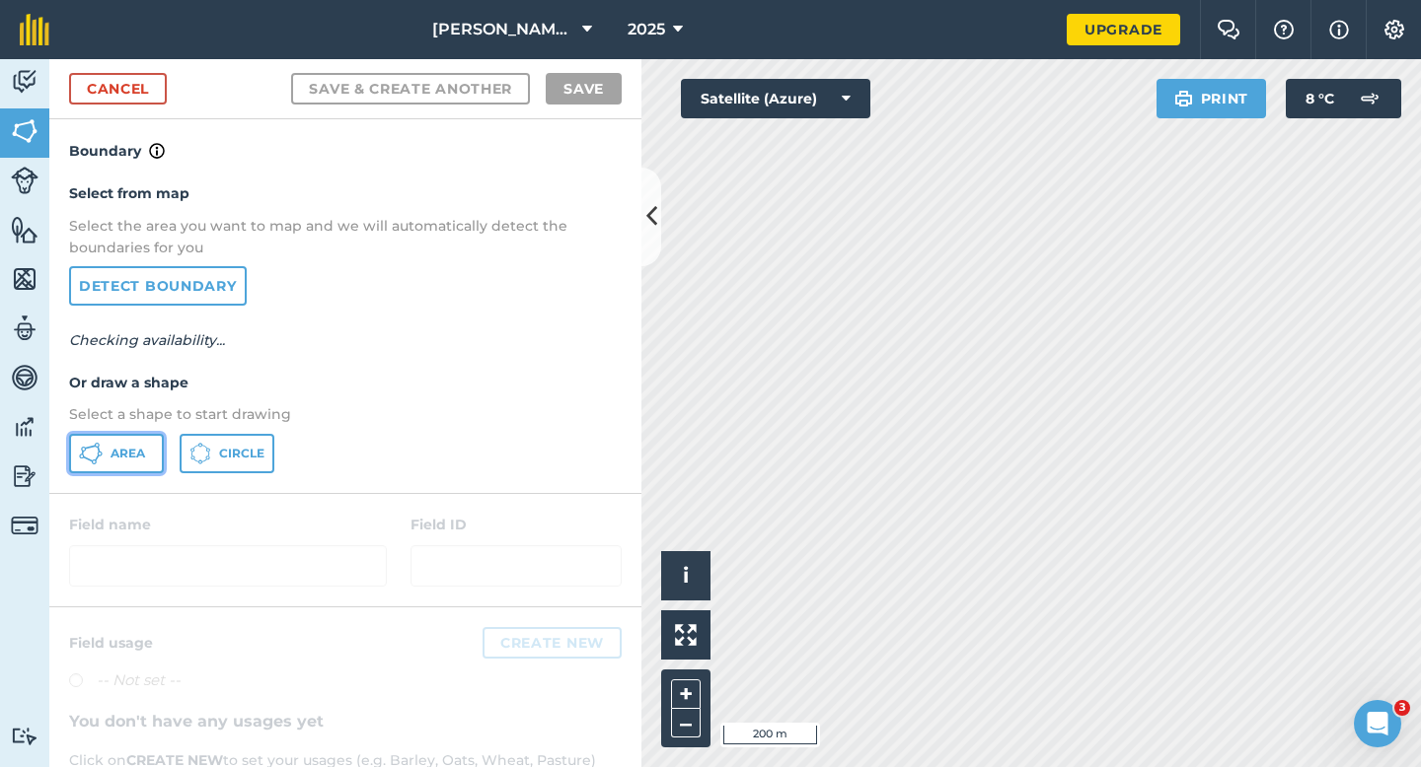
click at [125, 440] on button "Area" at bounding box center [116, 453] width 95 height 39
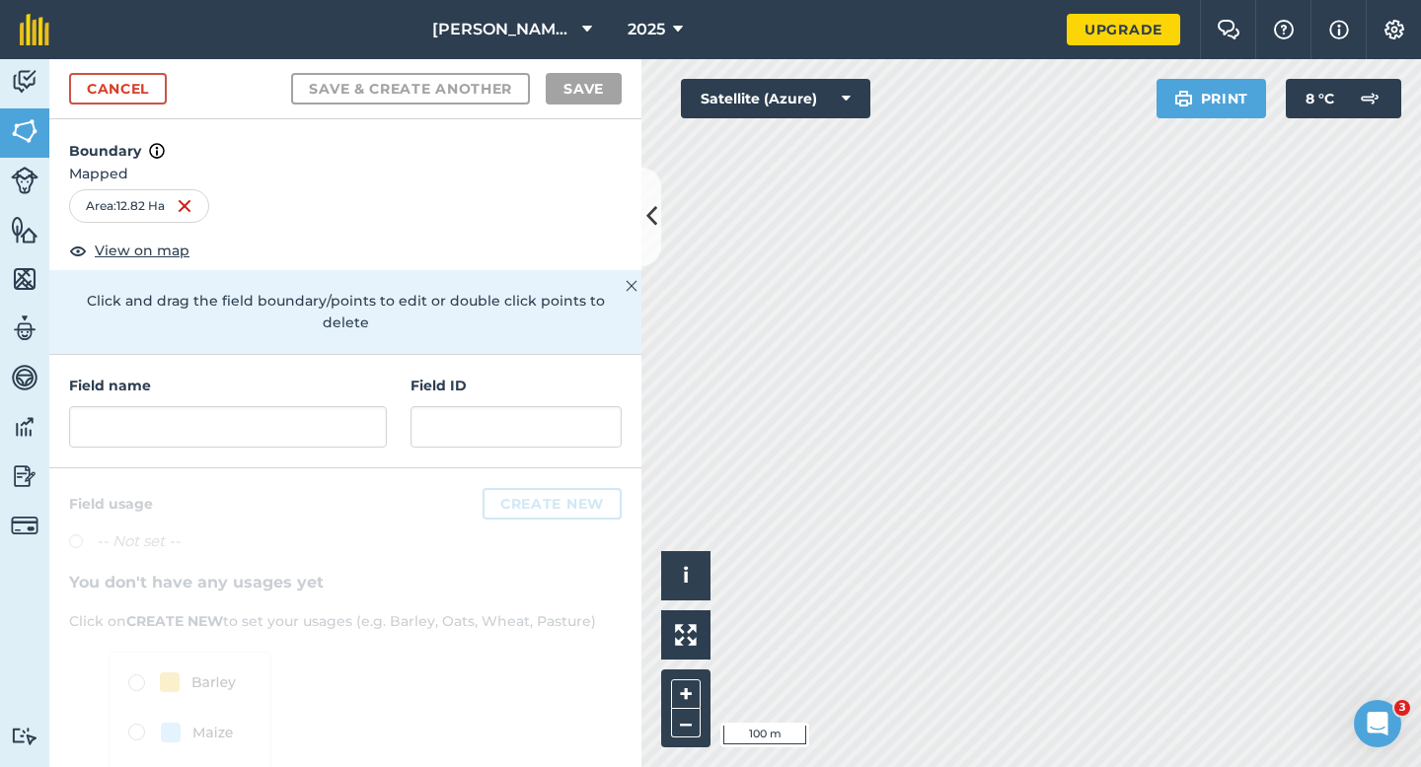
click at [263, 433] on div "Field name Field ID" at bounding box center [345, 411] width 592 height 113
click at [263, 406] on input "text" at bounding box center [228, 426] width 318 height 41
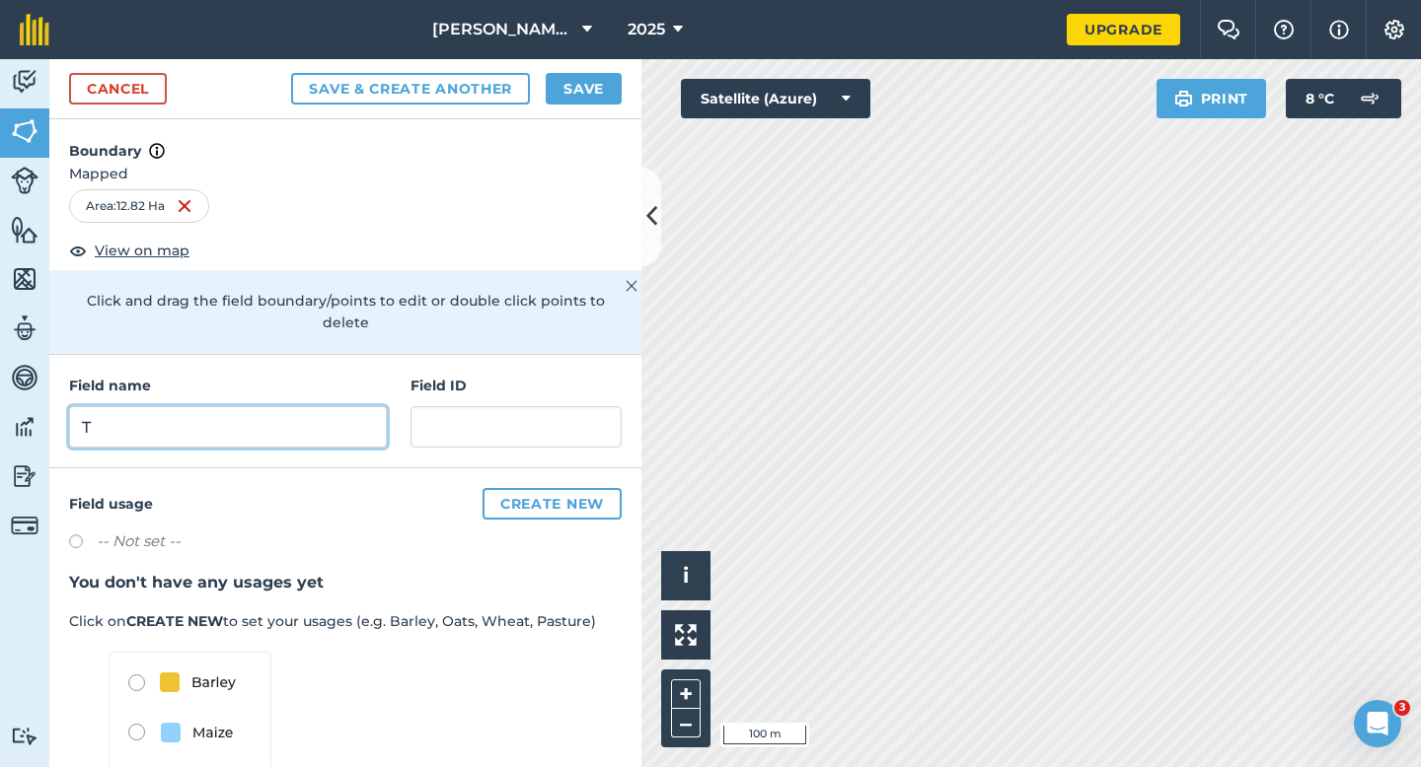
type input "T"
click at [589, 93] on button "Save" at bounding box center [584, 89] width 76 height 32
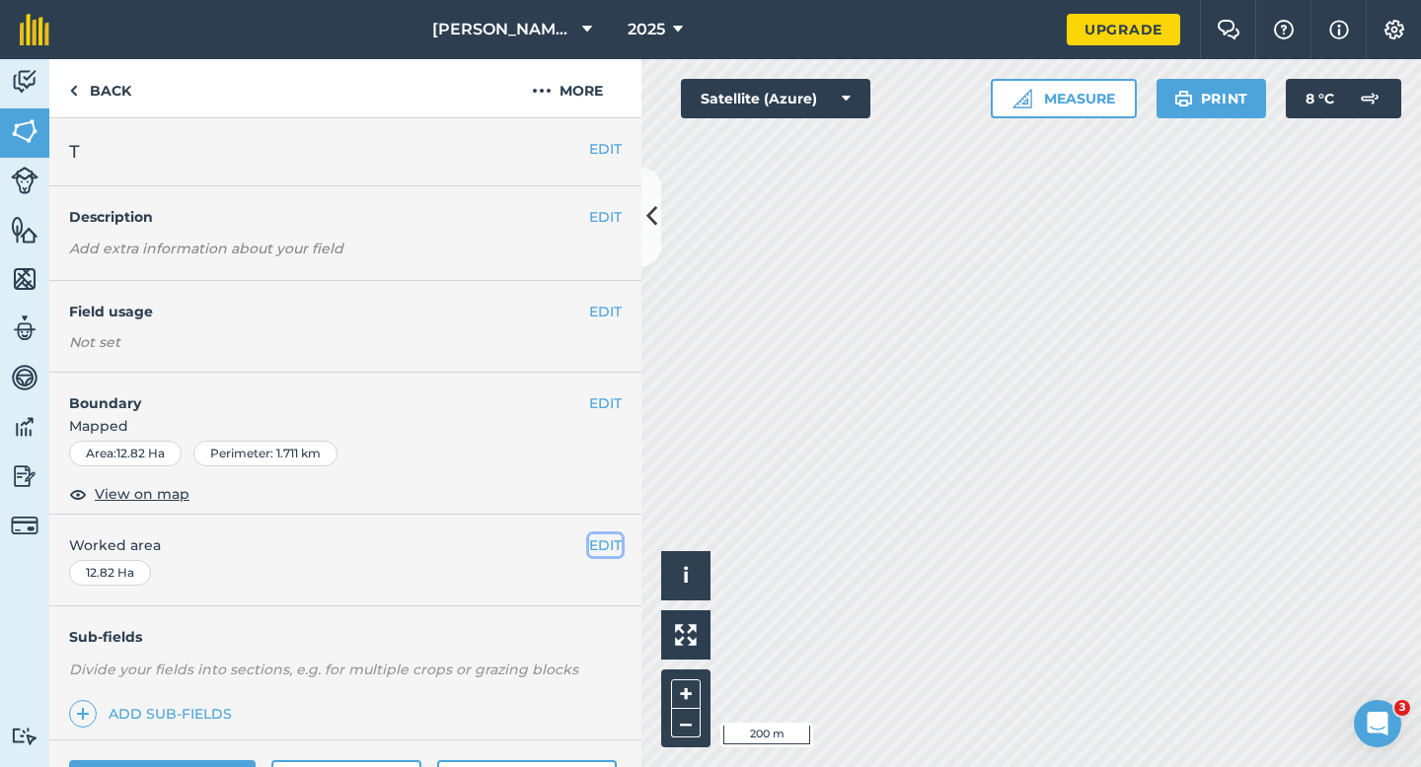
click at [610, 547] on button "EDIT" at bounding box center [605, 546] width 33 height 22
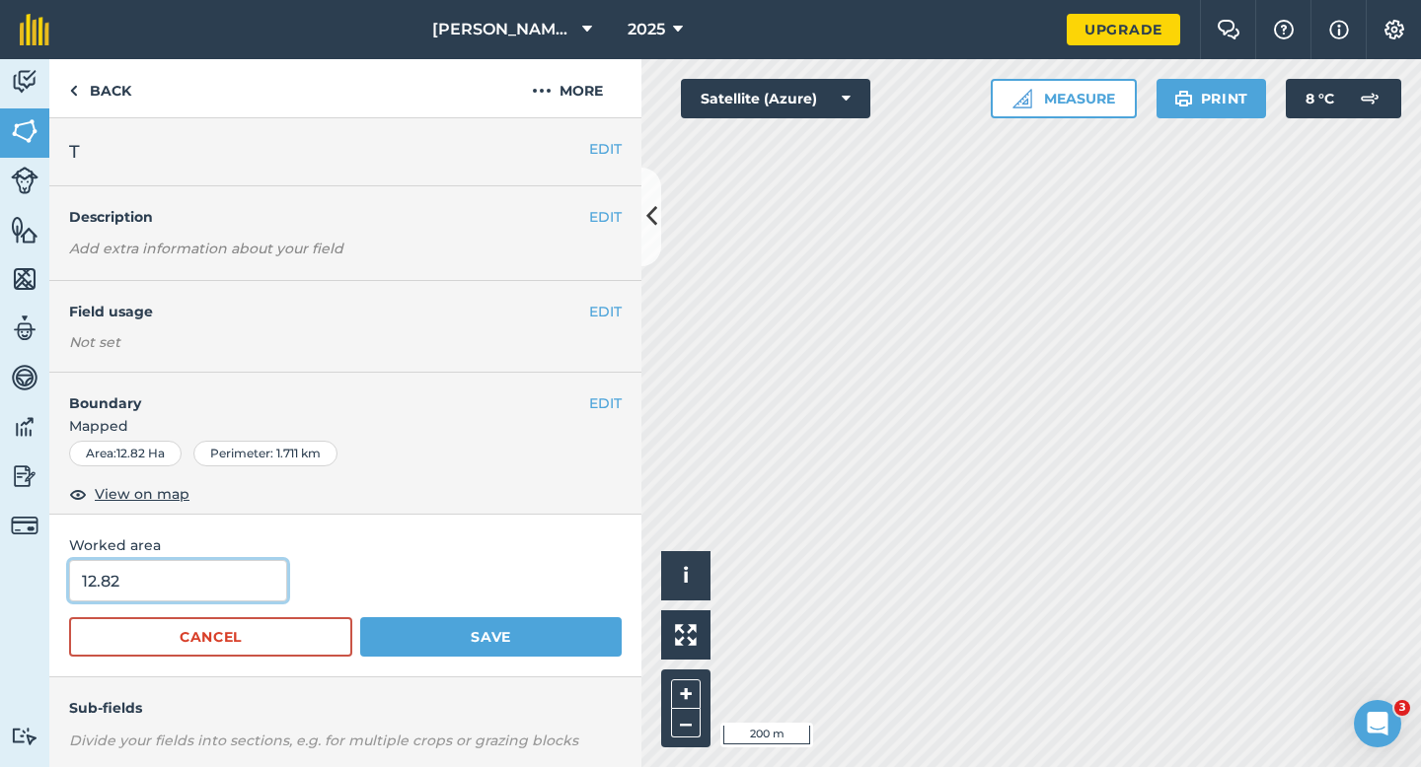
click at [175, 578] on input "12.82" at bounding box center [178, 580] width 218 height 41
type input "12.8"
click at [360, 618] on button "Save" at bounding box center [490, 637] width 261 height 39
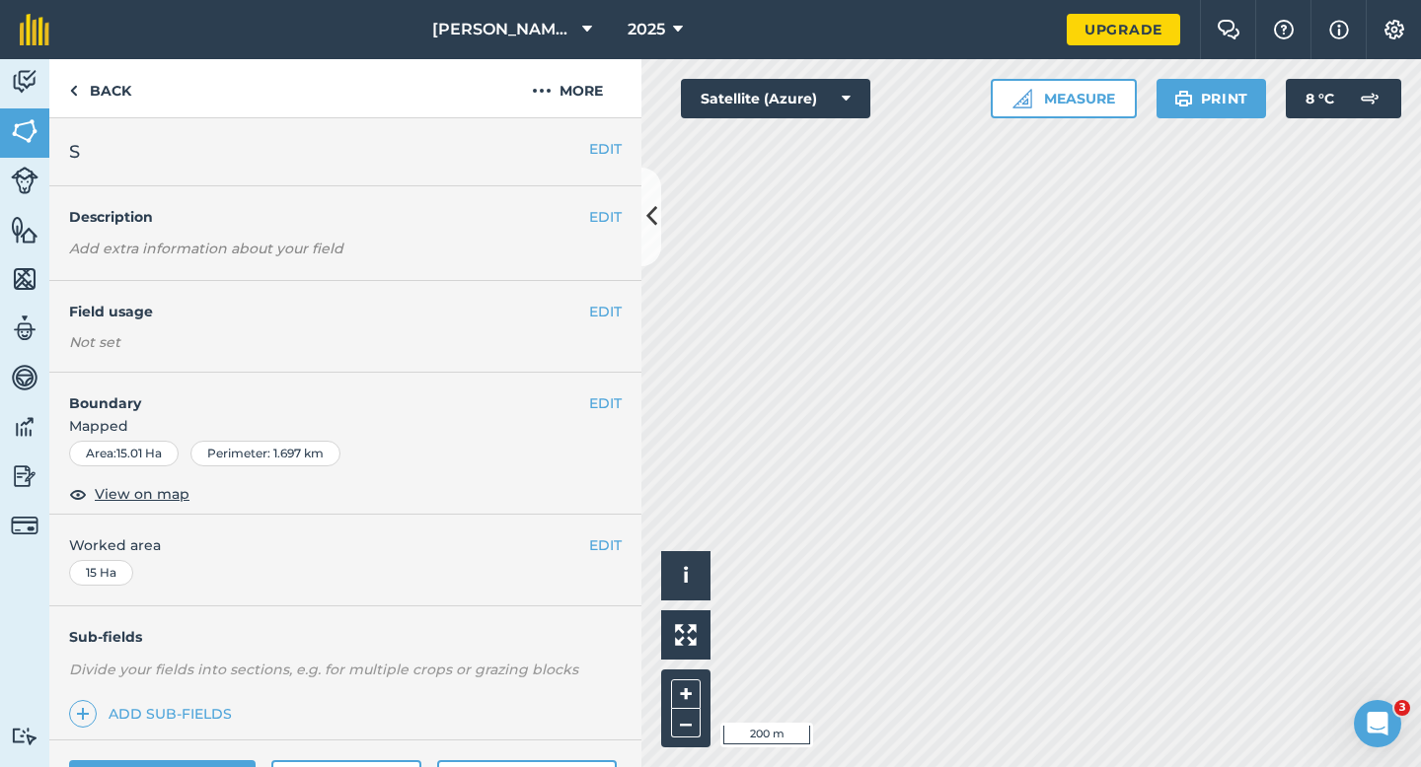
click at [612, 391] on div "EDIT Boundary Mapped Area : 15.01 Ha Perimeter : 1.697 km View on map" at bounding box center [345, 444] width 592 height 142
click at [612, 407] on button "EDIT" at bounding box center [605, 404] width 33 height 22
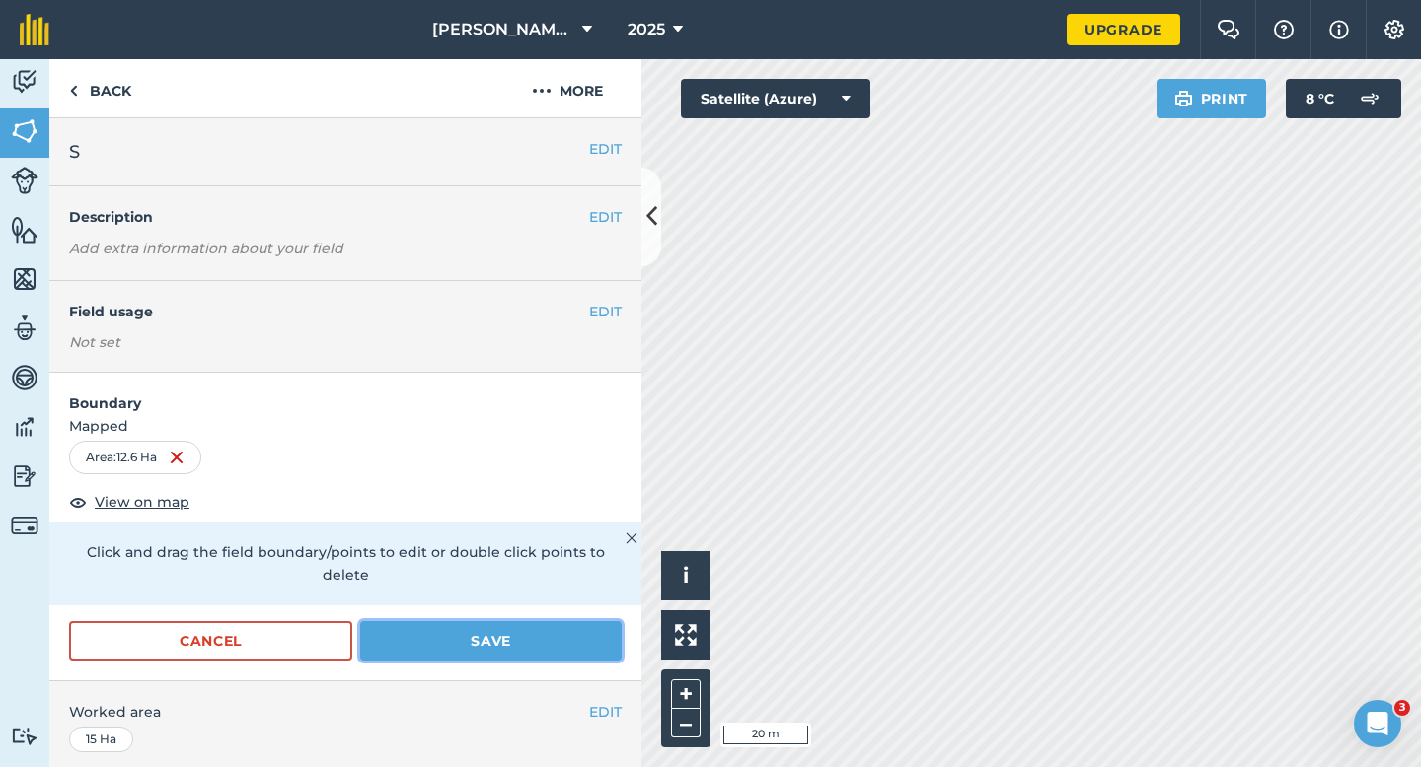
click at [574, 621] on button "Save" at bounding box center [490, 640] width 261 height 39
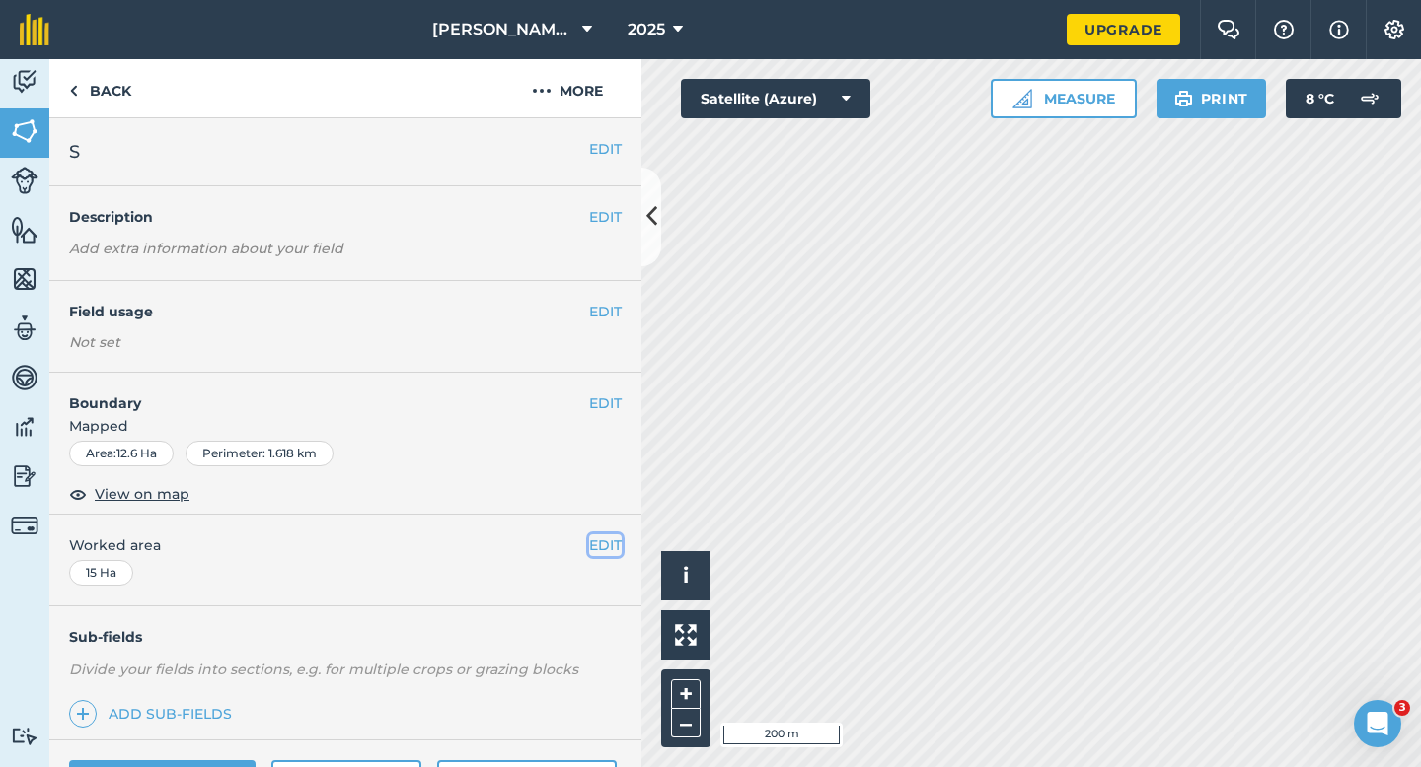
click at [600, 544] on button "EDIT" at bounding box center [605, 546] width 33 height 22
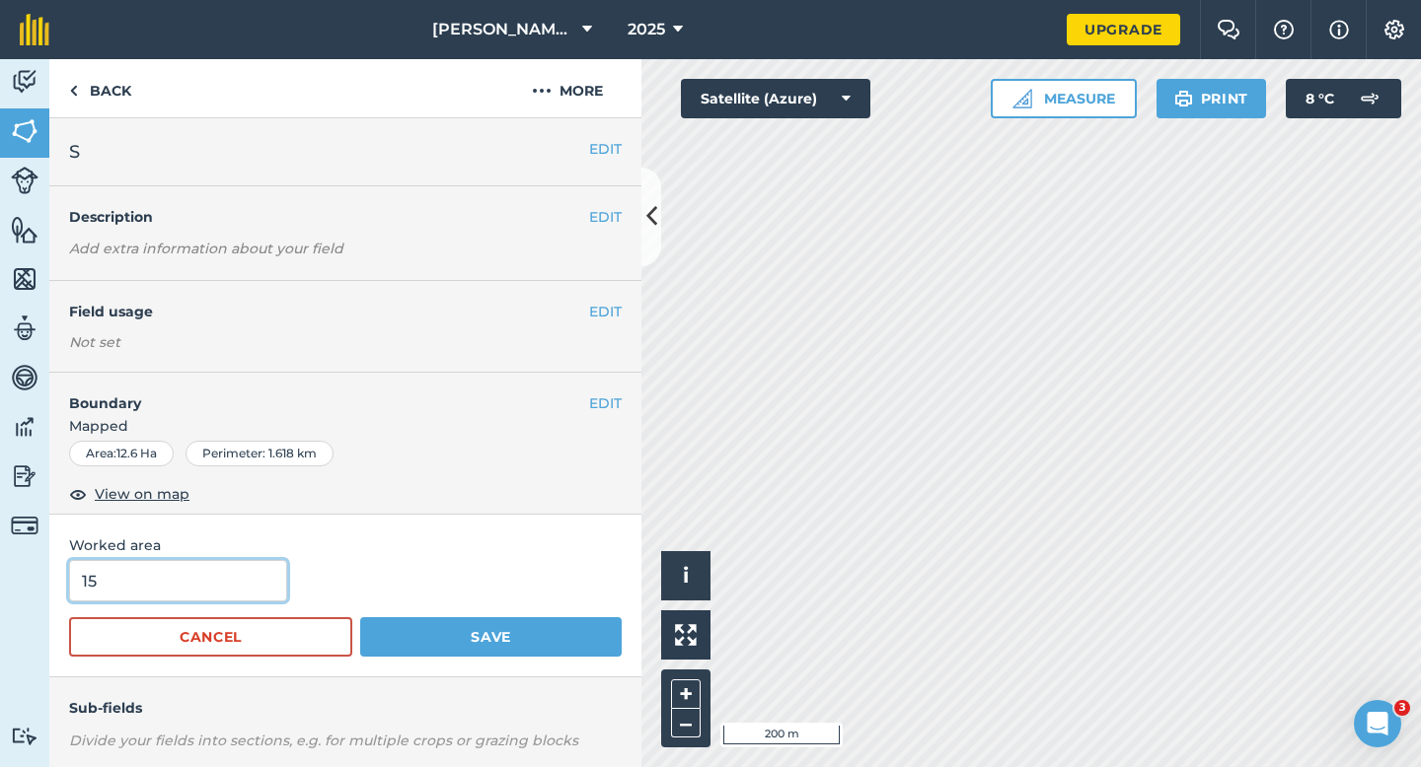
click at [236, 560] on input "15" at bounding box center [178, 580] width 218 height 41
click at [236, 570] on input "15" at bounding box center [178, 580] width 218 height 41
type input "12.6"
click at [360, 618] on button "Save" at bounding box center [490, 637] width 261 height 39
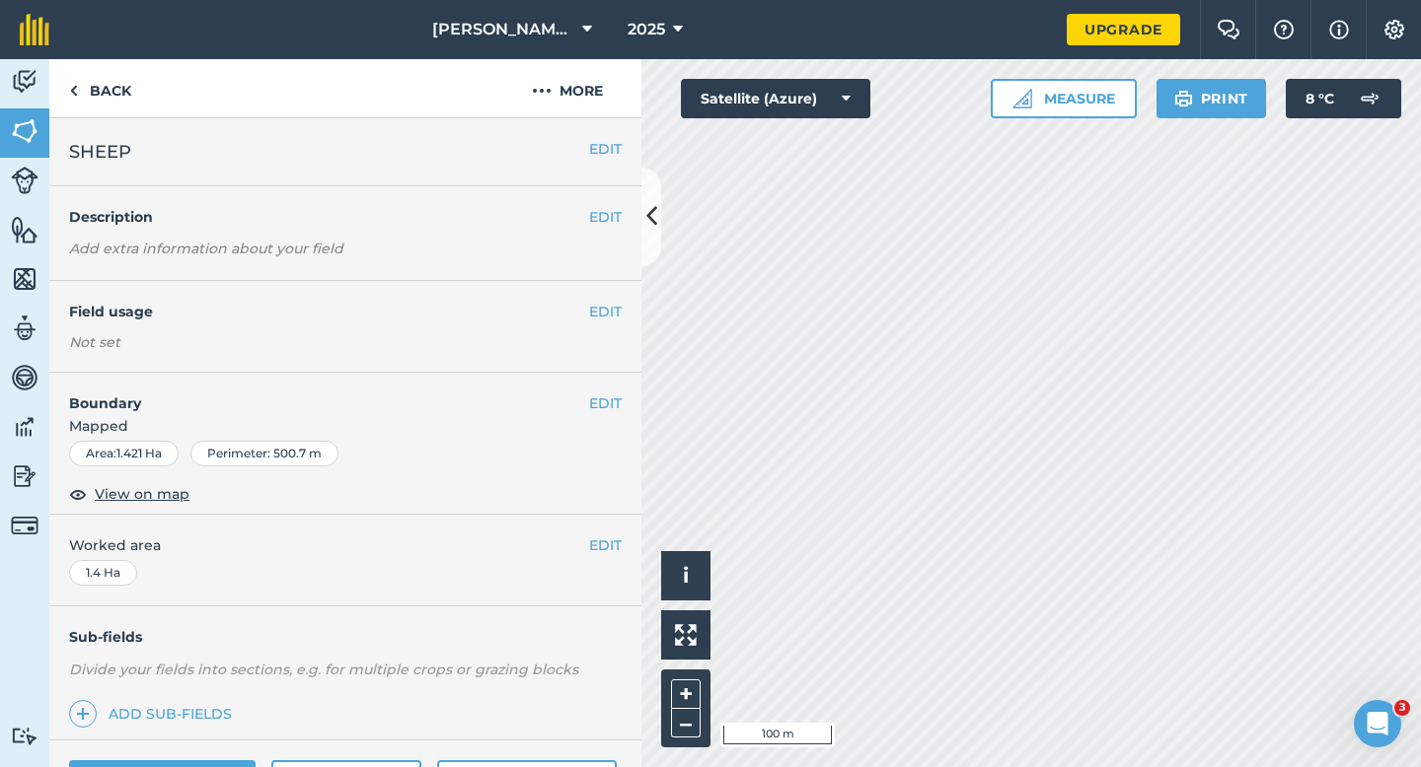
click at [587, 306] on h4 "Field usage" at bounding box center [329, 312] width 520 height 22
click at [590, 306] on button "EDIT" at bounding box center [605, 312] width 33 height 22
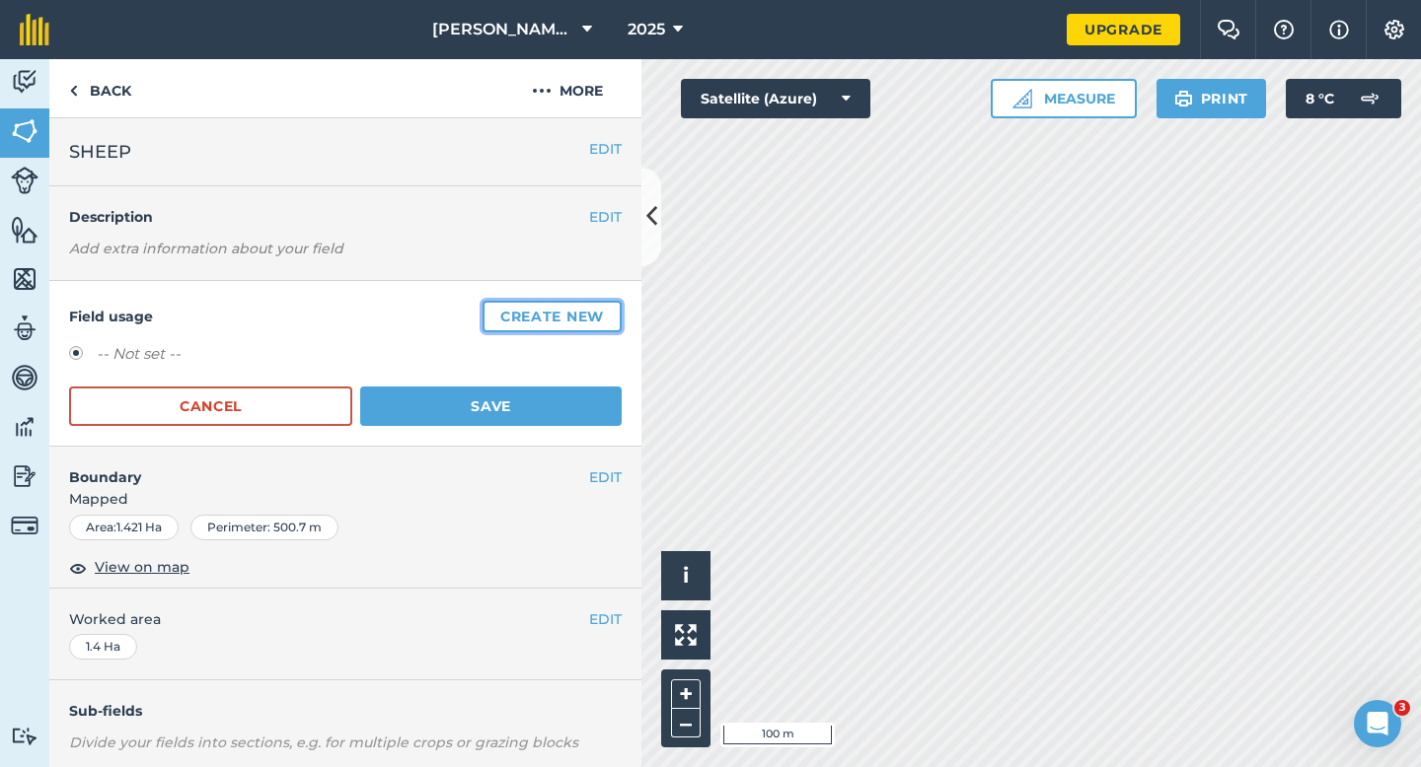
click at [590, 306] on button "Create new" at bounding box center [551, 317] width 139 height 32
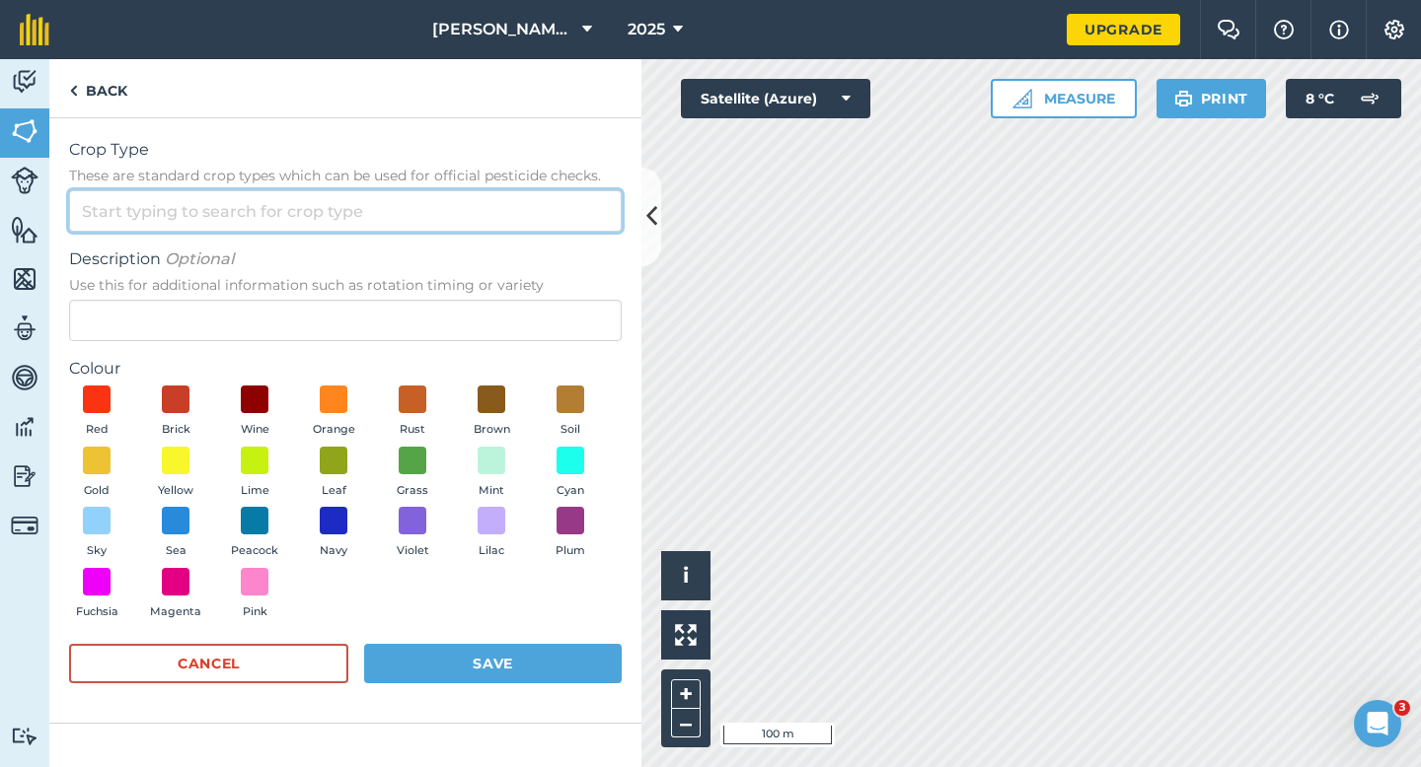
click at [569, 215] on input "Crop Type These are standard crop types which can be used for official pesticid…" at bounding box center [345, 210] width 552 height 41
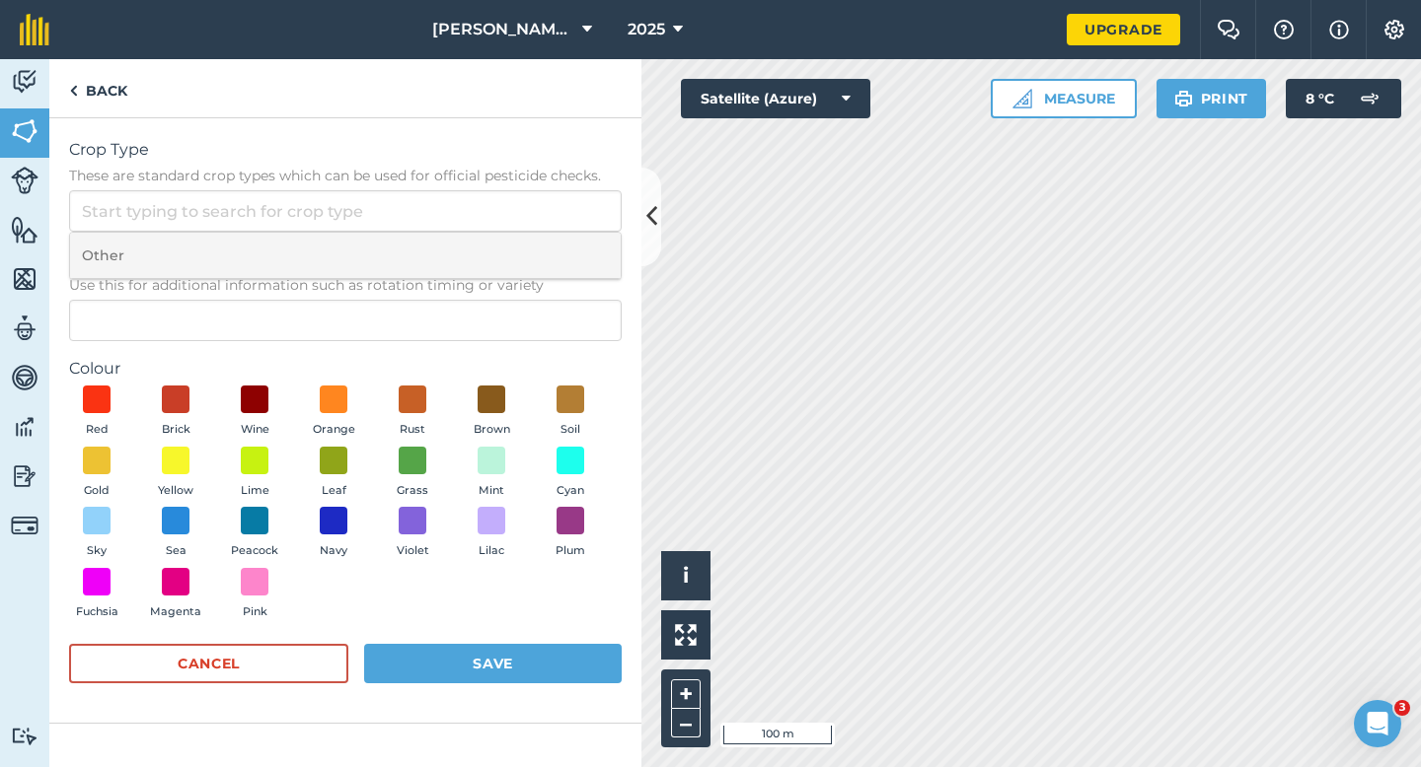
click at [569, 256] on li "Other" at bounding box center [345, 256] width 550 height 46
type input "Other"
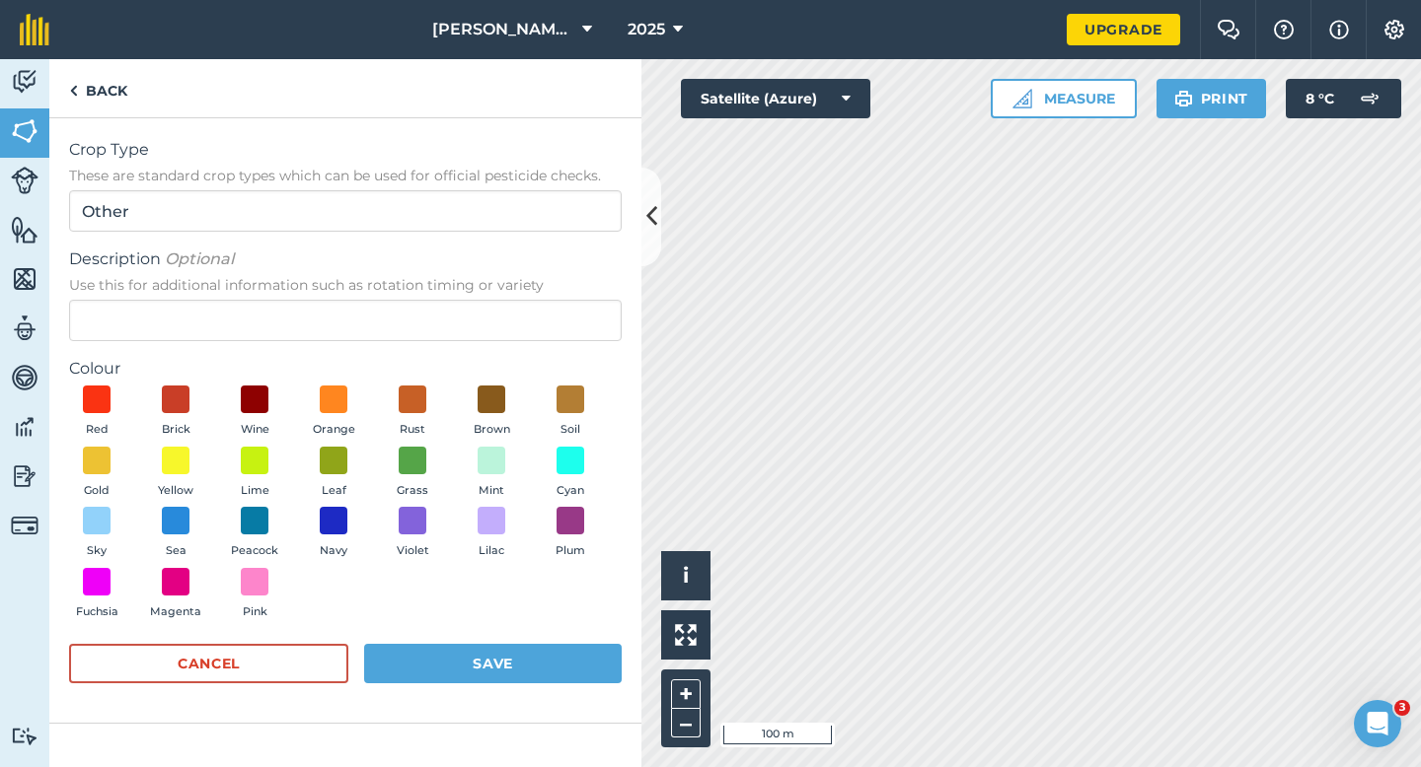
click at [567, 351] on form "Crop Type These are standard crop types which can be used for official pesticid…" at bounding box center [345, 420] width 552 height 565
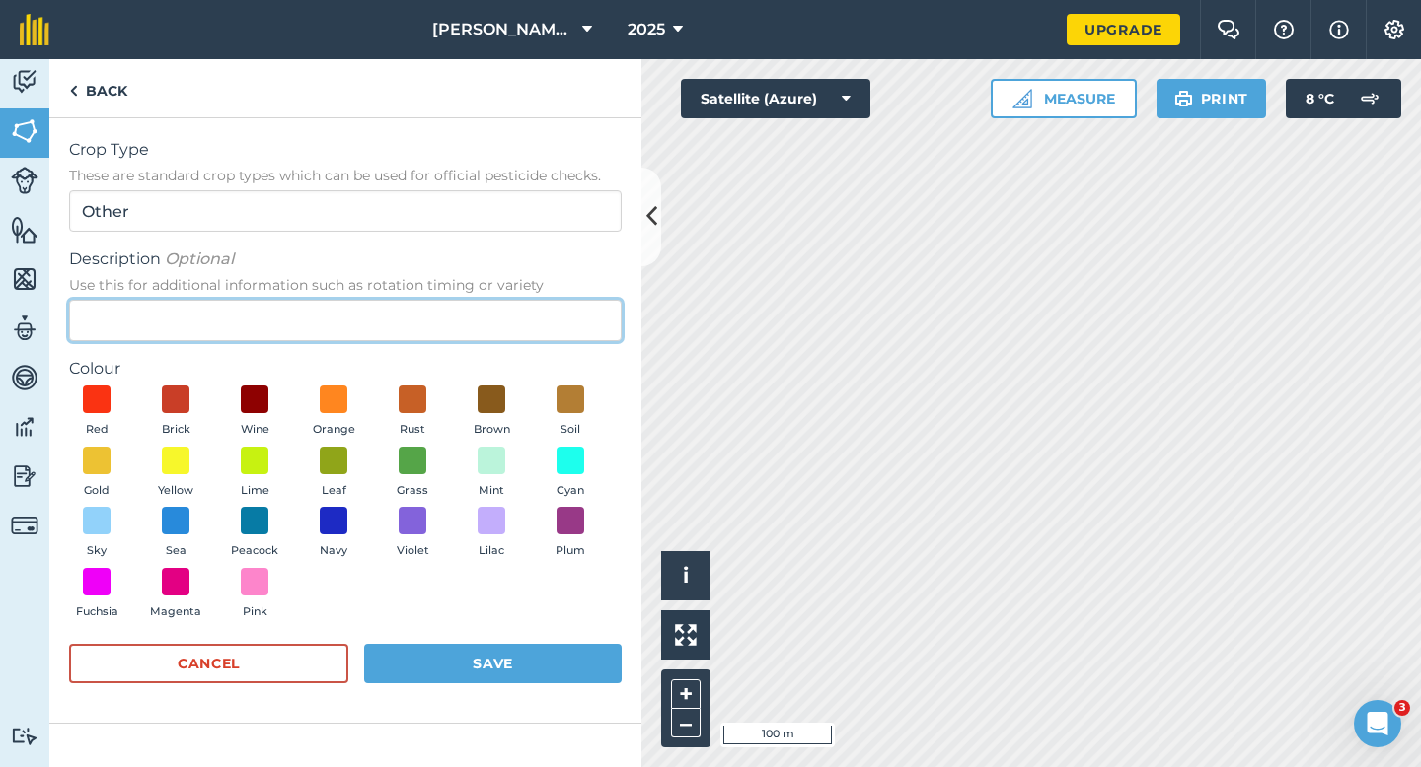
click at [564, 323] on input "Description Optional Use this for additional information such as rotation timin…" at bounding box center [345, 320] width 552 height 41
type input "Grass"
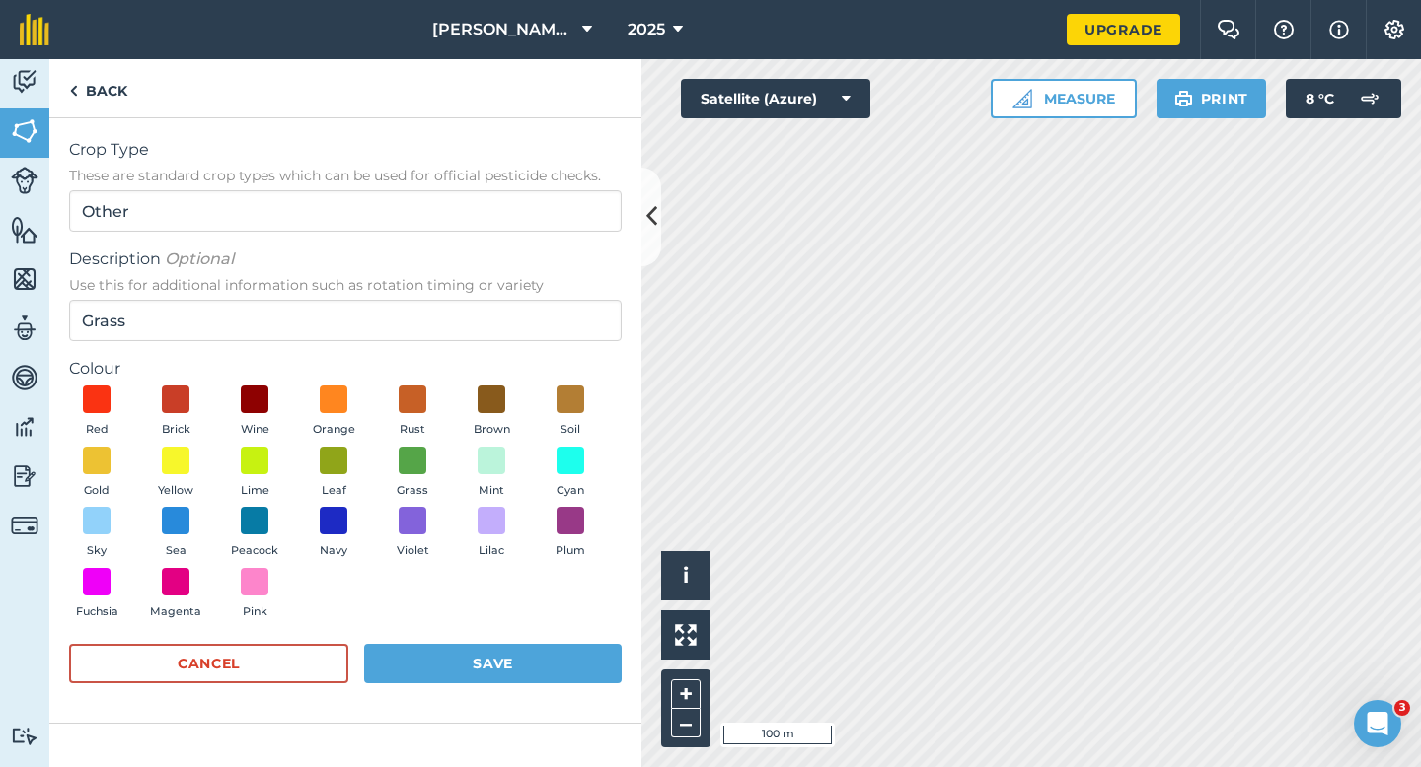
click at [436, 443] on div "Red Brick Wine Orange Rust Brown Soil Gold Yellow Lime Leaf Grass Mint Cyan Sky…" at bounding box center [345, 507] width 552 height 243
click at [423, 460] on span at bounding box center [413, 460] width 31 height 31
click at [464, 642] on form "Crop Type These are standard crop types which can be used for official pesticid…" at bounding box center [345, 420] width 552 height 565
click at [464, 652] on button "Save" at bounding box center [492, 663] width 257 height 39
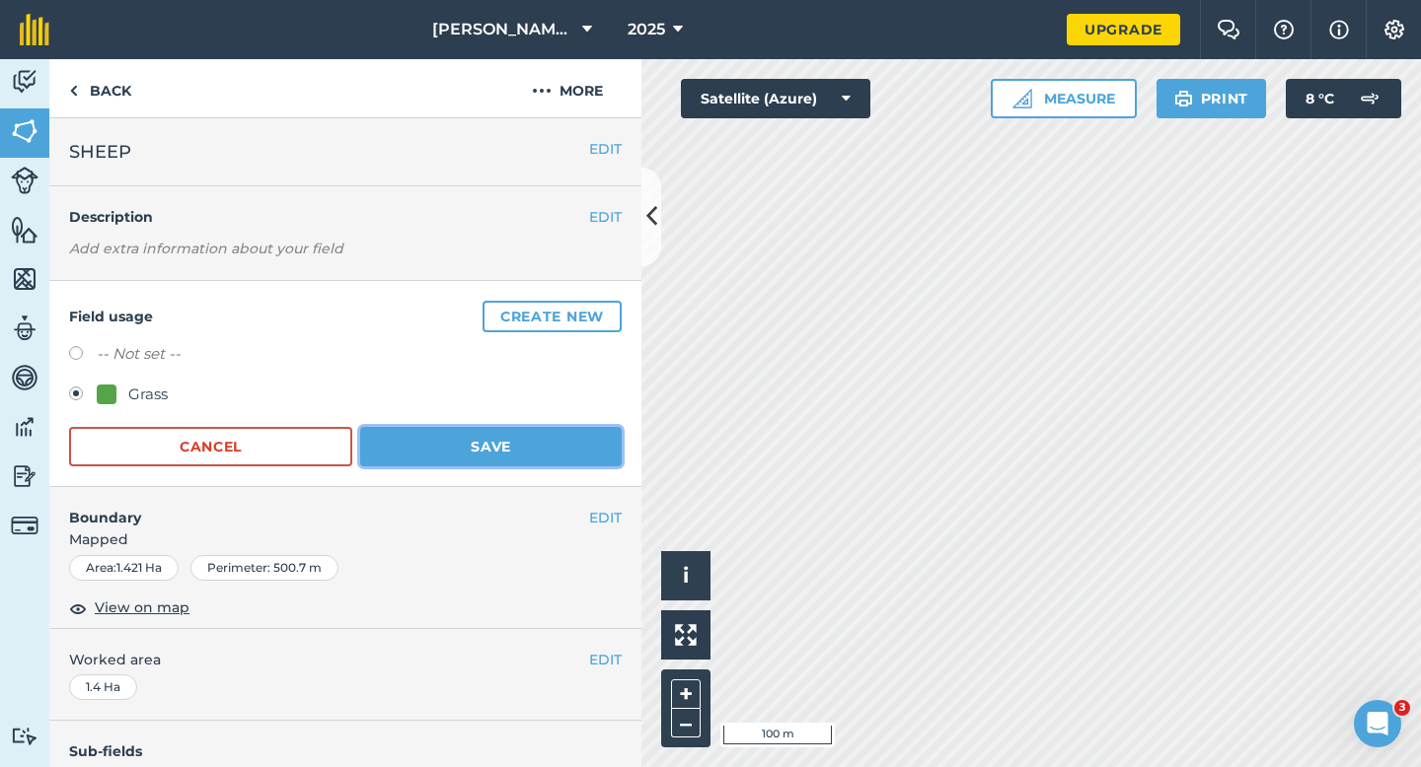
click at [515, 447] on button "Save" at bounding box center [490, 446] width 261 height 39
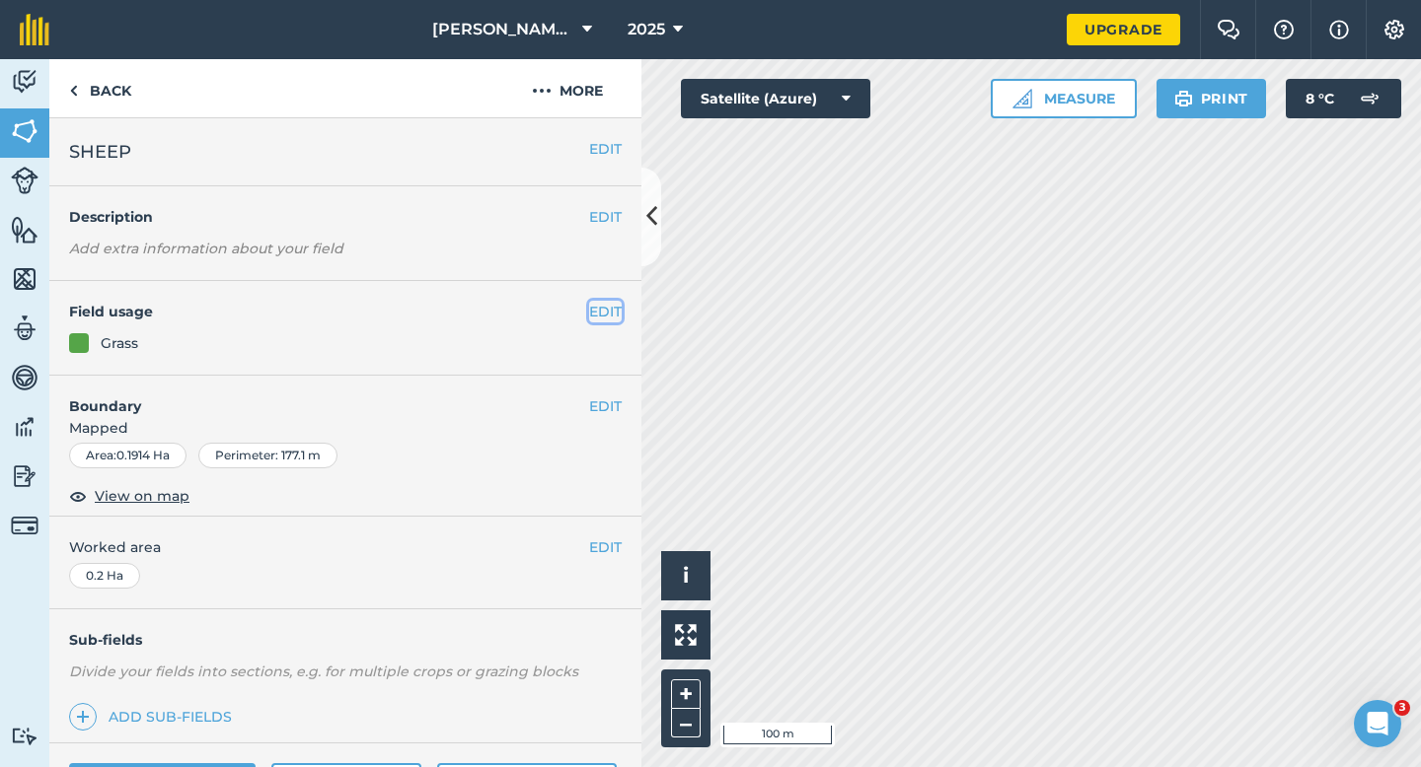
click at [605, 321] on button "EDIT" at bounding box center [605, 312] width 33 height 22
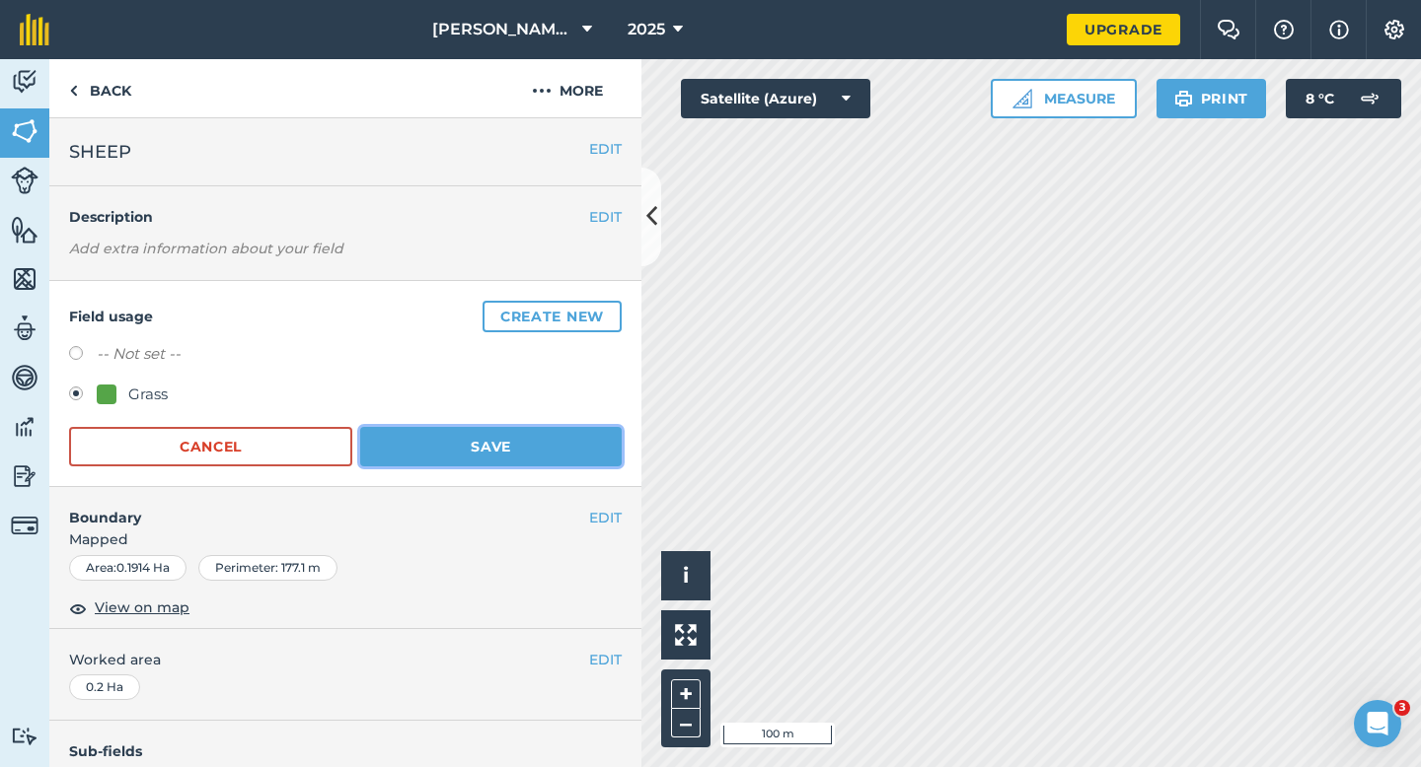
click at [470, 435] on button "Save" at bounding box center [490, 446] width 261 height 39
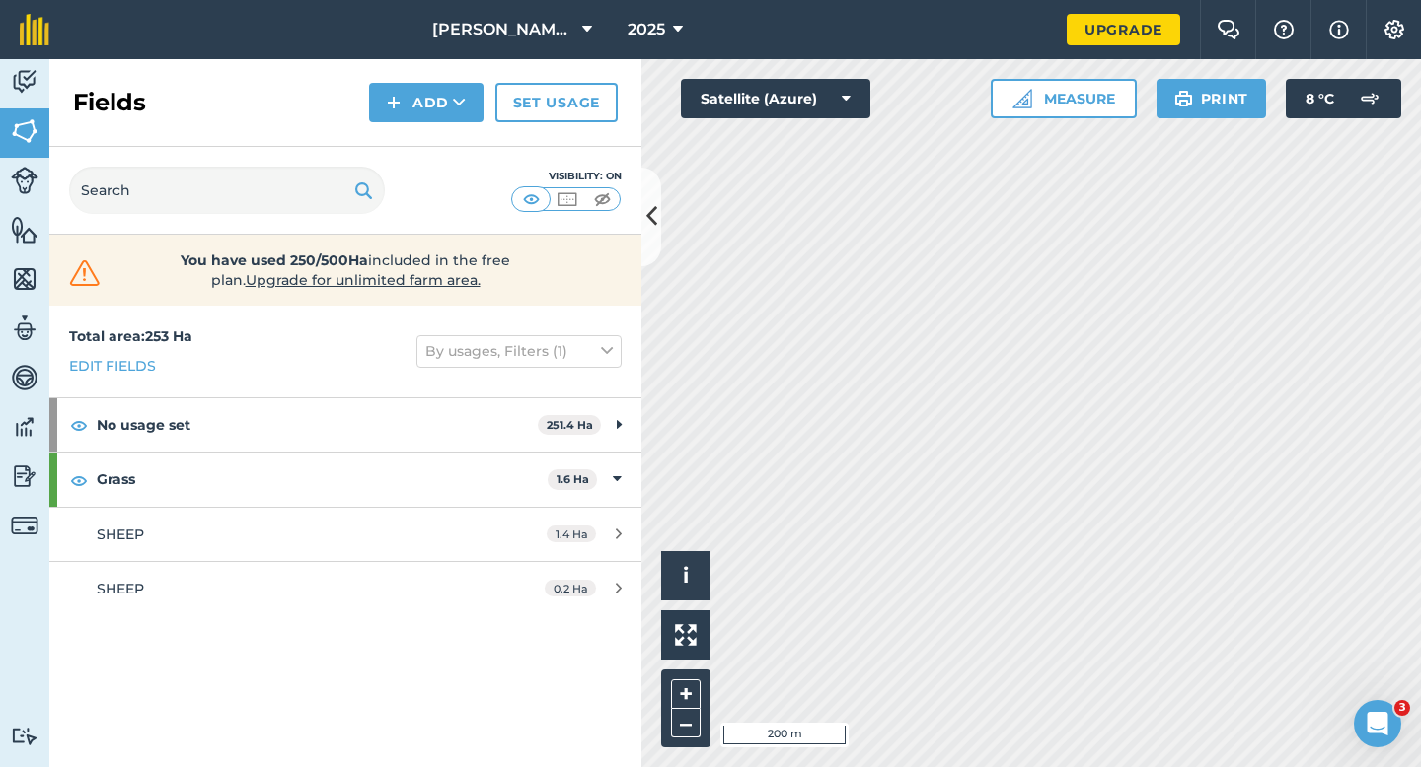
click at [813, 109] on div "Click to start drawing i © 2025 TomTom, Microsoft 200 m + – Satellite (Azure) M…" at bounding box center [1030, 413] width 779 height 708
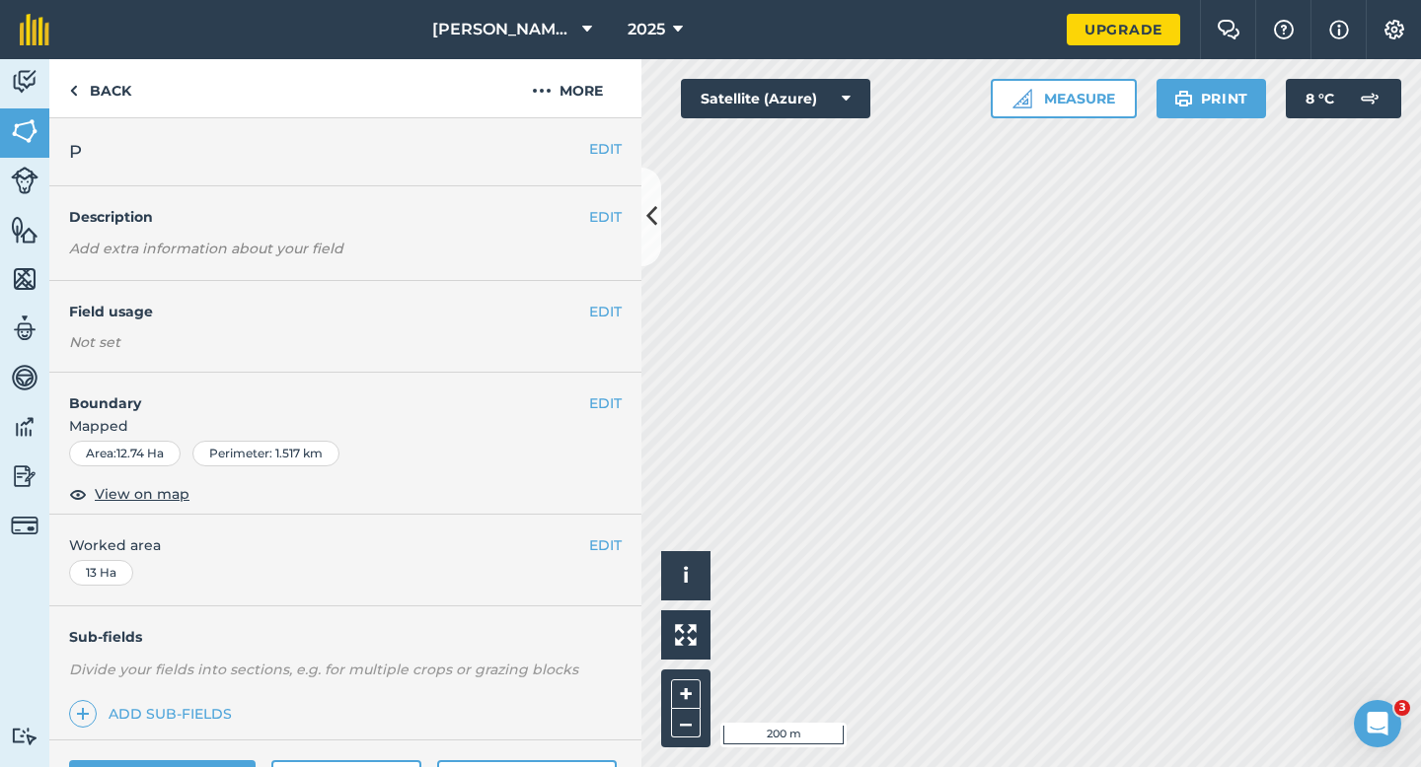
click at [578, 312] on h4 "Field usage" at bounding box center [329, 312] width 520 height 22
click at [613, 312] on button "EDIT" at bounding box center [605, 312] width 33 height 22
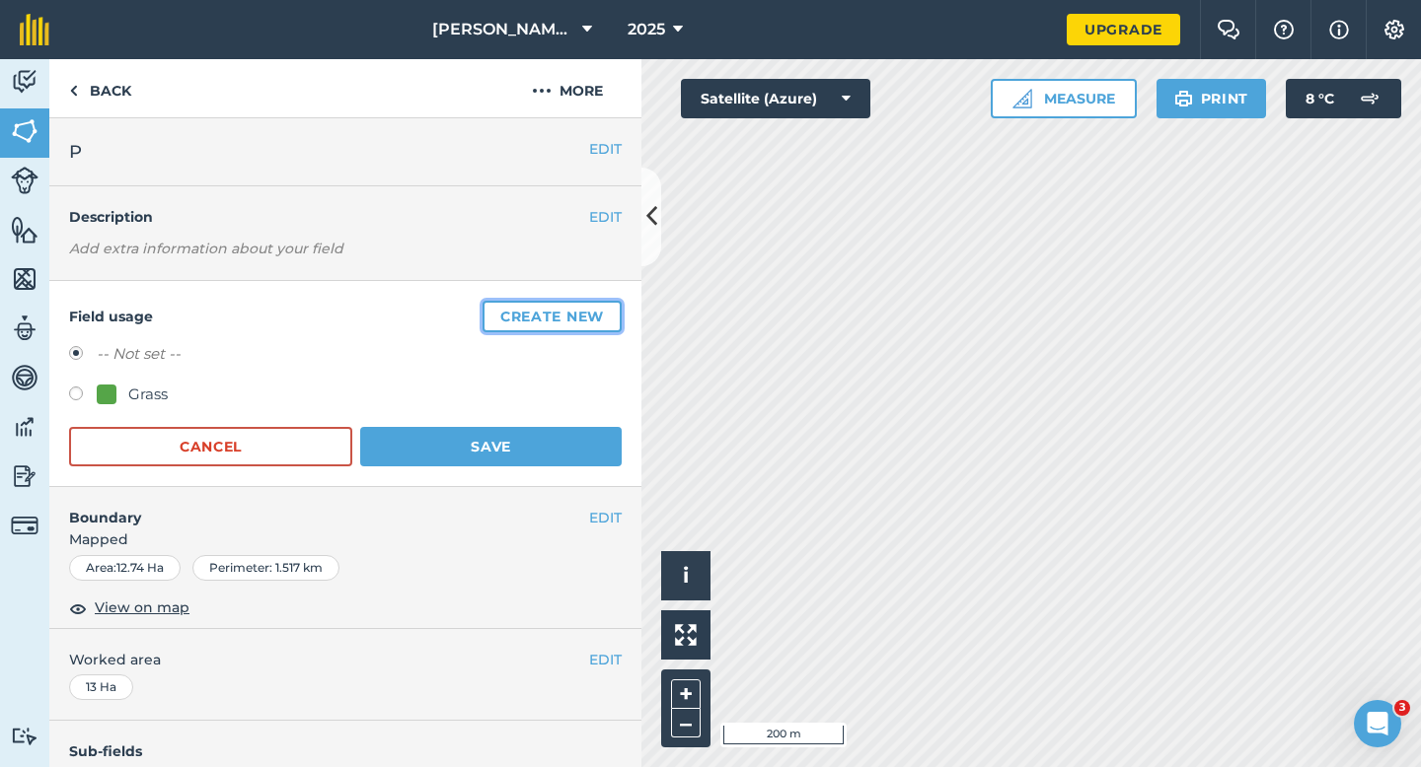
click at [613, 312] on button "Create new" at bounding box center [551, 317] width 139 height 32
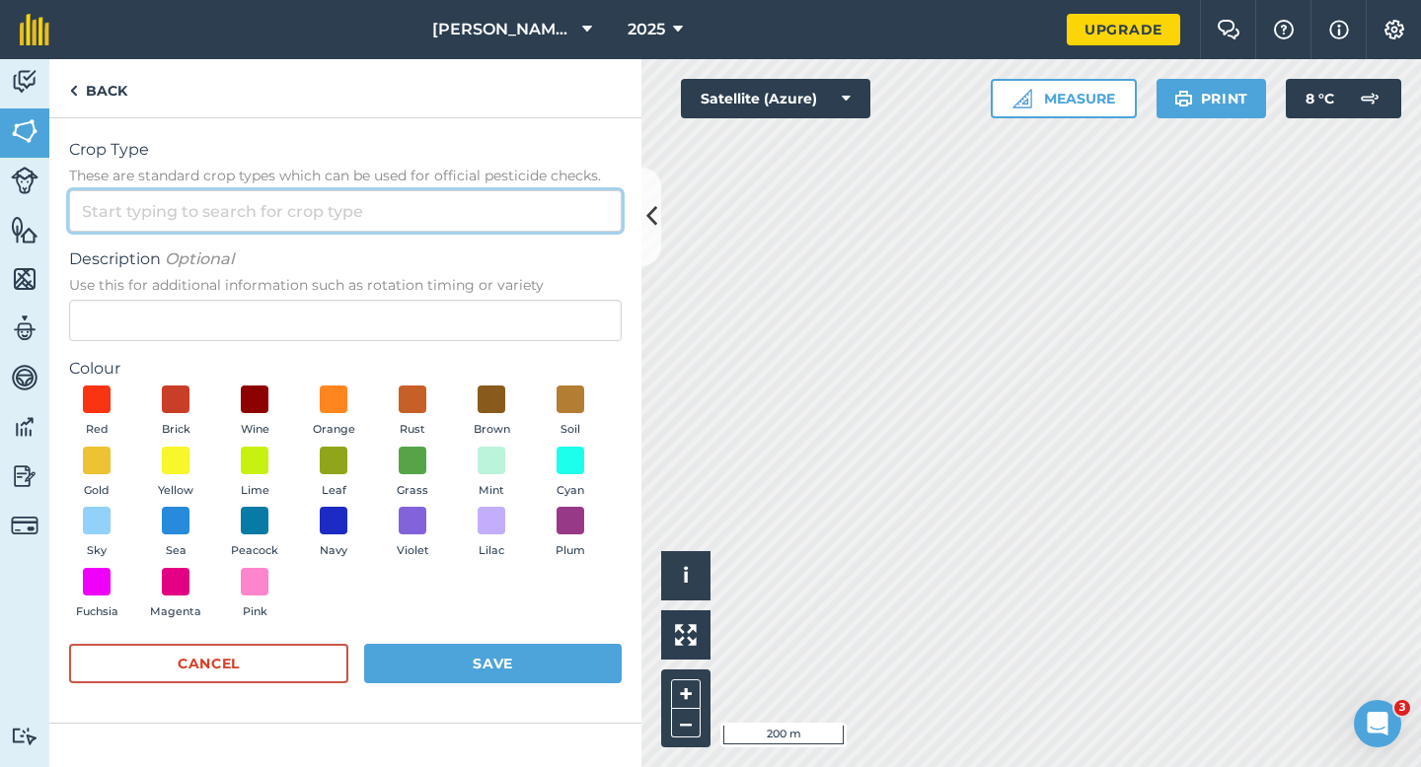
click at [565, 202] on input "Crop Type These are standard crop types which can be used for official pesticid…" at bounding box center [345, 210] width 552 height 41
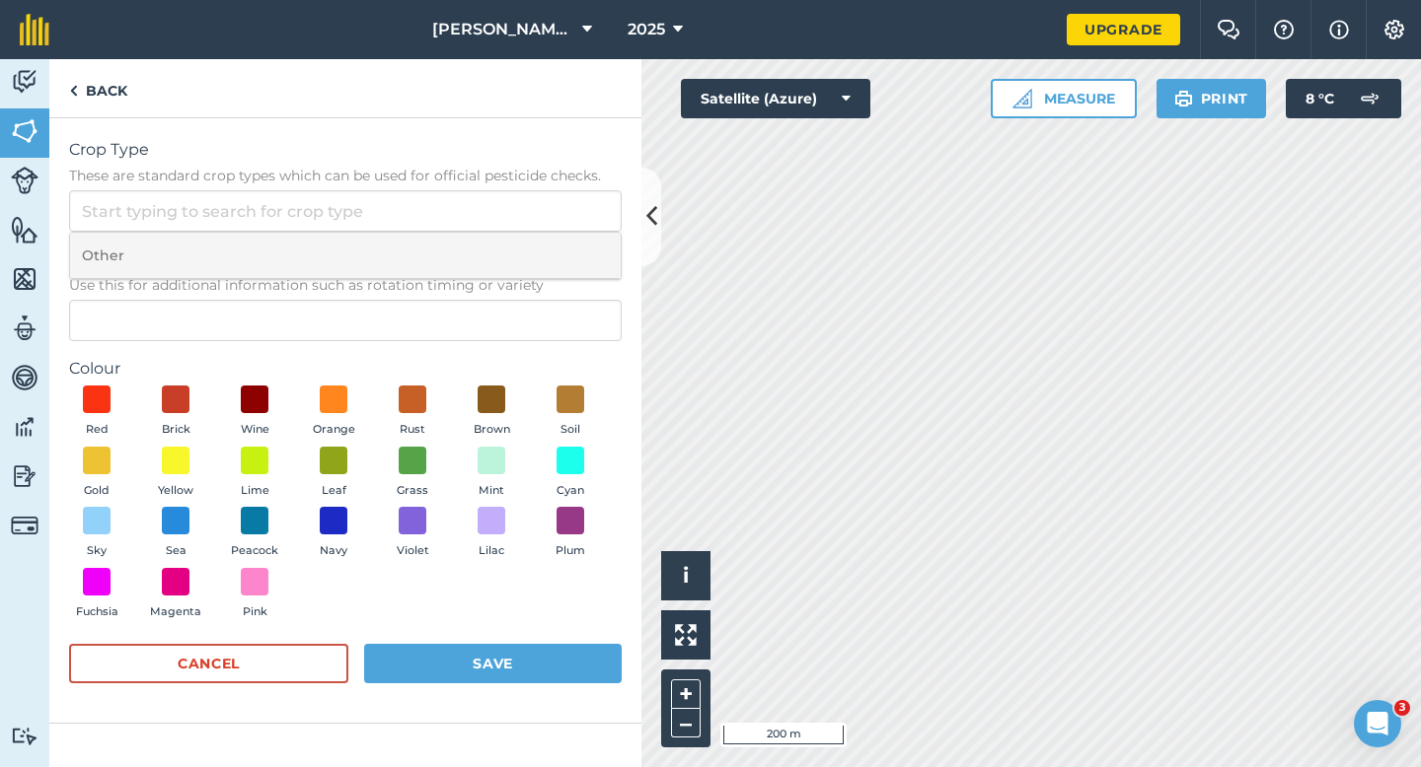
click at [565, 246] on li "Other" at bounding box center [345, 256] width 550 height 46
type input "Other"
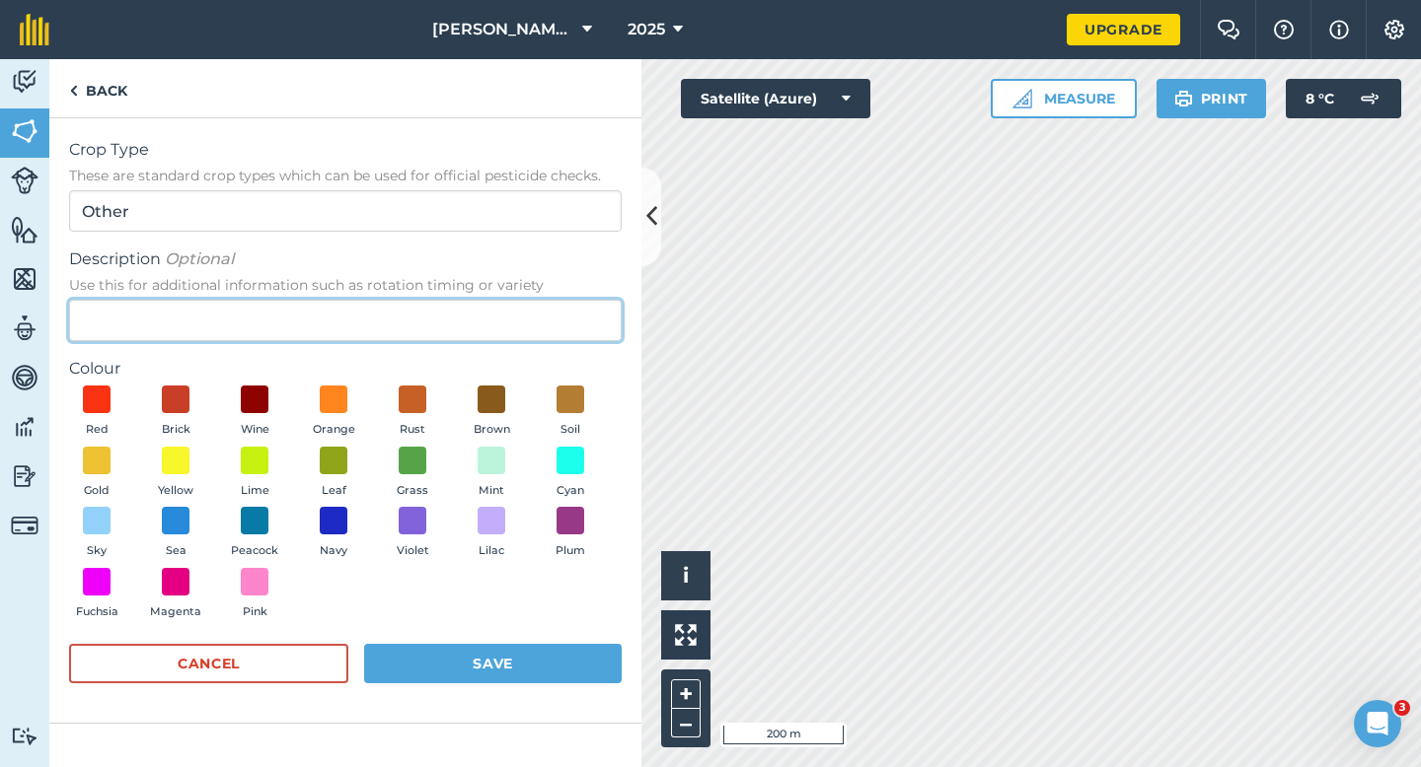
click at [565, 323] on input "Description Optional Use this for additional information such as rotation timin…" at bounding box center [345, 320] width 552 height 41
type input "Radish Seed"
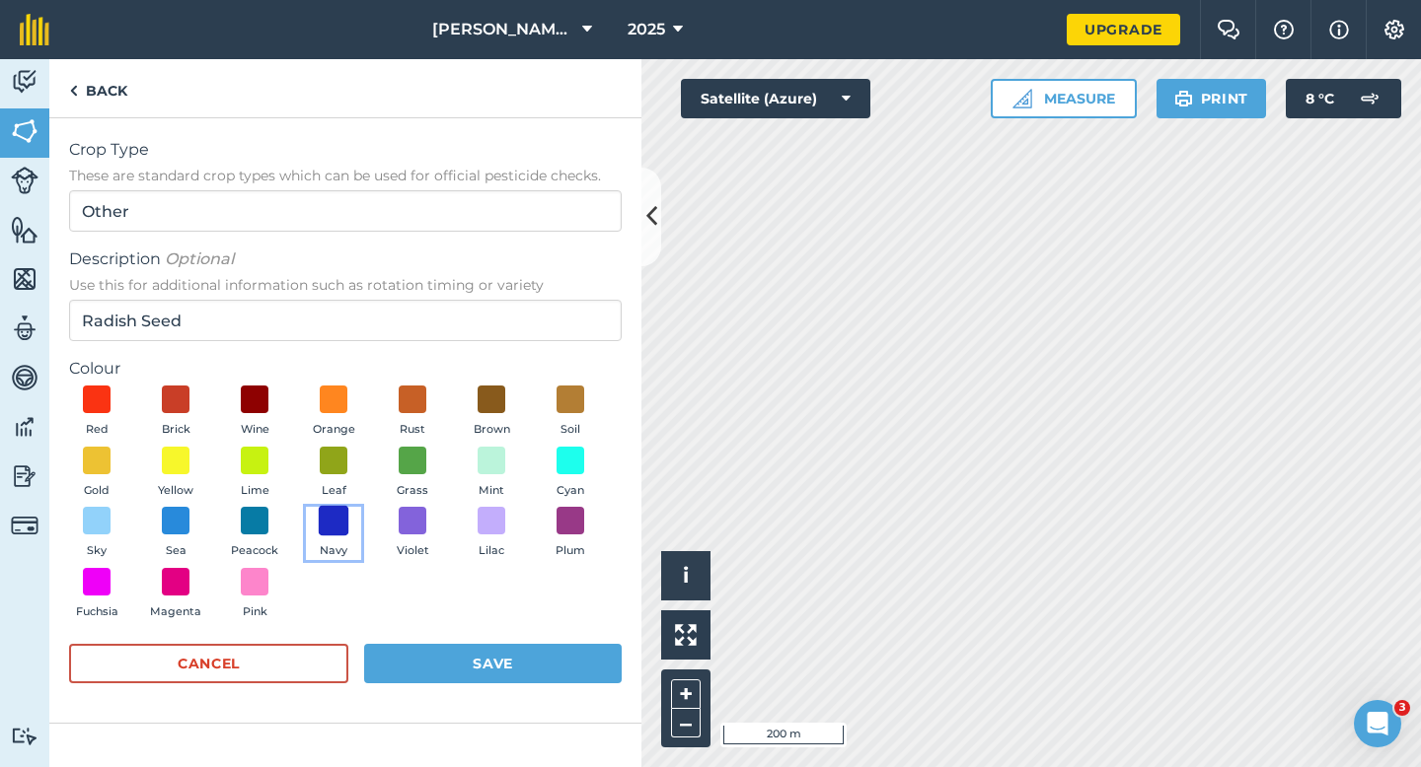
click at [328, 525] on span at bounding box center [334, 521] width 31 height 31
click at [257, 519] on span at bounding box center [255, 521] width 31 height 31
click at [458, 666] on button "Save" at bounding box center [492, 663] width 257 height 39
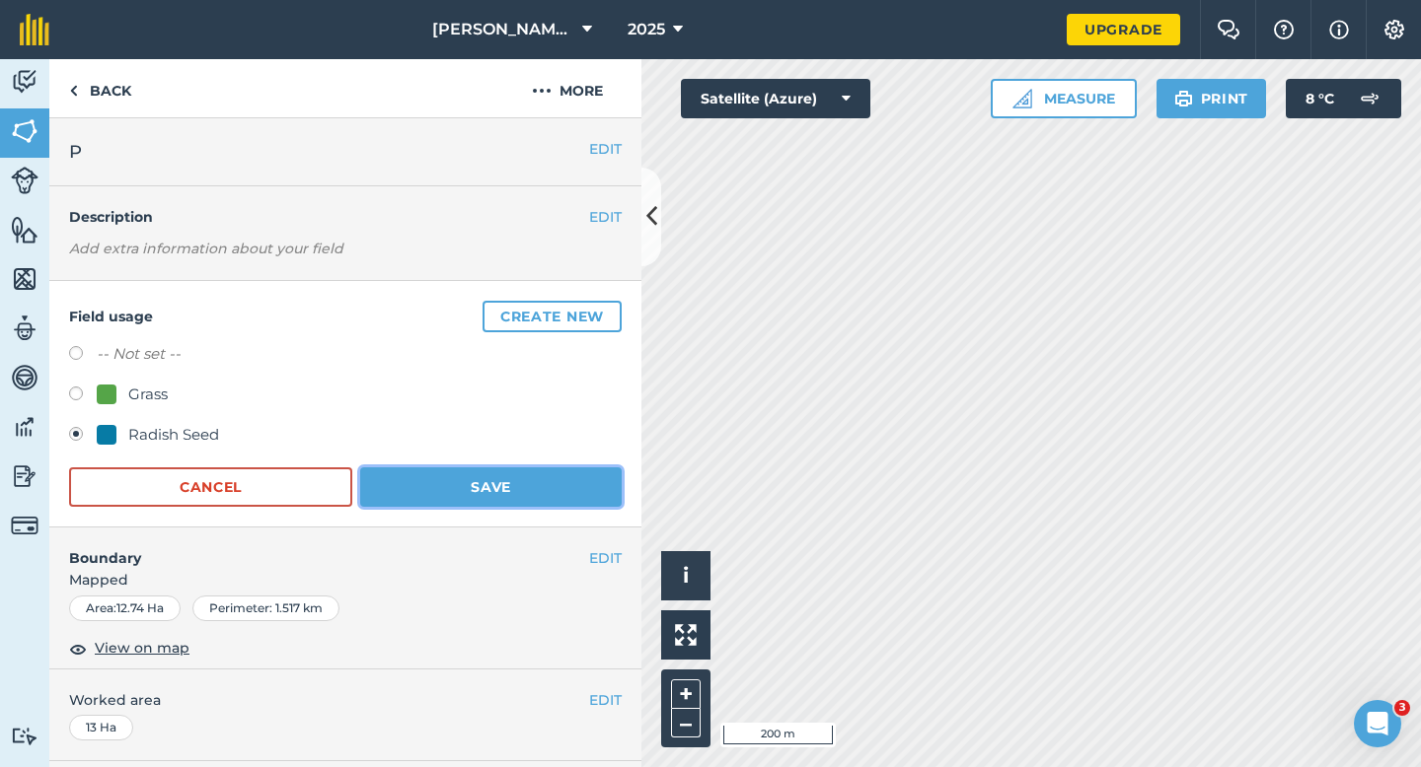
click at [482, 478] on button "Save" at bounding box center [490, 487] width 261 height 39
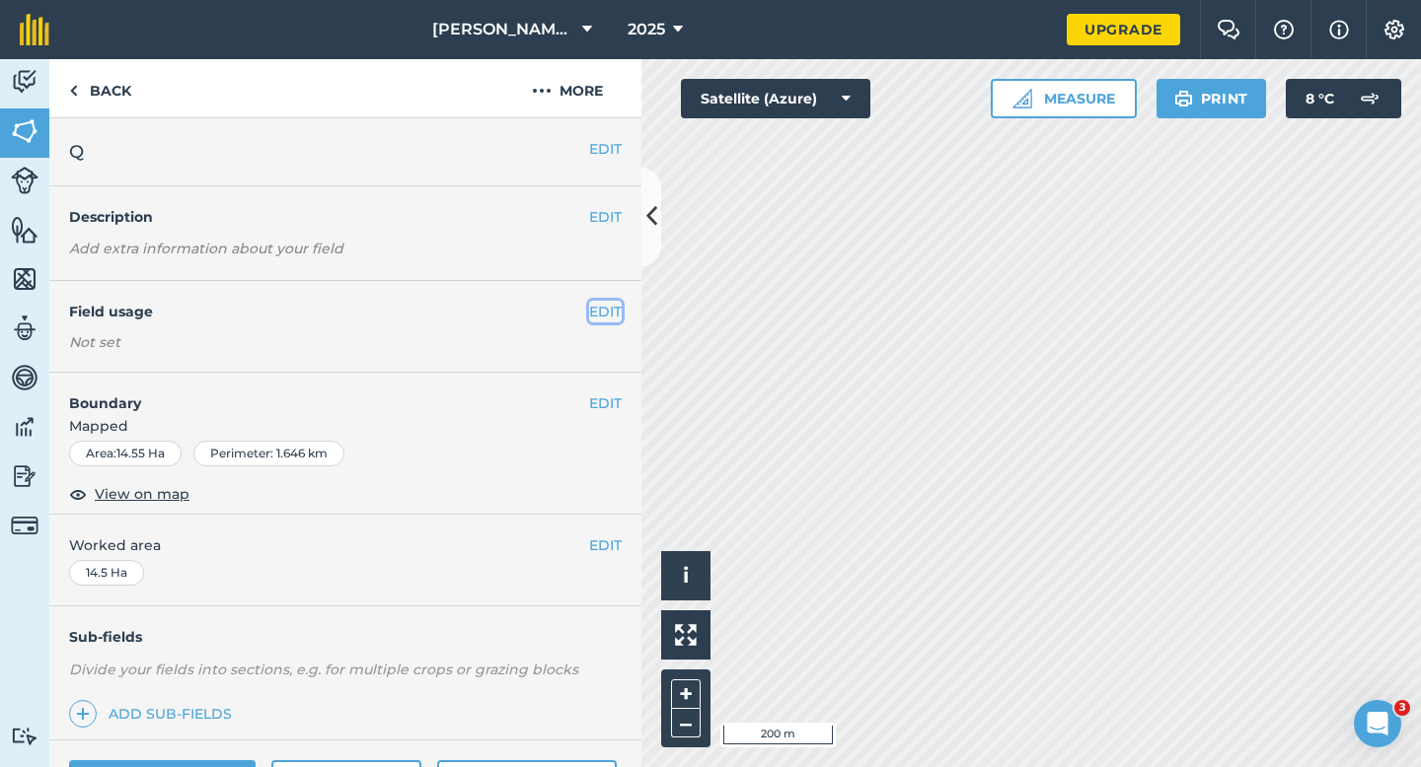
click at [599, 312] on button "EDIT" at bounding box center [605, 312] width 33 height 22
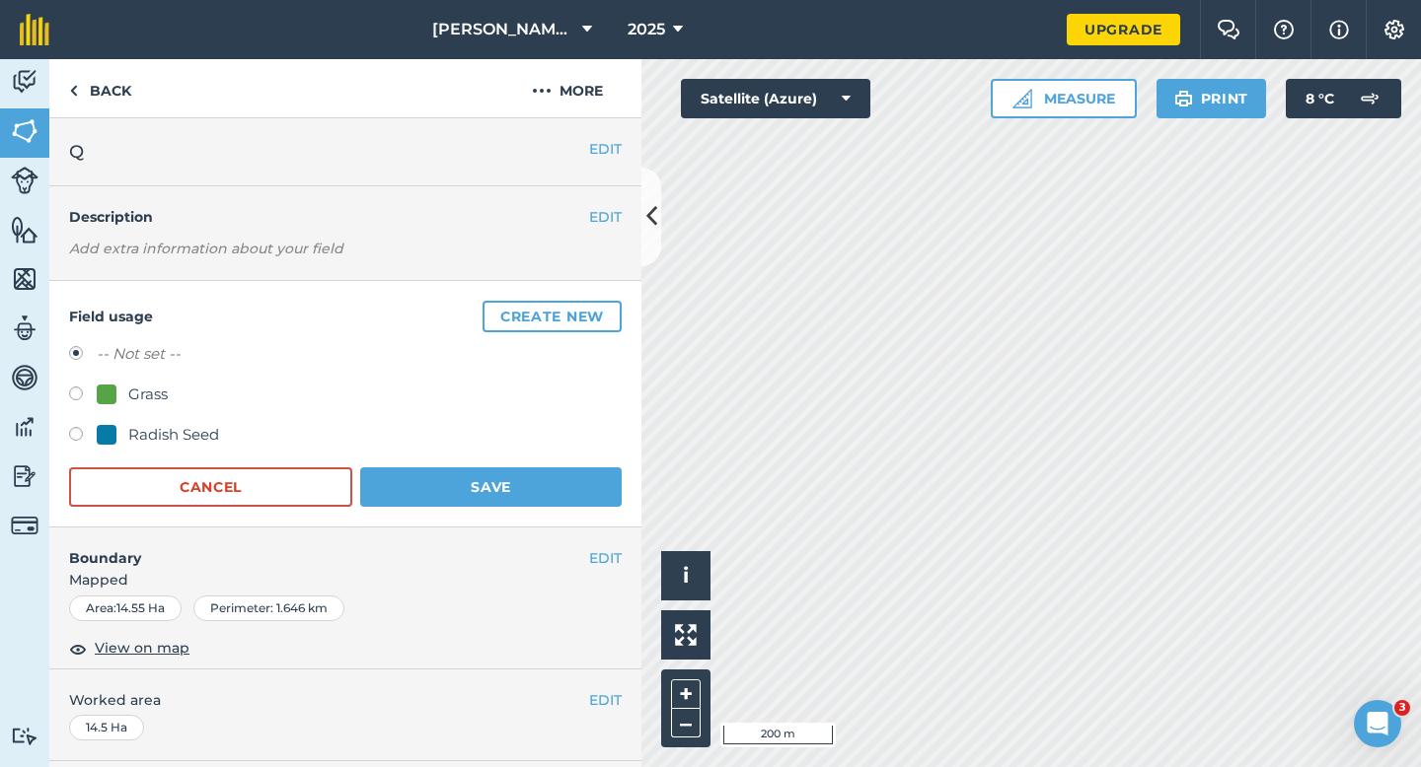
click at [205, 427] on div "Radish Seed" at bounding box center [173, 435] width 91 height 24
radio input "true"
radio input "false"
click at [507, 510] on div "Field usage Create new -- Not set -- Grass Radish Seed Cancel Save" at bounding box center [345, 404] width 592 height 247
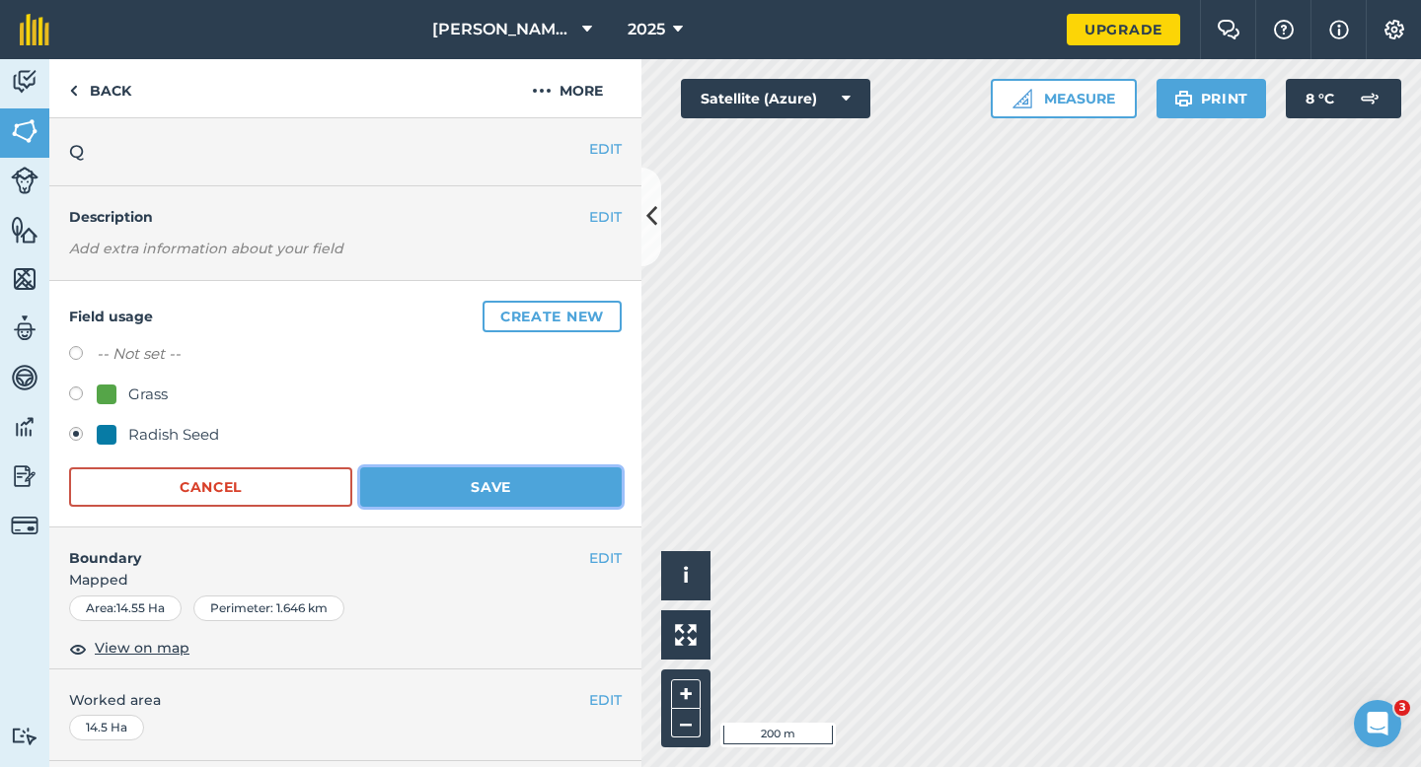
click at [516, 486] on button "Save" at bounding box center [490, 487] width 261 height 39
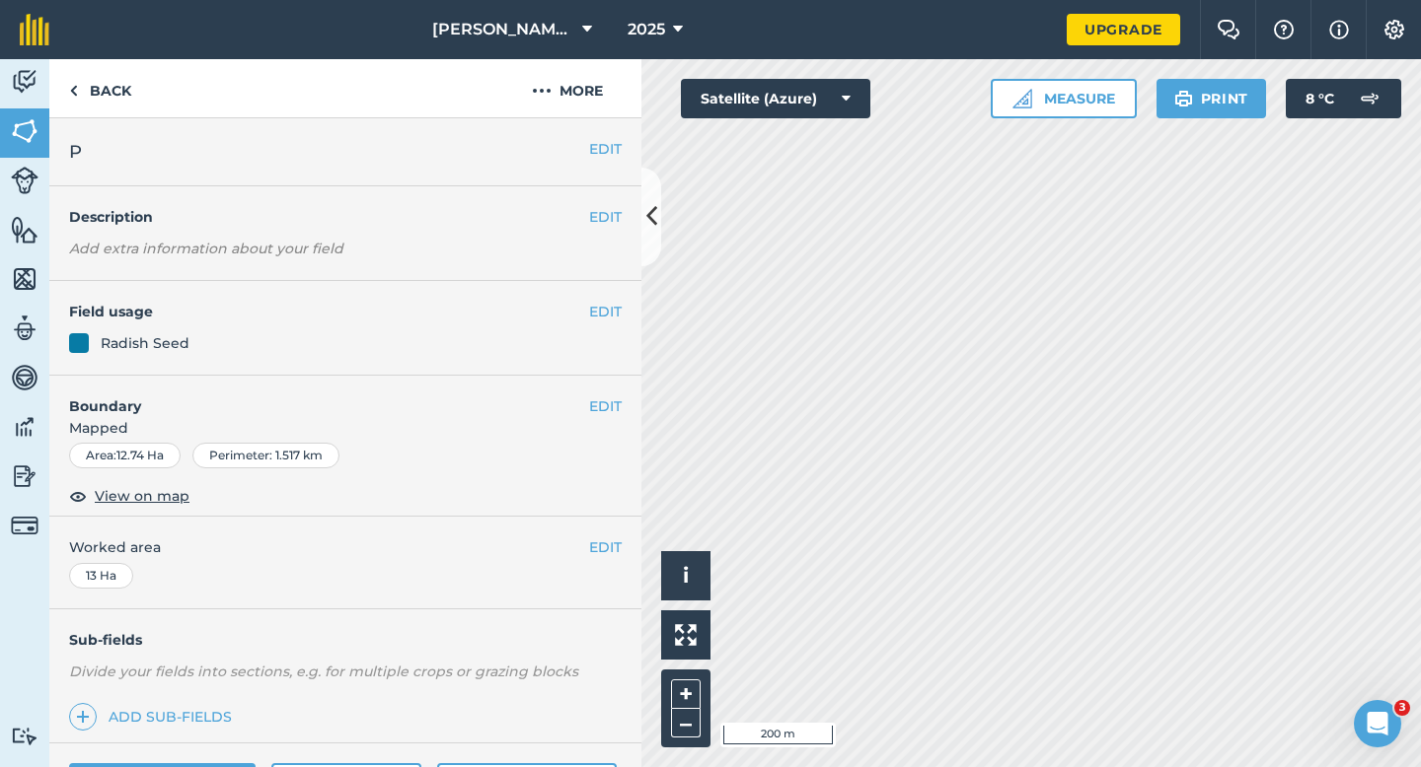
click at [599, 299] on div "EDIT Field usage Radish Seed" at bounding box center [345, 328] width 592 height 95
click at [599, 307] on button "EDIT" at bounding box center [605, 312] width 33 height 22
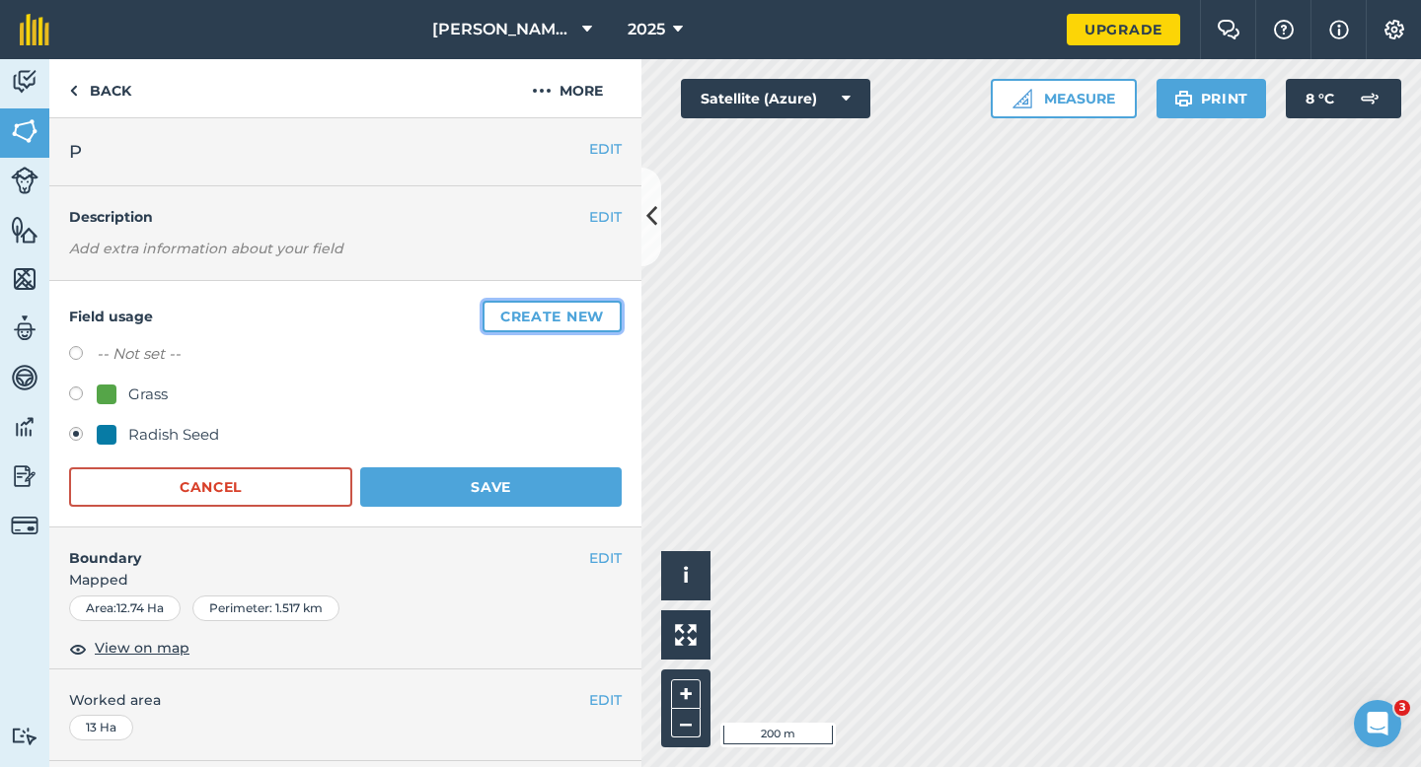
click at [599, 307] on button "Create new" at bounding box center [551, 317] width 139 height 32
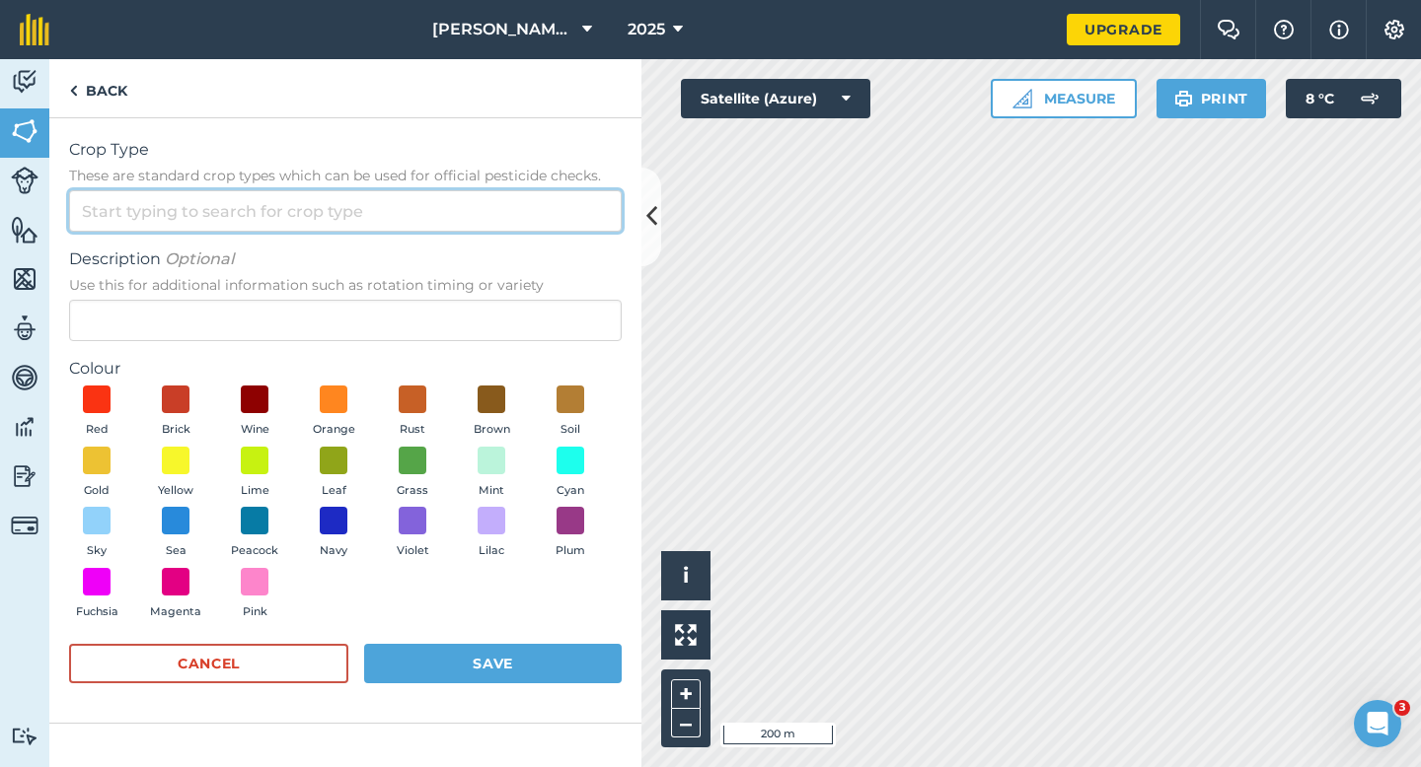
click at [584, 218] on input "Crop Type These are standard crop types which can be used for official pesticid…" at bounding box center [345, 210] width 552 height 41
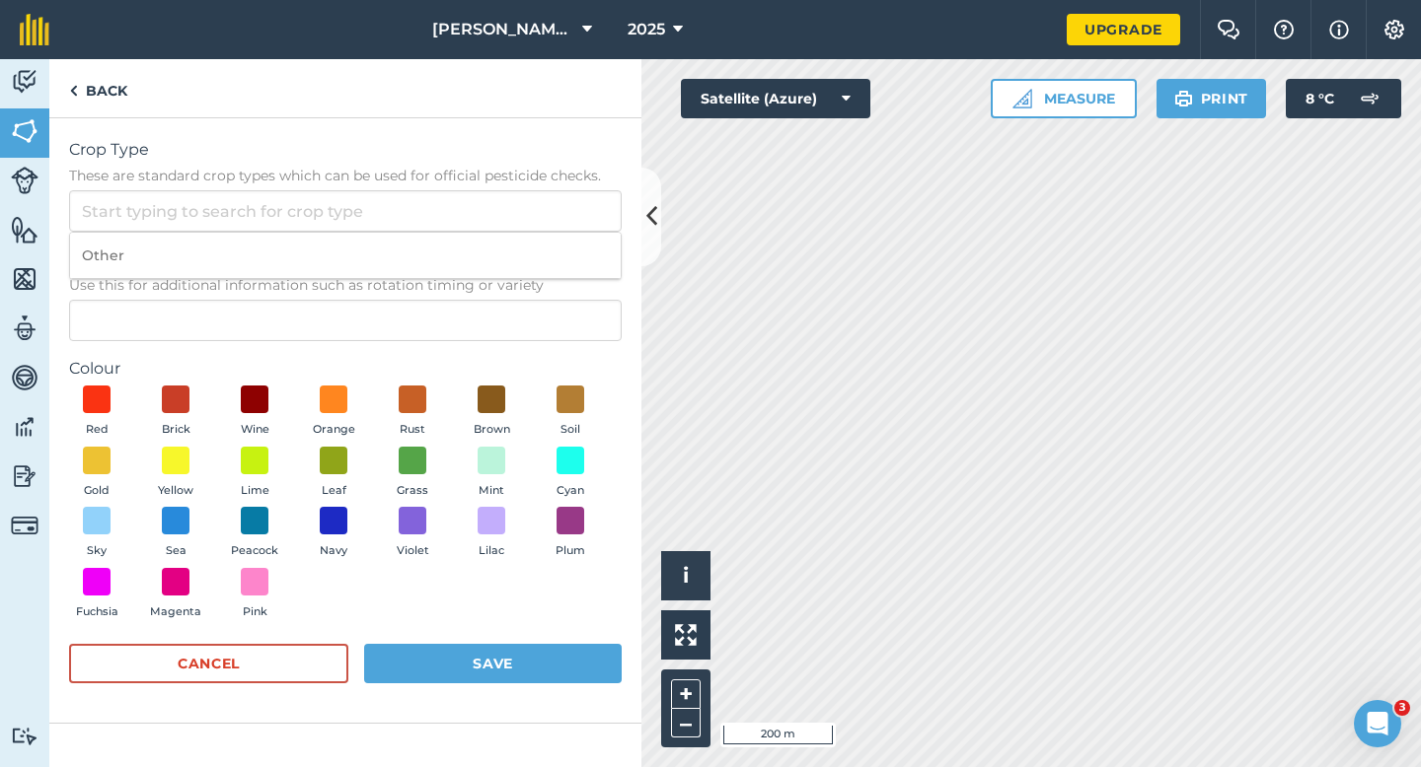
click at [584, 242] on li "Other" at bounding box center [345, 256] width 550 height 46
type input "Other"
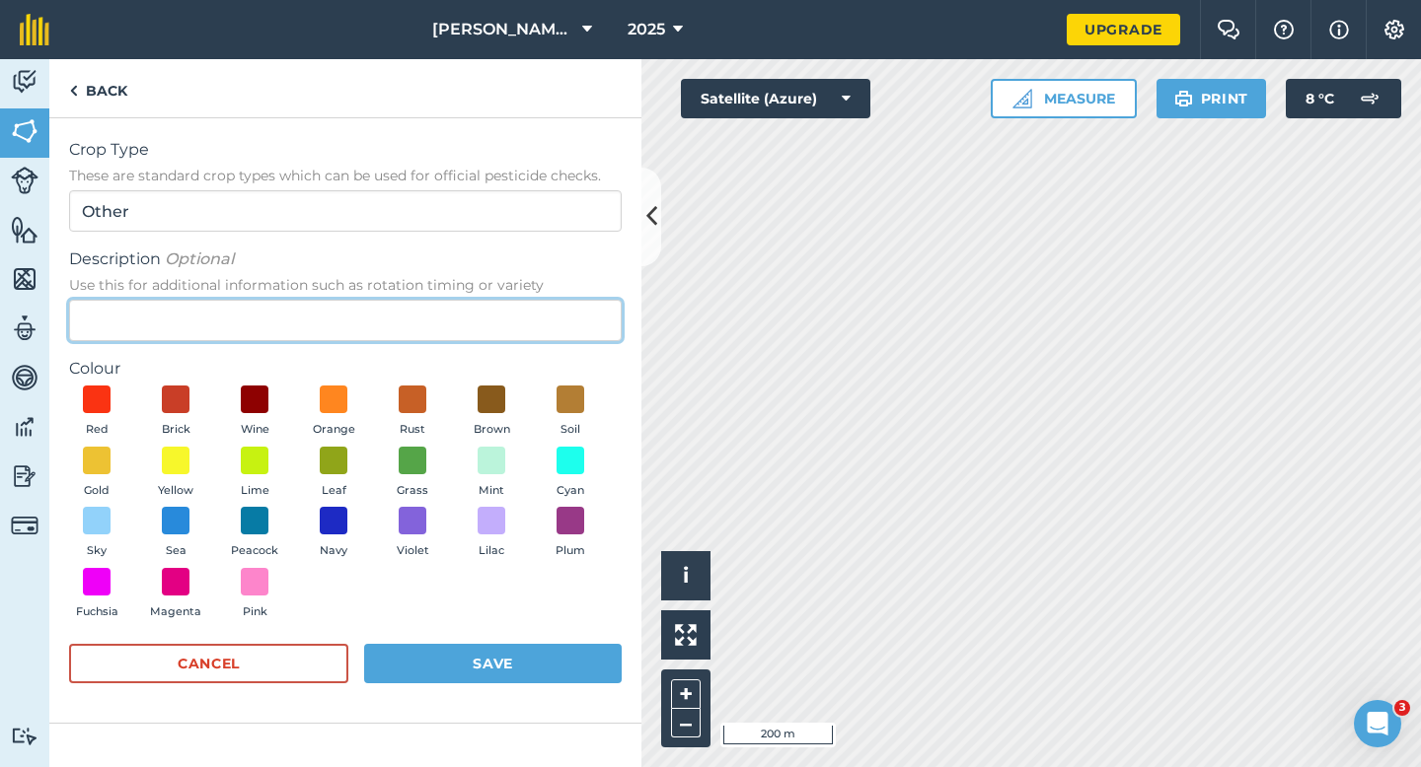
click at [584, 309] on input "Description Optional Use this for additional information such as rotation timin…" at bounding box center [345, 320] width 552 height 41
type input "Chard S"
type input "e"
type input "Red Beet Seed"
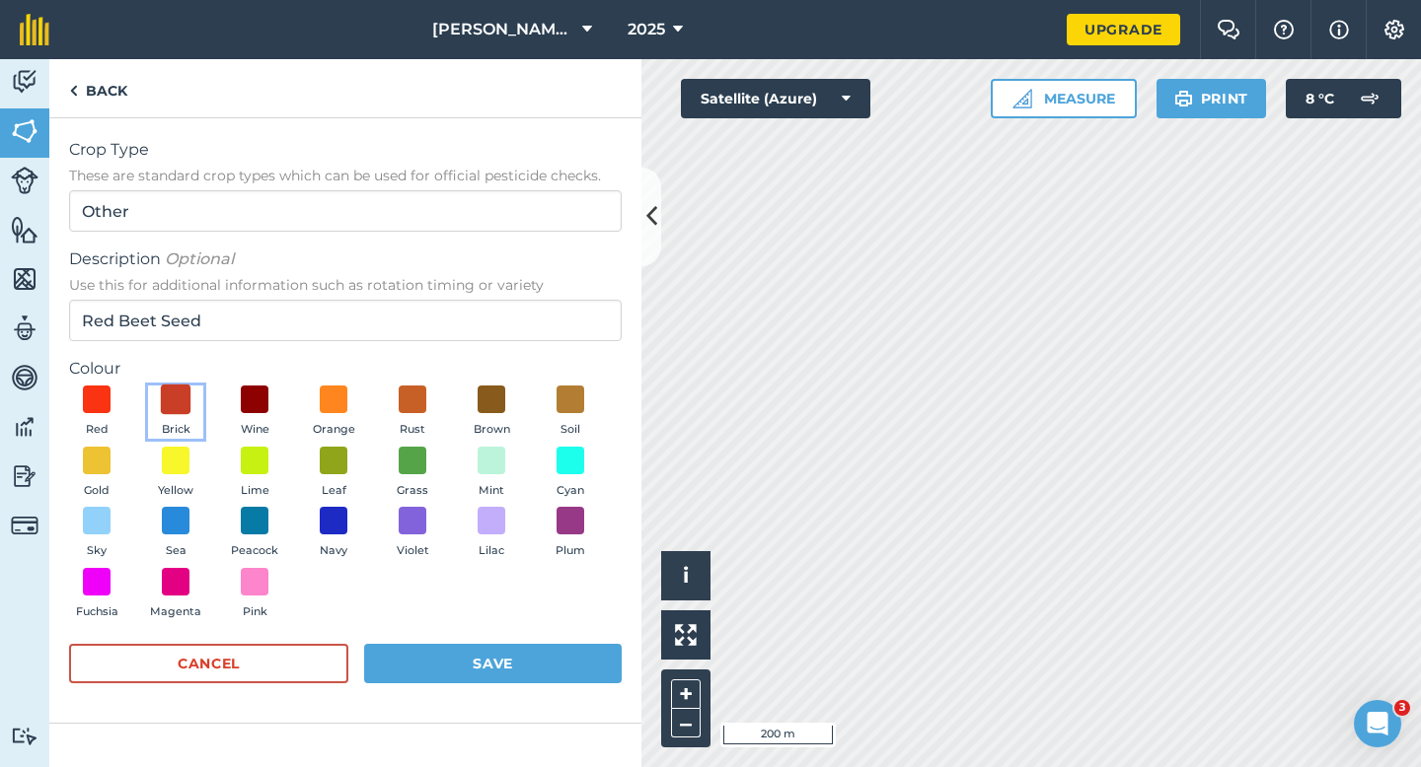
click at [175, 398] on span at bounding box center [176, 400] width 31 height 31
click at [409, 654] on button "Save" at bounding box center [492, 663] width 257 height 39
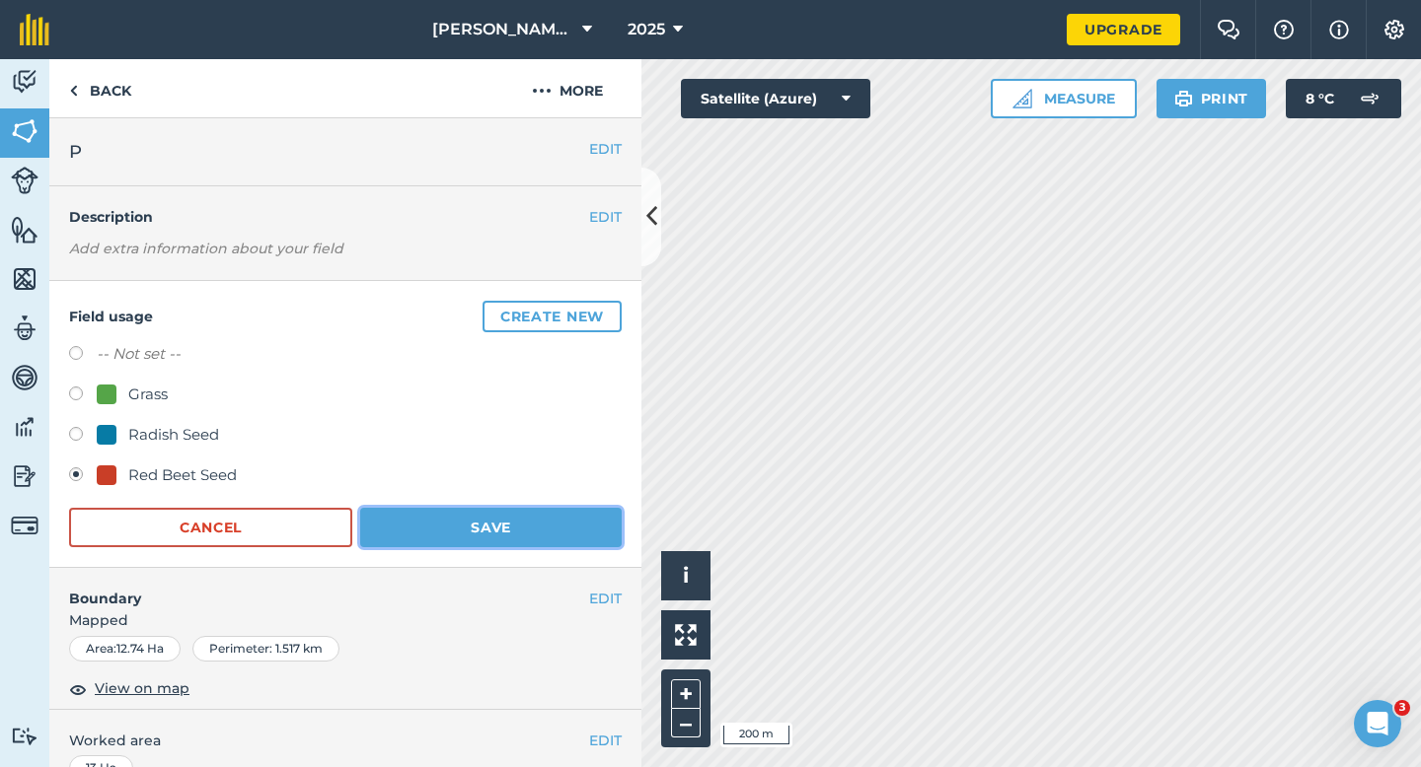
click at [527, 512] on button "Save" at bounding box center [490, 527] width 261 height 39
